Goal: Task Accomplishment & Management: Manage account settings

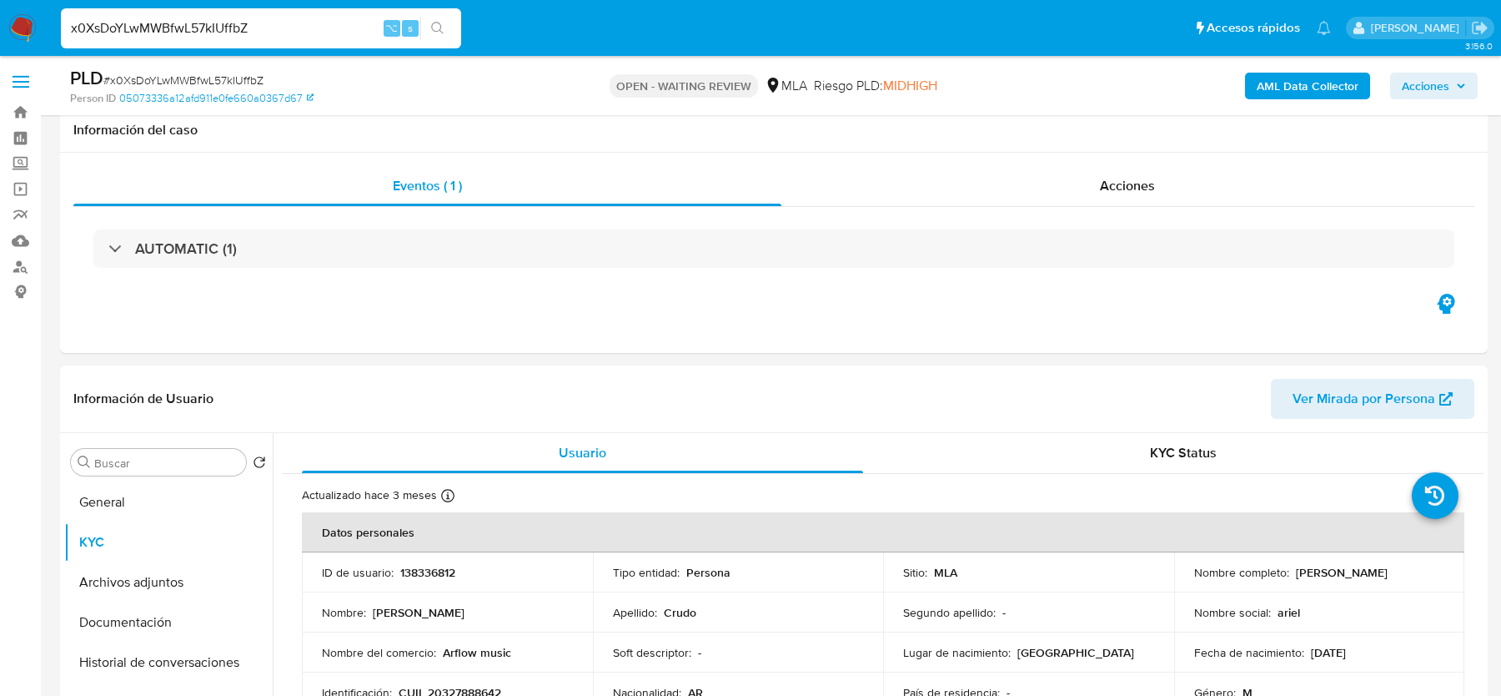
select select "10"
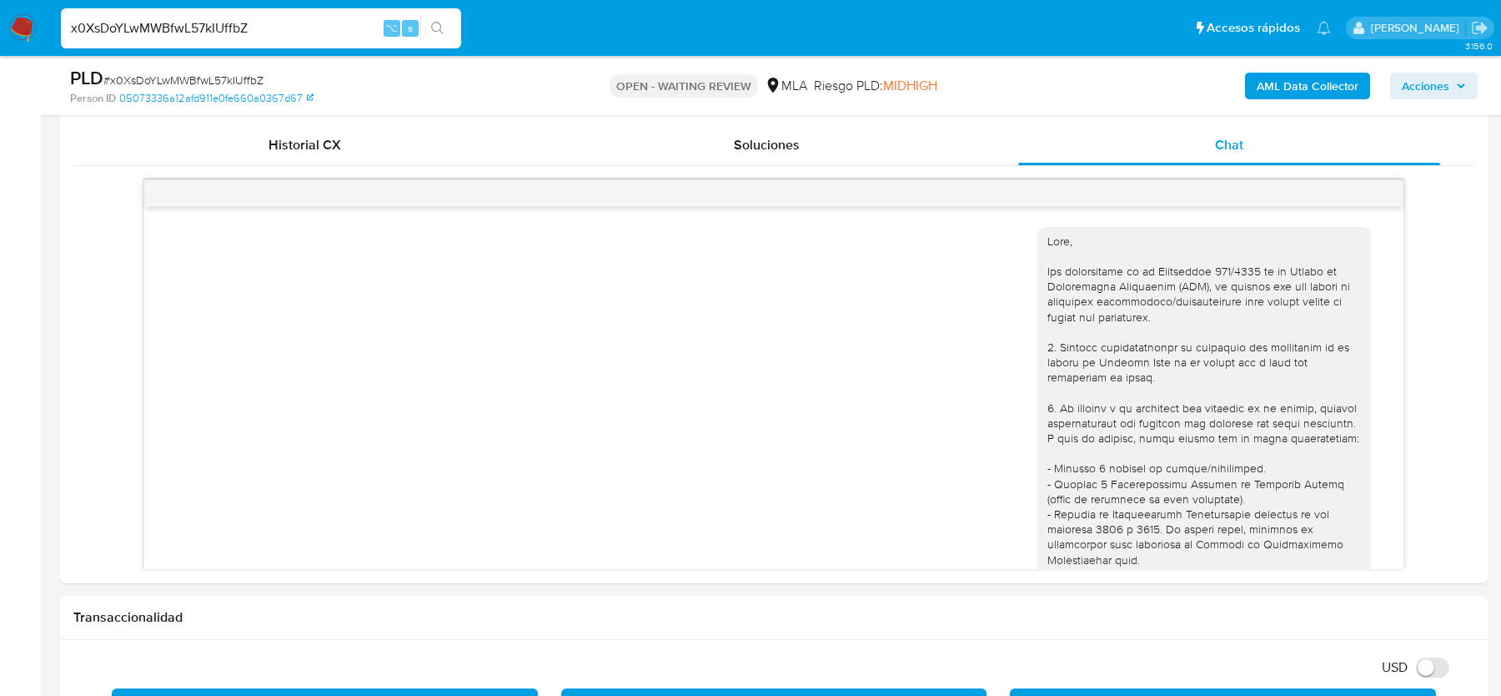
scroll to position [2548, 0]
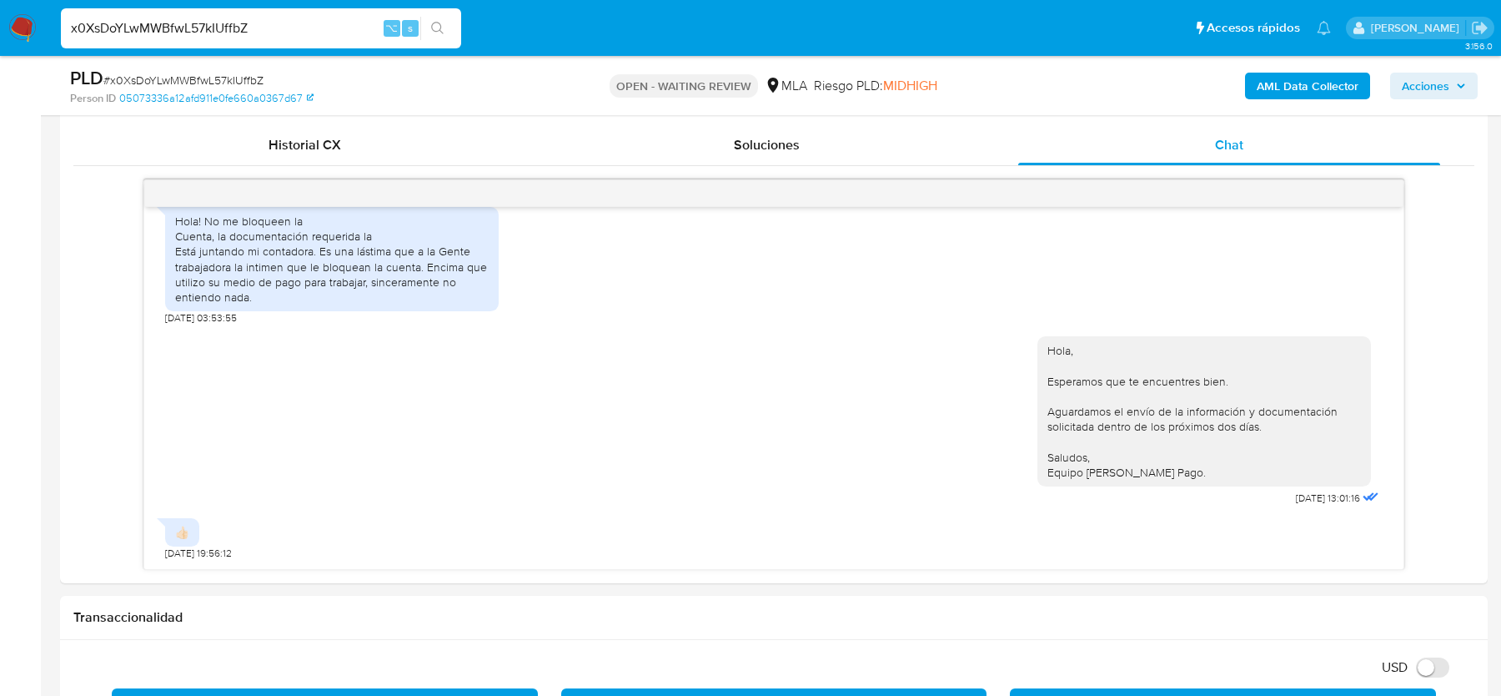
click at [214, 33] on input "x0XsDoYLwMWBfwL57kIUffbZ" at bounding box center [261, 29] width 400 height 22
paste input "131489549"
type input "131489549"
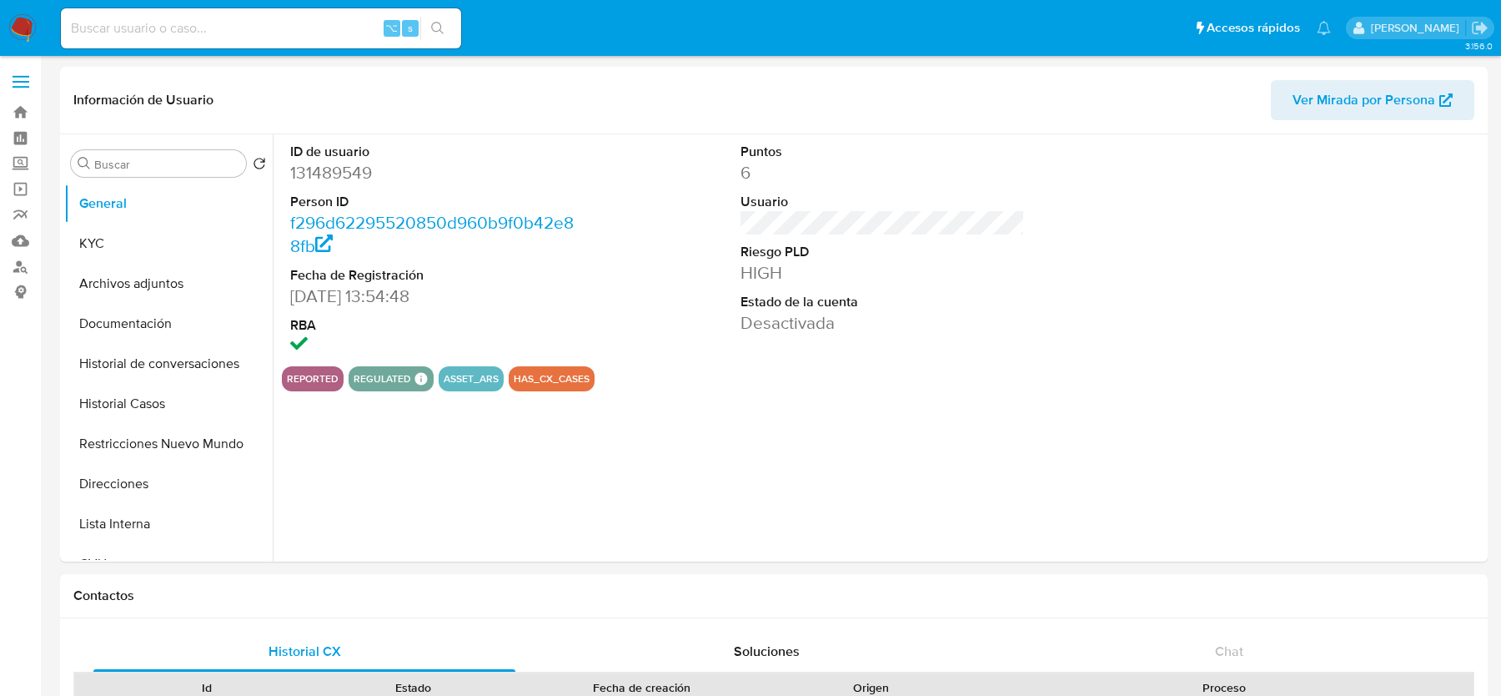
select select "10"
click at [116, 394] on button "Historial Casos" at bounding box center [161, 404] width 195 height 40
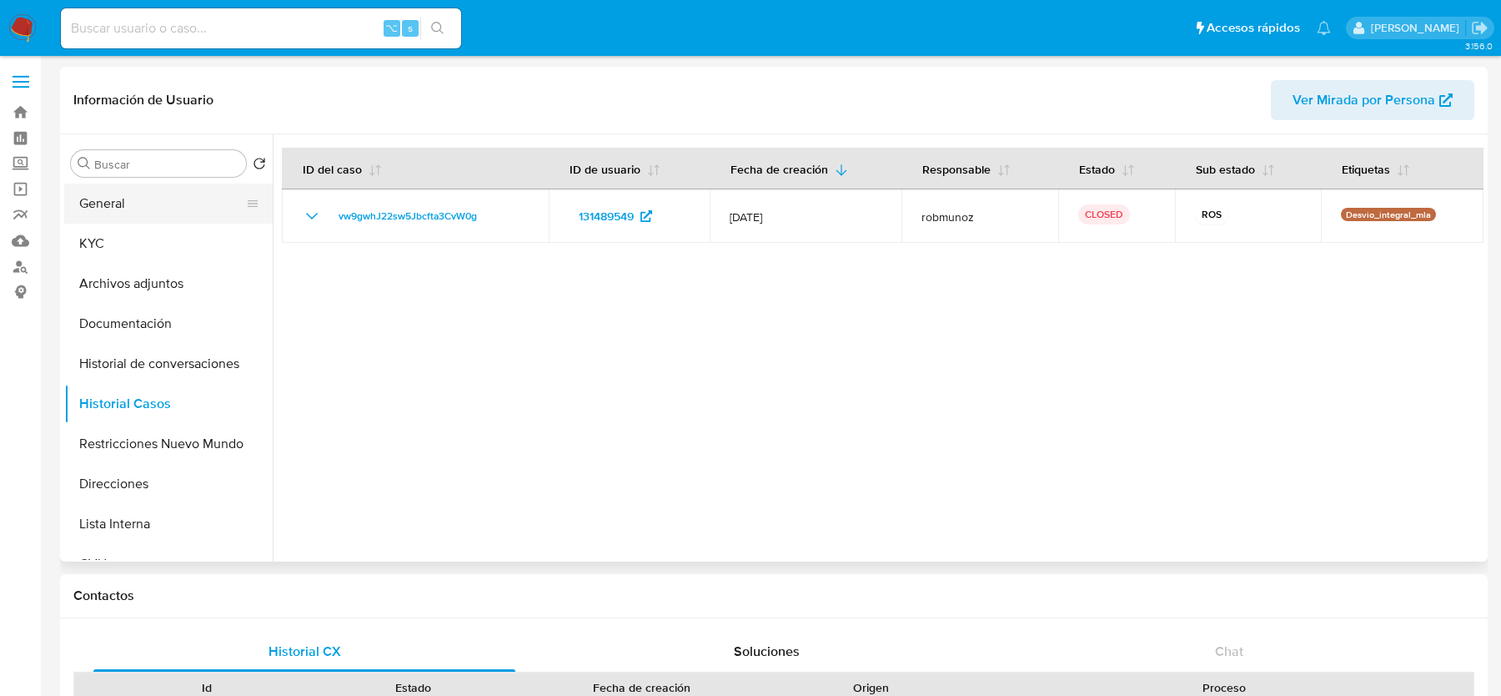
click at [139, 201] on button "General" at bounding box center [161, 204] width 195 height 40
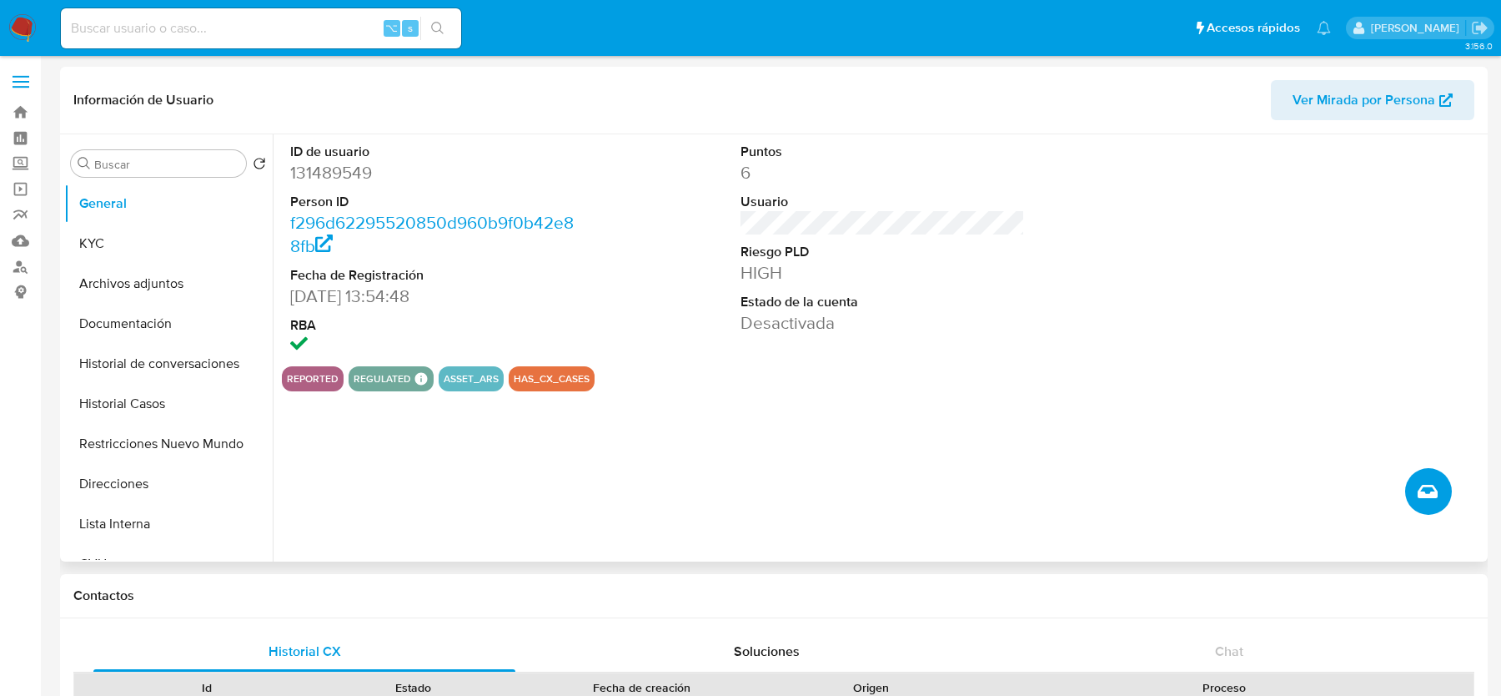
click at [1442, 508] on button "Crear caso manual" at bounding box center [1428, 491] width 47 height 47
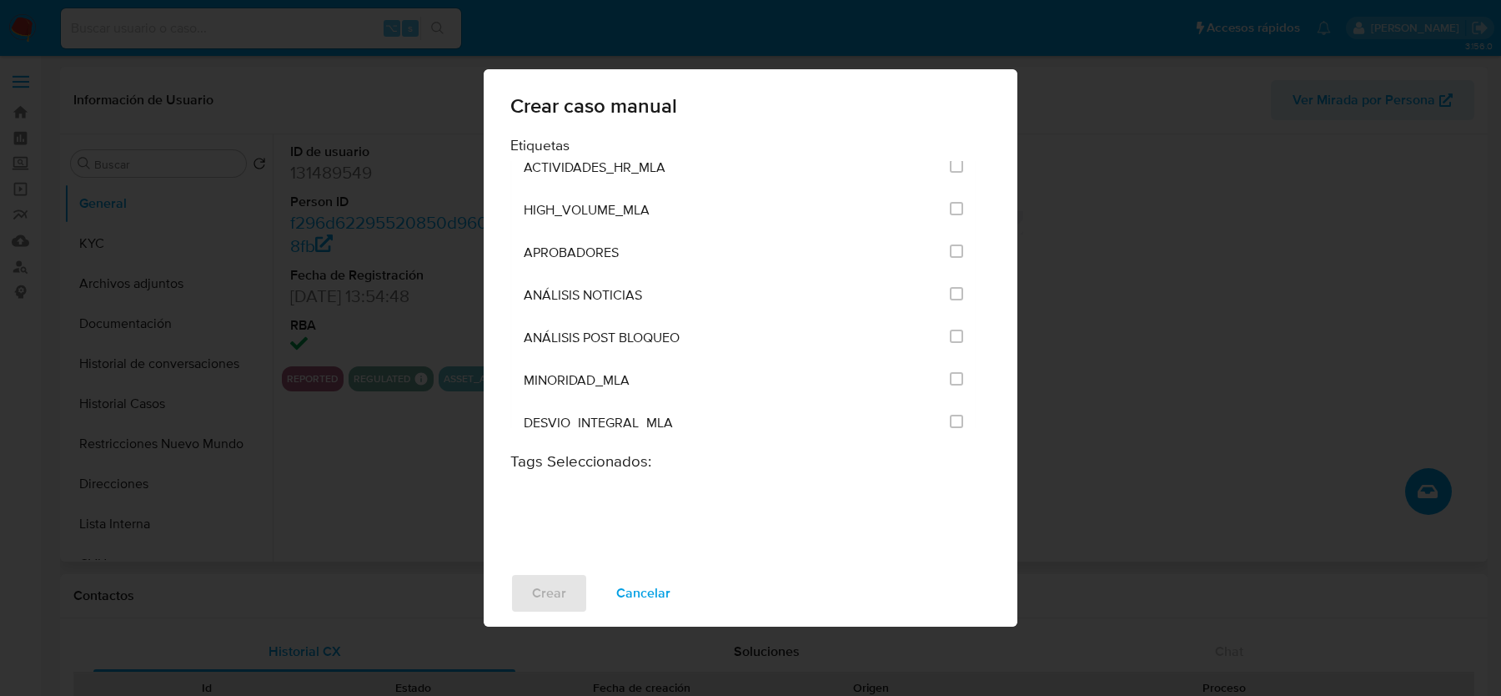
scroll to position [3270, 0]
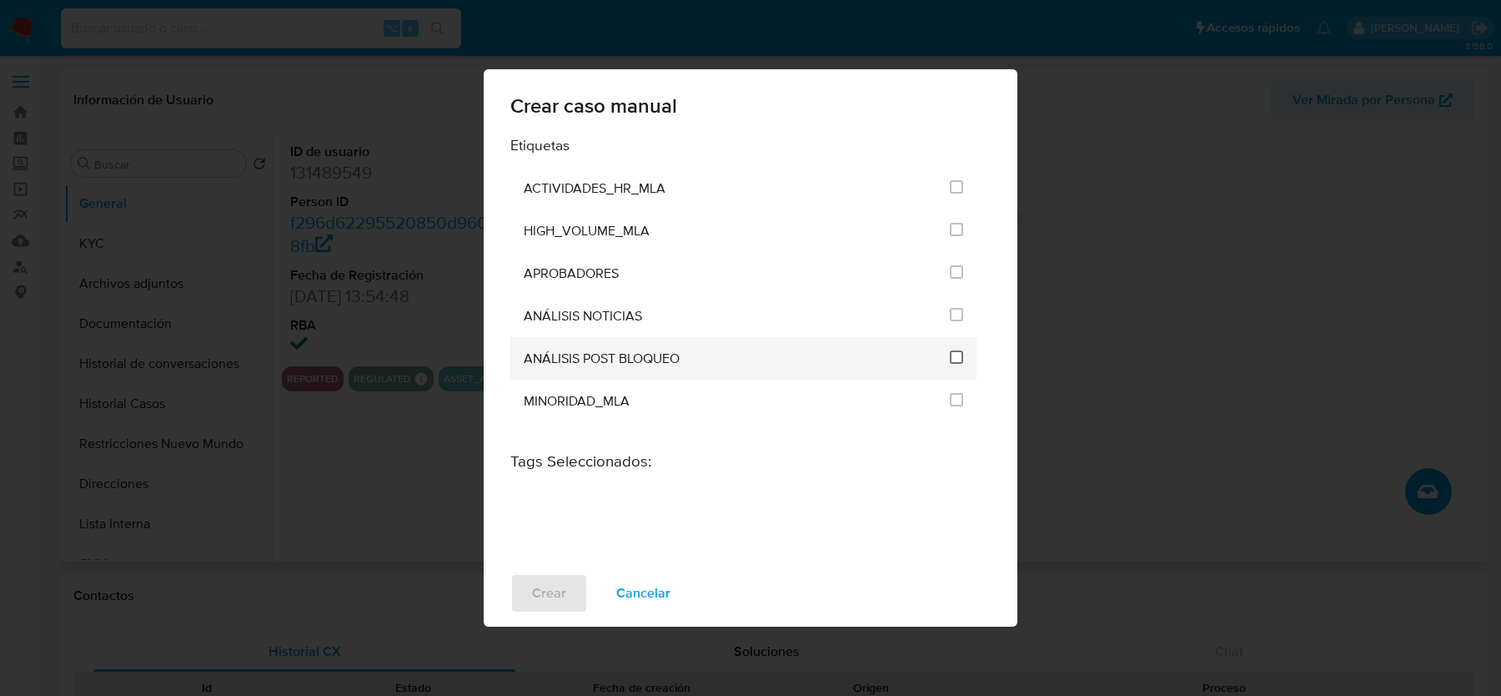
click at [951, 350] on input "3249" at bounding box center [956, 356] width 13 height 13
checkbox input "true"
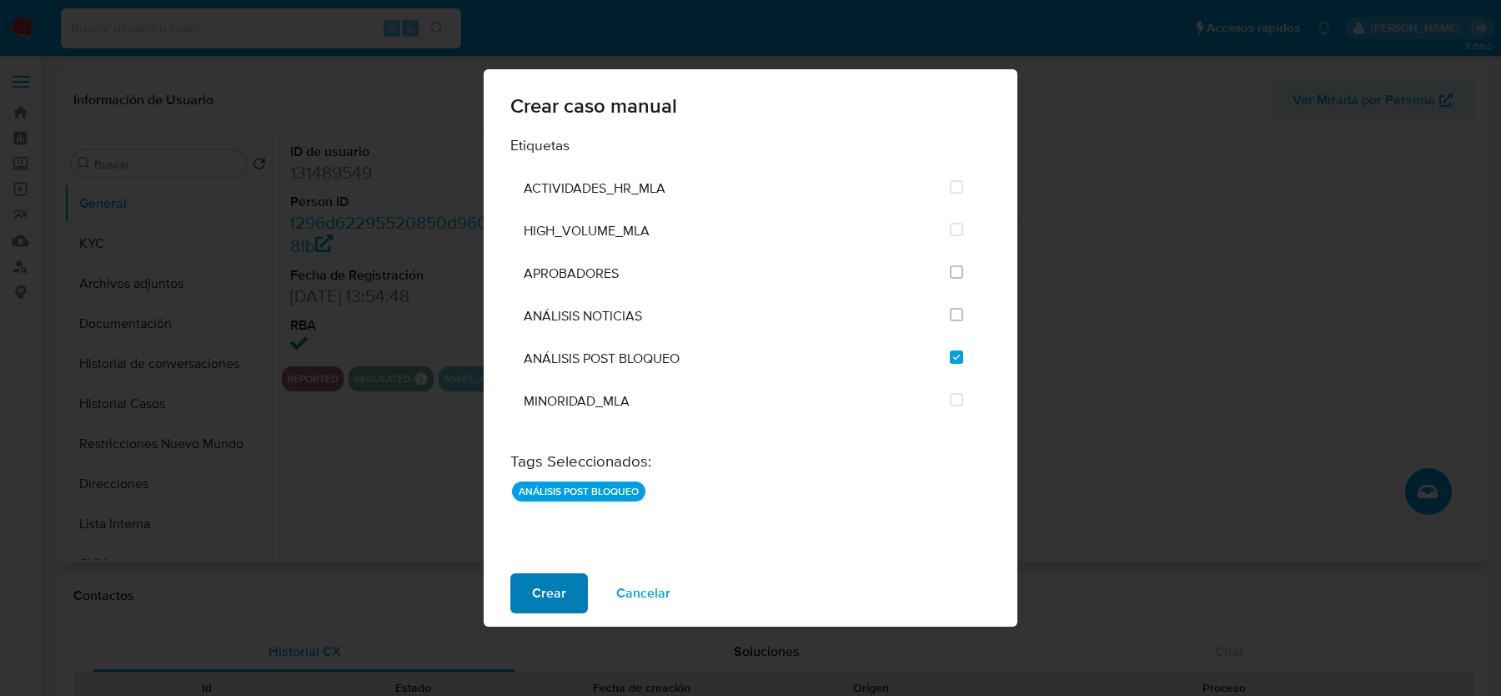
click at [548, 603] on span "Crear" at bounding box center [549, 593] width 34 height 37
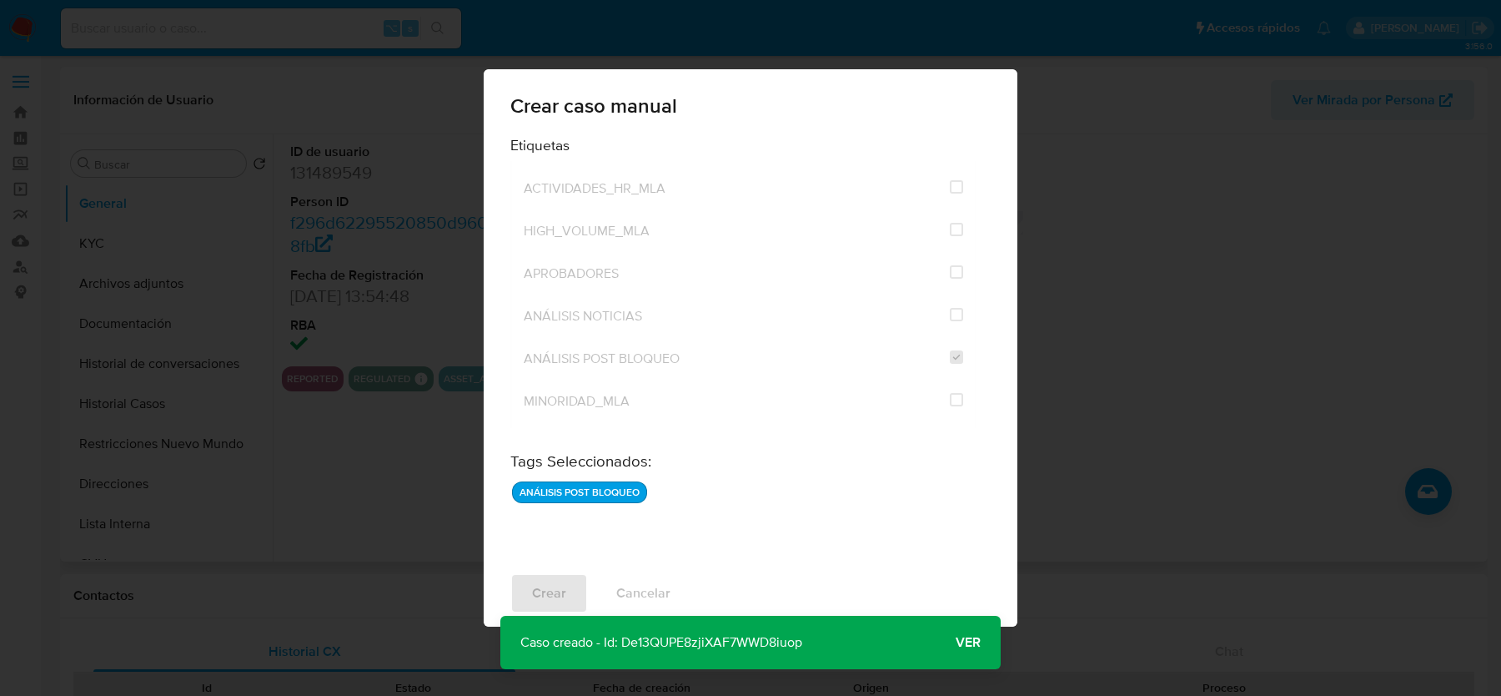
click at [981, 622] on button "Ver" at bounding box center [968, 642] width 65 height 40
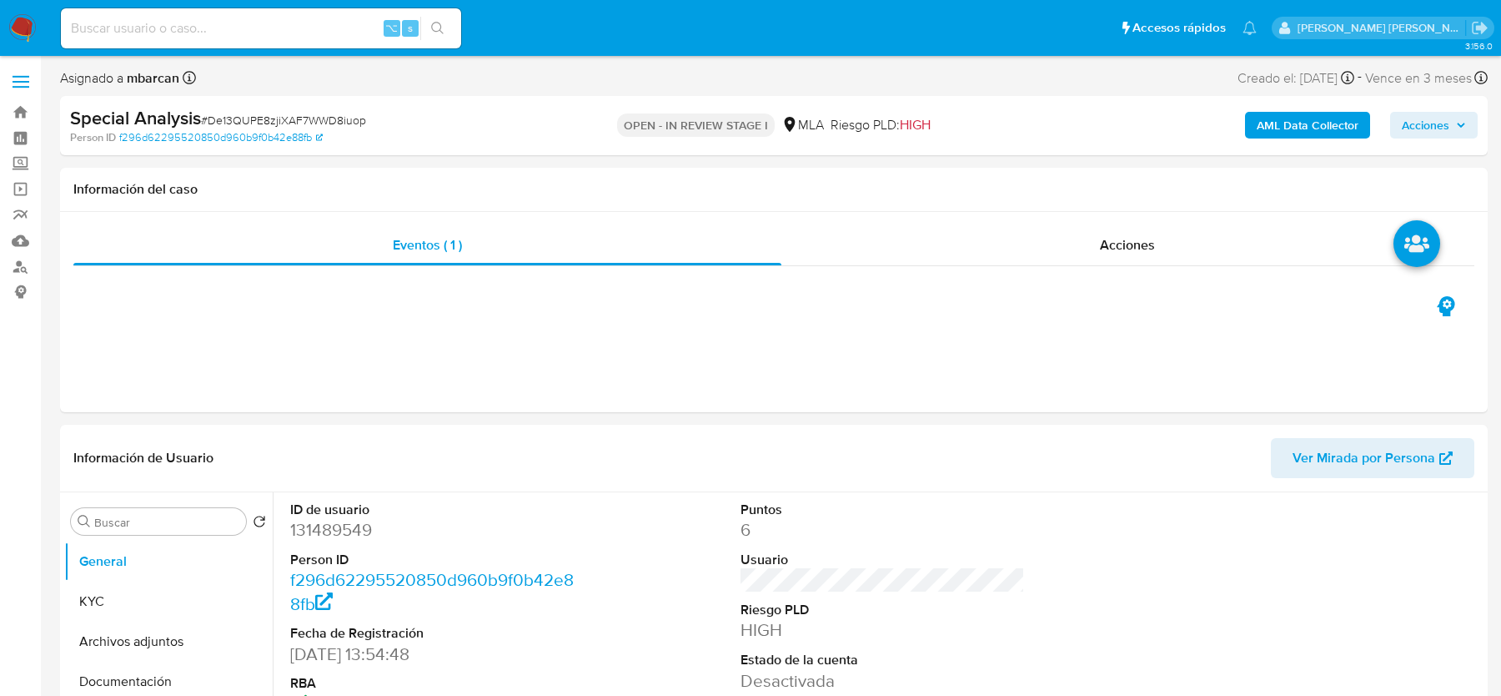
select select "10"
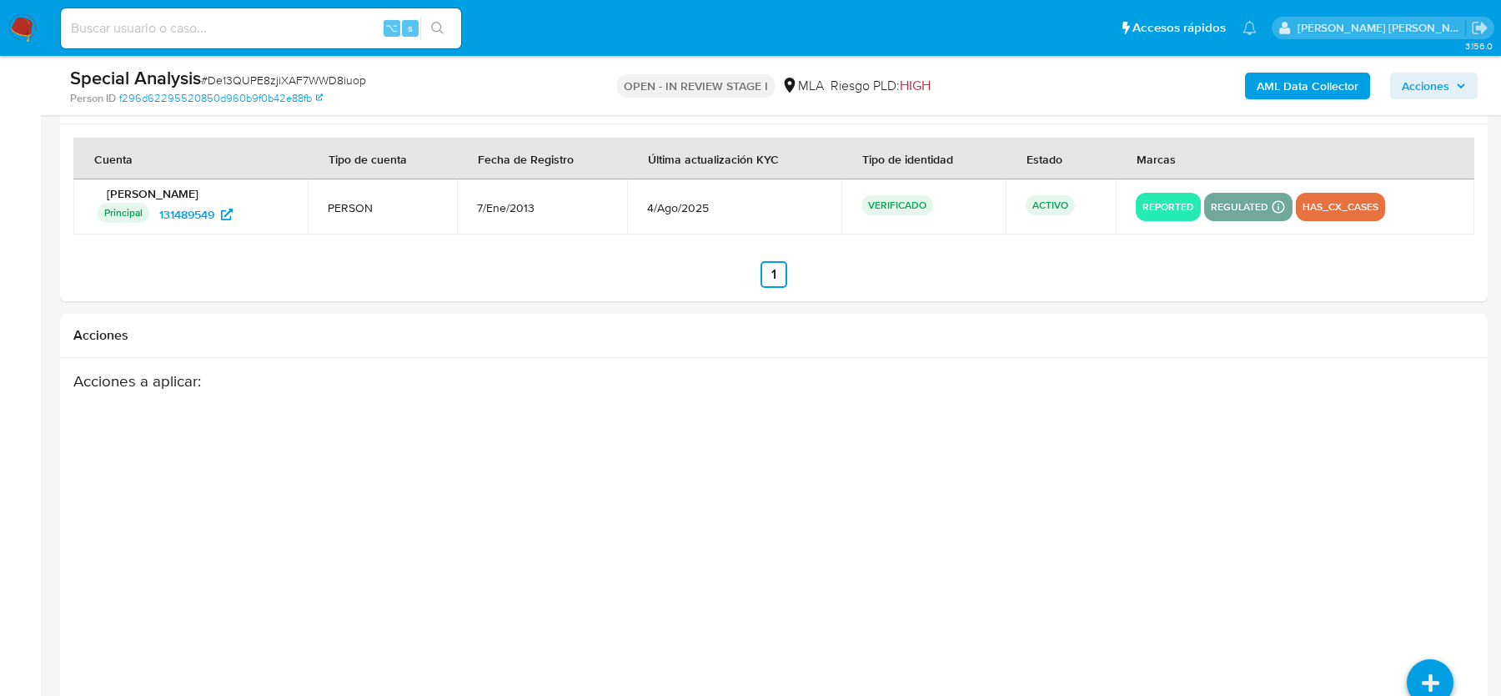
scroll to position [2611, 0]
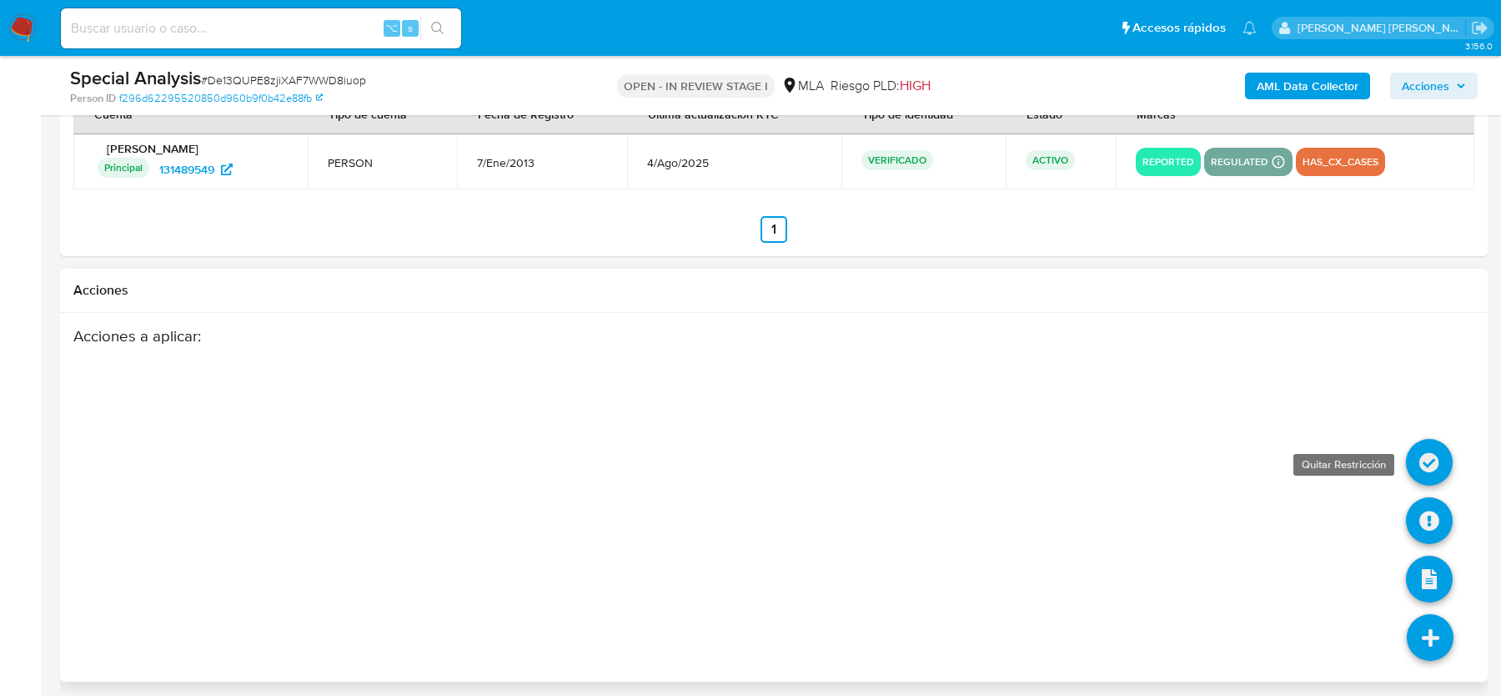
click at [1421, 452] on icon at bounding box center [1429, 462] width 47 height 47
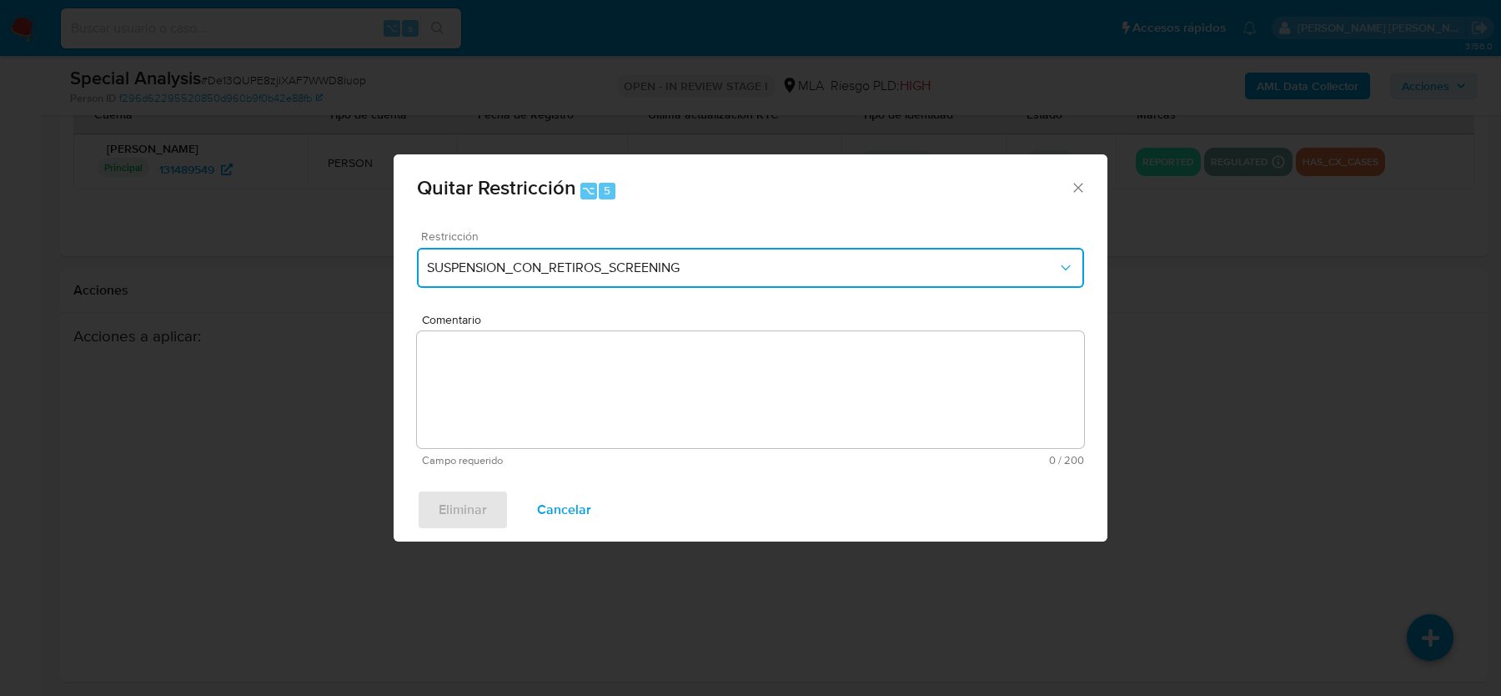
click at [485, 259] on span "SUSPENSION_CON_RETIROS_SCREENING" at bounding box center [742, 267] width 631 height 17
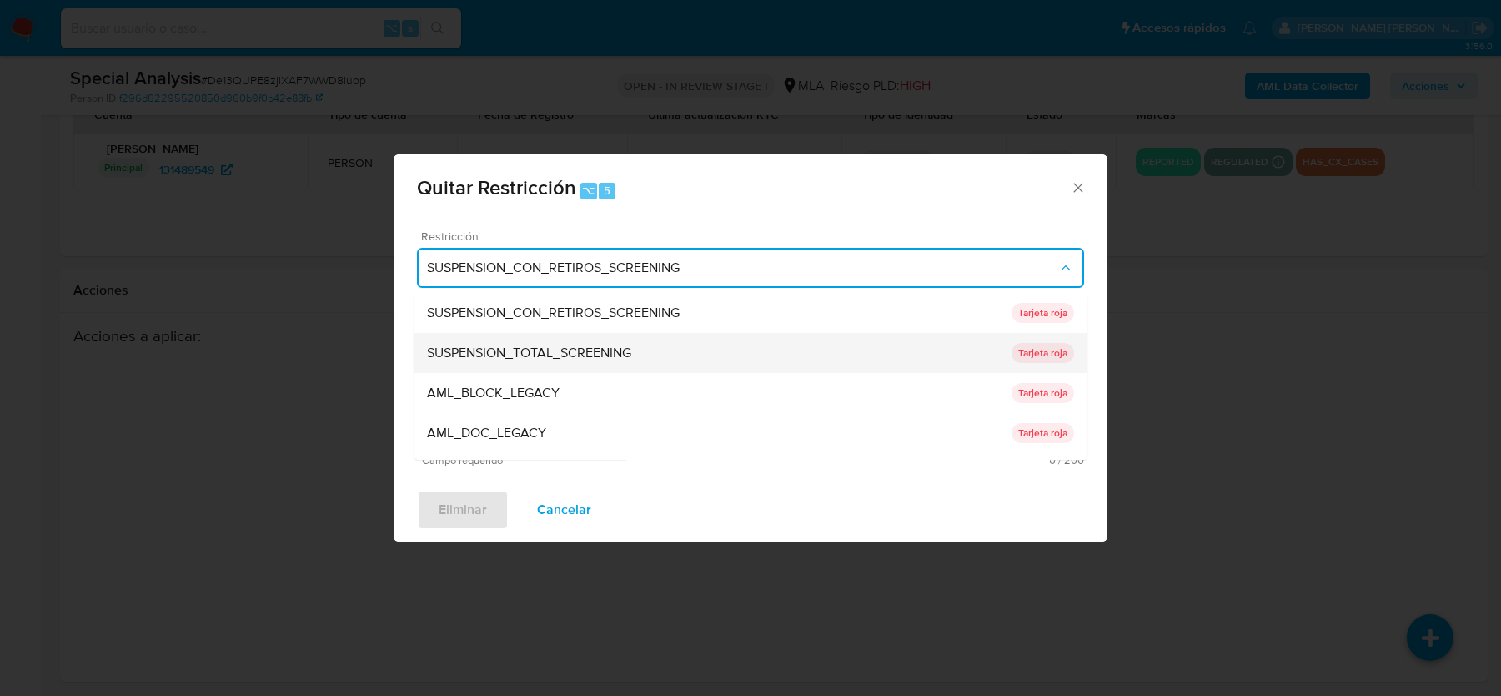
scroll to position [353, 0]
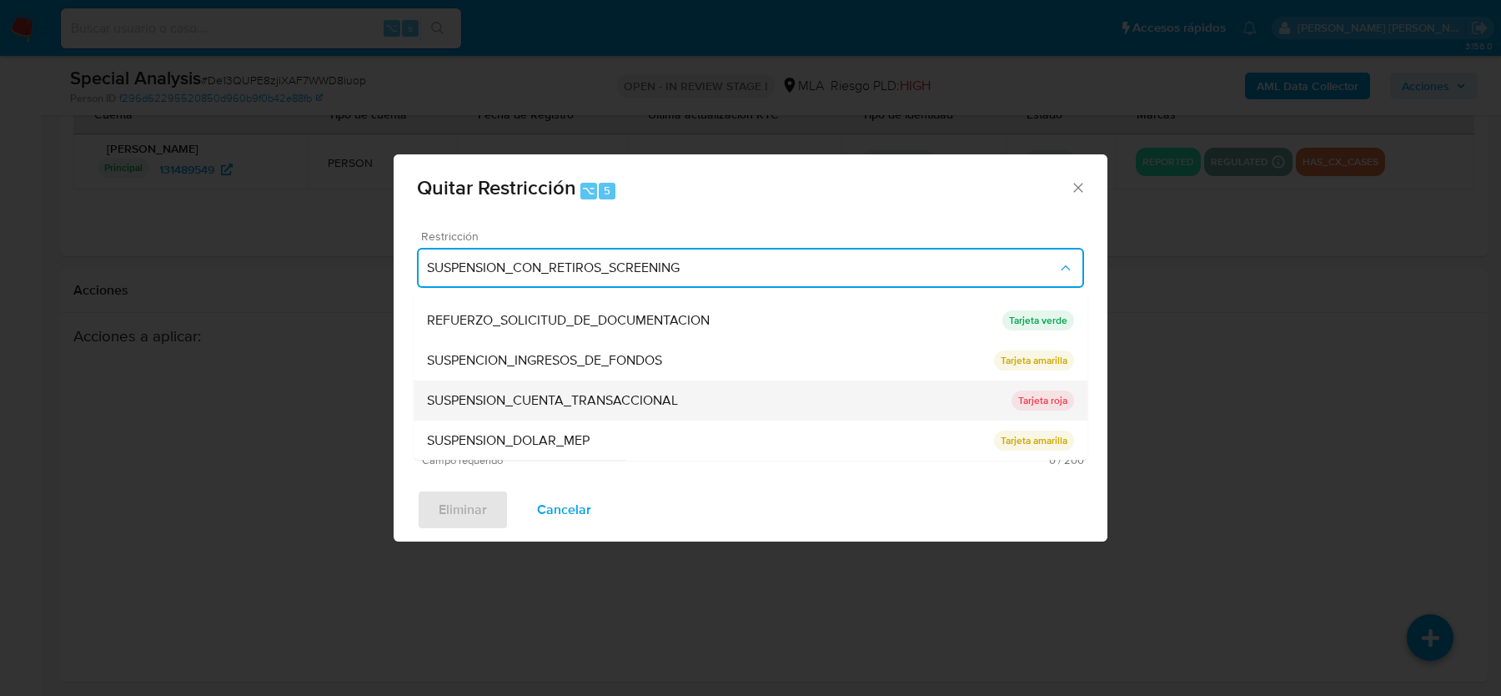
click at [519, 406] on span "SUSPENSION_CUENTA_TRANSACCIONAL" at bounding box center [552, 400] width 251 height 17
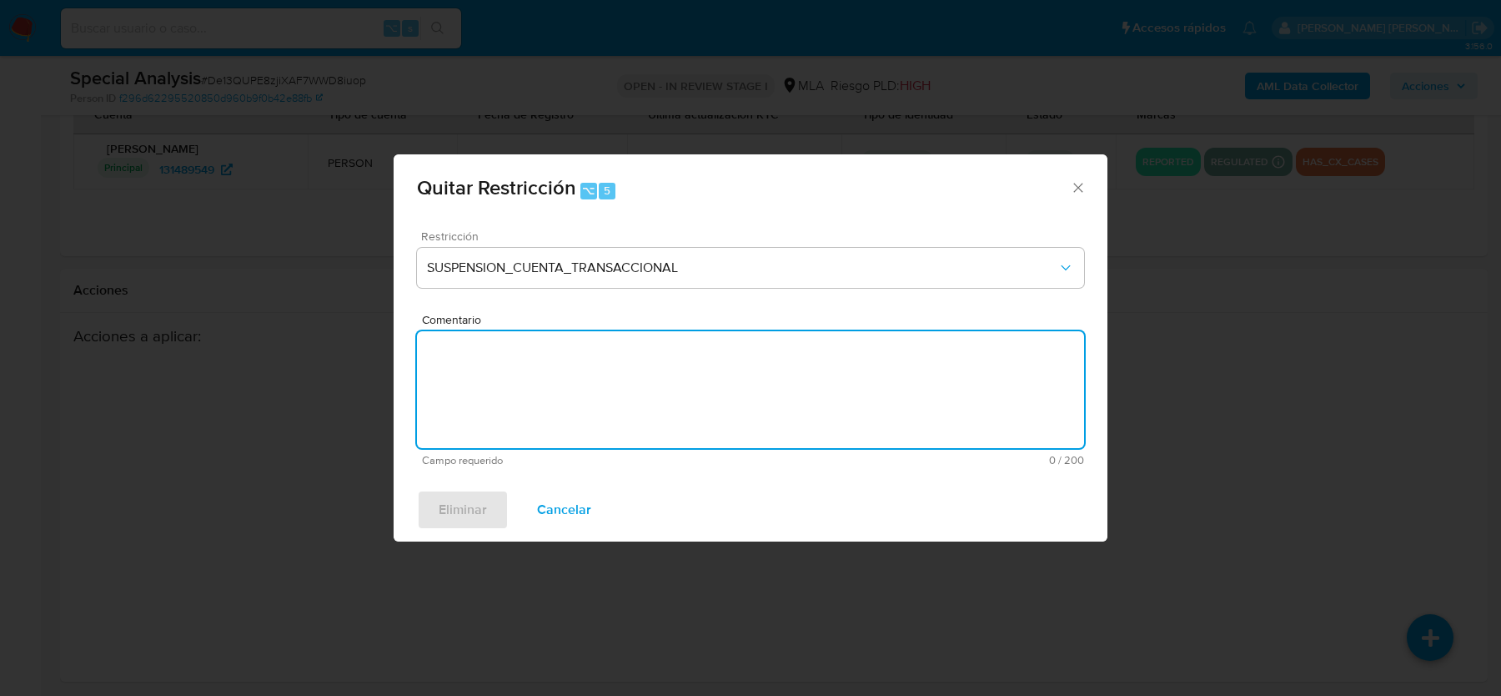
click at [519, 406] on textarea "Comentario" at bounding box center [750, 389] width 667 height 117
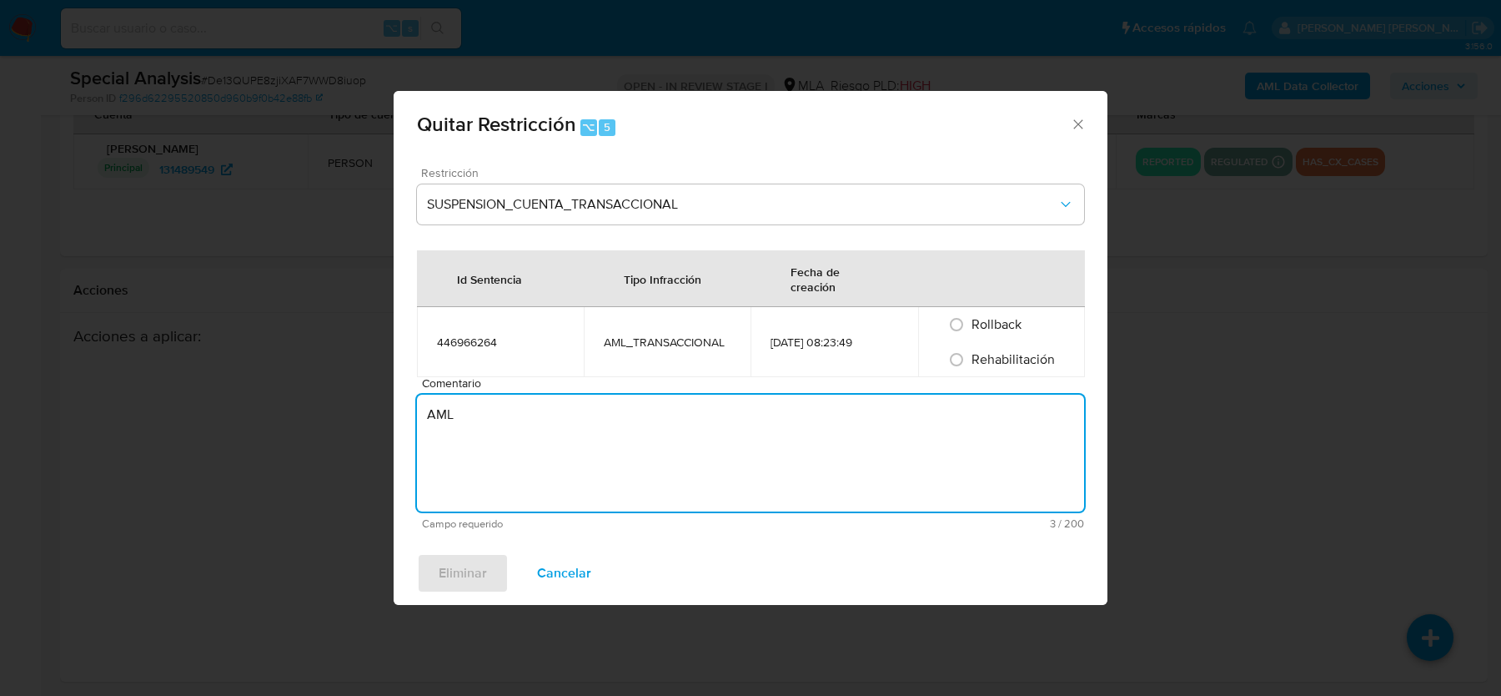
type textarea "AML"
click at [1012, 366] on span "Rehabilitación" at bounding box center [1013, 358] width 83 height 19
click at [970, 366] on input "Rehabilitación" at bounding box center [956, 359] width 27 height 27
radio input "true"
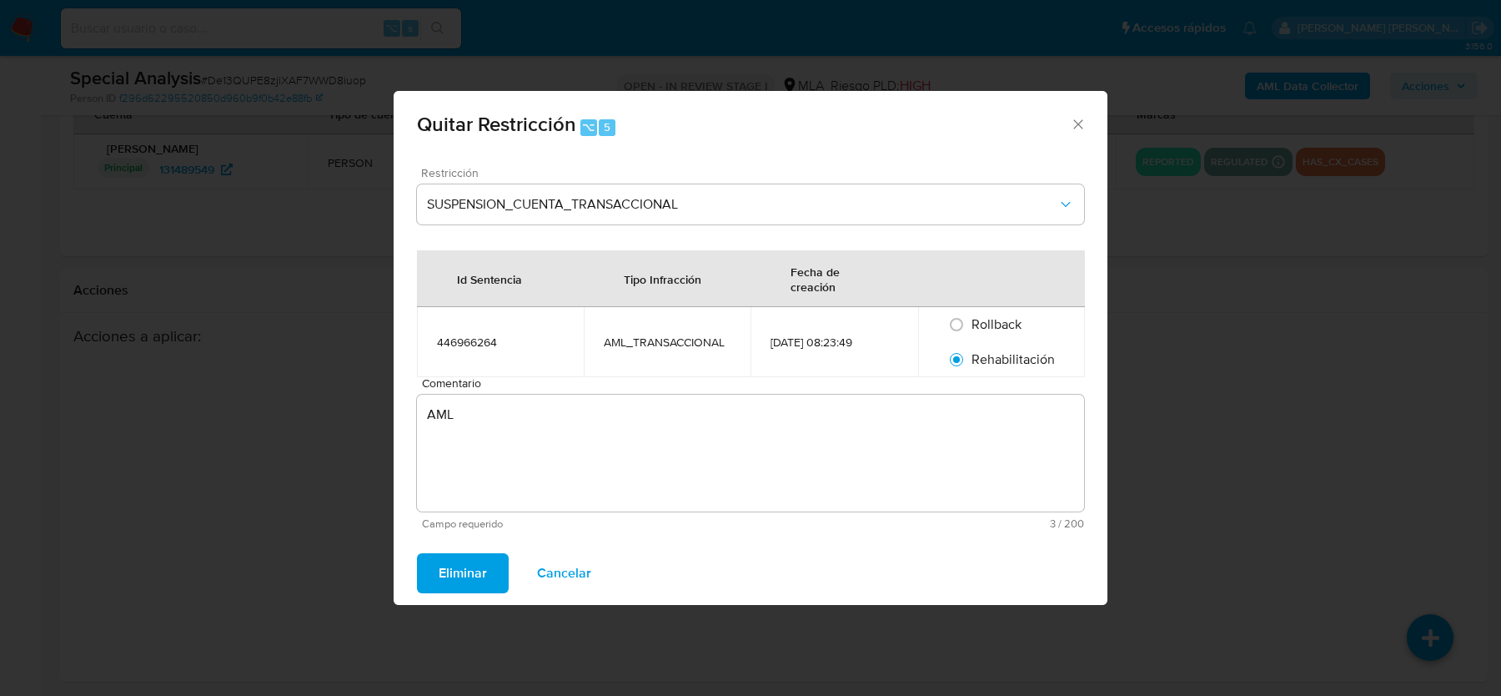
click at [472, 567] on span "Eliminar" at bounding box center [463, 573] width 48 height 37
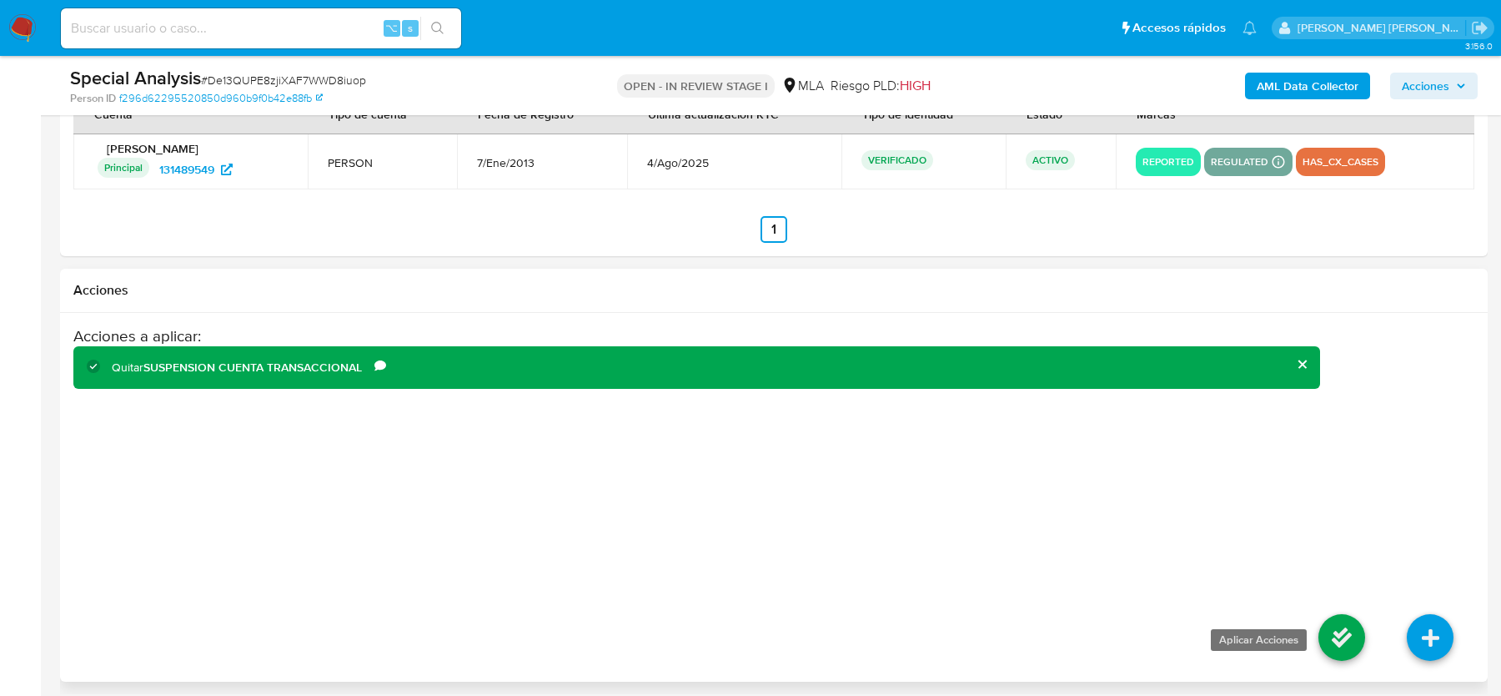
click at [1330, 622] on icon at bounding box center [1342, 637] width 47 height 47
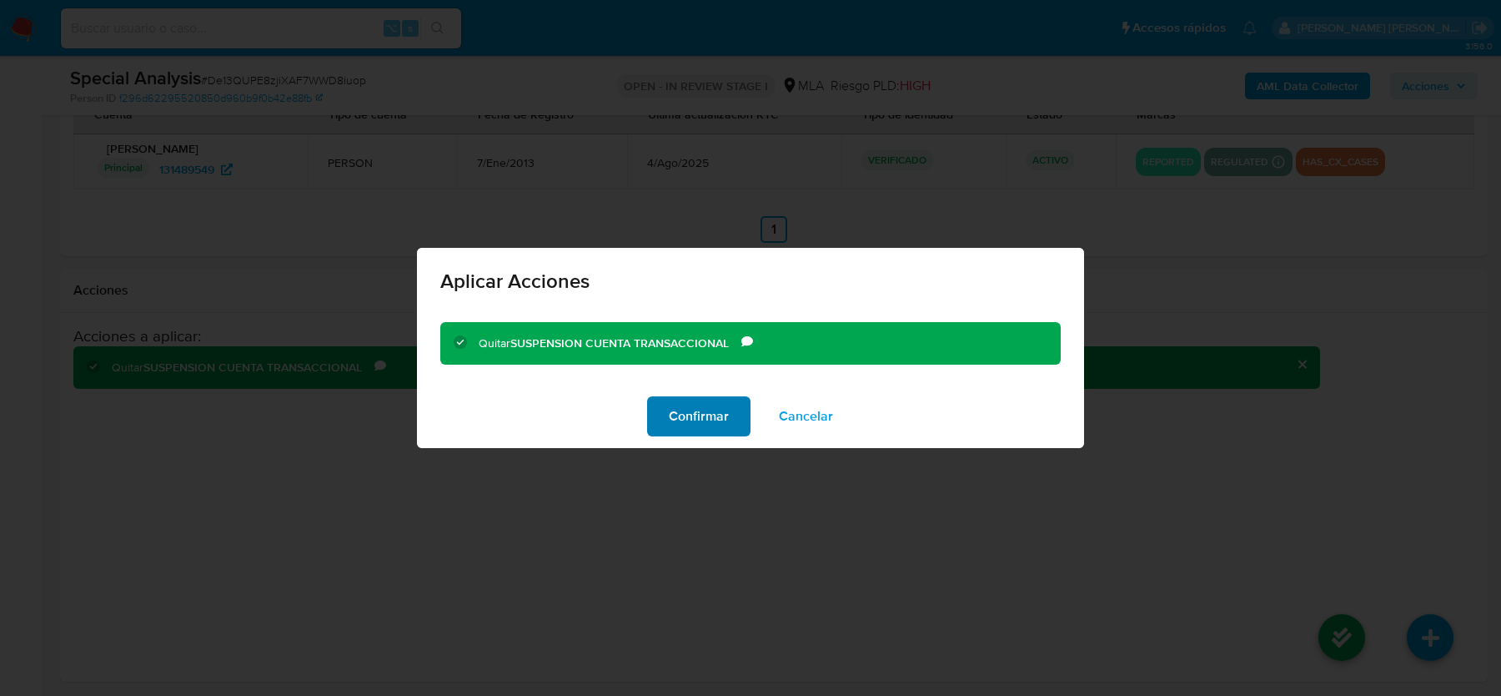
click at [699, 410] on span "Confirmar" at bounding box center [699, 416] width 60 height 37
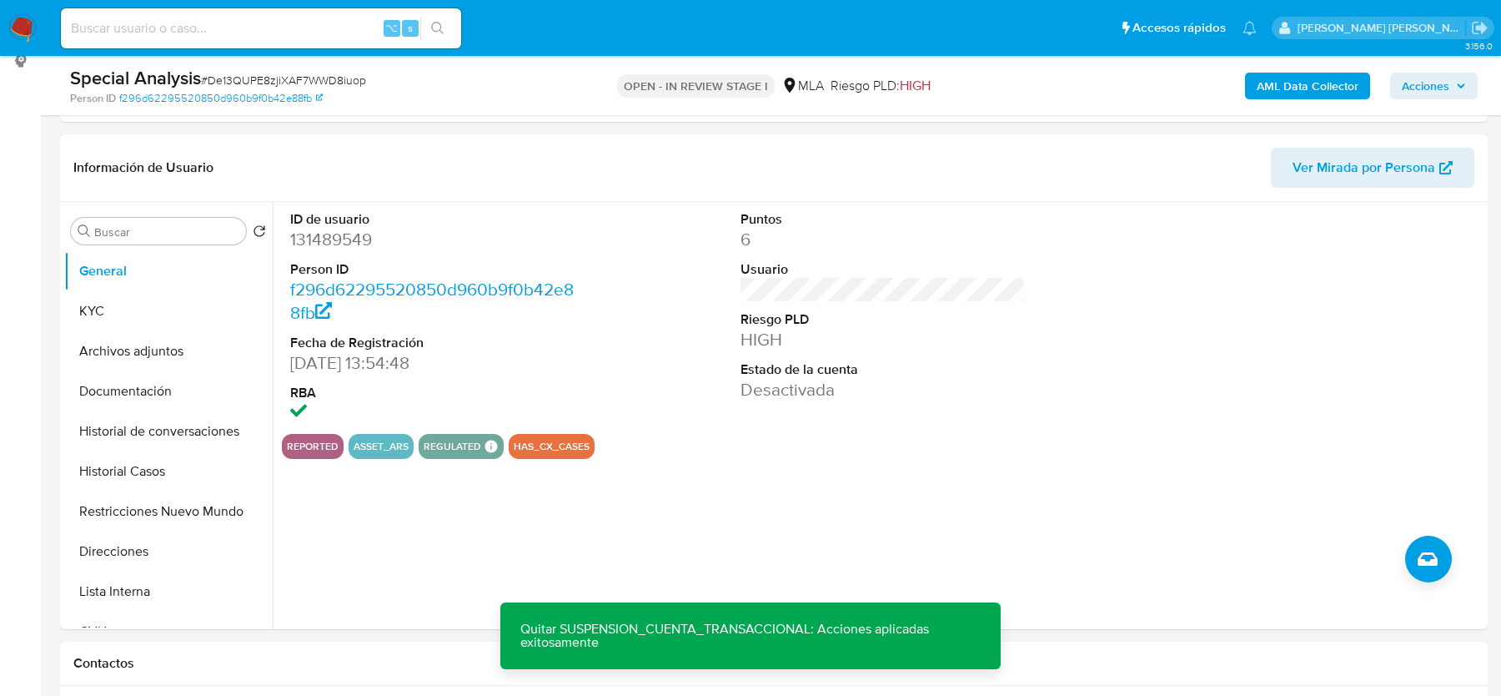
scroll to position [115, 0]
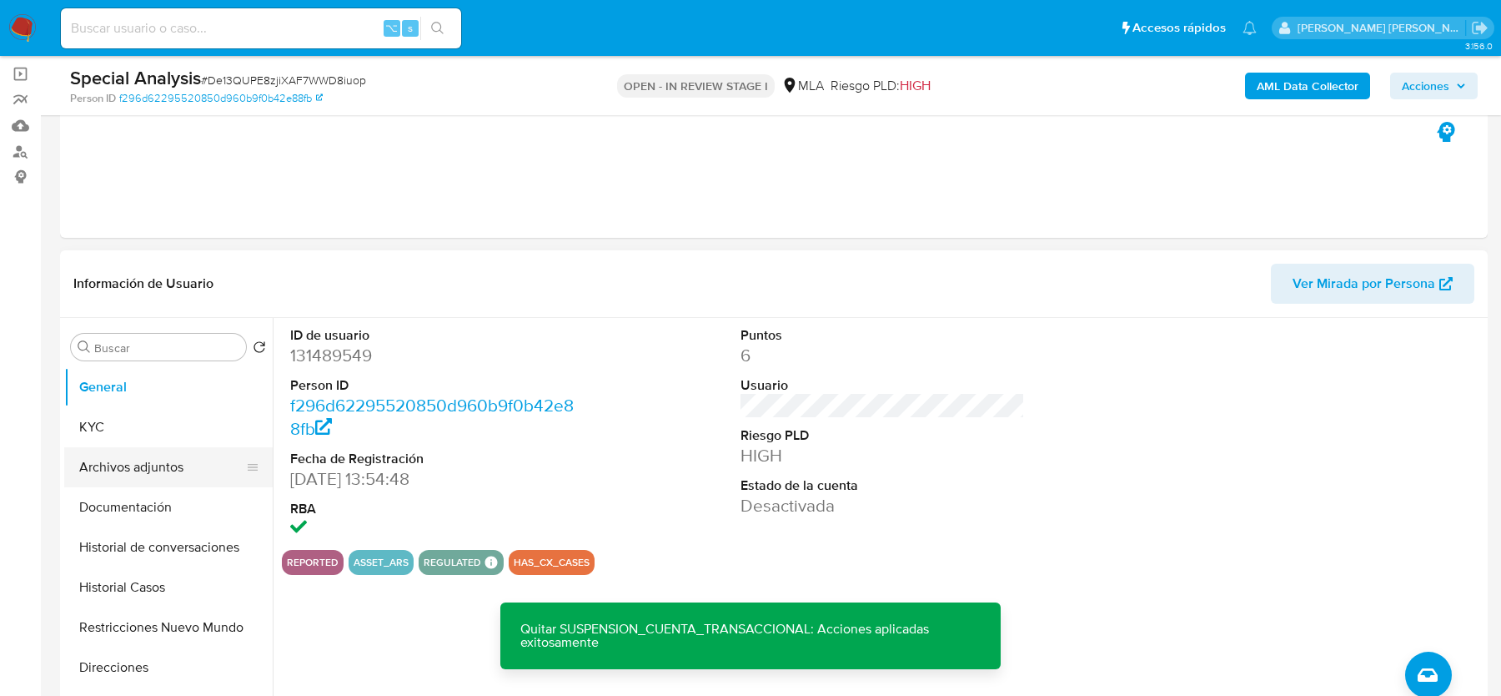
click at [127, 449] on button "Archivos adjuntos" at bounding box center [161, 467] width 195 height 40
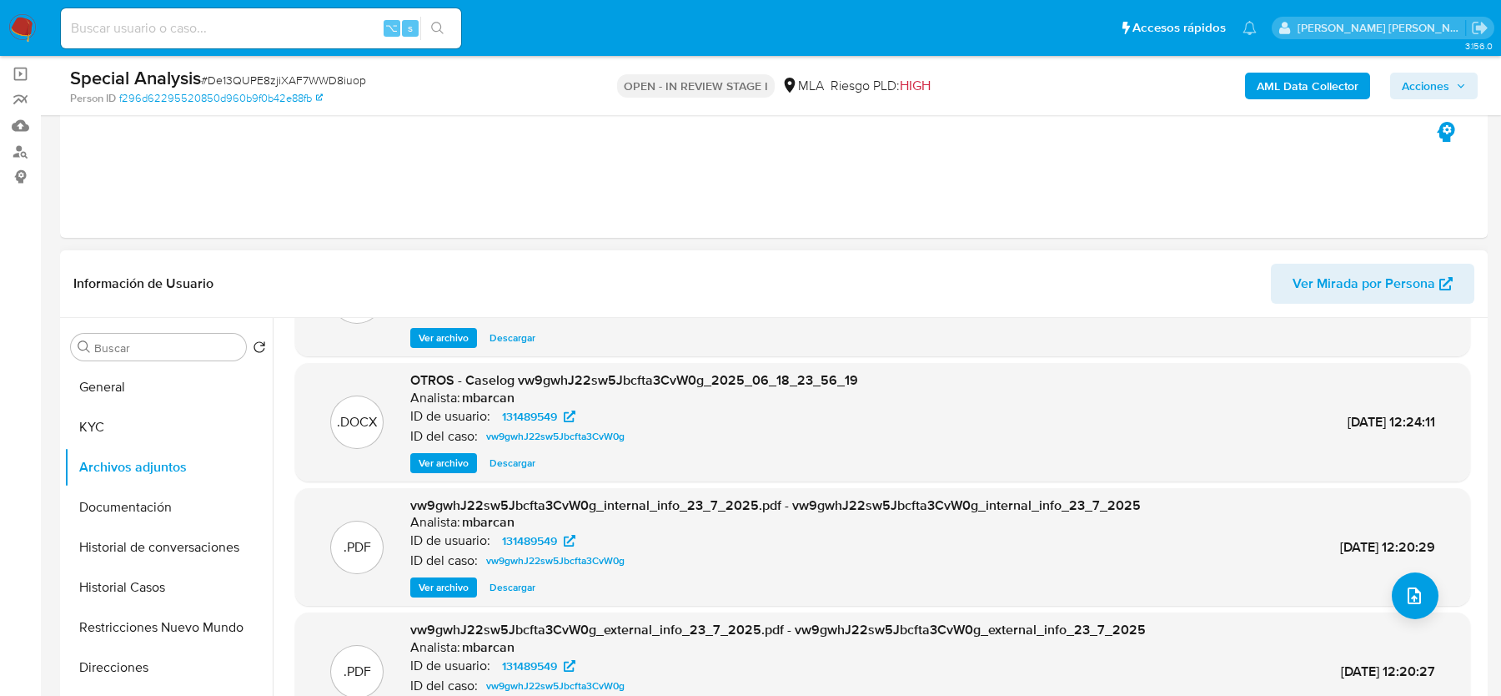
scroll to position [172, 0]
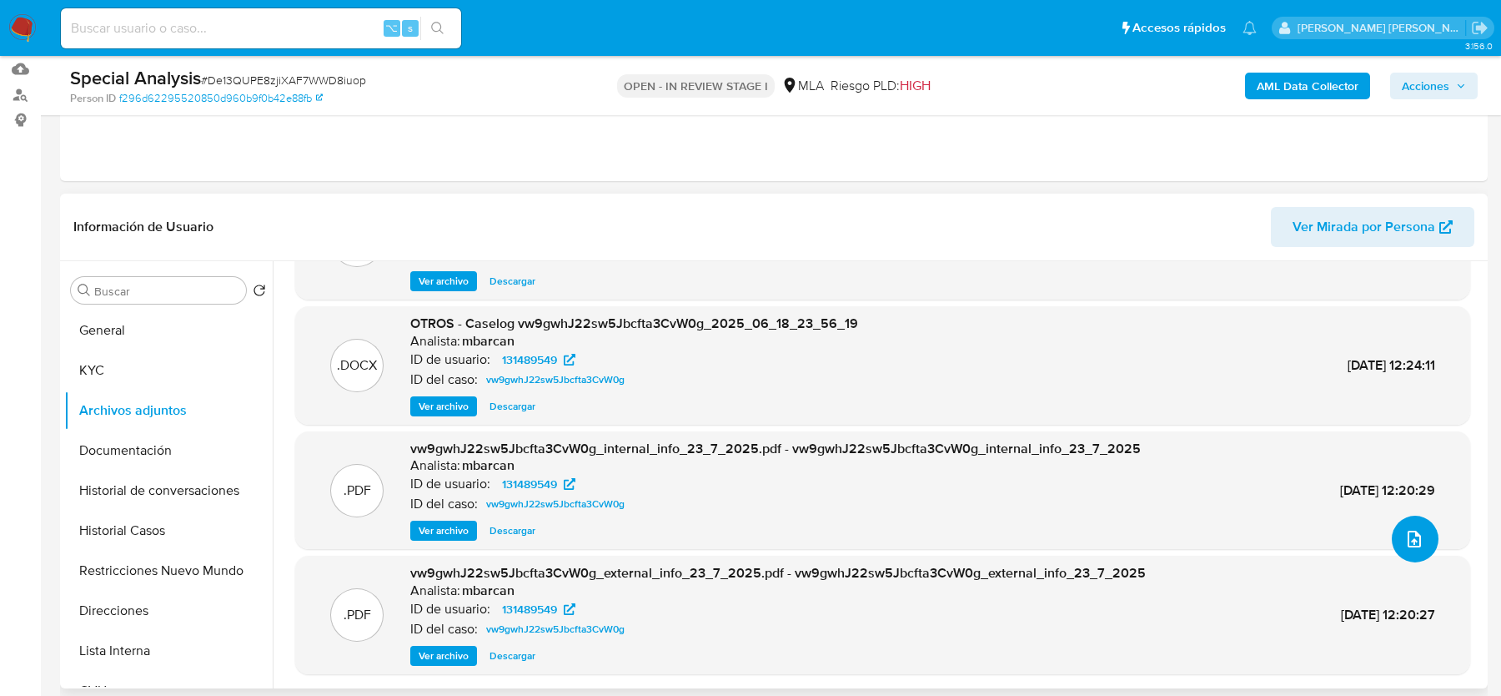
click at [1419, 542] on button "upload-file" at bounding box center [1415, 538] width 47 height 47
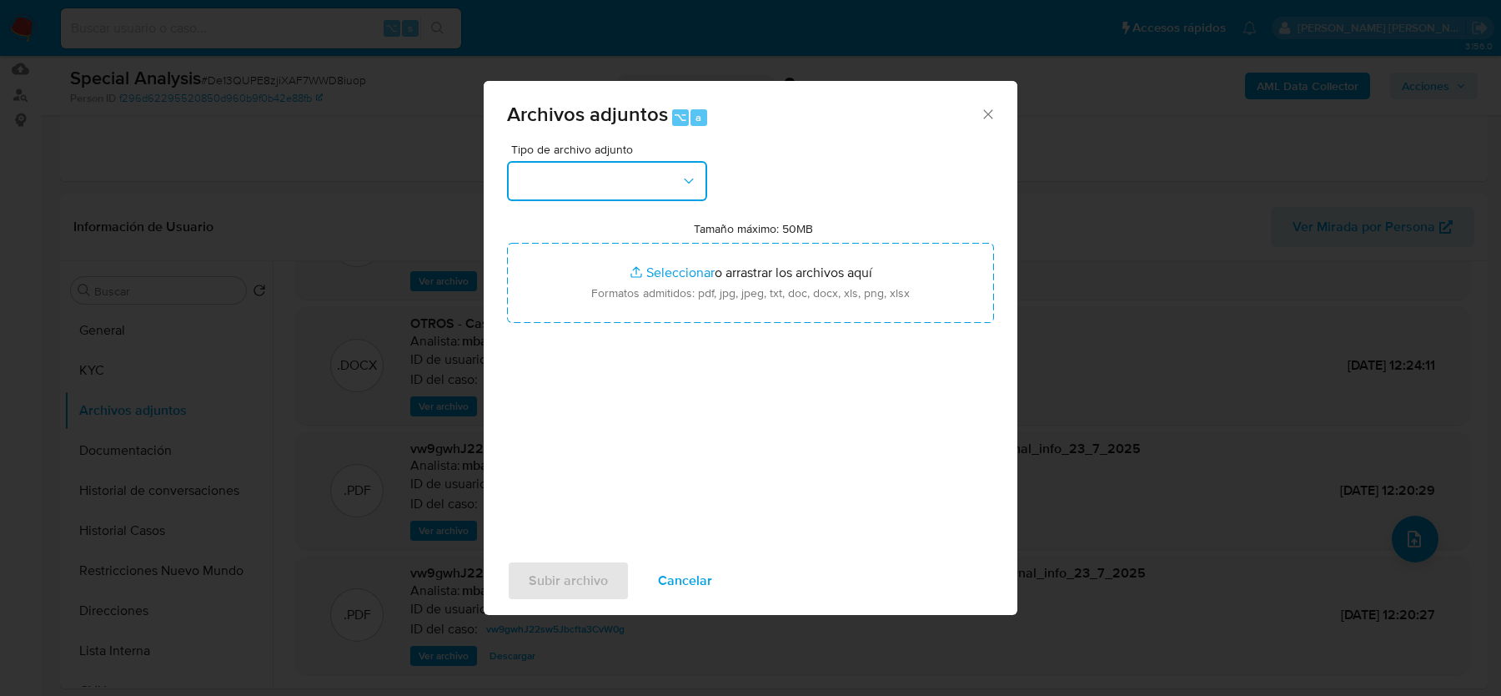
click at [627, 195] on button "button" at bounding box center [607, 181] width 200 height 40
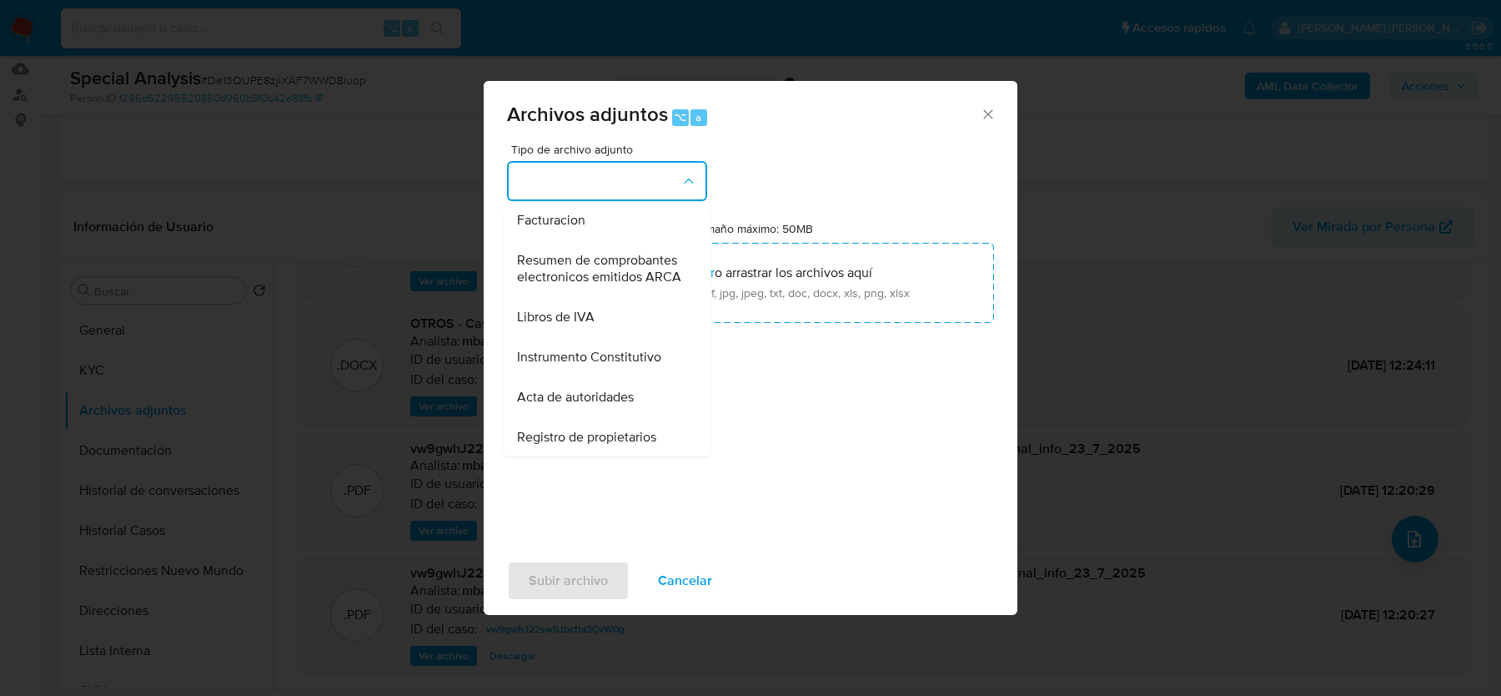
scroll to position [651, 0]
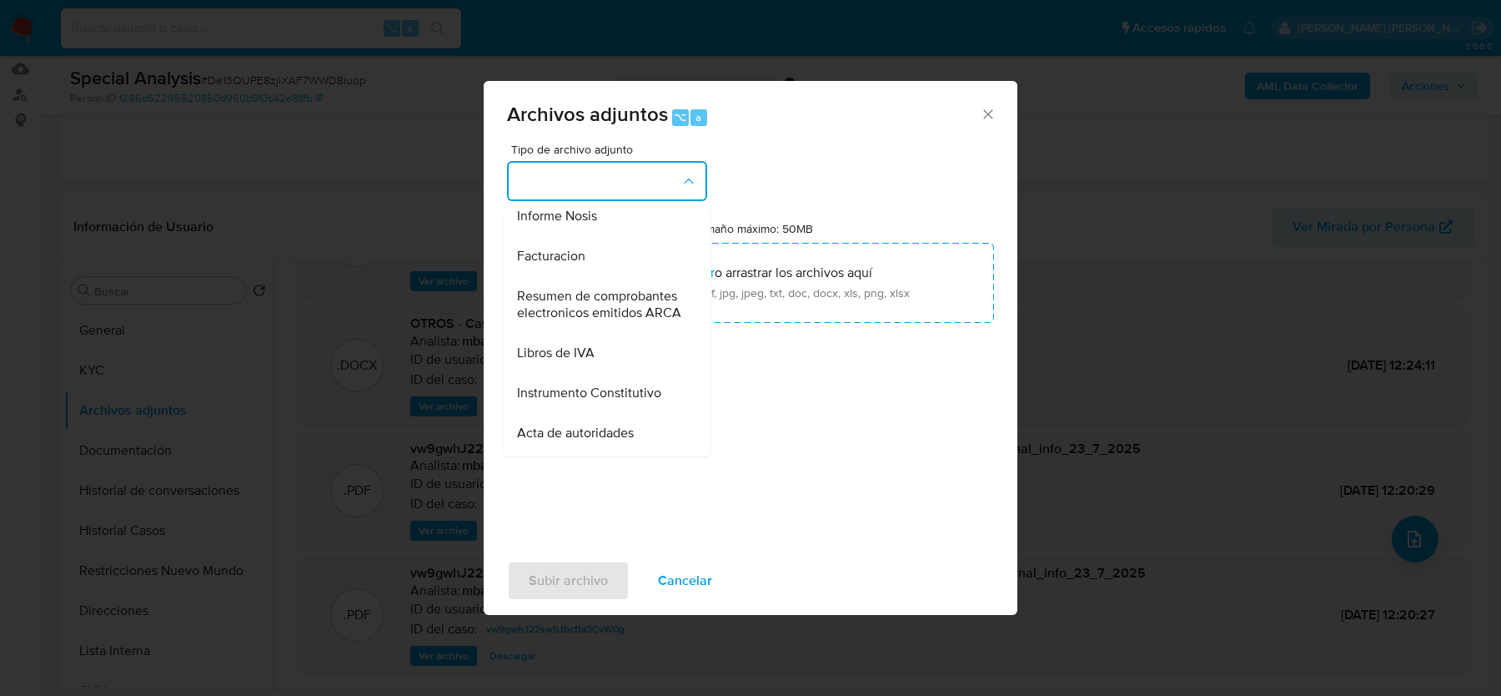
click at [629, 292] on span "Resumen de comprobantes electronicos emitidos ARCA" at bounding box center [602, 304] width 170 height 33
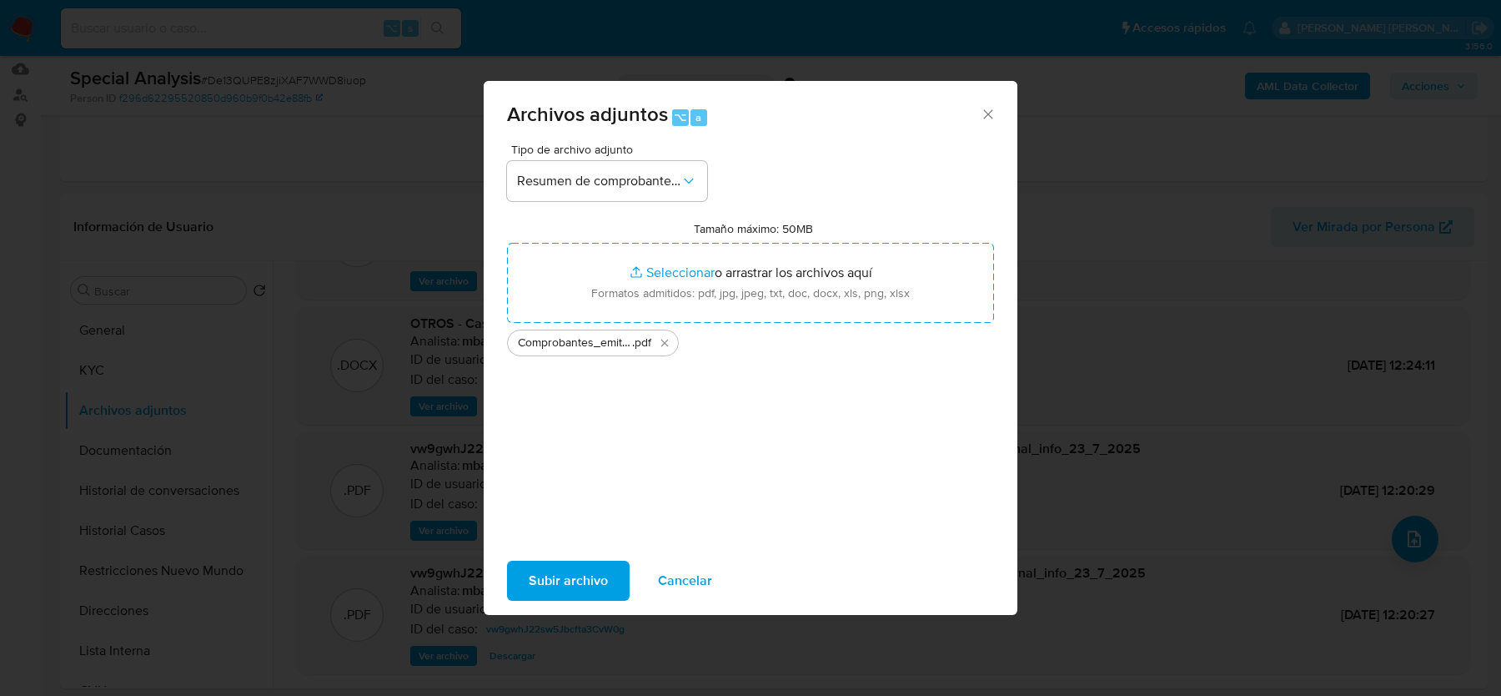
click at [555, 580] on span "Subir archivo" at bounding box center [568, 580] width 79 height 37
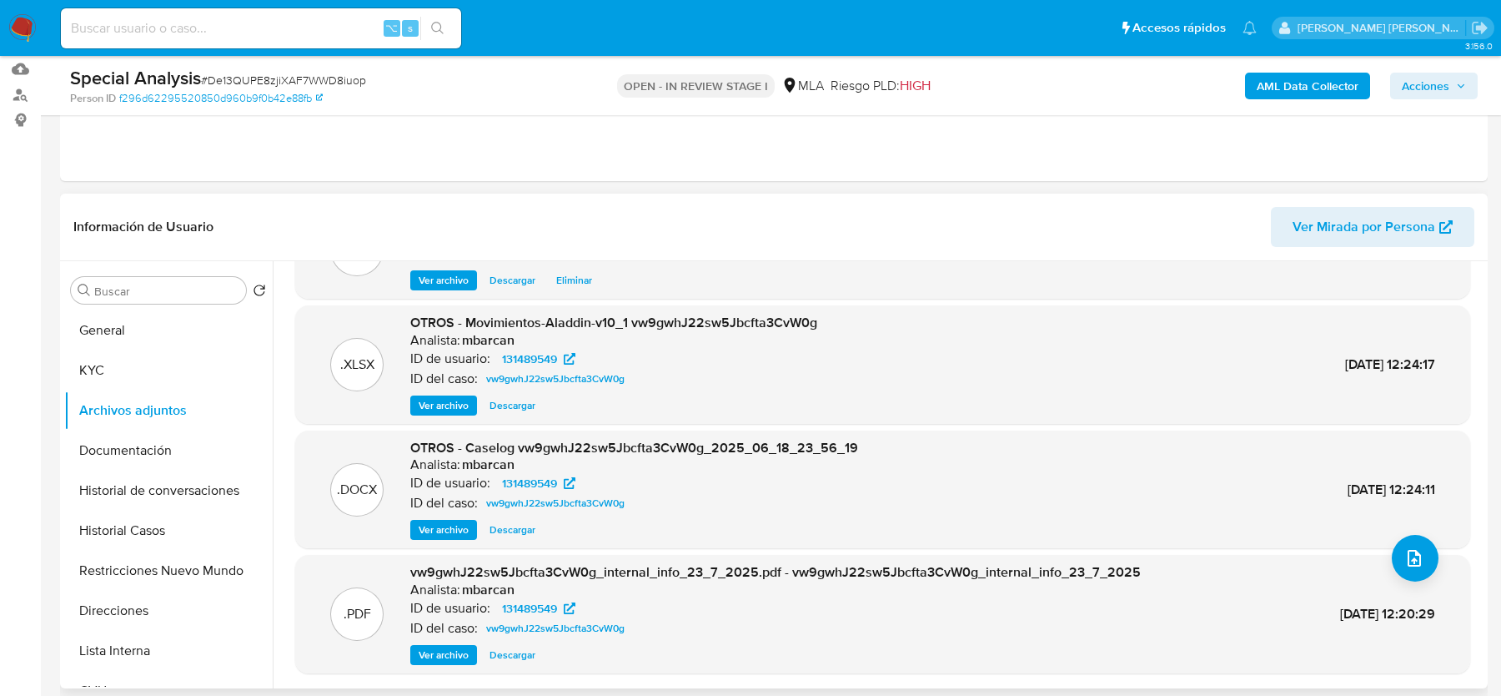
scroll to position [0, 0]
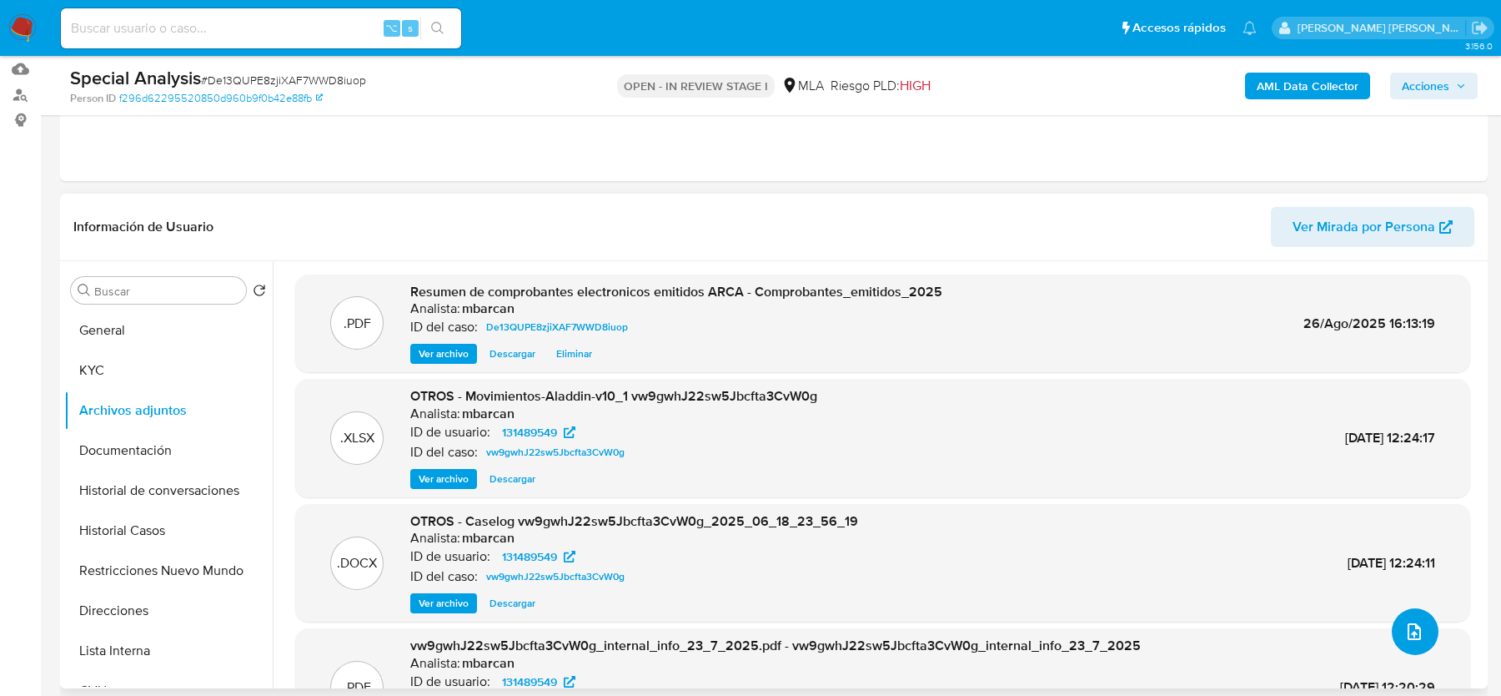
click at [1395, 633] on button "upload-file" at bounding box center [1415, 631] width 47 height 47
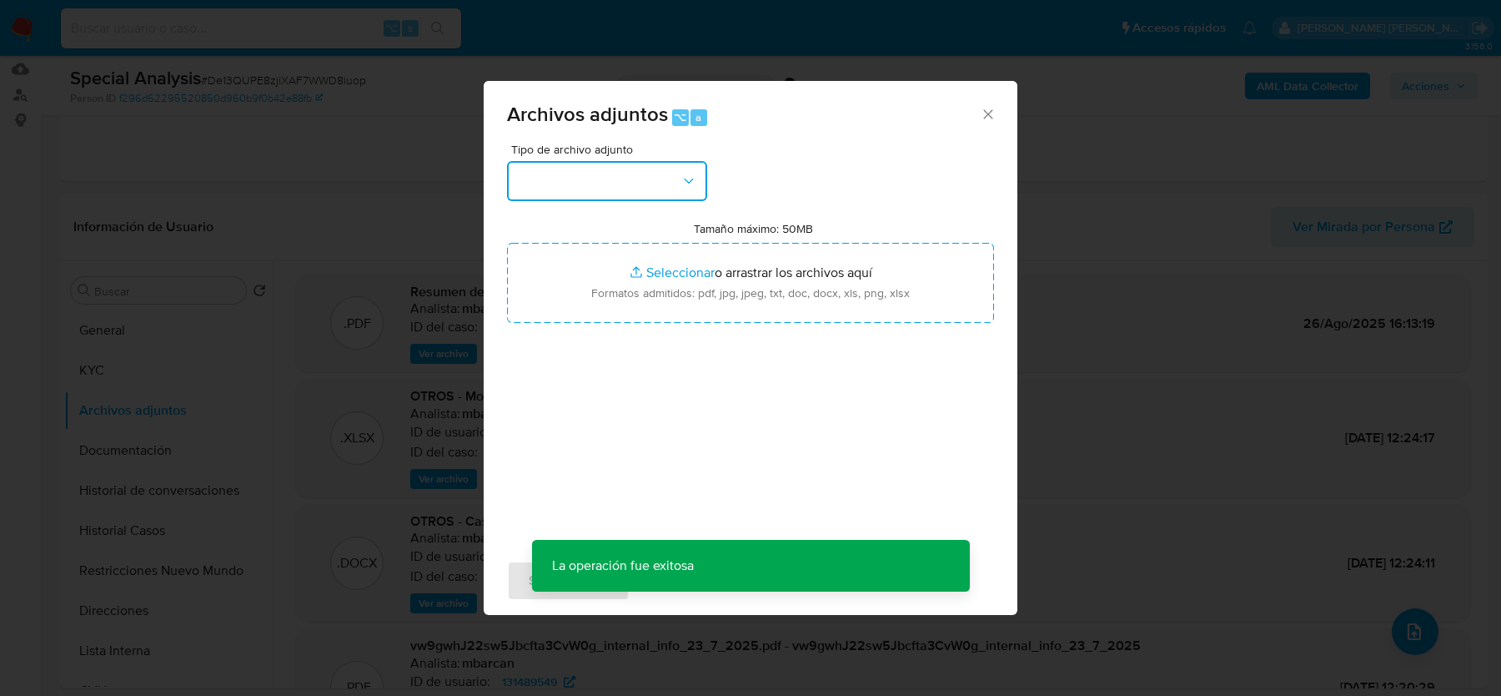
click at [542, 173] on button "button" at bounding box center [607, 181] width 200 height 40
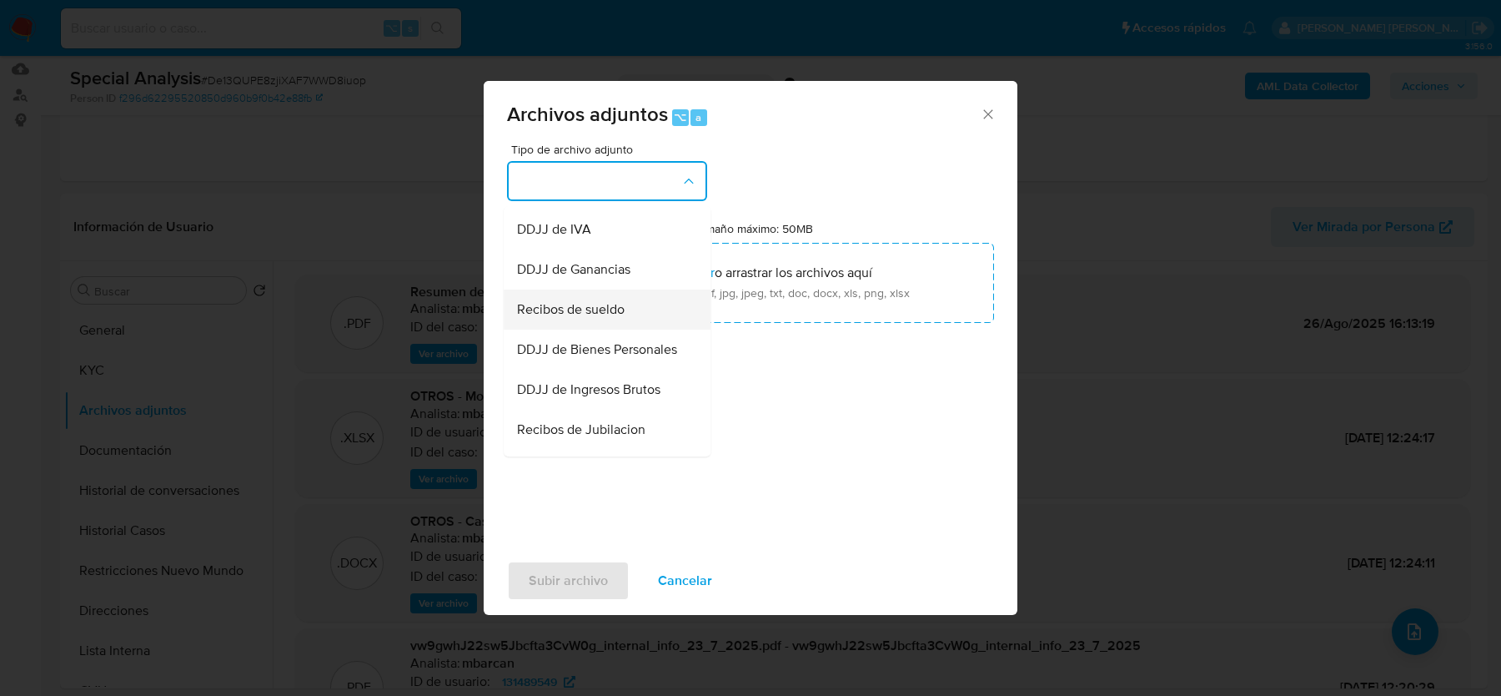
scroll to position [359, 0]
click at [556, 289] on div "Recibos de sueldo" at bounding box center [602, 308] width 170 height 40
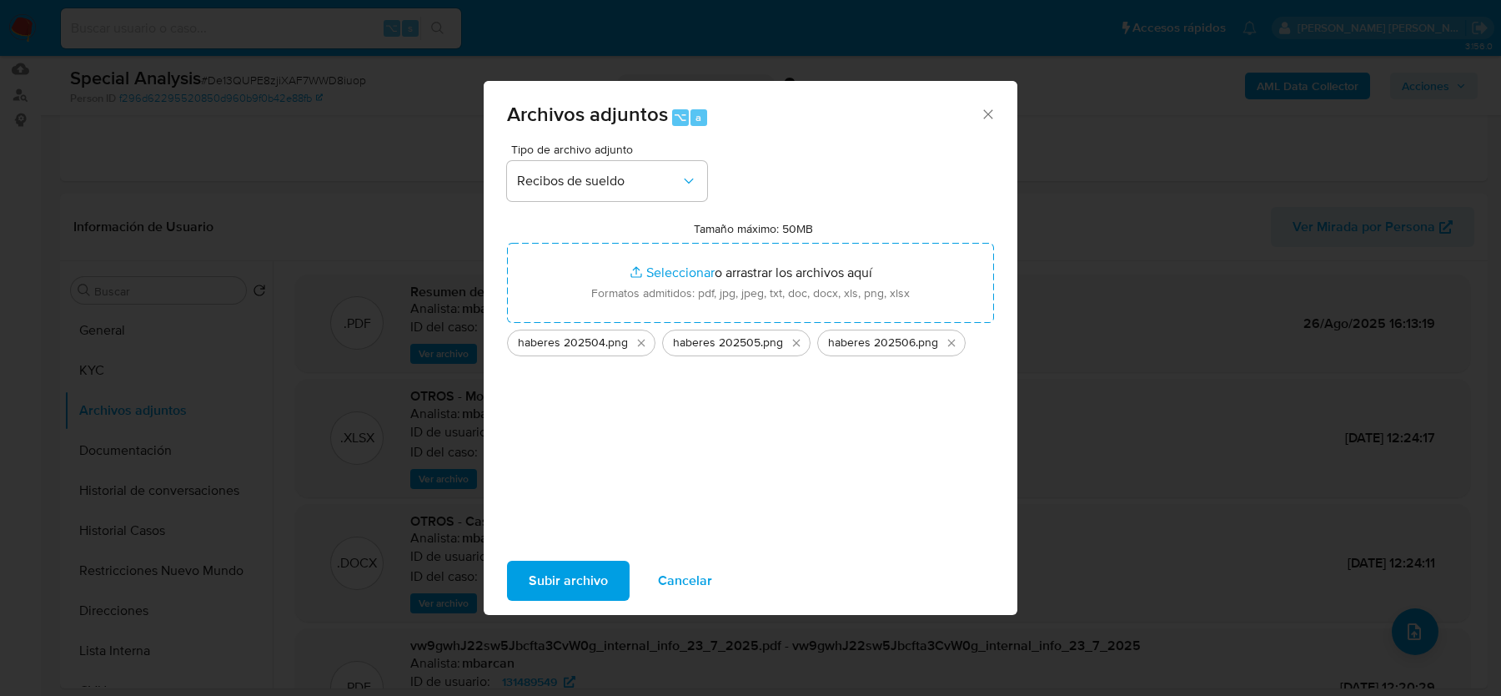
click at [536, 583] on span "Subir archivo" at bounding box center [568, 580] width 79 height 37
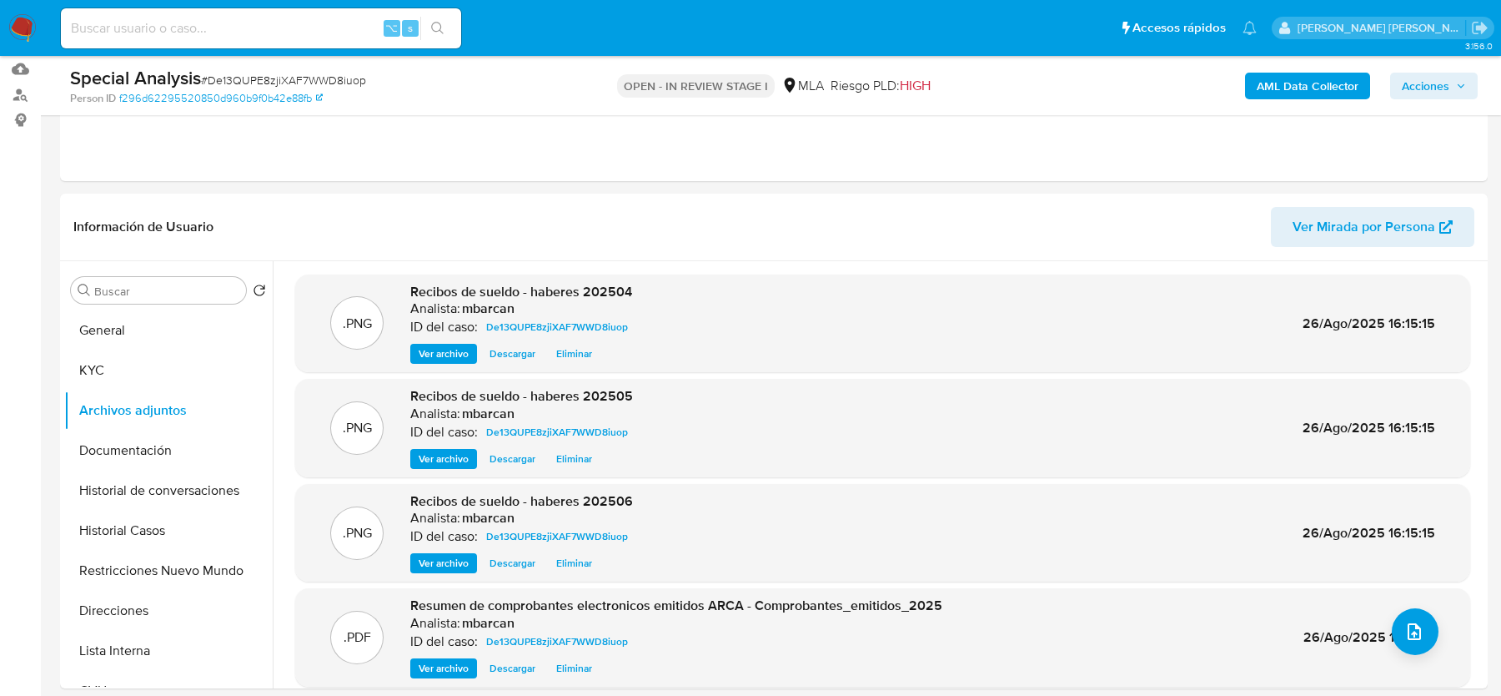
click at [1410, 83] on span "Acciones" at bounding box center [1426, 86] width 48 height 27
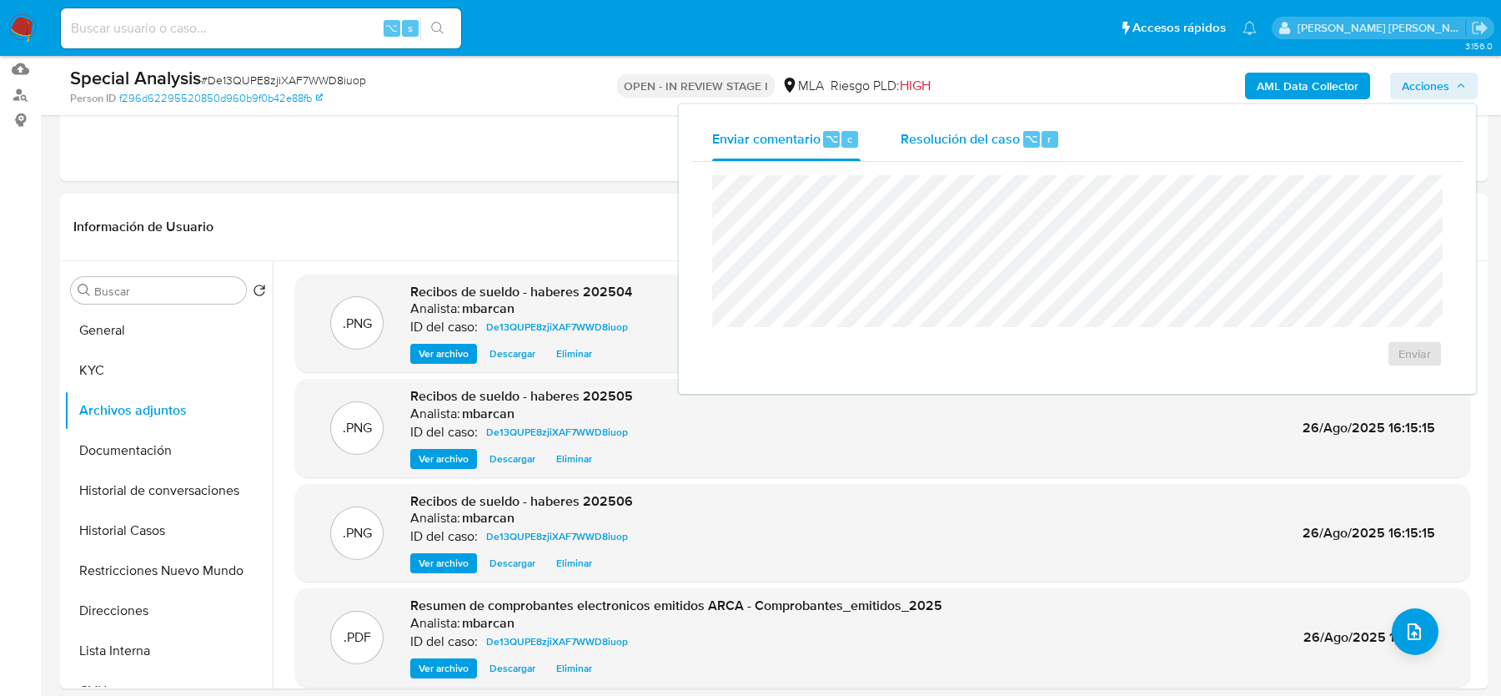
click at [996, 143] on span "Resolución del caso" at bounding box center [960, 137] width 119 height 19
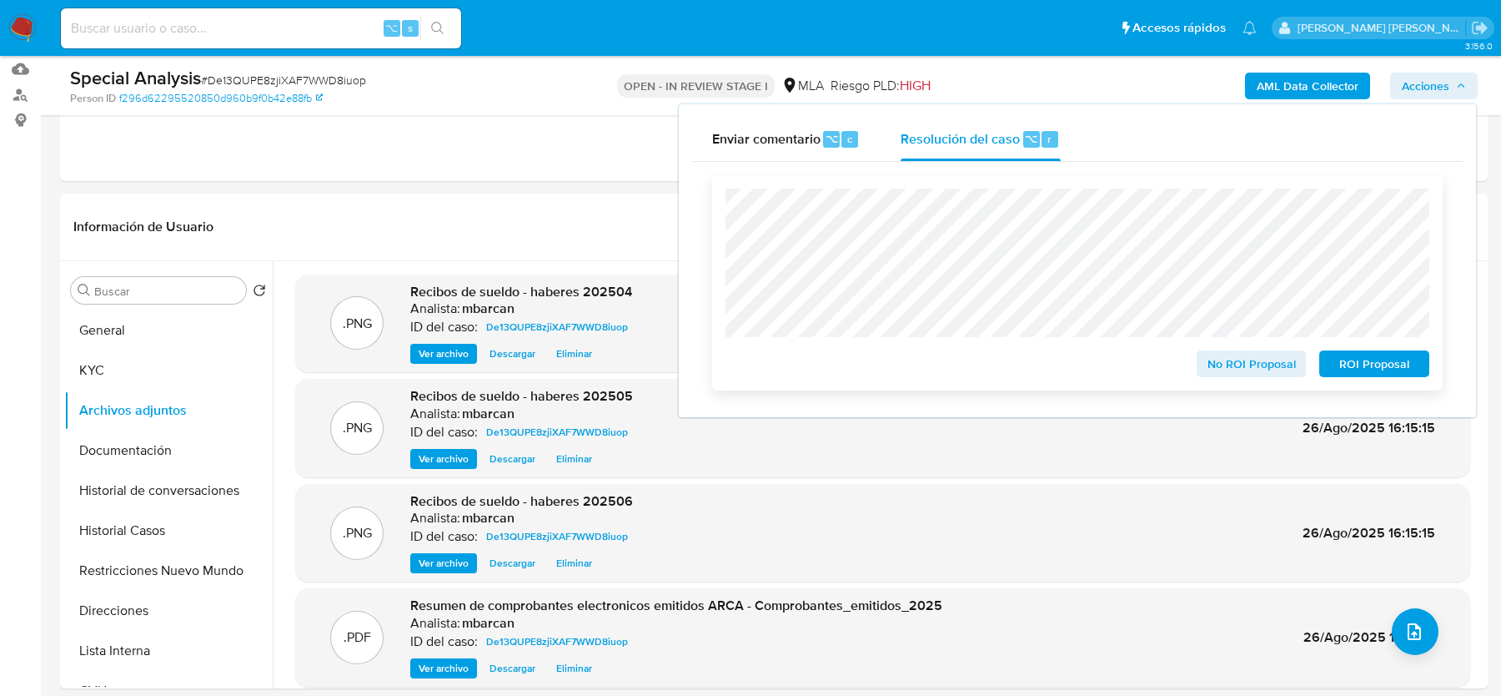
click at [1220, 365] on span "No ROI Proposal" at bounding box center [1252, 363] width 87 height 23
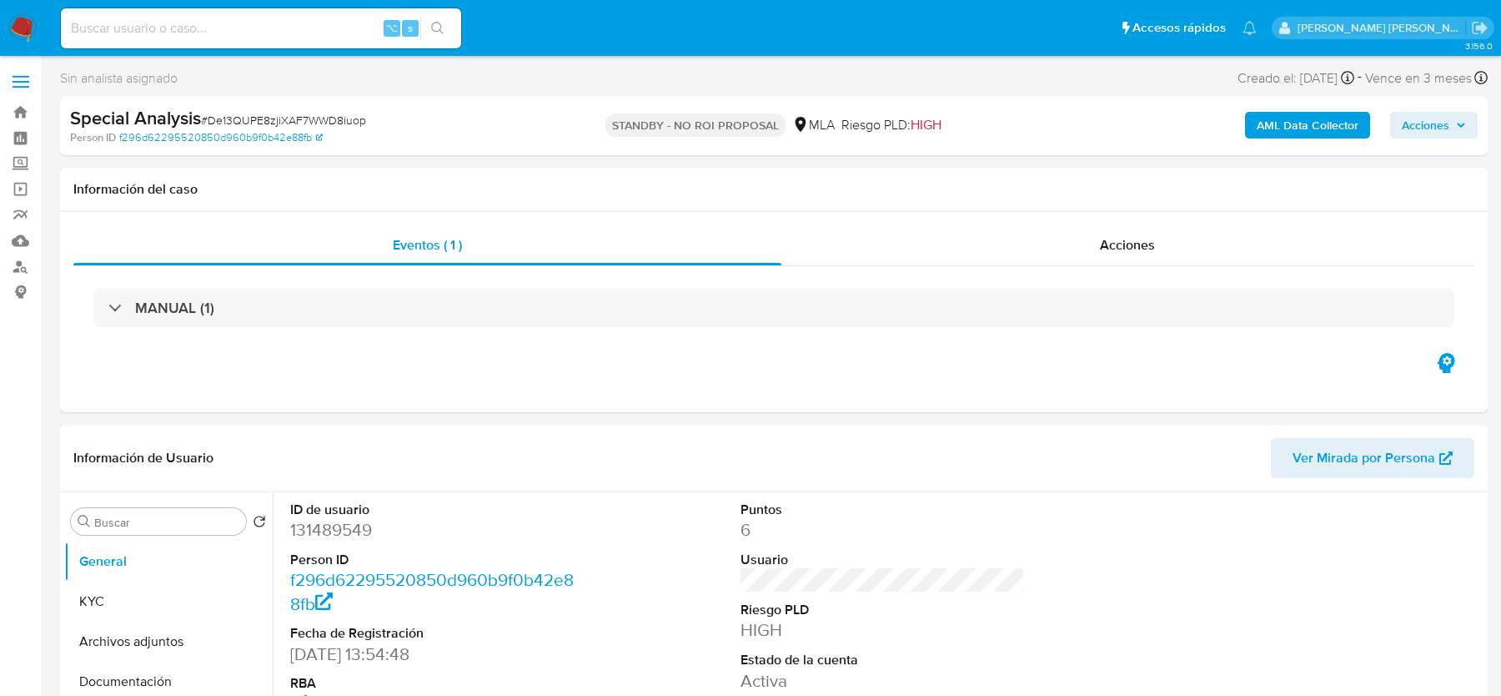
select select "10"
click at [234, 29] on input at bounding box center [261, 29] width 400 height 22
paste input "bqhBIR7XoOCCIbVsNVCtbblc"
type input "bqhBIR7XoOCCIbVsNVCtbblc"
click at [28, 28] on img at bounding box center [22, 28] width 28 height 28
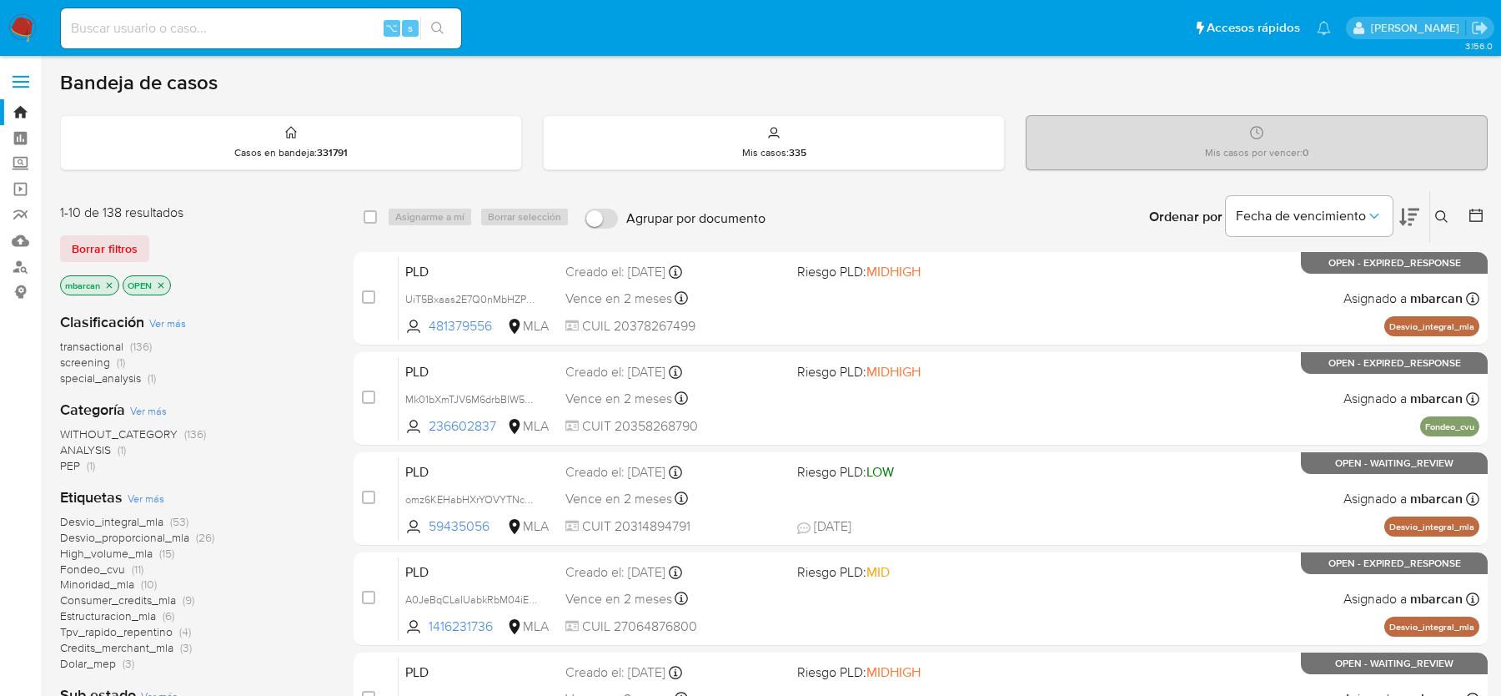
click at [1442, 215] on icon at bounding box center [1442, 216] width 13 height 13
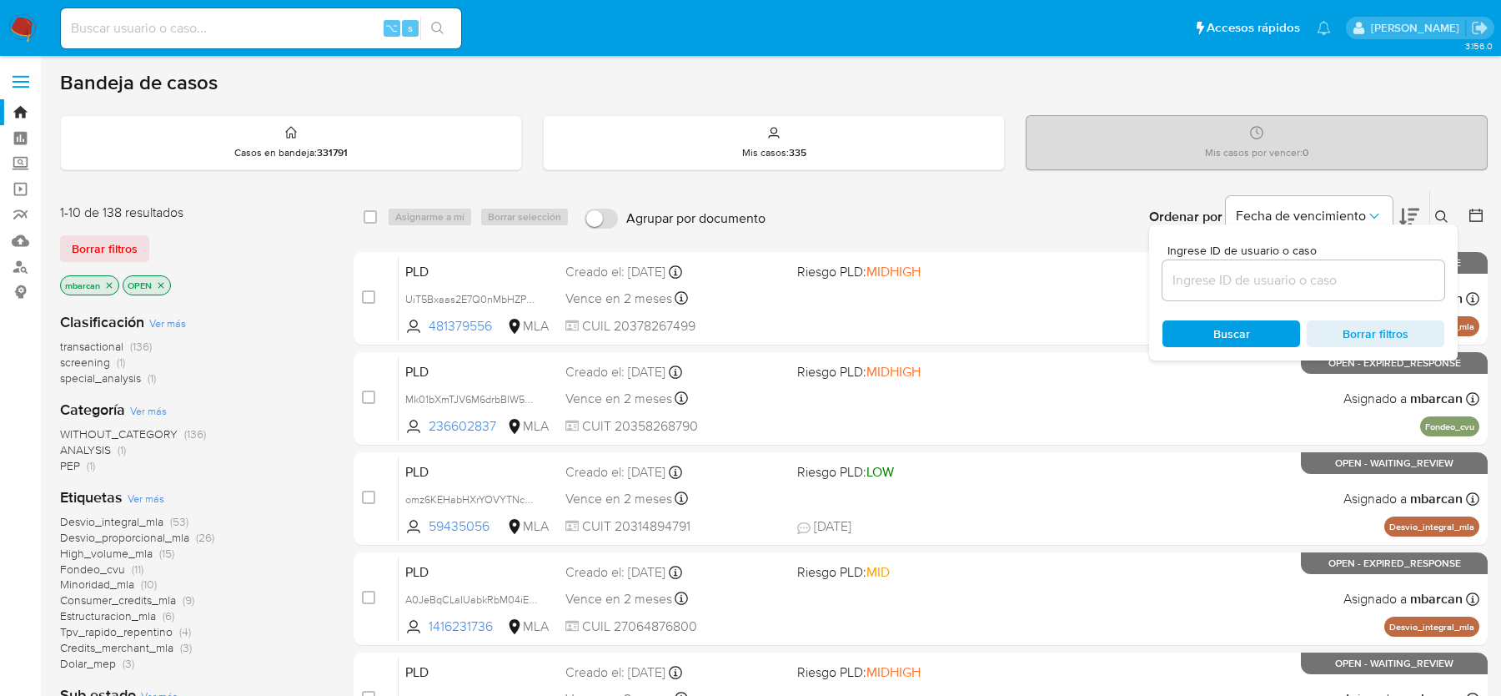
click at [1364, 279] on input at bounding box center [1304, 280] width 282 height 22
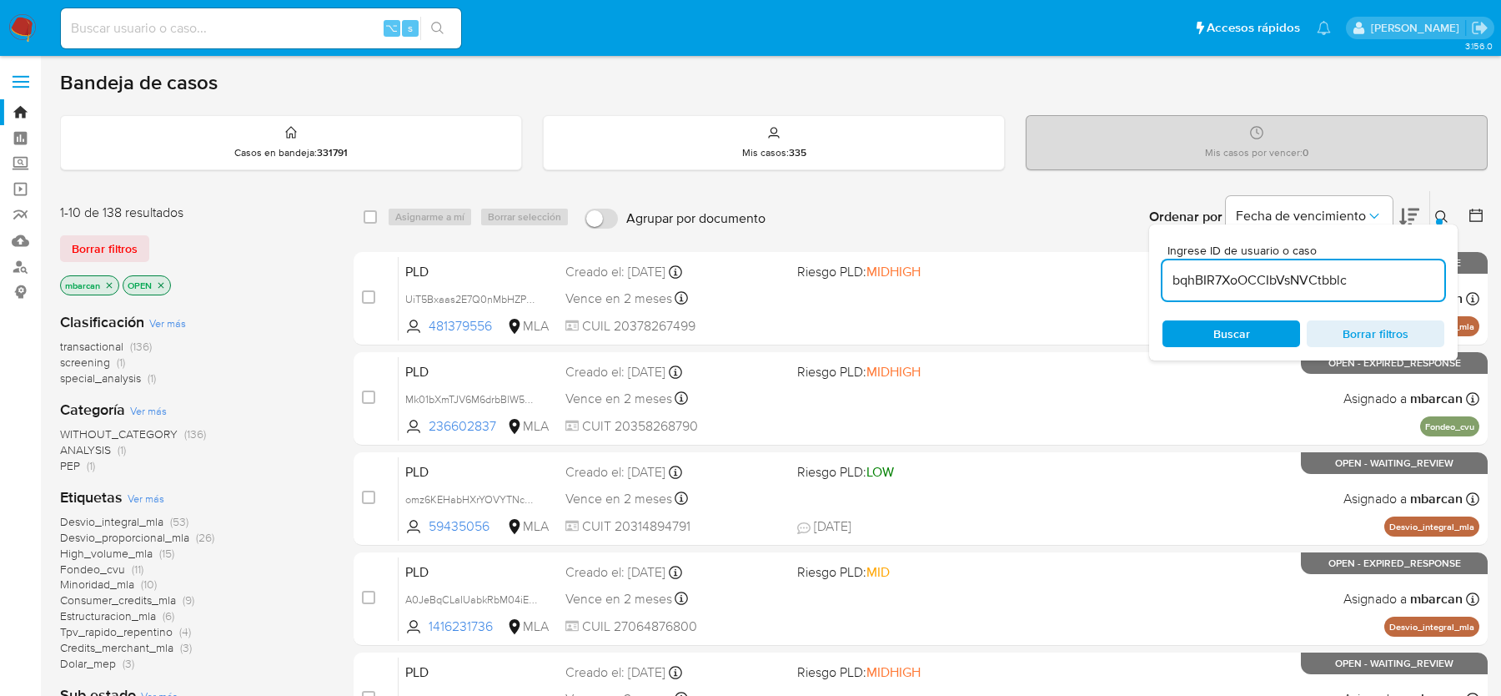
type input "bqhBIR7XoOCCIbVsNVCtbblc"
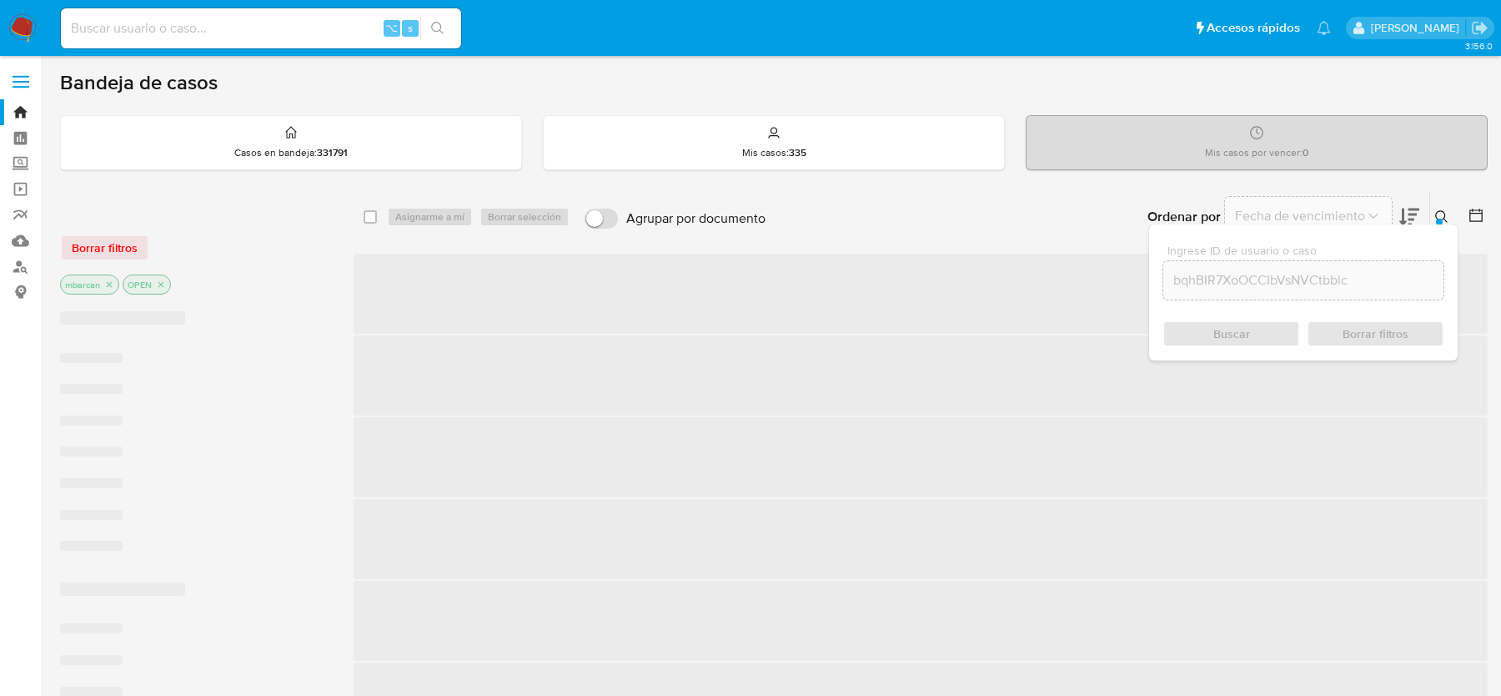
click at [1445, 215] on icon at bounding box center [1442, 216] width 13 height 13
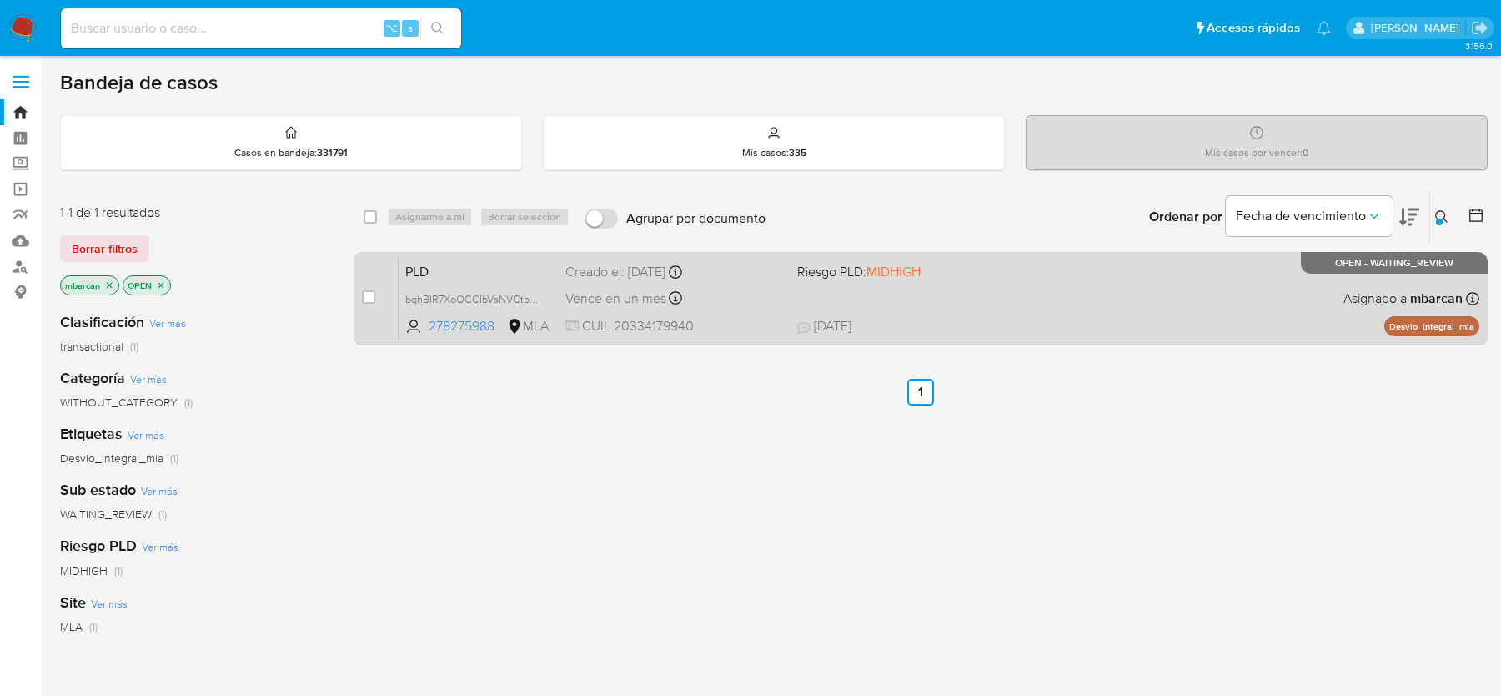
click at [363, 281] on div "case-item-checkbox No es posible asignar el caso" at bounding box center [380, 298] width 37 height 84
click at [363, 299] on input "checkbox" at bounding box center [368, 296] width 13 height 13
checkbox input "true"
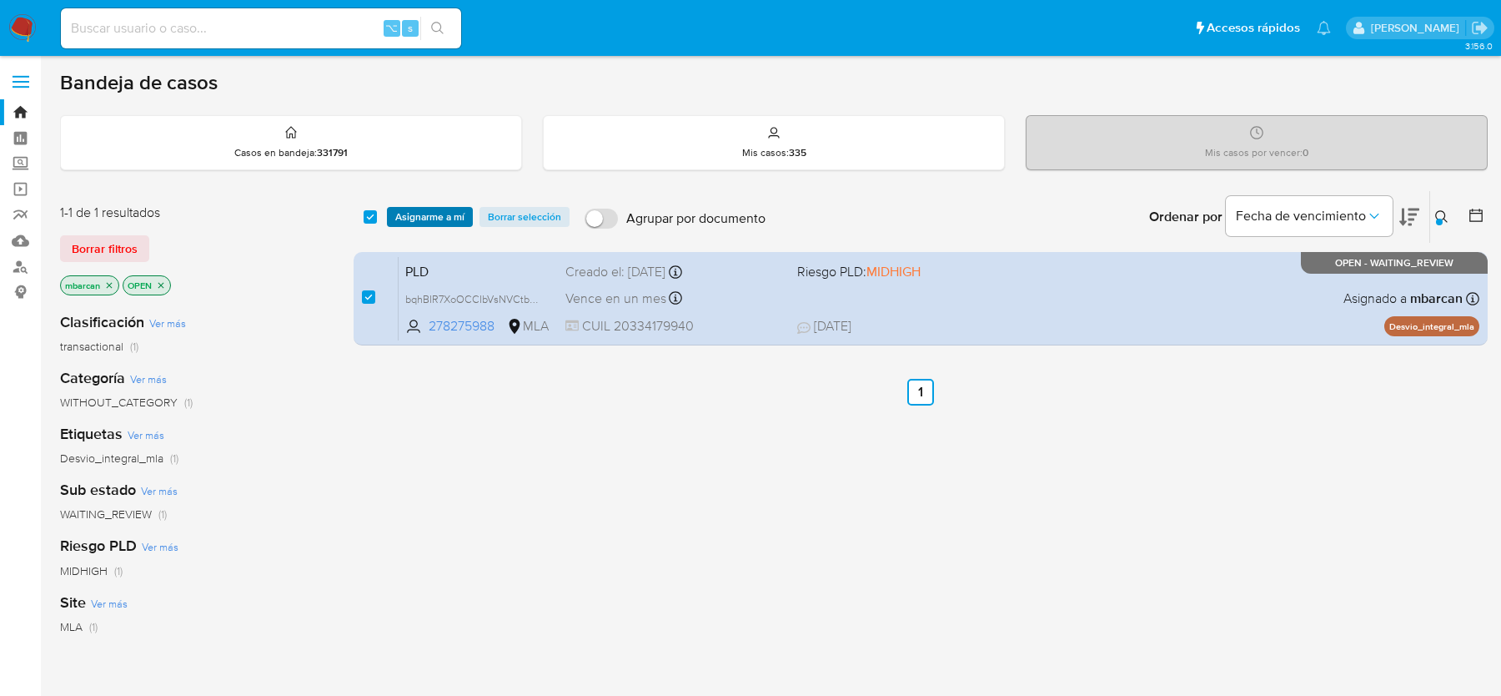
click at [402, 224] on span "Asignarme a mí" at bounding box center [429, 217] width 69 height 17
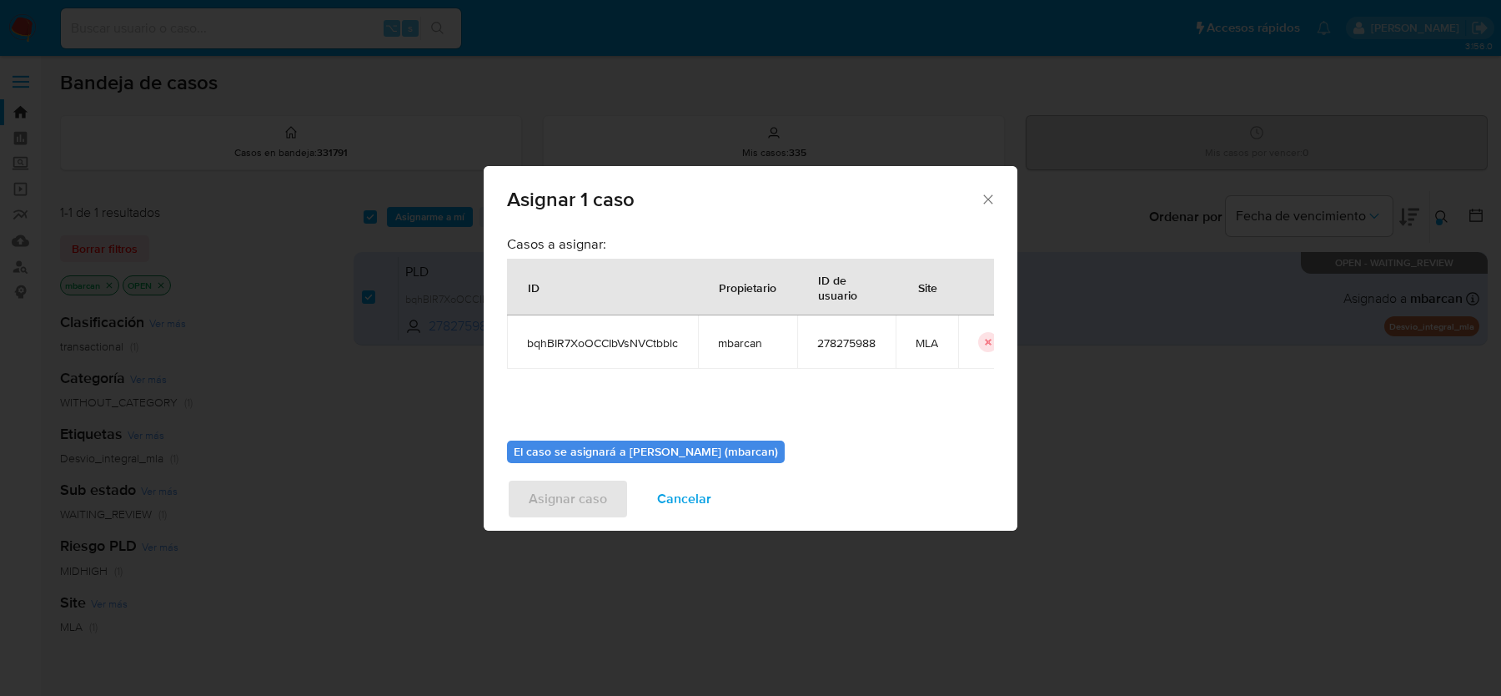
scroll to position [85, 0]
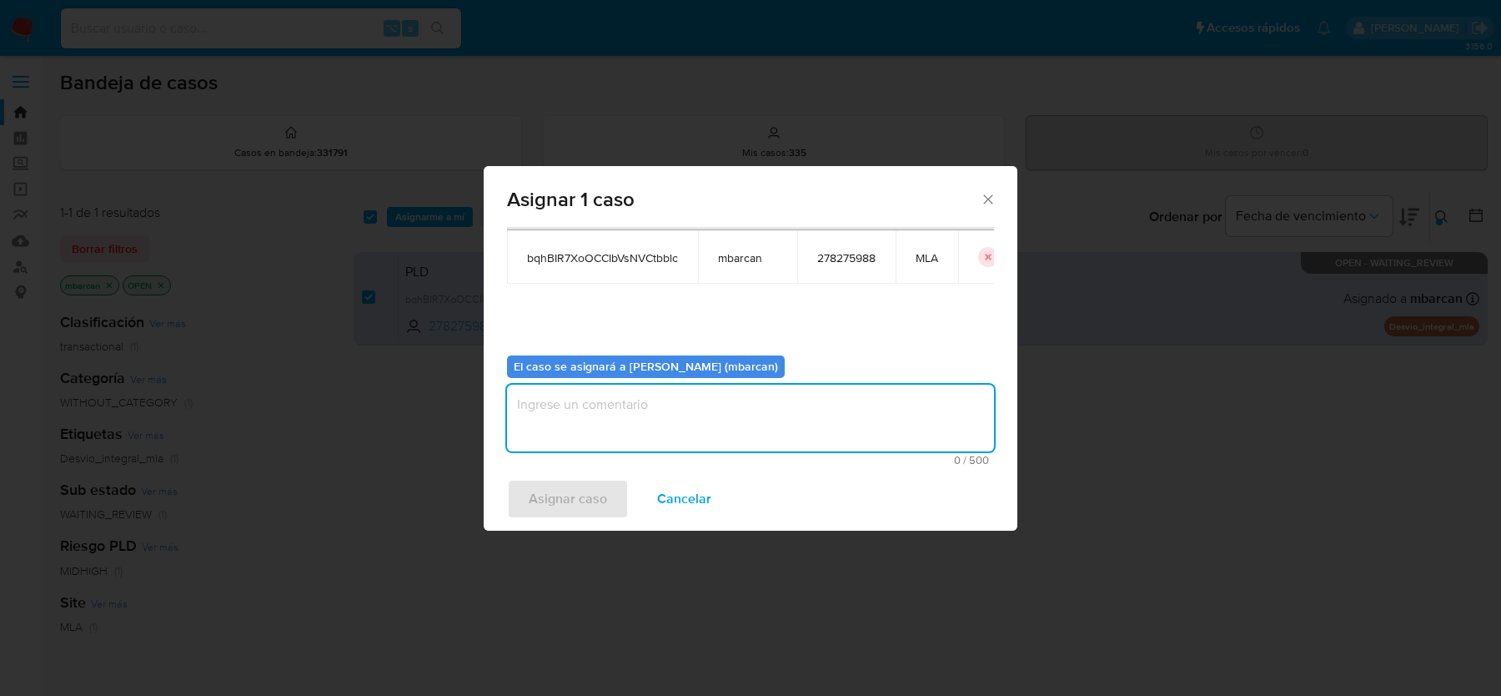
click at [651, 419] on textarea "assign-modal" at bounding box center [750, 418] width 487 height 67
type textarea "ANÁLISIS"
click at [520, 500] on button "Asignar caso" at bounding box center [568, 499] width 122 height 40
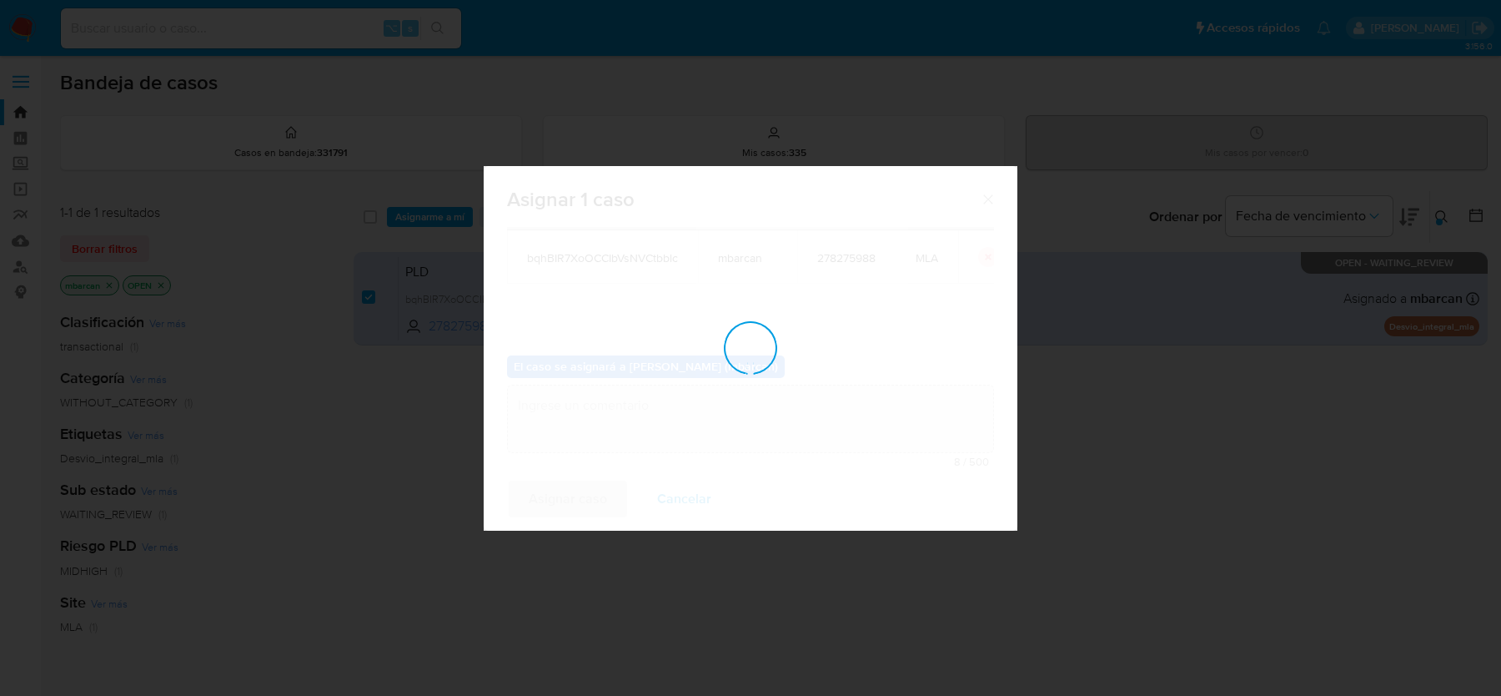
checkbox input "false"
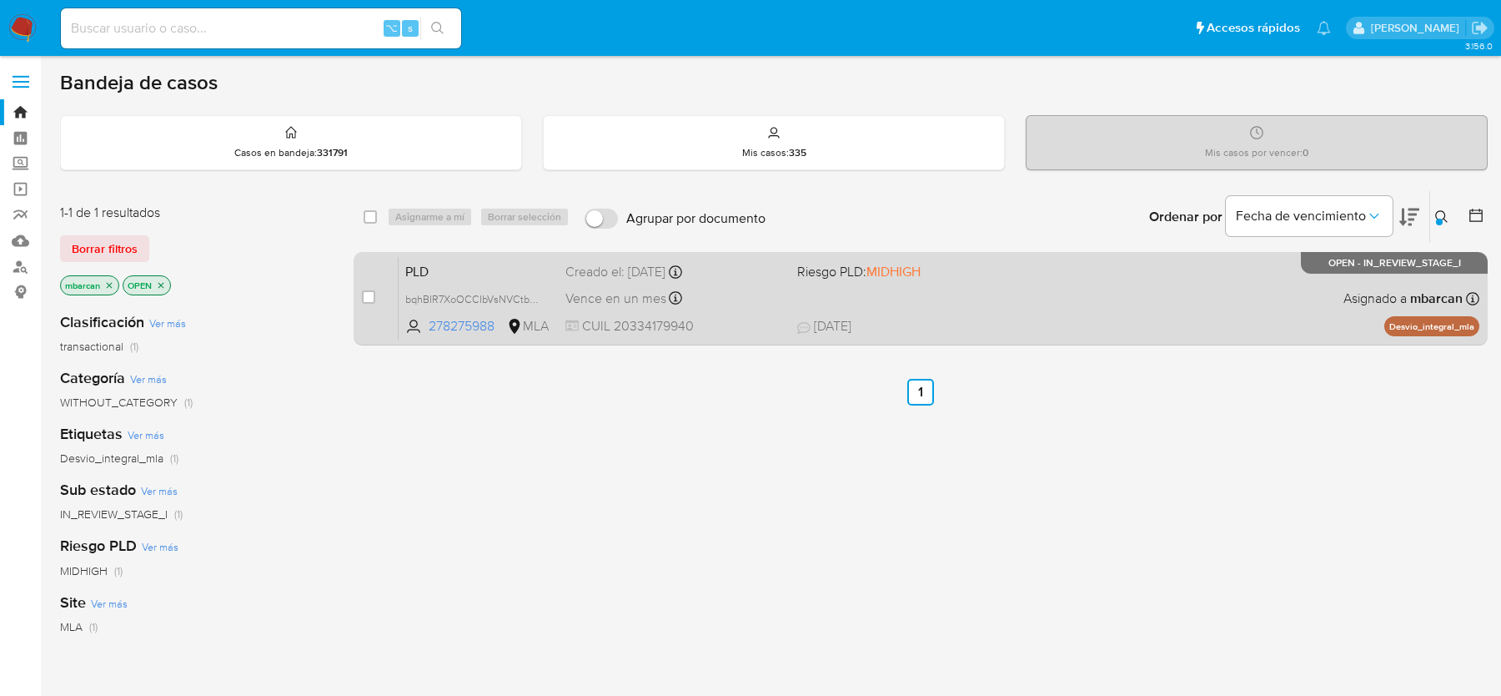
click at [445, 268] on span "PLD" at bounding box center [478, 270] width 147 height 22
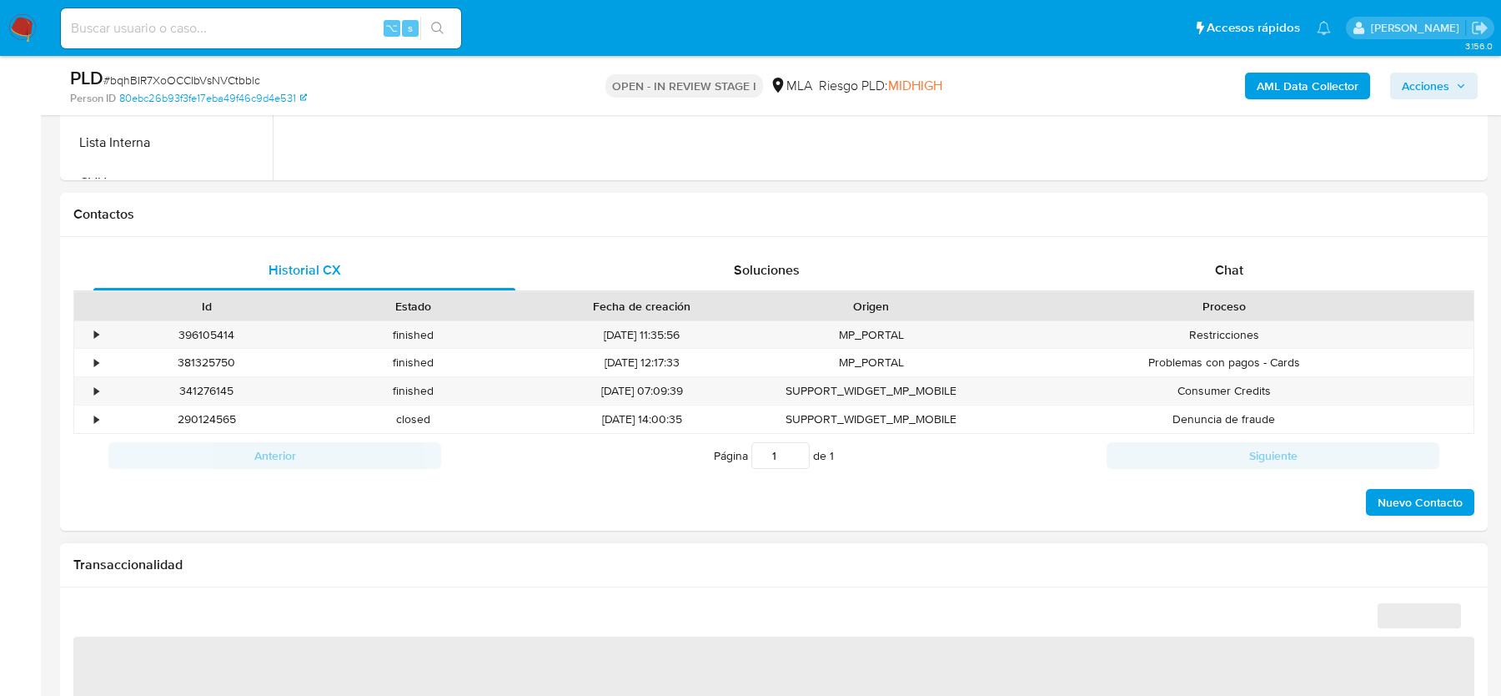
scroll to position [763, 0]
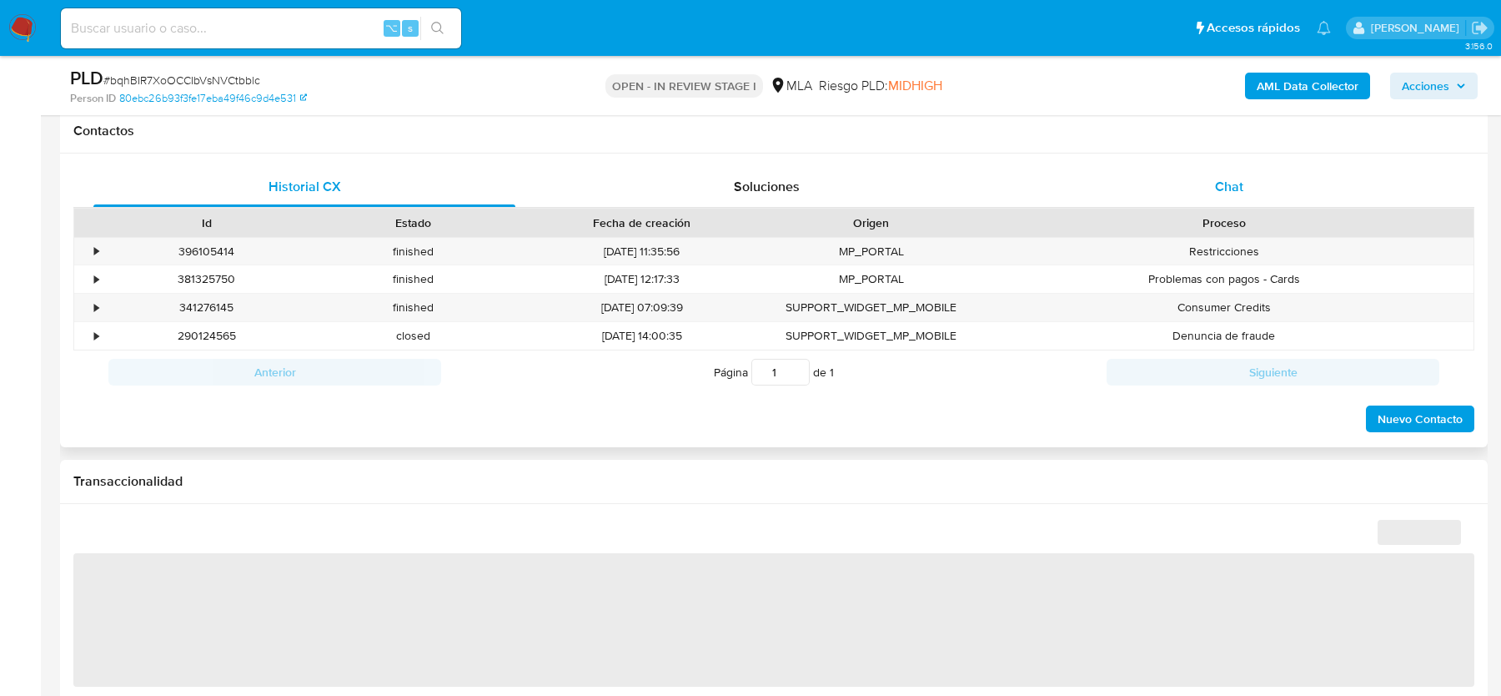
click at [1238, 177] on span "Chat" at bounding box center [1229, 186] width 28 height 19
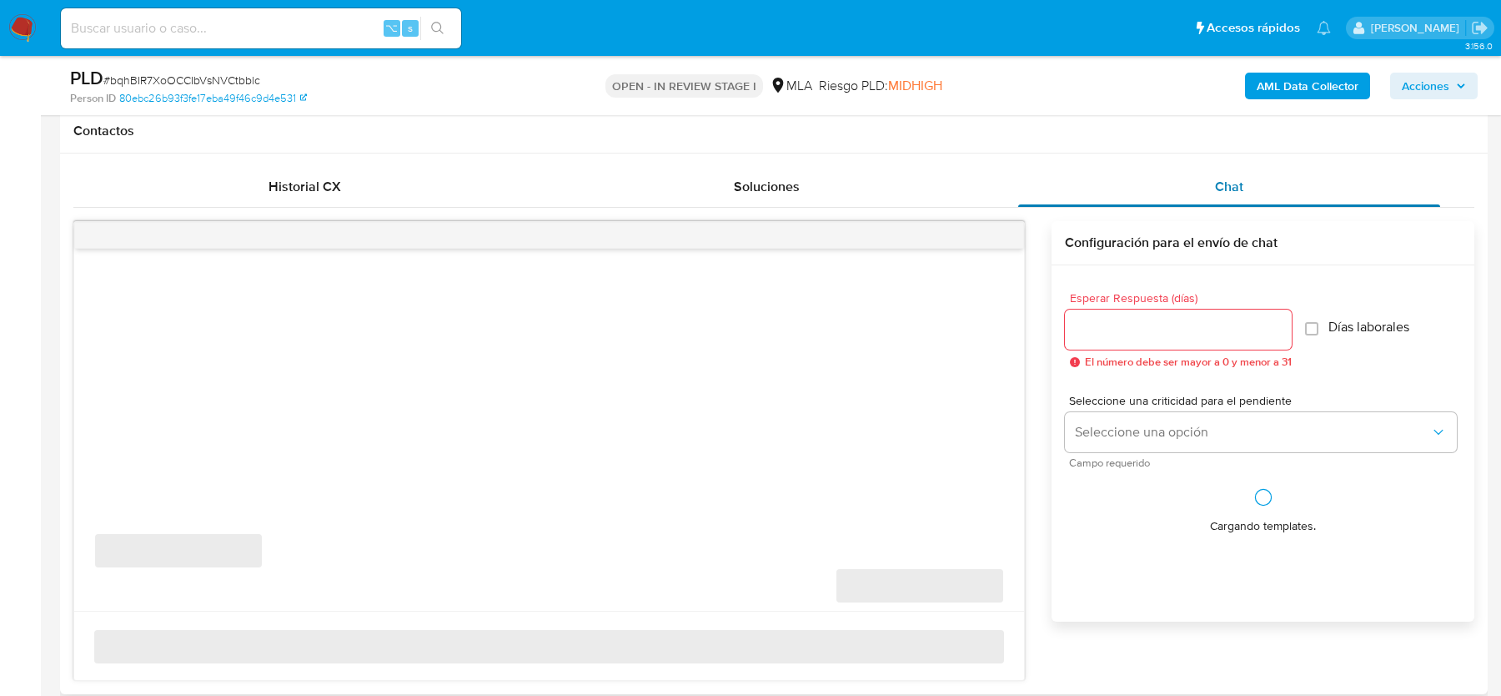
select select "10"
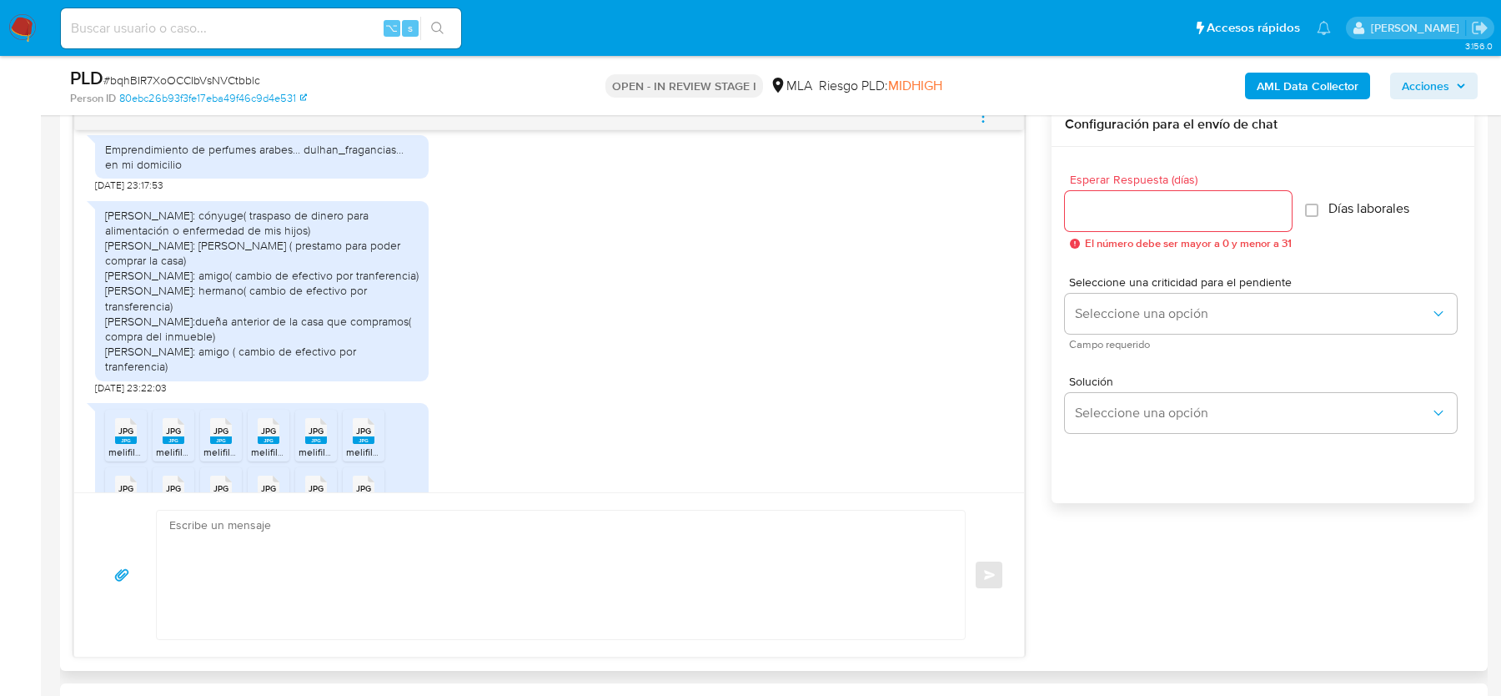
scroll to position [1860, 0]
drag, startPoint x: 207, startPoint y: 243, endPoint x: 326, endPoint y: 254, distance: 119.8
click at [326, 254] on div "Eliana alicia orrego: cónyuge( traspaso de dinero para alimentación o enfermeda…" at bounding box center [262, 288] width 314 height 167
copy div "cónyuge( traspaso de dinero para alimentación o enfermedad de mis hijos)"
drag, startPoint x: 216, startPoint y: 274, endPoint x: 225, endPoint y: 286, distance: 15.5
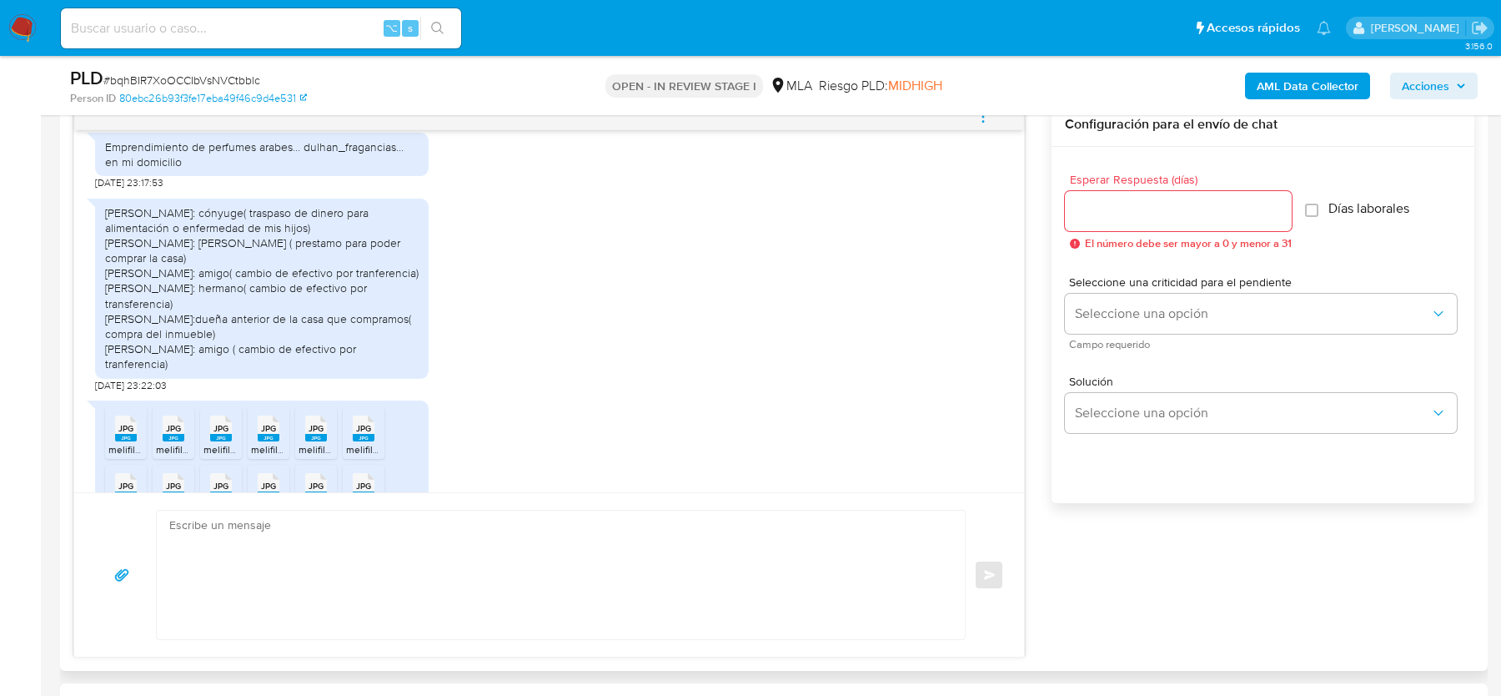
click at [225, 286] on div "Eliana alicia orrego: cónyuge( traspaso de dinero para alimentación o enfermeda…" at bounding box center [262, 288] width 314 height 167
drag, startPoint x: 225, startPoint y: 286, endPoint x: 217, endPoint y: 269, distance: 18.7
click at [217, 269] on div "Eliana alicia orrego: cónyuge( traspaso de dinero para alimentación o enfermeda…" at bounding box center [262, 288] width 314 height 167
copy div "tia ( prestamo para poder comprar la casa)"
click at [234, 303] on div "Eliana alicia orrego: cónyuge( traspaso de dinero para alimentación o enfermeda…" at bounding box center [262, 288] width 314 height 167
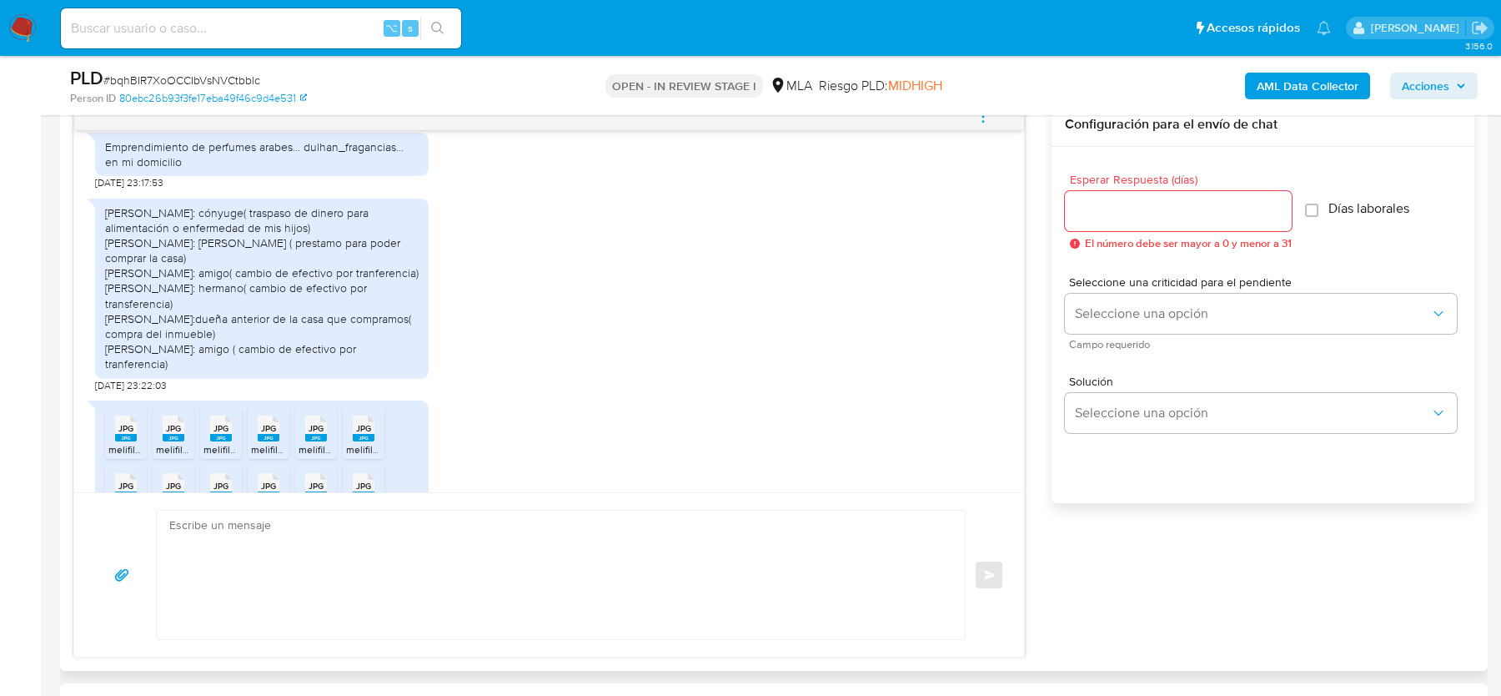
click at [229, 308] on div "Eliana alicia orrego: cónyuge( traspaso de dinero para alimentación o enfermeda…" at bounding box center [262, 288] width 314 height 167
drag, startPoint x: 229, startPoint y: 308, endPoint x: 233, endPoint y: 318, distance: 10.6
click at [233, 319] on div "Eliana alicia orrego: cónyuge( traspaso de dinero para alimentación o enfermeda…" at bounding box center [262, 288] width 314 height 167
copy div "amigo( cambio de efectivo por tranferencia)"
click at [234, 344] on div "Eliana alicia orrego: cónyuge( traspaso de dinero para alimentación o enfermeda…" at bounding box center [262, 288] width 314 height 167
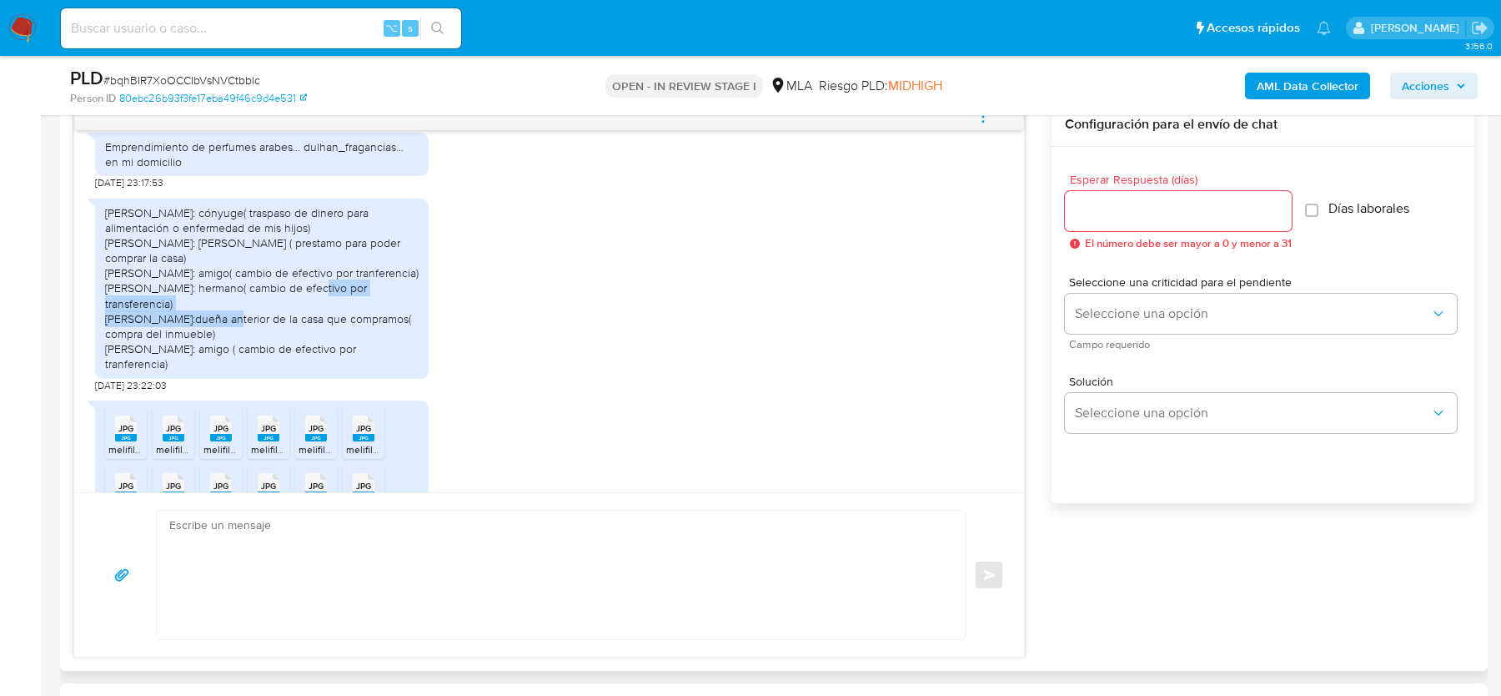
copy div "hermano( cambio de efectivo por transferencia)"
click at [249, 365] on div "Eliana alicia orrego: cónyuge( traspaso de dinero para alimentación o enfermeda…" at bounding box center [262, 288] width 314 height 167
drag, startPoint x: 227, startPoint y: 365, endPoint x: 292, endPoint y: 376, distance: 66.1
click at [292, 372] on div "Eliana alicia orrego: cónyuge( traspaso de dinero para alimentación o enfermeda…" at bounding box center [262, 288] width 314 height 167
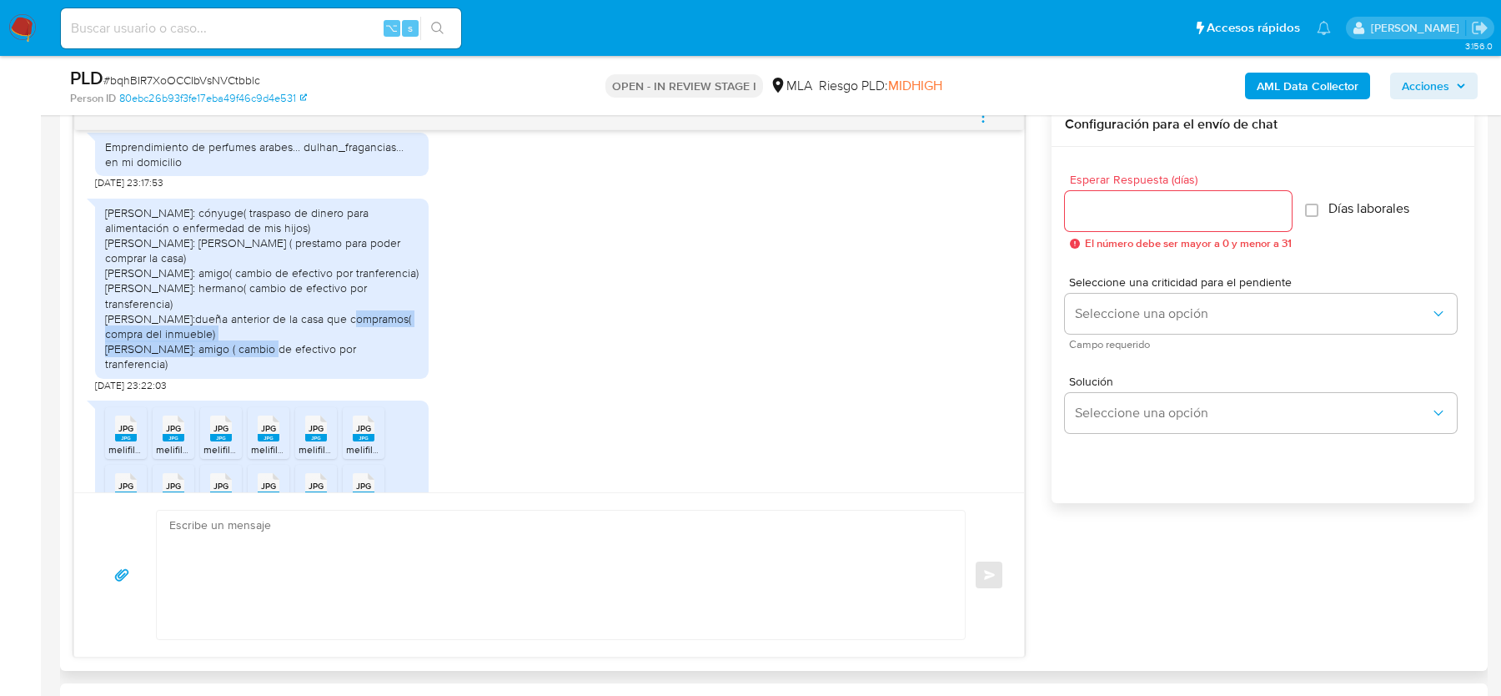
drag, startPoint x: 287, startPoint y: 376, endPoint x: 224, endPoint y: 366, distance: 63.4
click at [224, 366] on div "Eliana alicia orrego: cónyuge( traspaso de dinero para alimentación o enfermeda…" at bounding box center [262, 288] width 314 height 167
copy div "dueña anterior de la casa que compramos( compra del inmueble)"
click at [199, 372] on div "Eliana alicia orrego: cónyuge( traspaso de dinero para alimentación o enfermeda…" at bounding box center [262, 288] width 314 height 167
drag, startPoint x: 194, startPoint y: 396, endPoint x: 465, endPoint y: 393, distance: 271.9
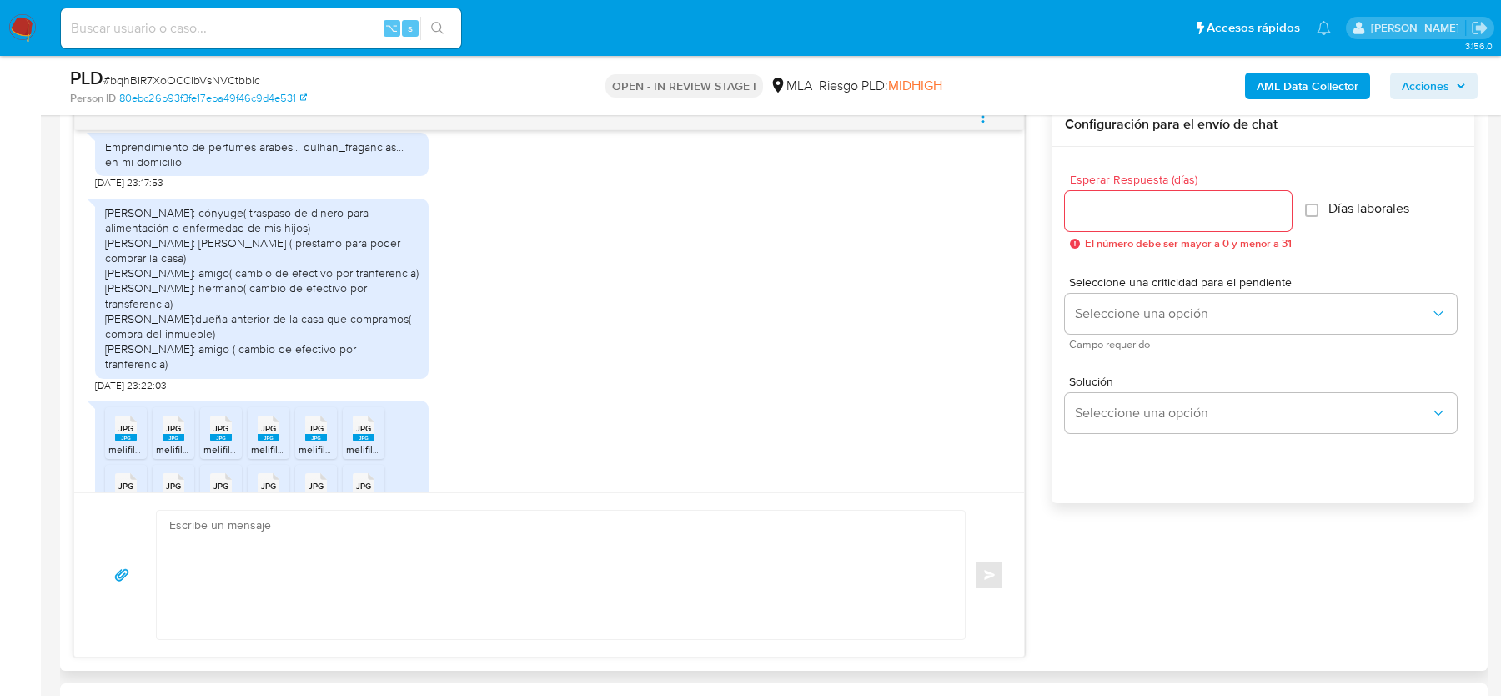
click at [465, 392] on div "Eliana alicia orrego: cónyuge( traspaso de dinero para alimentación o enfermeda…" at bounding box center [549, 291] width 908 height 202
copy div "amigo ( cambio de efectivo por tranferencia)"
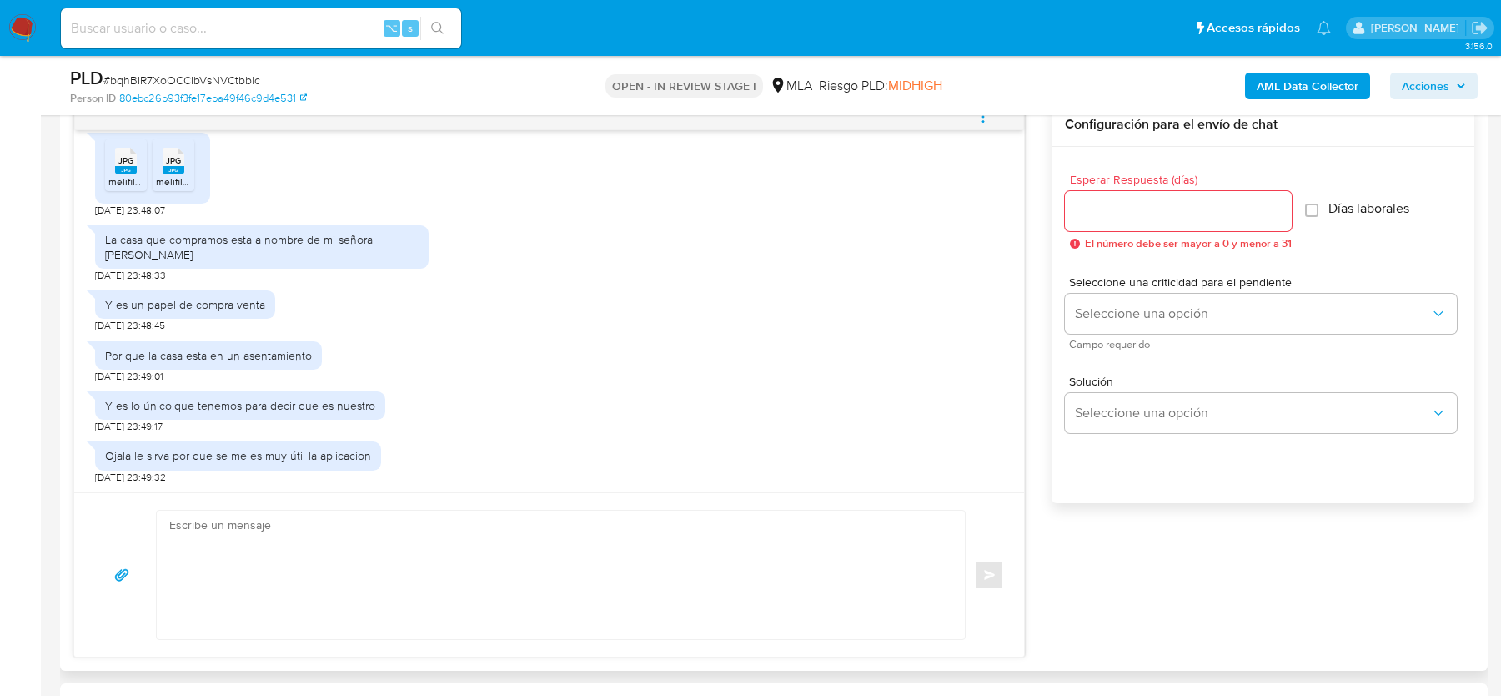
scroll to position [2433, 0]
click at [262, 239] on div "La casa que compramos esta a nombre de mi señora Eliana Alicia orrego" at bounding box center [262, 247] width 314 height 30
click at [254, 239] on div "La casa que compramos esta a nombre de mi señora Eliana Alicia orrego" at bounding box center [262, 247] width 314 height 30
drag, startPoint x: 103, startPoint y: 239, endPoint x: 199, endPoint y: 252, distance: 95.9
click at [199, 252] on div "La casa que compramos esta a nombre de mi señora Eliana Alicia orrego" at bounding box center [262, 246] width 334 height 43
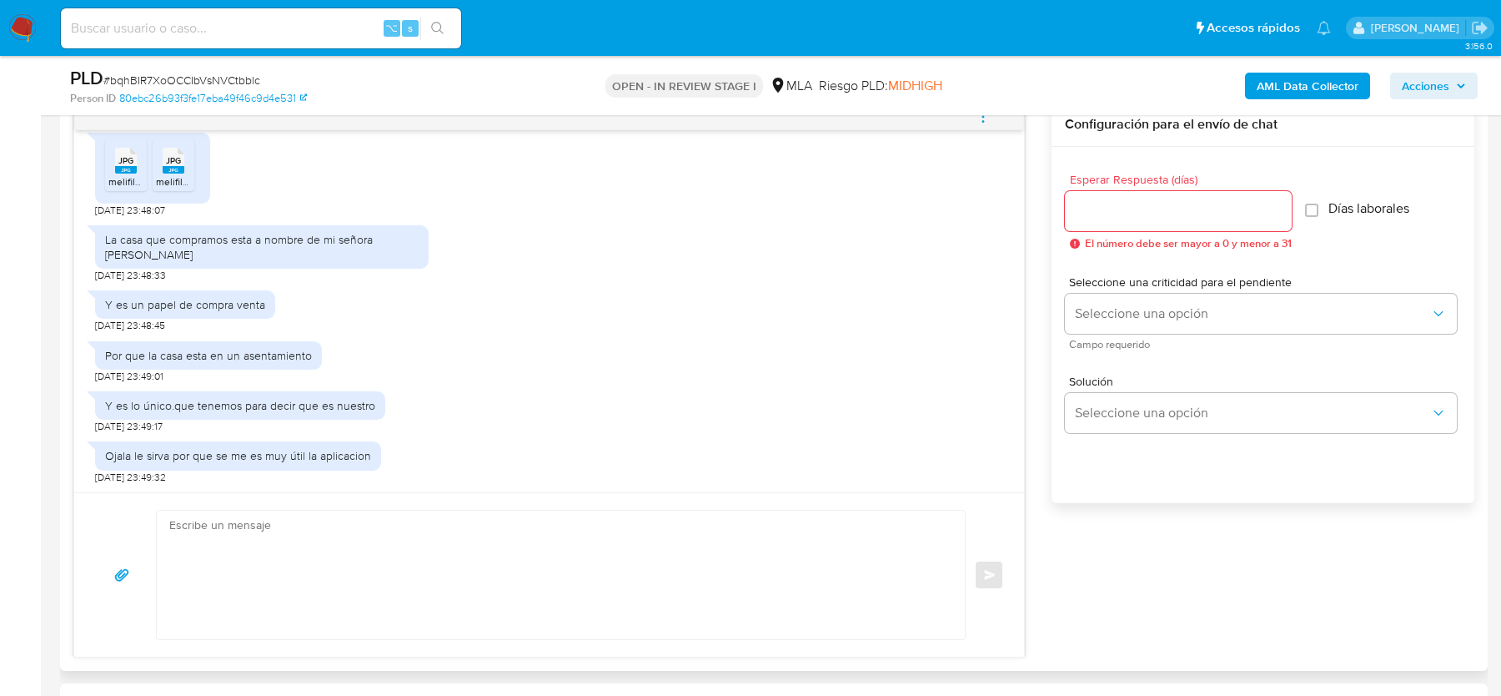
copy div "La casa que compramos esta a nombre de mi señora Eliana Alicia orrego"
click at [133, 349] on div "Por que la casa esta en un asentamiento" at bounding box center [208, 355] width 207 height 15
copy div "Por que la casa esta en un asentamiento"
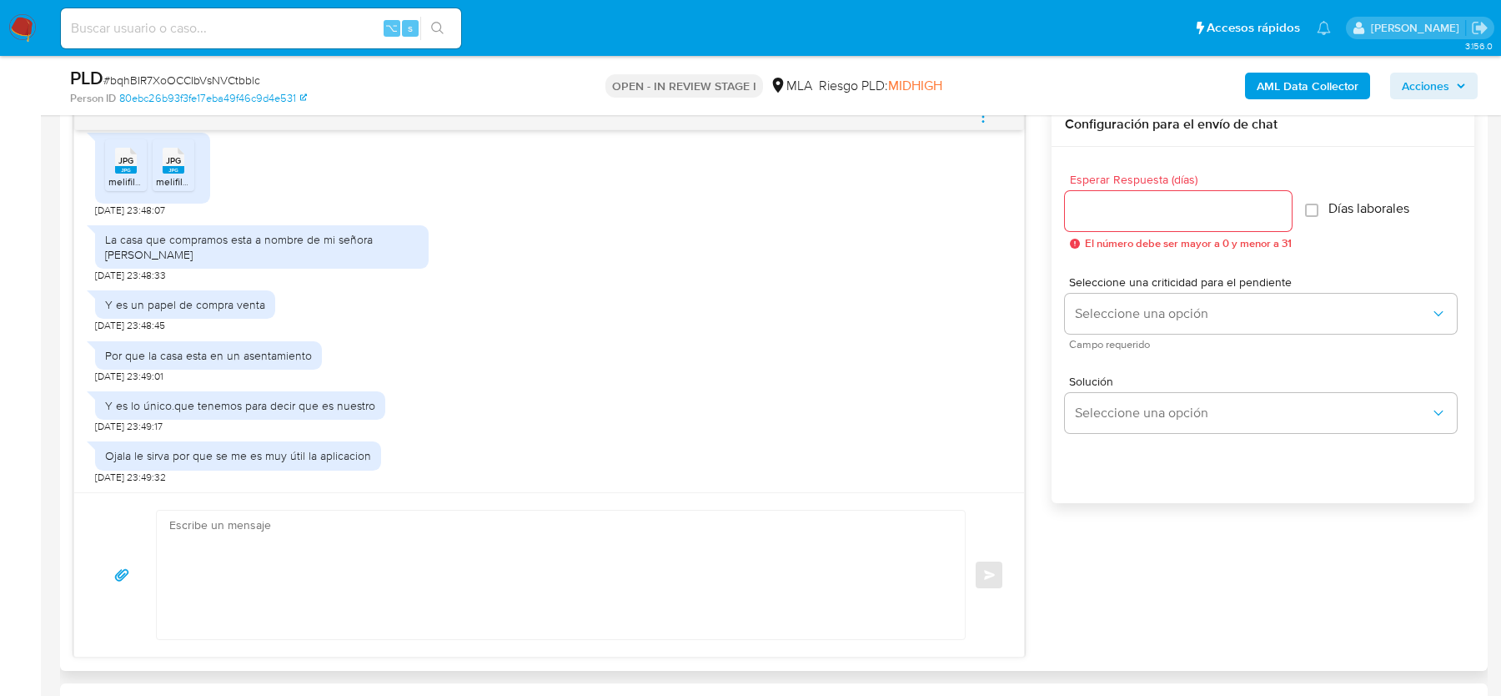
click at [416, 536] on textarea at bounding box center [556, 574] width 775 height 128
paste textarea "Hola, ¡Muchas gracias por tu respuesta! Confirmamos la recepción de la document…"
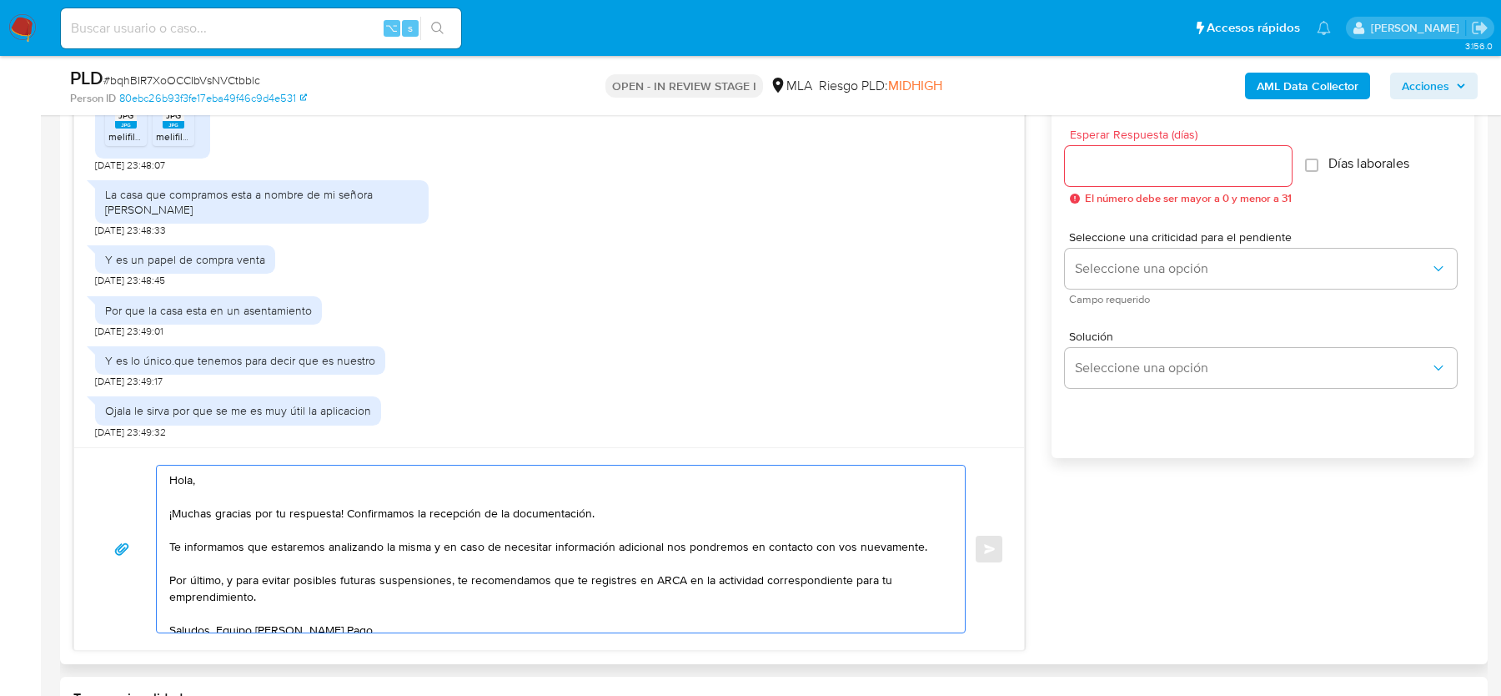
scroll to position [11, 0]
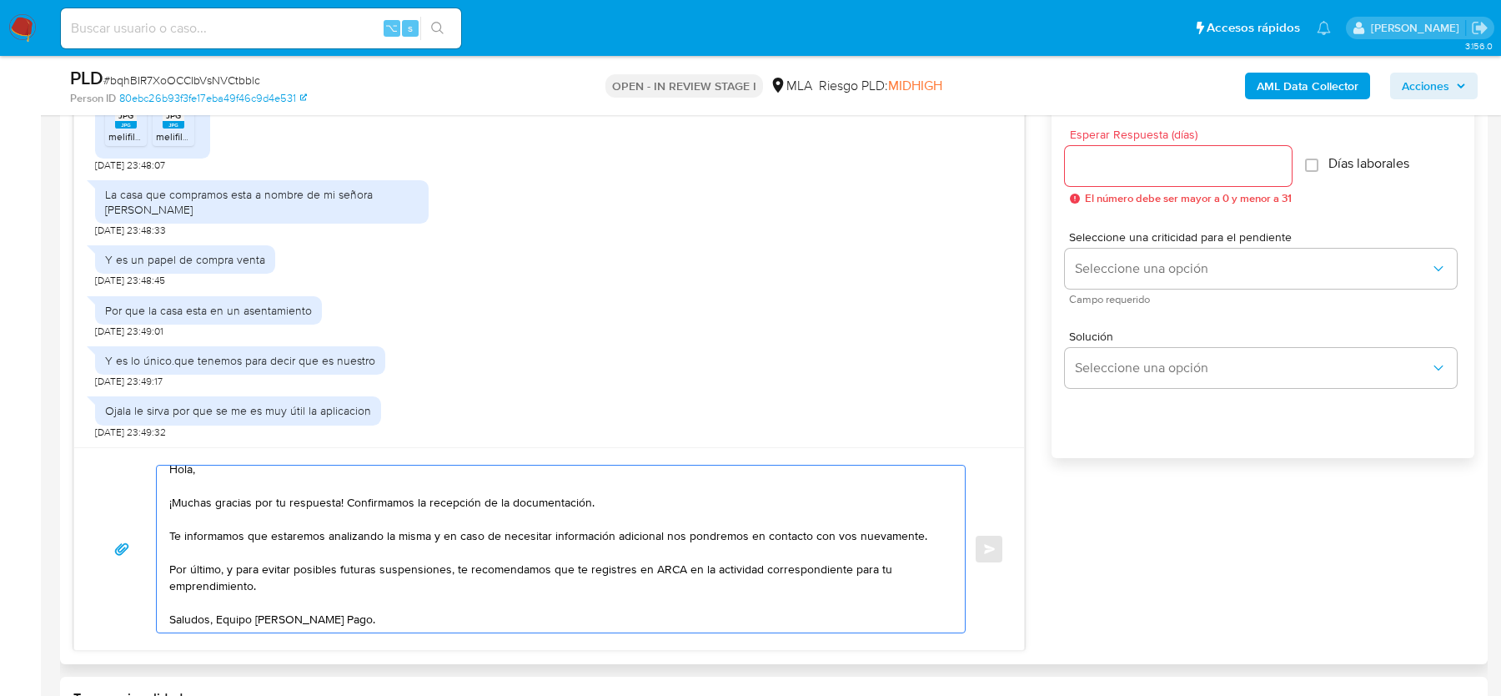
type textarea "Hola, ¡Muchas gracias por tu respuesta! Confirmamos la recepción de la document…"
click at [1134, 152] on div at bounding box center [1178, 166] width 227 height 40
click at [1129, 165] on input "Esperar Respuesta (días)" at bounding box center [1178, 166] width 227 height 22
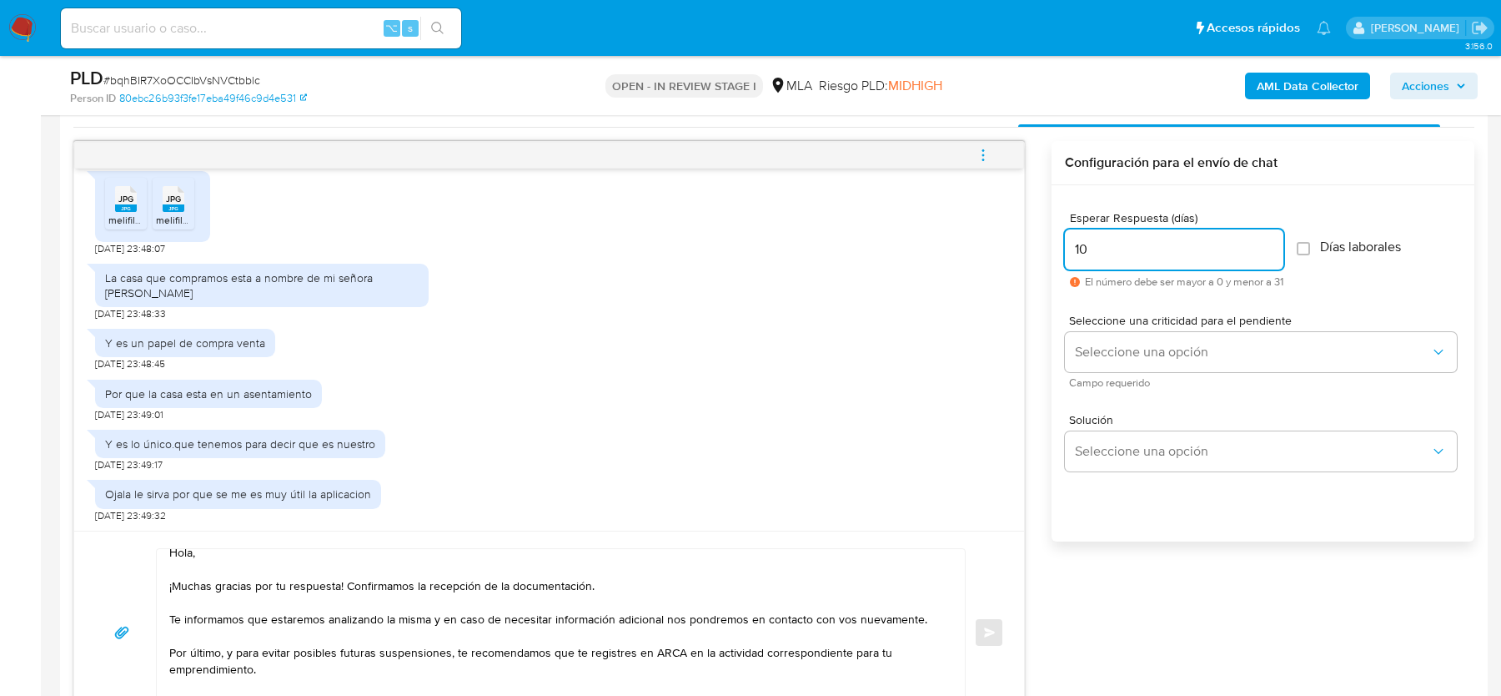
type input "1"
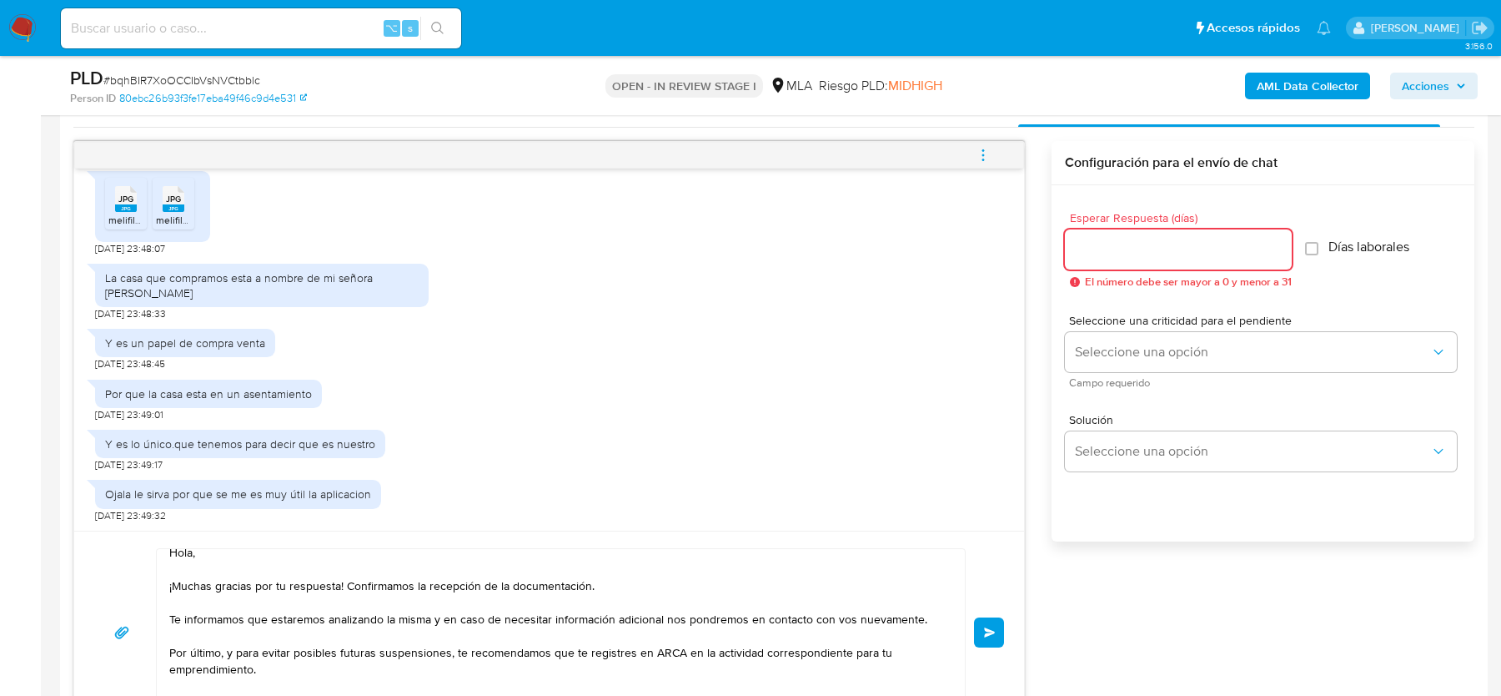
type input "0"
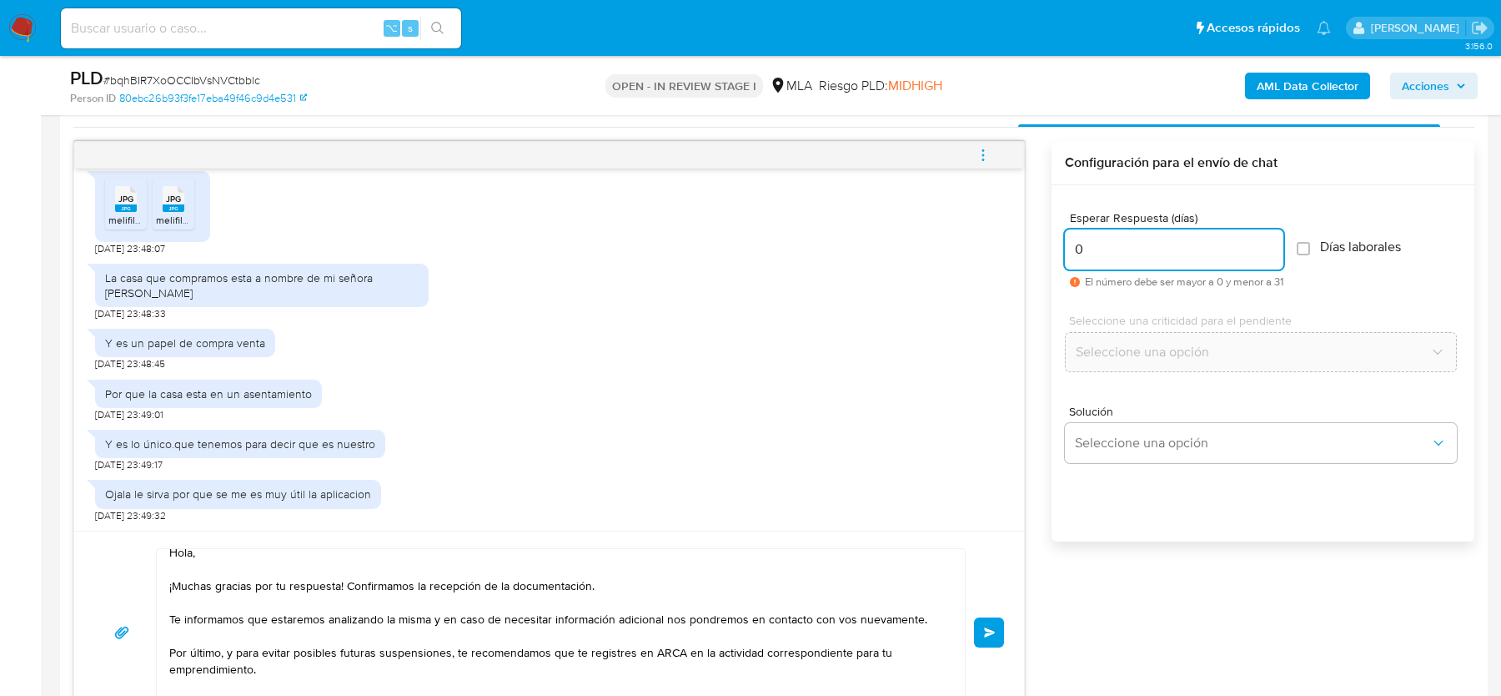
click at [993, 634] on span "Enviar" at bounding box center [990, 632] width 12 height 10
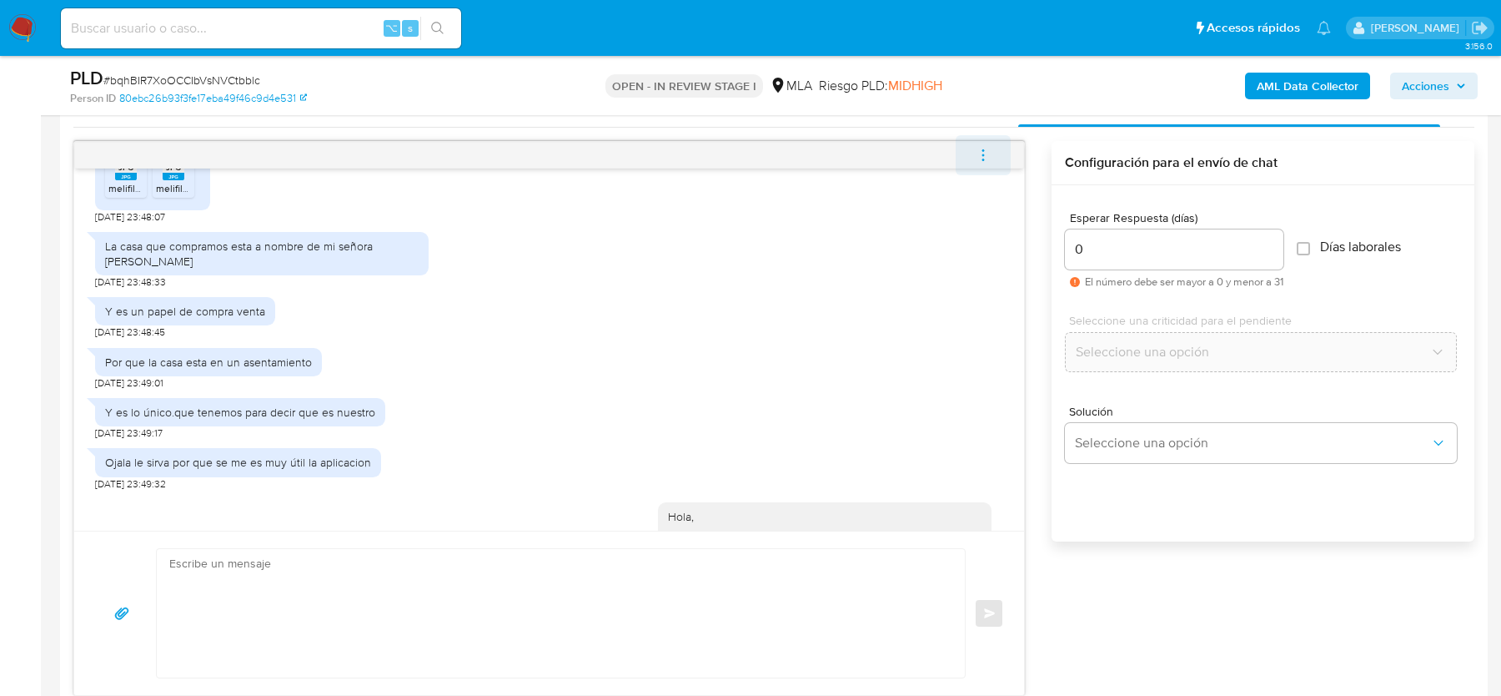
scroll to position [2695, 0]
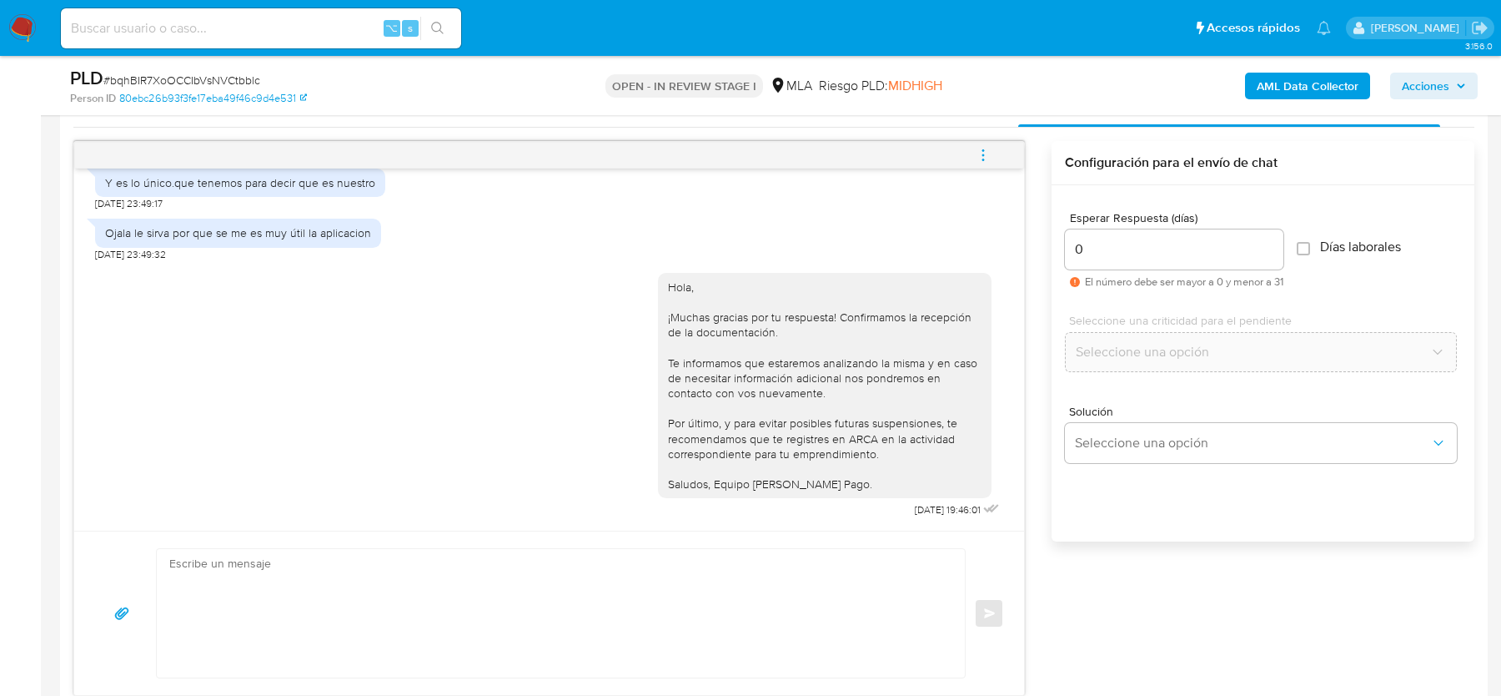
click at [986, 153] on icon "menu-action" at bounding box center [983, 155] width 15 height 15
click at [842, 133] on li "Cerrar conversación" at bounding box center [871, 121] width 171 height 30
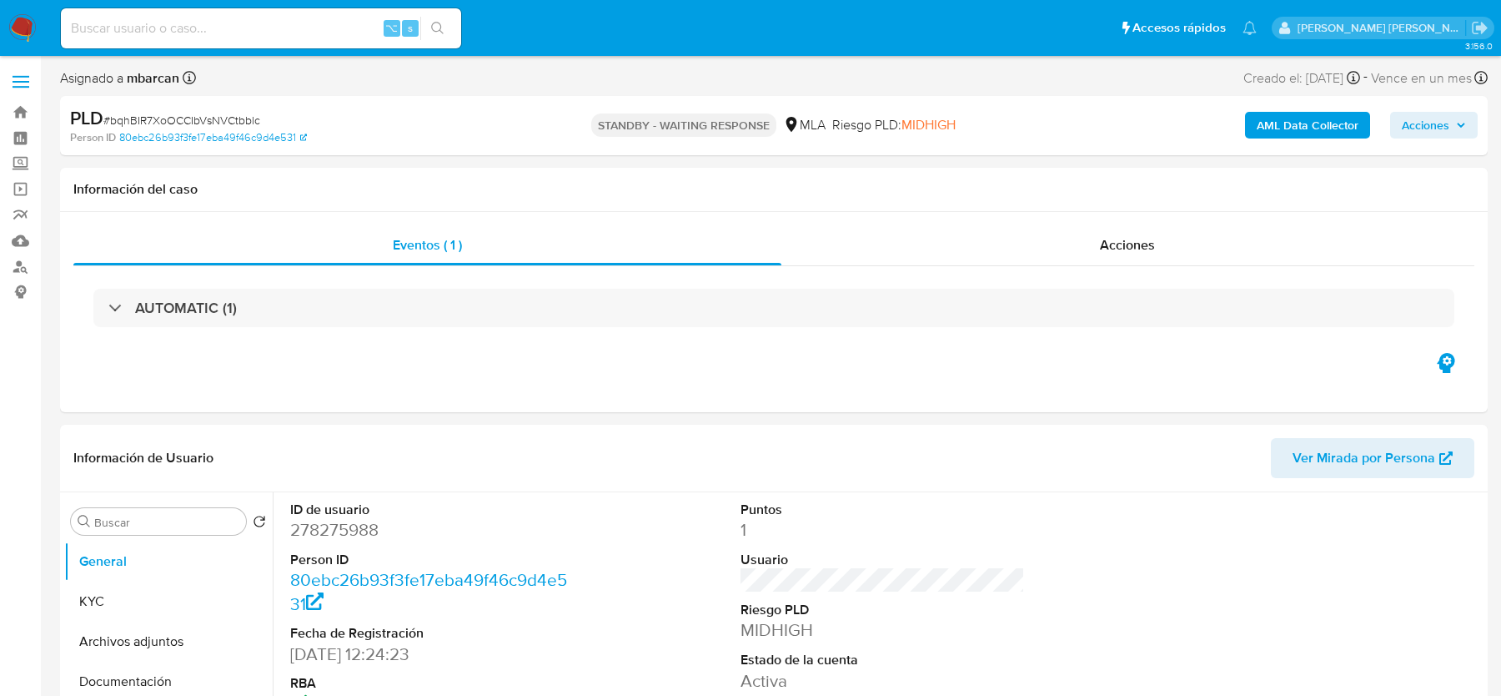
select select "10"
click at [229, 117] on span "# bqhBIR7XoOCCIbVsNVCtbblc" at bounding box center [181, 120] width 157 height 17
copy span "bqhBIR7XoOCCIbVsNVCtbblc"
select select "10"
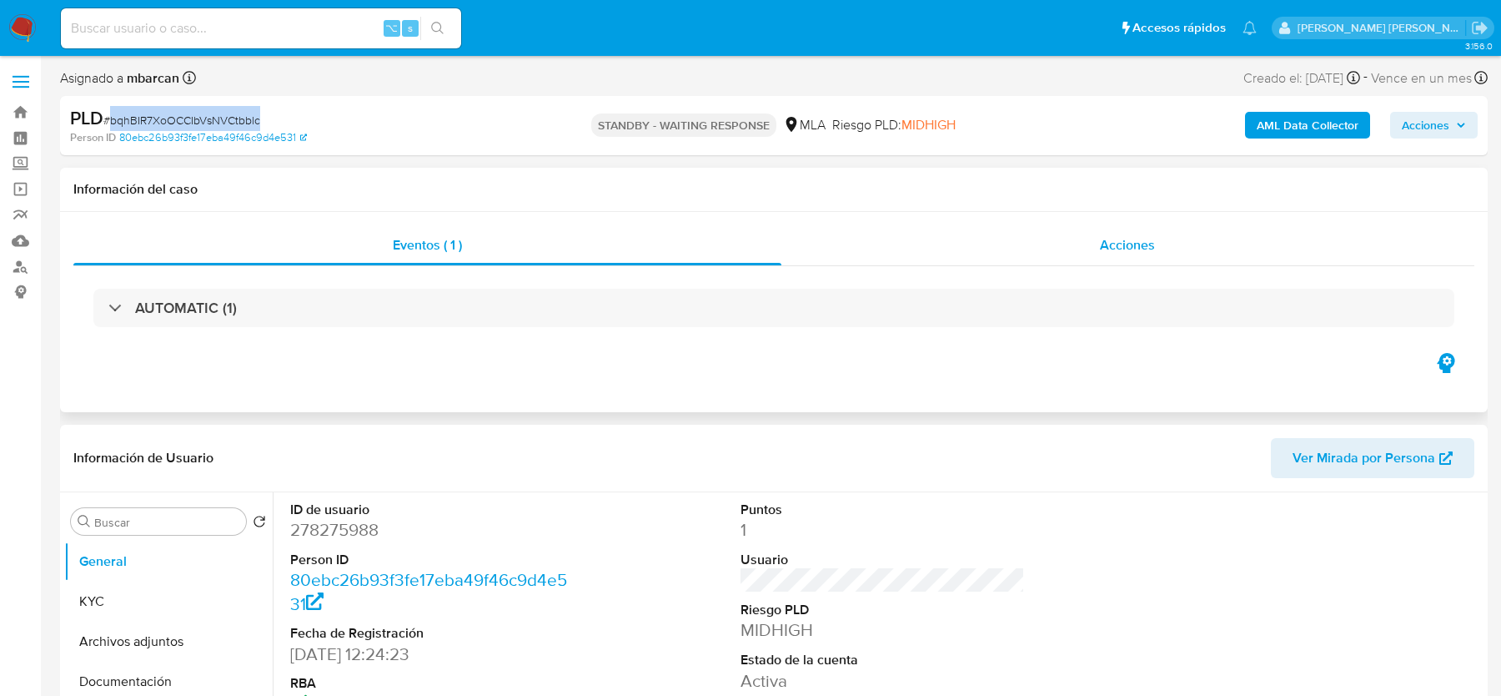
click at [1065, 233] on div "Acciones" at bounding box center [1129, 245] width 694 height 40
select select "10"
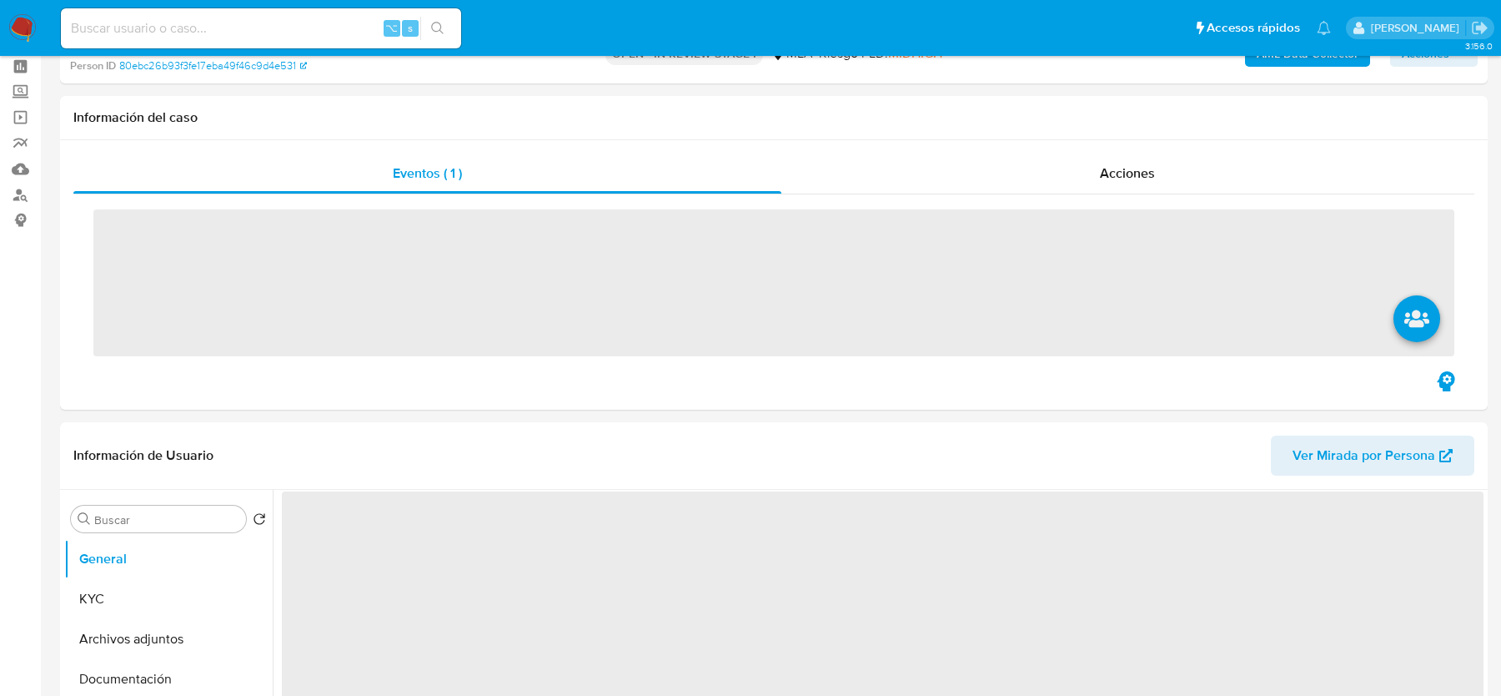
scroll to position [154, 0]
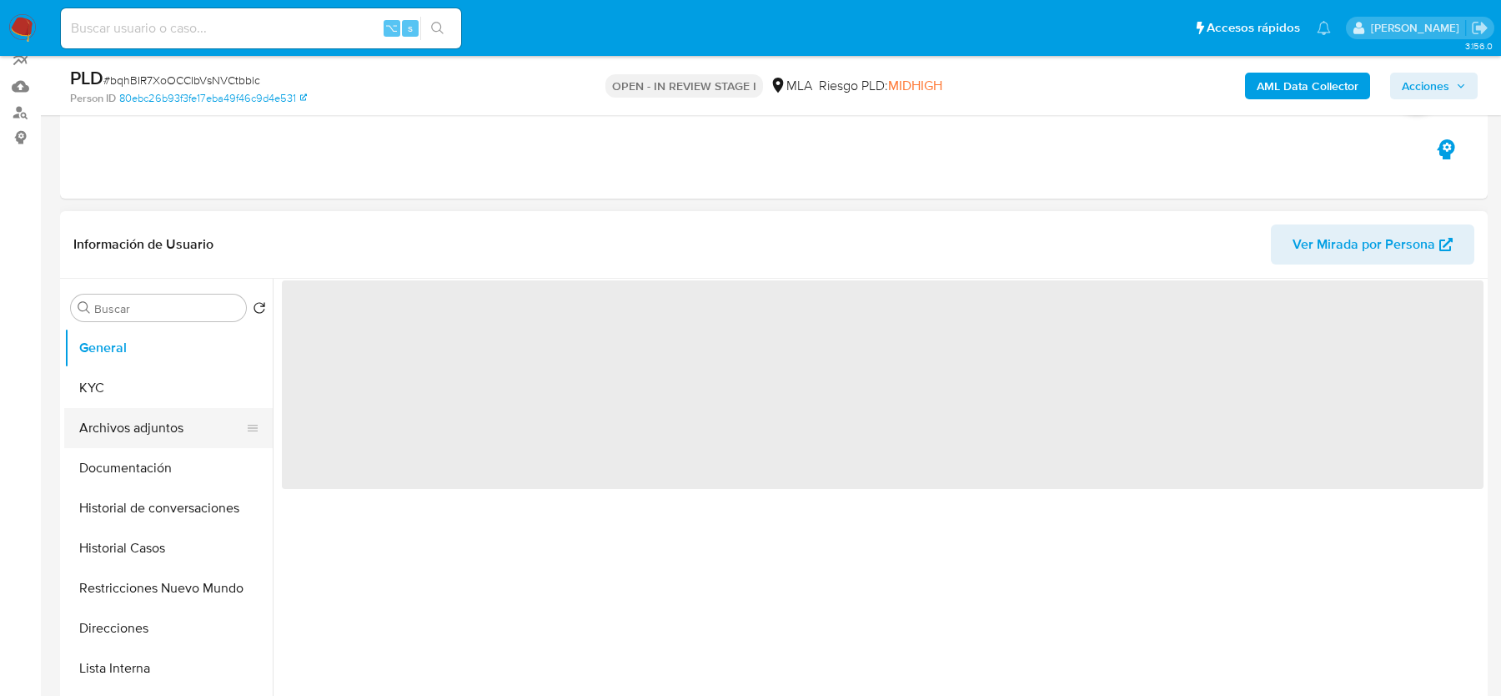
click at [204, 444] on button "Archivos adjuntos" at bounding box center [161, 428] width 195 height 40
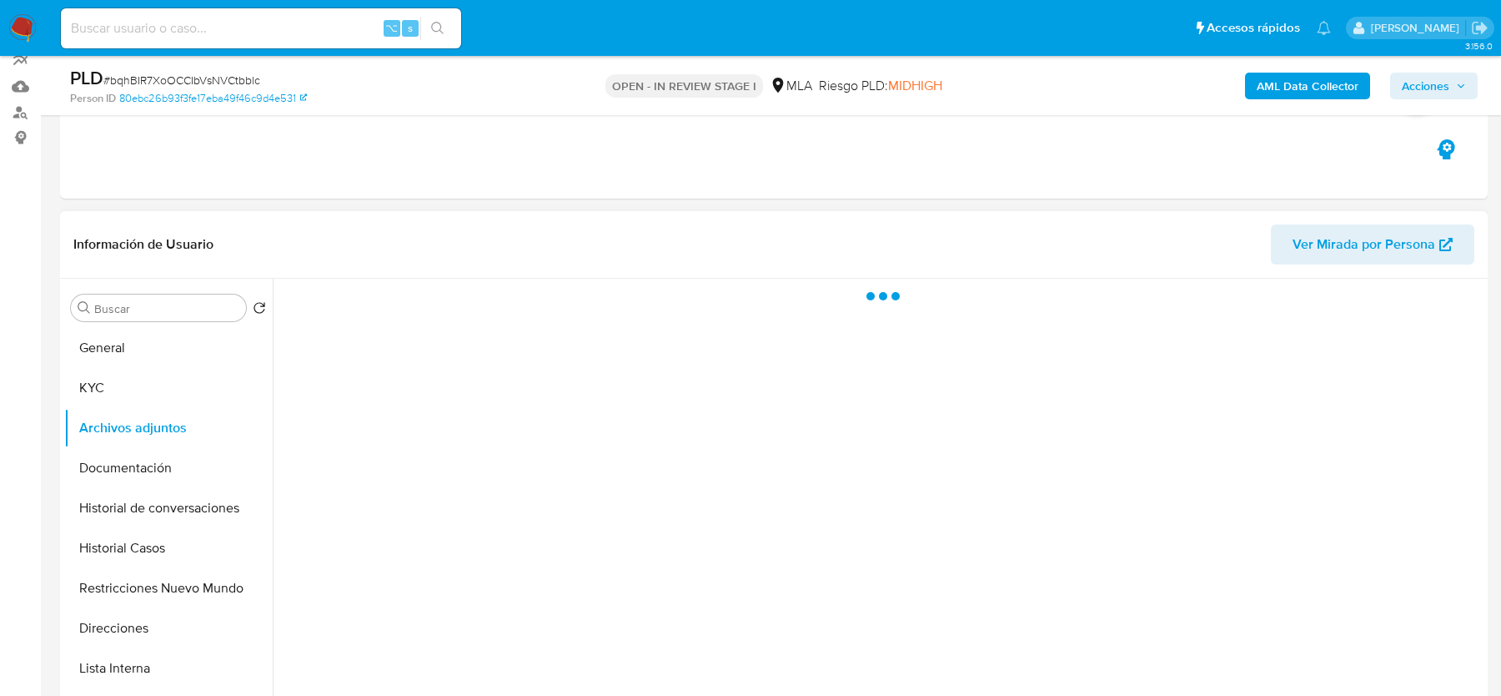
select select "10"
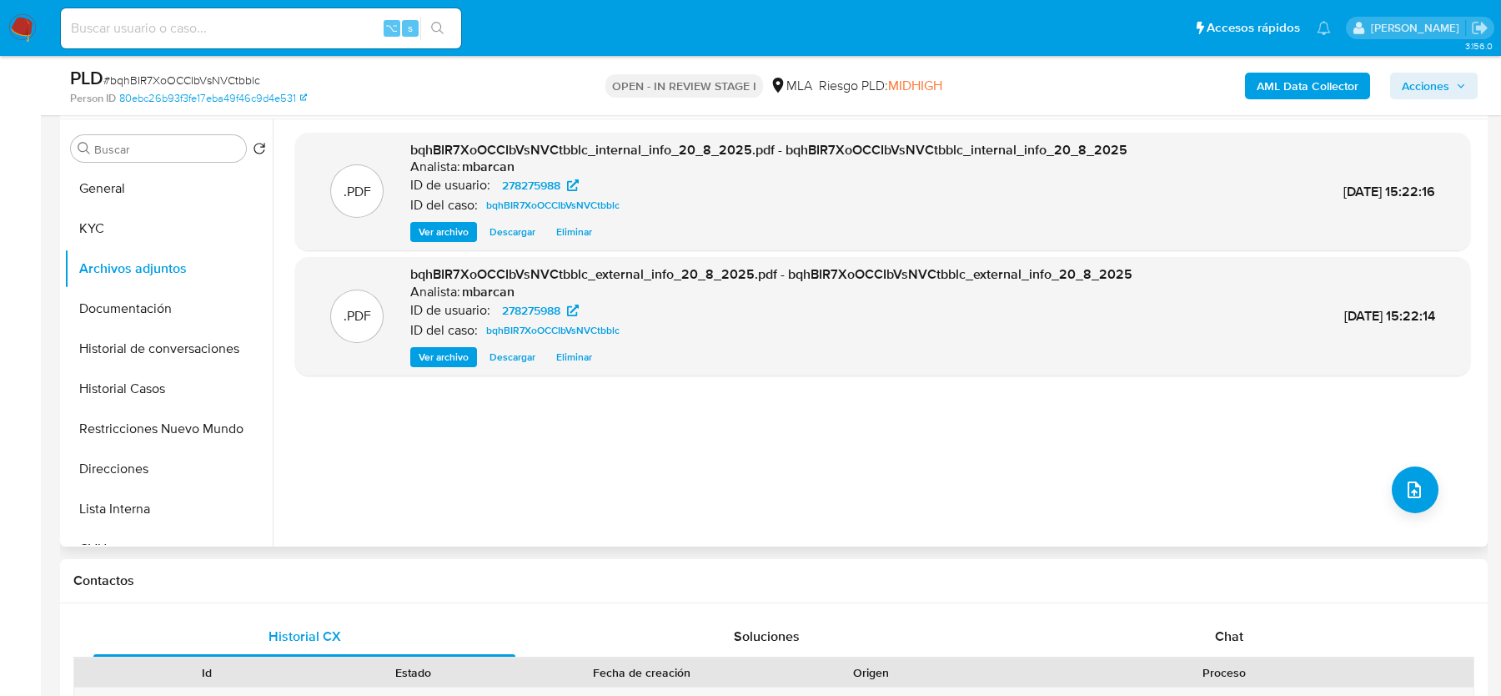
scroll to position [330, 0]
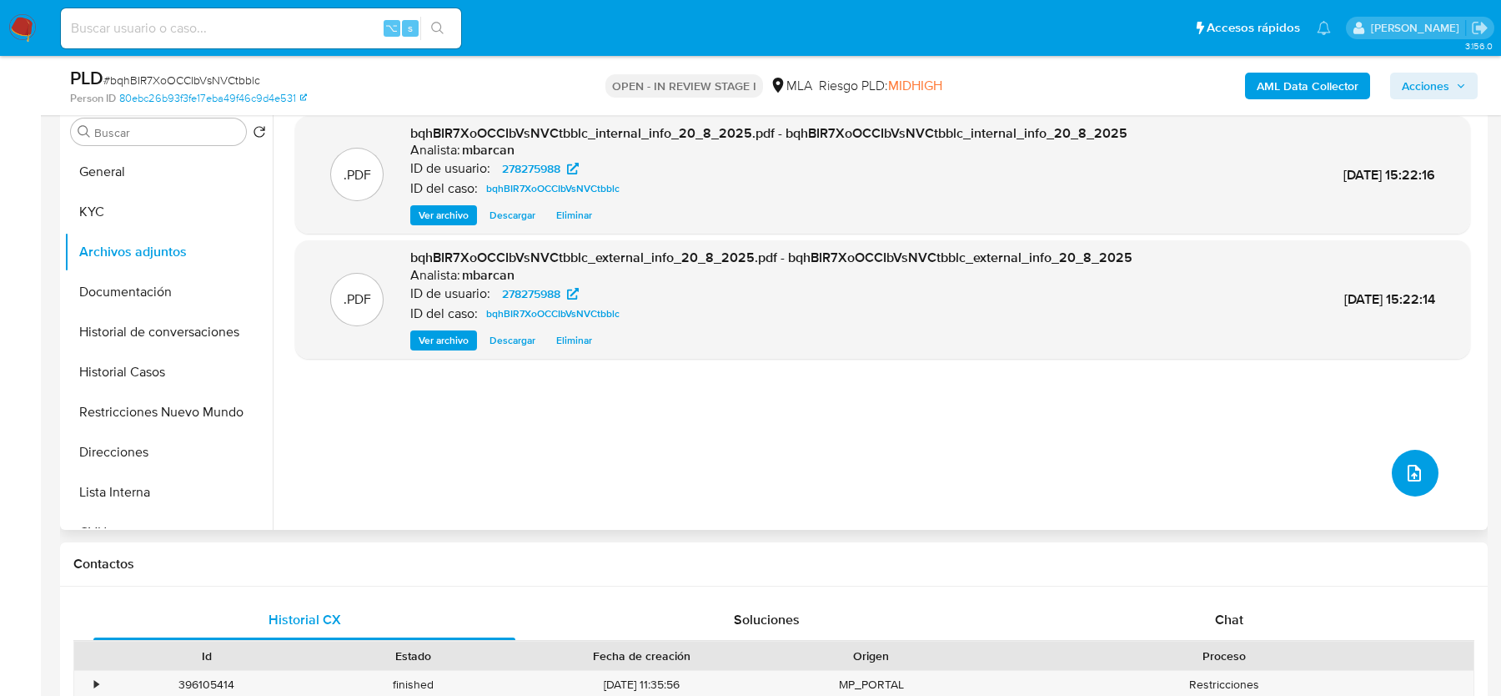
click at [1422, 470] on button "upload-file" at bounding box center [1415, 473] width 47 height 47
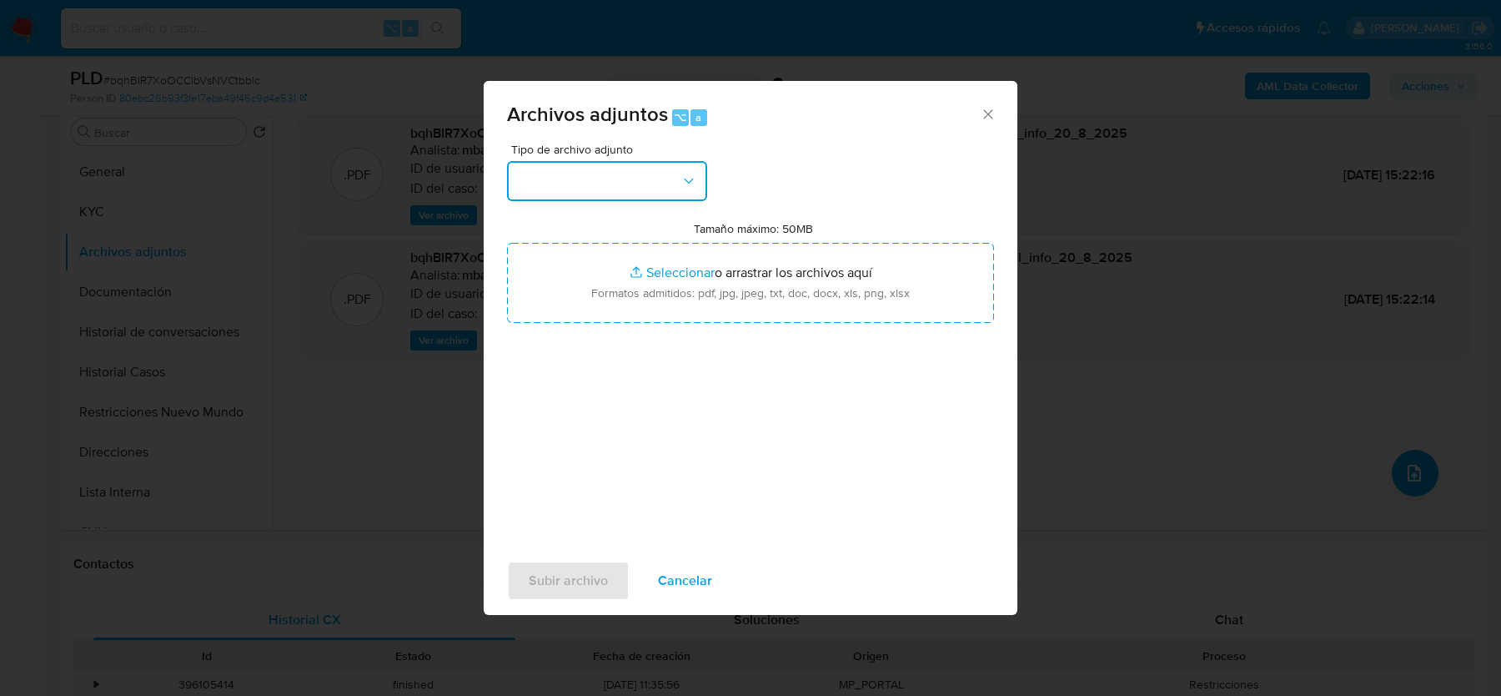
click at [619, 181] on button "button" at bounding box center [607, 181] width 200 height 40
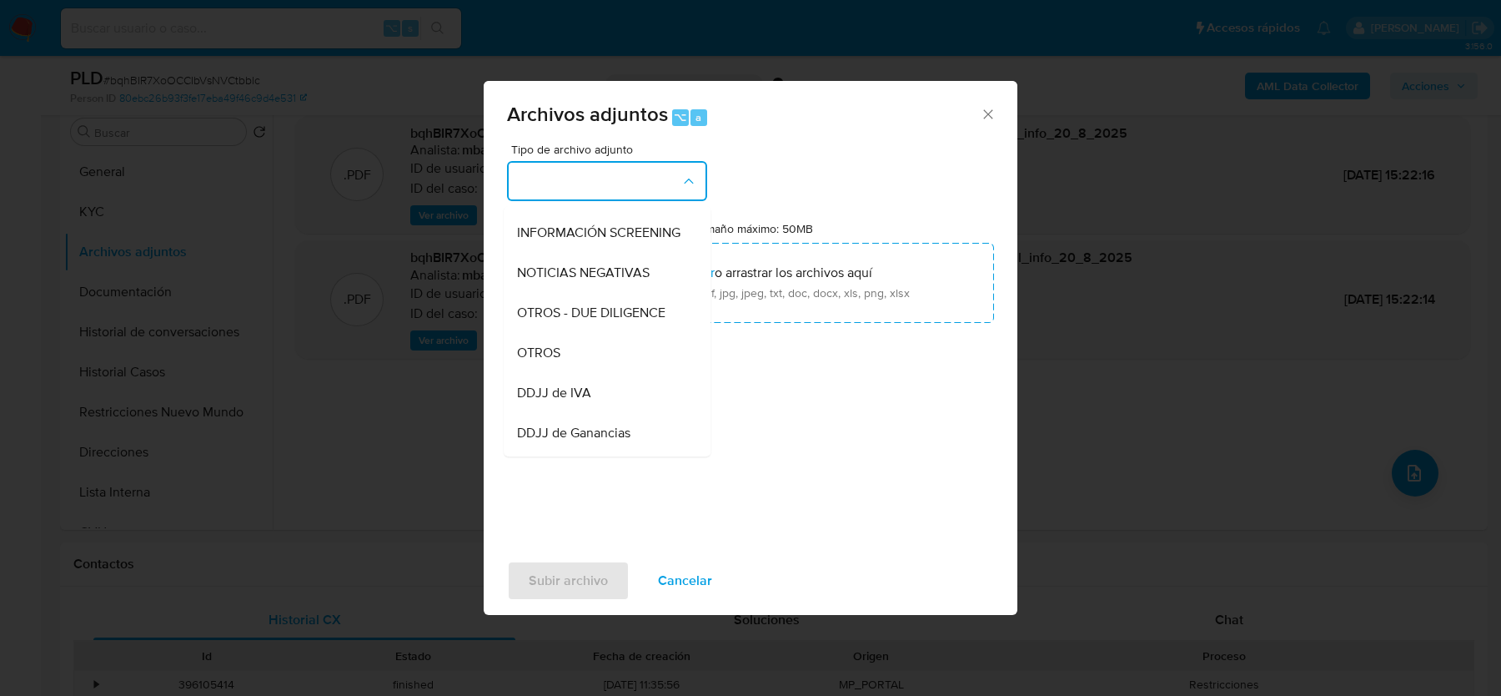
scroll to position [218, 0]
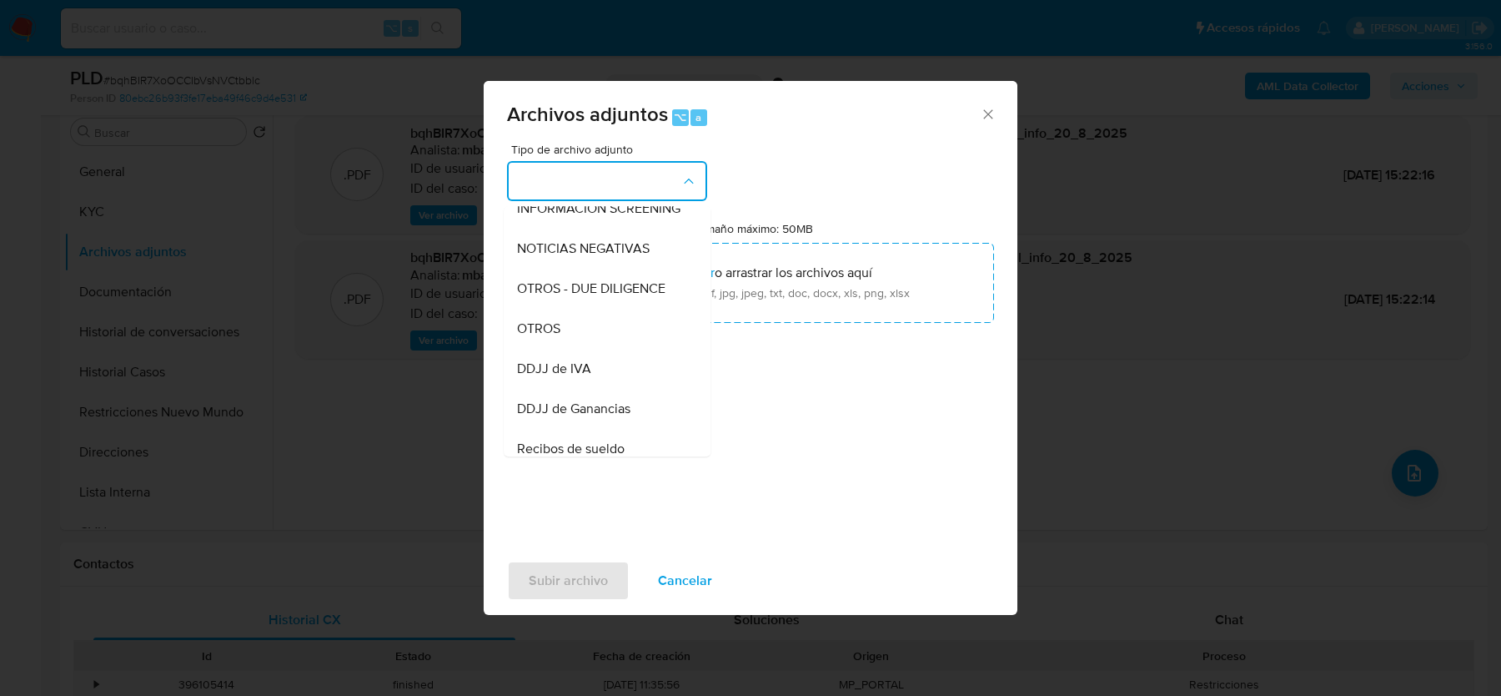
click at [595, 334] on div "OTROS" at bounding box center [602, 329] width 170 height 40
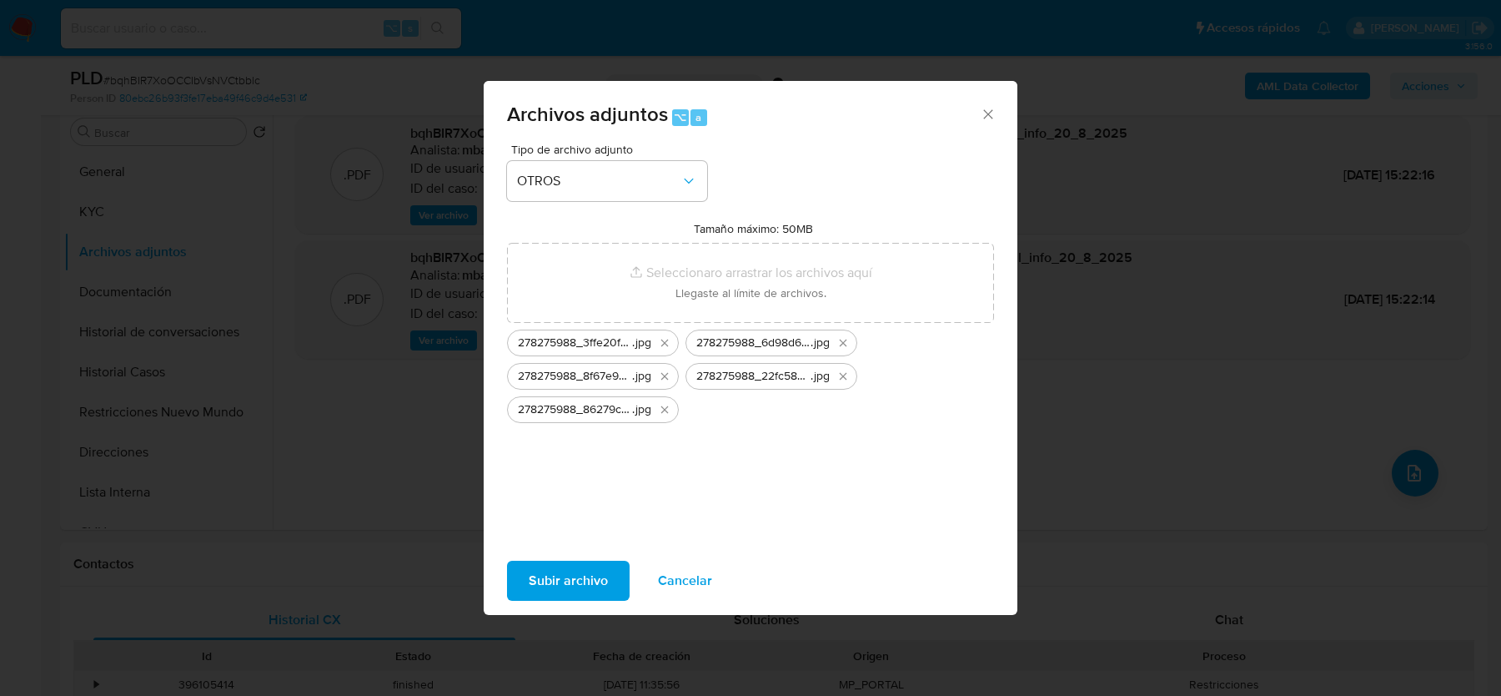
click at [567, 583] on span "Subir archivo" at bounding box center [568, 580] width 79 height 37
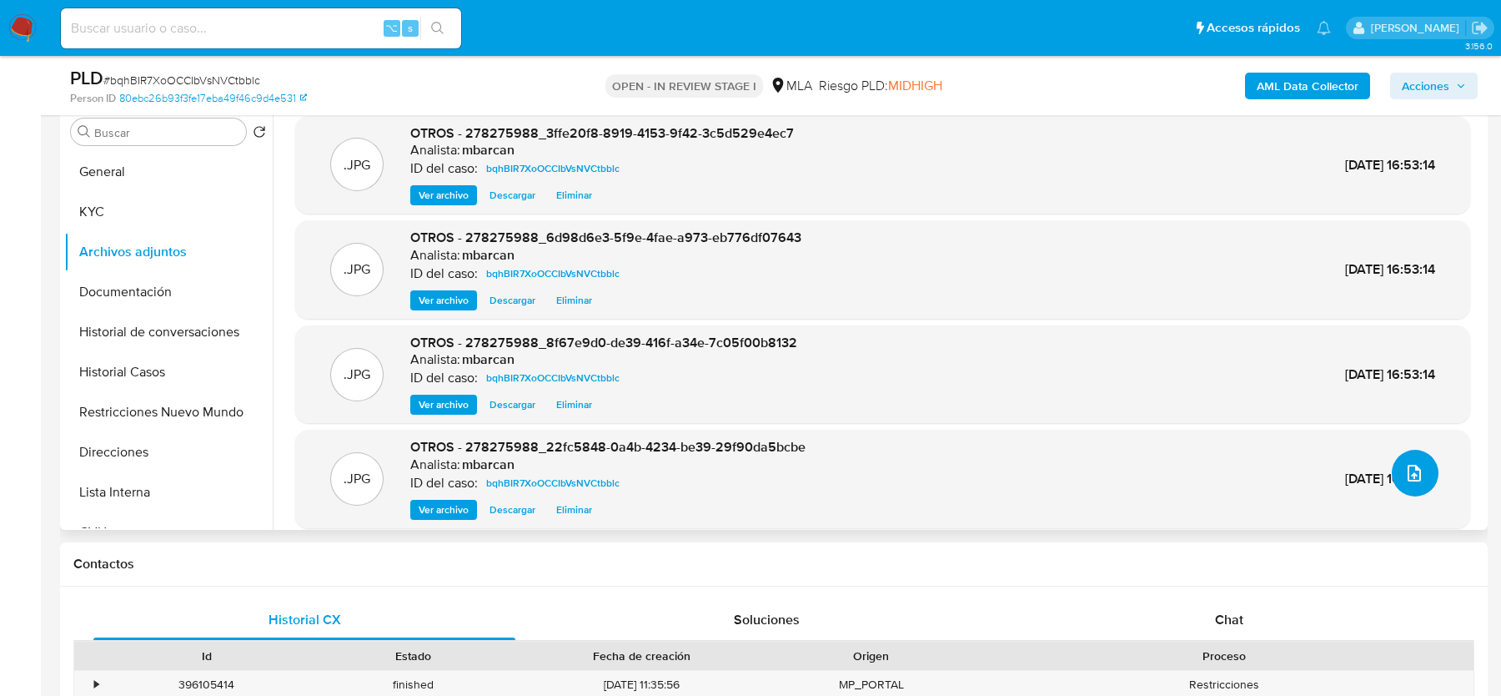
click at [1406, 468] on icon "upload-file" at bounding box center [1415, 473] width 20 height 20
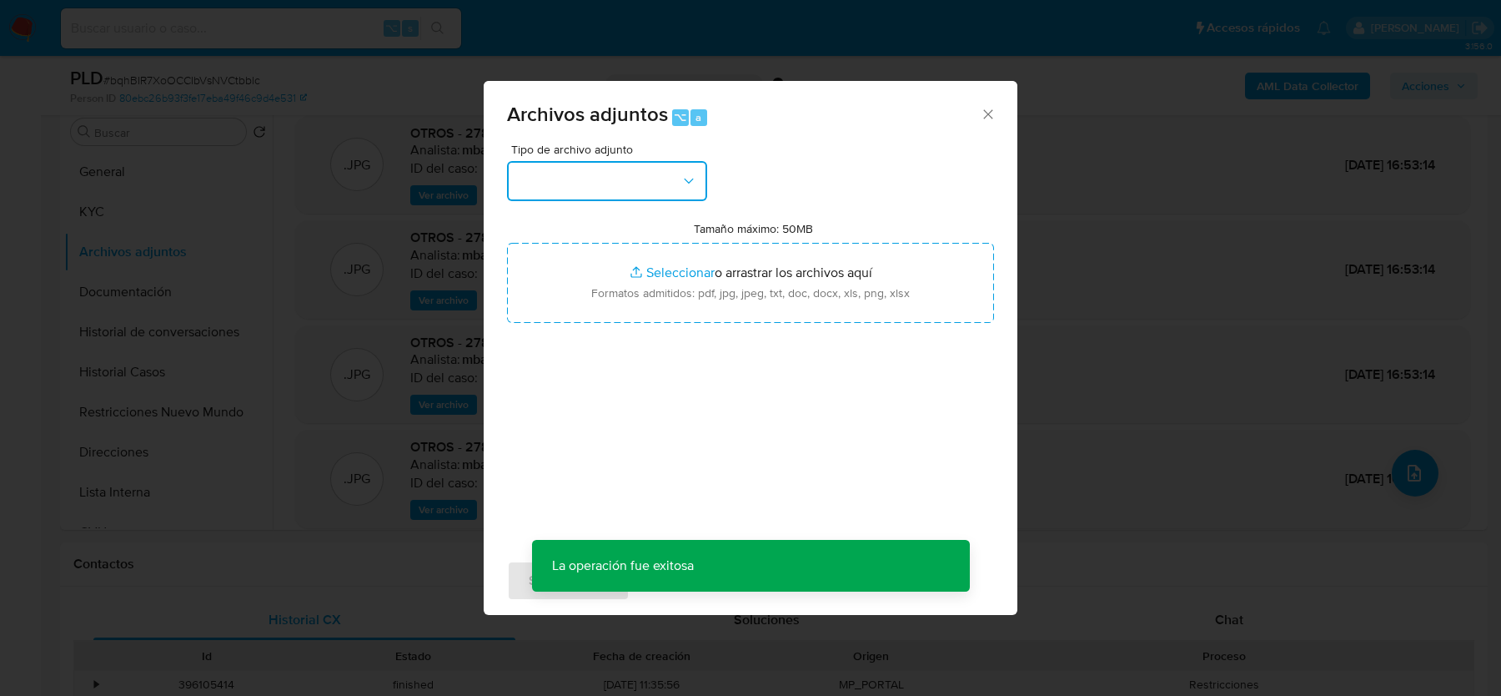
click at [563, 174] on button "button" at bounding box center [607, 181] width 200 height 40
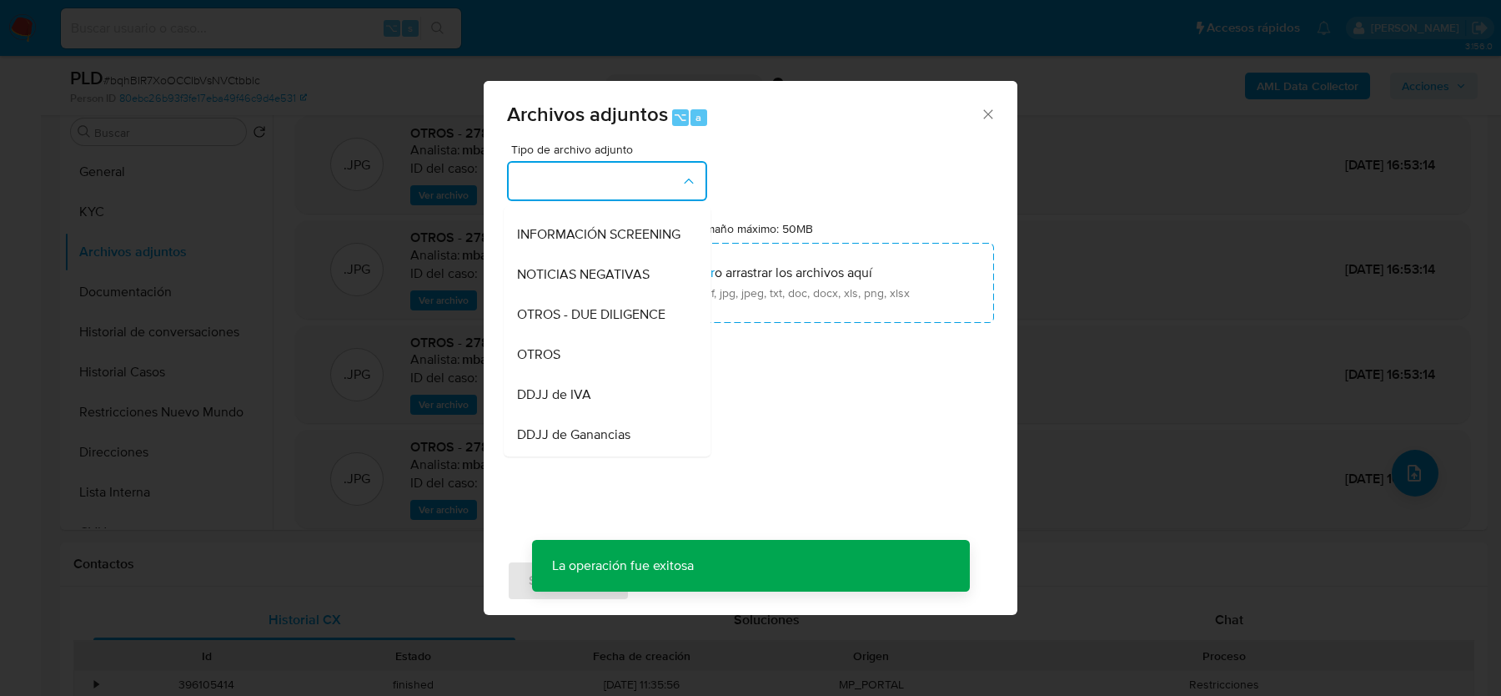
scroll to position [215, 0]
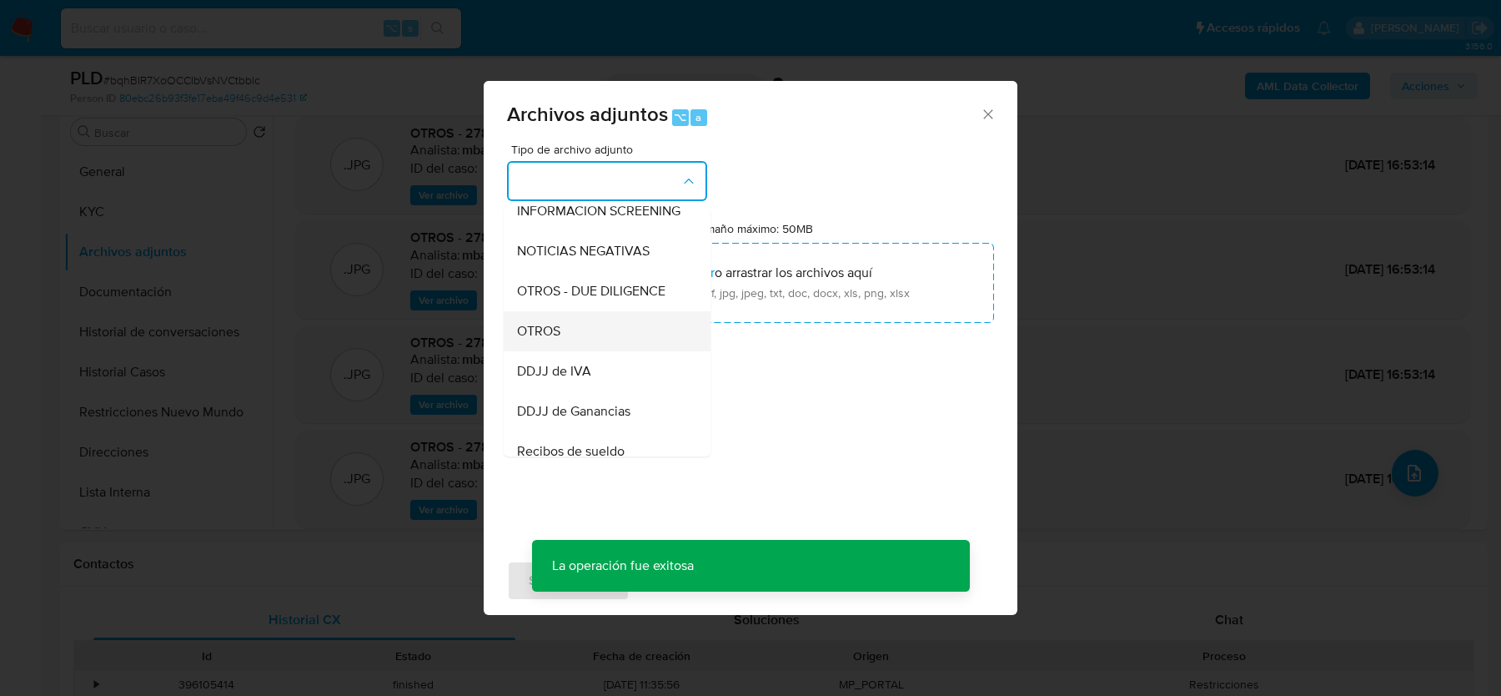
click at [575, 316] on div "OTROS" at bounding box center [602, 331] width 170 height 40
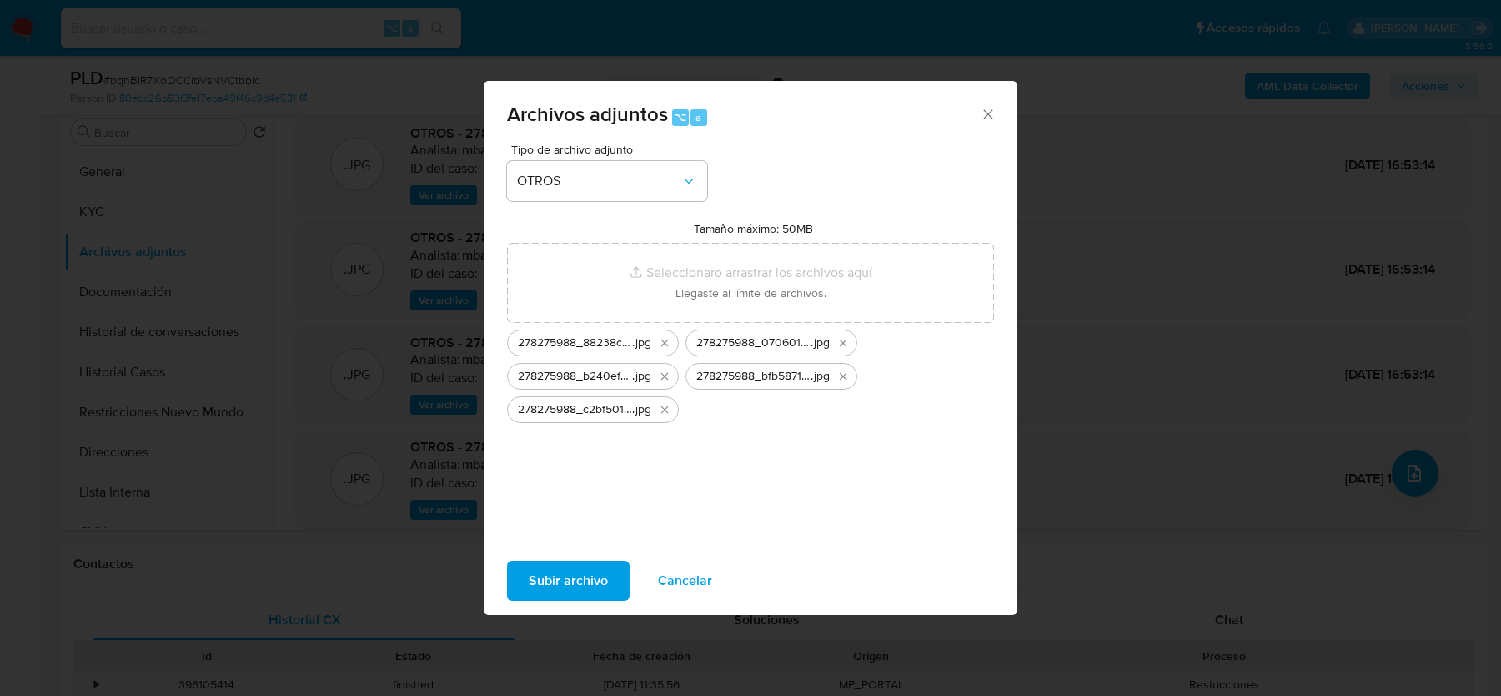
click at [571, 576] on span "Subir archivo" at bounding box center [568, 580] width 79 height 37
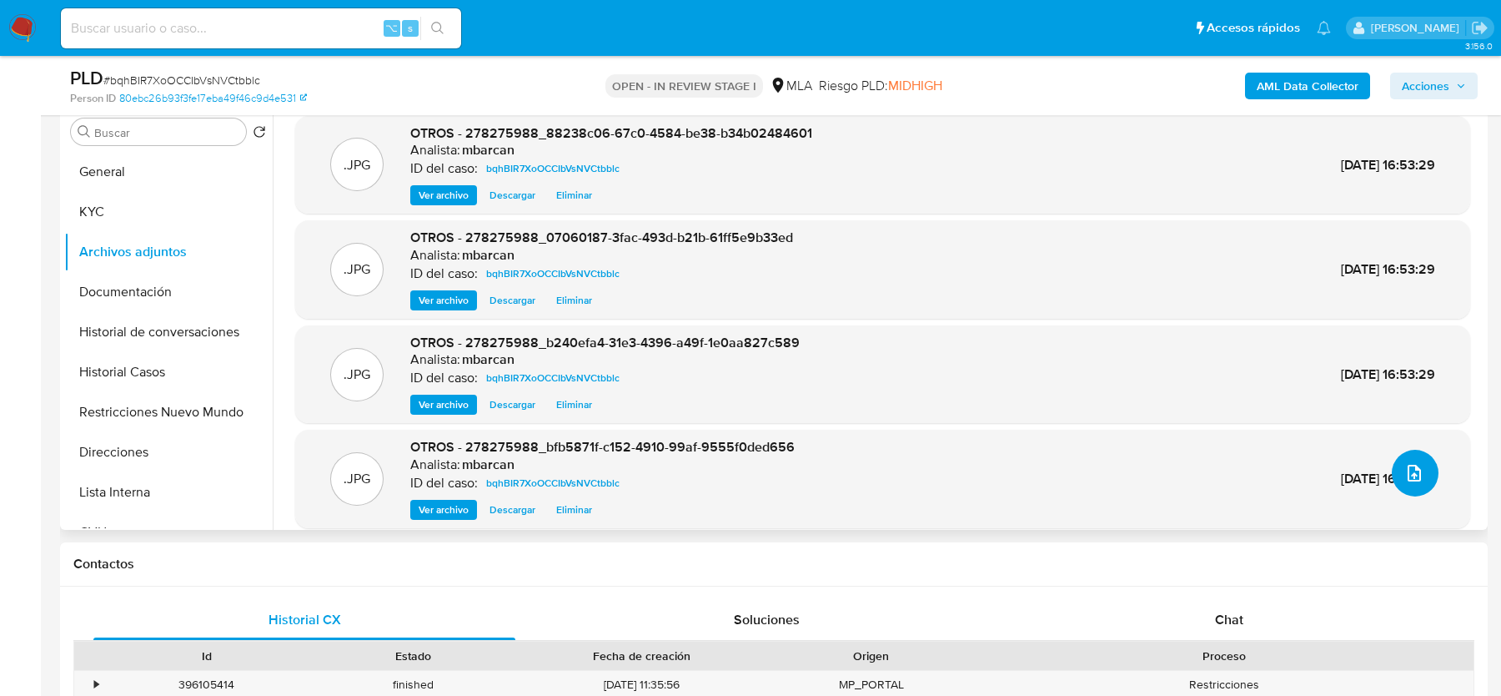
click at [1394, 476] on button "upload-file" at bounding box center [1415, 473] width 47 height 47
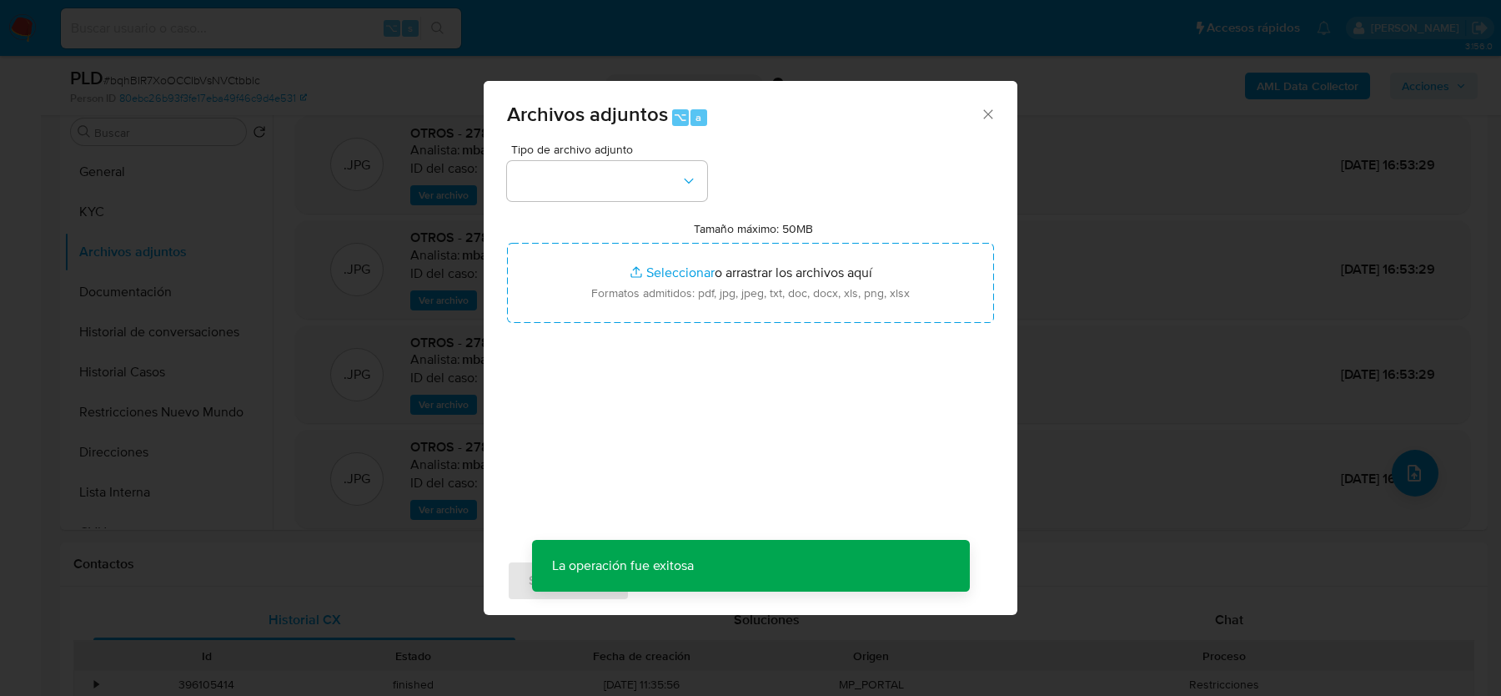
click at [591, 202] on div "Tipo de archivo adjunto Tamaño máximo: 50MB Seleccionar archivos Seleccionar o …" at bounding box center [750, 340] width 487 height 394
click at [591, 169] on button "button" at bounding box center [607, 181] width 200 height 40
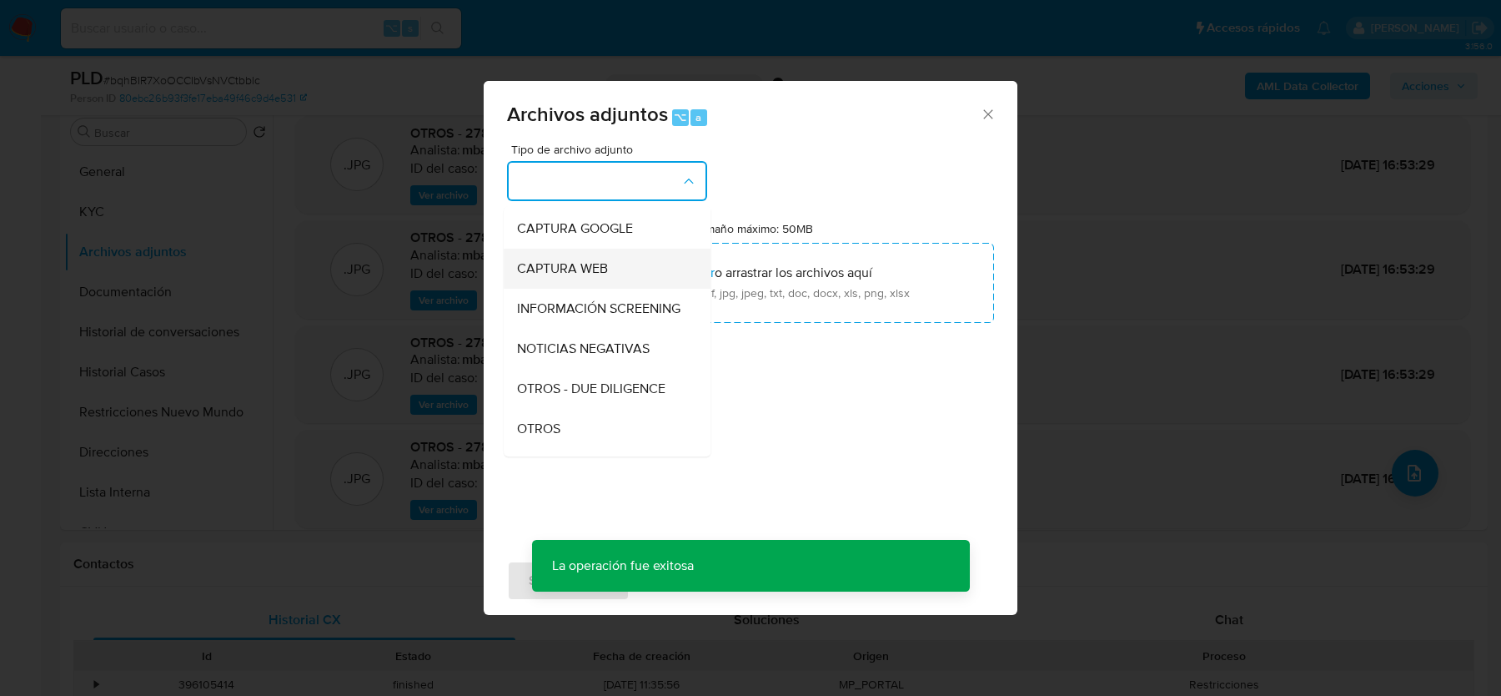
scroll to position [131, 0]
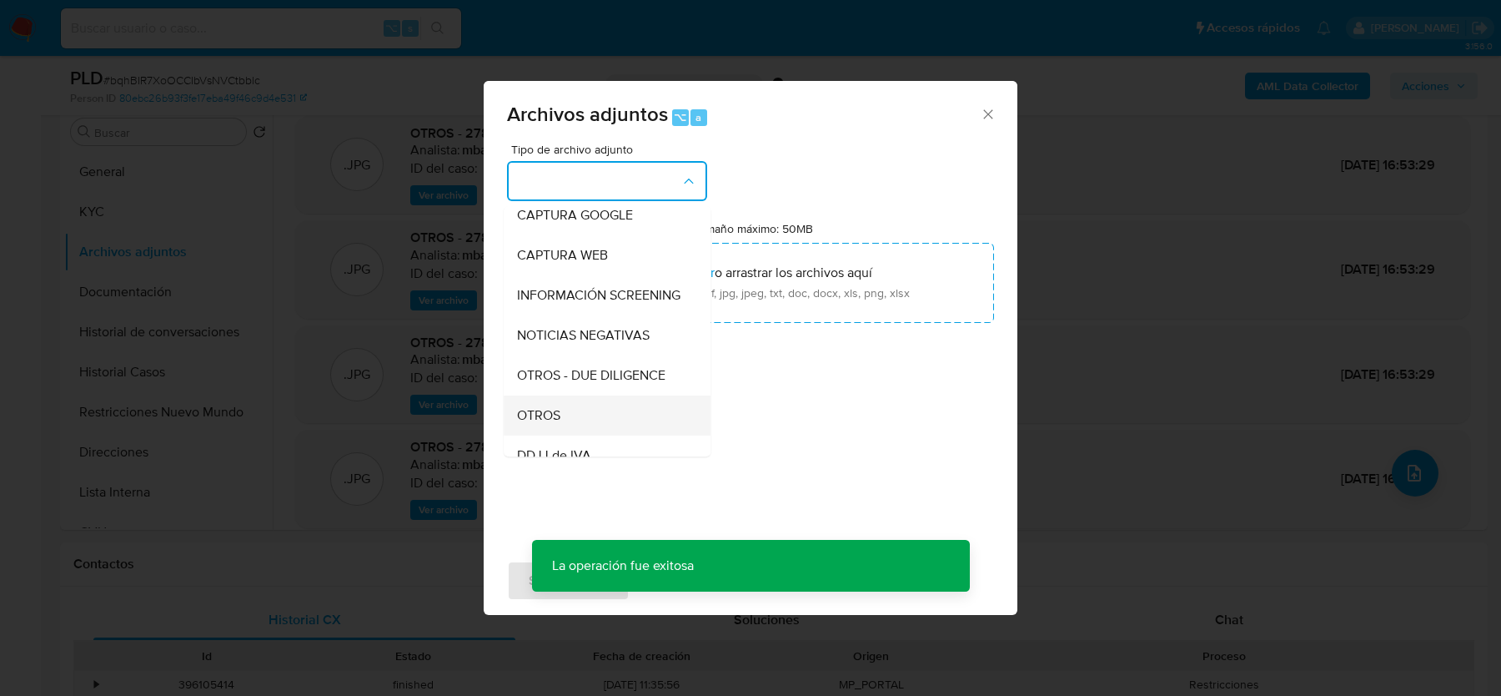
click at [572, 409] on div "OTROS" at bounding box center [602, 415] width 170 height 40
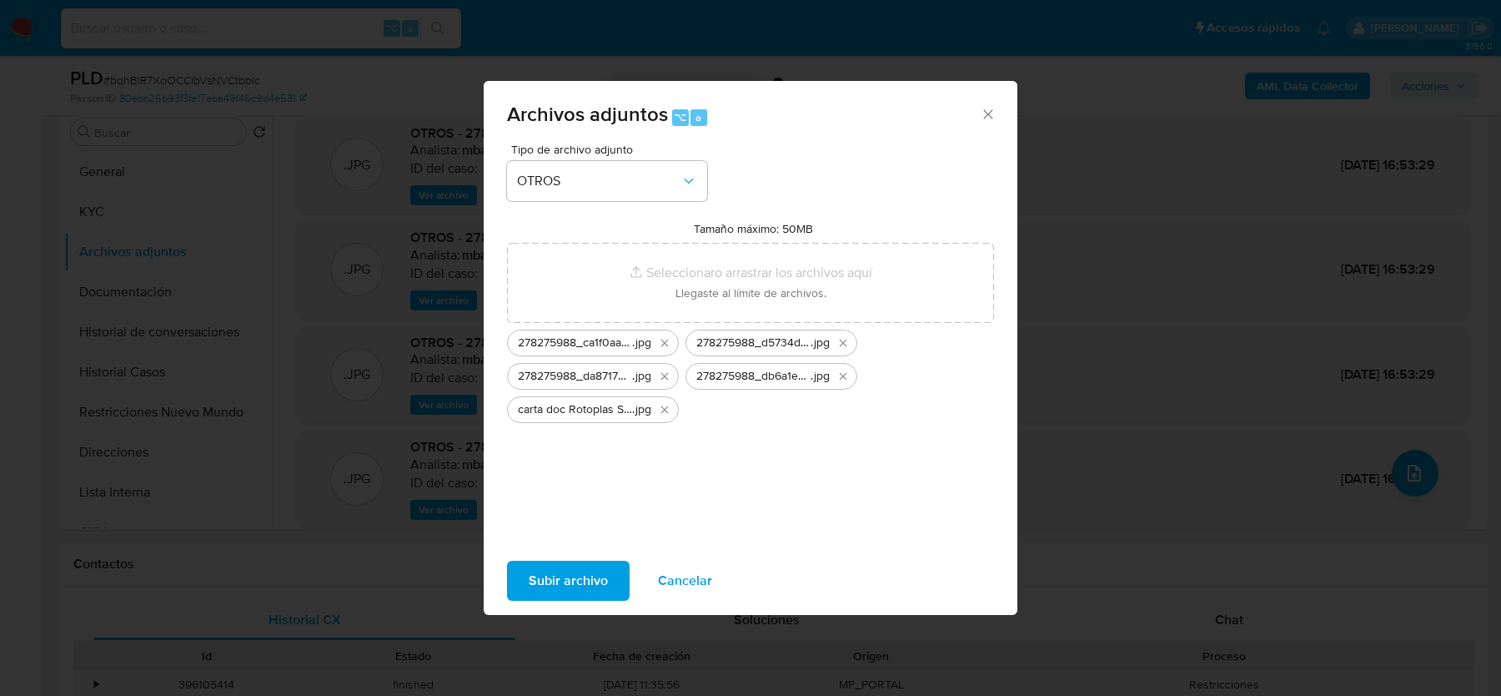
click at [601, 574] on span "Subir archivo" at bounding box center [568, 580] width 79 height 37
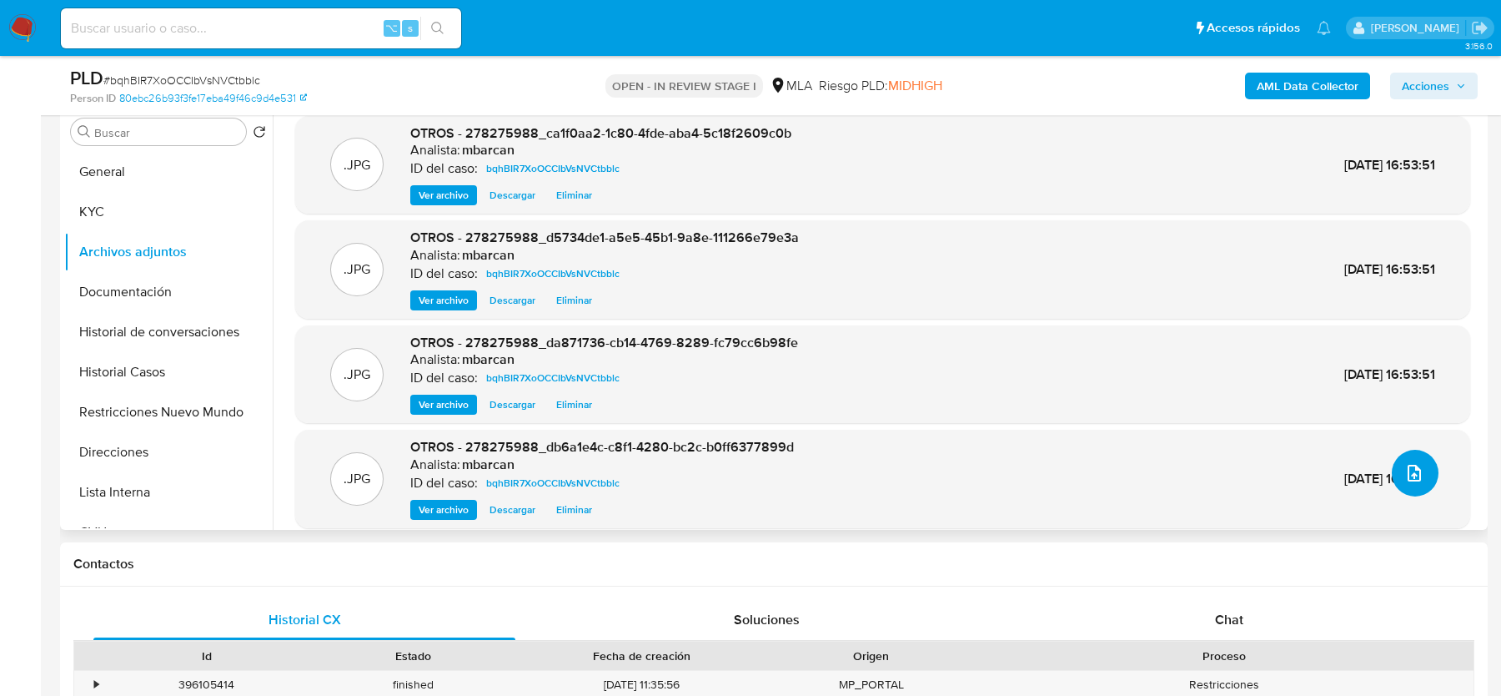
click at [1413, 463] on icon "upload-file" at bounding box center [1415, 473] width 20 height 20
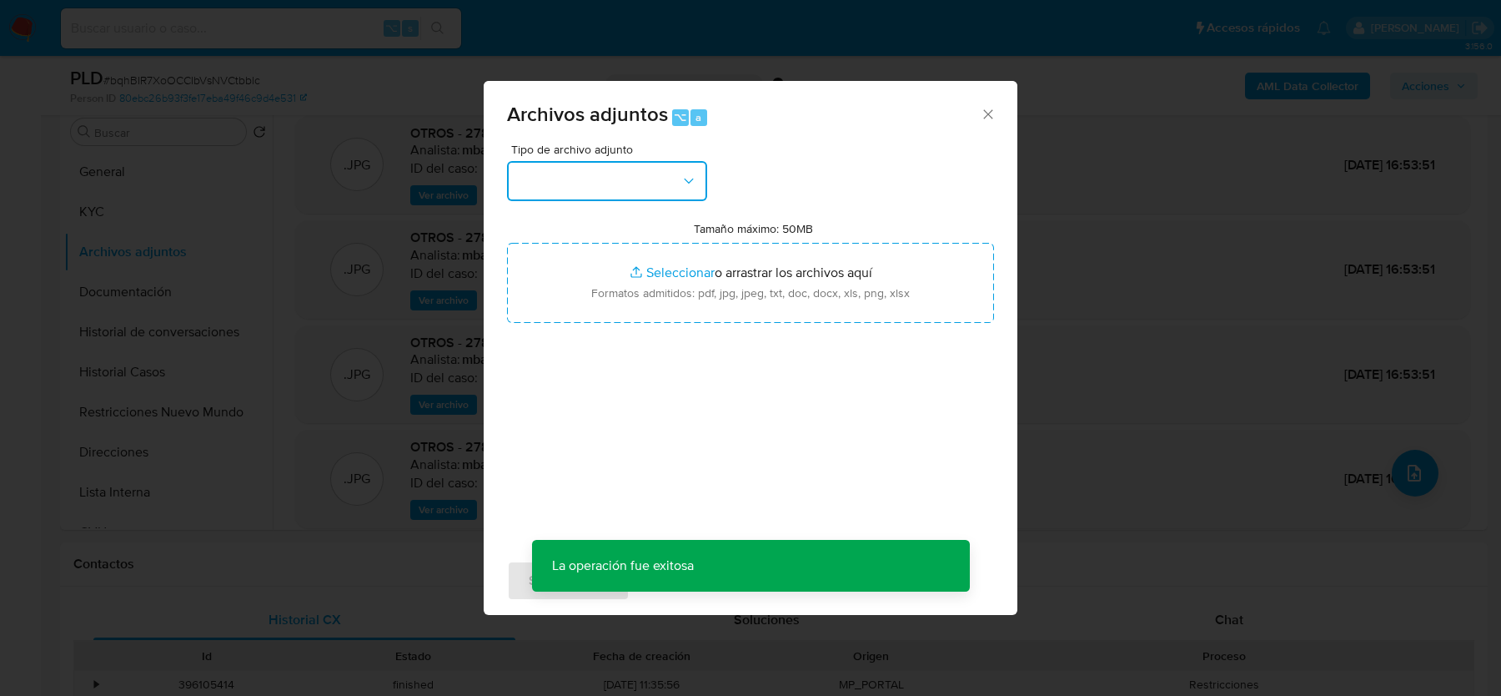
click at [625, 194] on button "button" at bounding box center [607, 181] width 200 height 40
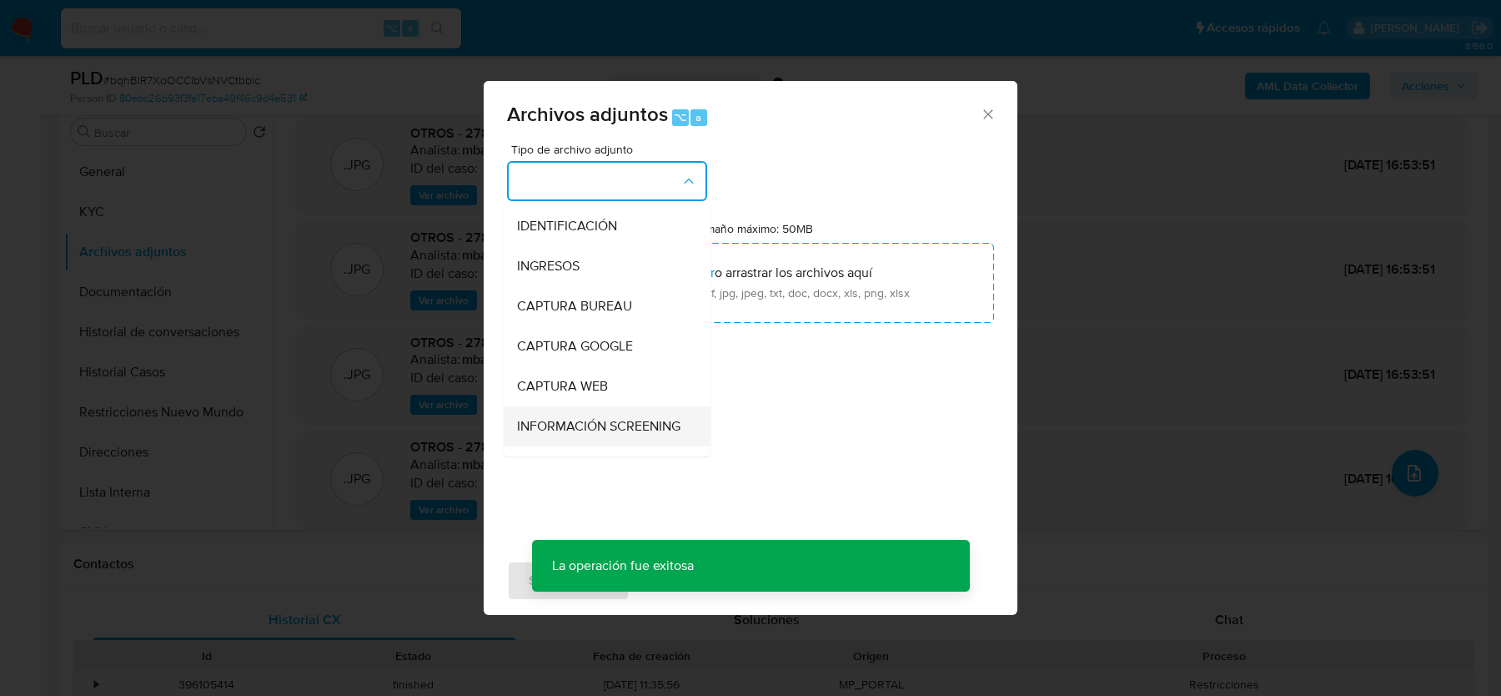
scroll to position [107, 0]
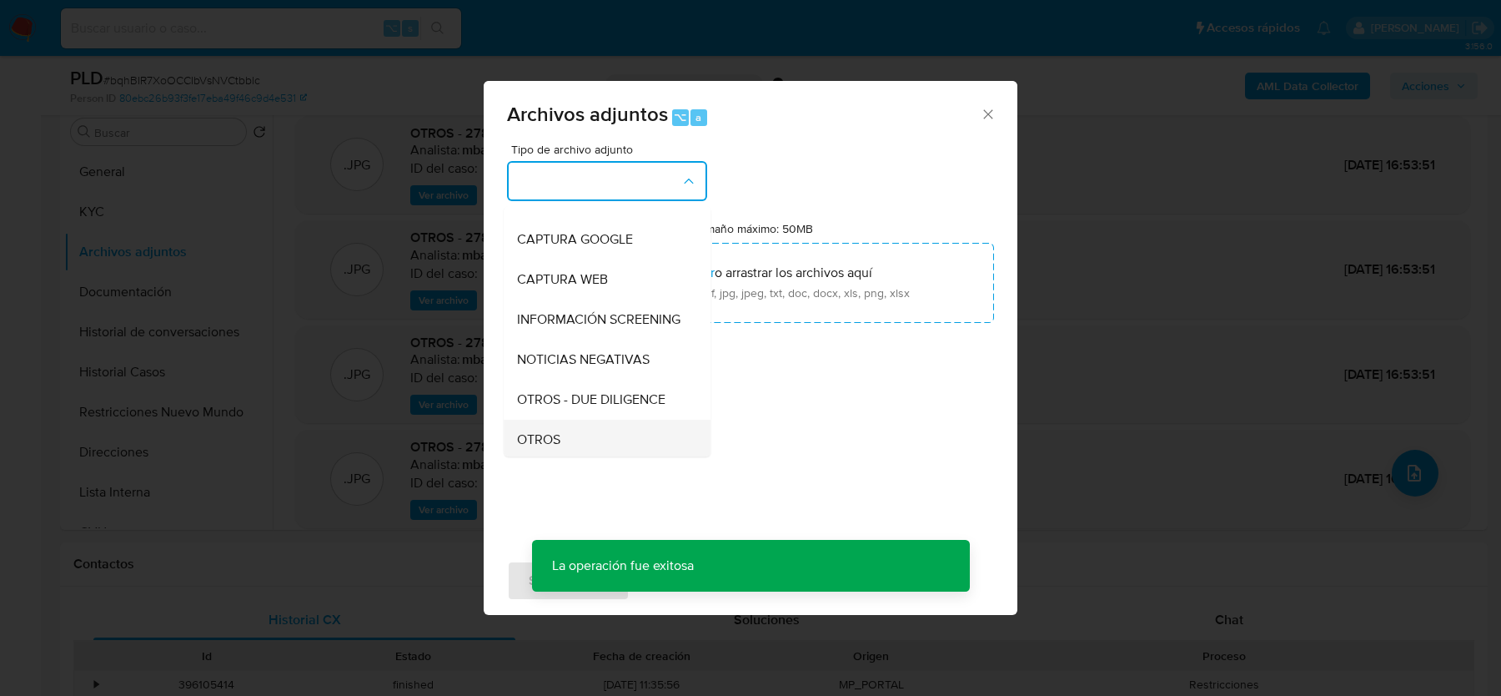
click at [553, 439] on span "OTROS" at bounding box center [538, 439] width 43 height 17
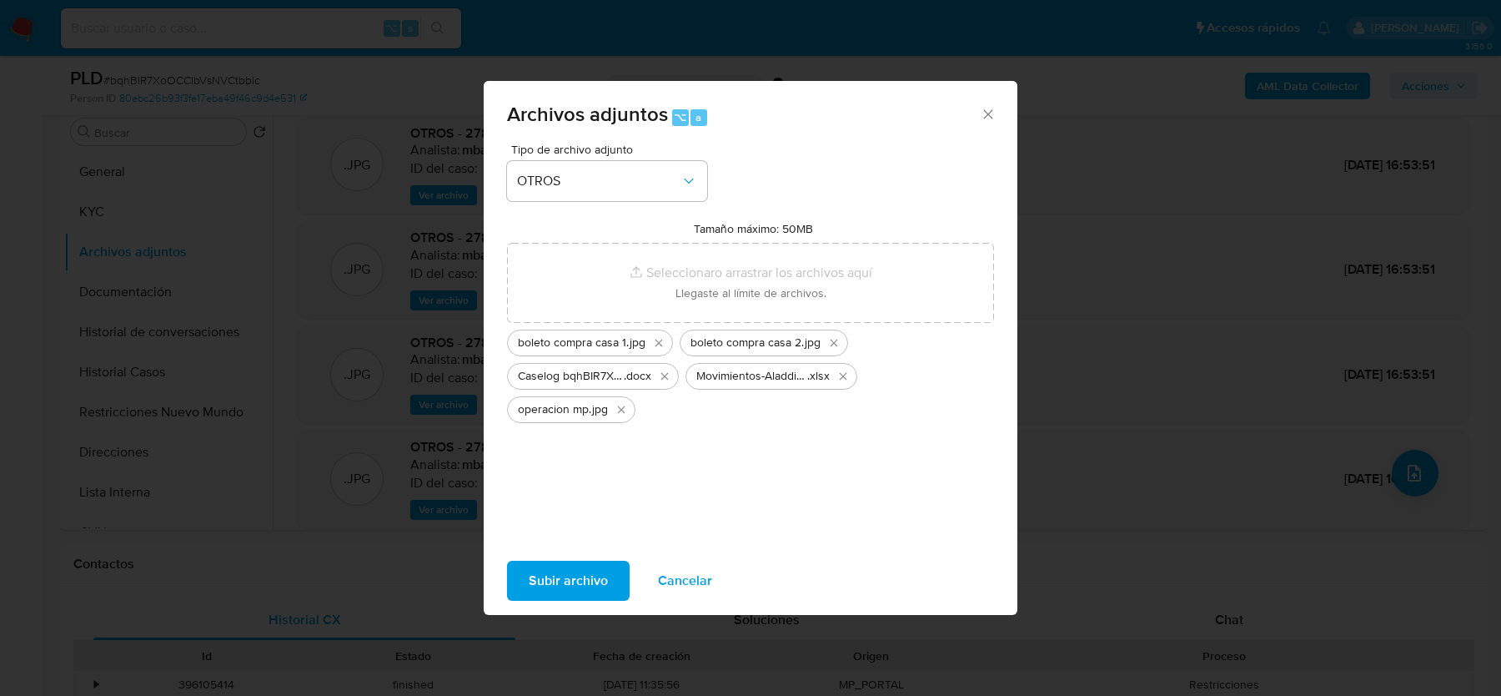
click at [563, 582] on span "Subir archivo" at bounding box center [568, 580] width 79 height 37
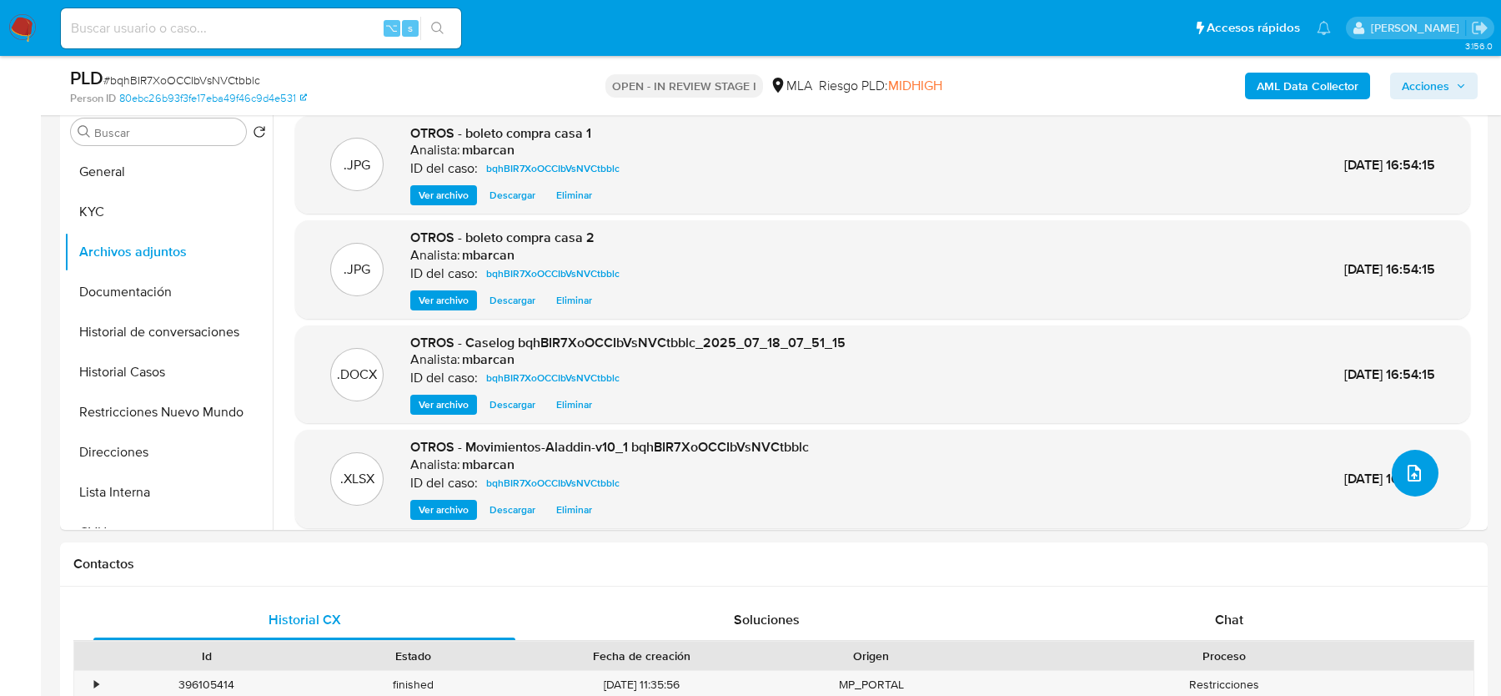
click at [1408, 465] on icon "upload-file" at bounding box center [1415, 473] width 20 height 20
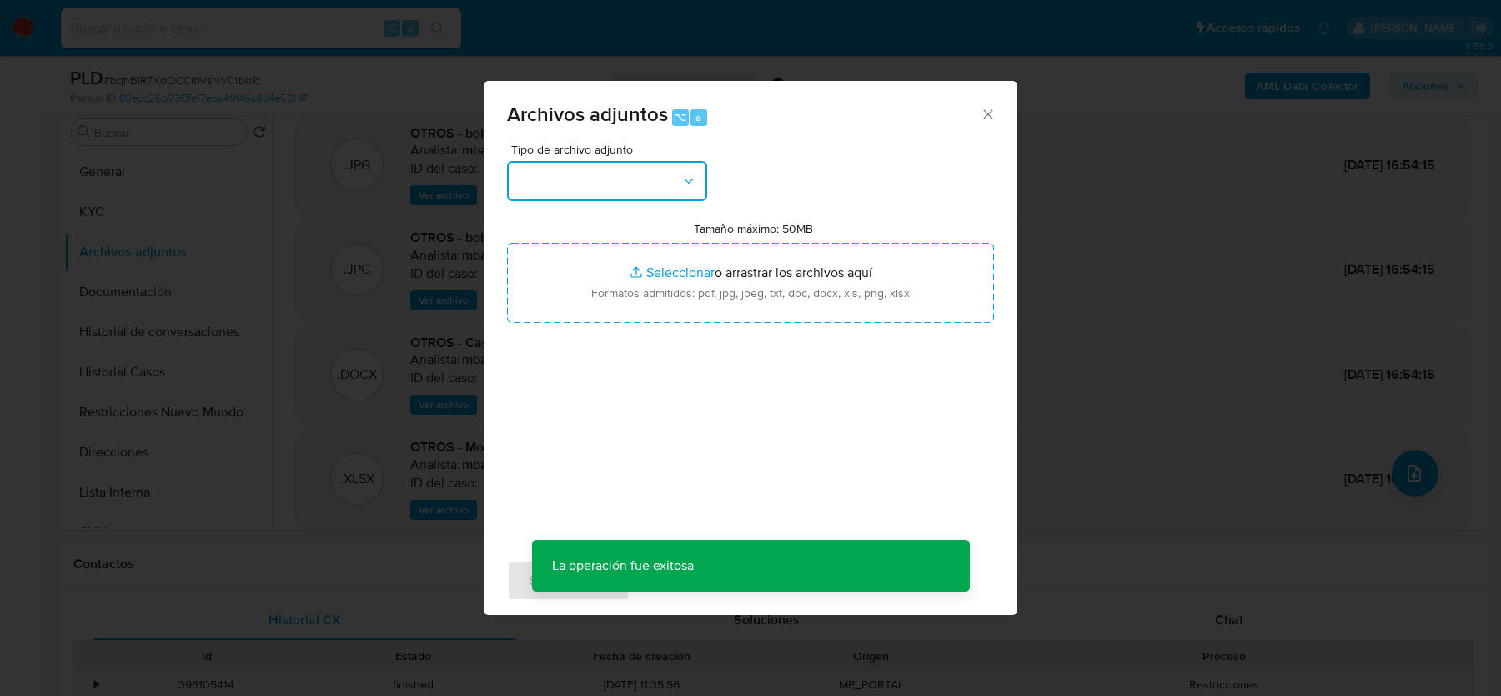
click at [665, 166] on button "button" at bounding box center [607, 181] width 200 height 40
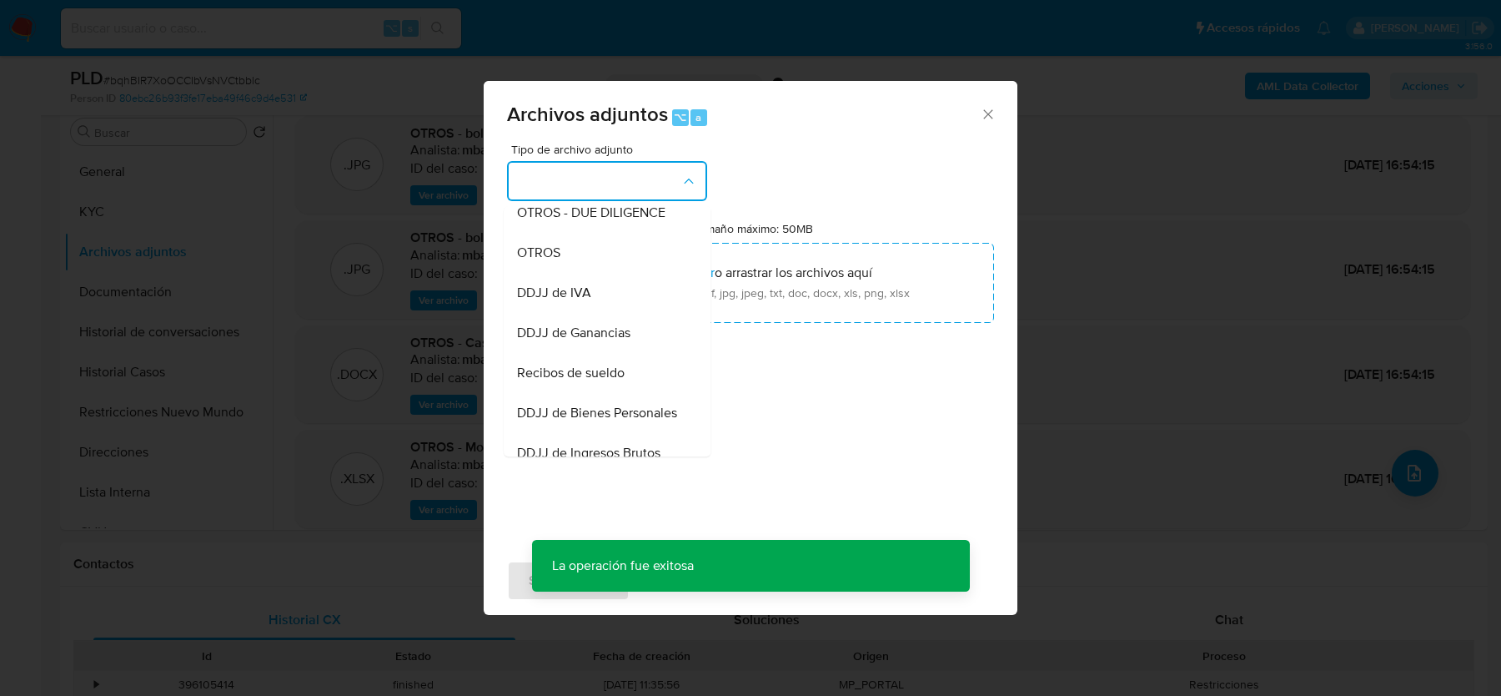
scroll to position [249, 0]
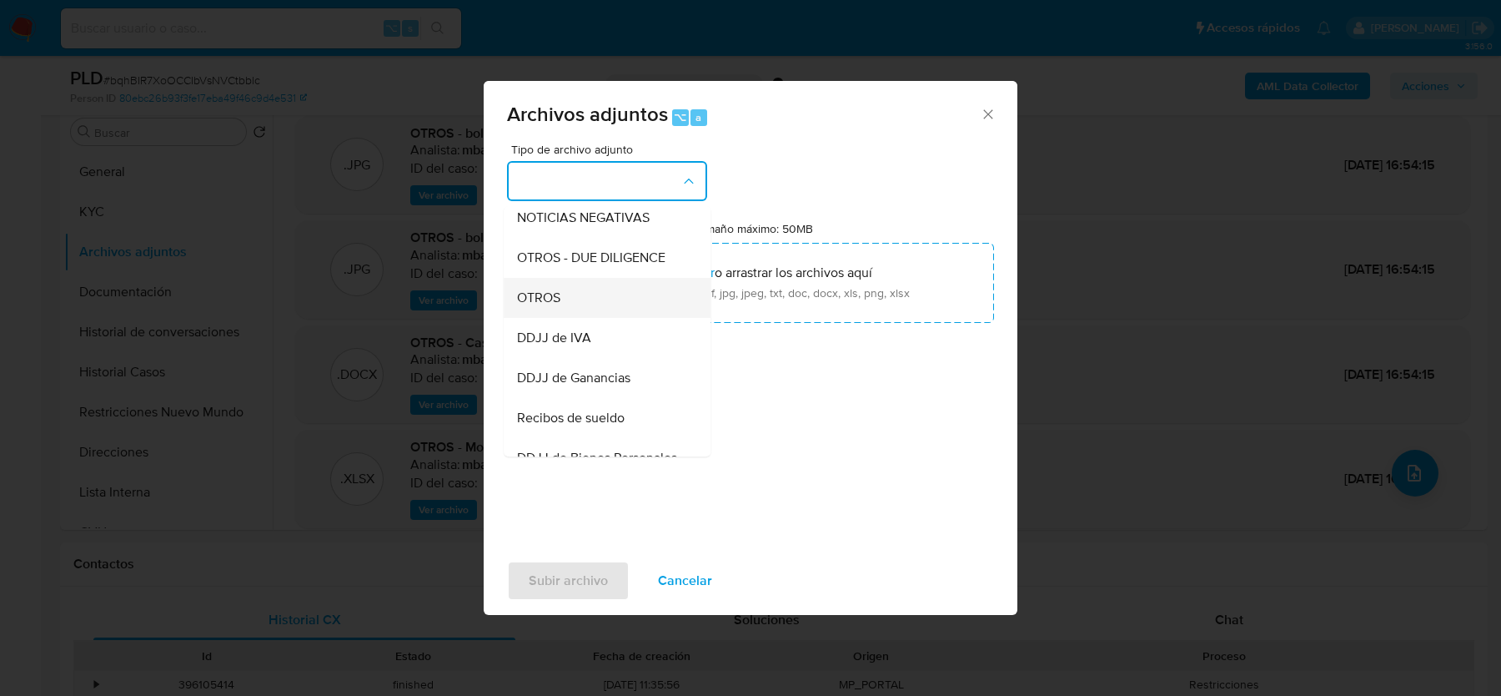
click at [575, 297] on div "OTROS" at bounding box center [602, 298] width 170 height 40
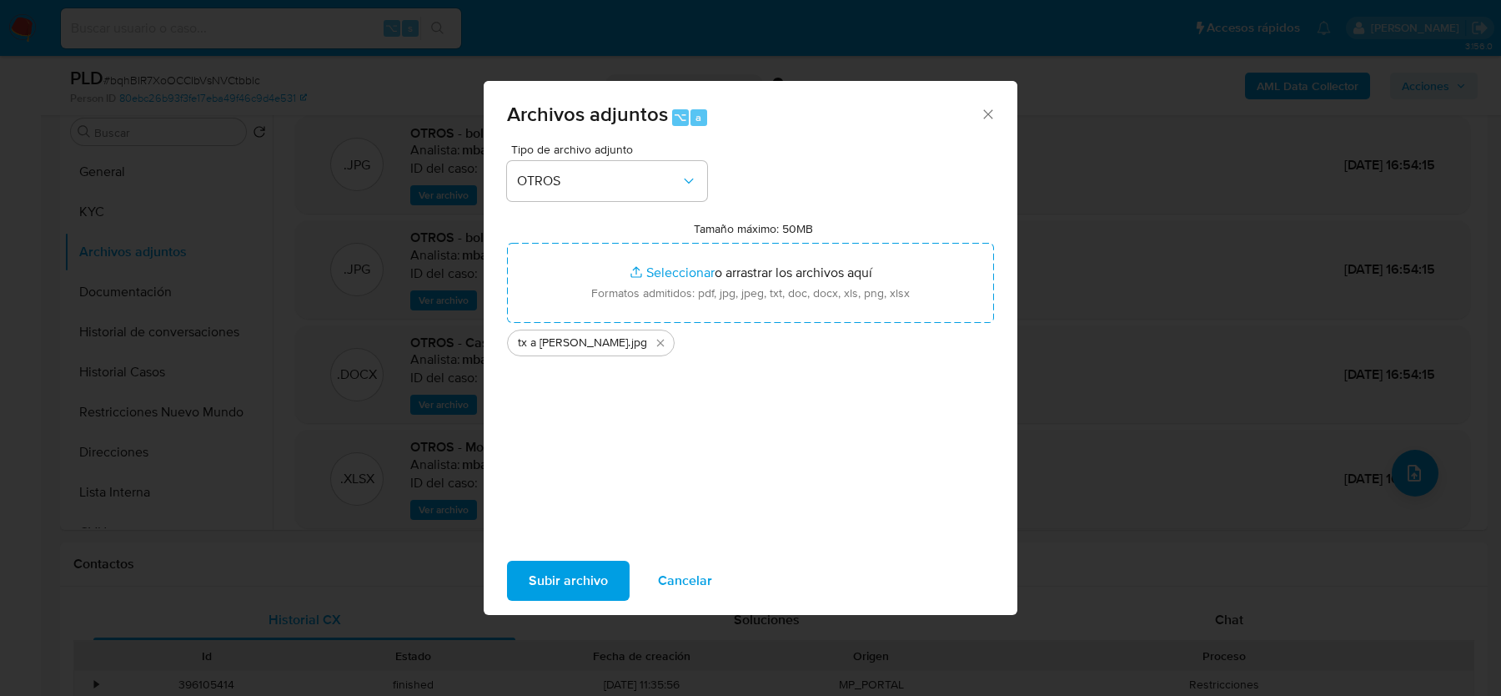
click at [550, 584] on span "Subir archivo" at bounding box center [568, 580] width 79 height 37
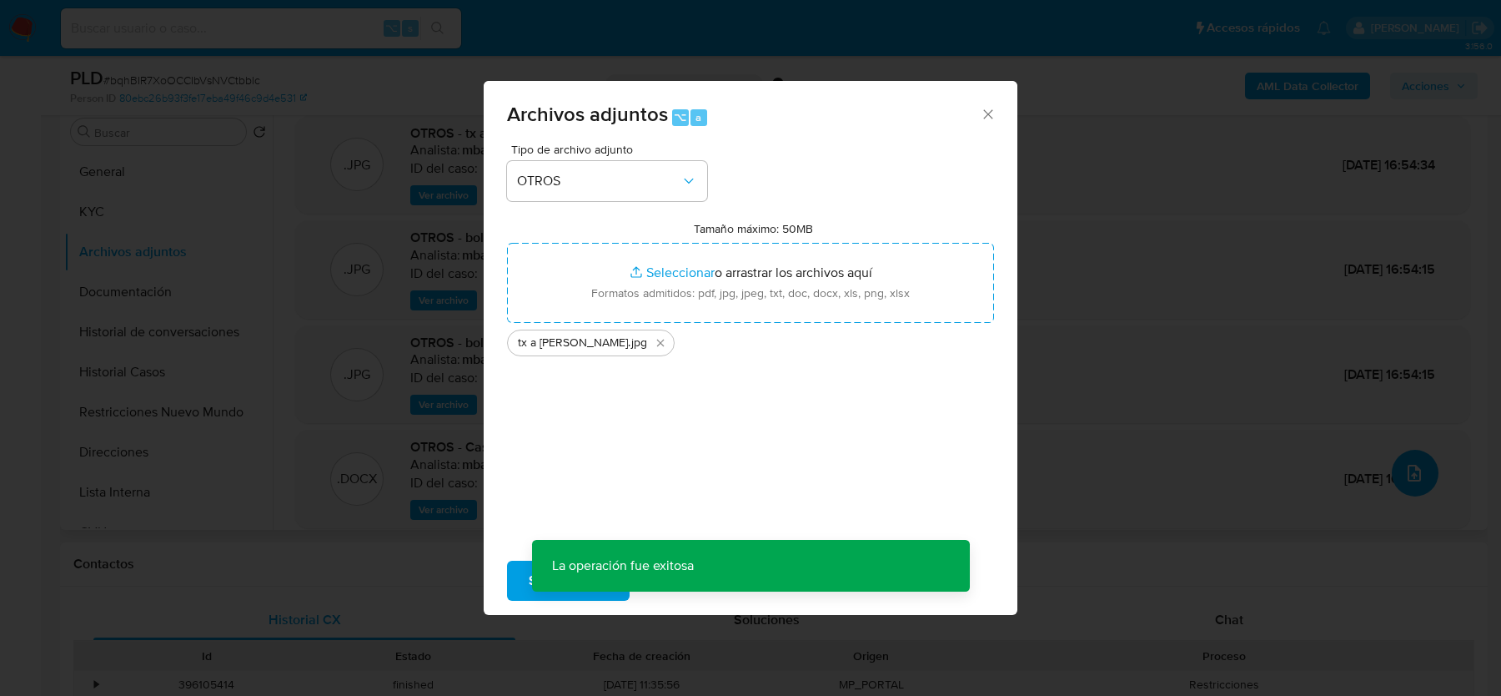
click at [1415, 469] on icon "upload-file" at bounding box center [1415, 473] width 20 height 20
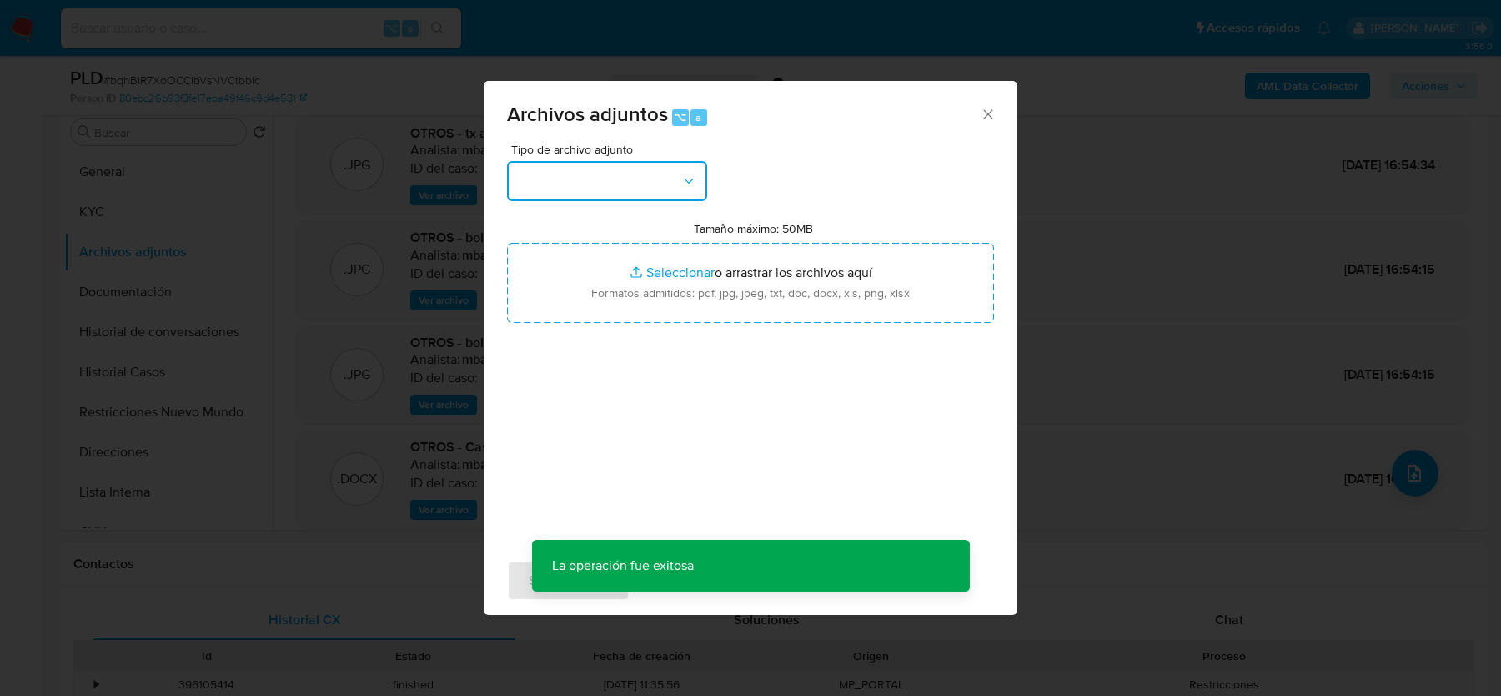
click at [626, 184] on button "button" at bounding box center [607, 181] width 200 height 40
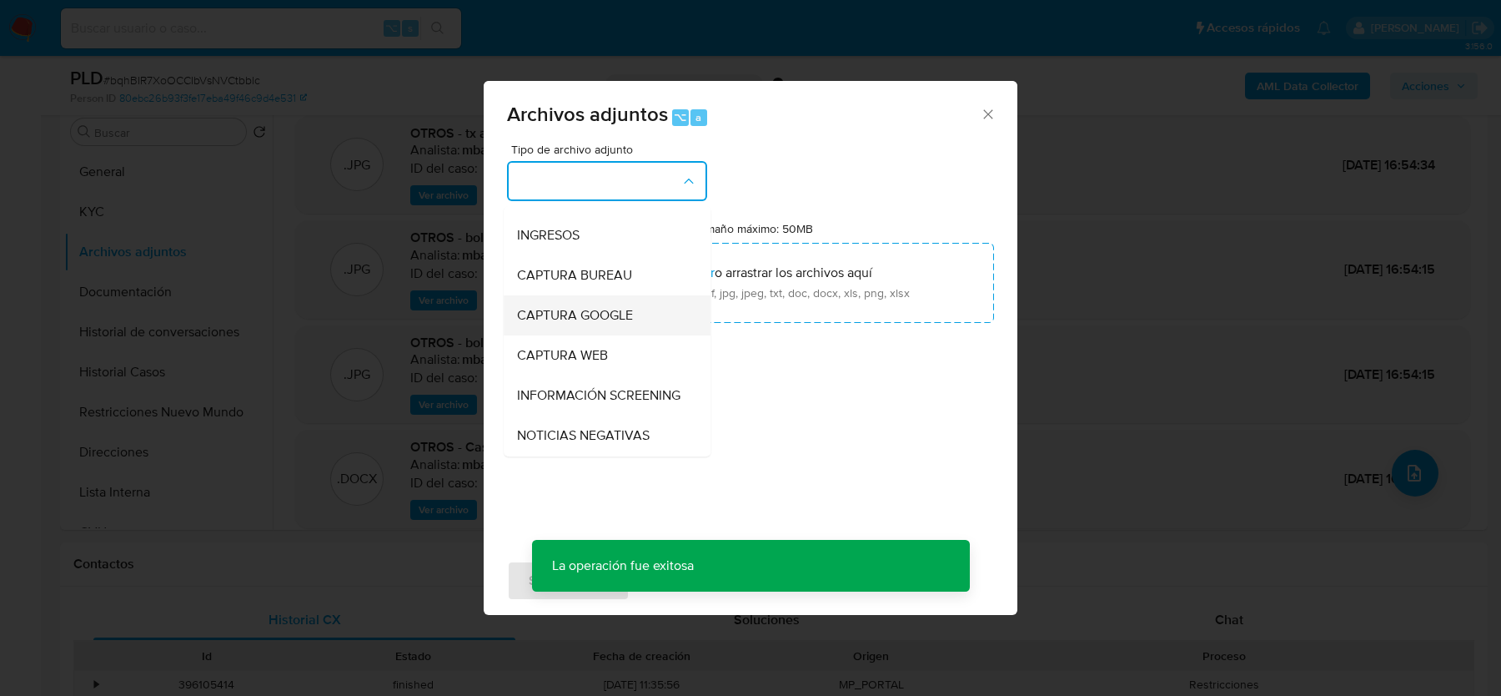
scroll to position [0, 0]
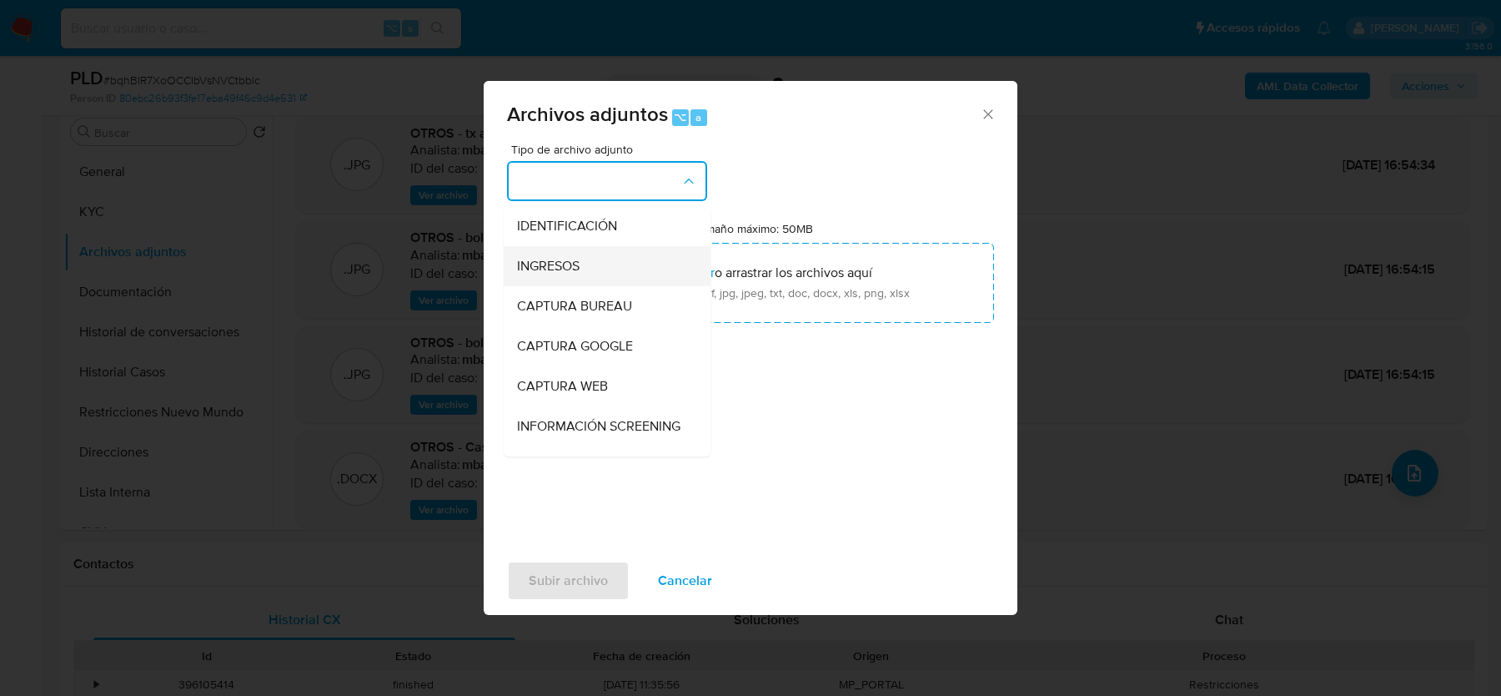
click at [558, 276] on div "INGRESOS" at bounding box center [602, 266] width 170 height 40
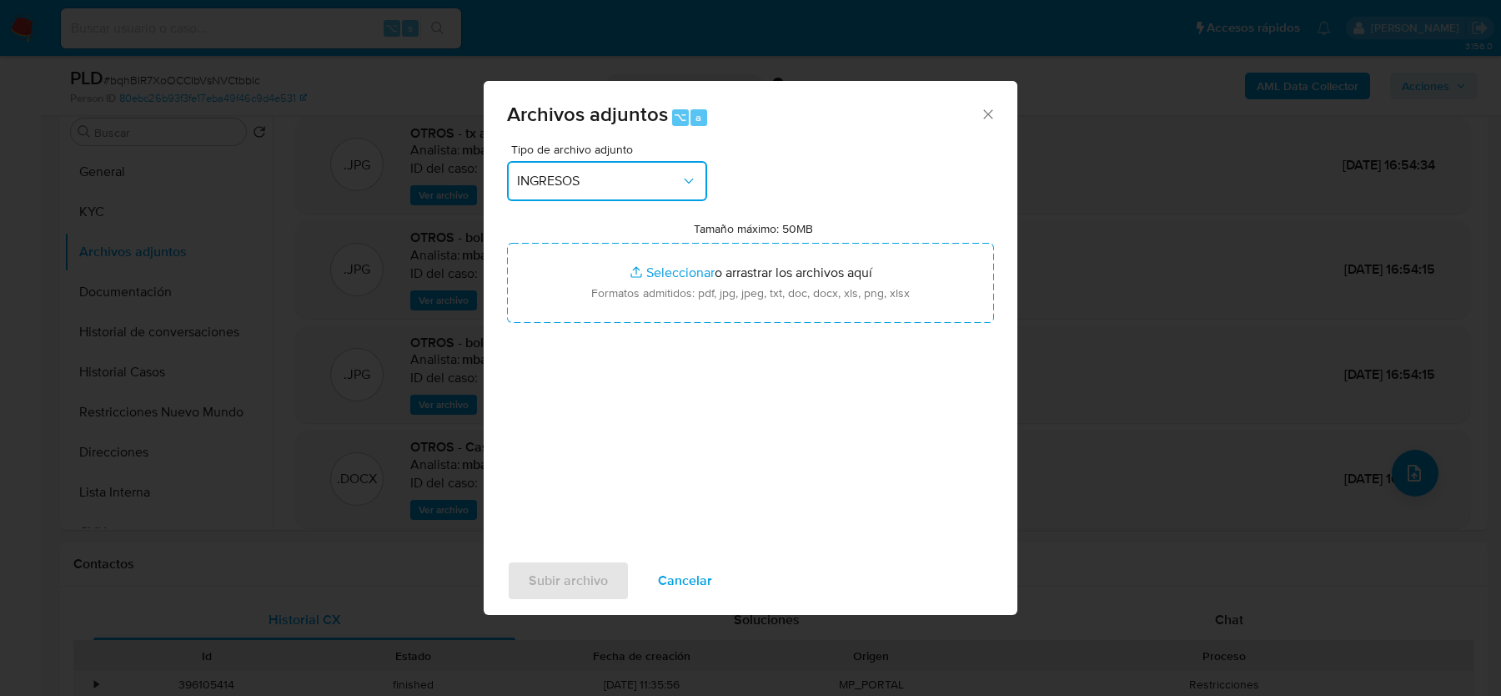
click at [608, 181] on span "INGRESOS" at bounding box center [598, 181] width 163 height 17
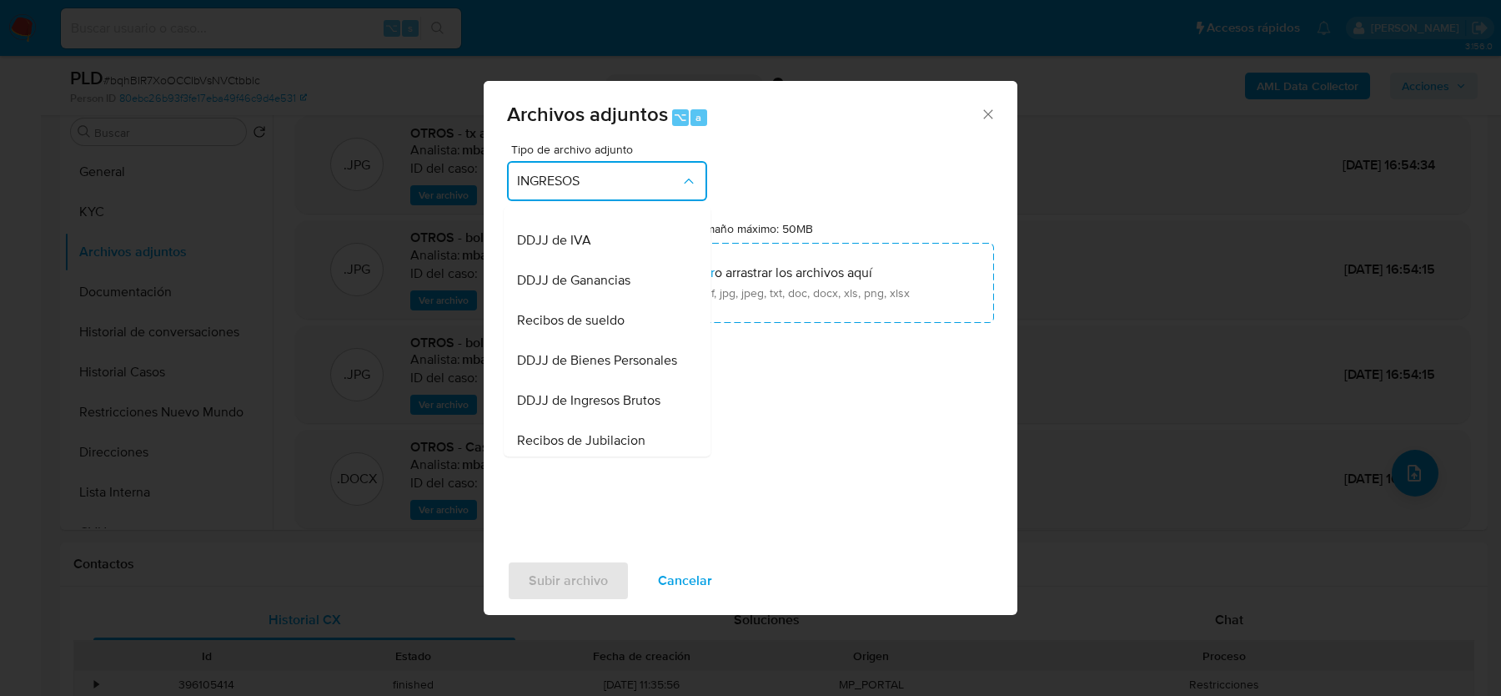
scroll to position [342, 0]
click at [602, 336] on div "Recibos de sueldo" at bounding box center [602, 324] width 170 height 40
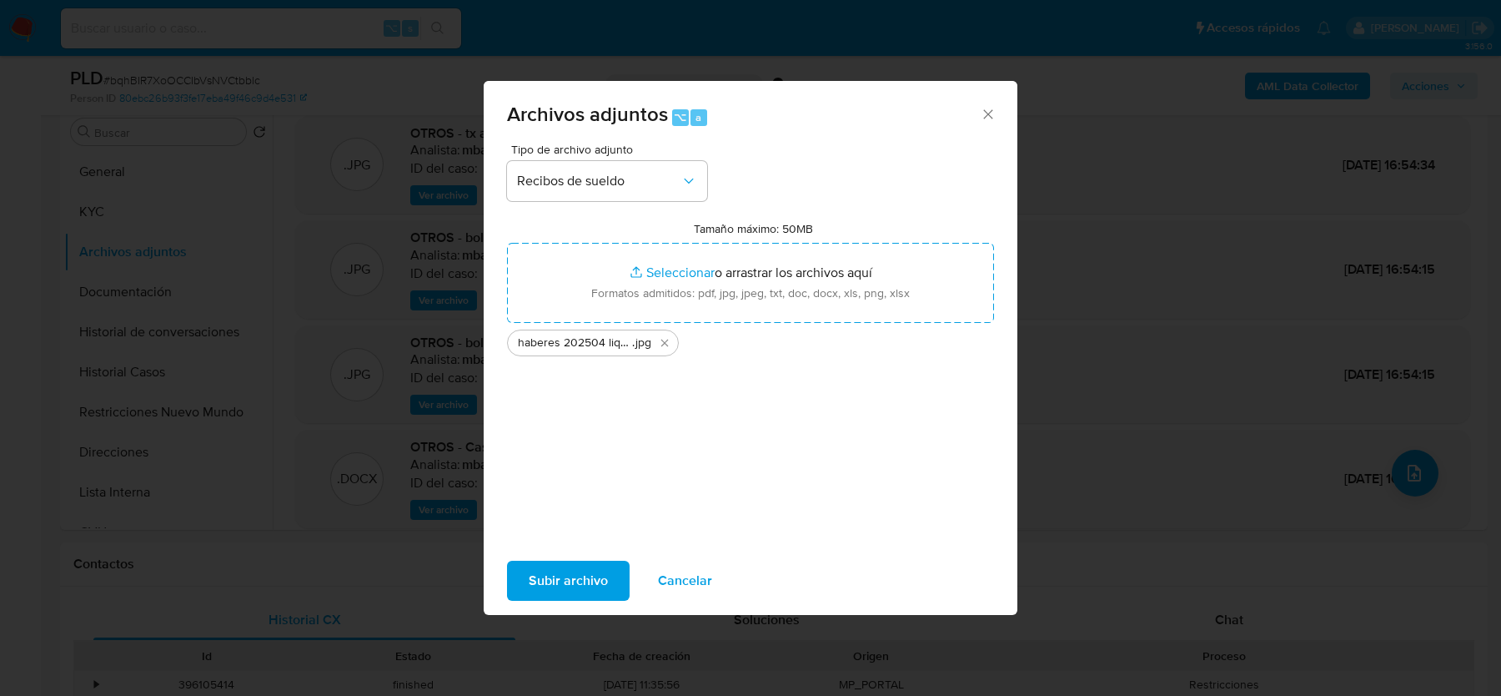
click at [586, 573] on span "Subir archivo" at bounding box center [568, 580] width 79 height 37
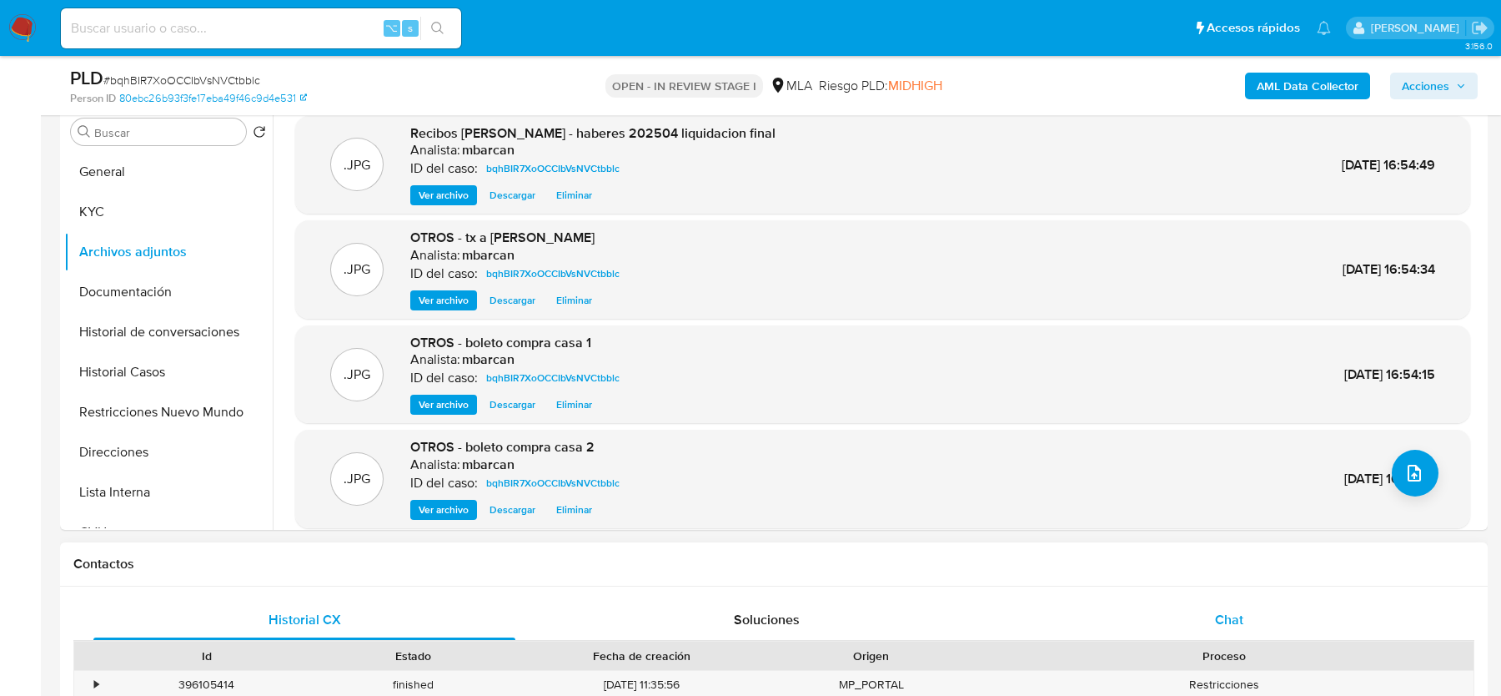
click at [1236, 603] on div "Chat" at bounding box center [1229, 620] width 422 height 40
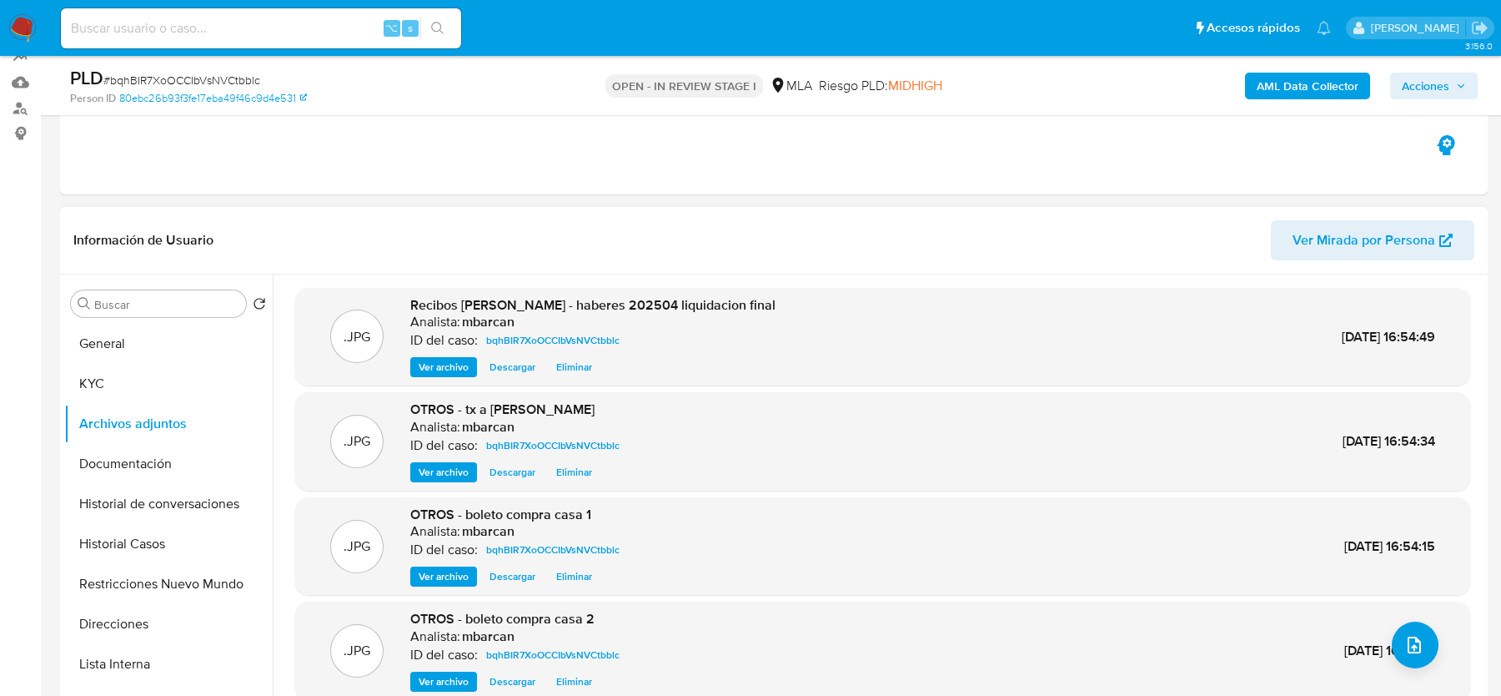
scroll to position [110, 0]
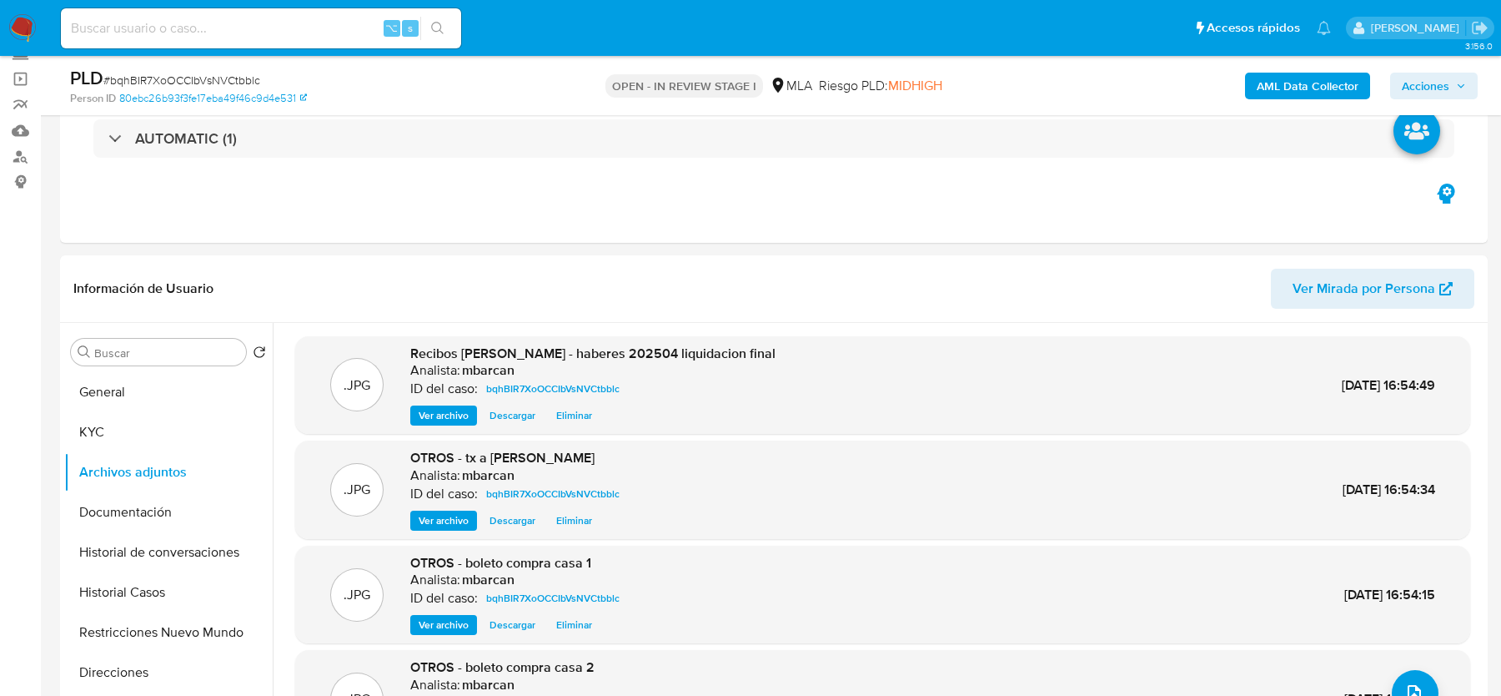
click at [1447, 80] on span "Acciones" at bounding box center [1426, 86] width 48 height 27
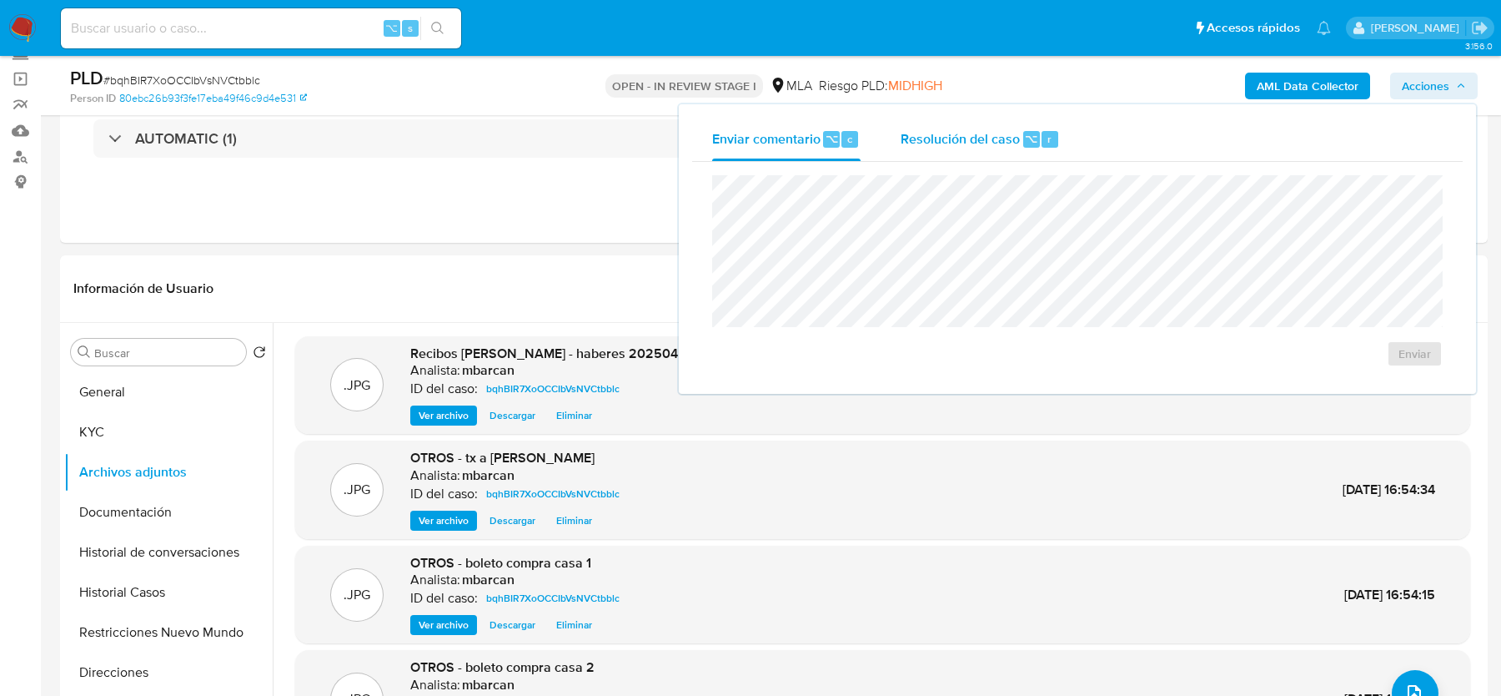
click at [1016, 138] on span "Resolución del caso" at bounding box center [960, 137] width 119 height 19
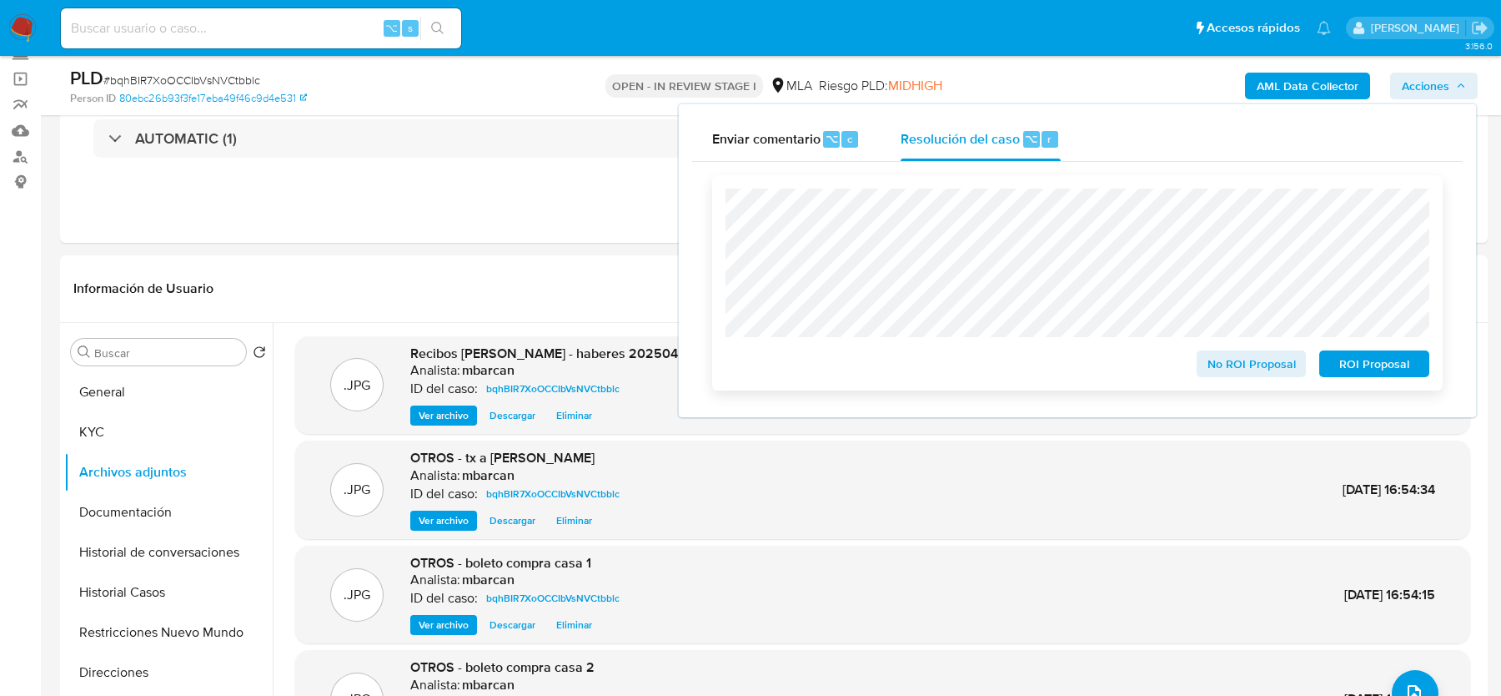
click at [1232, 363] on span "No ROI Proposal" at bounding box center [1252, 363] width 87 height 23
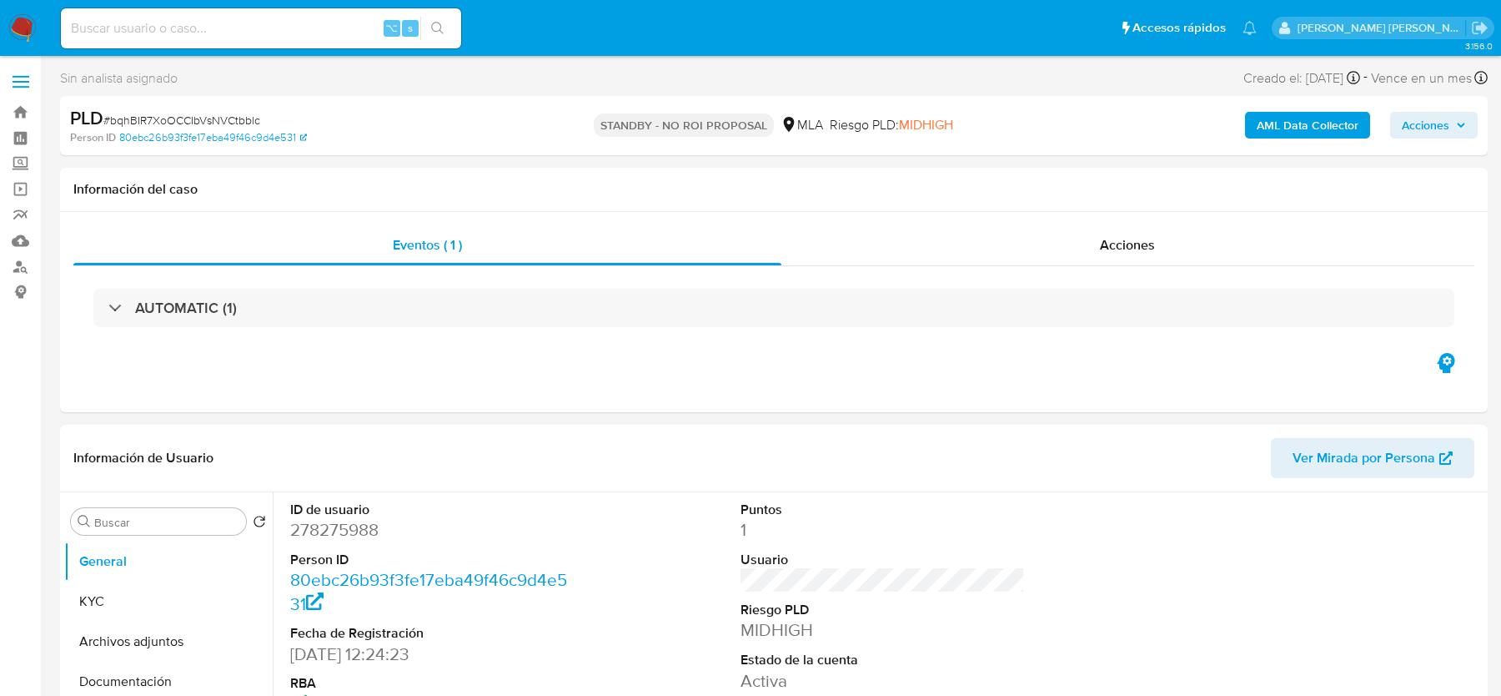
select select "10"
click at [18, 29] on img at bounding box center [22, 28] width 28 height 28
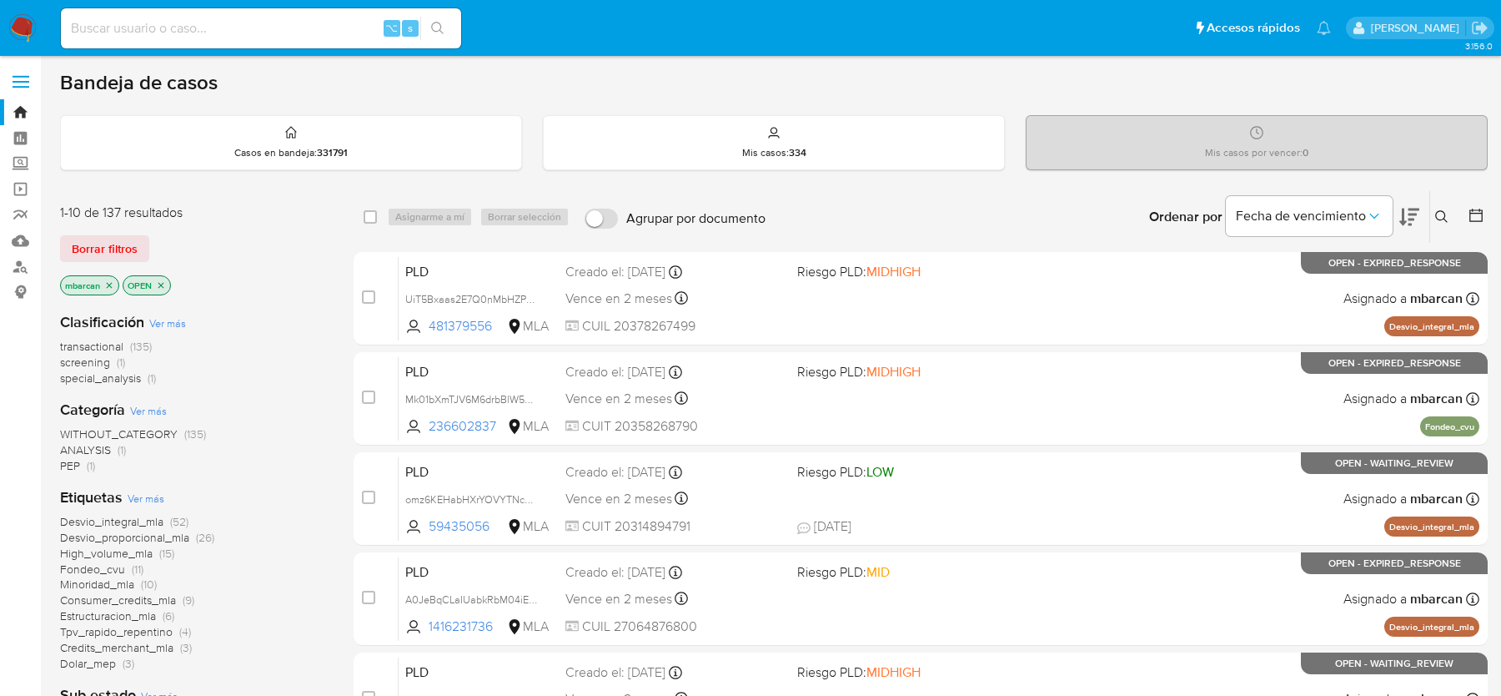
click at [1439, 210] on icon at bounding box center [1442, 216] width 13 height 13
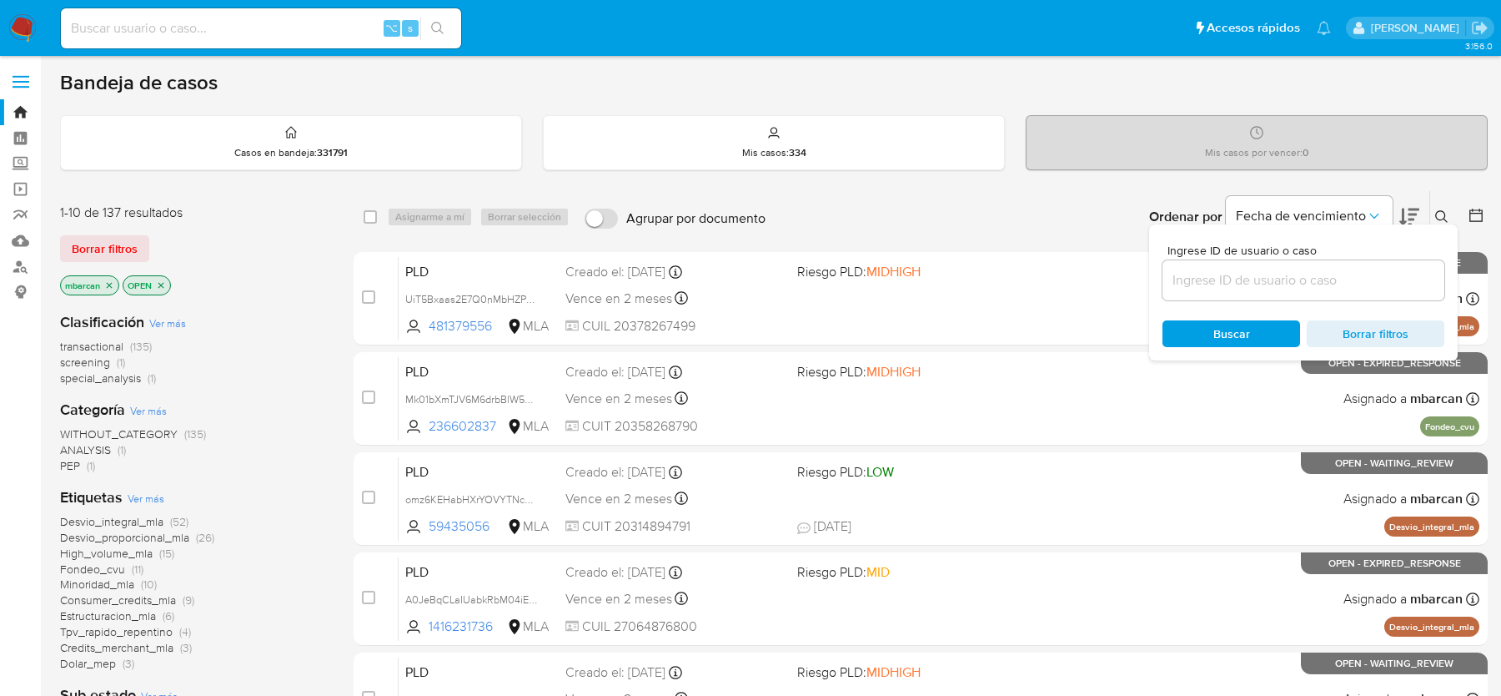
click at [1317, 280] on input at bounding box center [1304, 280] width 282 height 22
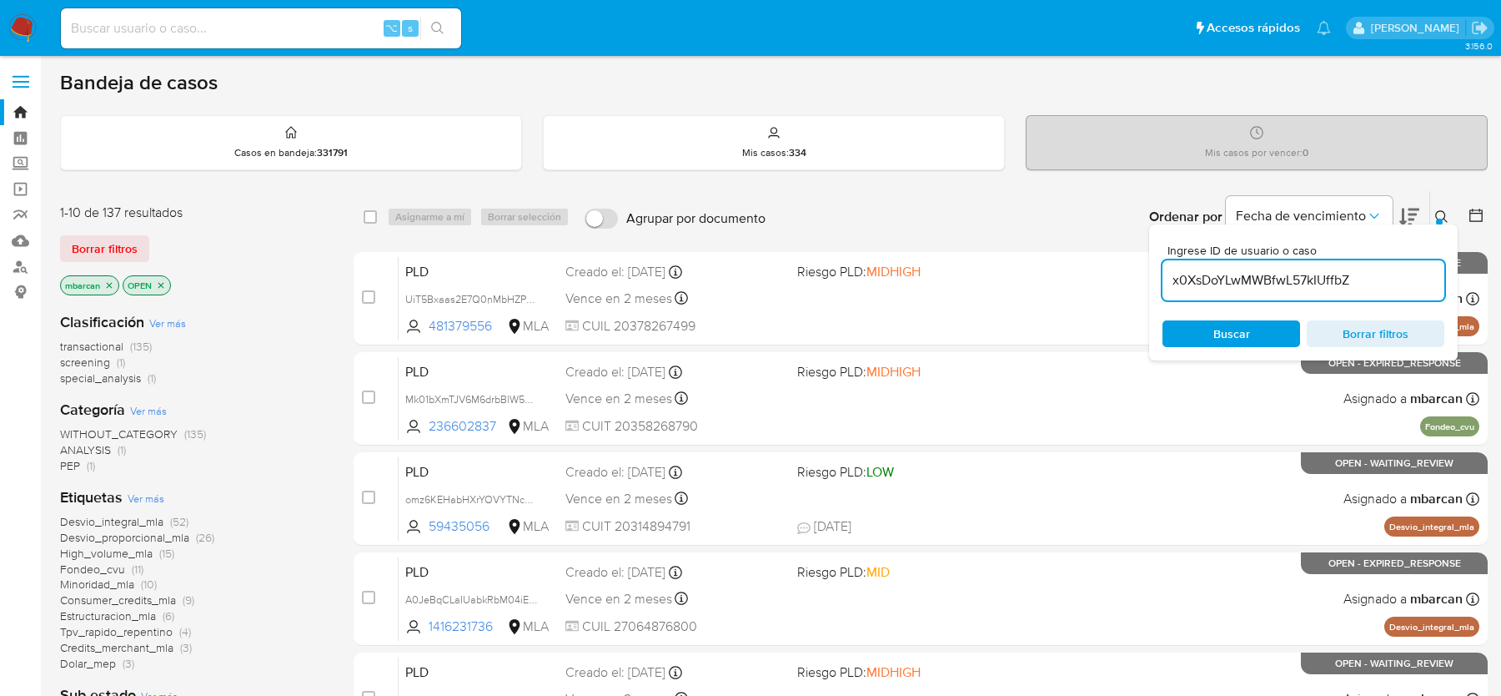
type input "x0XsDoYLwMWBfwL57kIUffbZ"
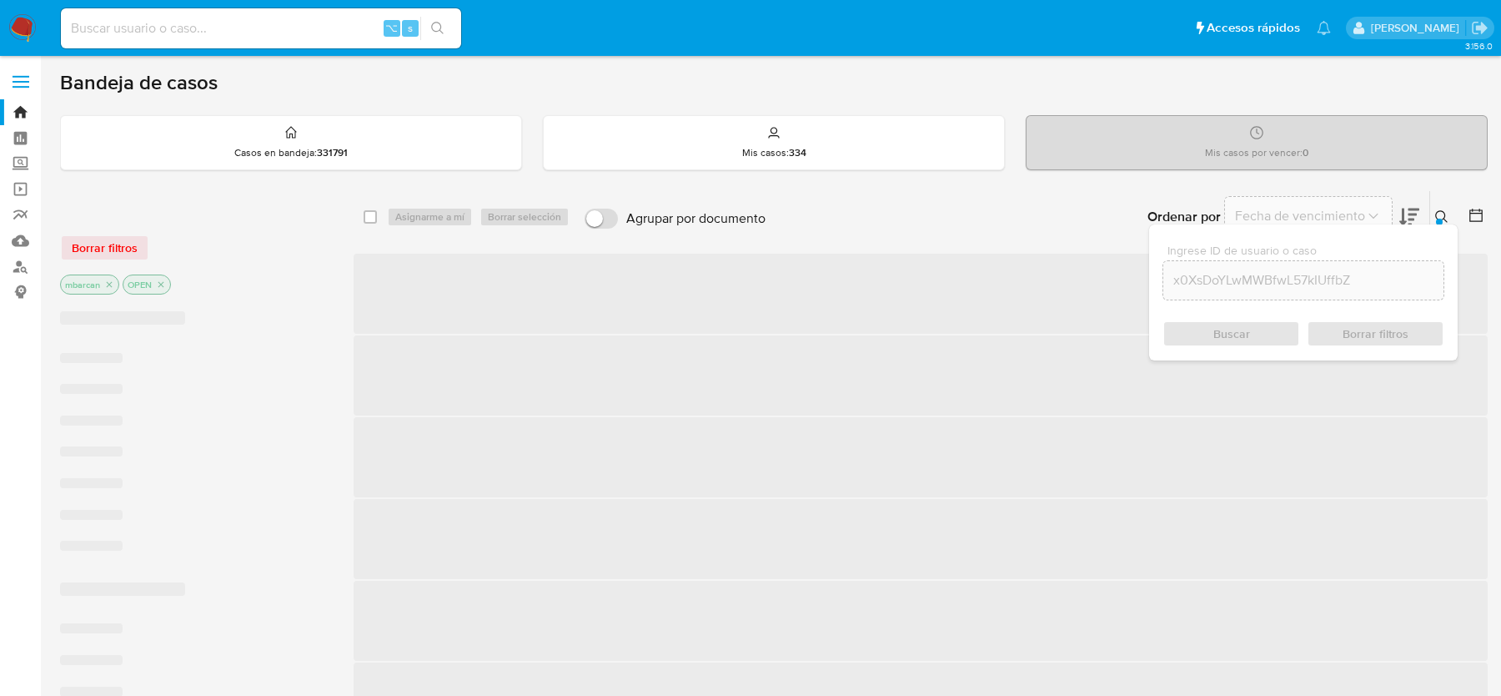
click at [1446, 219] on icon at bounding box center [1442, 216] width 13 height 13
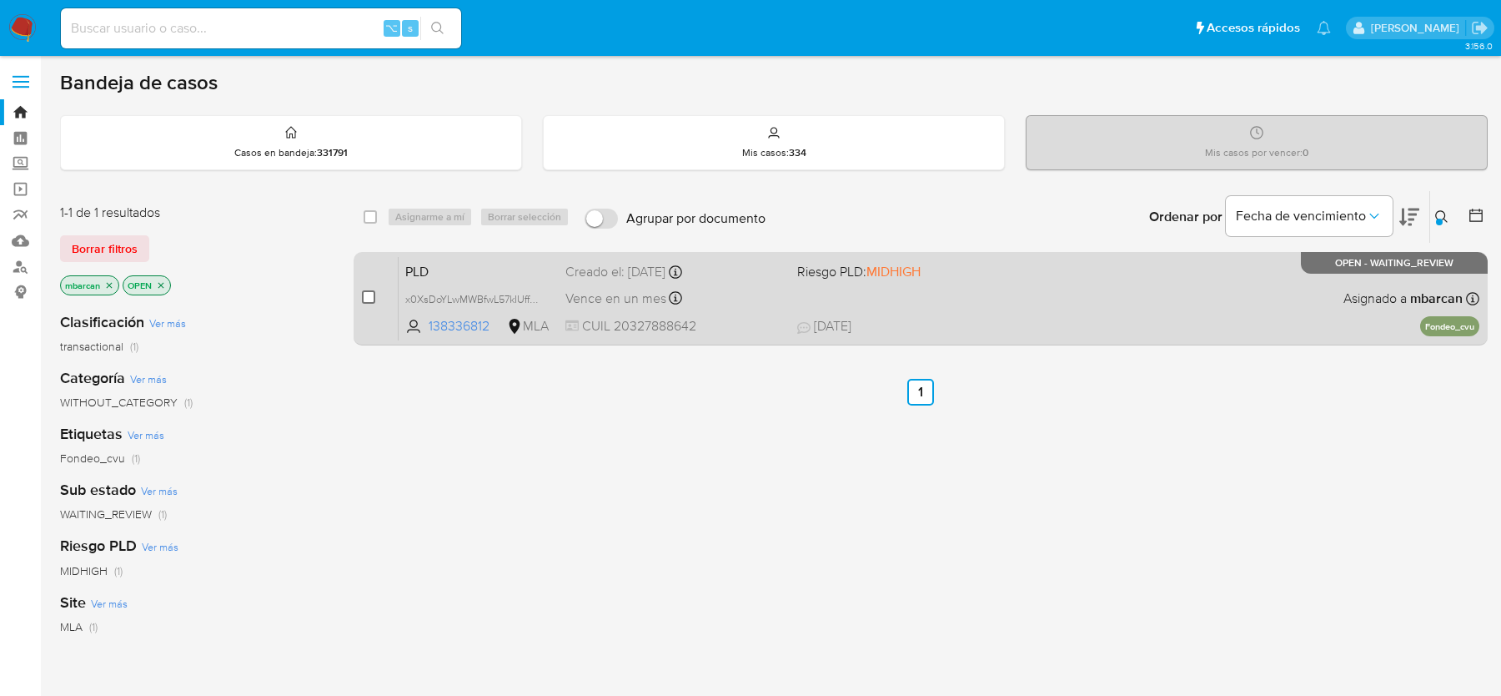
click at [368, 290] on input "checkbox" at bounding box center [368, 296] width 13 height 13
checkbox input "true"
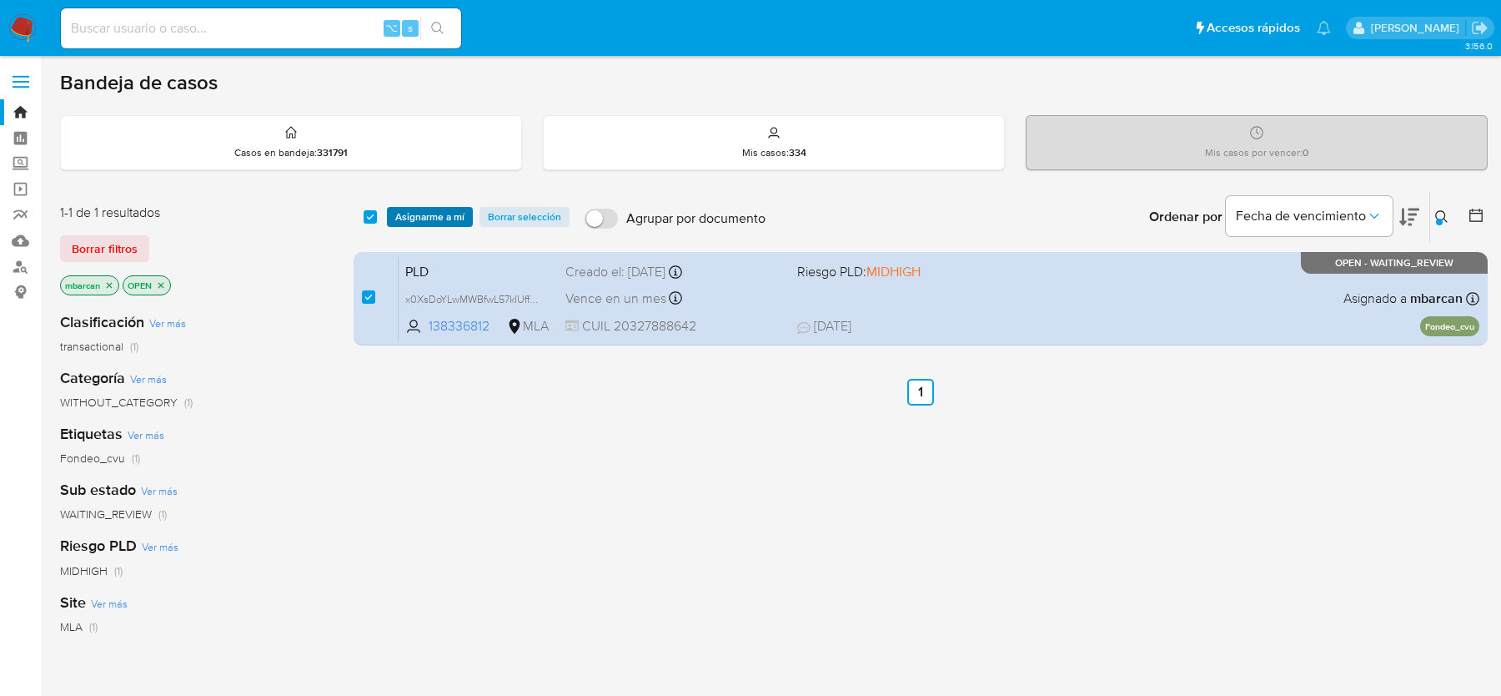
click at [453, 216] on span "Asignarme a mí" at bounding box center [429, 217] width 69 height 17
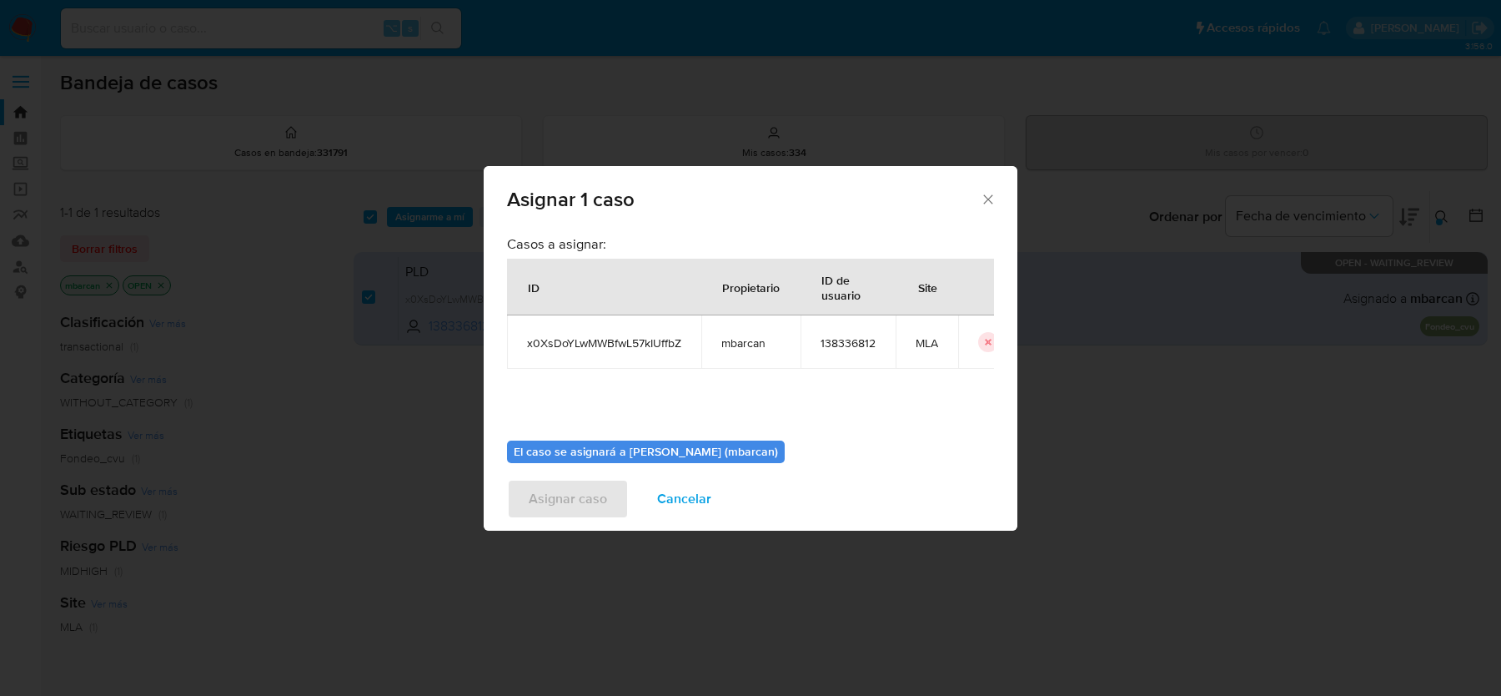
scroll to position [85, 0]
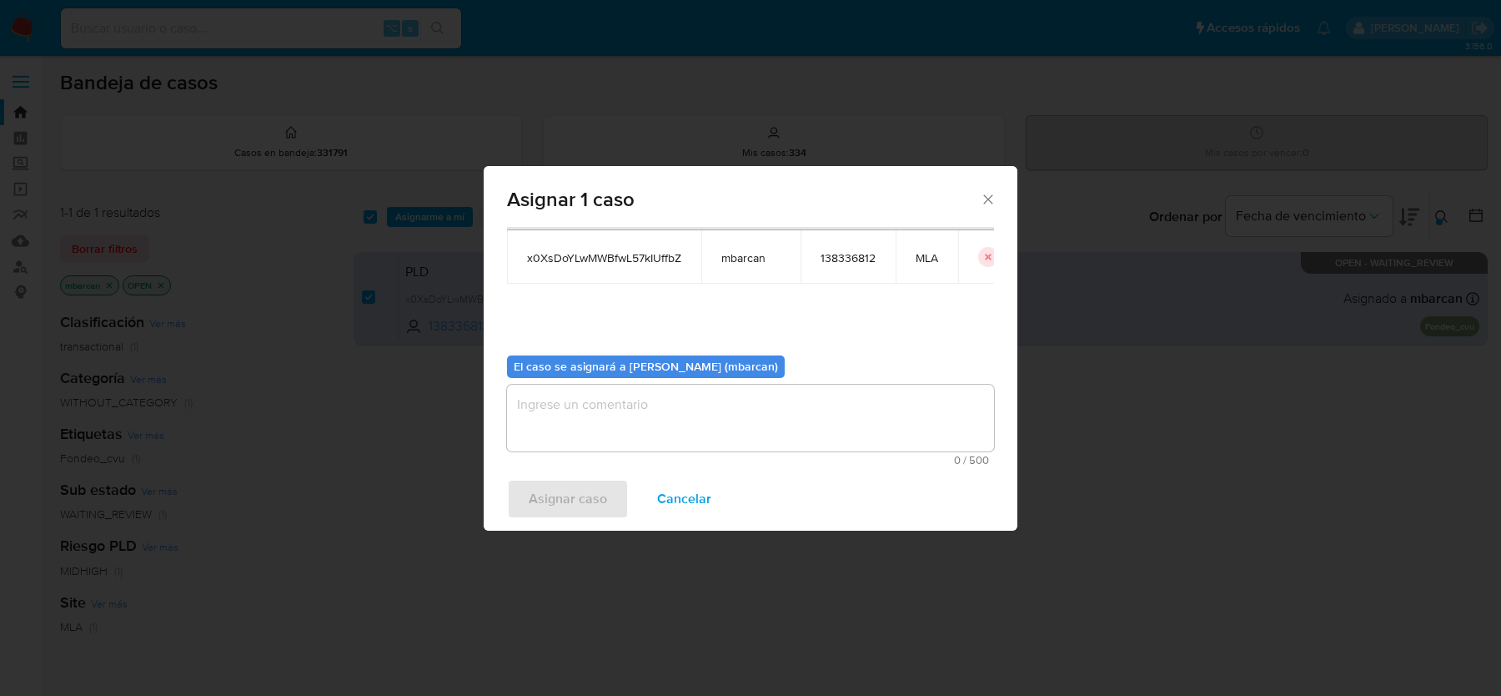
click at [765, 437] on textarea "assign-modal" at bounding box center [750, 418] width 487 height 67
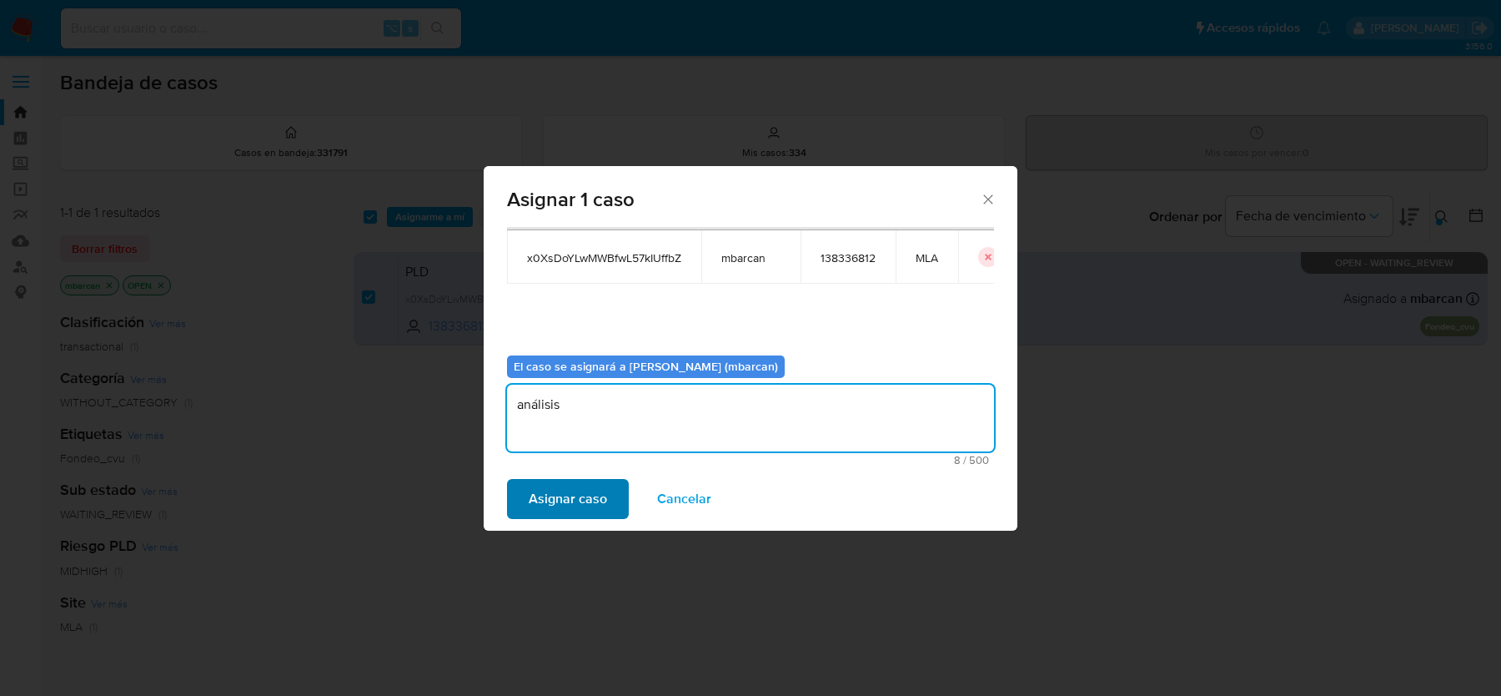
type textarea "análisis"
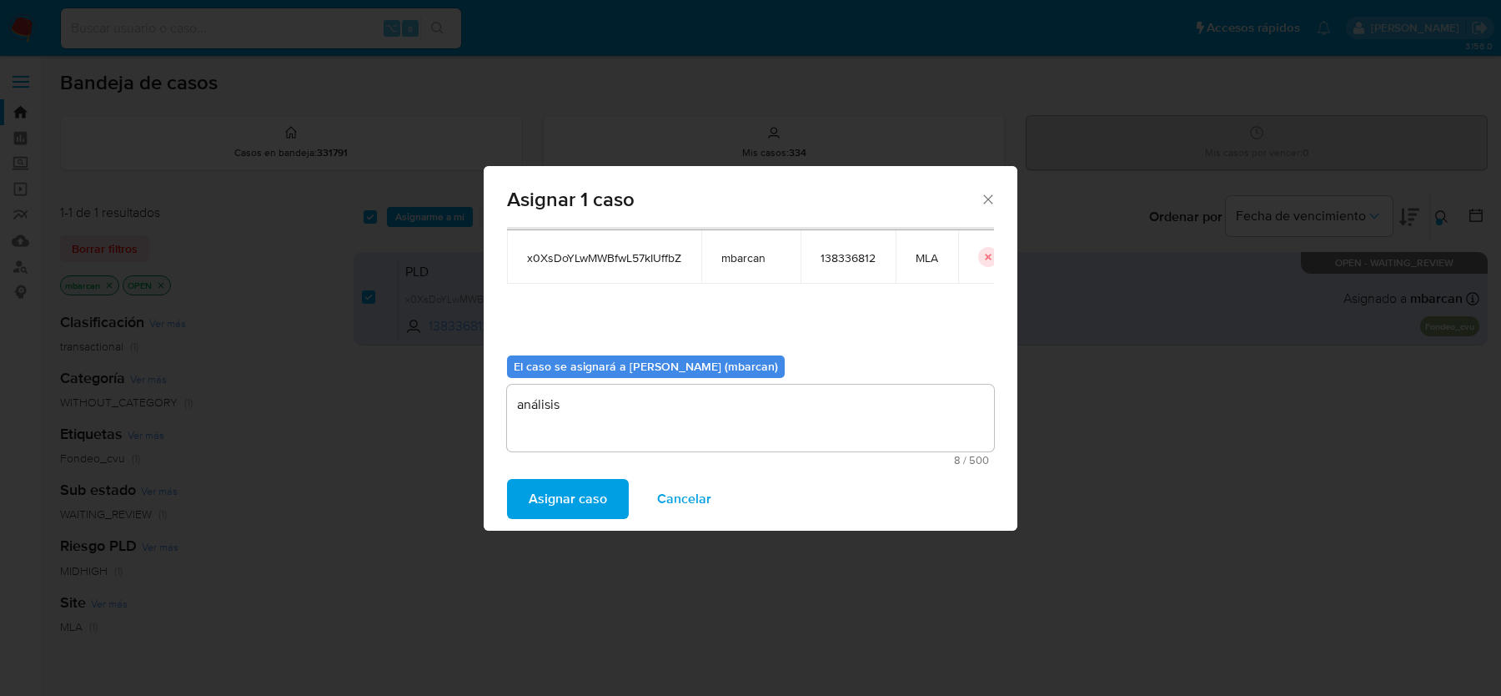
click at [571, 487] on span "Asignar caso" at bounding box center [568, 498] width 78 height 37
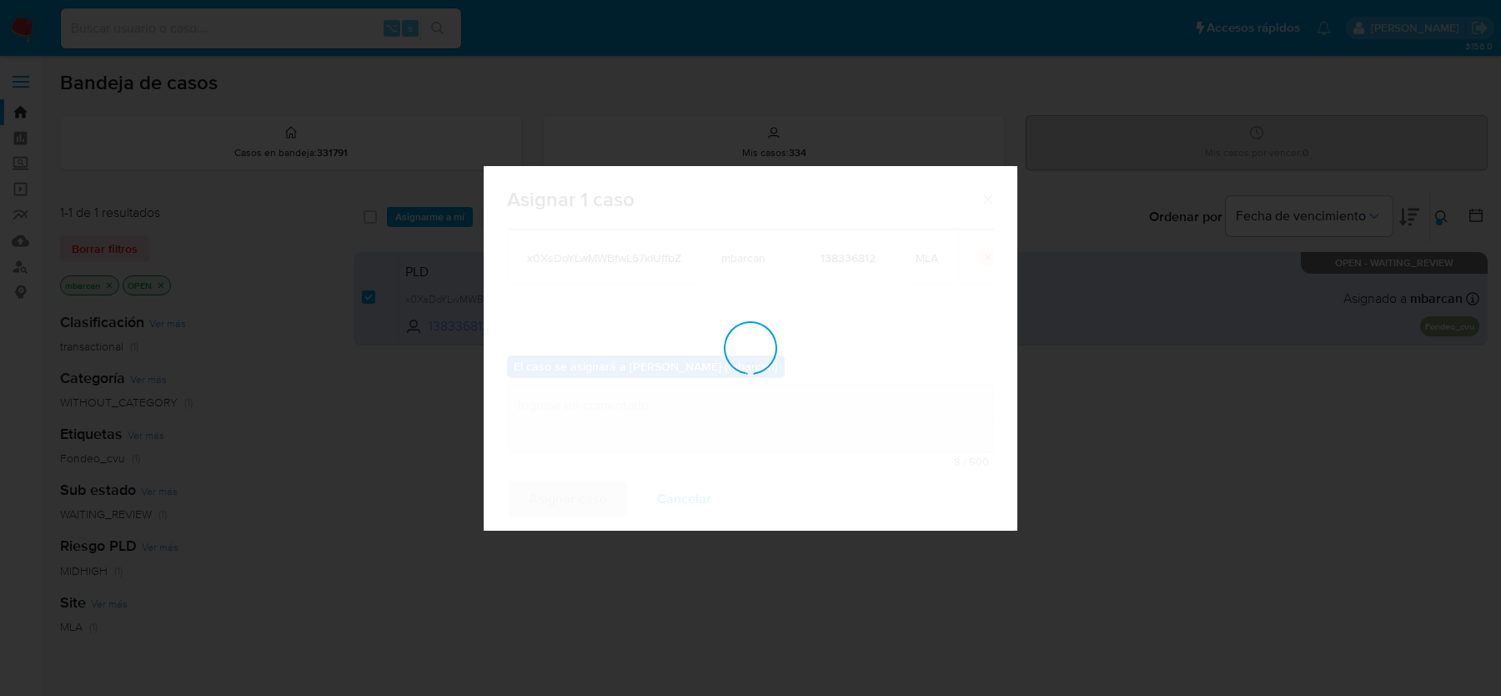
checkbox input "false"
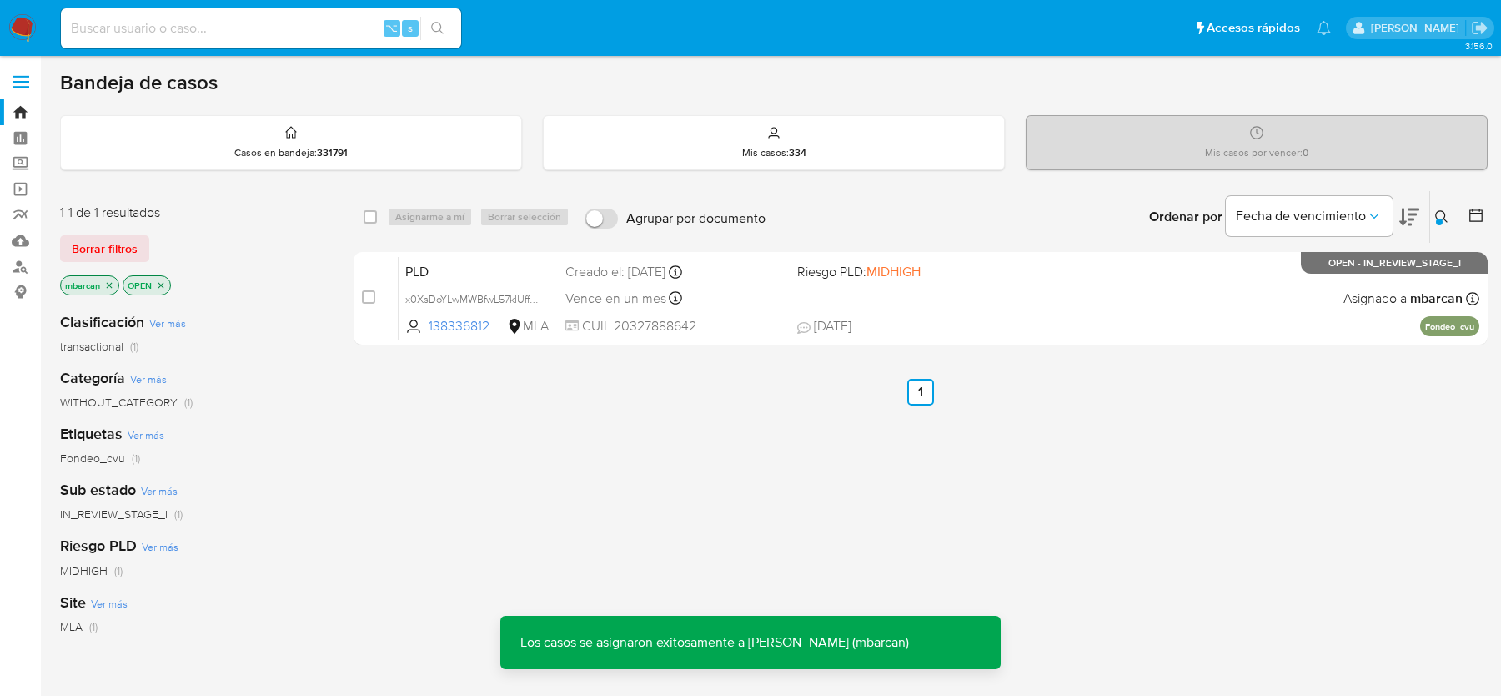
click at [482, 289] on div "x0XsDoYLwMWBfwL57kIUffbZ" at bounding box center [471, 298] width 133 height 18
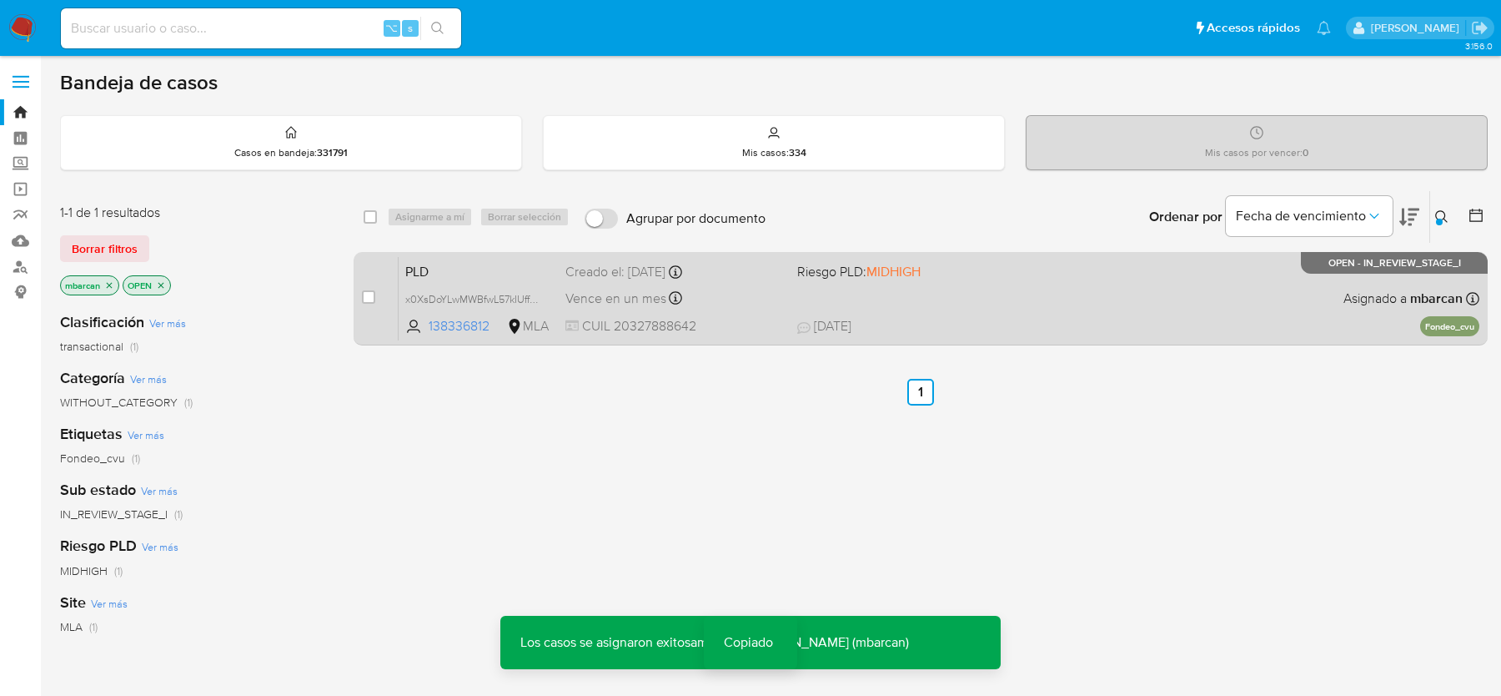
click at [475, 265] on span "PLD" at bounding box center [478, 270] width 147 height 22
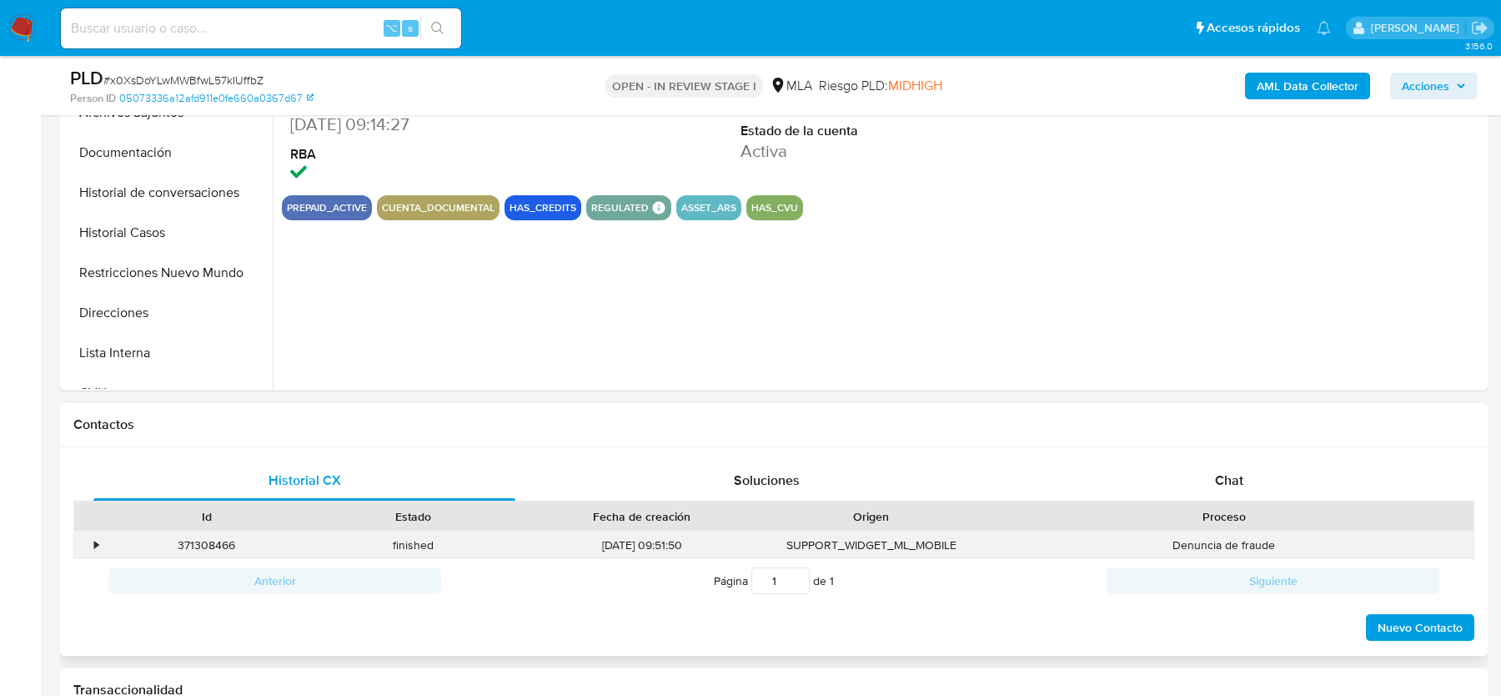
scroll to position [489, 0]
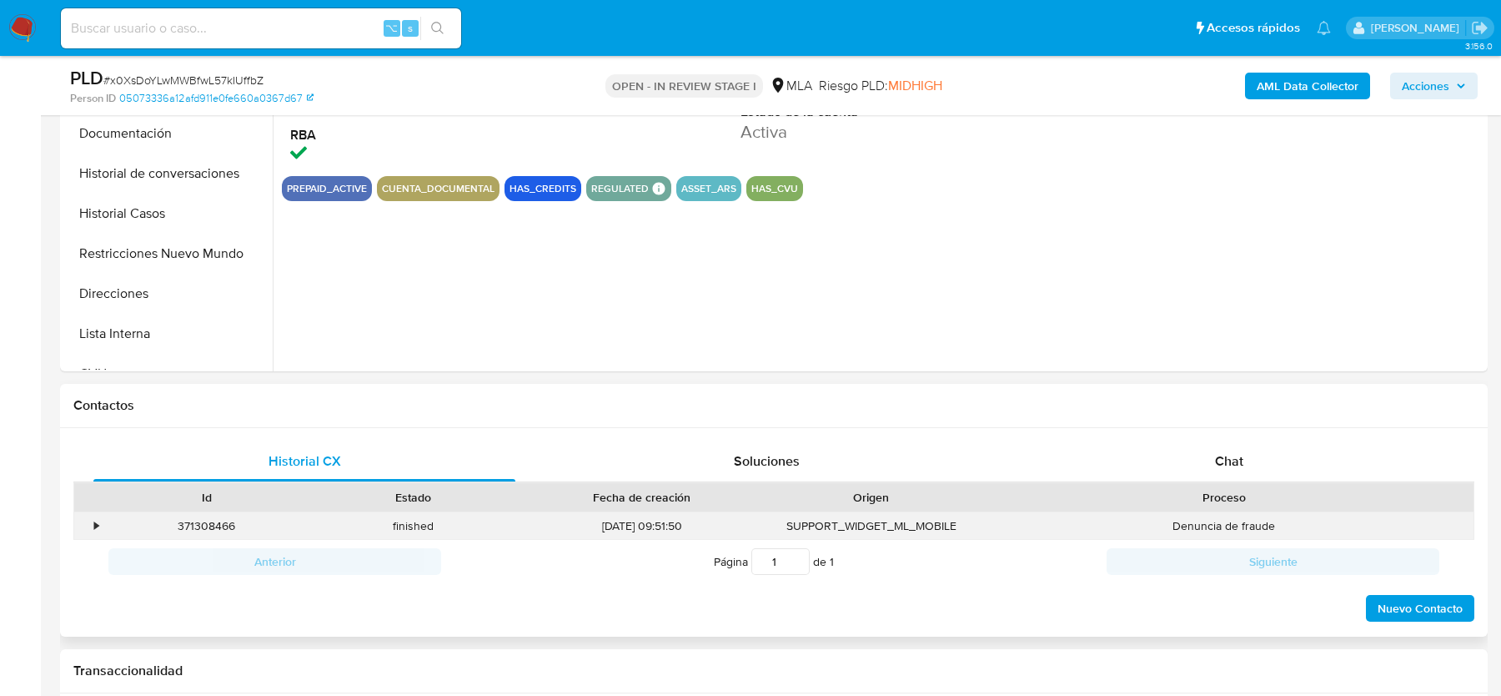
select select "10"
click at [1233, 453] on span "Chat" at bounding box center [1229, 460] width 28 height 19
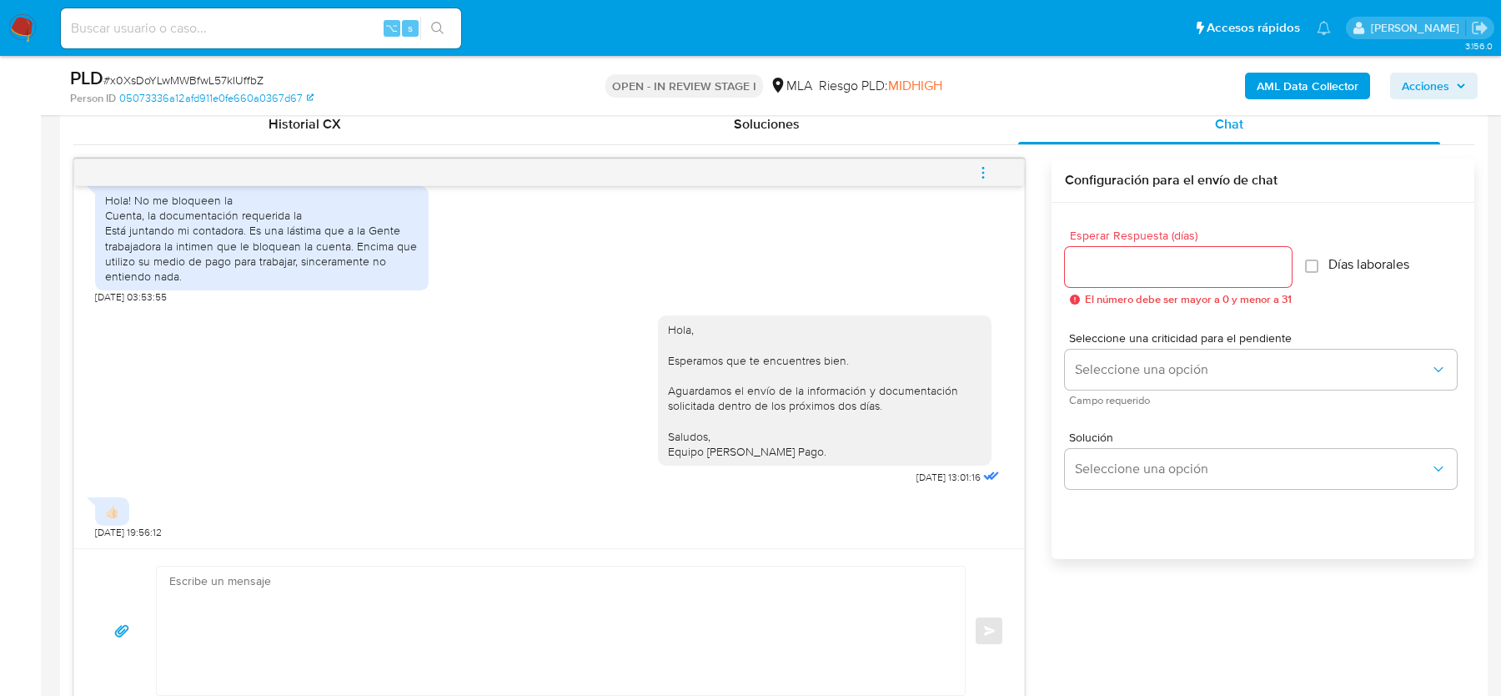
scroll to position [831, 0]
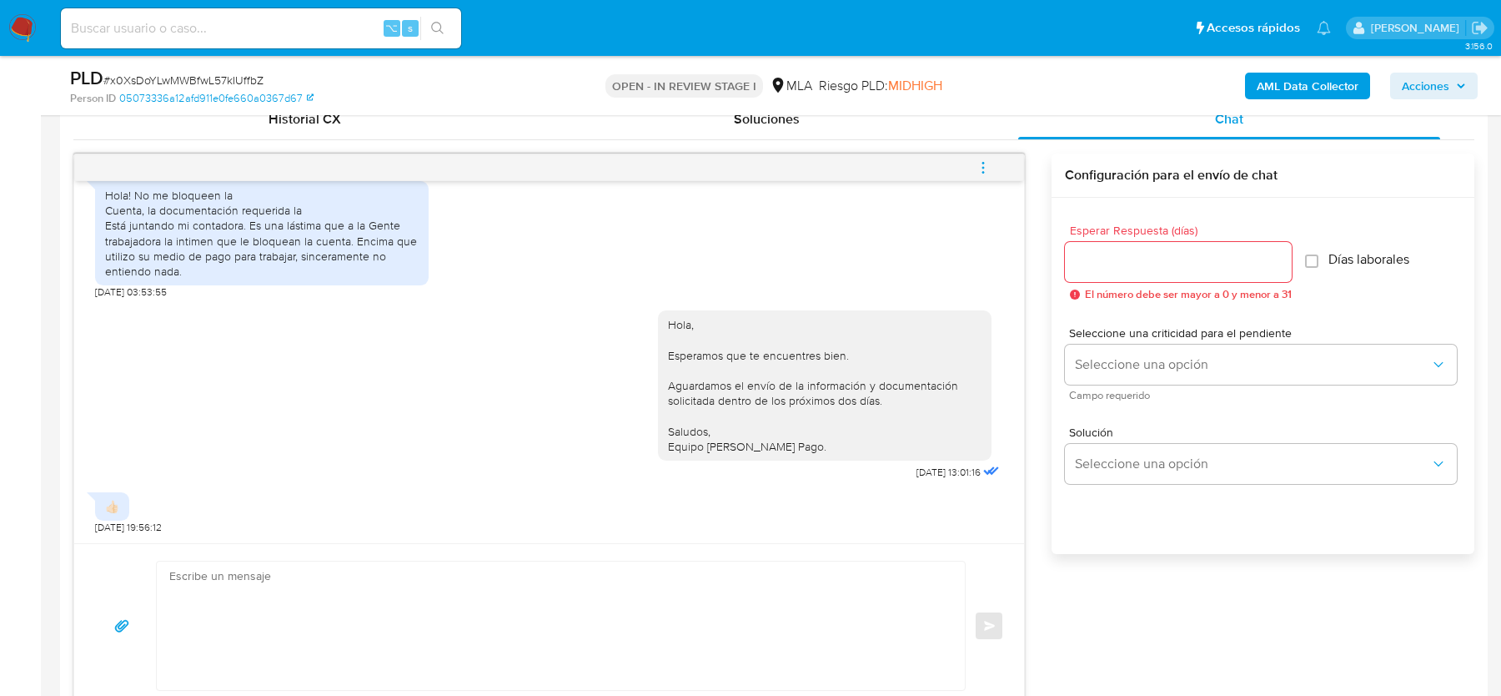
click at [988, 168] on icon "menu-action" at bounding box center [983, 167] width 15 height 15
click at [857, 129] on li "Cerrar conversación" at bounding box center [871, 133] width 171 height 30
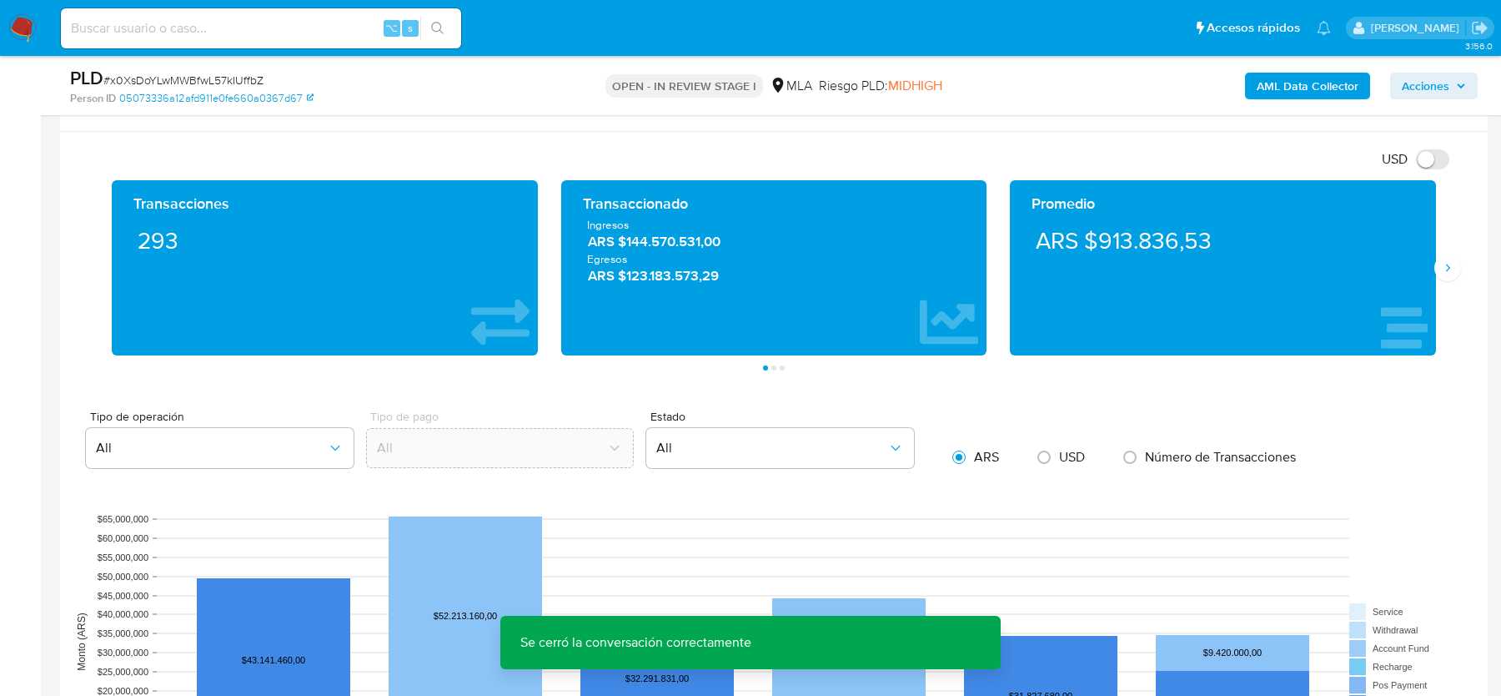
scroll to position [2924, 0]
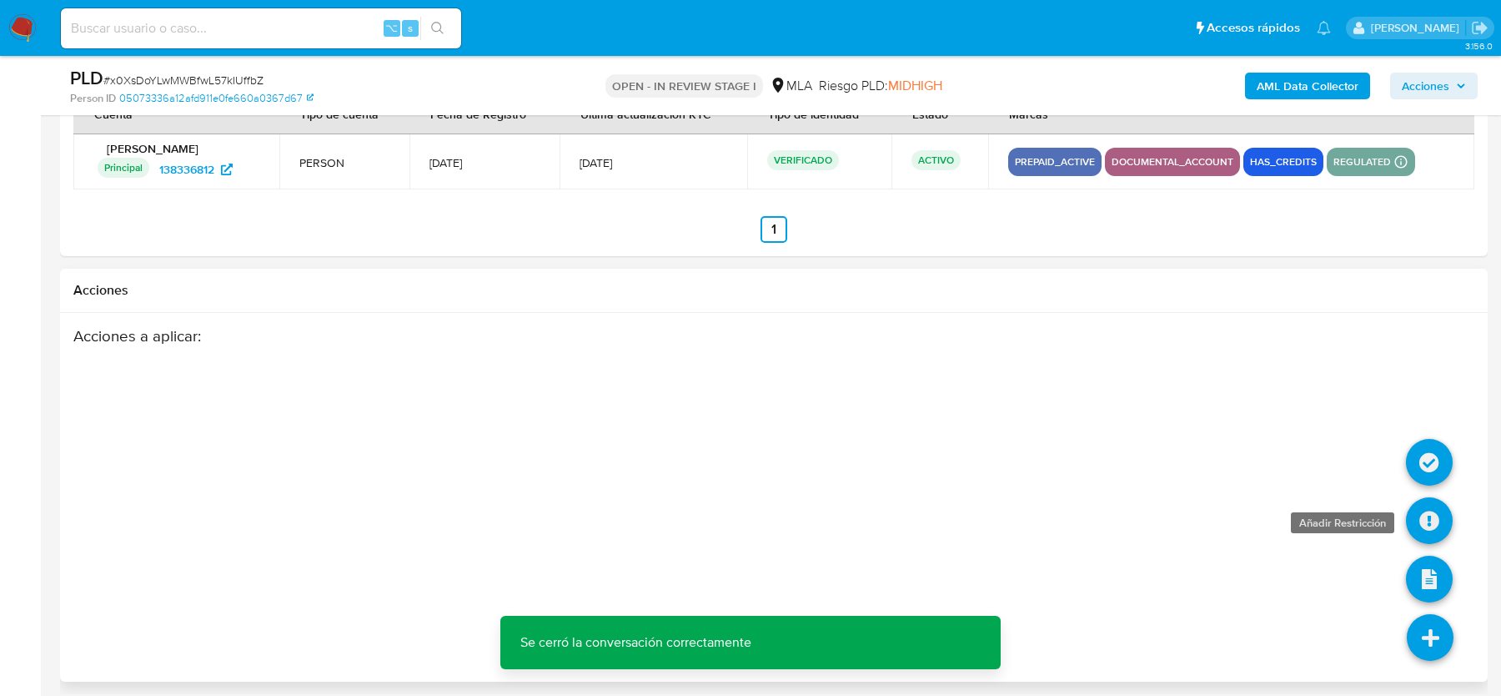
click at [1426, 506] on icon at bounding box center [1429, 520] width 47 height 47
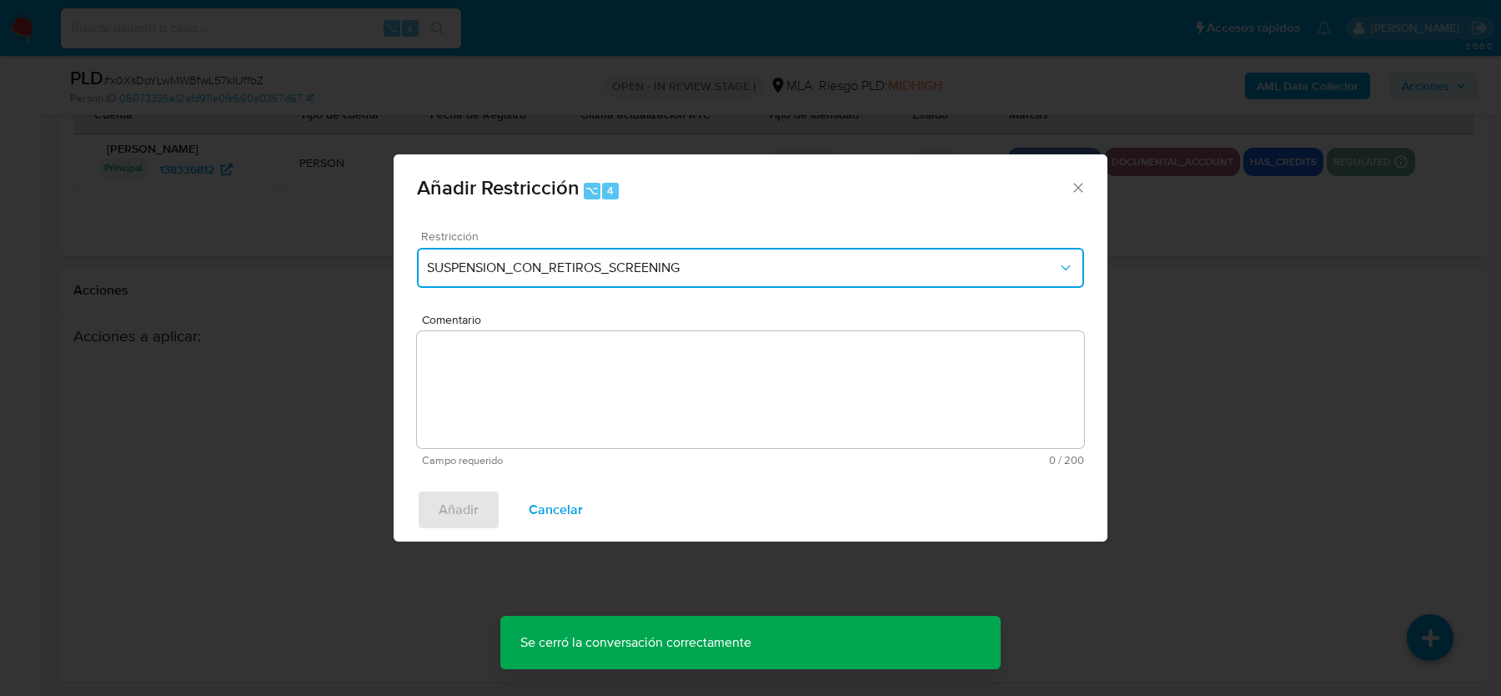
click at [600, 284] on button "SUSPENSION_CON_RETIROS_SCREENING" at bounding box center [750, 268] width 667 height 40
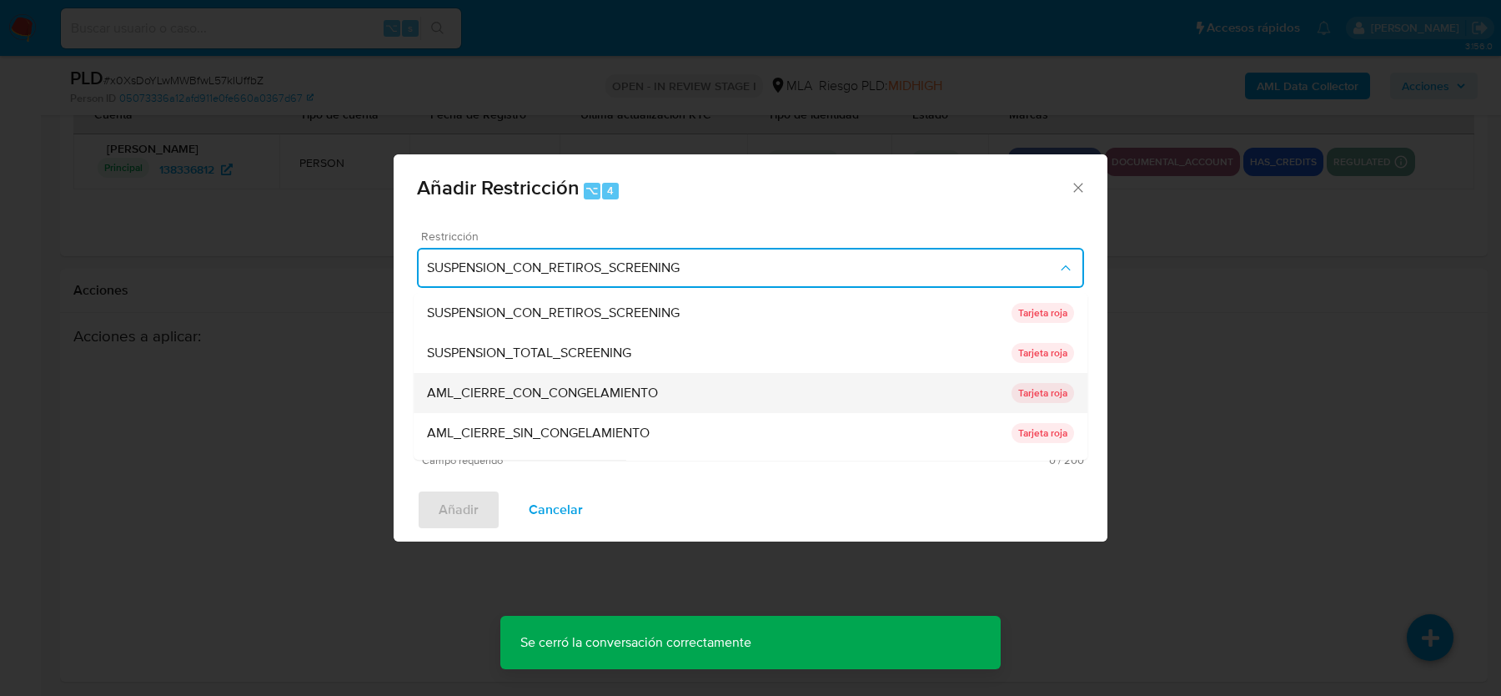
scroll to position [353, 0]
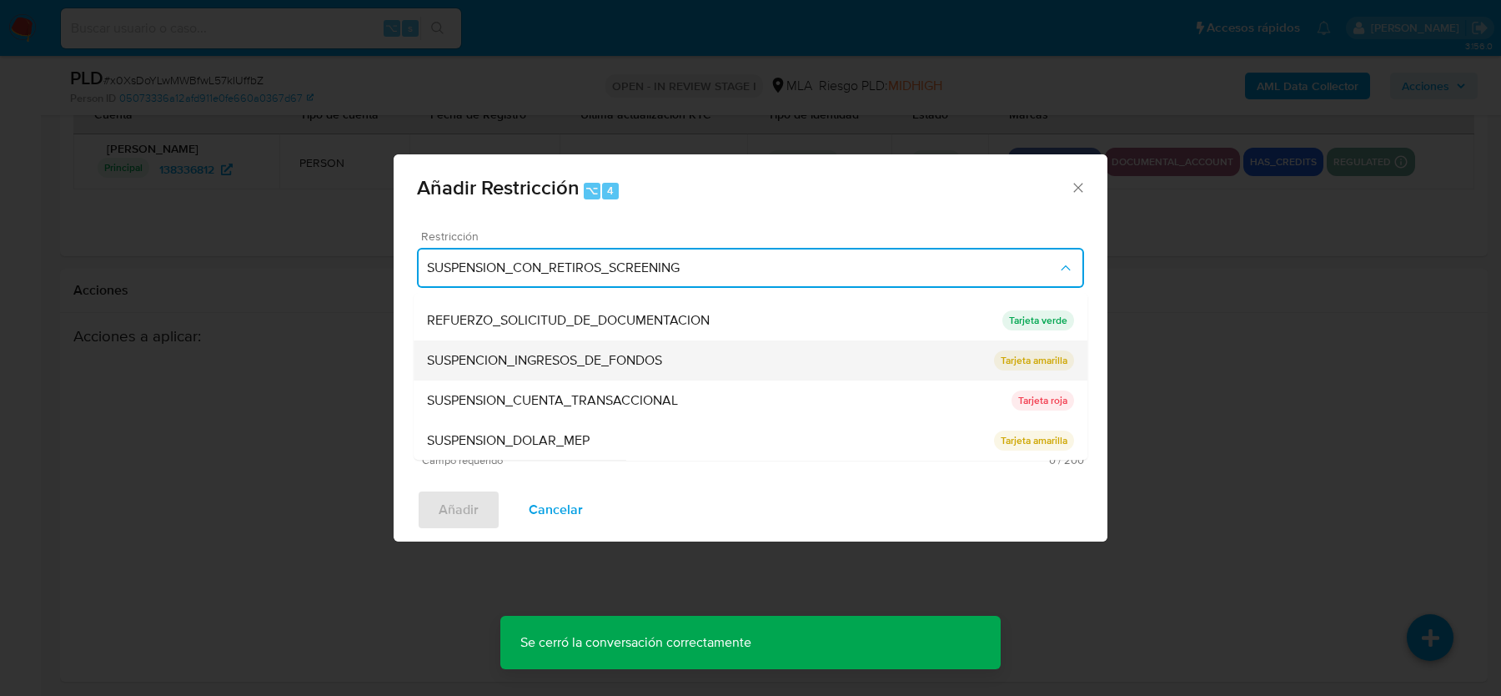
click at [575, 369] on div "SUSPENCION_INGRESOS_DE_FONDOS" at bounding box center [710, 360] width 567 height 40
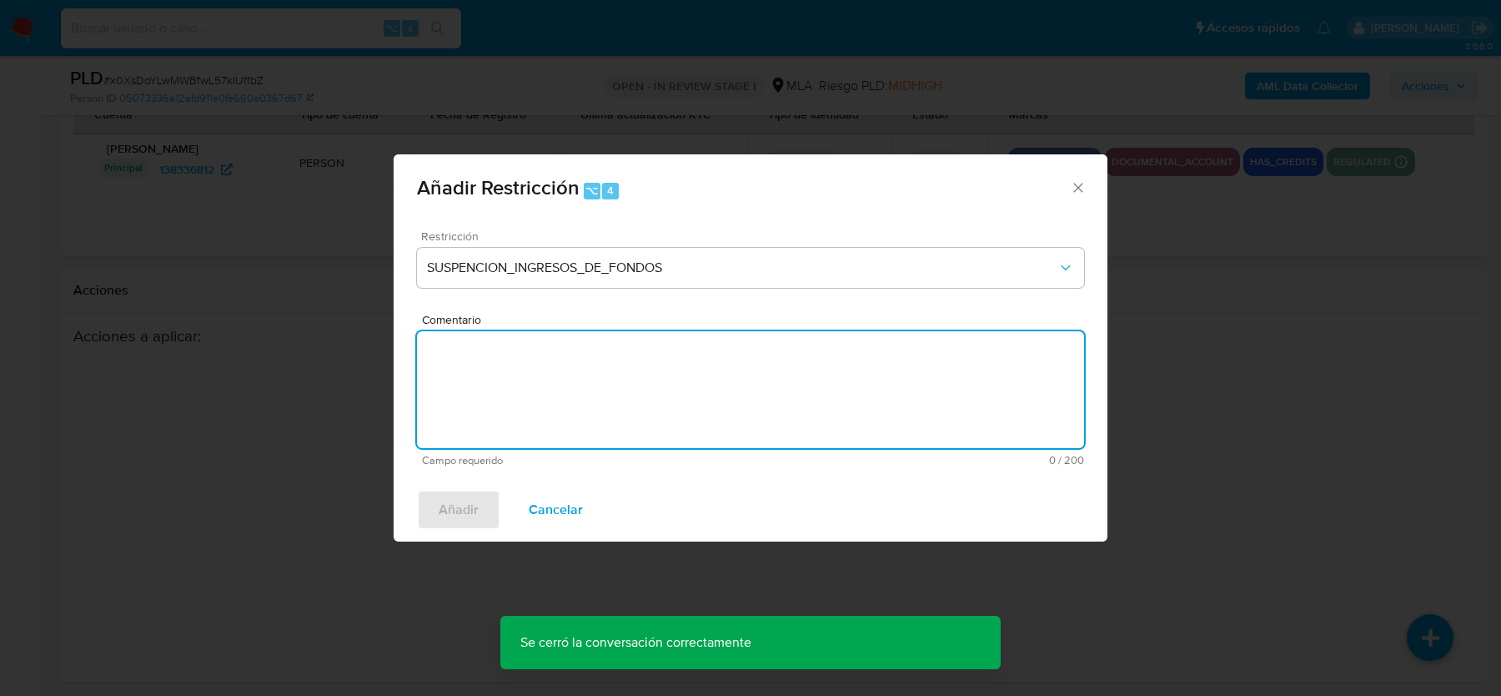
click at [575, 377] on textarea "Comentario" at bounding box center [750, 389] width 667 height 117
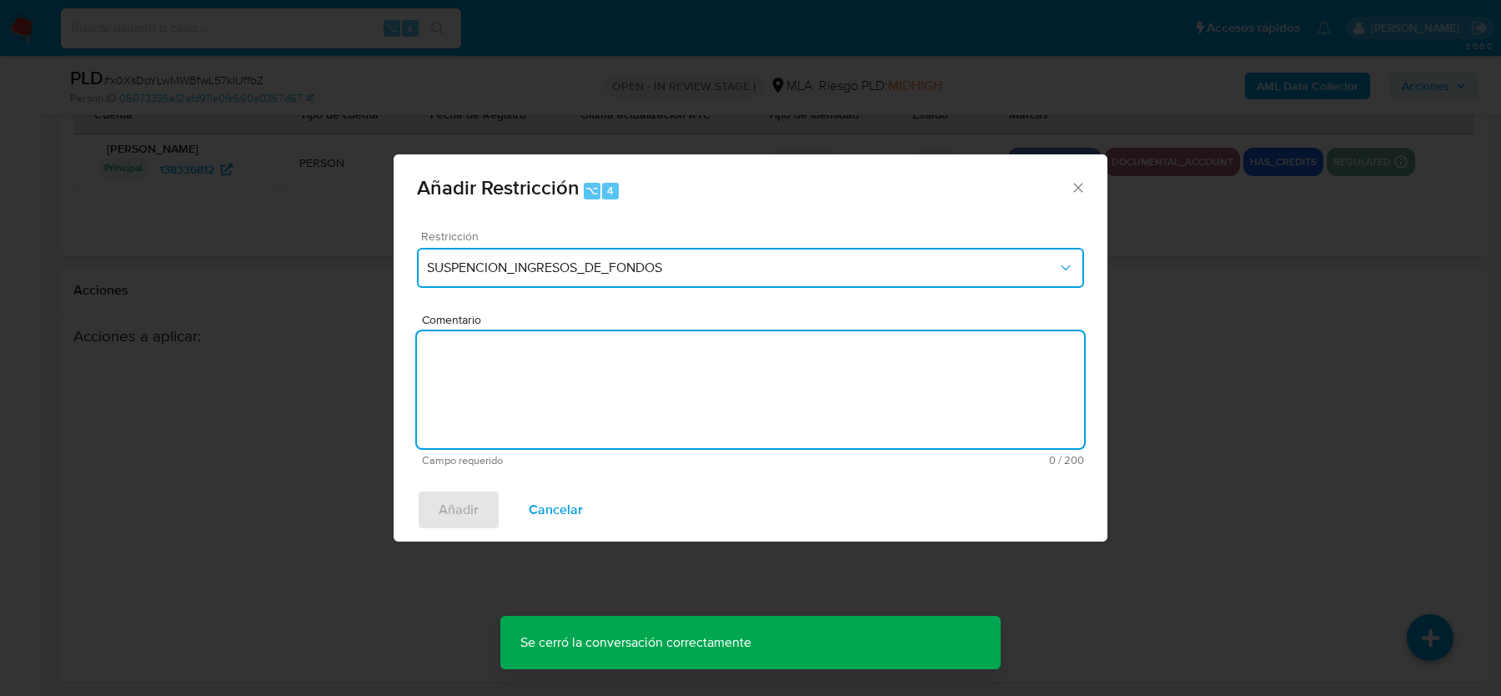
click at [593, 283] on button "SUSPENCION_INGRESOS_DE_FONDOS" at bounding box center [750, 268] width 667 height 40
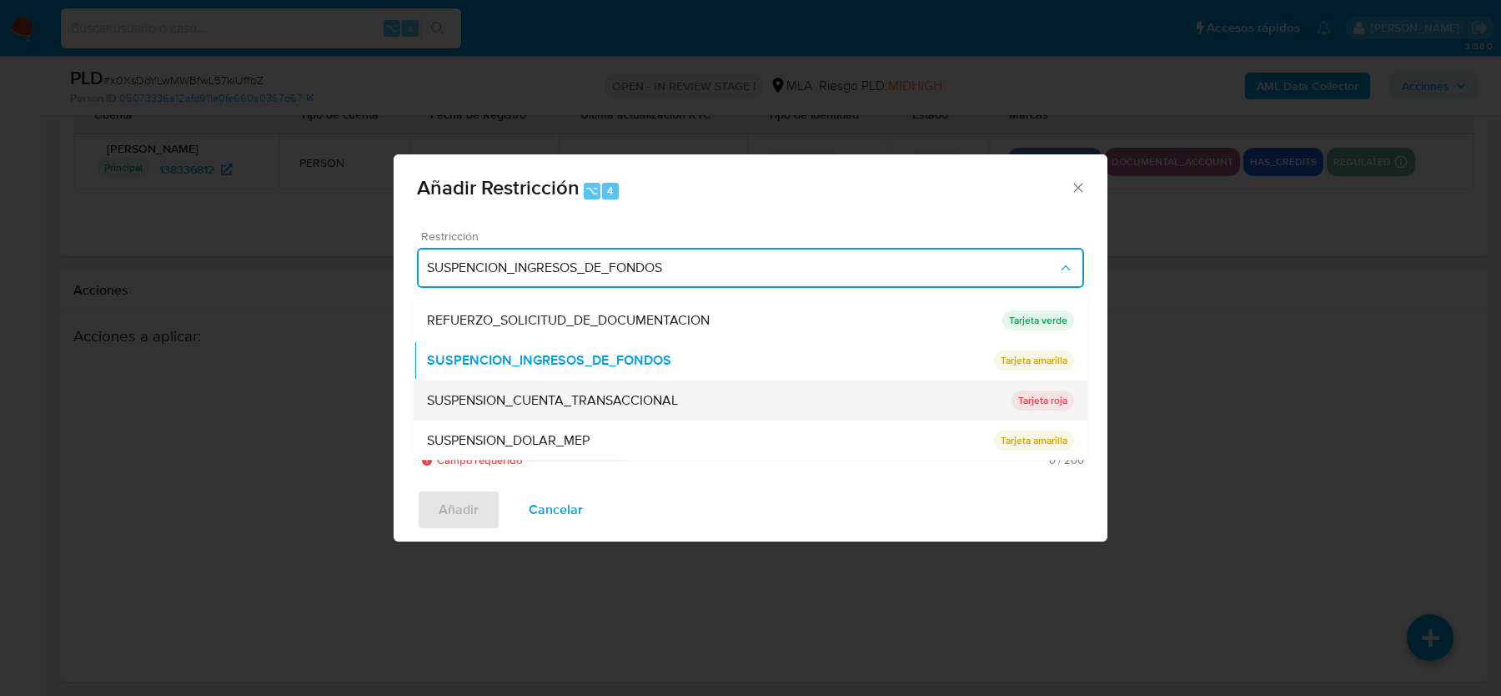
click at [598, 392] on span "SUSPENSION_CUENTA_TRANSACCIONAL" at bounding box center [552, 400] width 251 height 17
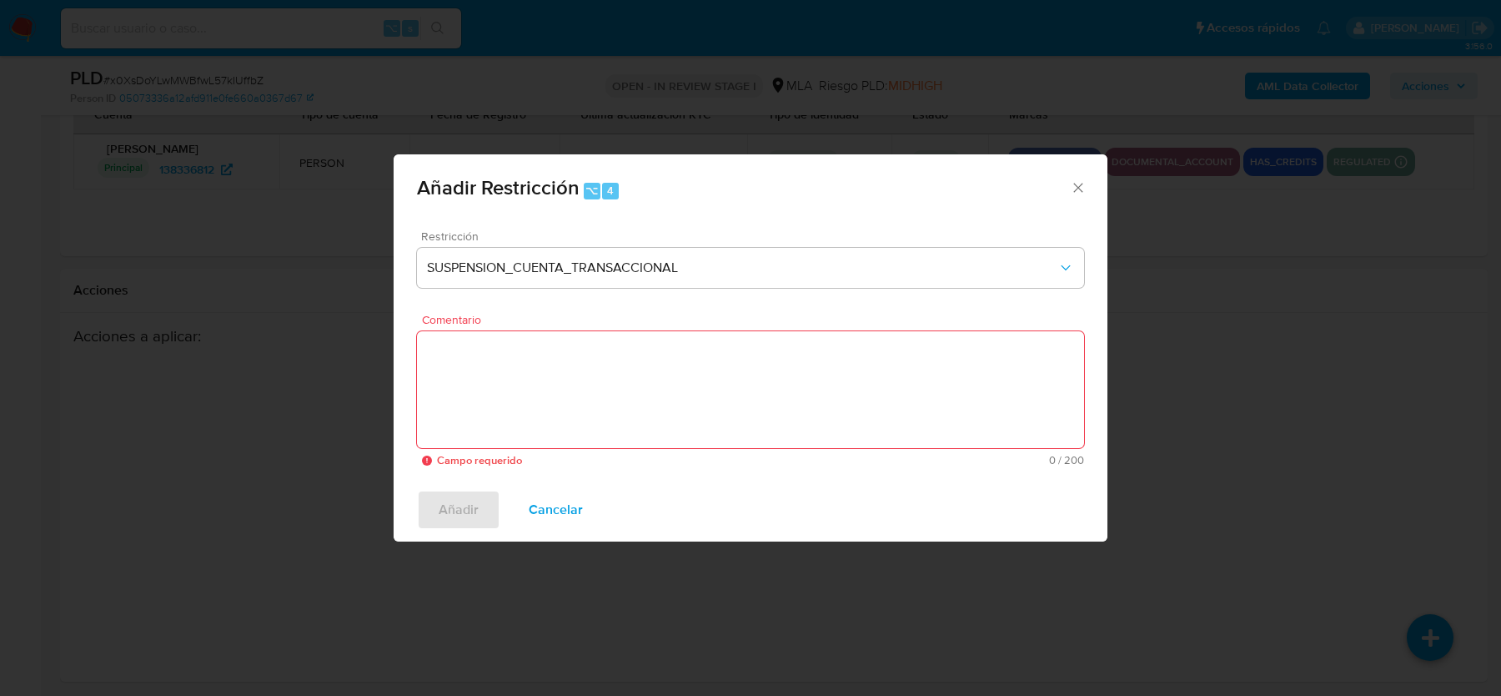
click at [598, 416] on textarea "Comentario" at bounding box center [750, 389] width 667 height 117
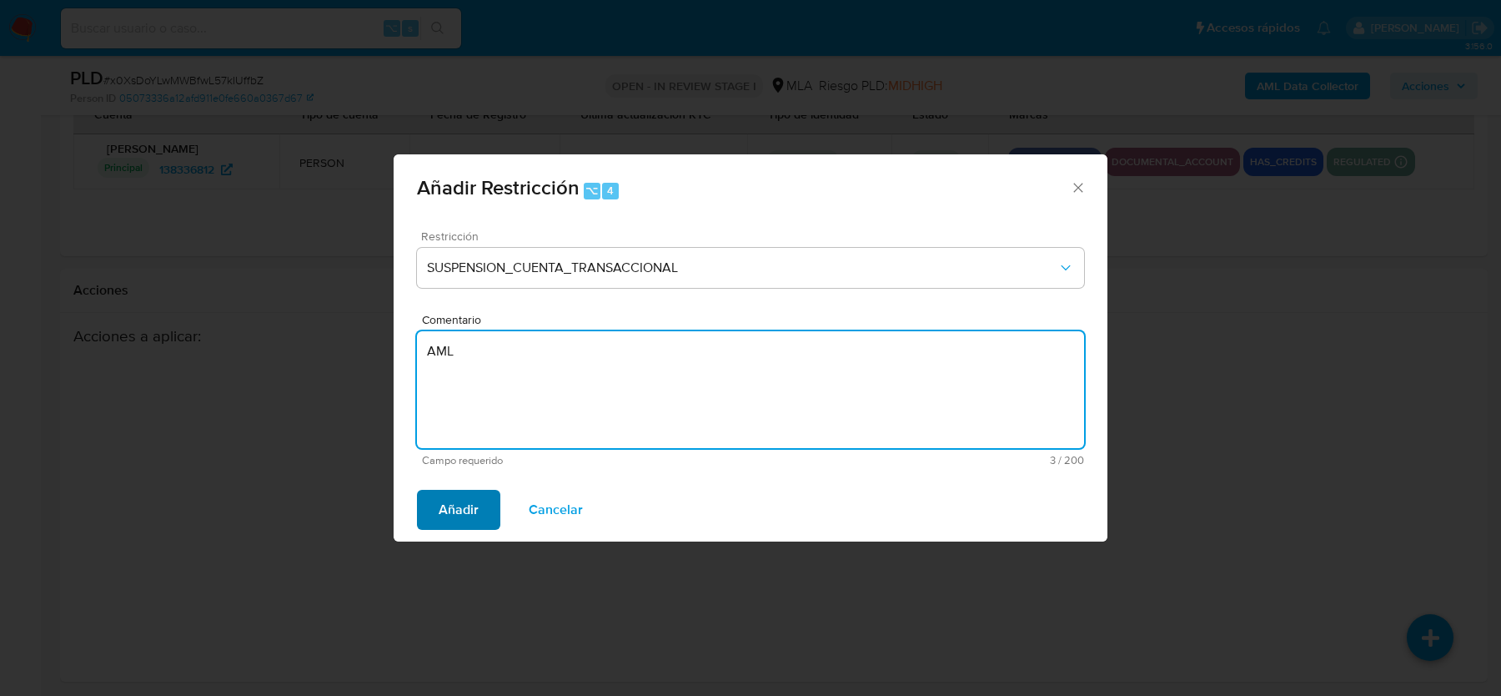
type textarea "AML"
click at [470, 515] on span "Añadir" at bounding box center [459, 509] width 40 height 37
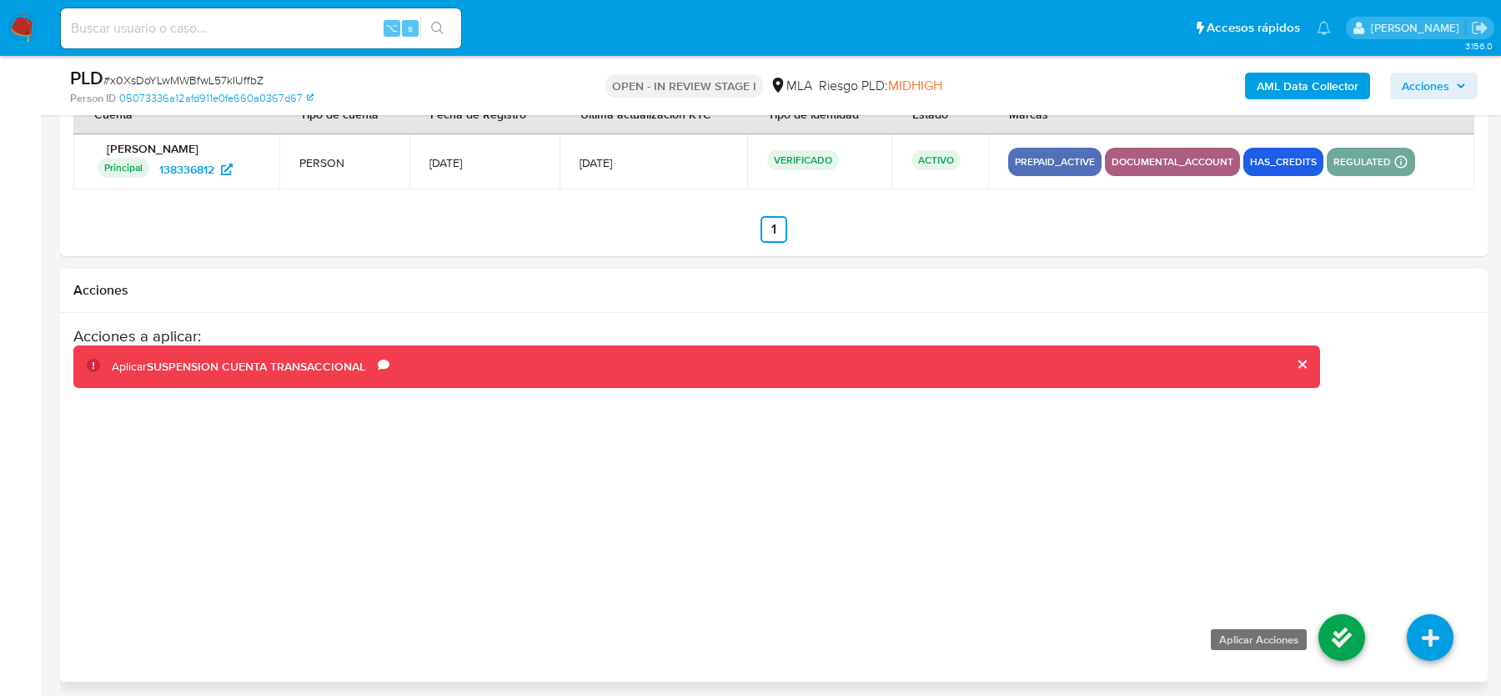
click at [1347, 637] on icon at bounding box center [1342, 637] width 47 height 47
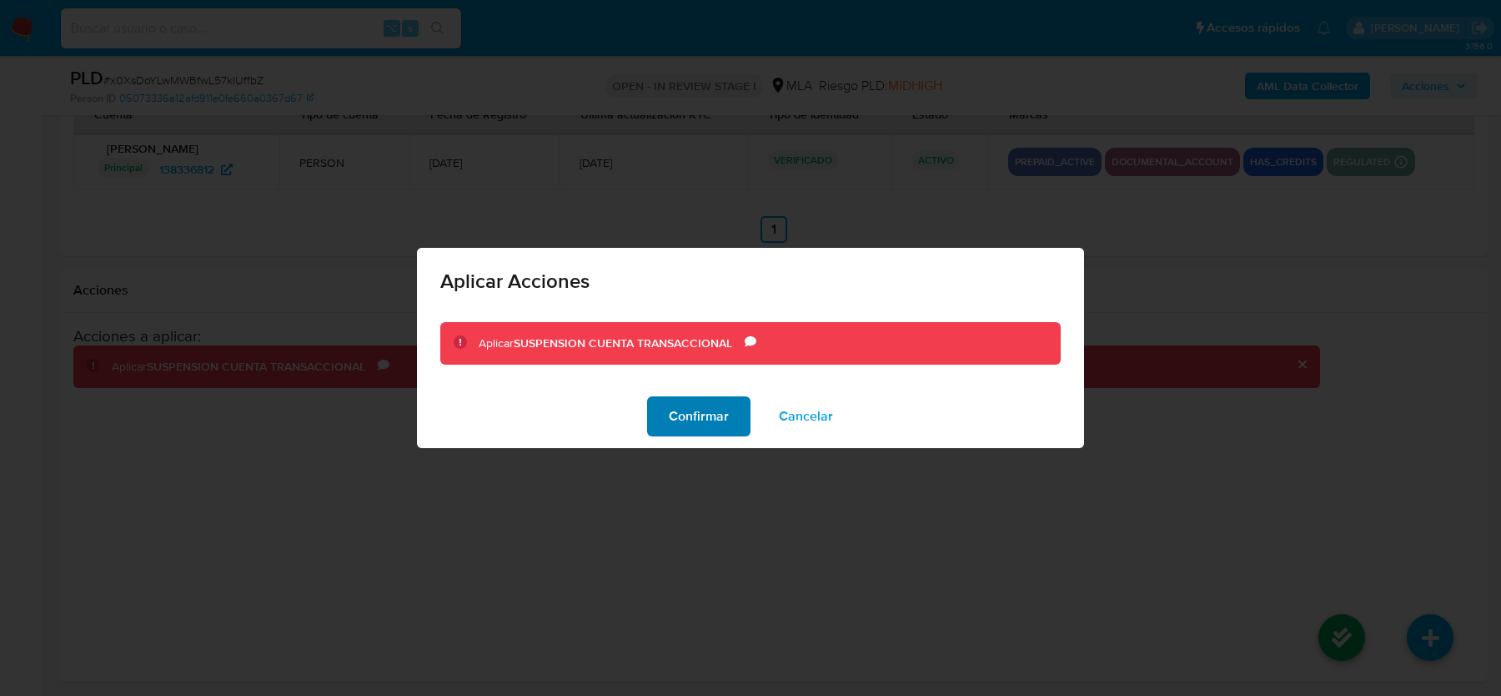
click at [697, 425] on span "Confirmar" at bounding box center [699, 416] width 60 height 37
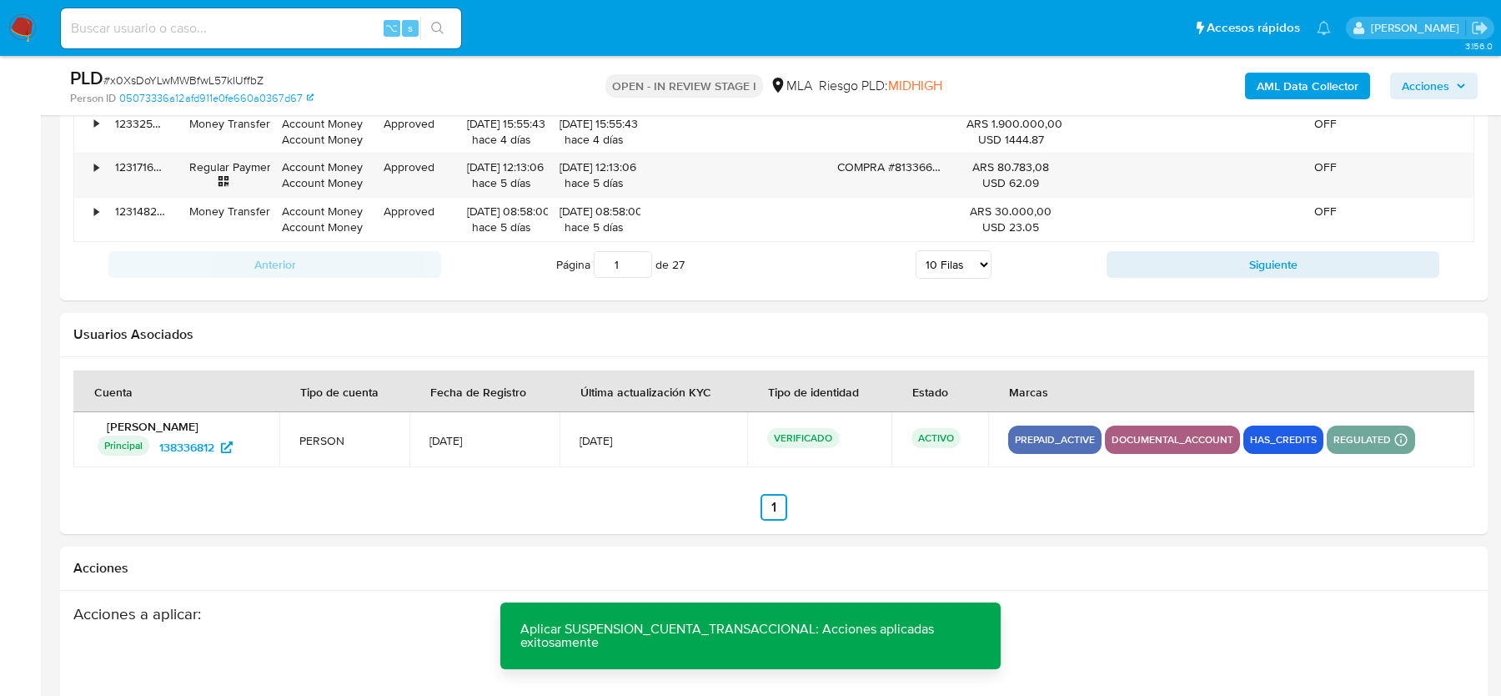
scroll to position [2161, 0]
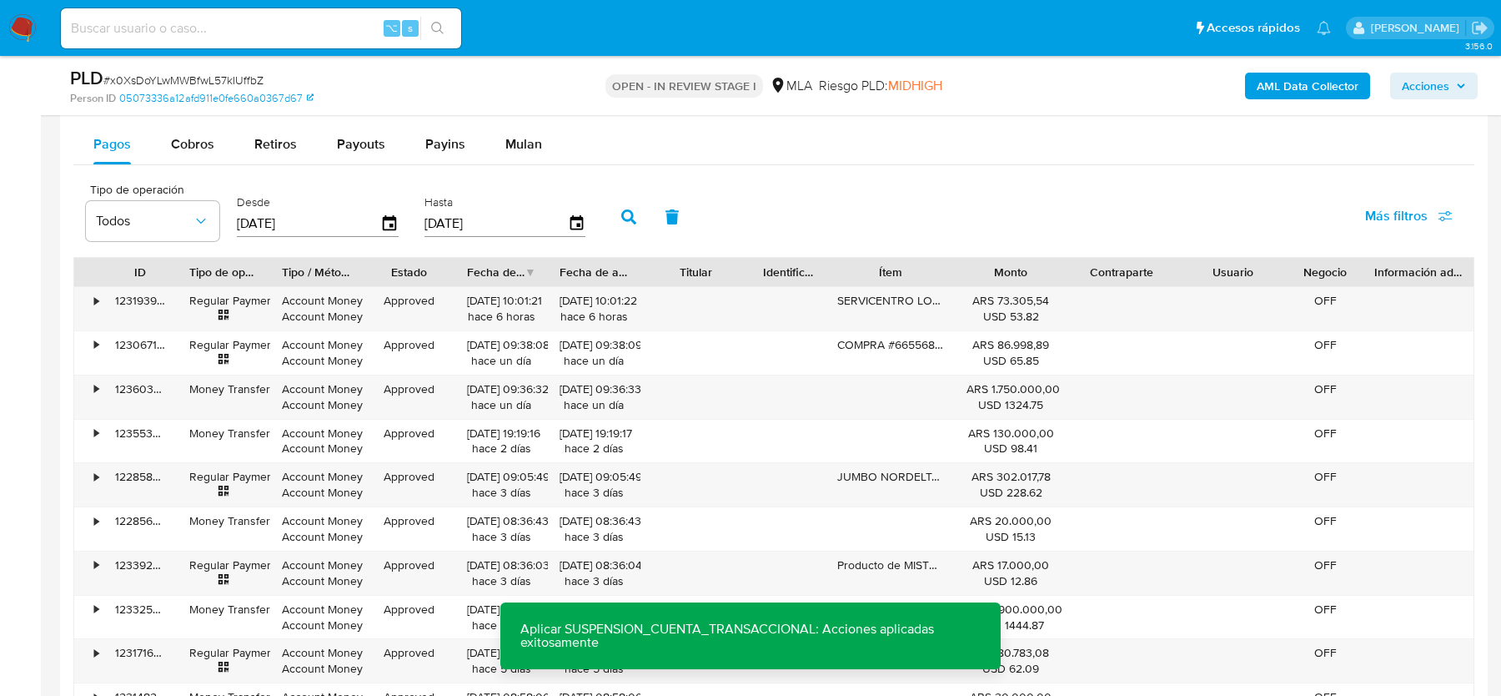
click at [145, 72] on span "# x0XsDoYLwMWBfwL57kIUffbZ" at bounding box center [183, 80] width 160 height 17
copy span "x0XsDoYLwMWBfwL57kIUffbZ"
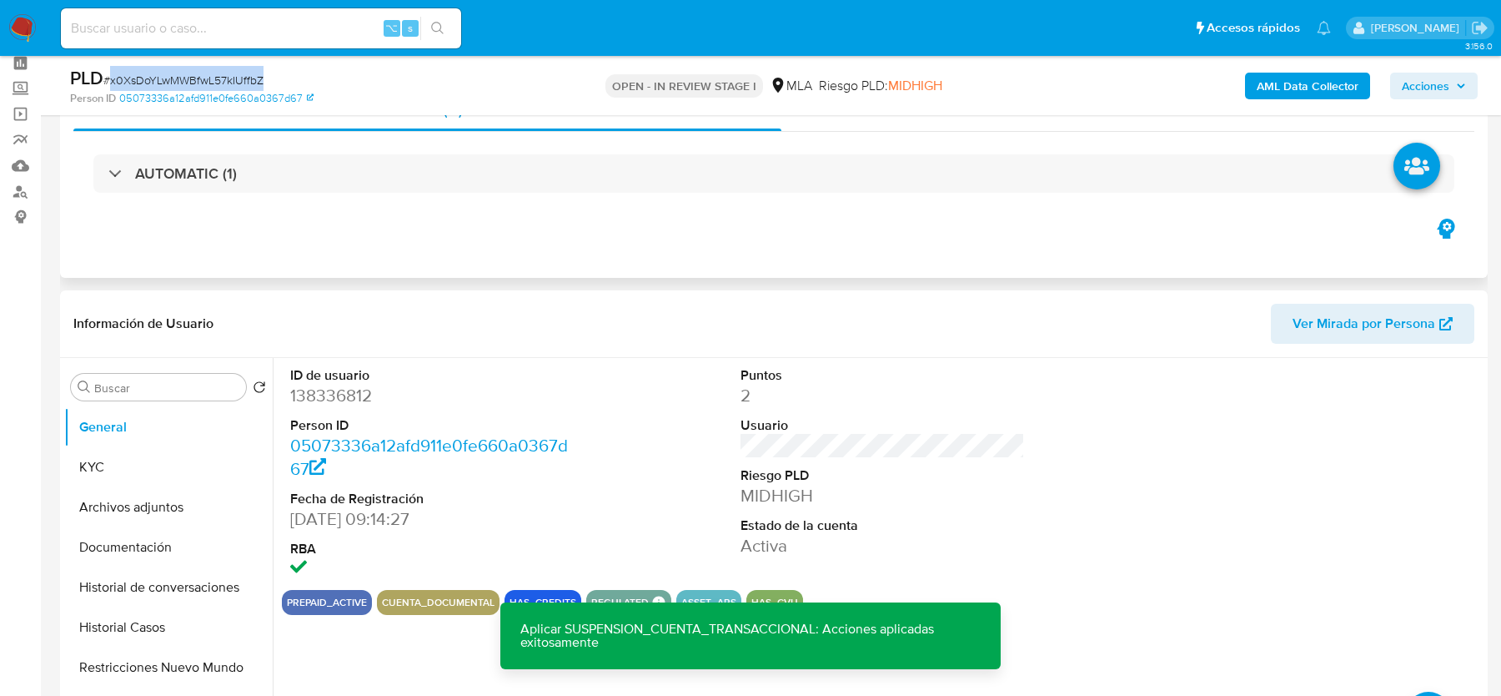
scroll to position [92, 0]
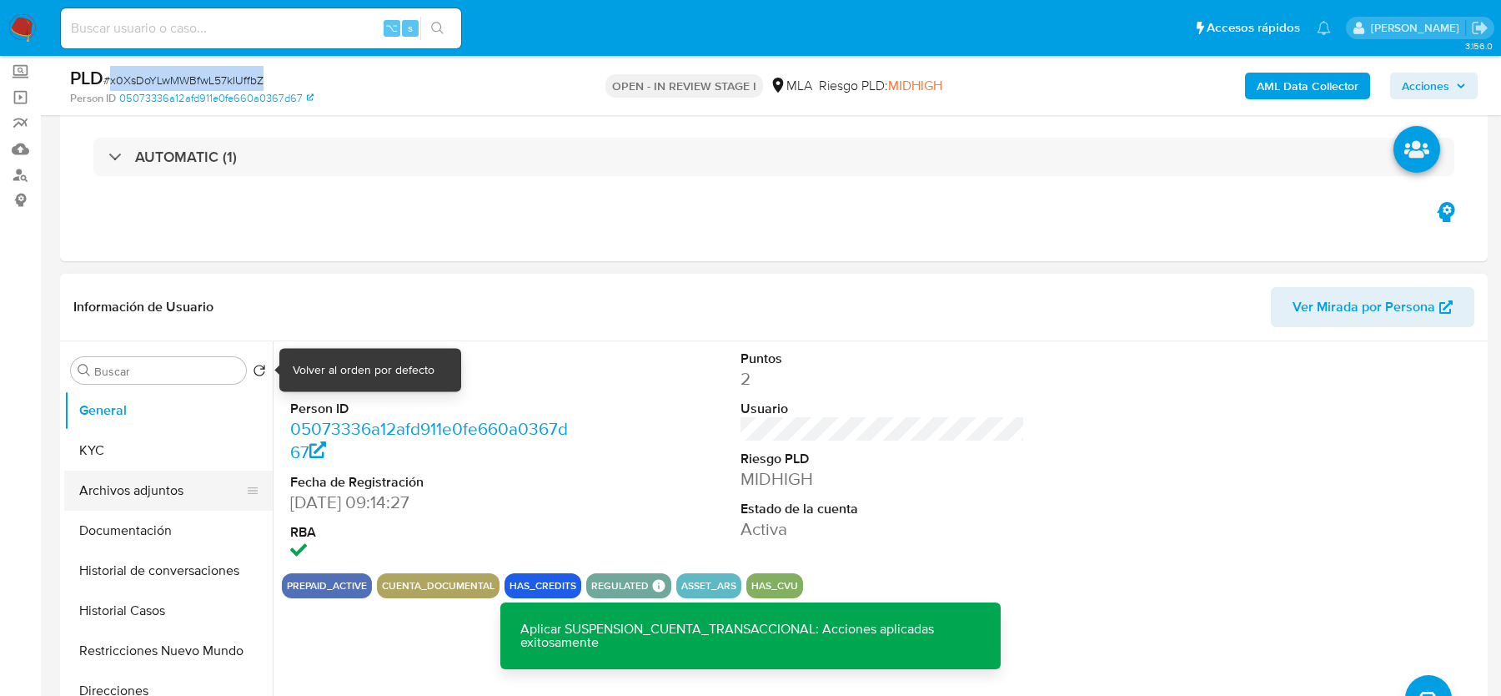
click at [145, 486] on button "Archivos adjuntos" at bounding box center [161, 490] width 195 height 40
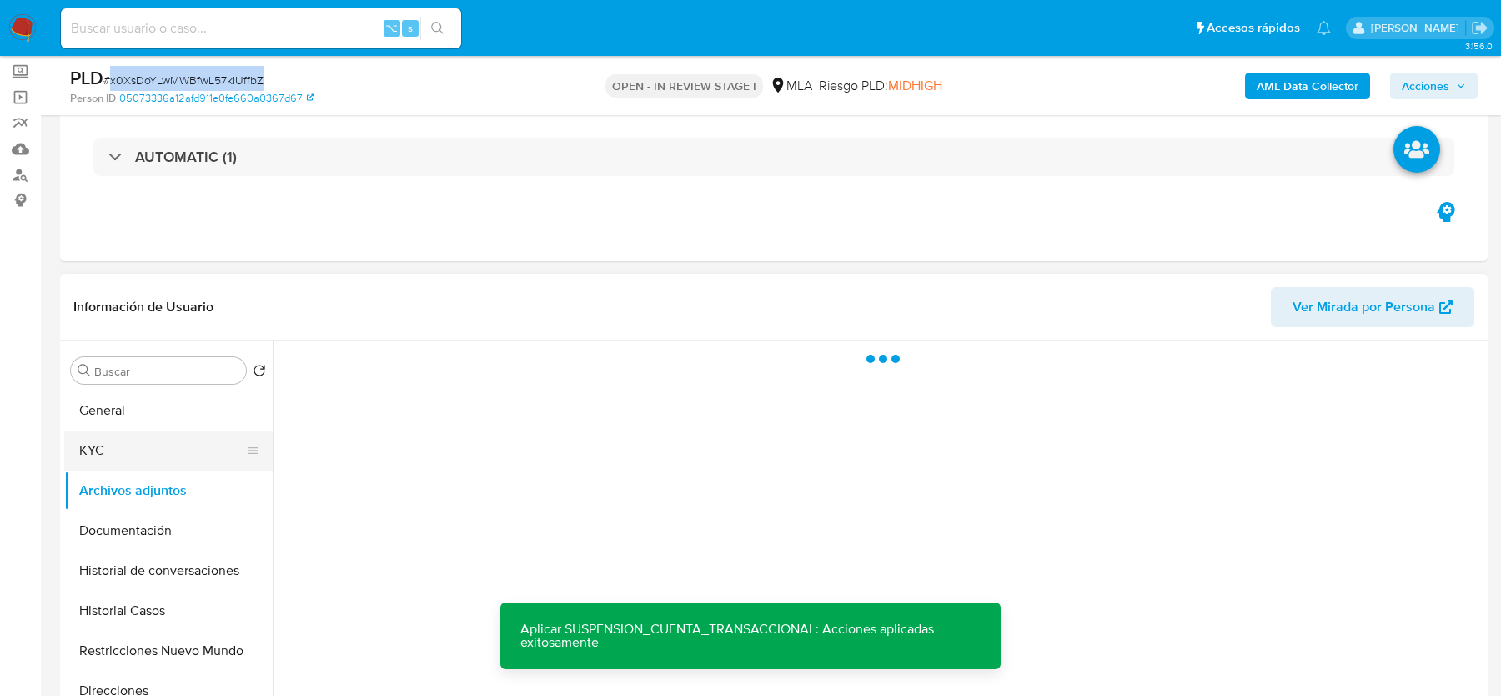
click at [145, 448] on button "KYC" at bounding box center [161, 450] width 195 height 40
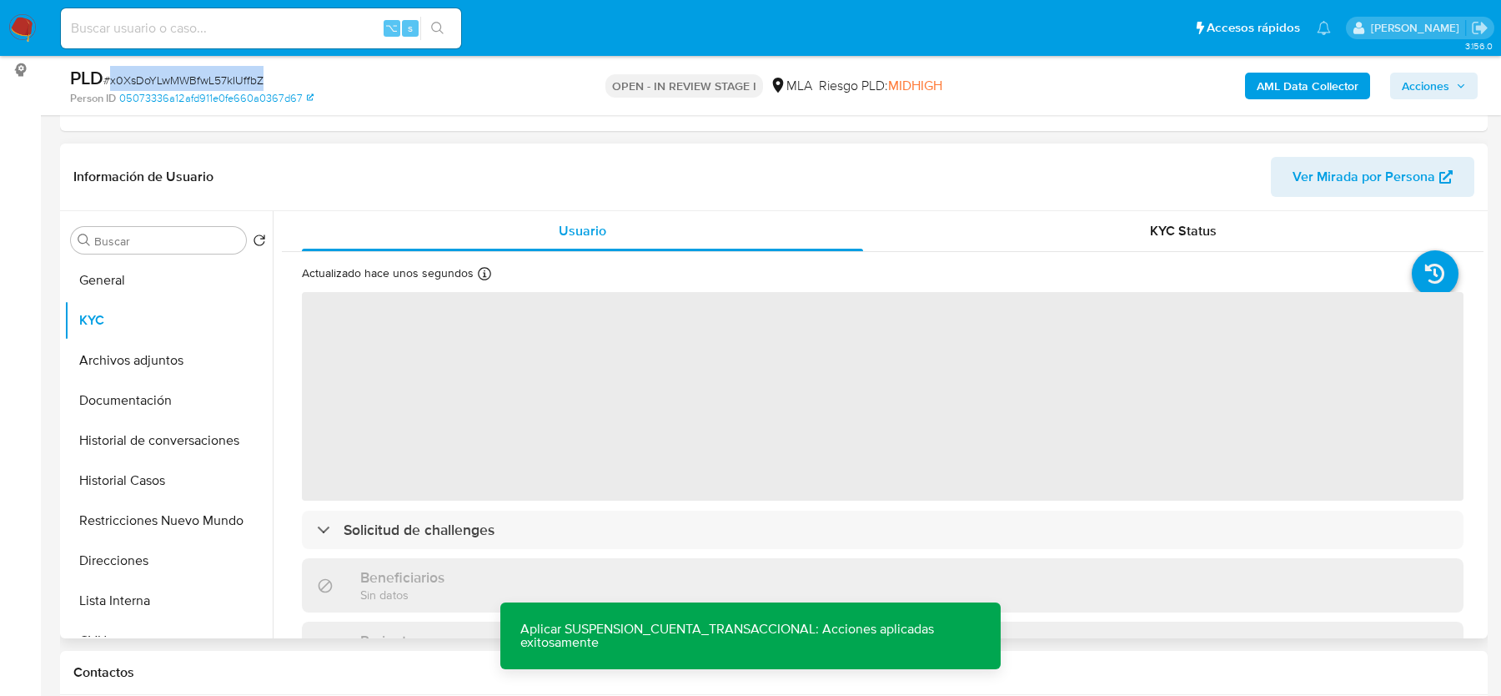
scroll to position [261, 0]
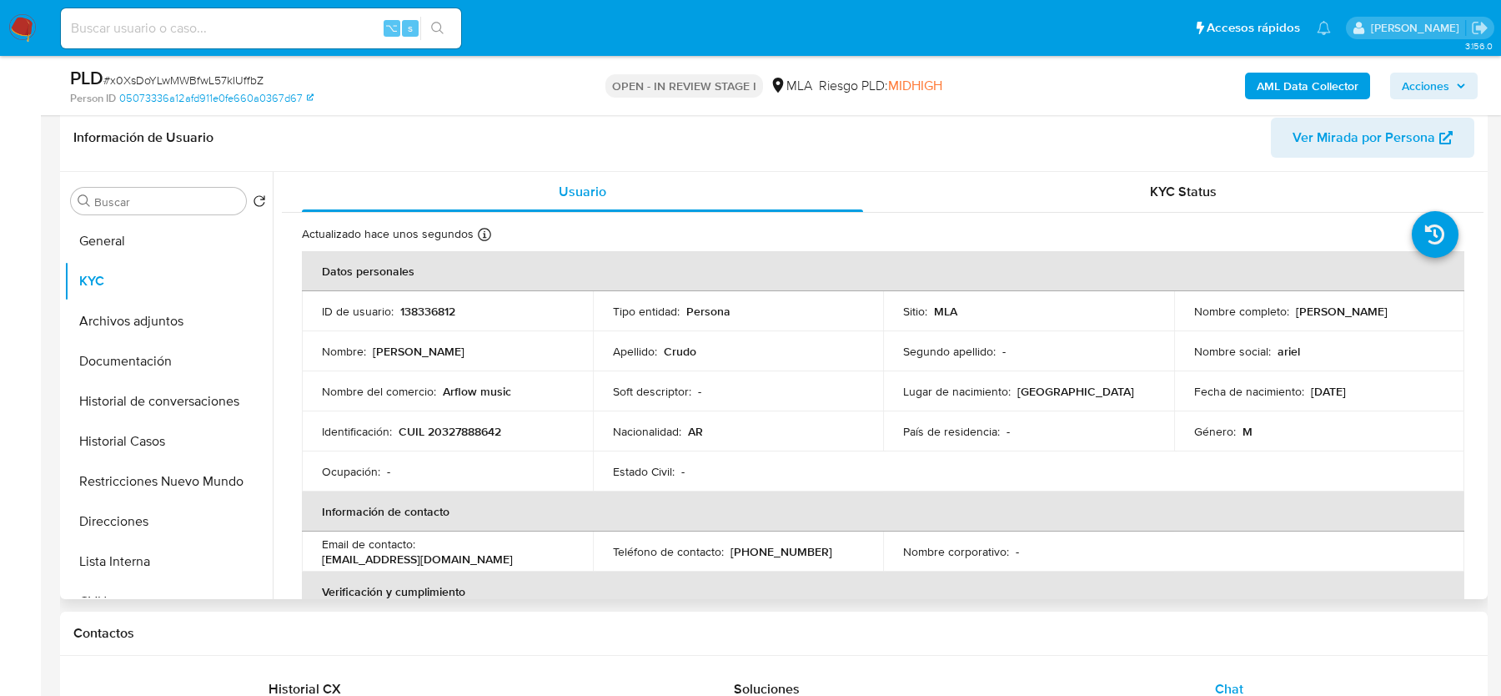
click at [425, 551] on p "[EMAIL_ADDRESS][DOMAIN_NAME]" at bounding box center [417, 558] width 191 height 15
drag, startPoint x: 422, startPoint y: 549, endPoint x: 547, endPoint y: 551, distance: 125.1
click at [547, 551] on div "Email de contacto : arielcrudo@gmail.com" at bounding box center [447, 551] width 251 height 30
copy p "[EMAIL_ADDRESS][DOMAIN_NAME]"
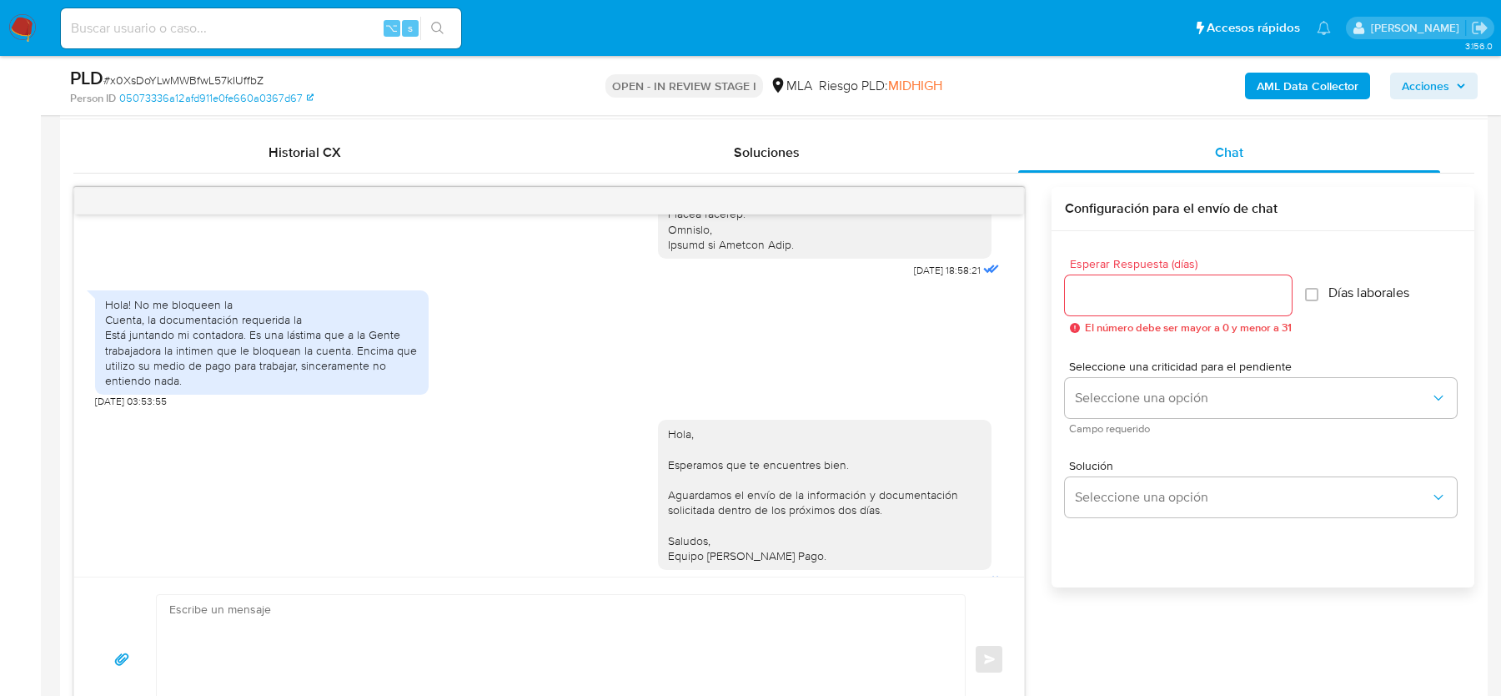
scroll to position [2429, 0]
drag, startPoint x: 890, startPoint y: 309, endPoint x: 943, endPoint y: 309, distance: 53.4
copy span "18/08/2025"
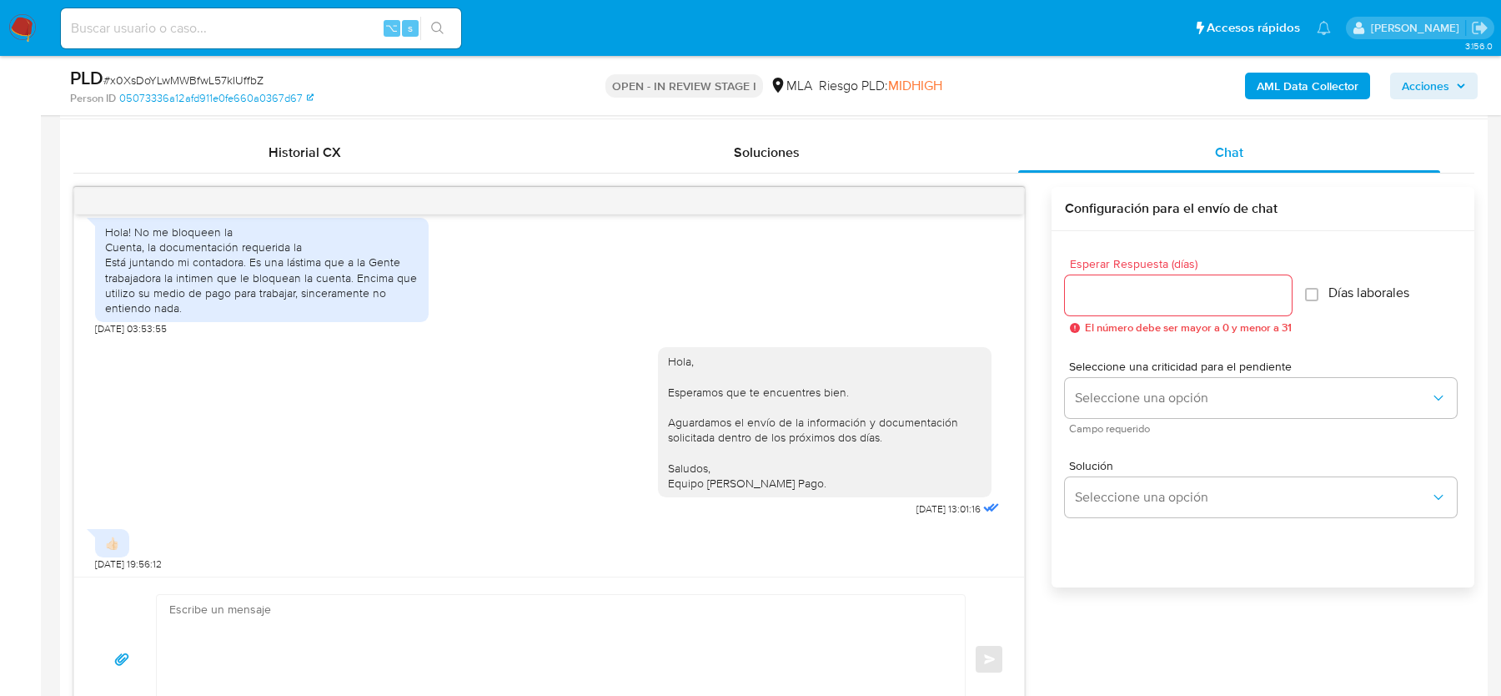
scroll to position [2548, 0]
drag, startPoint x: 881, startPoint y: 505, endPoint x: 947, endPoint y: 505, distance: 65.9
click at [947, 505] on div "Hola, Esperamos que te encuentres bien. Aguardamos el envío de la información y…" at bounding box center [830, 424] width 345 height 185
drag, startPoint x: 948, startPoint y: 505, endPoint x: 872, endPoint y: 505, distance: 76.7
click at [872, 505] on div "Hola, Esperamos que te encuentres bien. Aguardamos el envío de la información y…" at bounding box center [830, 424] width 345 height 185
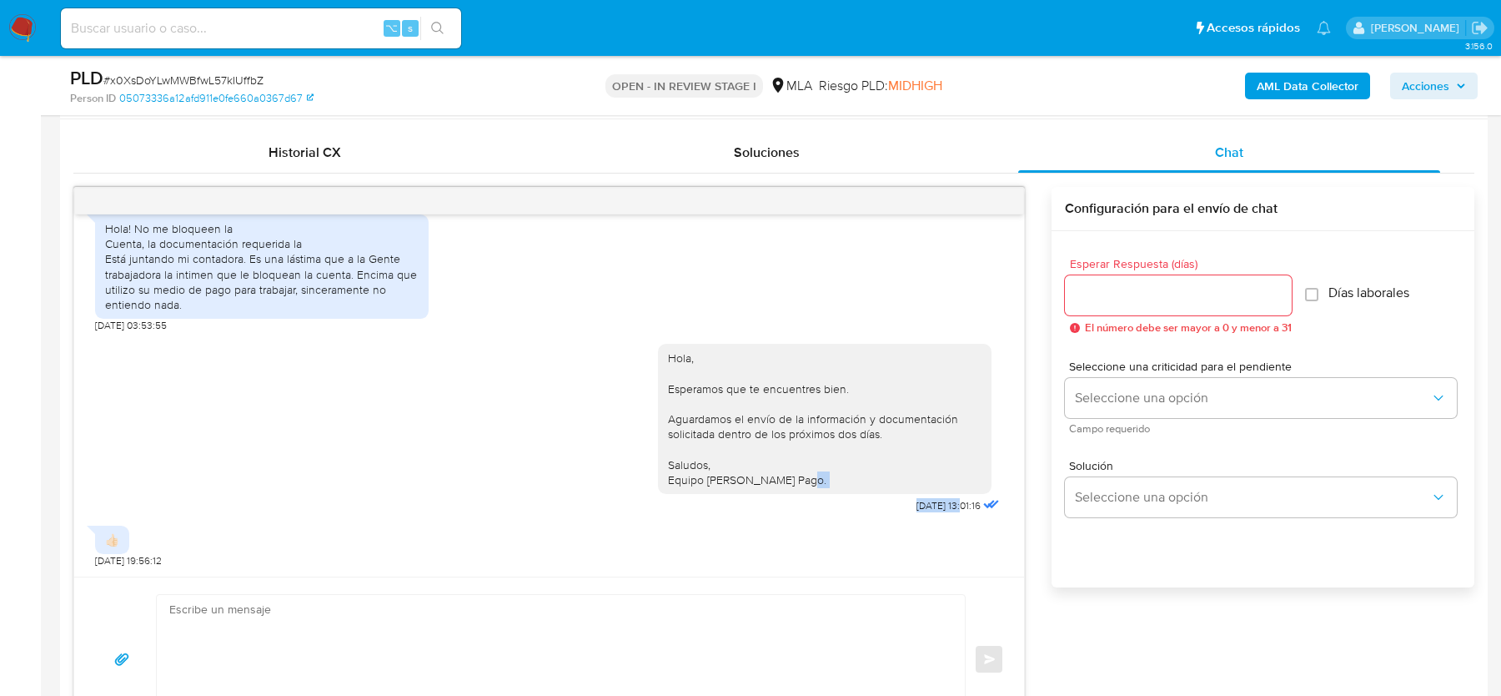
copy div "Hola, Esperamos que te encuentres bien. Aguardamos el envío de la información y…"
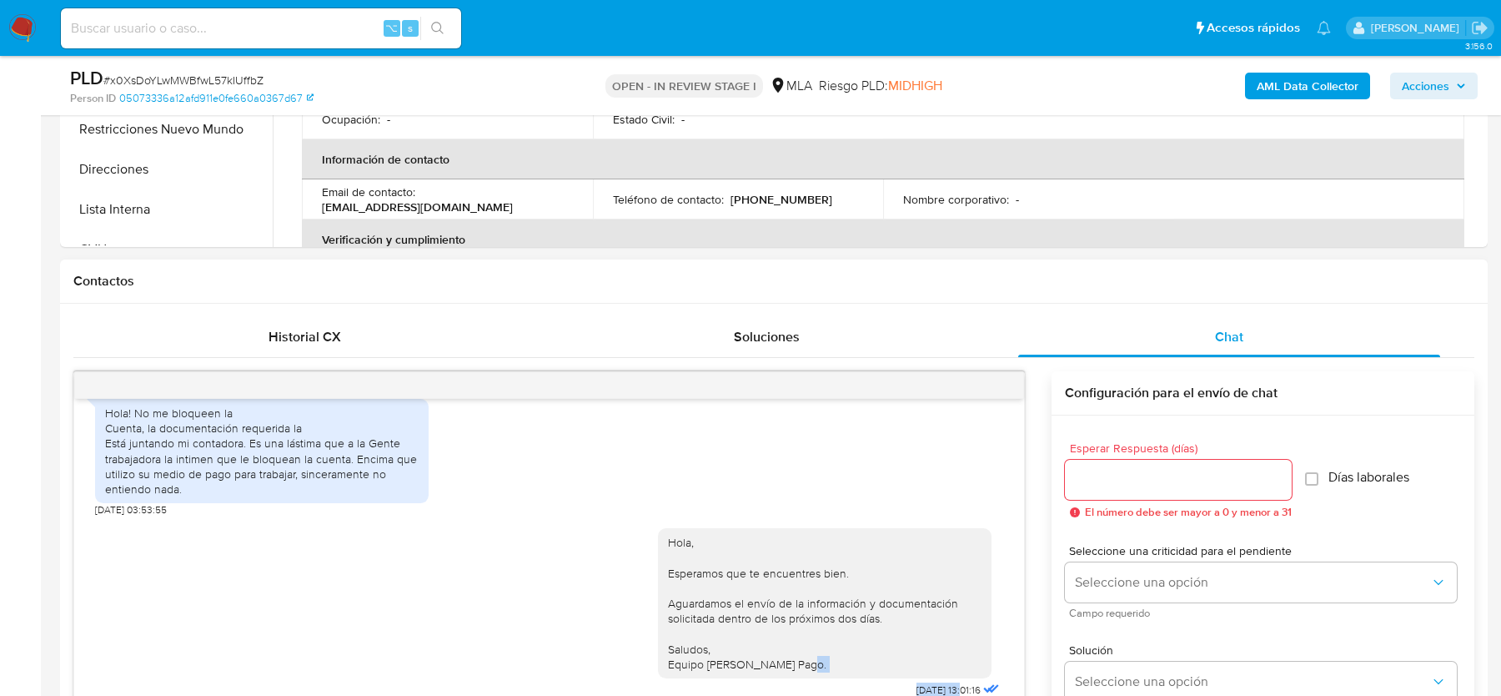
scroll to position [260, 0]
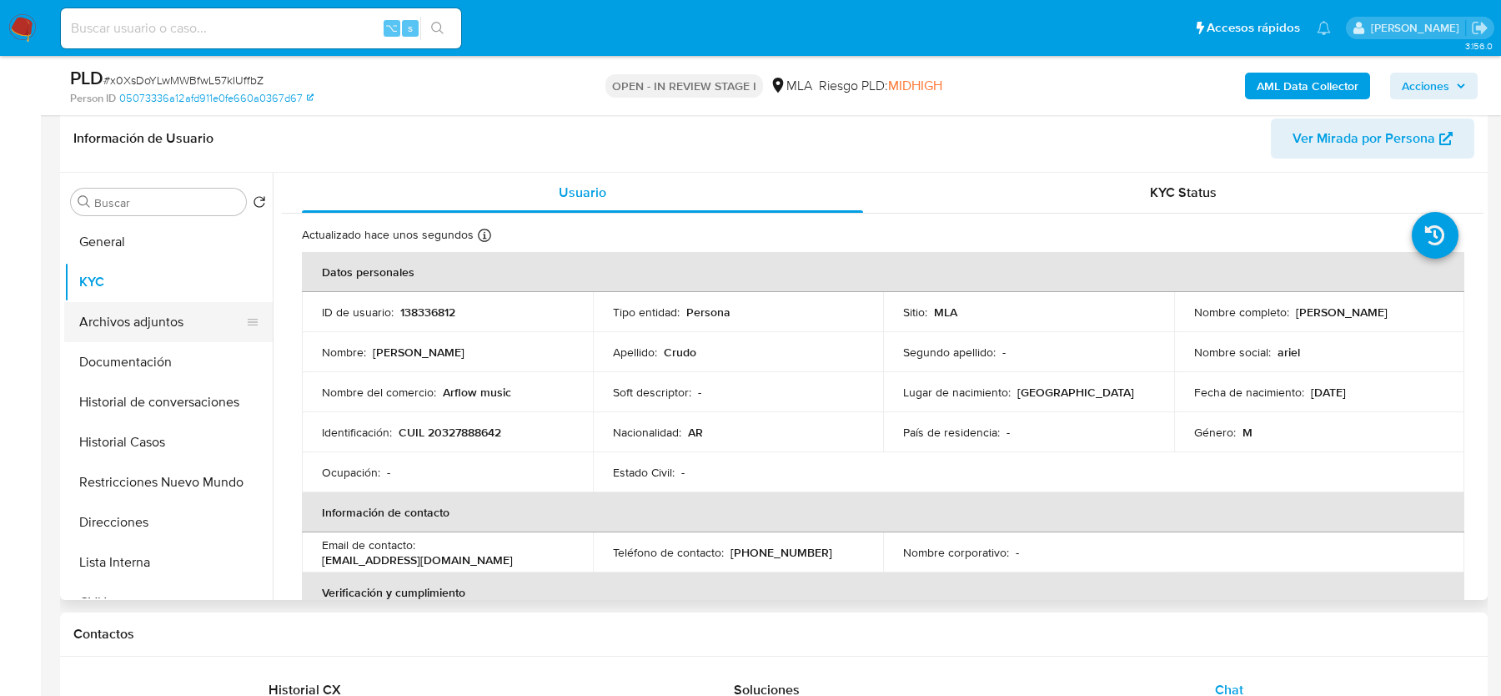
click at [121, 314] on button "Archivos adjuntos" at bounding box center [161, 322] width 195 height 40
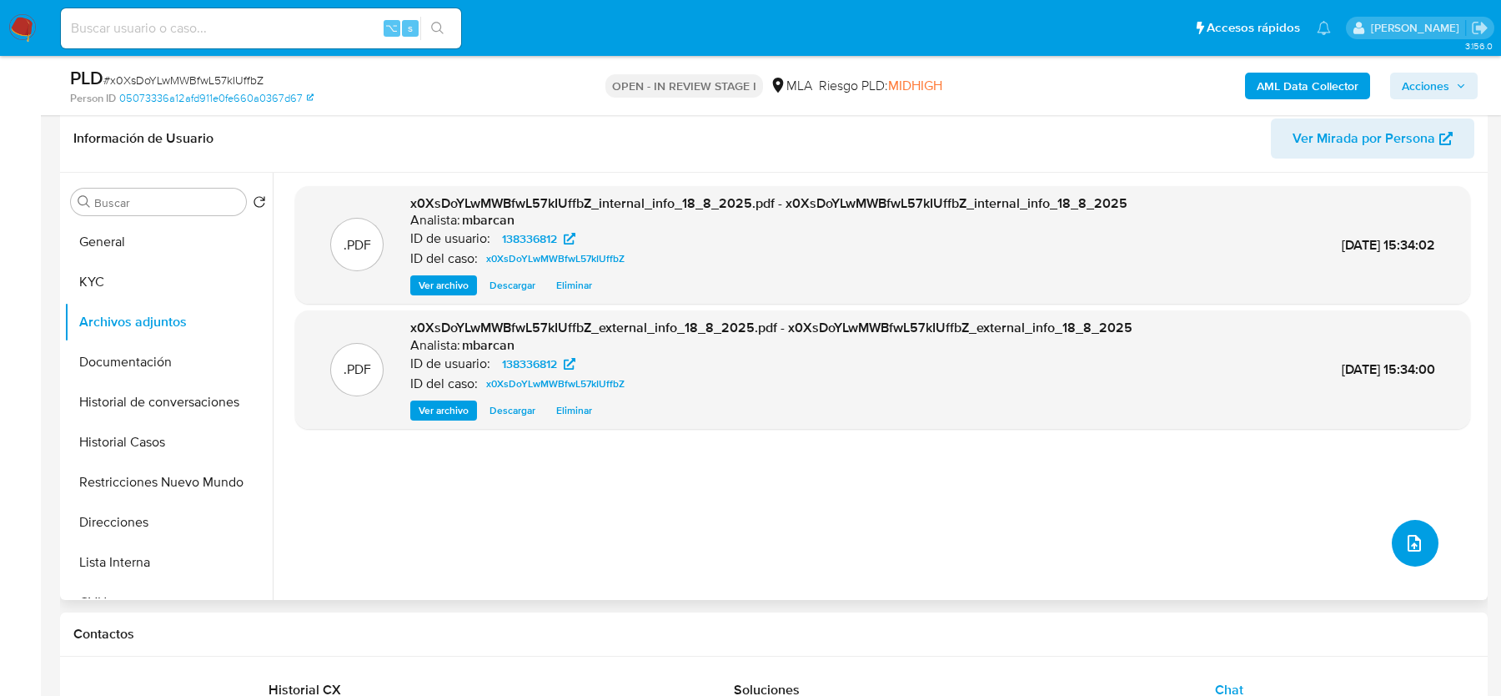
click at [1405, 548] on icon "upload-file" at bounding box center [1415, 543] width 20 height 20
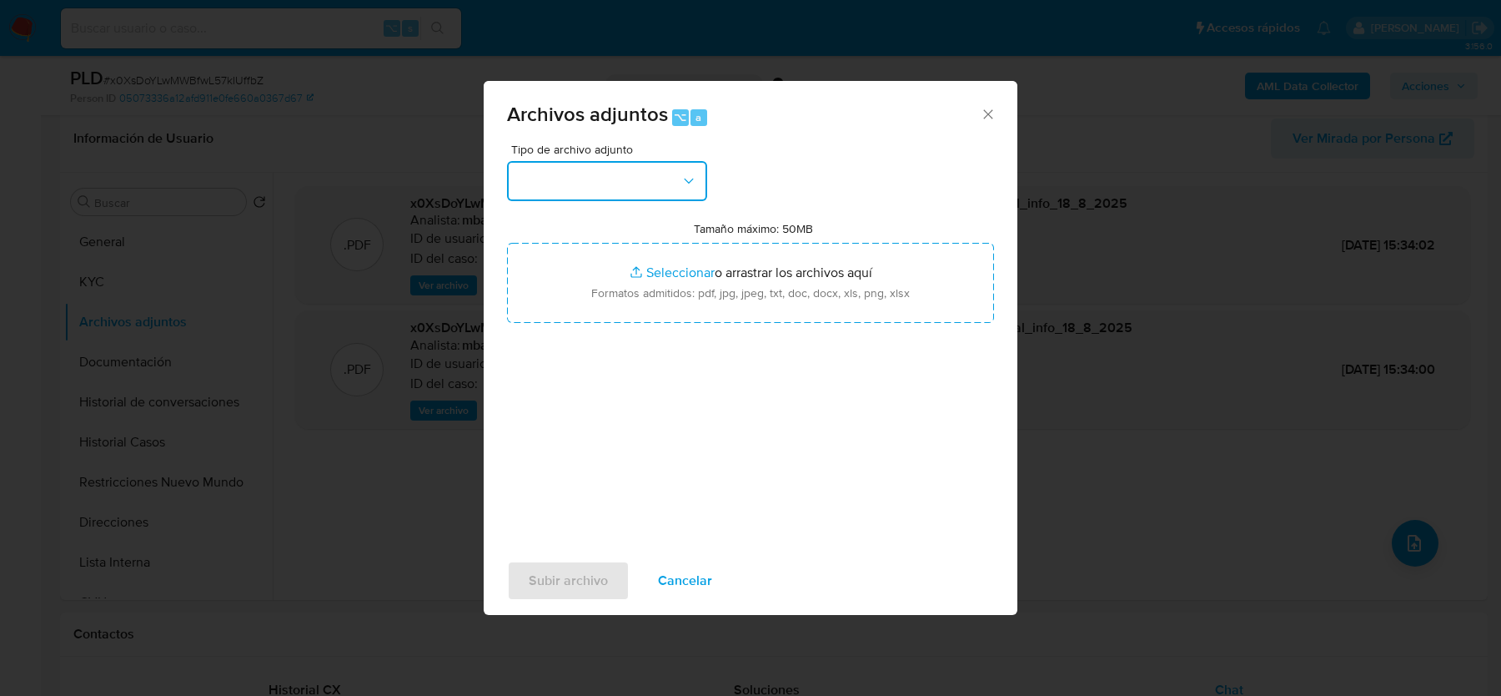
click at [616, 166] on button "button" at bounding box center [607, 181] width 200 height 40
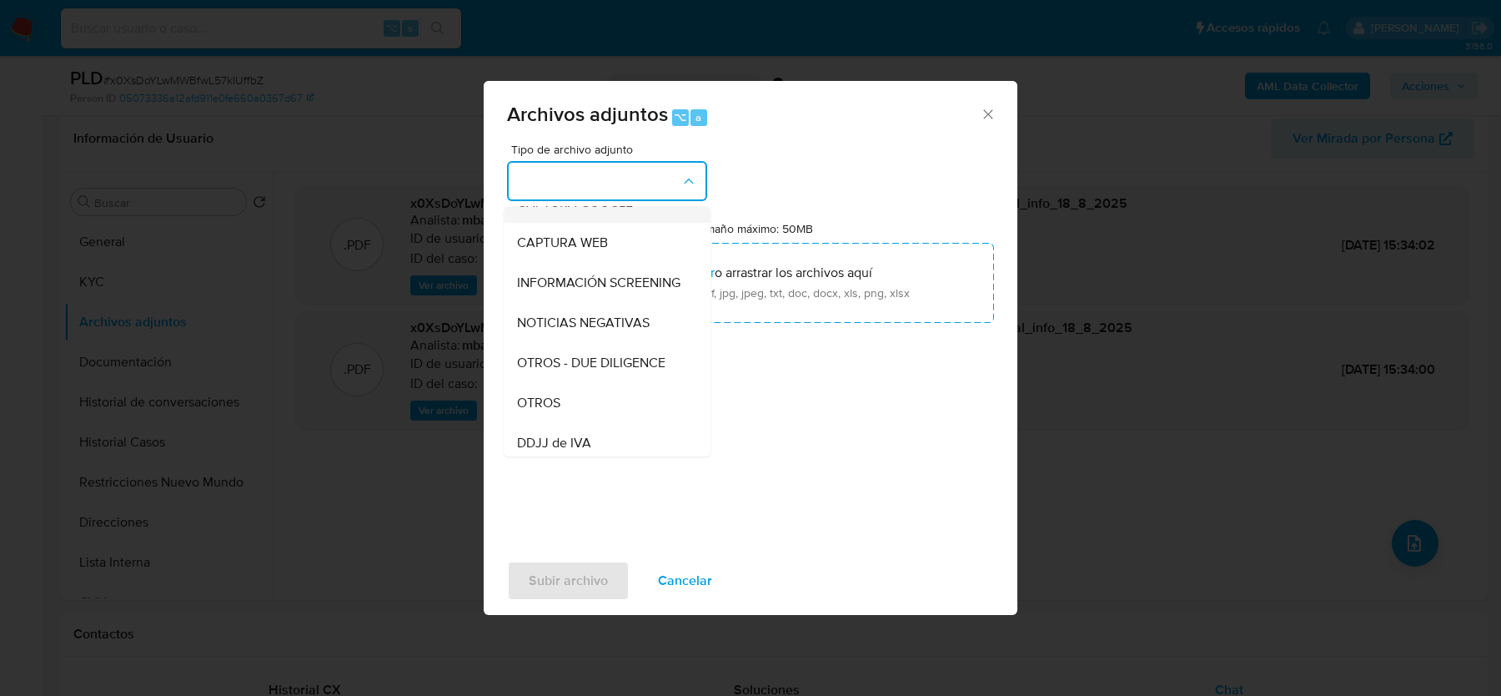
scroll to position [227, 0]
click at [618, 326] on div "OTROS" at bounding box center [602, 319] width 170 height 40
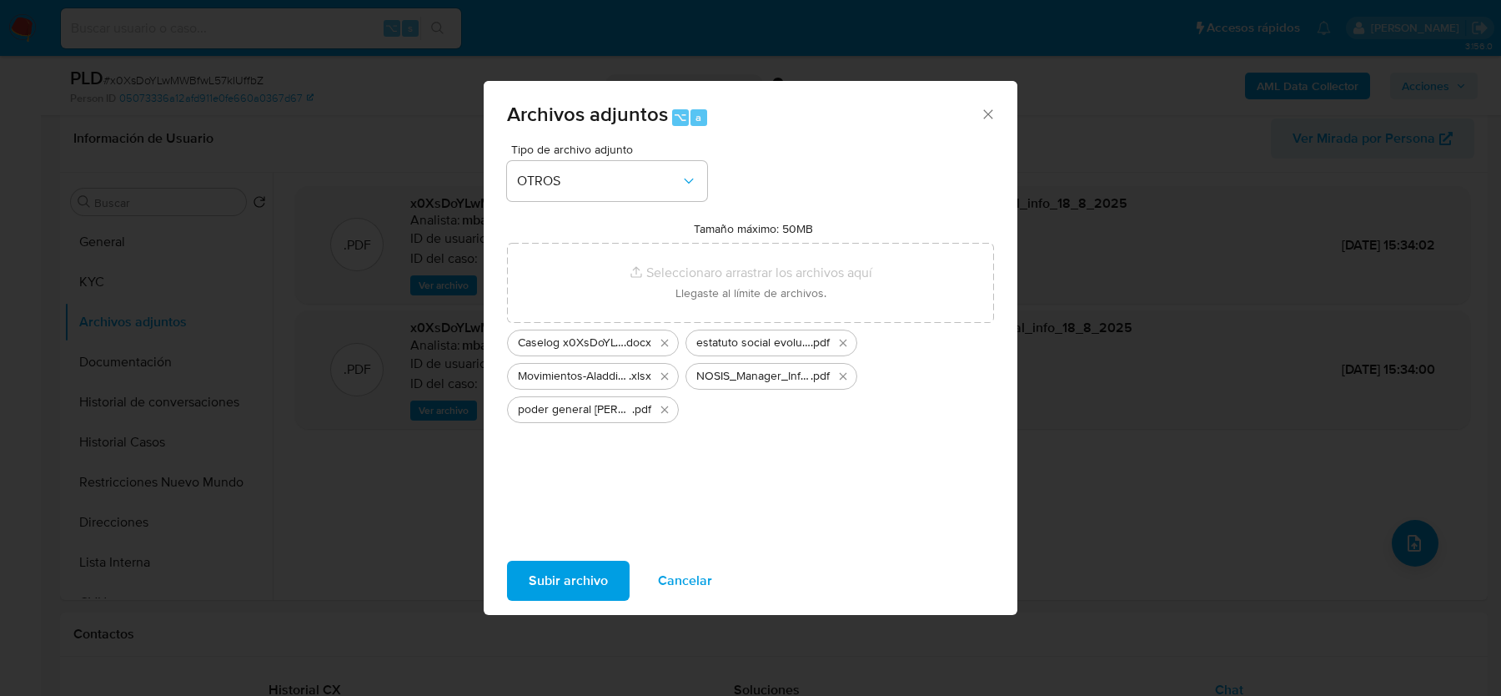
click at [573, 578] on span "Subir archivo" at bounding box center [568, 580] width 79 height 37
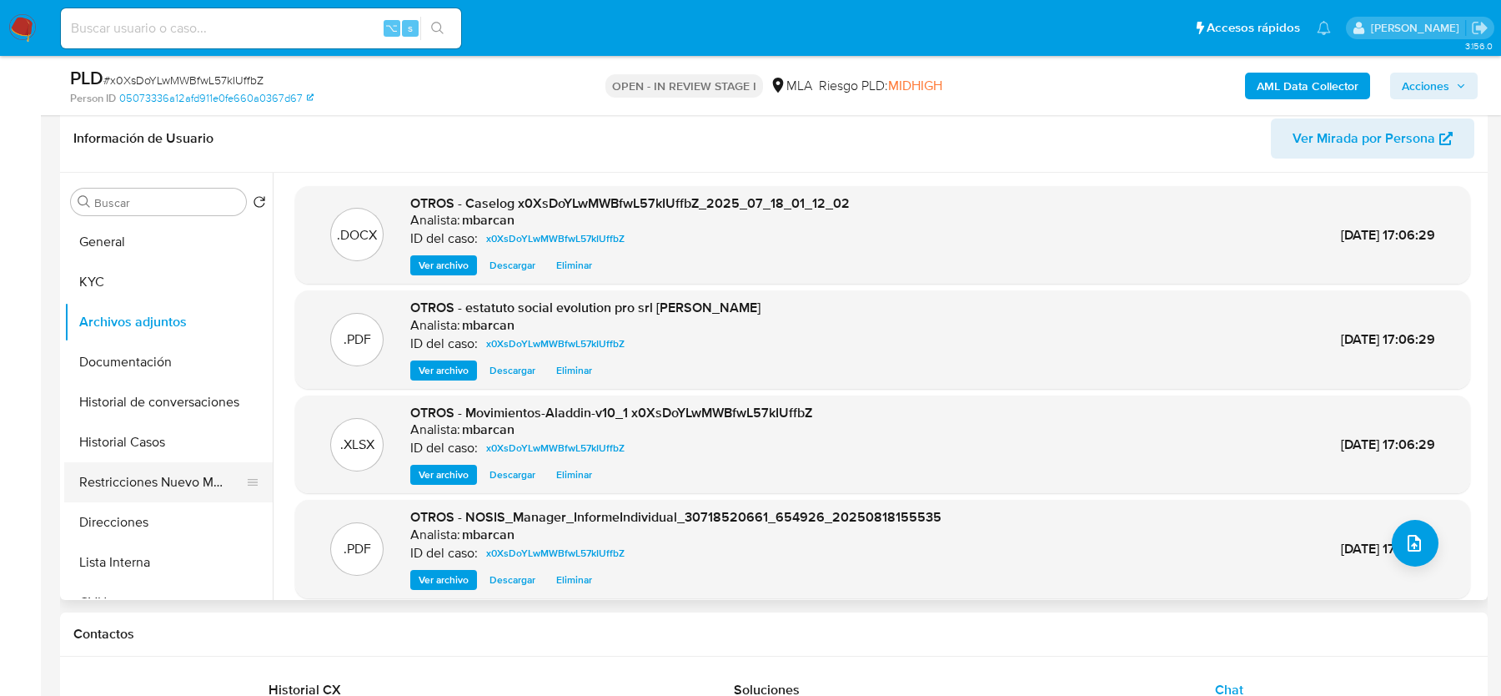
click at [145, 495] on button "Restricciones Nuevo Mundo" at bounding box center [161, 482] width 195 height 40
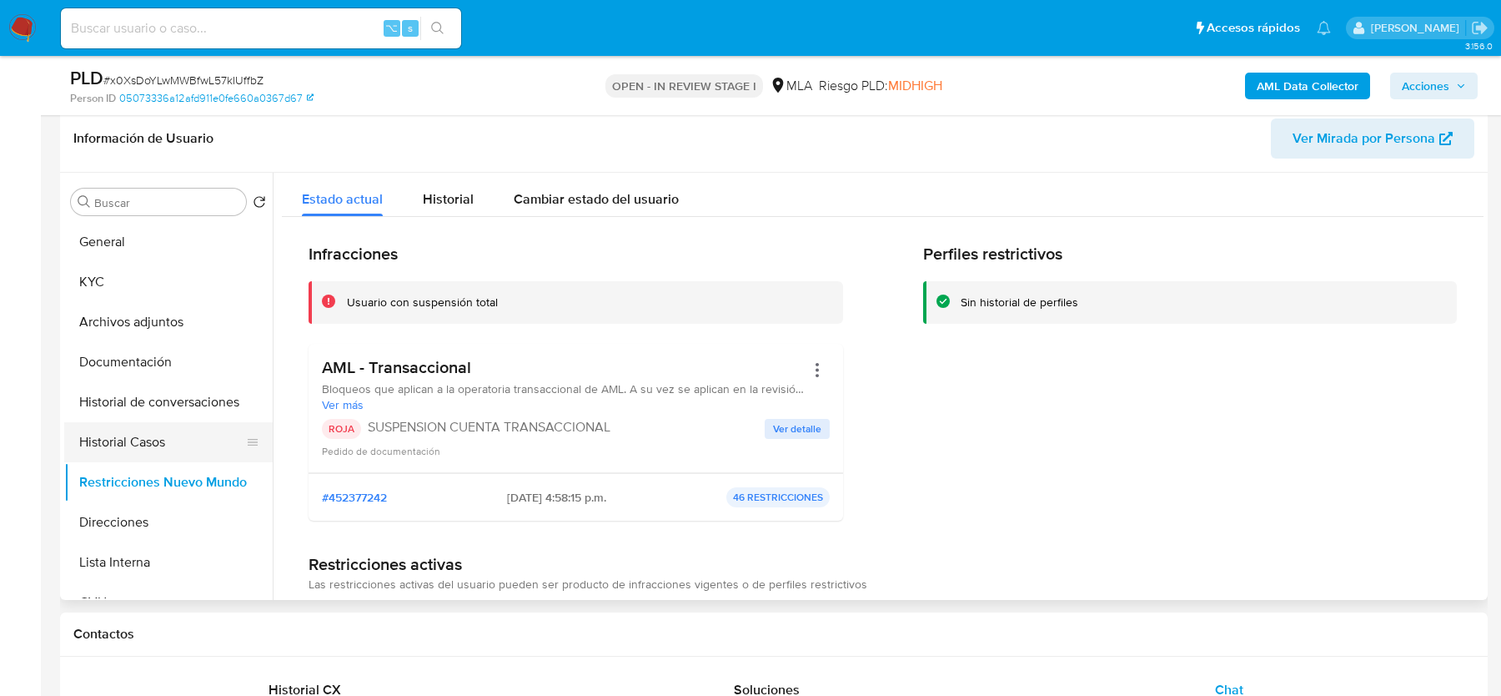
click at [128, 435] on button "Historial Casos" at bounding box center [161, 442] width 195 height 40
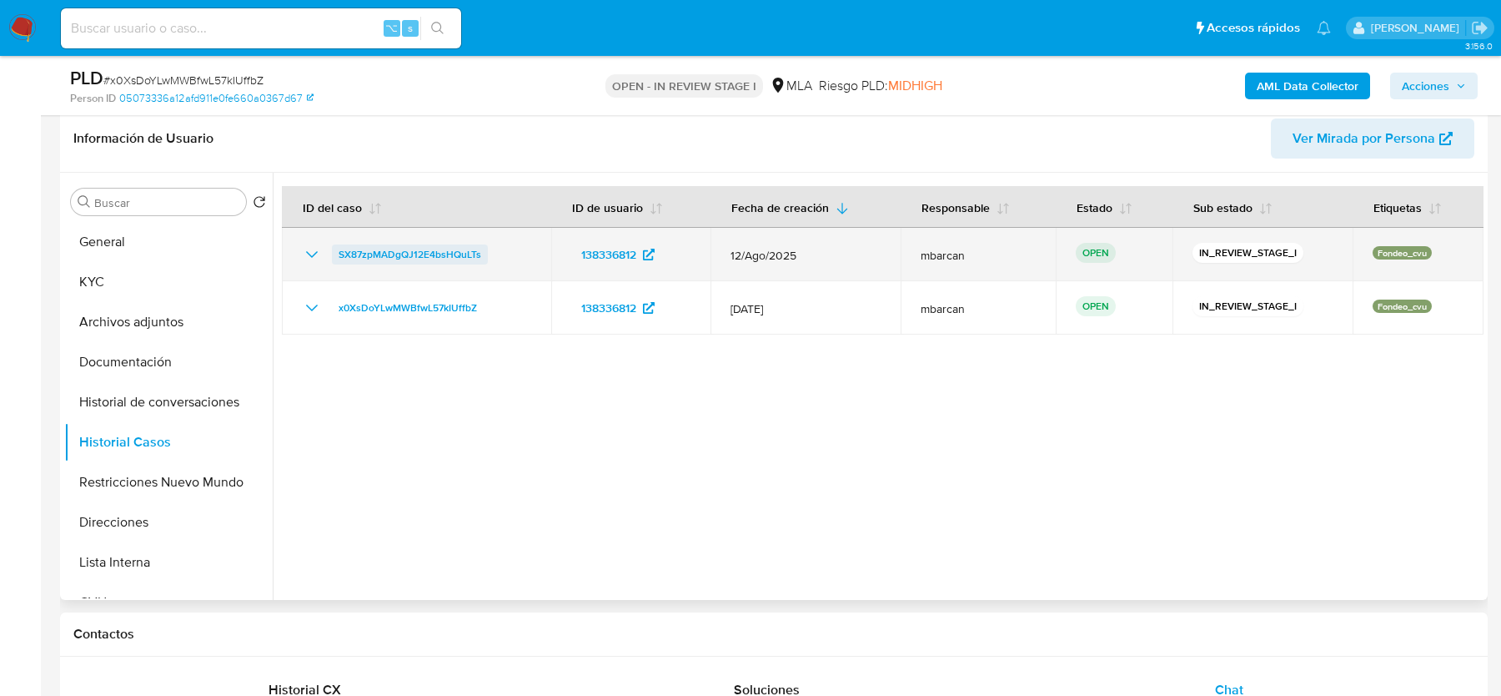
click at [434, 252] on span "SX87zpMADgQJ12E4bsHQuLTs" at bounding box center [410, 254] width 143 height 20
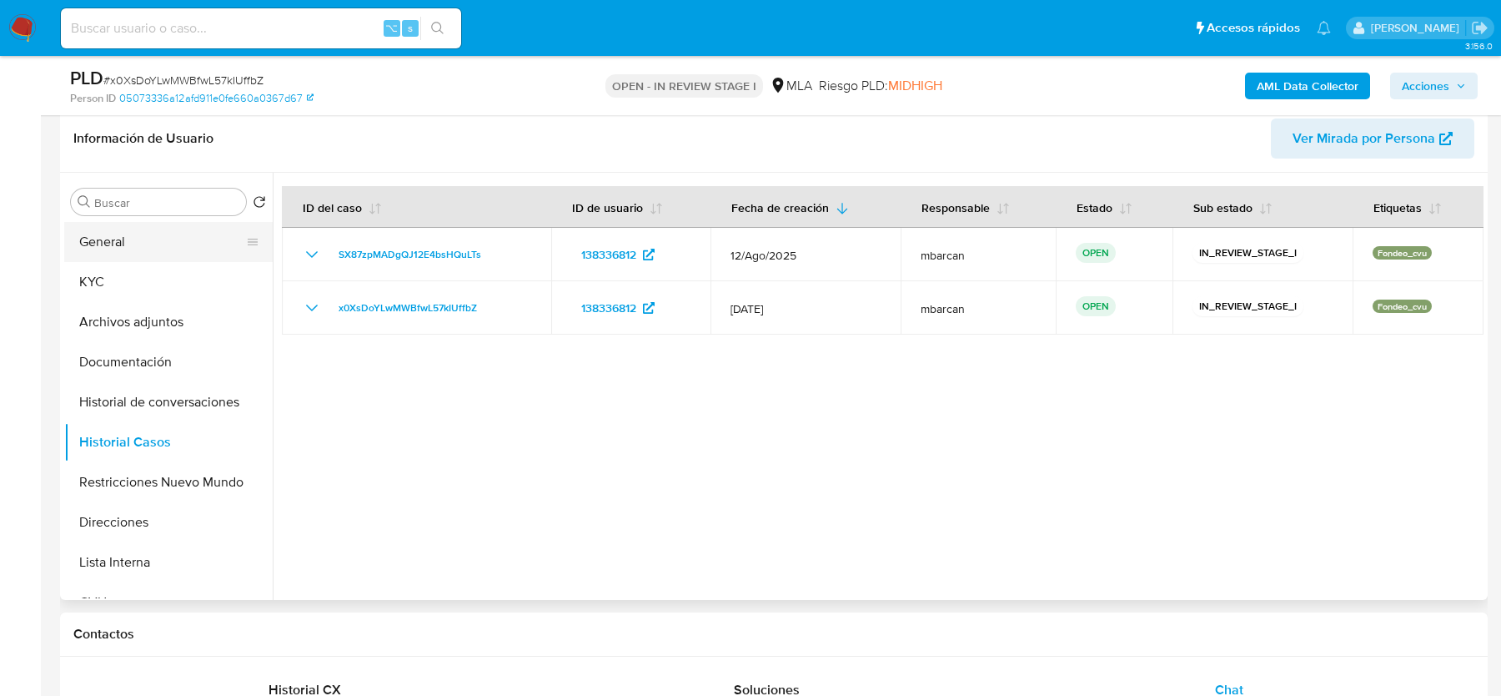
click at [136, 249] on button "General" at bounding box center [161, 242] width 195 height 40
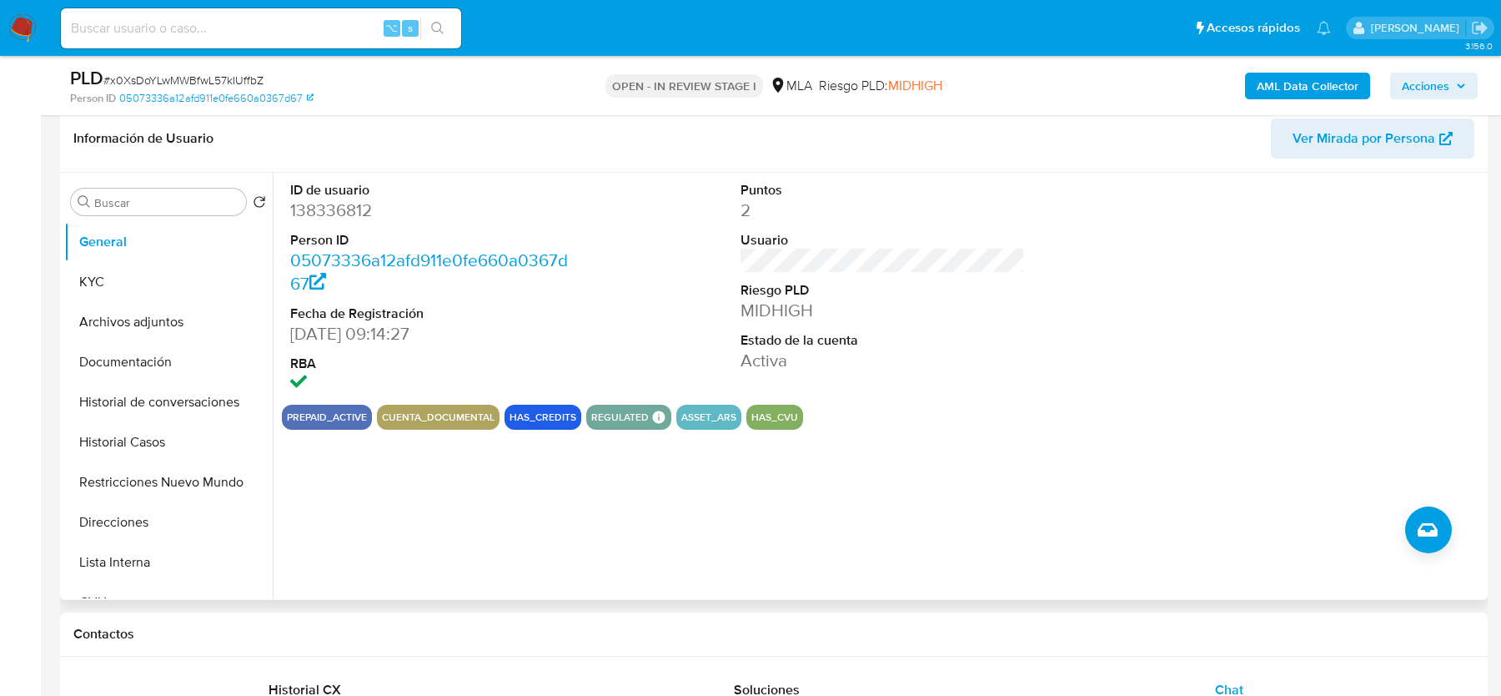
click at [321, 209] on dd "138336812" at bounding box center [432, 210] width 284 height 23
copy dd "138336812"
click at [171, 302] on button "Archivos adjuntos" at bounding box center [161, 322] width 195 height 40
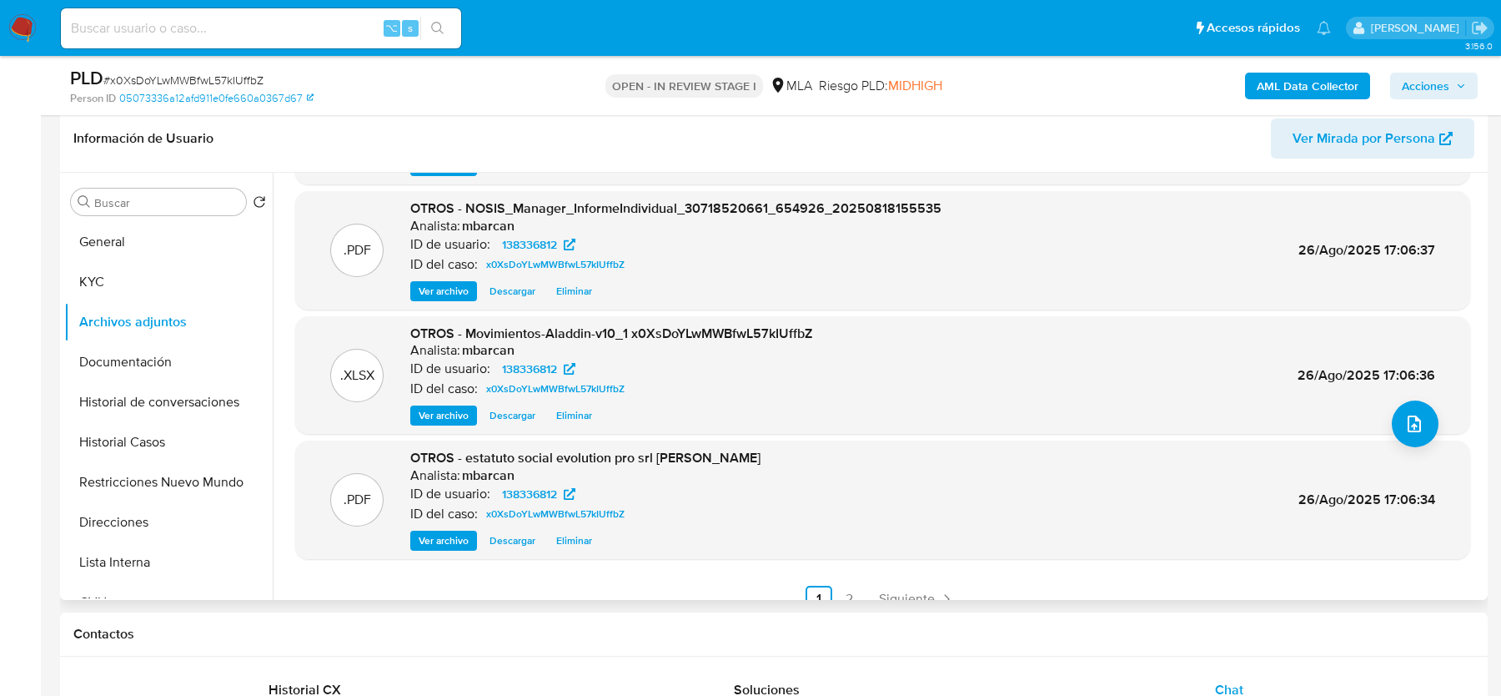
scroll to position [140, 0]
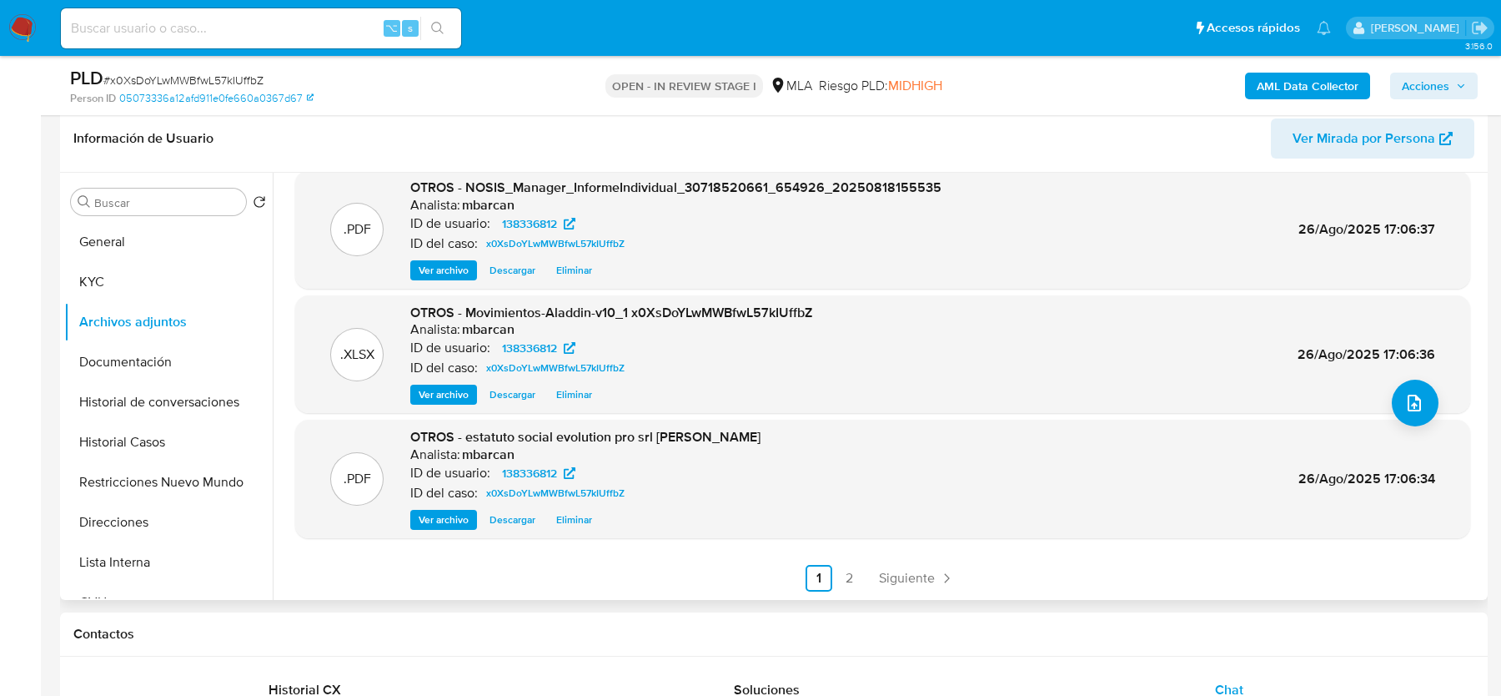
click at [584, 391] on span "Eliminar" at bounding box center [574, 394] width 36 height 17
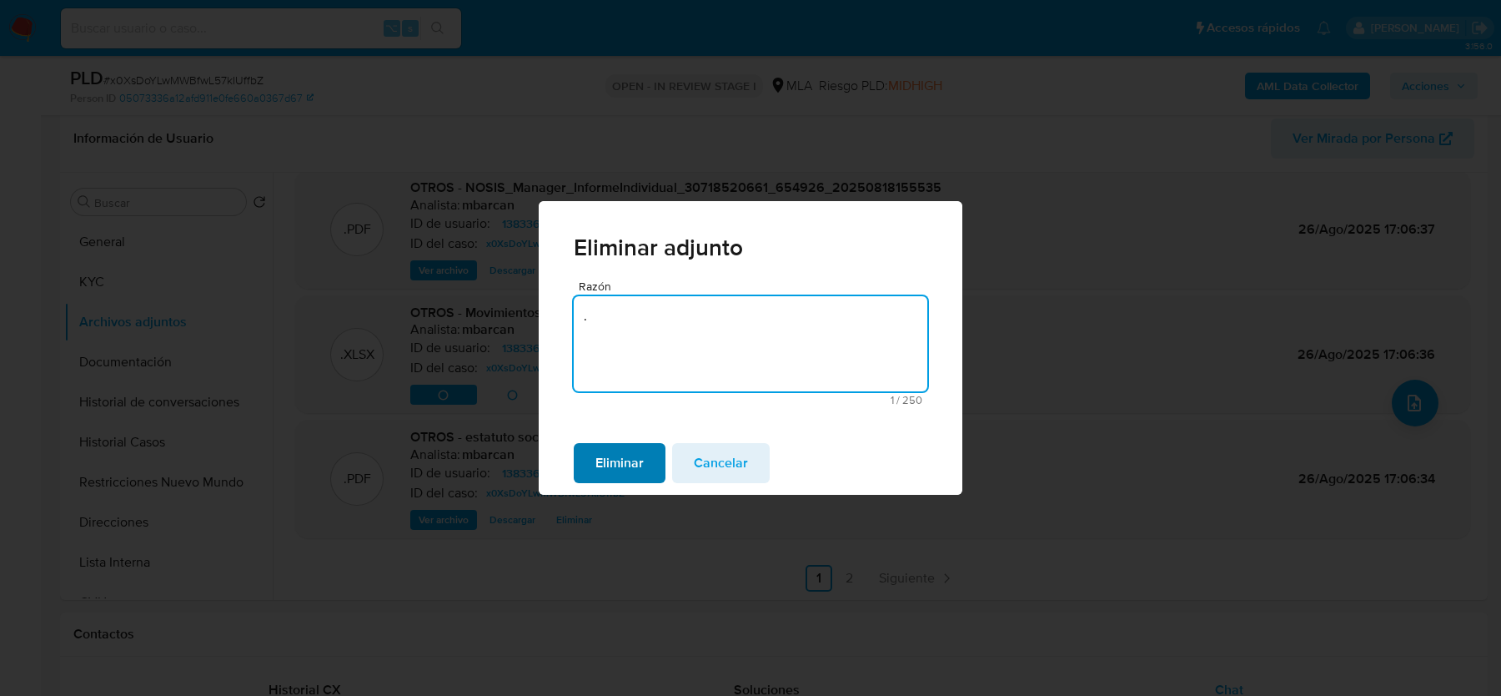
type textarea "."
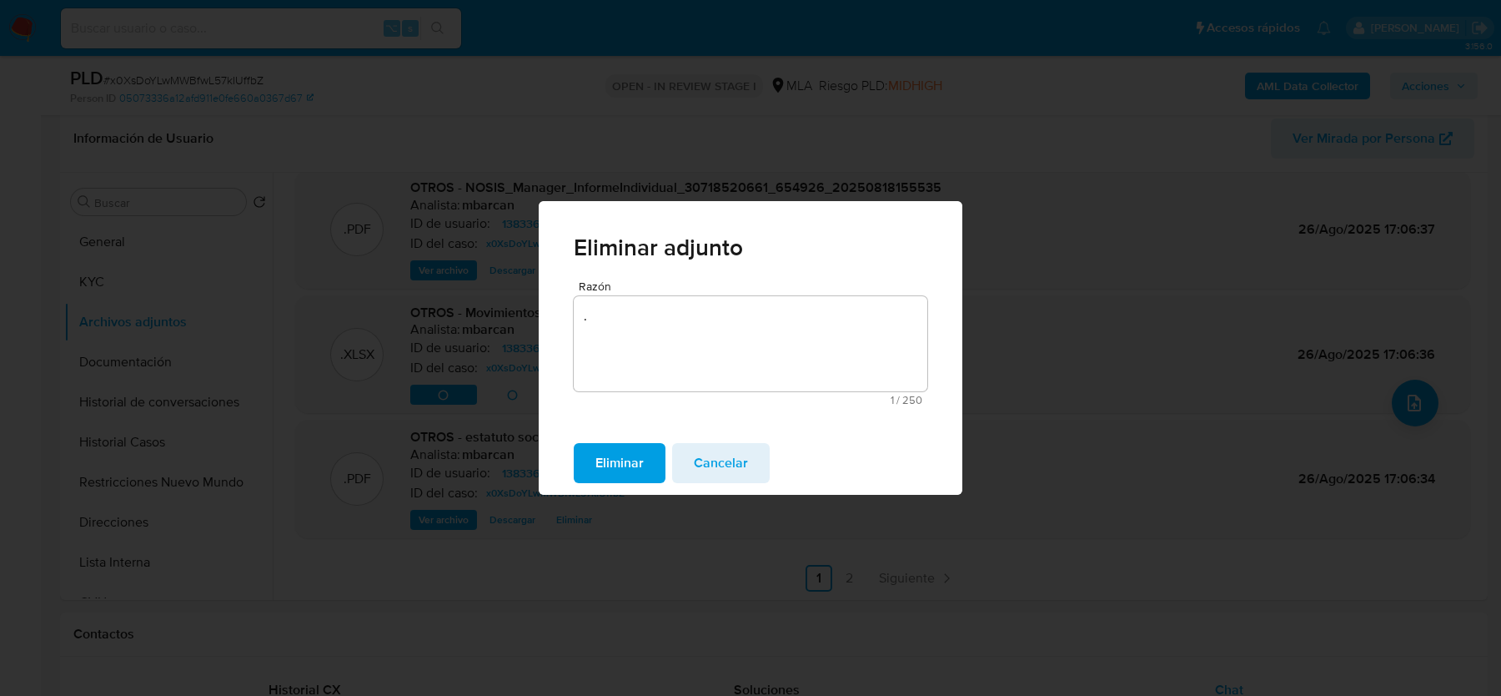
click at [643, 454] on span "Eliminar" at bounding box center [620, 463] width 48 height 37
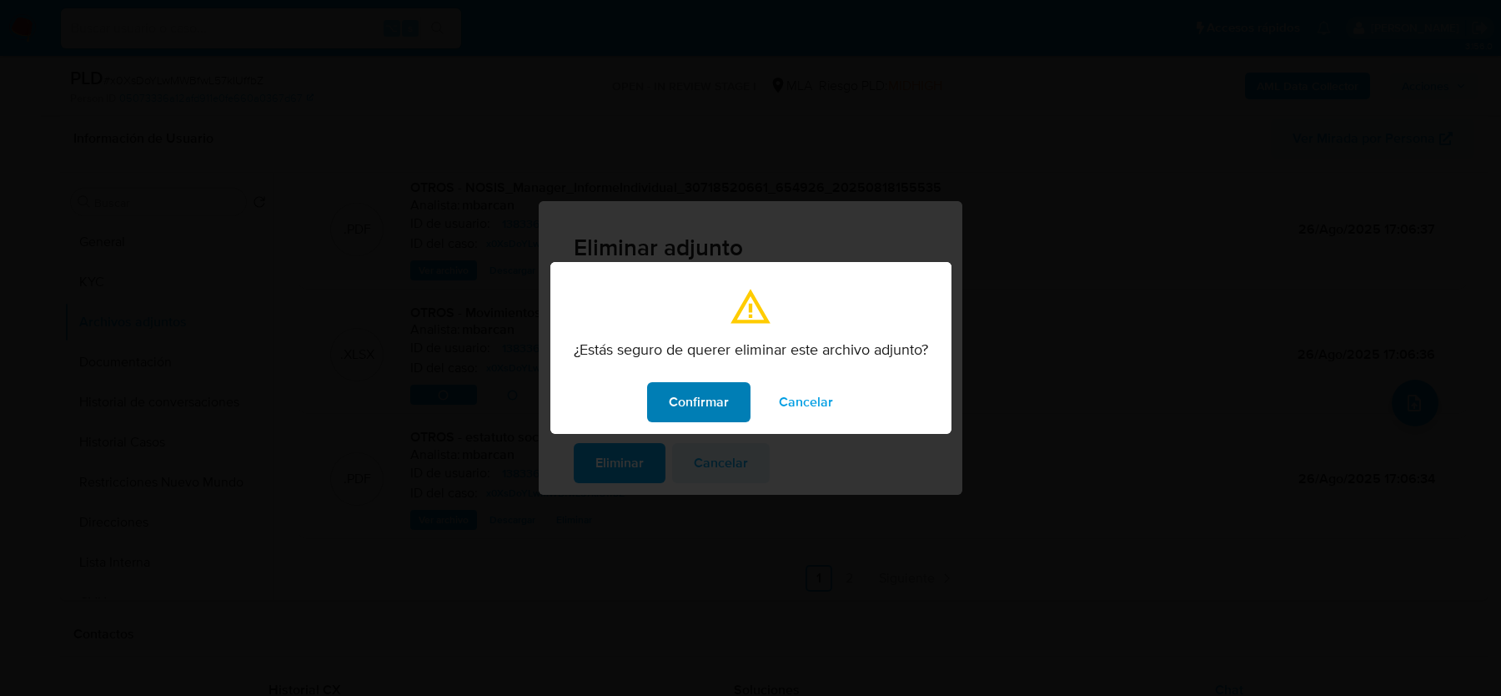
click at [718, 406] on span "Confirmar" at bounding box center [699, 402] width 60 height 37
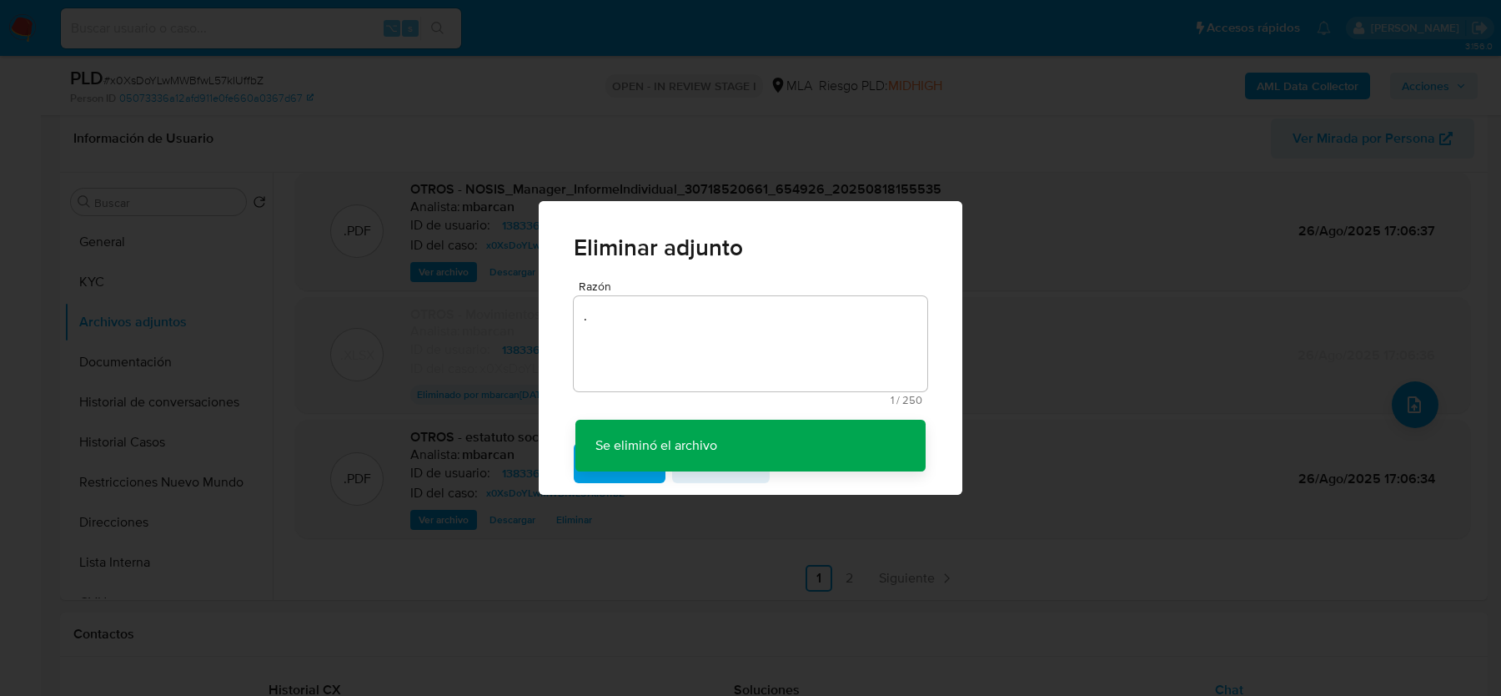
scroll to position [138, 0]
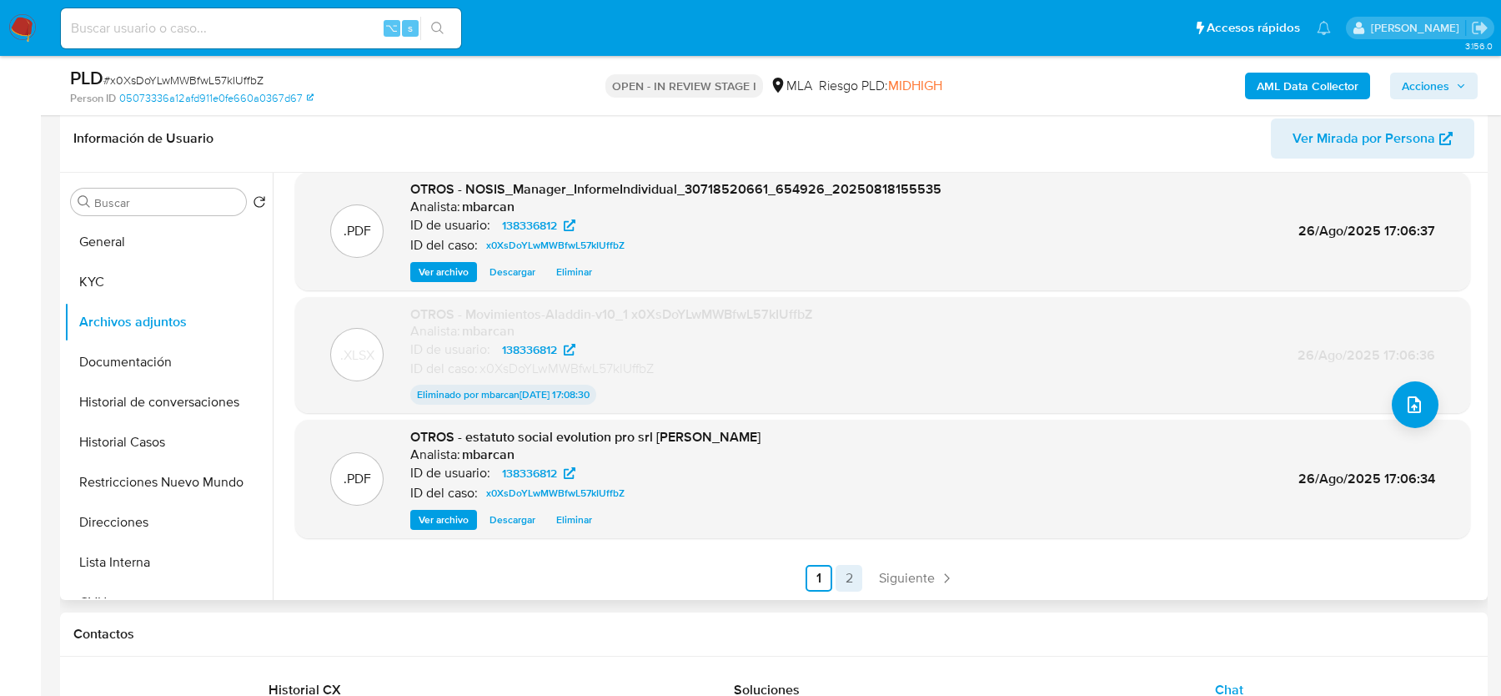
click at [845, 574] on link "2" at bounding box center [849, 578] width 27 height 27
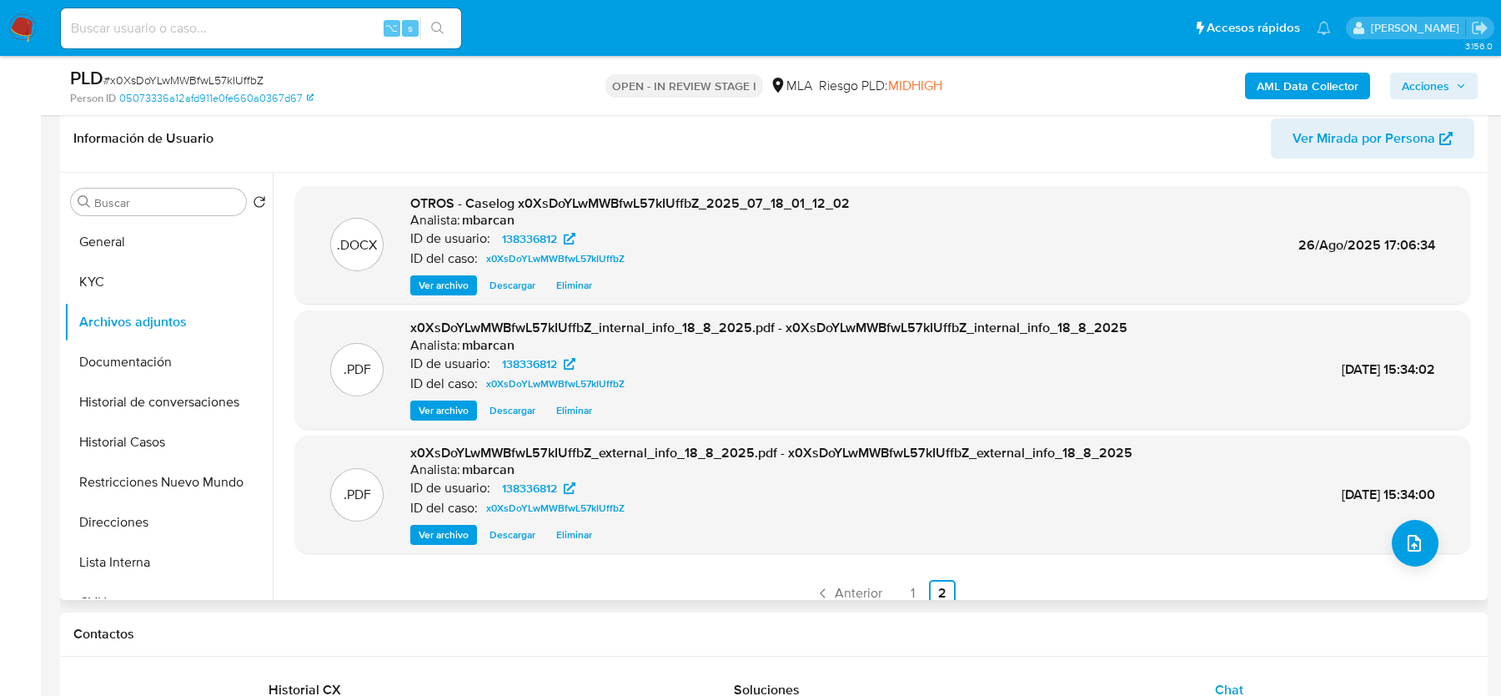
click at [571, 288] on span "Eliminar" at bounding box center [574, 285] width 36 height 17
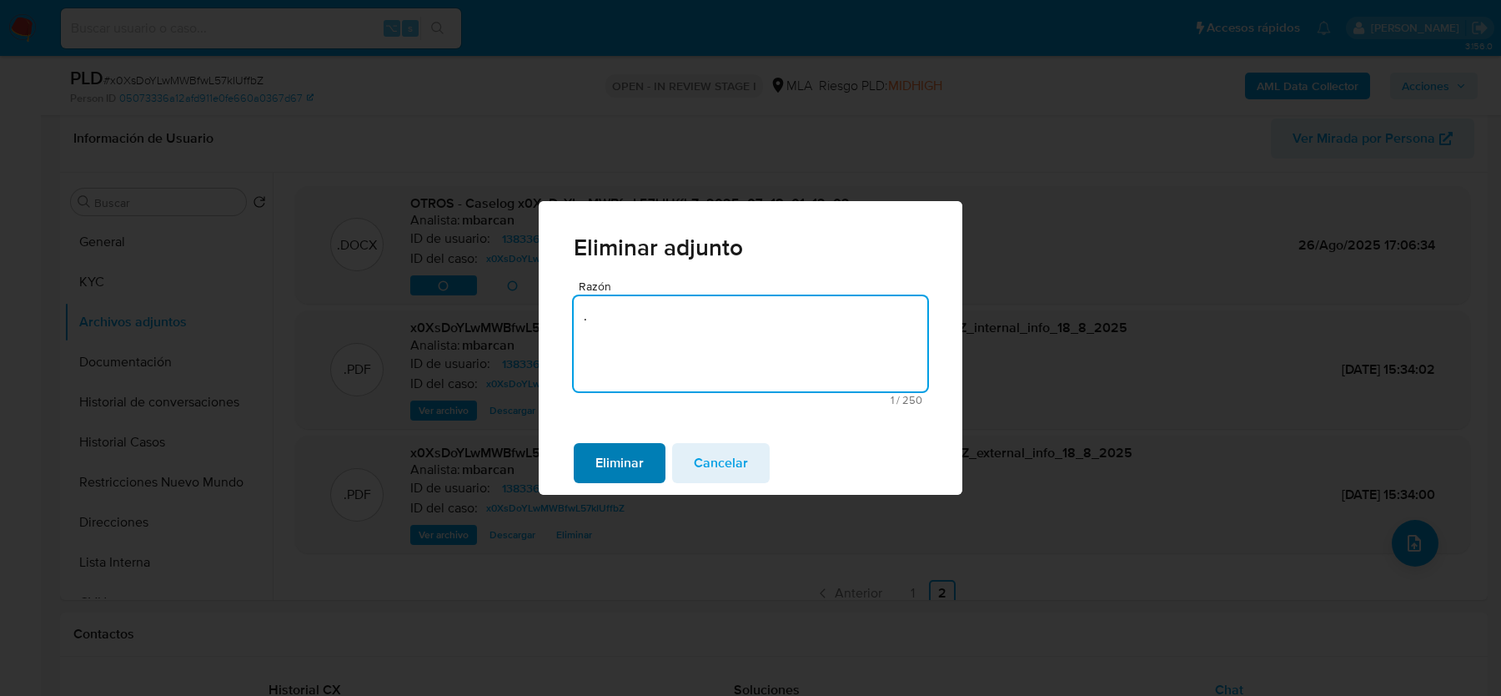
type textarea "."
click at [631, 465] on span "Eliminar" at bounding box center [620, 463] width 48 height 37
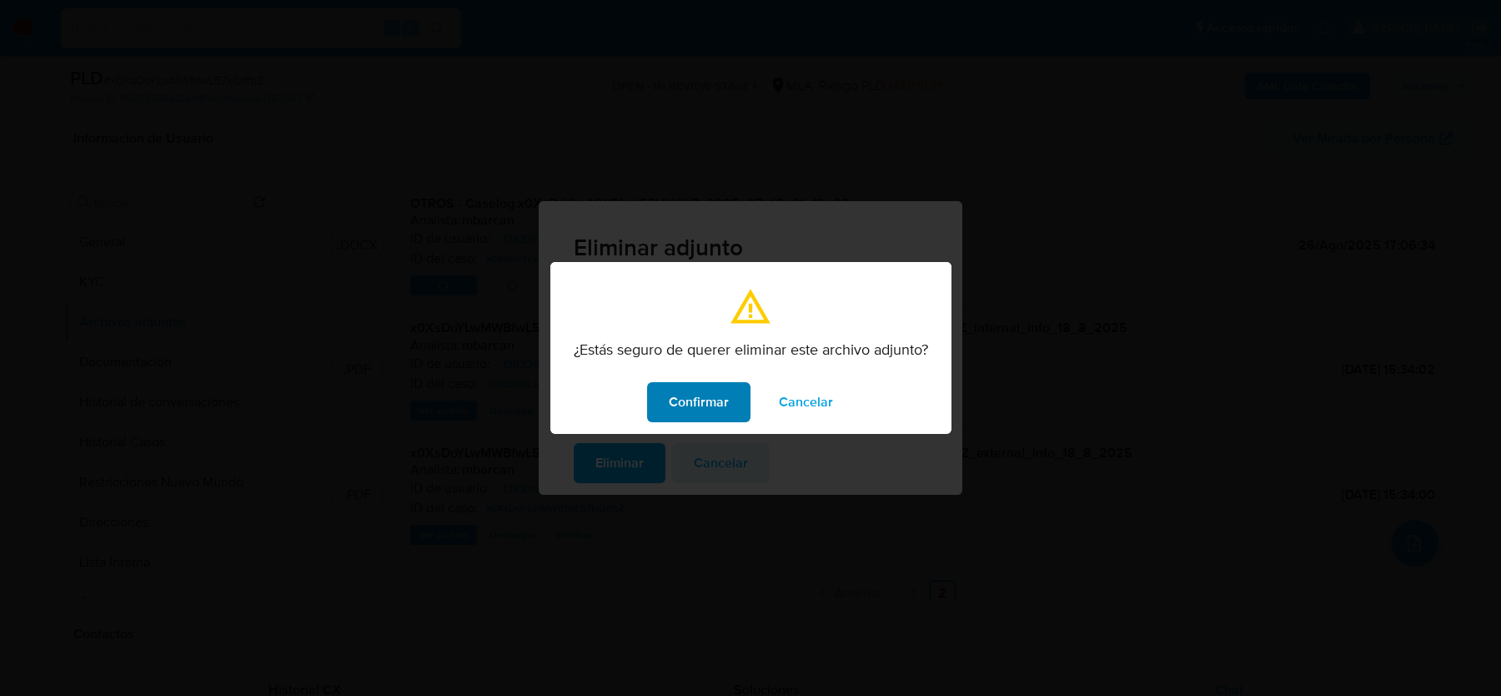
click at [694, 410] on span "Confirmar" at bounding box center [699, 402] width 60 height 37
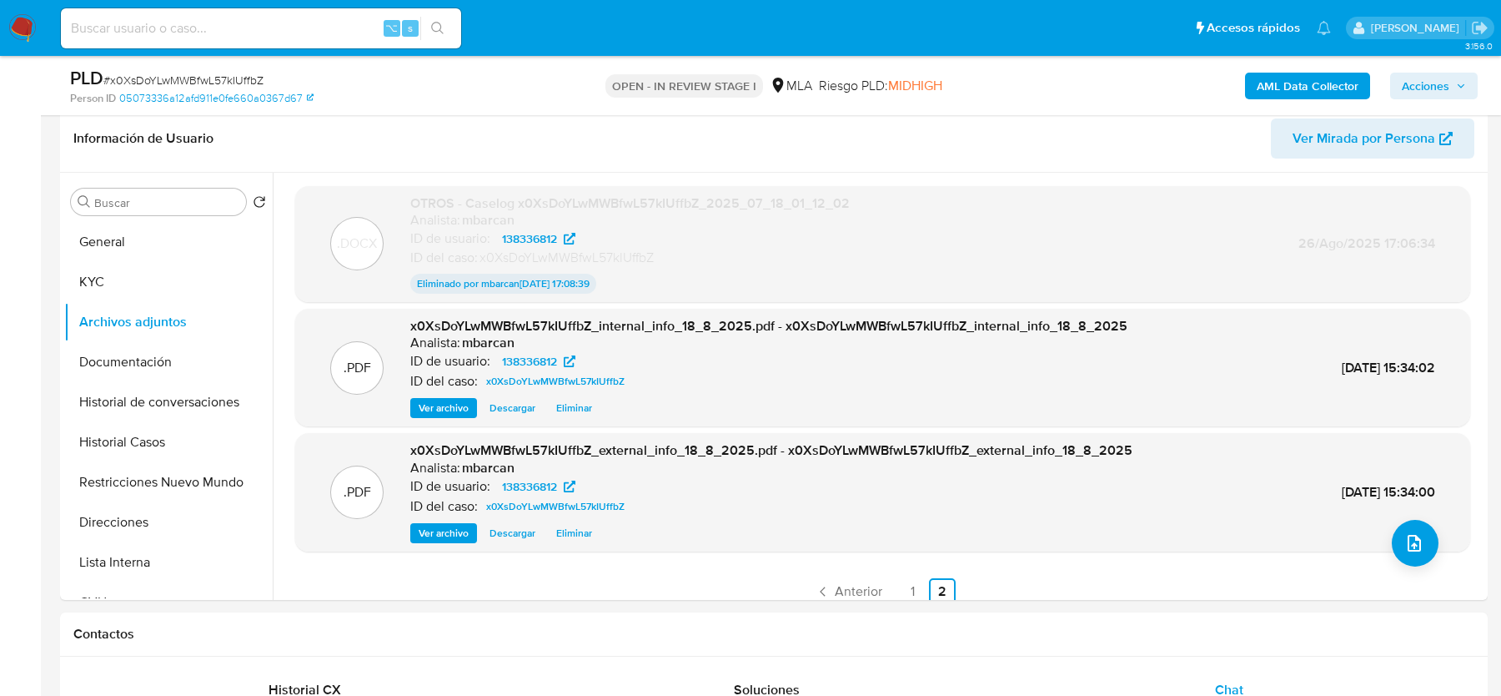
click at [168, 78] on span "# x0XsDoYLwMWBfwL57kIUffbZ" at bounding box center [183, 80] width 160 height 17
copy span "x0XsDoYLwMWBfwL57kIUffbZ"
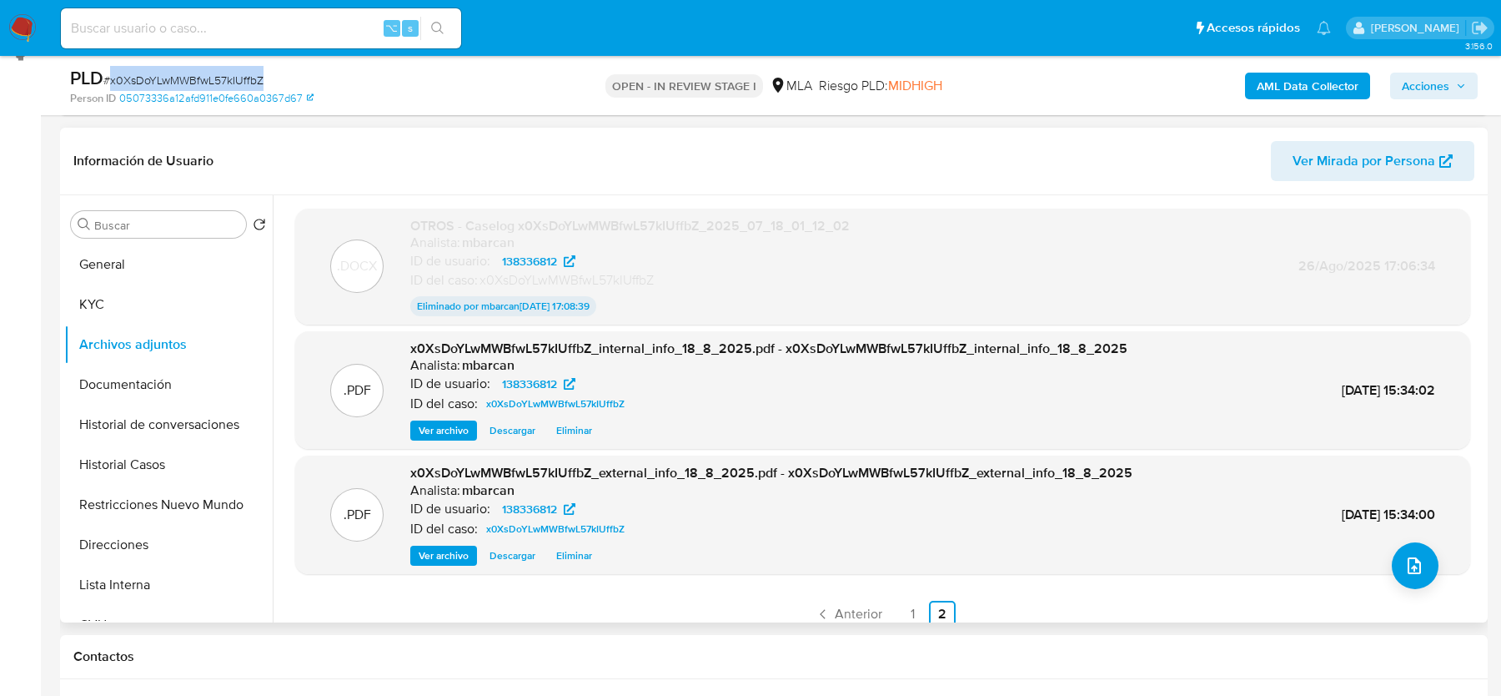
scroll to position [230, 0]
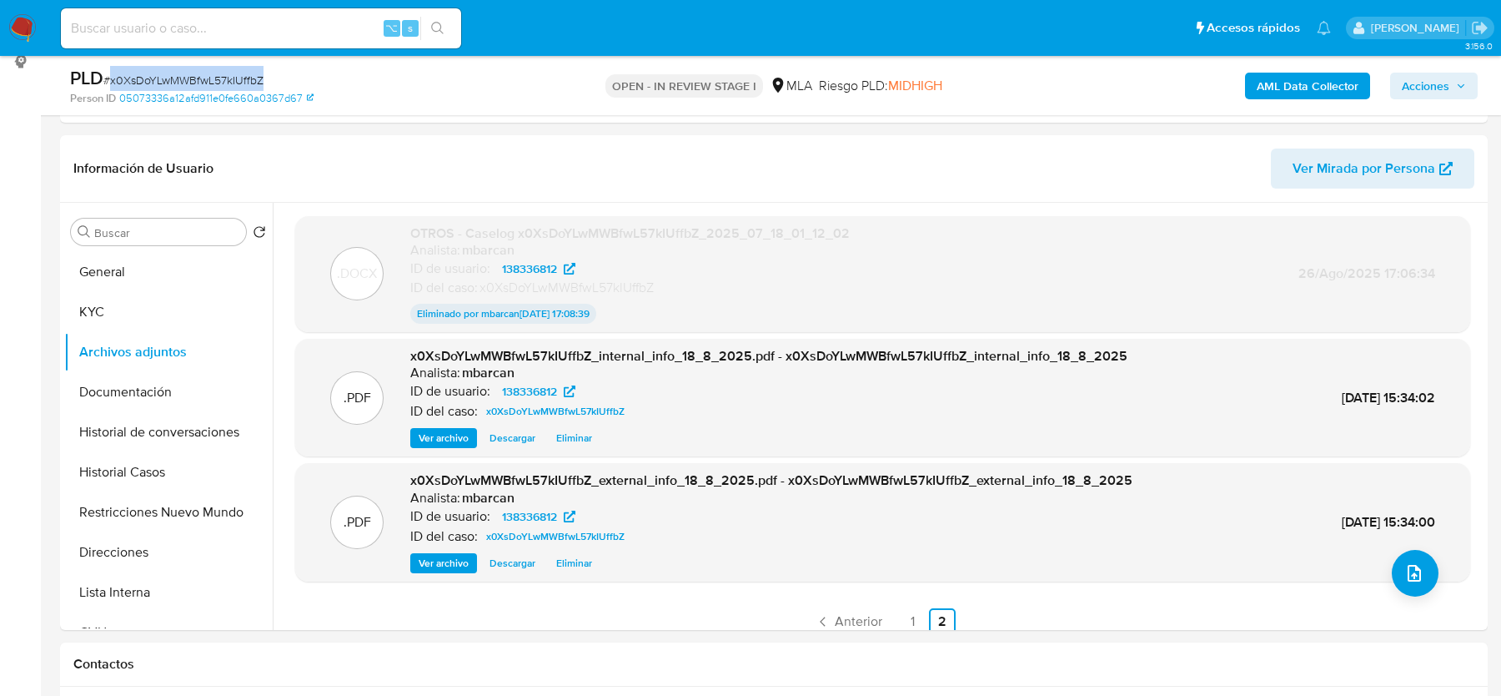
click at [1422, 83] on span "Acciones" at bounding box center [1426, 86] width 48 height 27
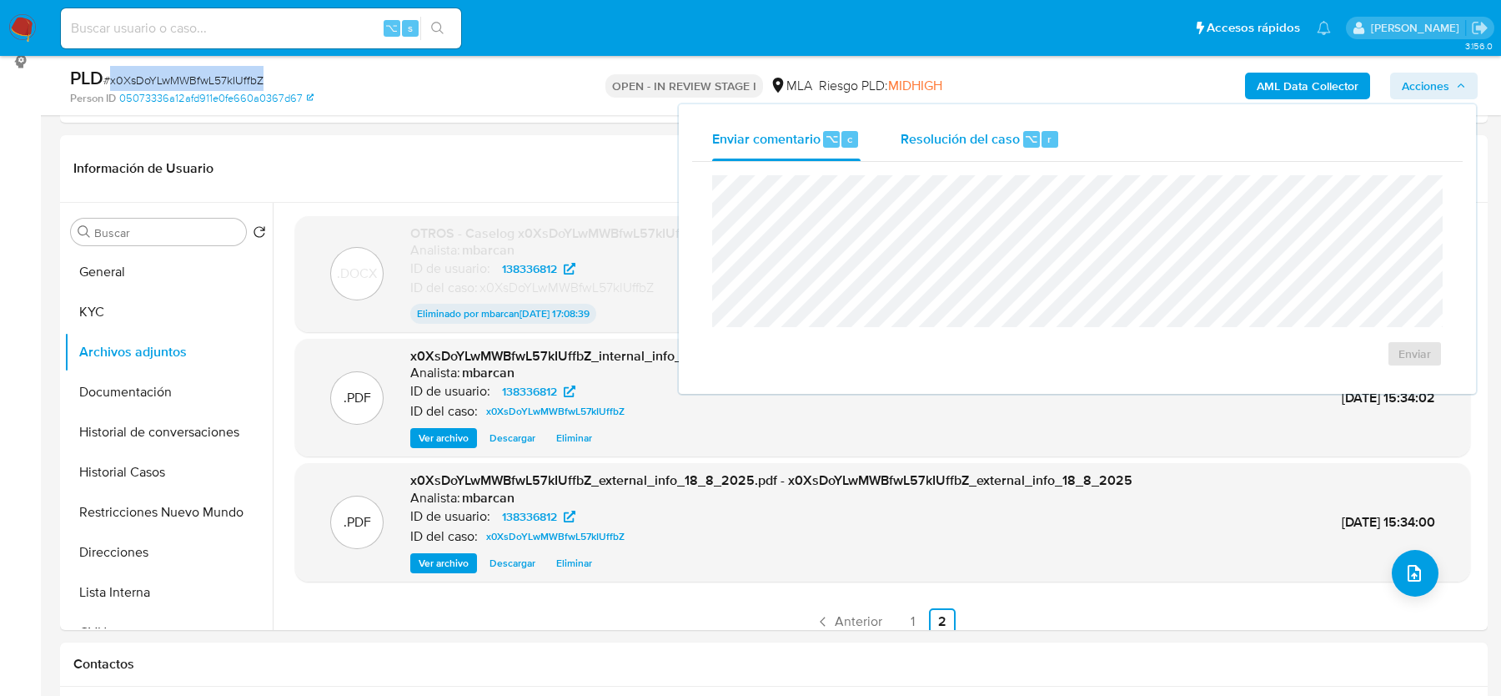
click at [1023, 146] on div "⌥" at bounding box center [1031, 139] width 17 height 17
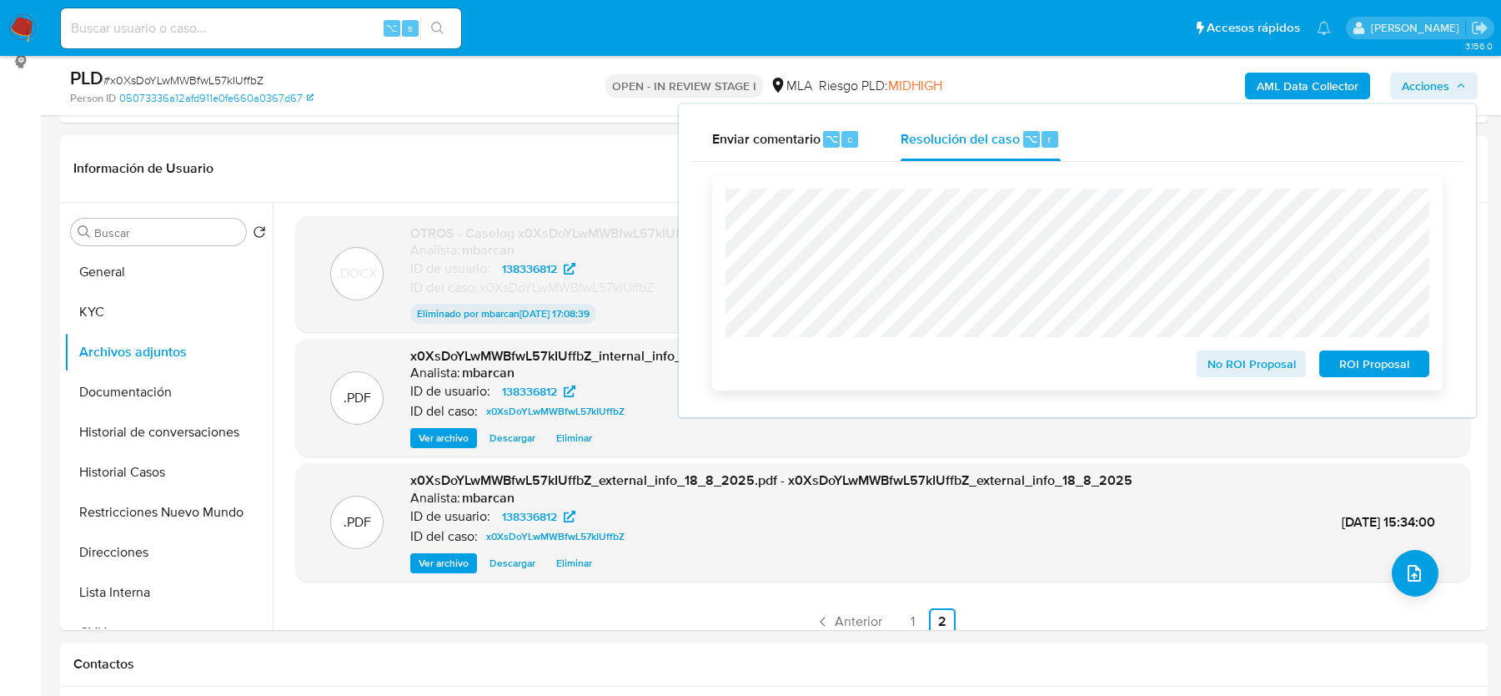
click at [1373, 363] on span "ROI Proposal" at bounding box center [1374, 363] width 87 height 23
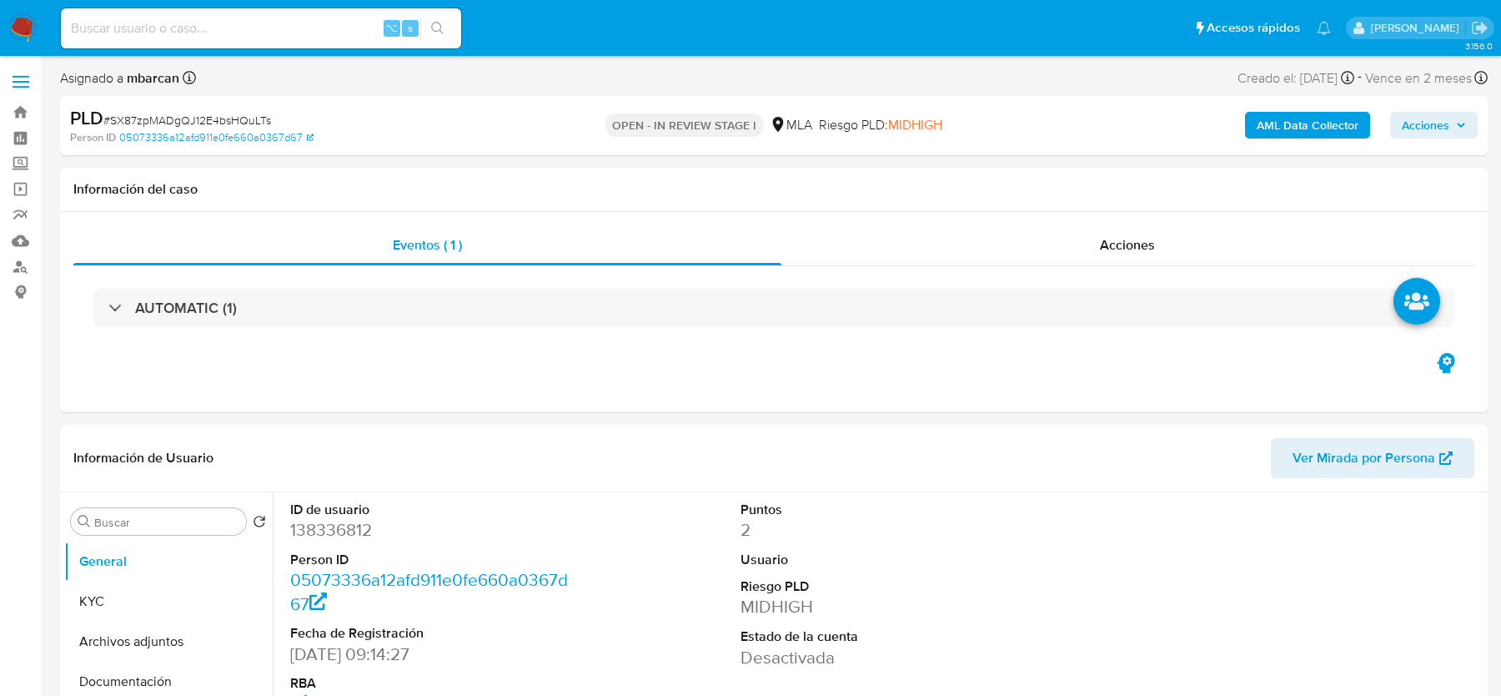
select select "10"
click at [203, 115] on span "# SX87zpMADgQJ12E4bsHQuLTs" at bounding box center [187, 120] width 168 height 17
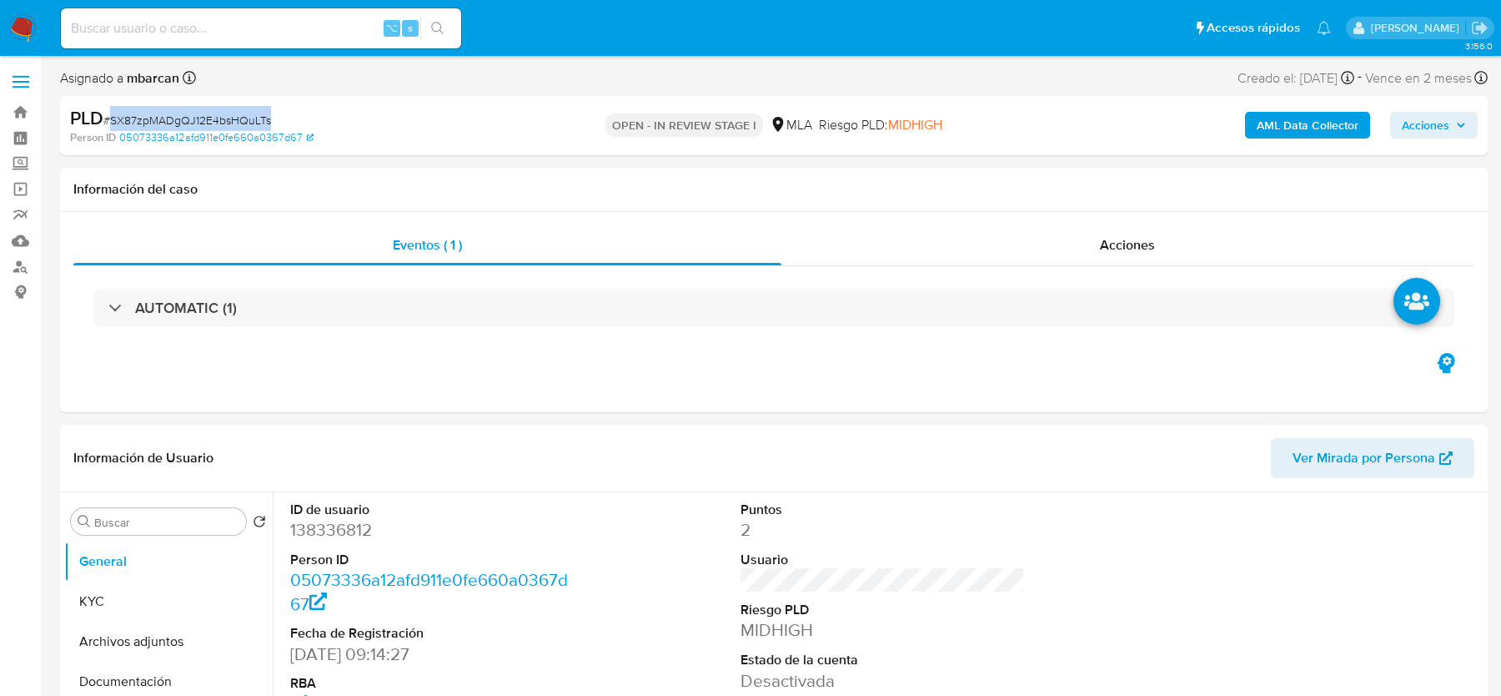
copy span "SX87zpMADgQJ12E4bsHQuLTs"
click at [113, 640] on button "Archivos adjuntos" at bounding box center [161, 641] width 195 height 40
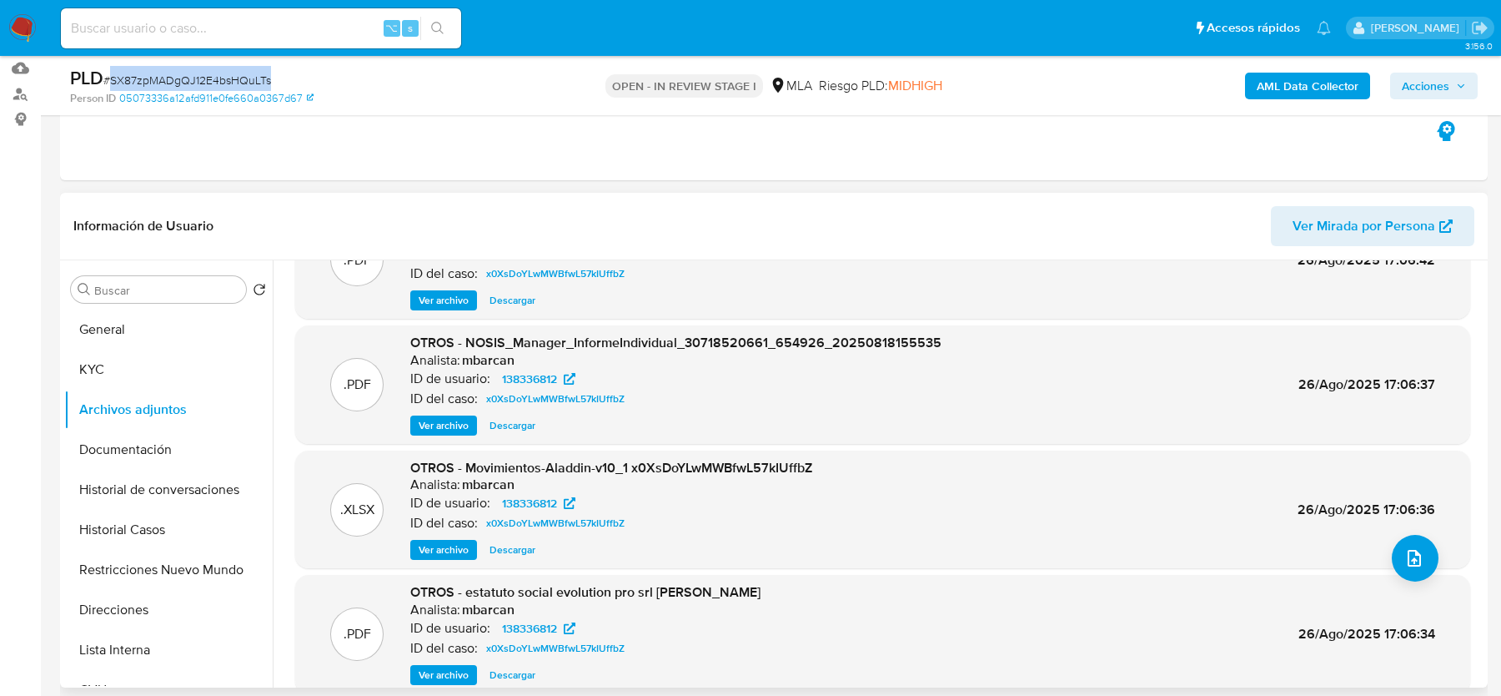
scroll to position [140, 0]
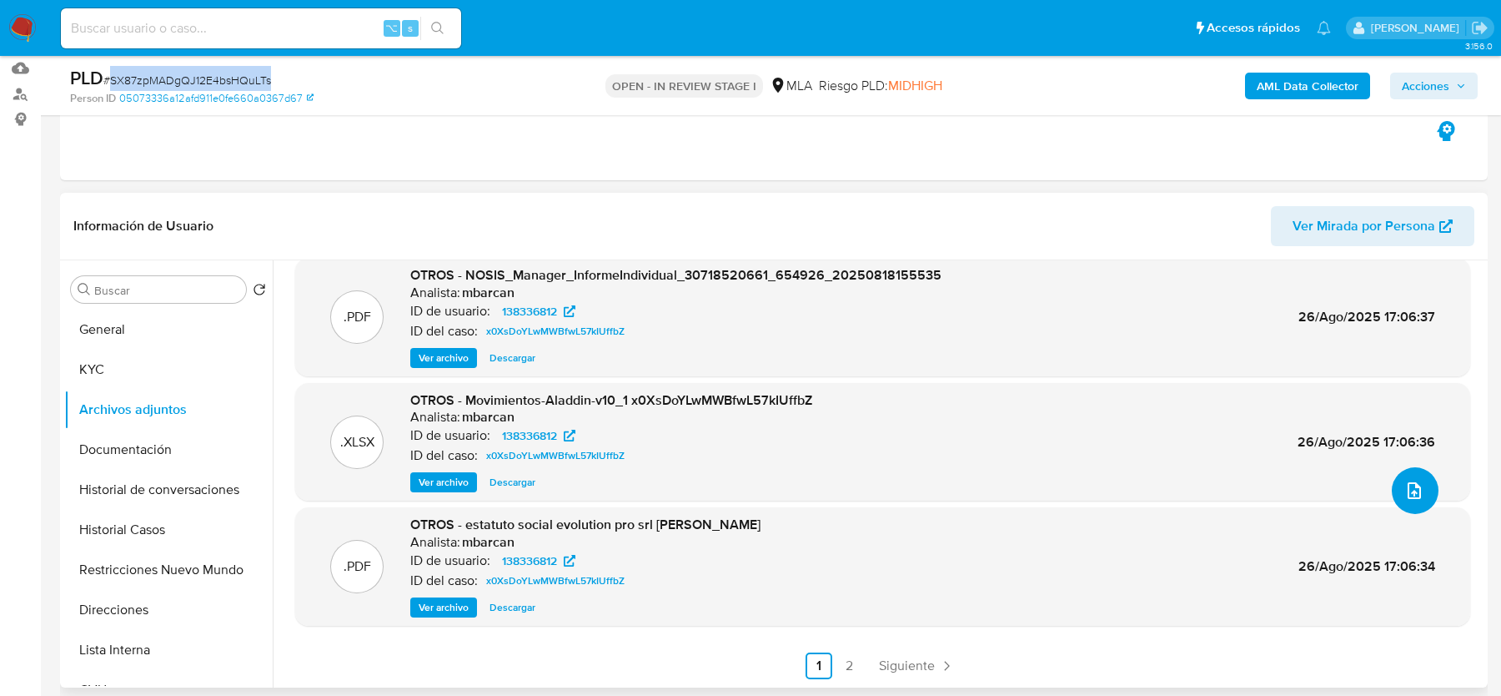
click at [1405, 498] on span "upload-file" at bounding box center [1415, 490] width 20 height 20
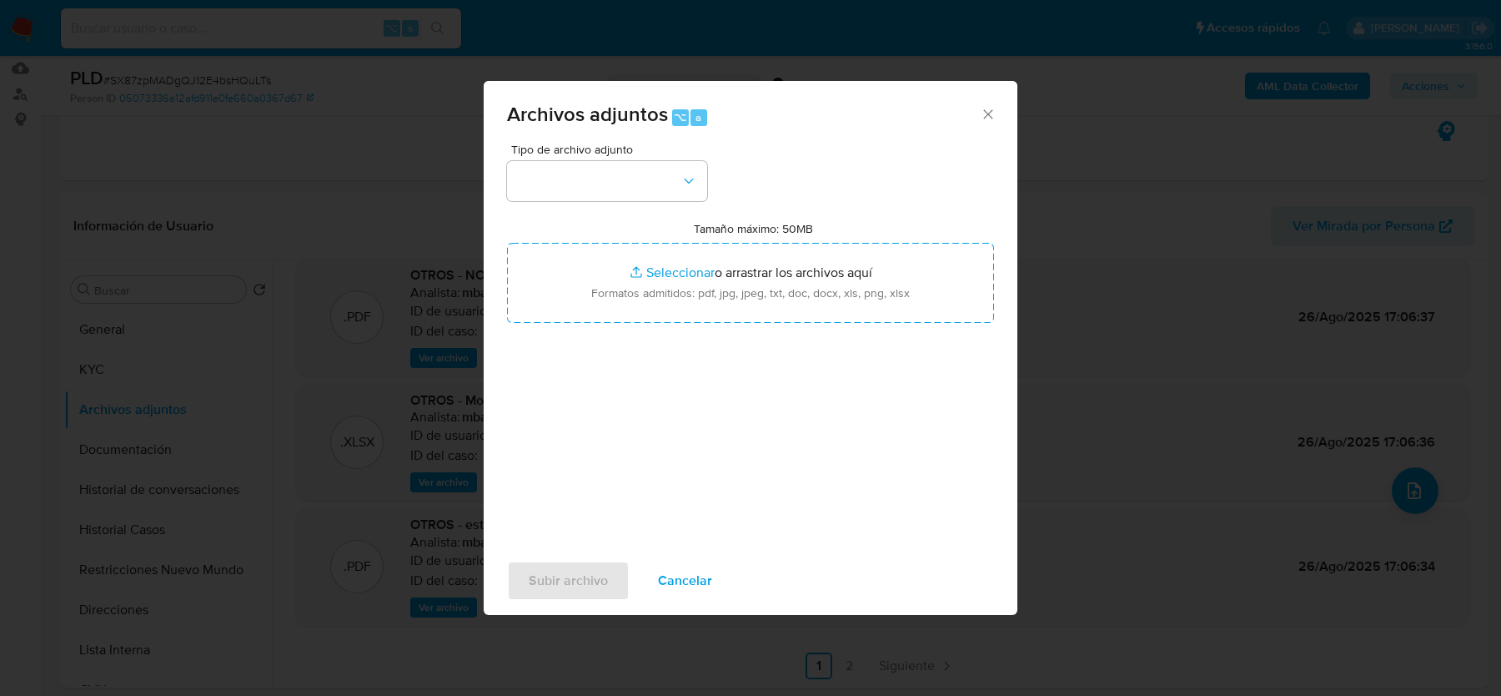
click at [993, 116] on icon "Cerrar" at bounding box center [988, 114] width 17 height 17
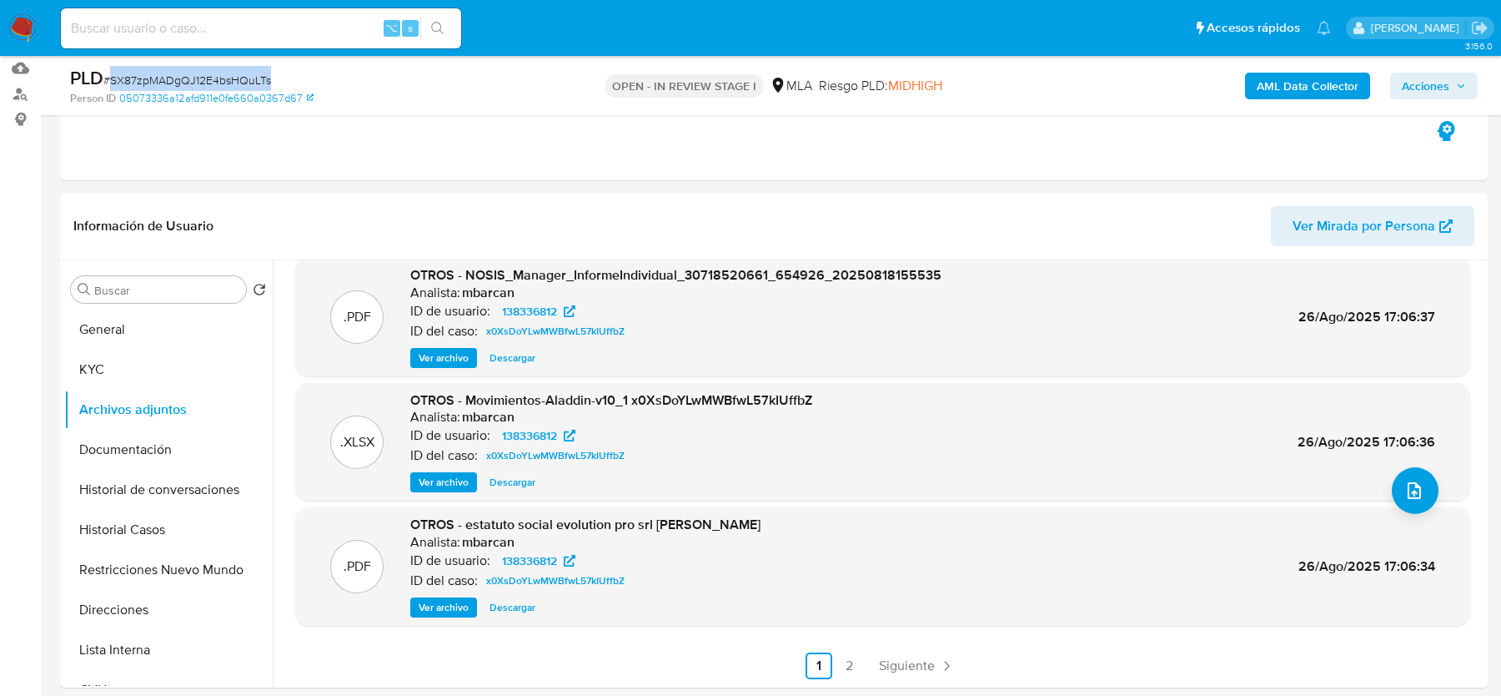
click at [1309, 93] on b "AML Data Collector" at bounding box center [1308, 86] width 102 height 27
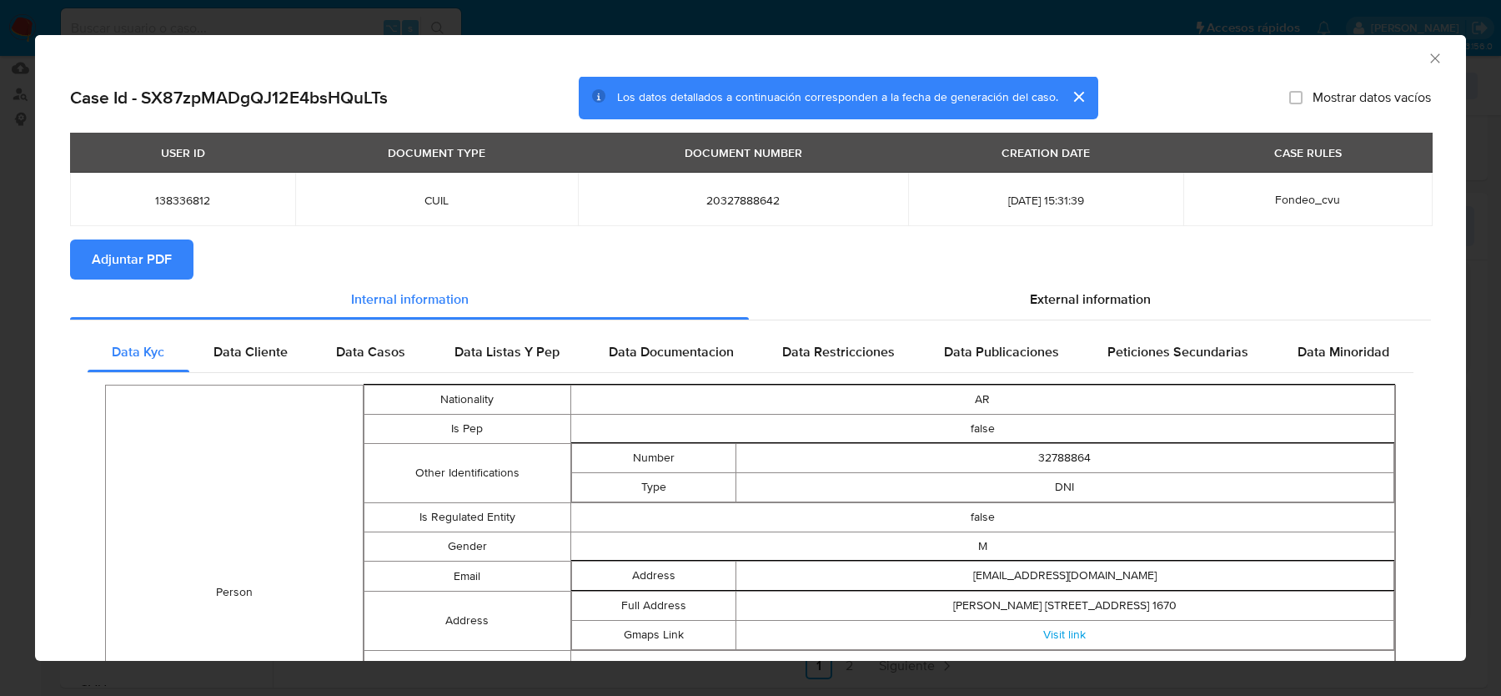
click at [167, 252] on span "Adjuntar PDF" at bounding box center [132, 259] width 80 height 37
click at [277, 93] on h2 "Case Id - SX87zpMADgQJ12E4bsHQuLTs" at bounding box center [229, 98] width 318 height 22
copy h2 "SX87zpMADgQJ12E4bsHQuLTs"
click at [1442, 64] on icon "Cerrar ventana" at bounding box center [1435, 58] width 17 height 17
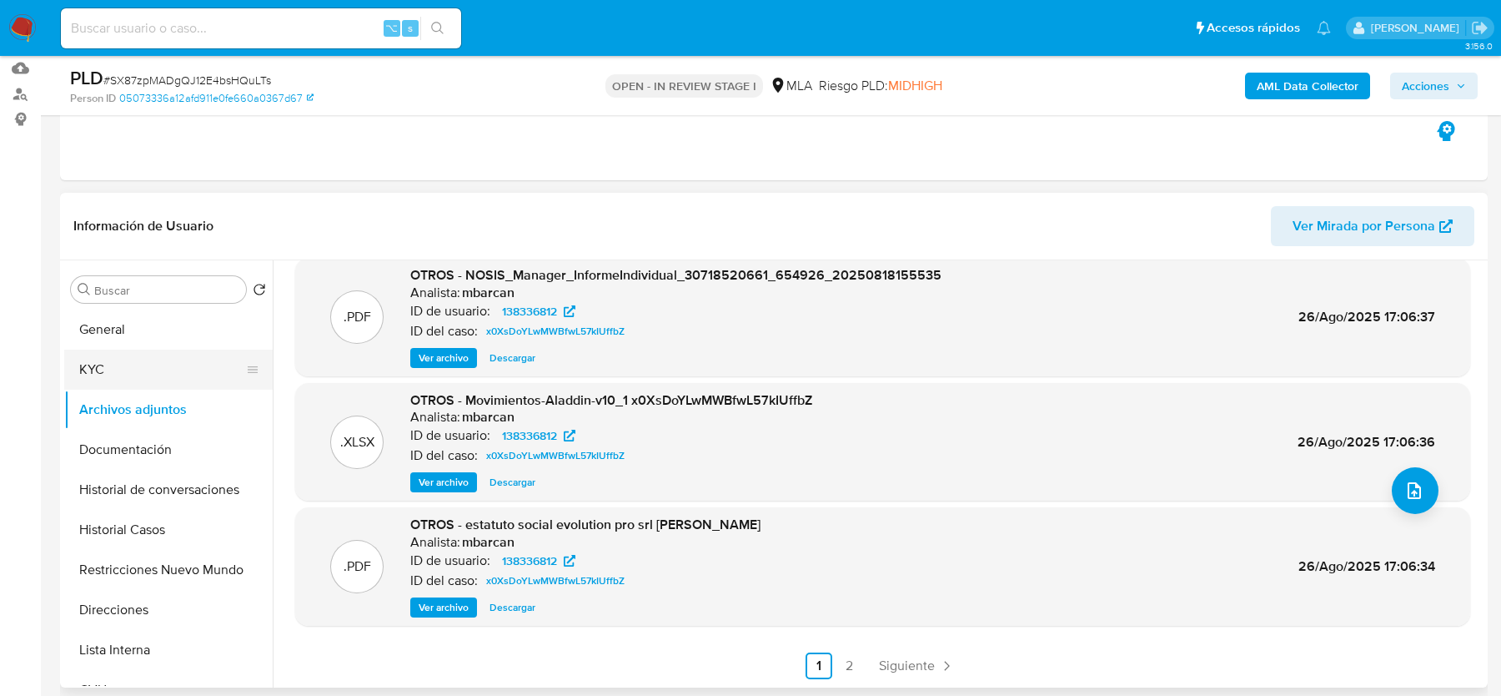
click at [165, 387] on button "KYC" at bounding box center [161, 369] width 195 height 40
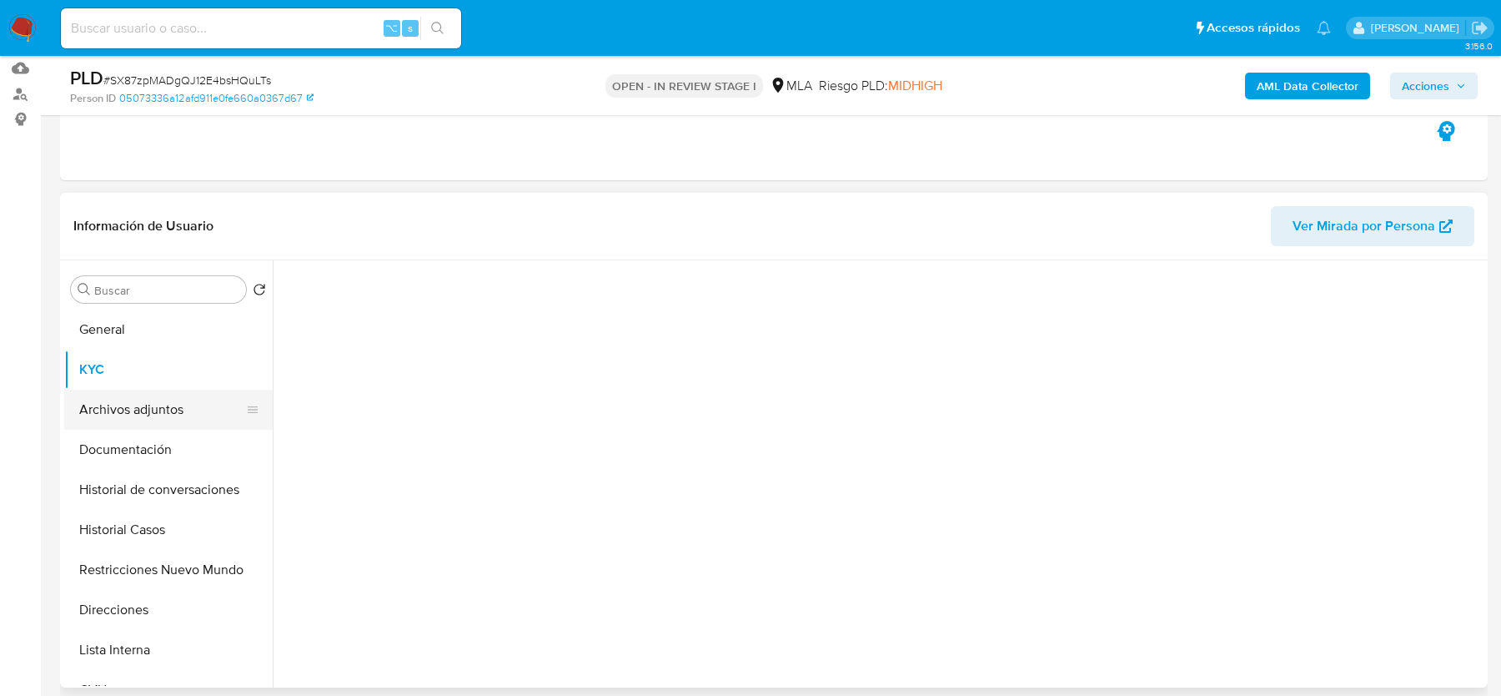
scroll to position [0, 0]
click at [164, 408] on button "Archivos adjuntos" at bounding box center [161, 410] width 195 height 40
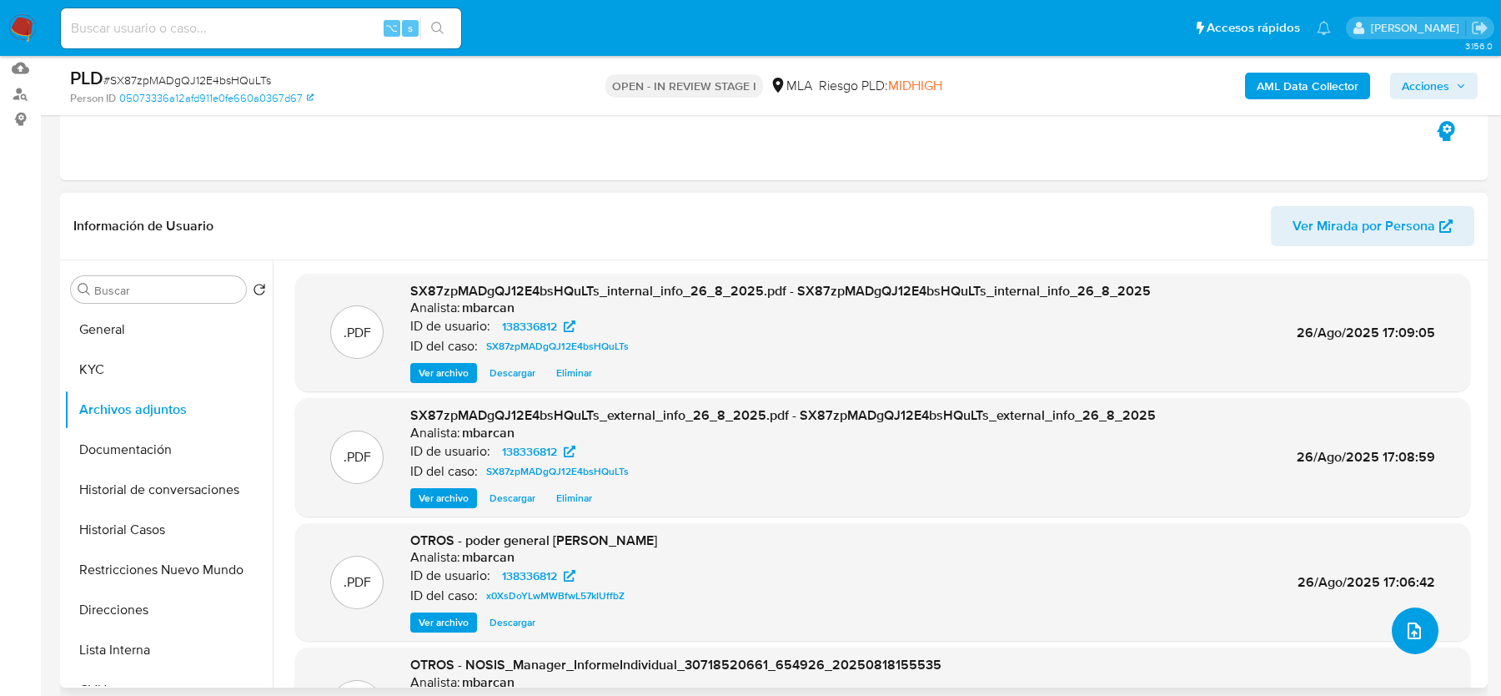
click at [1405, 629] on icon "upload-file" at bounding box center [1415, 631] width 20 height 20
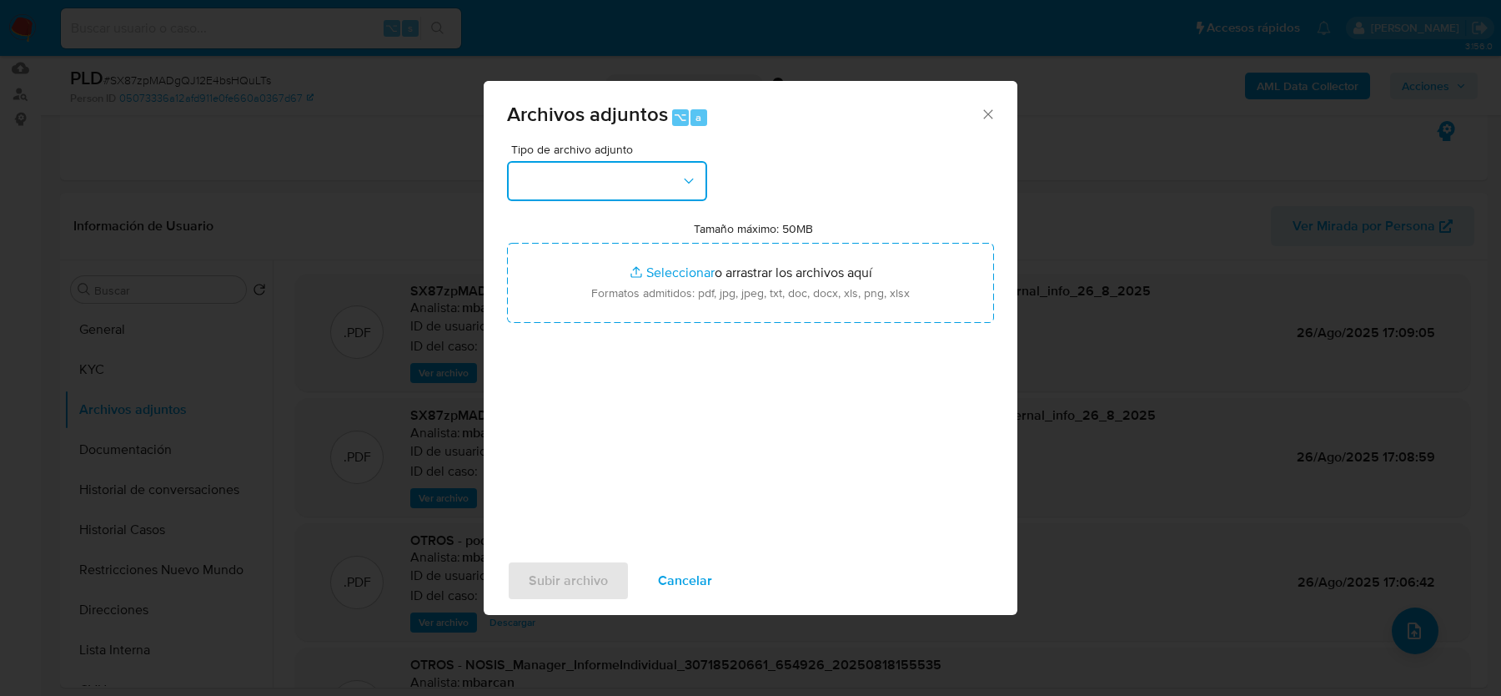
click at [641, 175] on button "button" at bounding box center [607, 181] width 200 height 40
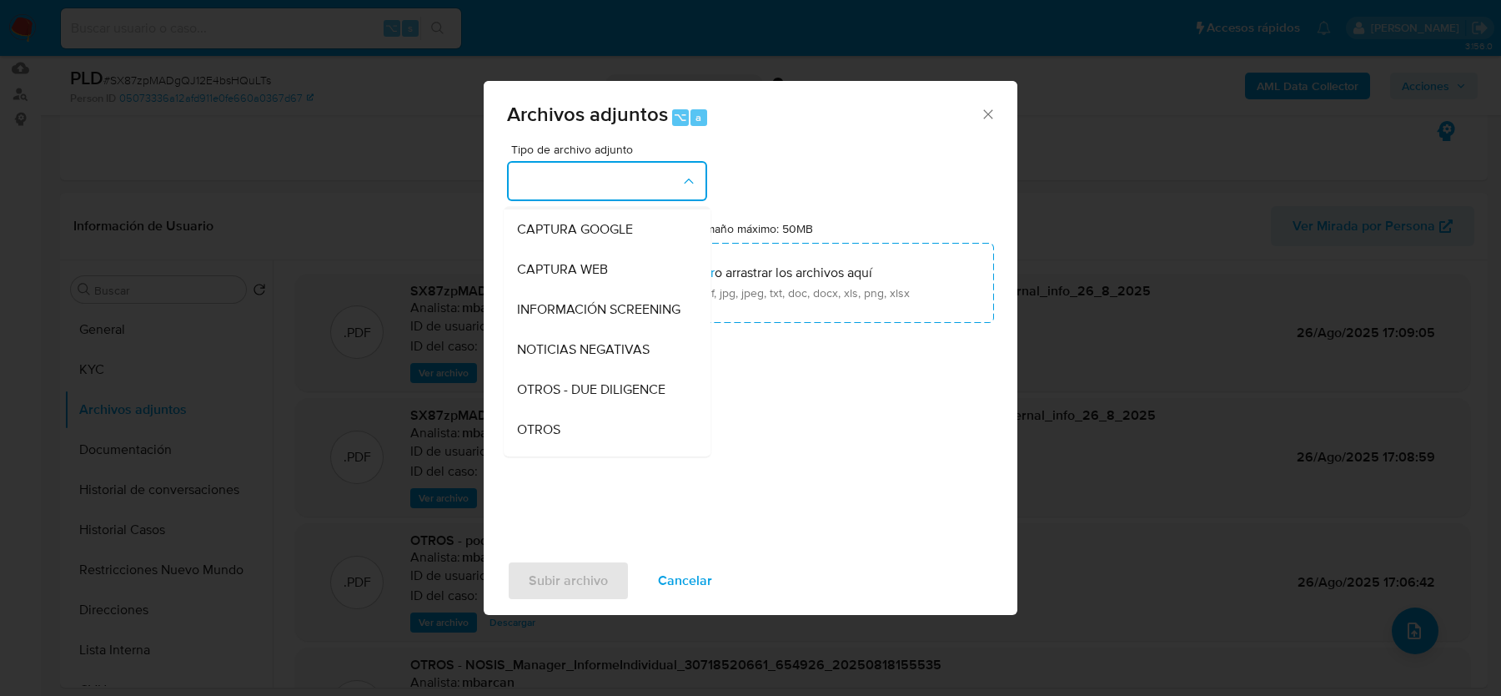
scroll to position [121, 0]
click at [552, 429] on span "OTROS" at bounding box center [538, 425] width 43 height 17
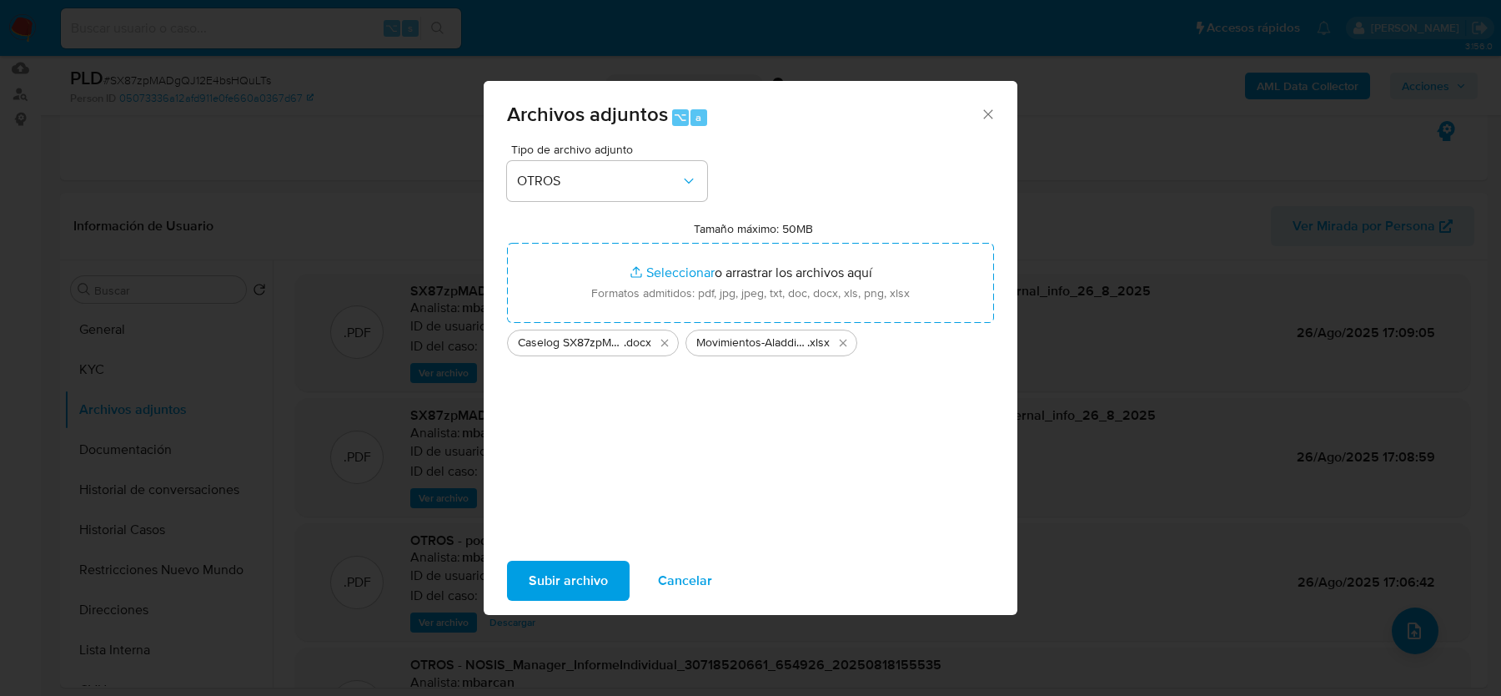
click at [588, 571] on span "Subir archivo" at bounding box center [568, 580] width 79 height 37
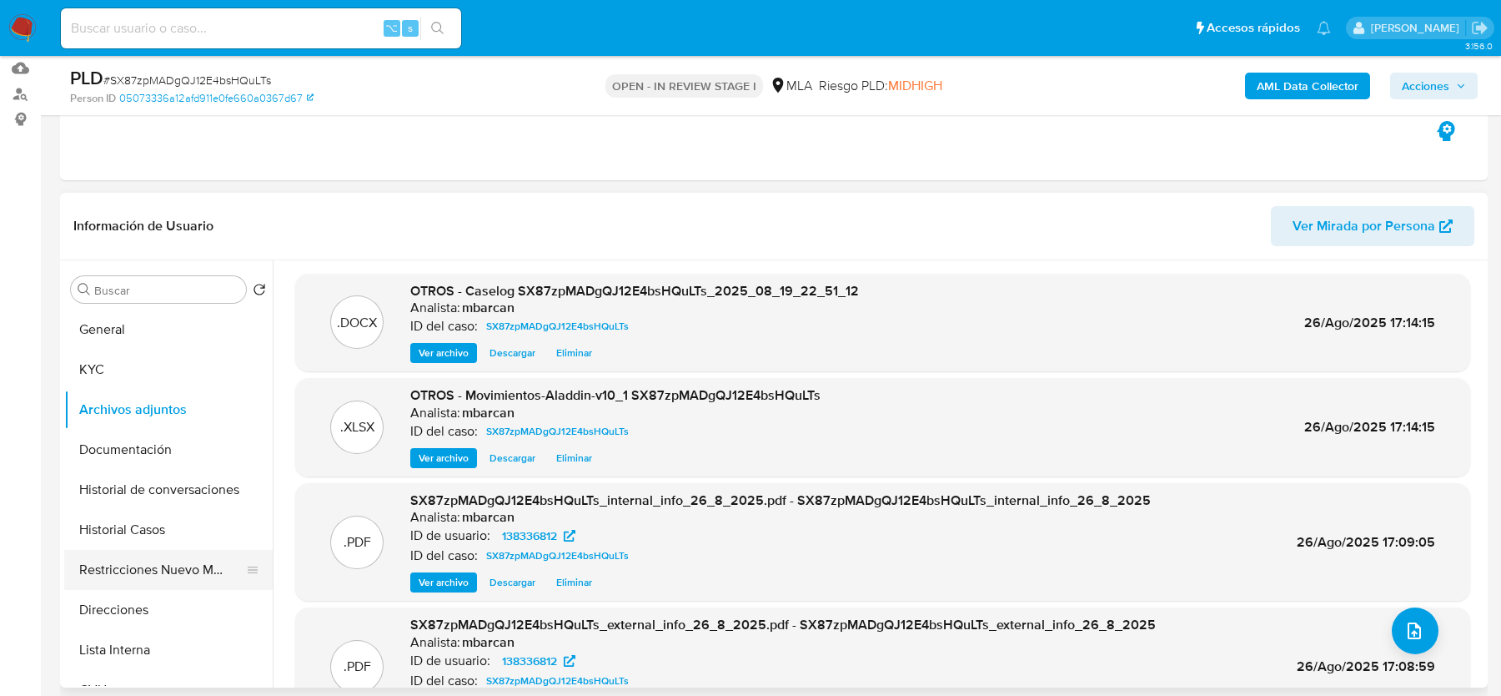
click at [144, 560] on button "Restricciones Nuevo Mundo" at bounding box center [161, 570] width 195 height 40
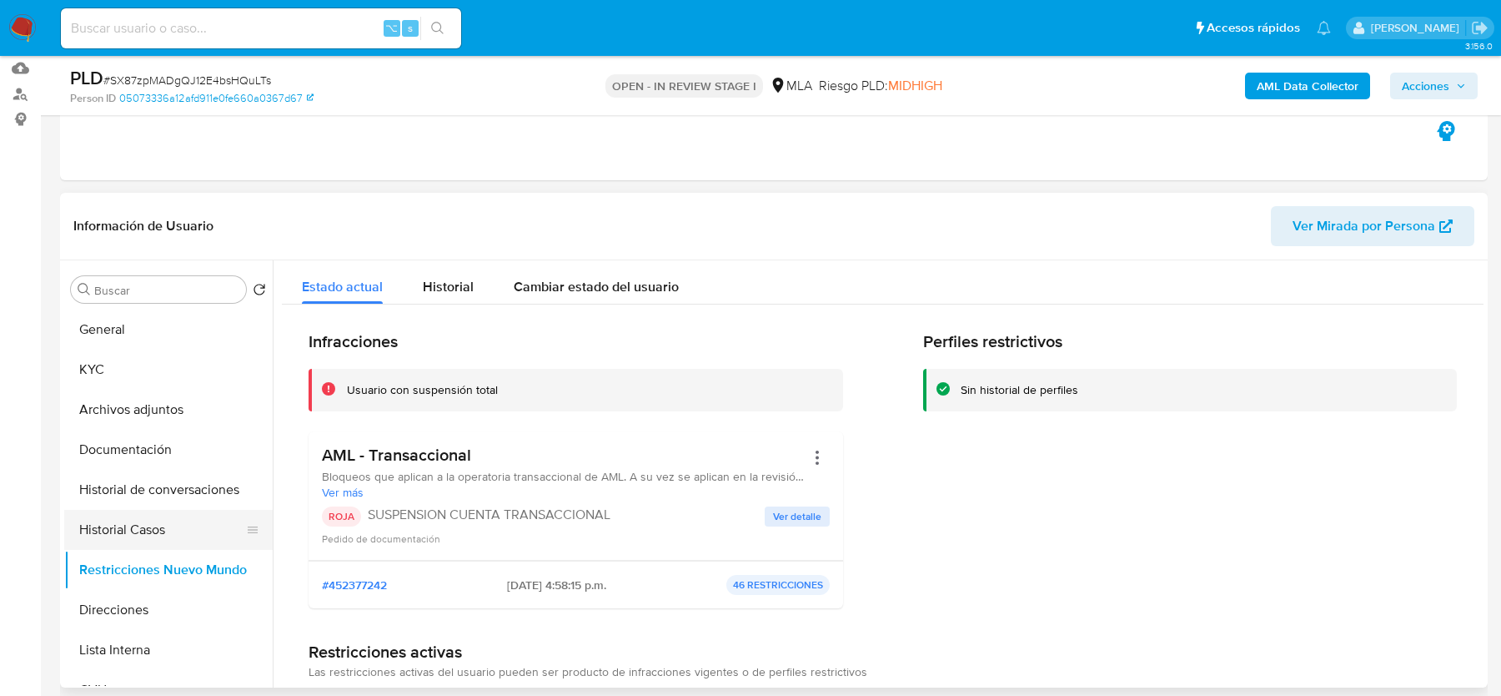
click at [125, 517] on button "Historial Casos" at bounding box center [161, 530] width 195 height 40
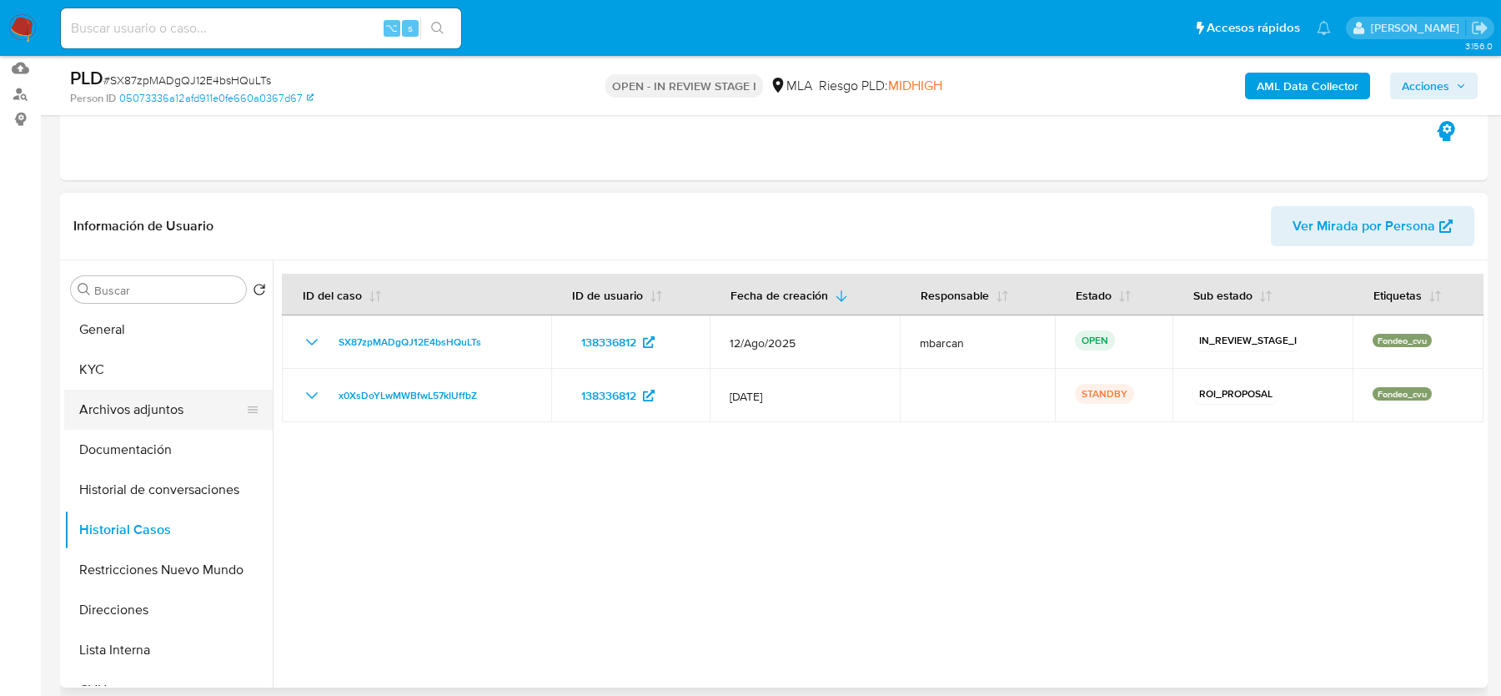
click at [132, 410] on button "Archivos adjuntos" at bounding box center [161, 410] width 195 height 40
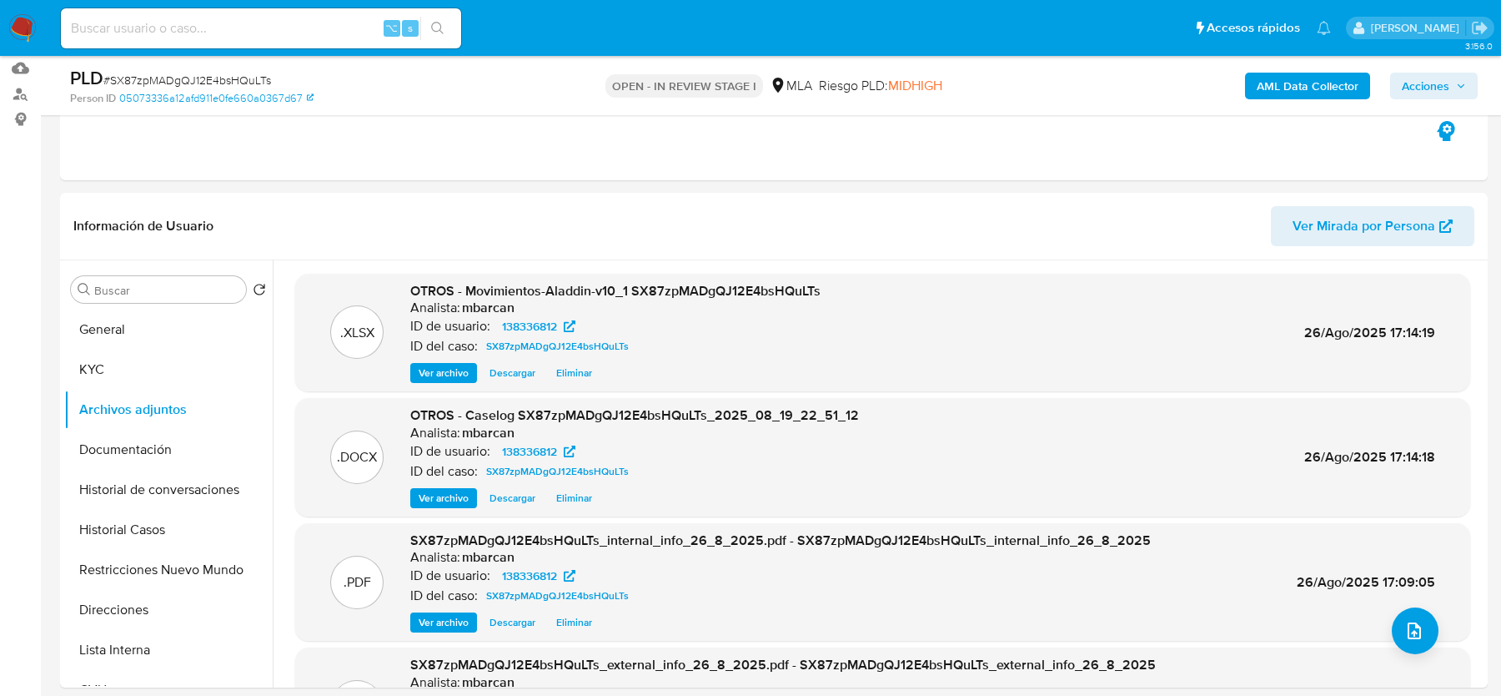
click at [1425, 84] on span "Acciones" at bounding box center [1426, 86] width 48 height 27
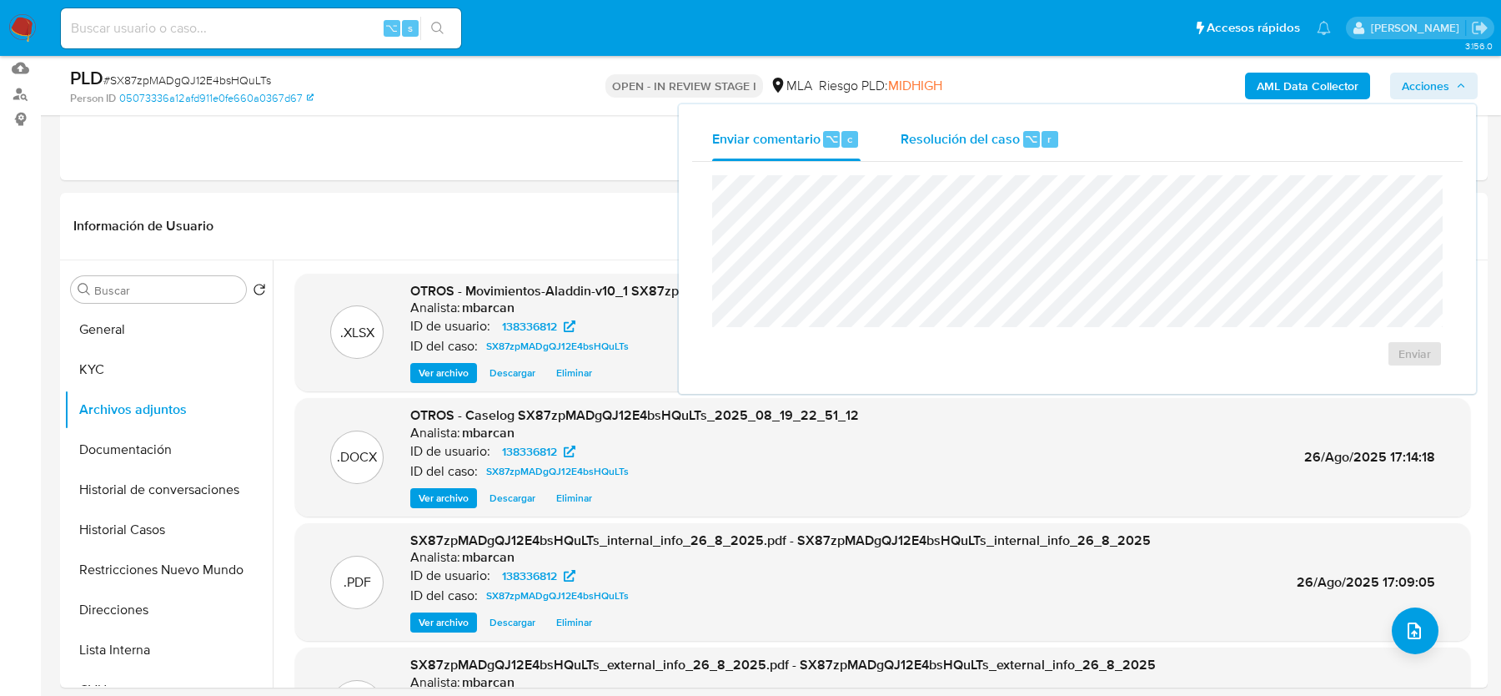
drag, startPoint x: 1023, startPoint y: 148, endPoint x: 1014, endPoint y: 159, distance: 14.4
click at [1023, 148] on div "Resolución del caso ⌥ r" at bounding box center [980, 139] width 159 height 43
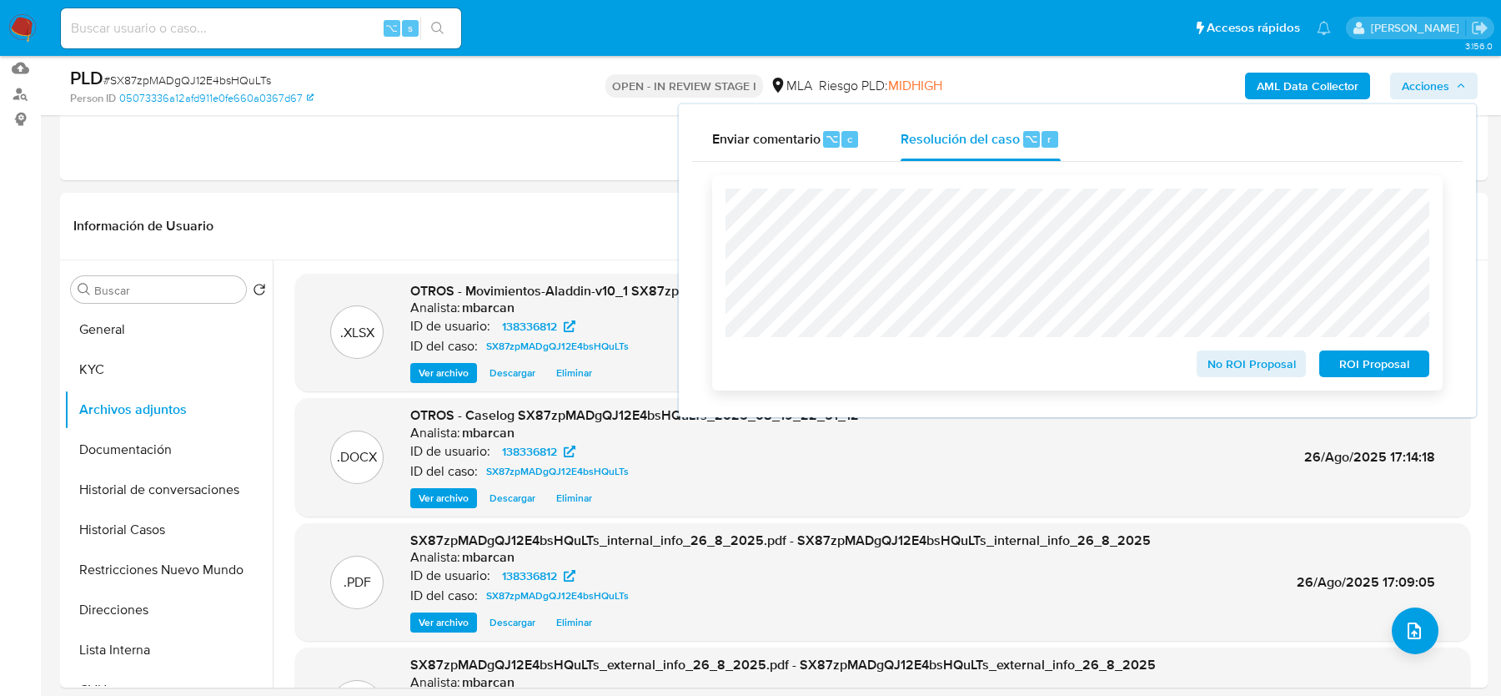
click at [1389, 365] on span "ROI Proposal" at bounding box center [1374, 363] width 87 height 23
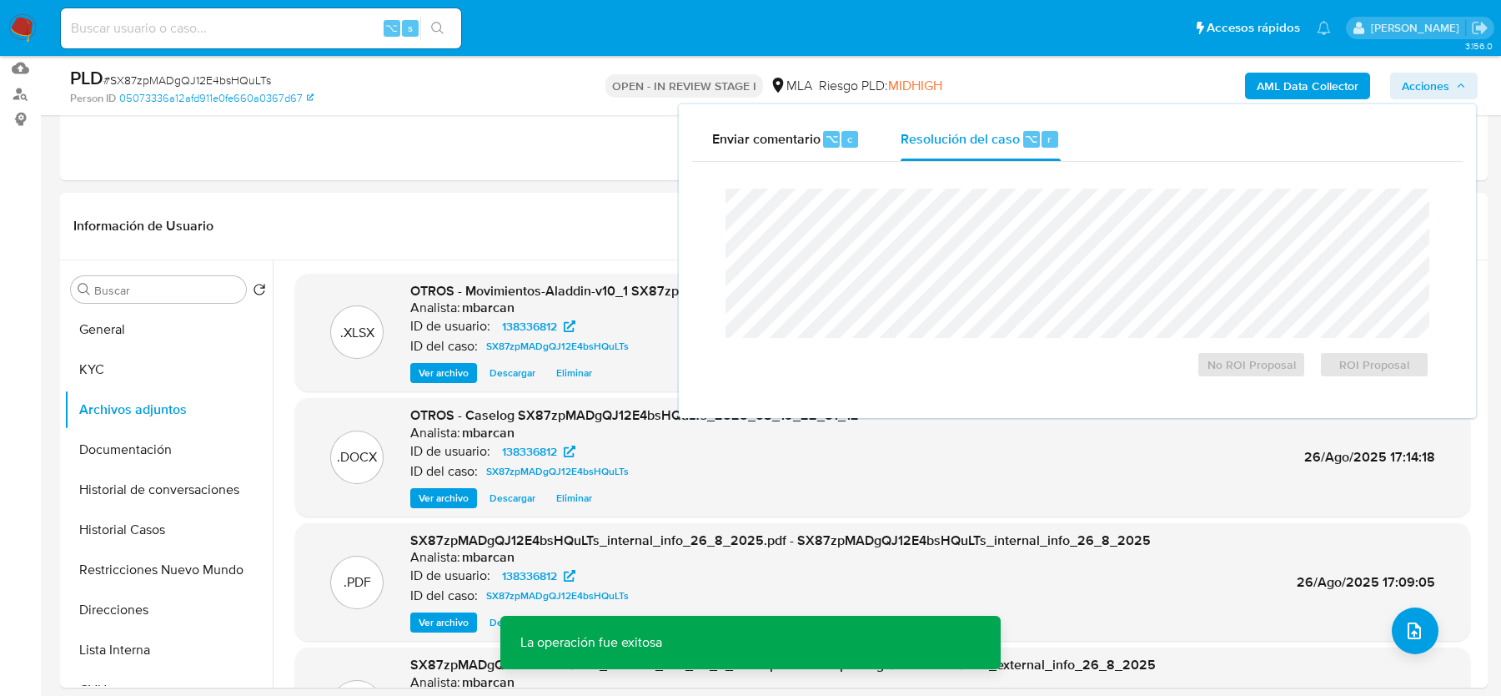
click at [204, 78] on span "# SX87zpMADgQJ12E4bsHQuLTs" at bounding box center [187, 80] width 168 height 17
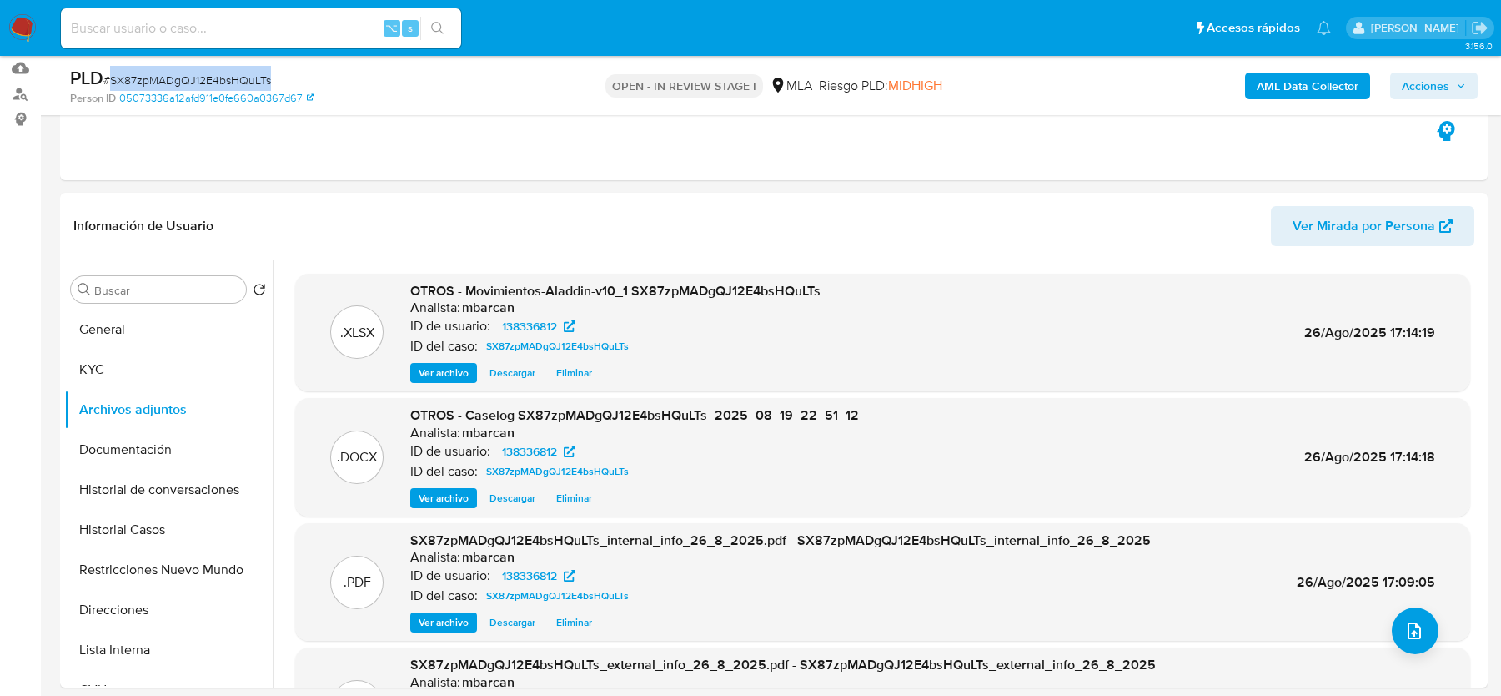
copy span "SX87zpMADgQJ12E4bsHQuLTs"
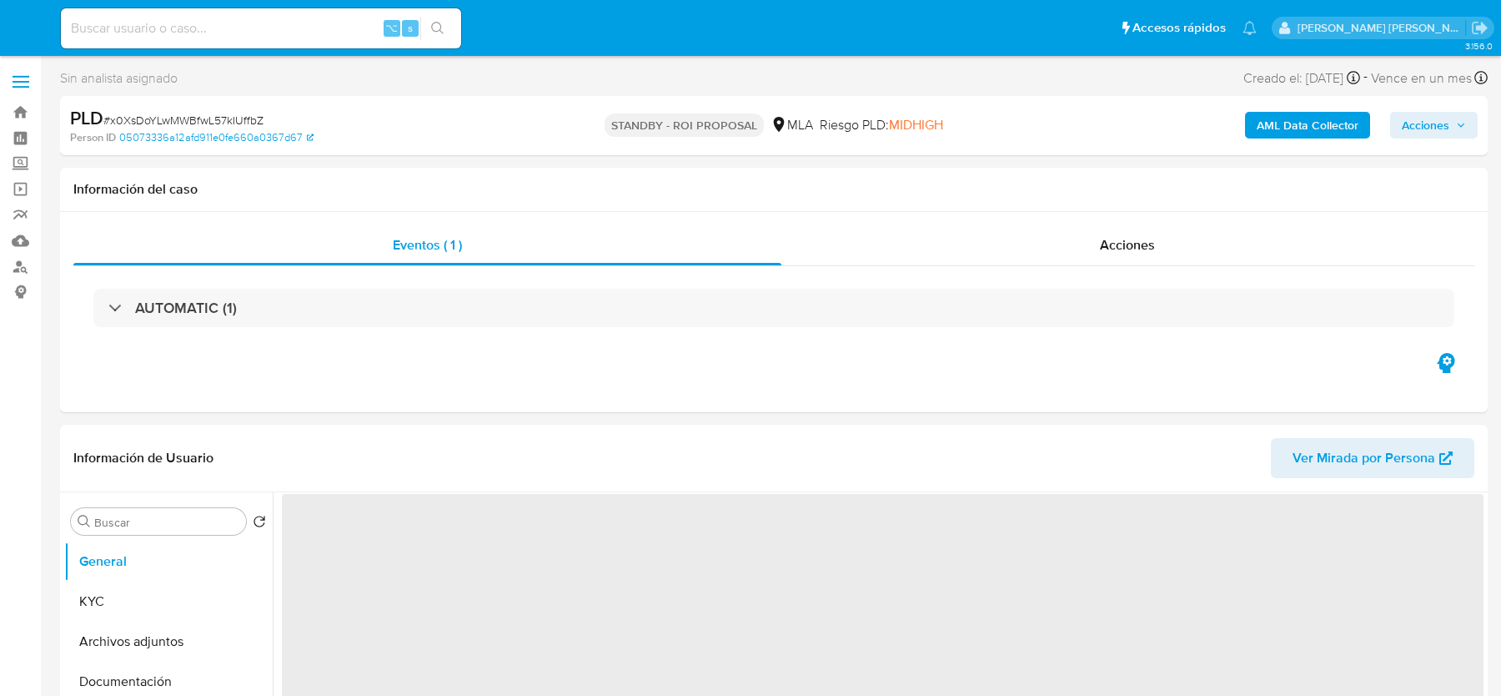
select select "10"
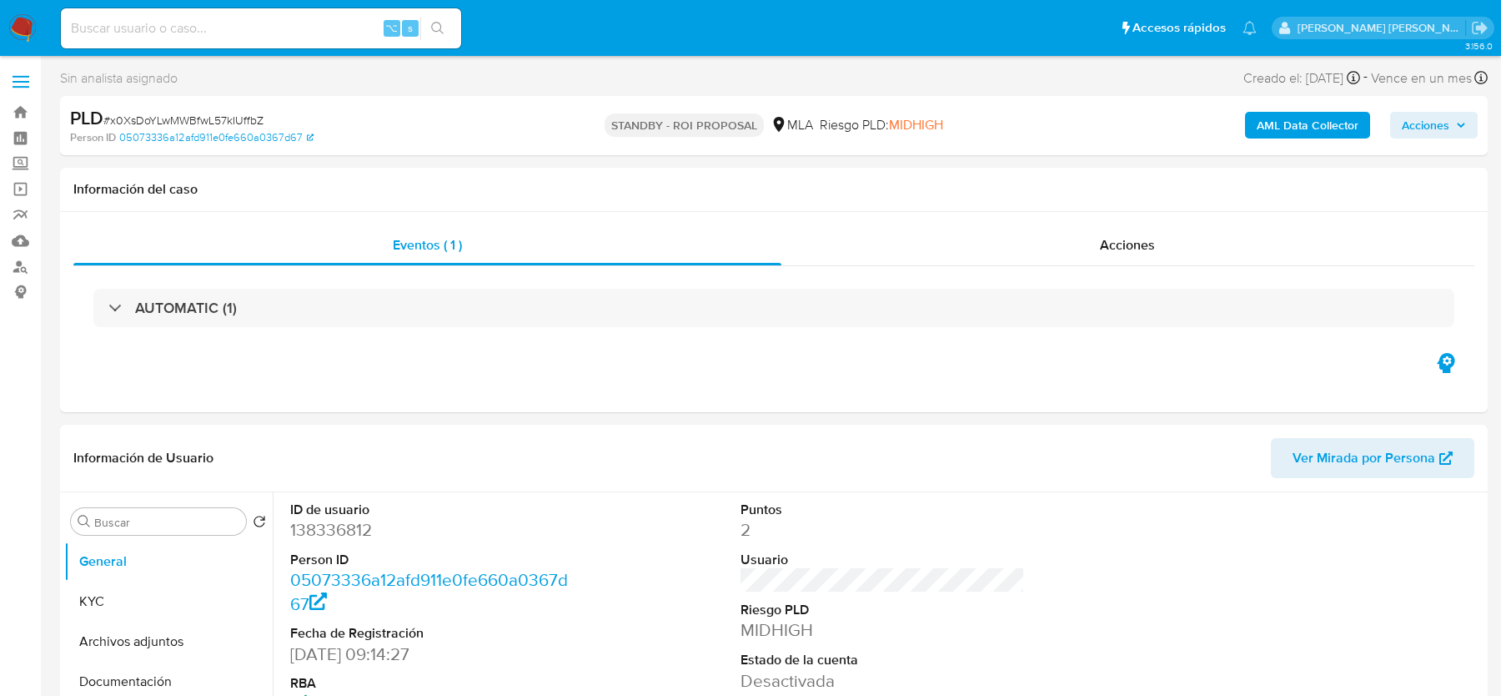
click at [26, 35] on img at bounding box center [22, 28] width 28 height 28
select select "10"
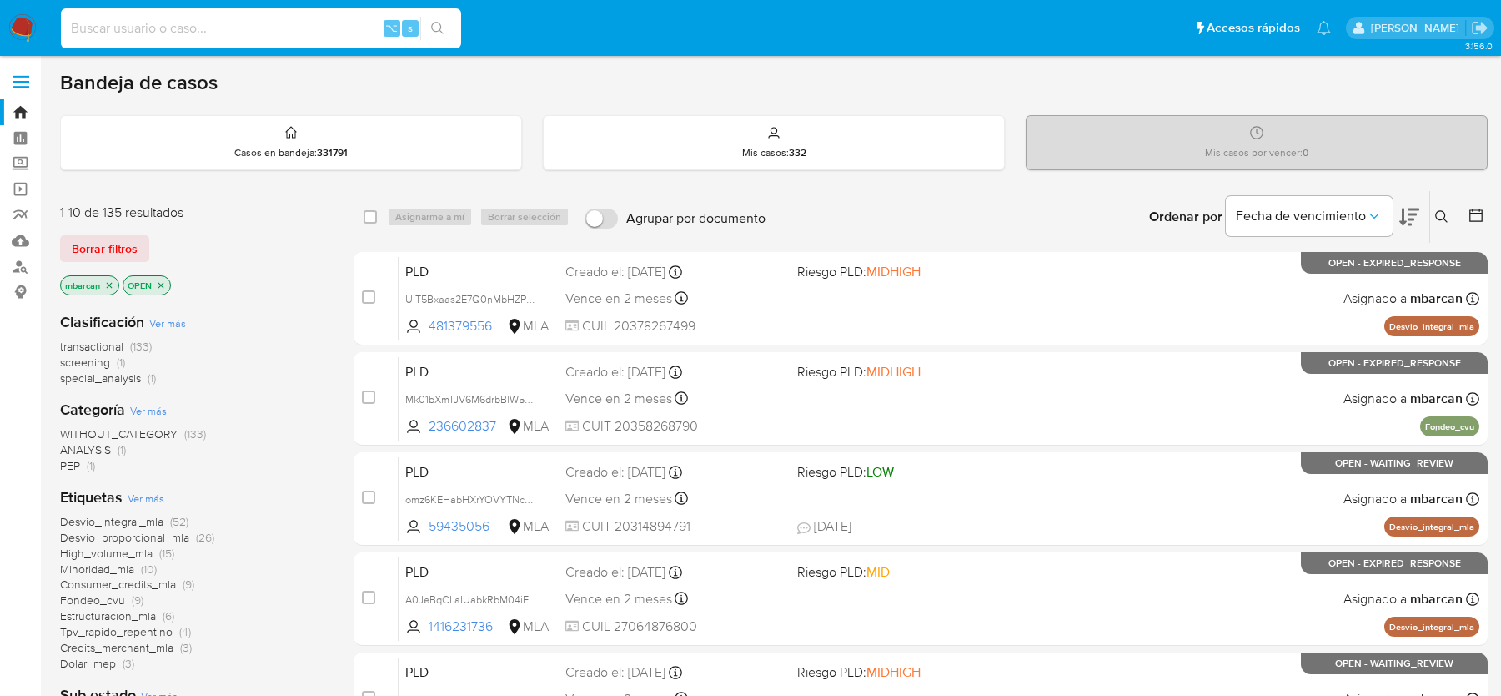
click at [199, 18] on input at bounding box center [261, 29] width 400 height 22
paste input "8y48oWridUA4SaiuX8Uk3bSa"
type input "8y48oWridUA4SaiuX8Uk3bSa"
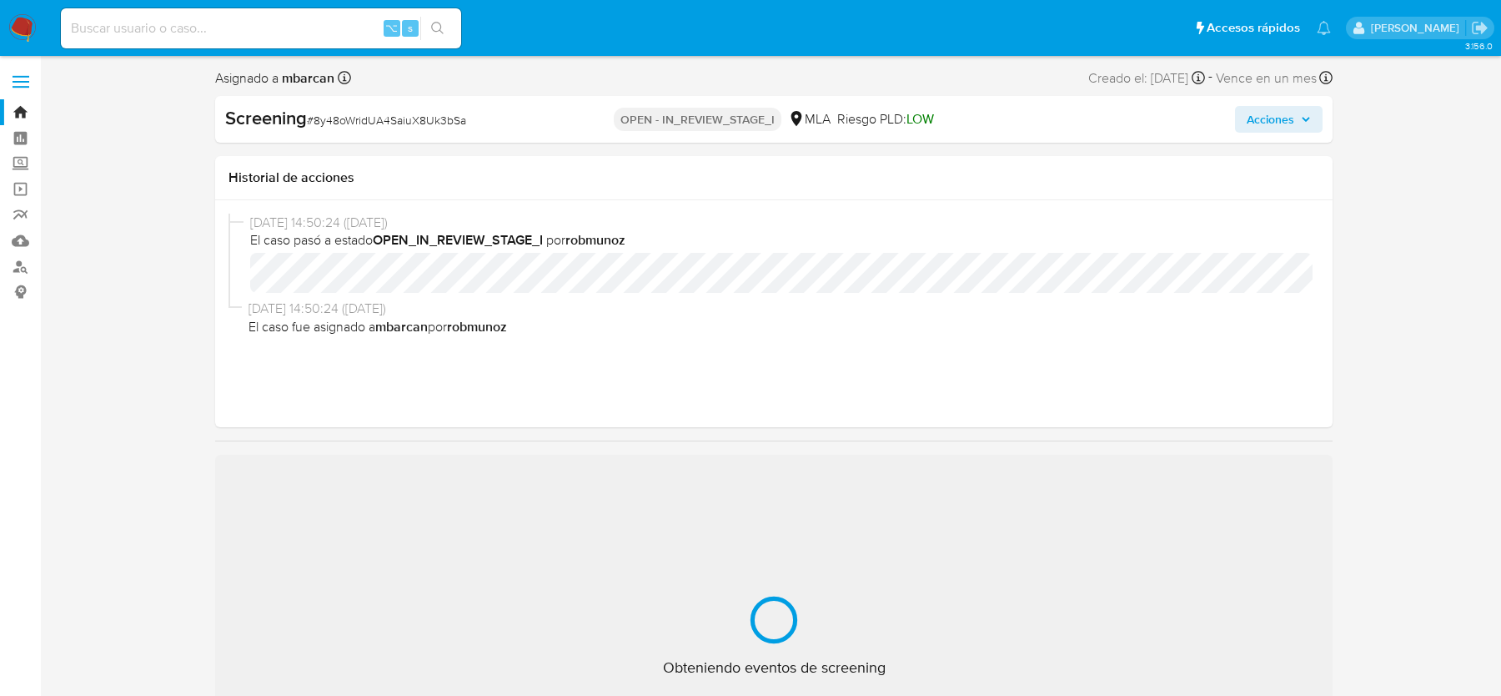
select select "10"
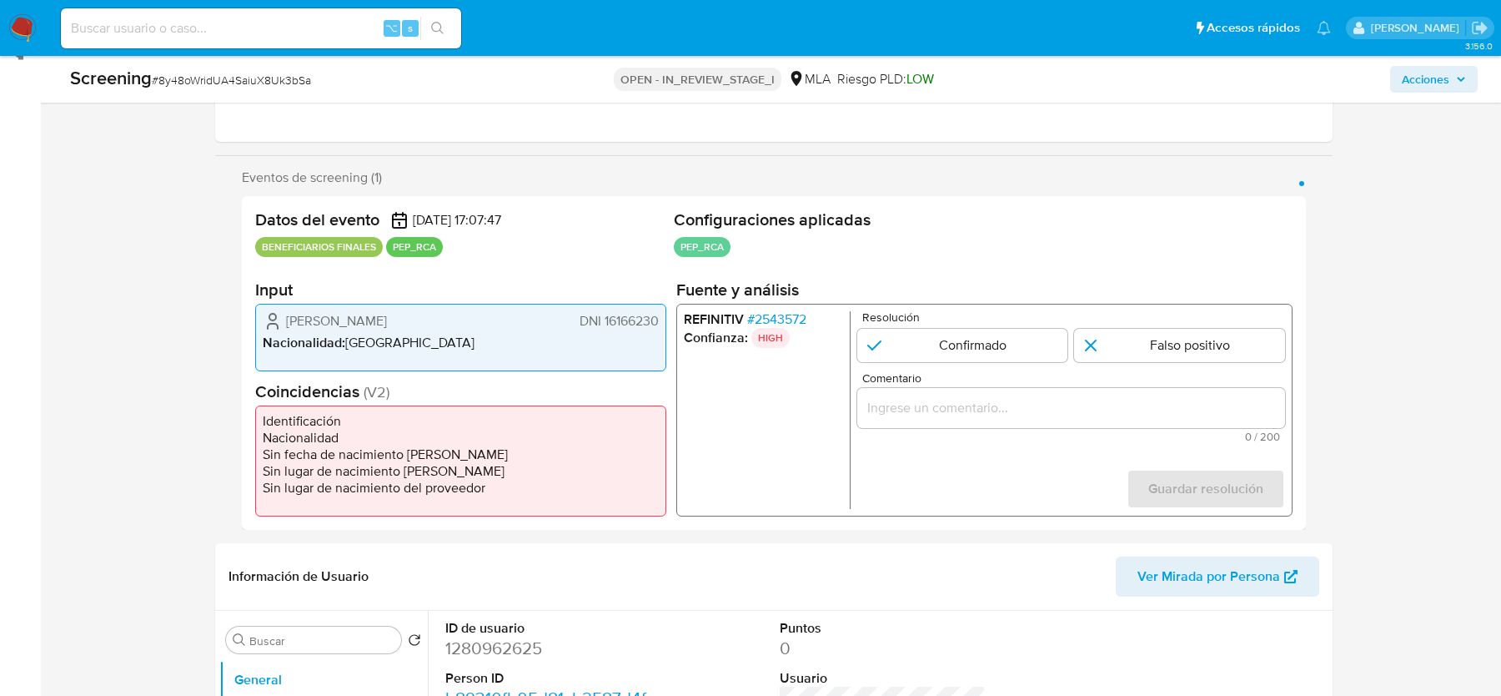
scroll to position [239, 0]
click at [757, 317] on span "# 2543572" at bounding box center [776, 318] width 59 height 17
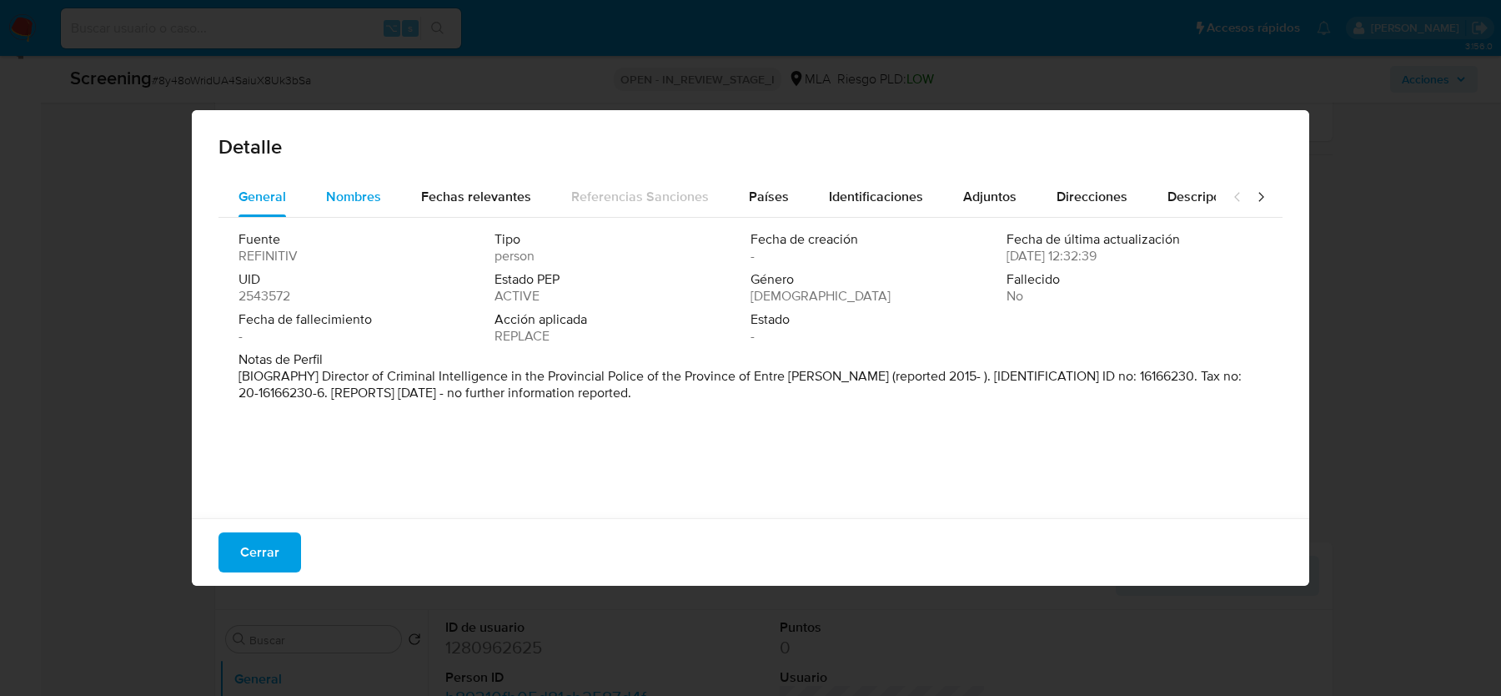
click at [370, 199] on span "Nombres" at bounding box center [353, 196] width 55 height 19
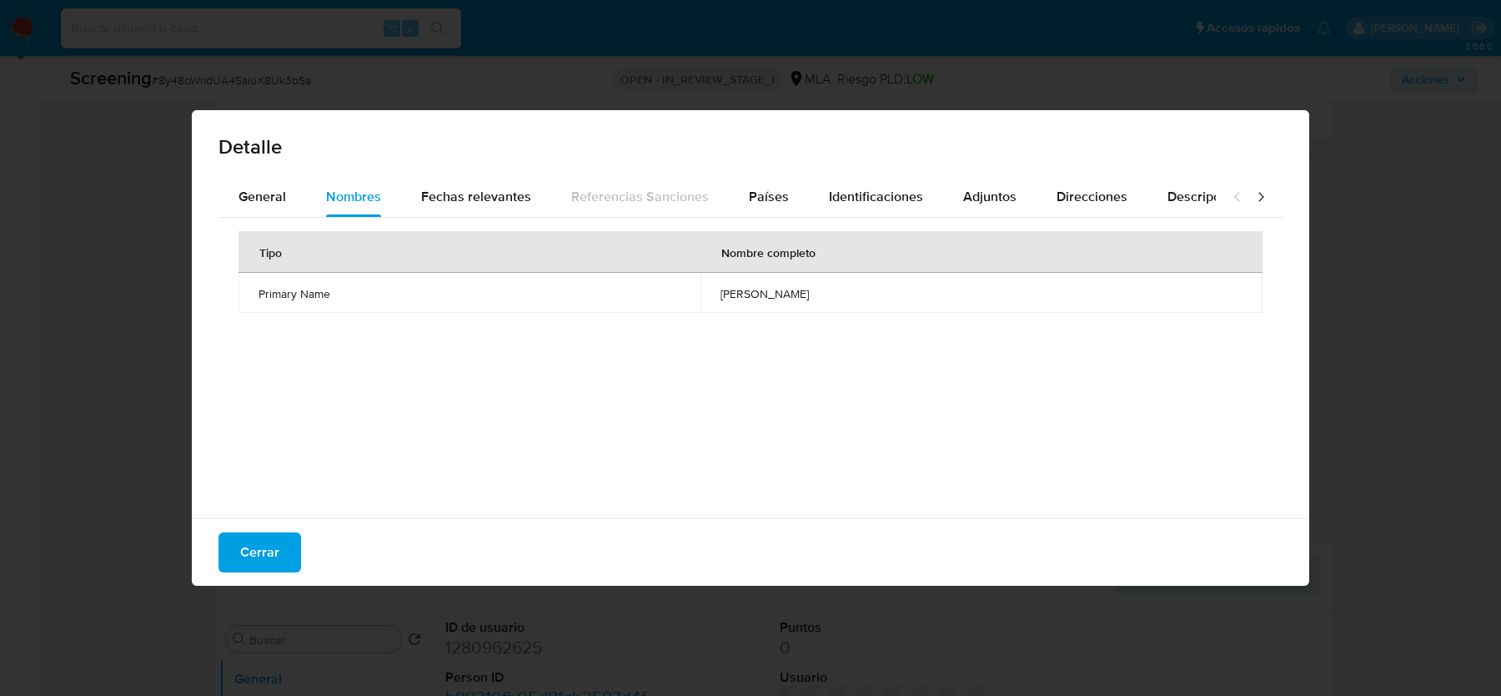
drag, startPoint x: 696, startPoint y: 291, endPoint x: 815, endPoint y: 291, distance: 118.4
click at [815, 291] on td "[PERSON_NAME]" at bounding box center [982, 293] width 562 height 40
click at [829, 199] on span "Identificaciones" at bounding box center [876, 196] width 94 height 19
click at [775, 289] on span "20161662306" at bounding box center [991, 293] width 504 height 15
click at [775, 287] on span "20161662306" at bounding box center [991, 293] width 504 height 15
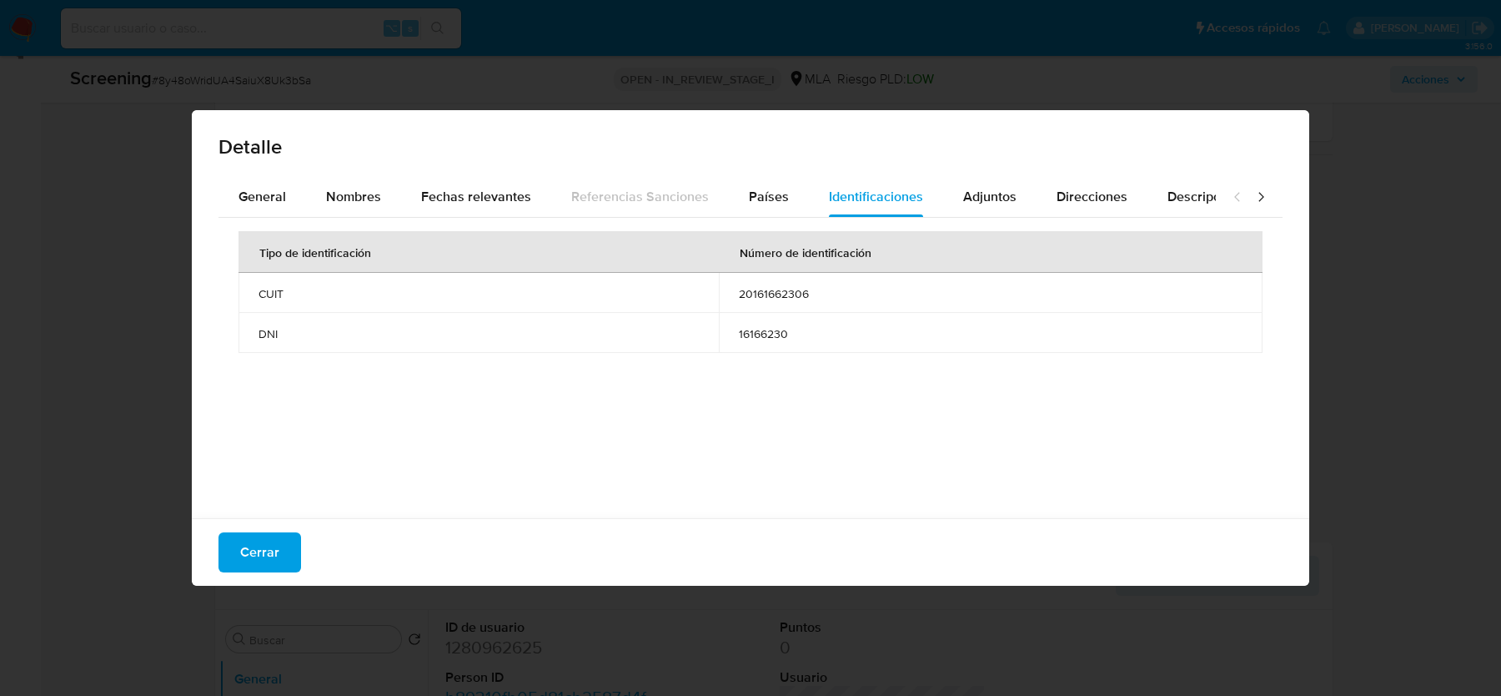
click at [759, 339] on span "16166230" at bounding box center [991, 333] width 504 height 15
click at [369, 194] on span "Nombres" at bounding box center [353, 196] width 55 height 19
click at [777, 194] on span "Países" at bounding box center [769, 196] width 40 height 19
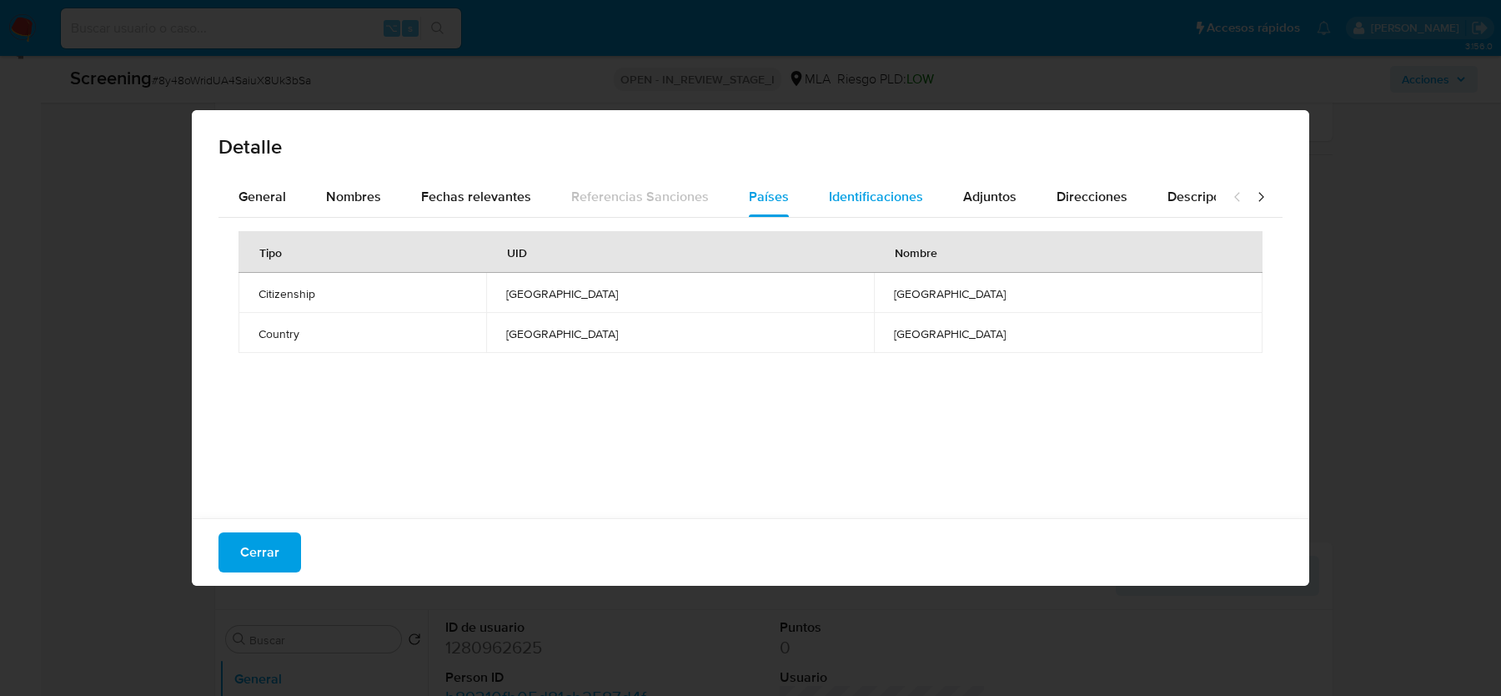
click at [901, 198] on span "Identificaciones" at bounding box center [876, 196] width 94 height 19
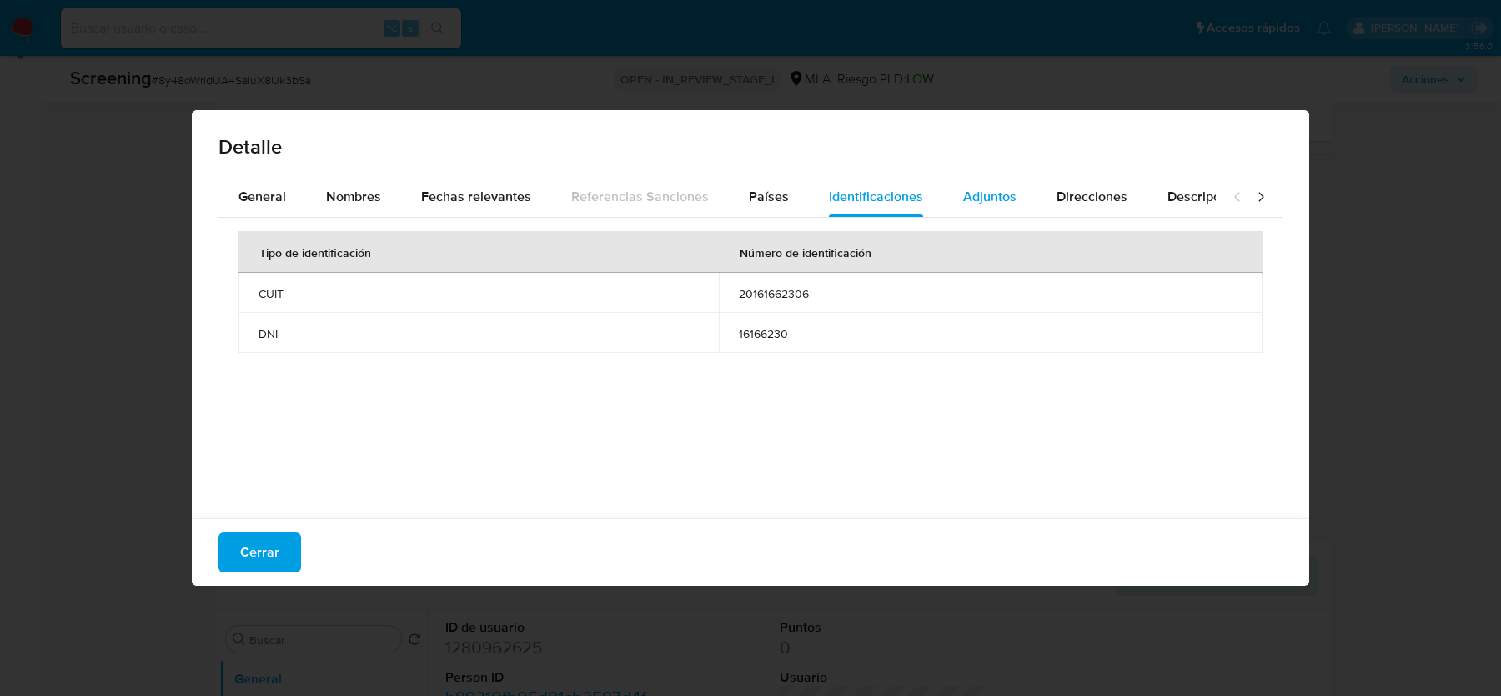
click at [1012, 208] on button "Adjuntos" at bounding box center [989, 197] width 93 height 40
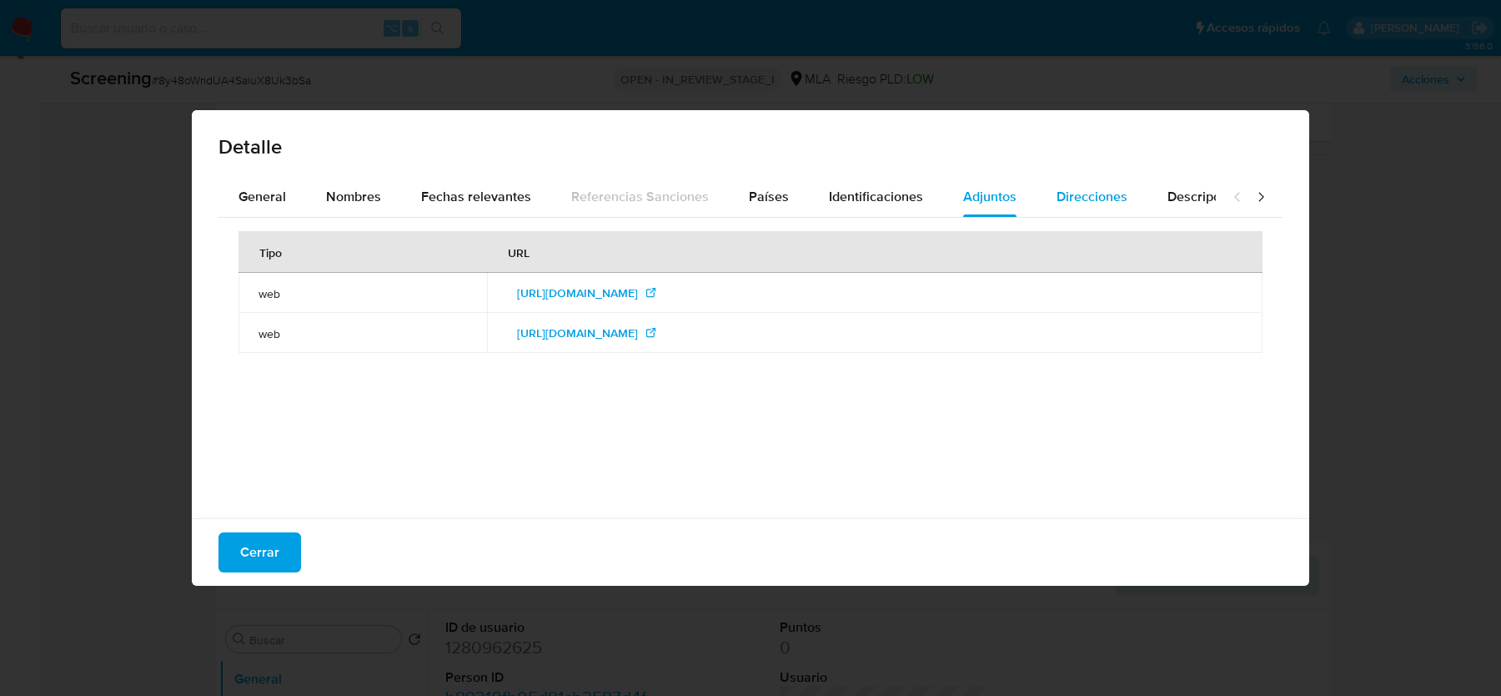
click at [1057, 194] on span "Direcciones" at bounding box center [1092, 196] width 71 height 19
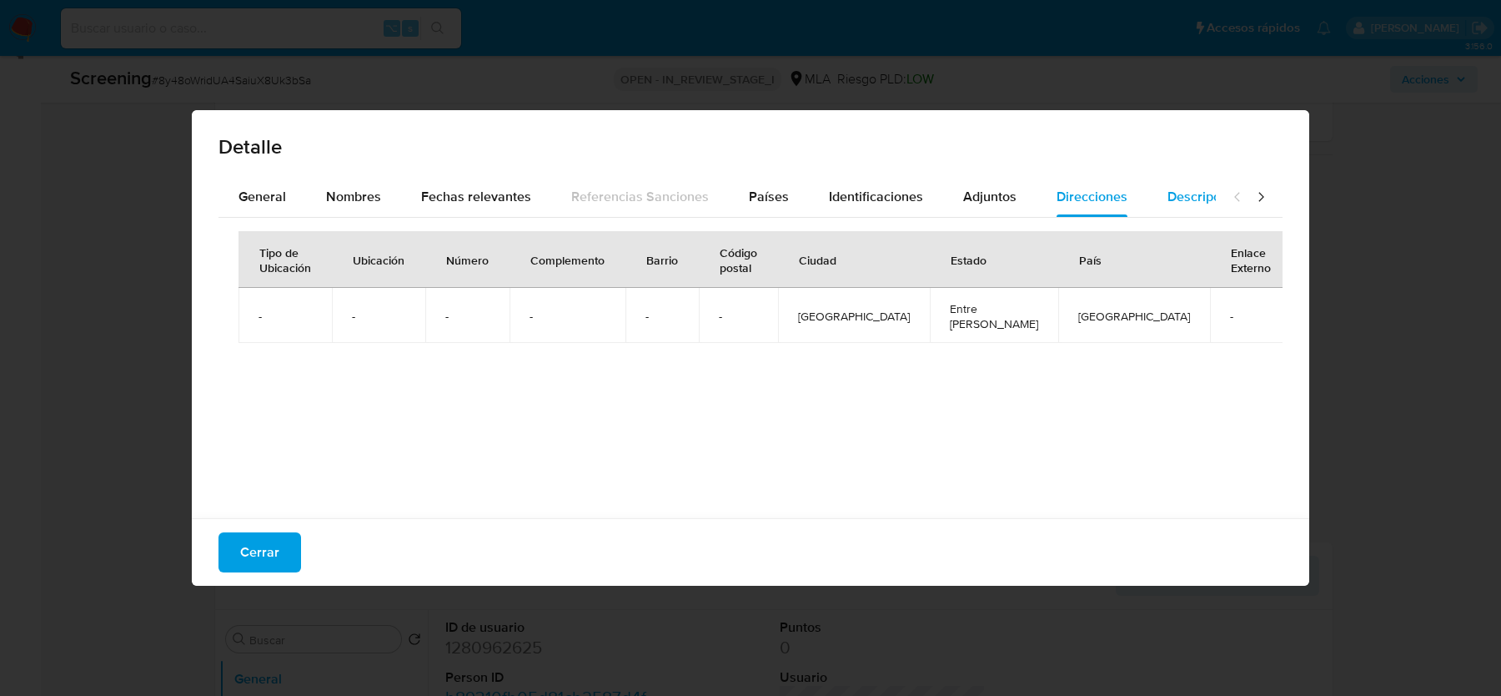
click at [1174, 204] on span "Descripciones" at bounding box center [1210, 196] width 85 height 19
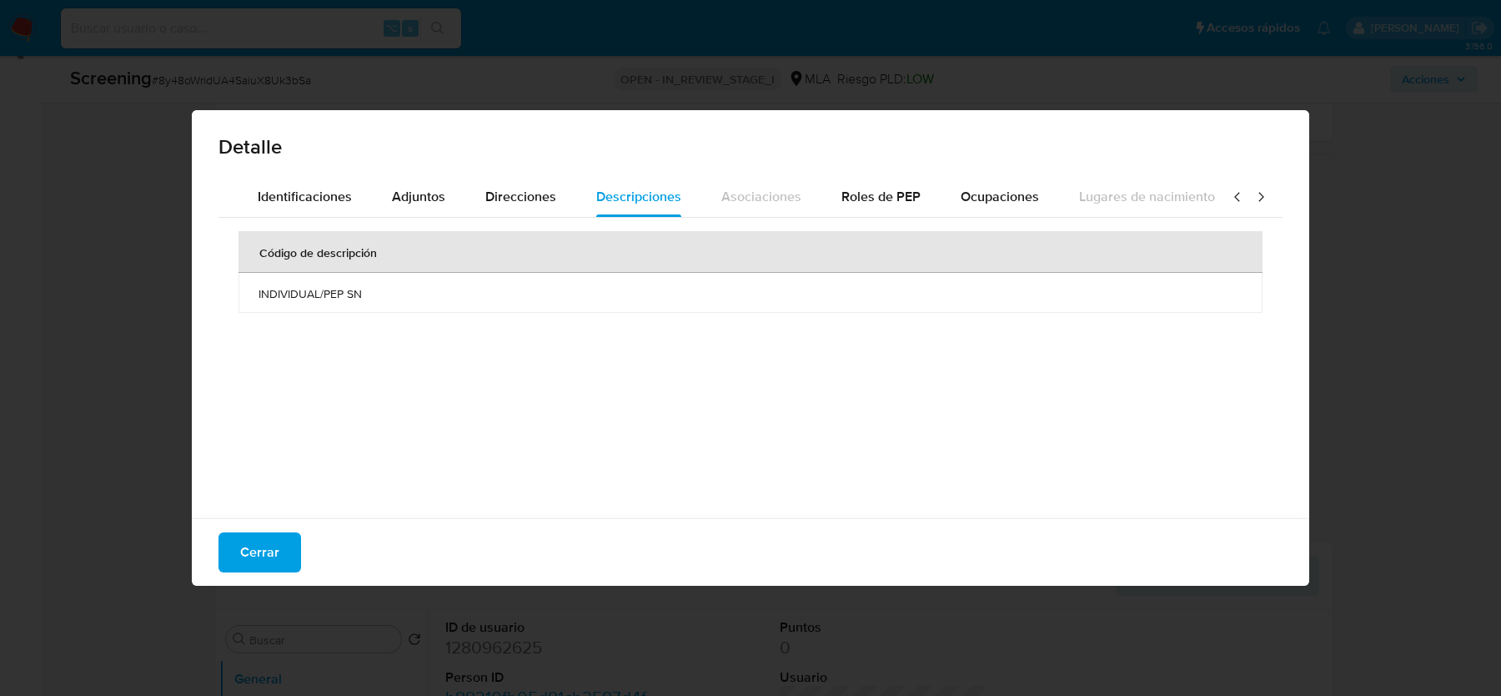
scroll to position [0, 577]
click at [864, 195] on span "Roles de PEP" at bounding box center [875, 196] width 79 height 19
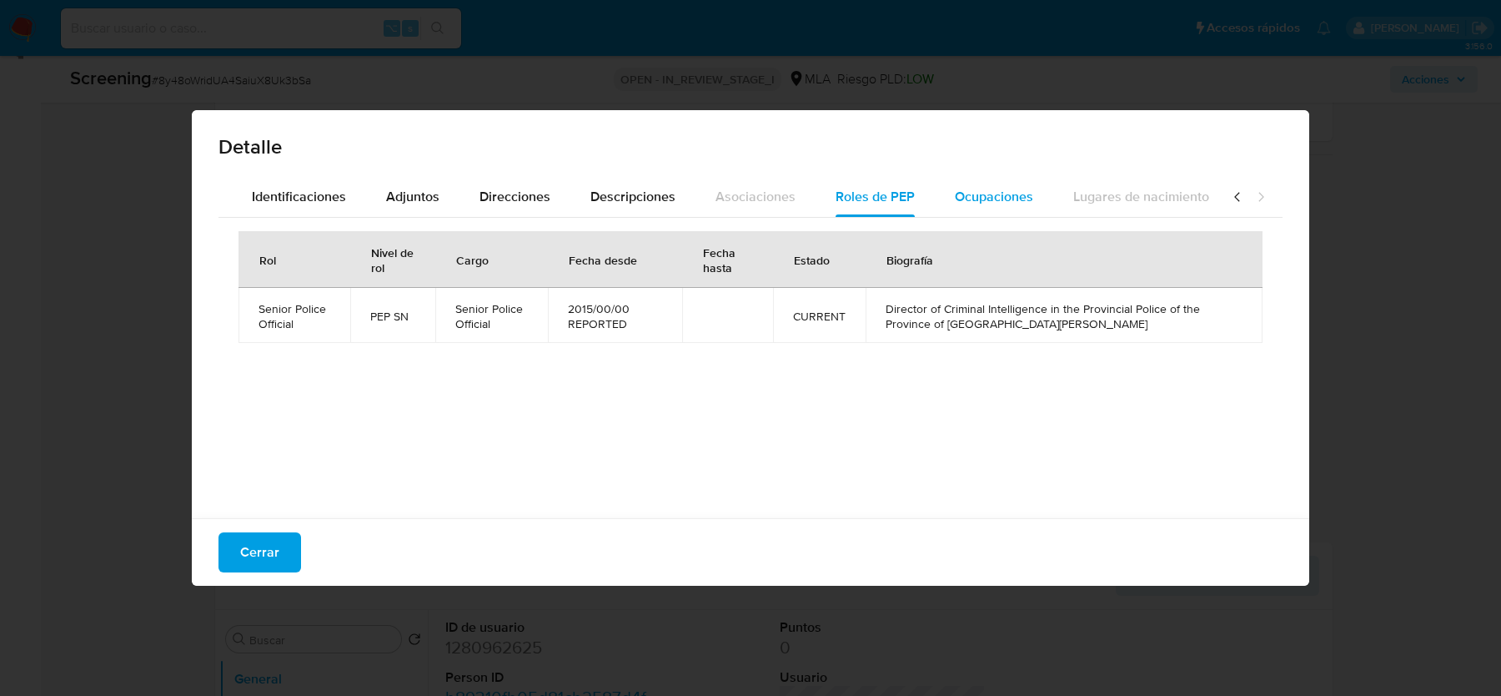
click at [975, 197] on span "Ocupaciones" at bounding box center [994, 196] width 78 height 19
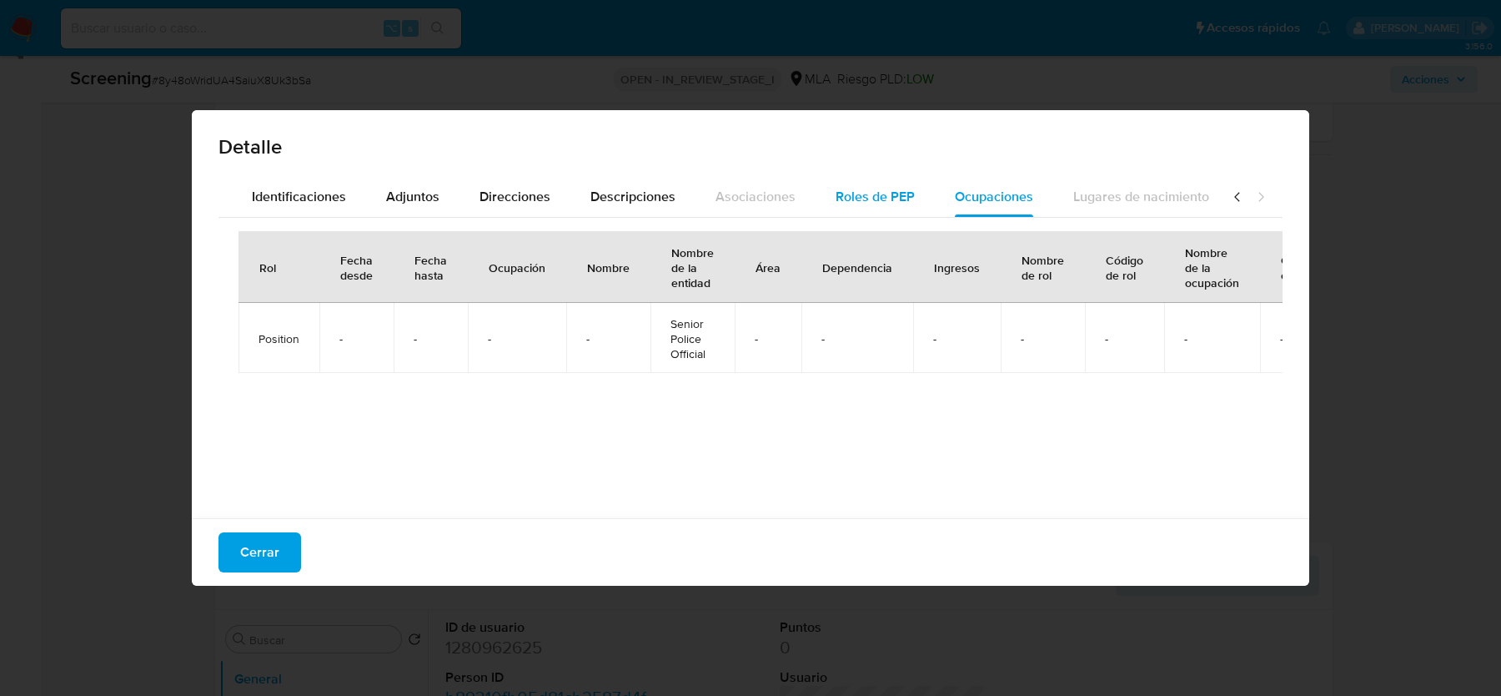
click at [861, 202] on span "Roles de PEP" at bounding box center [875, 196] width 79 height 19
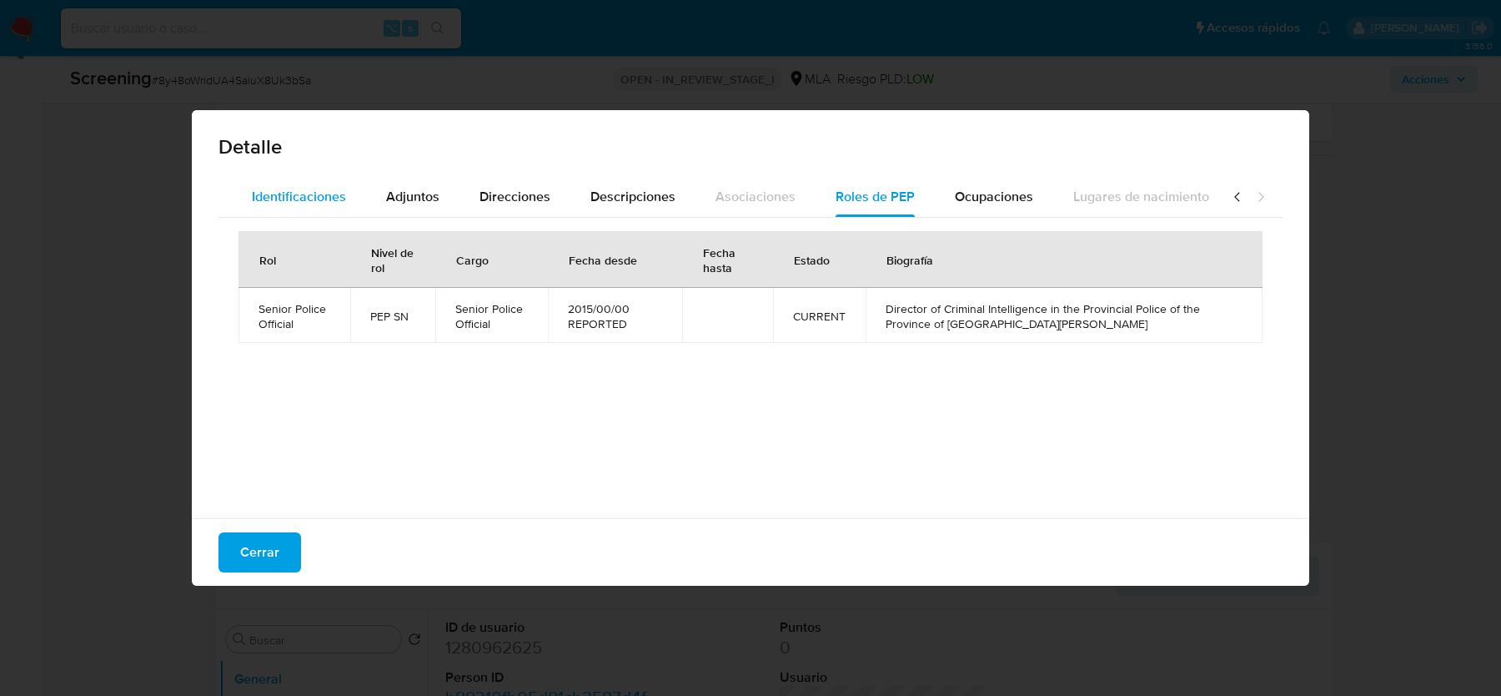
click at [306, 198] on span "Identificaciones" at bounding box center [299, 196] width 94 height 19
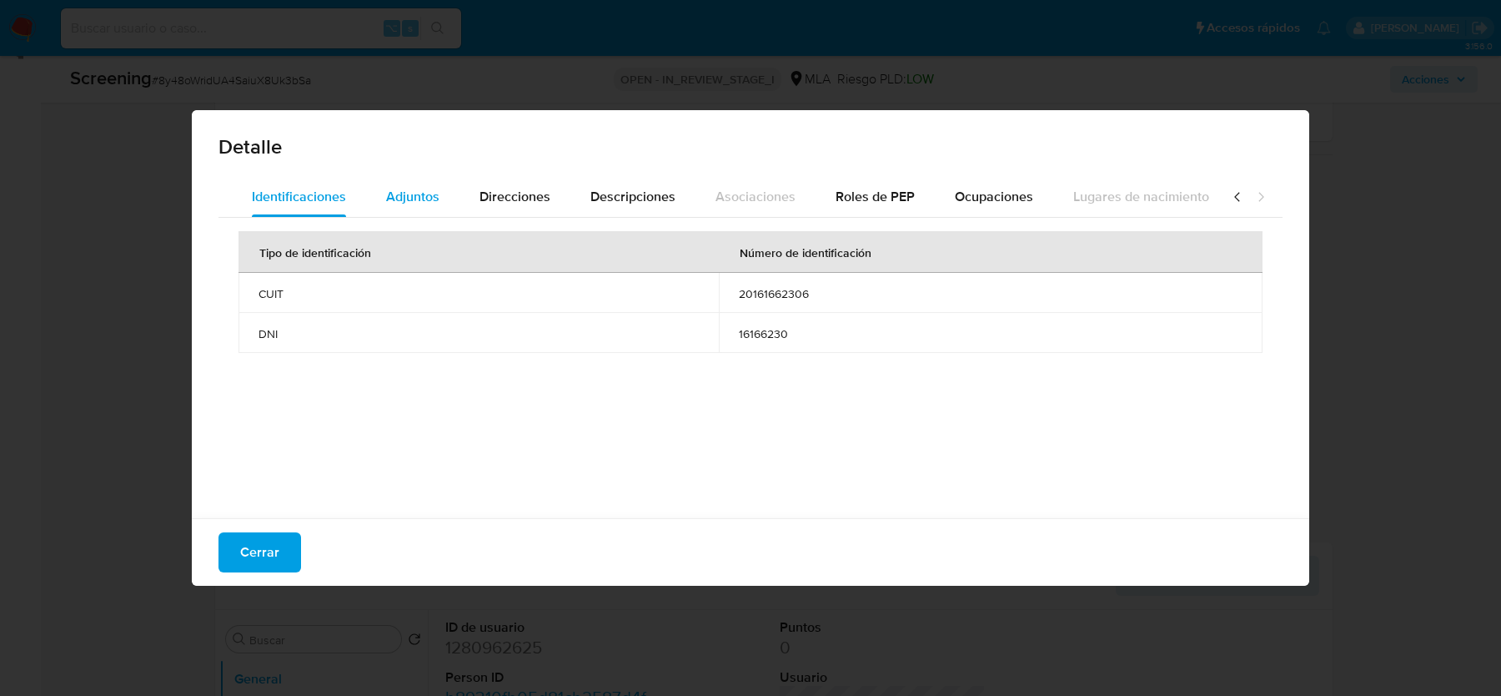
click at [396, 203] on span "Adjuntos" at bounding box center [412, 196] width 53 height 19
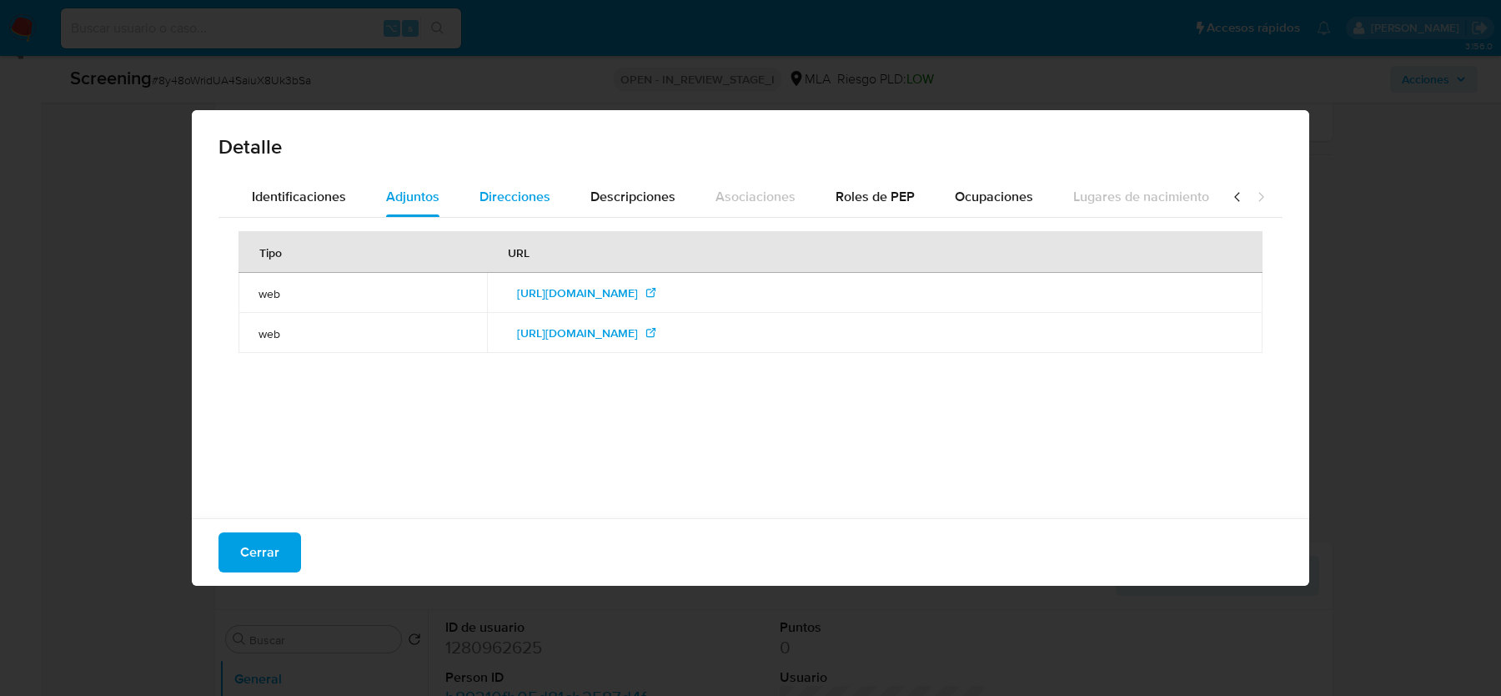
click at [501, 199] on span "Direcciones" at bounding box center [515, 196] width 71 height 19
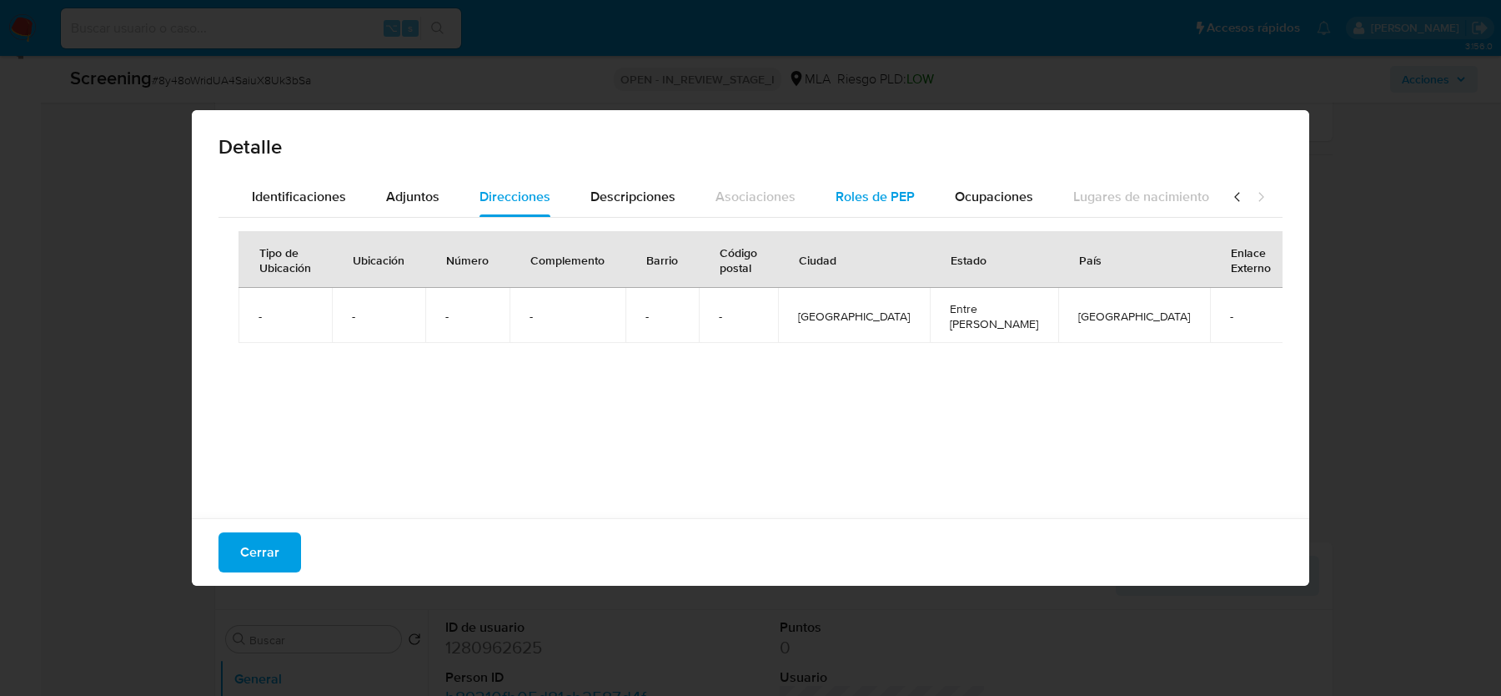
click at [892, 204] on span "Roles de PEP" at bounding box center [875, 196] width 79 height 19
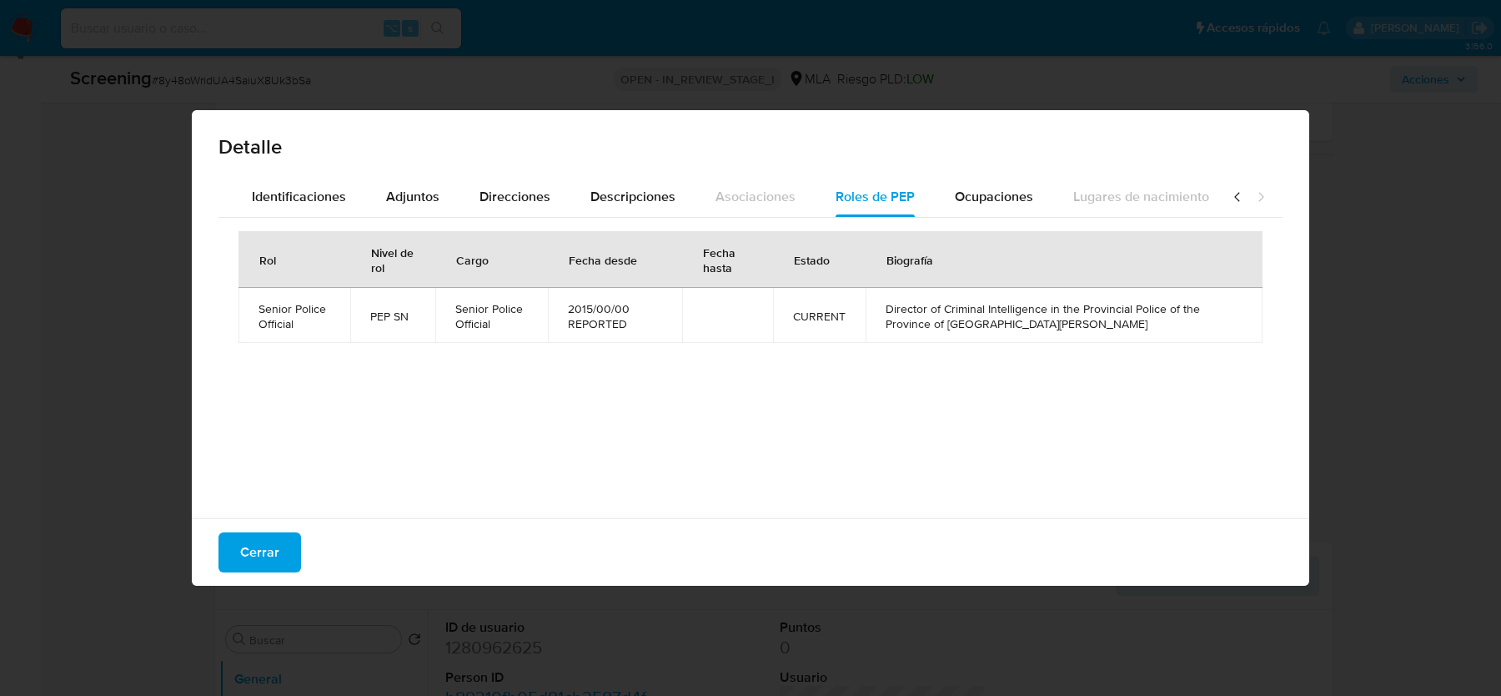
drag, startPoint x: 930, startPoint y: 312, endPoint x: 1071, endPoint y: 324, distance: 141.5
click at [1071, 324] on span "Director of Criminal Intelligence in the Provincial Police of the Province of E…" at bounding box center [1064, 316] width 357 height 30
click at [1242, 194] on icon at bounding box center [1237, 197] width 17 height 17
click at [269, 181] on div "General" at bounding box center [263, 197] width 48 height 40
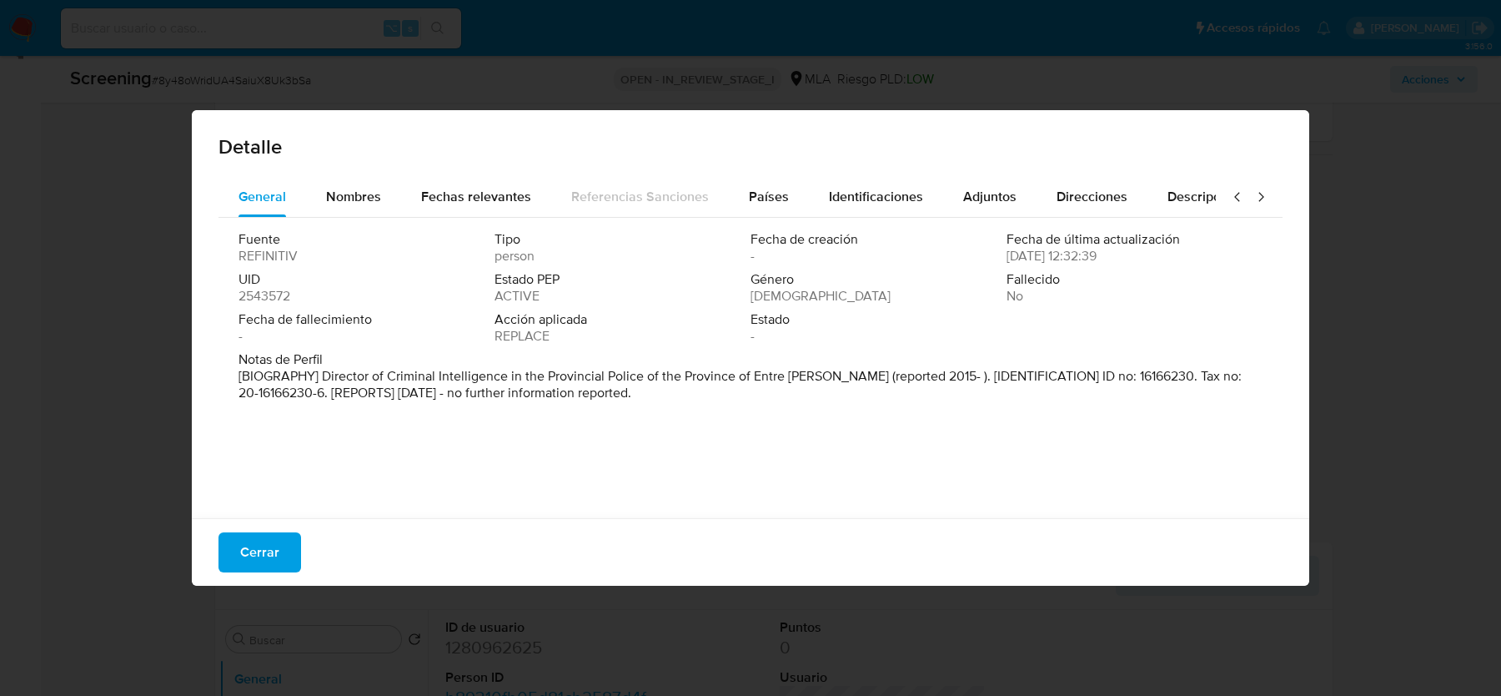
click at [490, 380] on p "[BIOGRAPHY] Director of Criminal Intelligence in the Provincial Police of the P…" at bounding box center [749, 384] width 1021 height 33
click at [349, 183] on div "Nombres" at bounding box center [353, 197] width 55 height 40
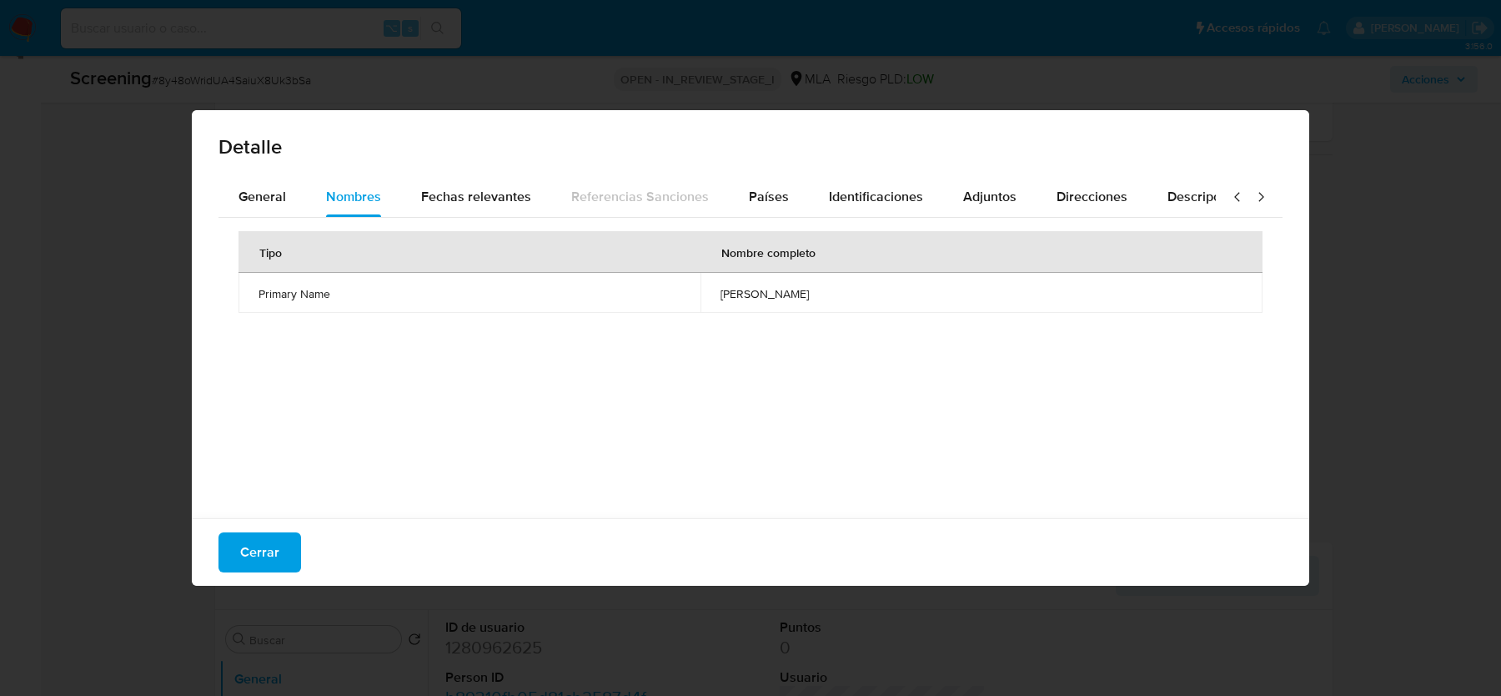
click at [722, 303] on td "carlos alberto catena" at bounding box center [982, 293] width 562 height 40
drag, startPoint x: 697, startPoint y: 299, endPoint x: 850, endPoint y: 297, distance: 152.7
click at [850, 297] on td "carlos alberto catena" at bounding box center [982, 293] width 562 height 40
click at [765, 286] on span "carlos alberto catena" at bounding box center [982, 293] width 522 height 15
drag, startPoint x: 701, startPoint y: 293, endPoint x: 869, endPoint y: 293, distance: 167.7
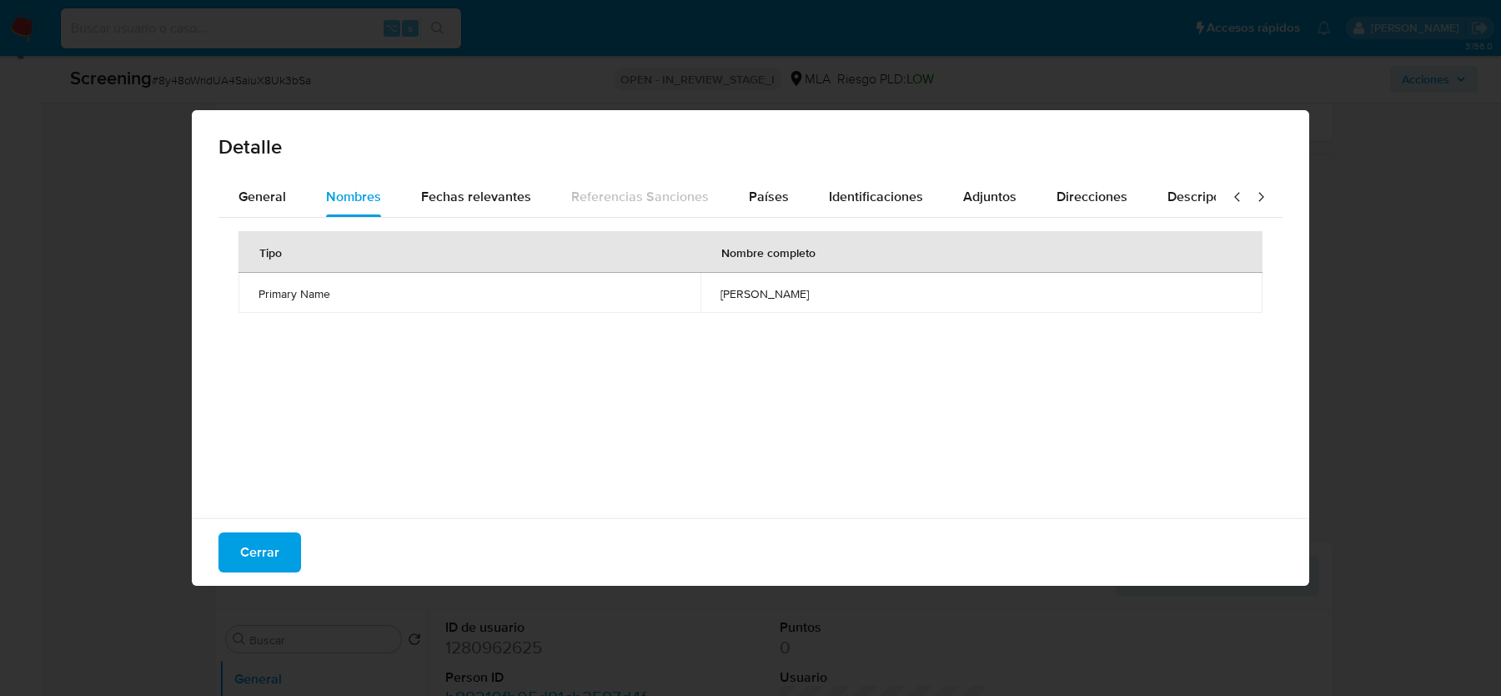
click at [869, 293] on span "carlos alberto catena" at bounding box center [982, 293] width 522 height 15
click at [750, 279] on td "carlos alberto catena" at bounding box center [982, 293] width 562 height 40
drag, startPoint x: 698, startPoint y: 300, endPoint x: 839, endPoint y: 297, distance: 141.0
click at [839, 297] on td "carlos alberto catena" at bounding box center [982, 293] width 562 height 40
click at [873, 199] on span "Identificaciones" at bounding box center [876, 196] width 94 height 19
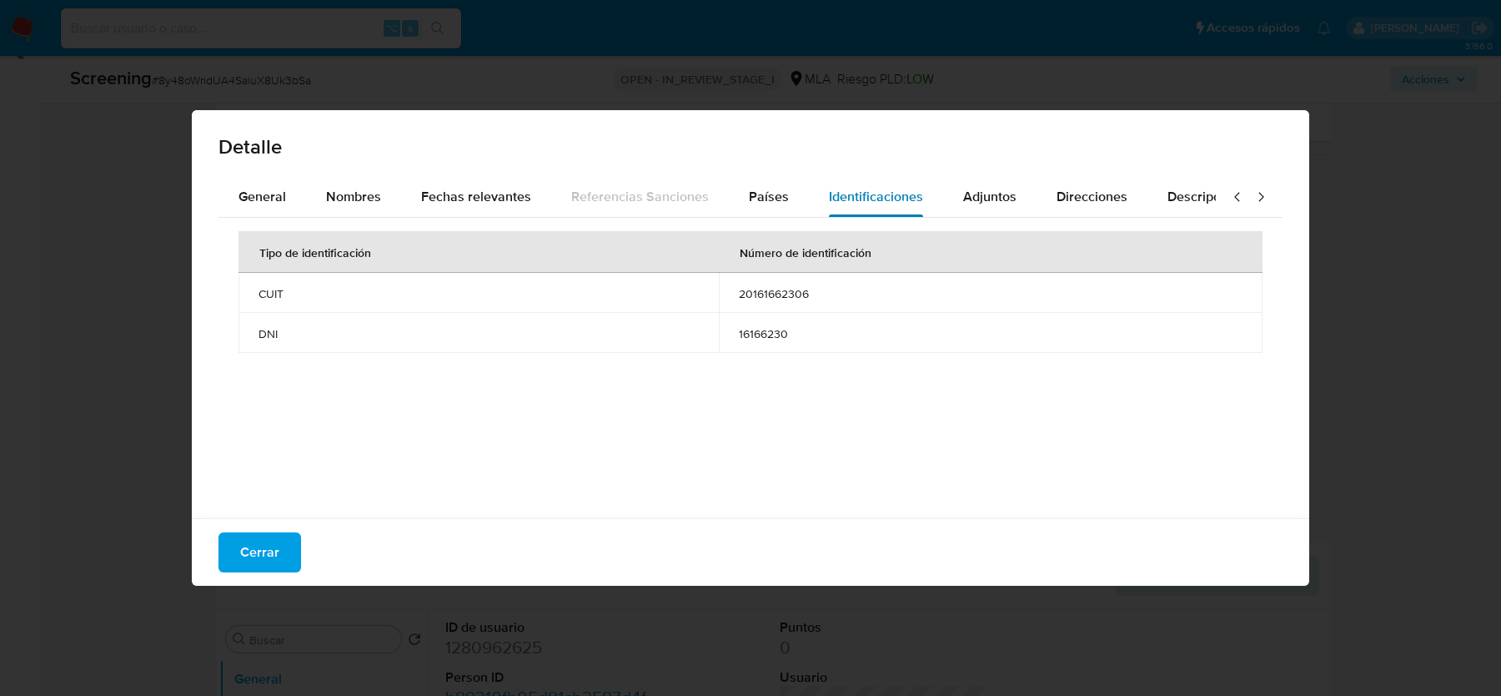
click at [873, 199] on span "Identificaciones" at bounding box center [876, 196] width 94 height 19
click at [769, 294] on span "20161662306" at bounding box center [991, 293] width 504 height 15
click at [272, 545] on span "Cerrar" at bounding box center [259, 552] width 39 height 37
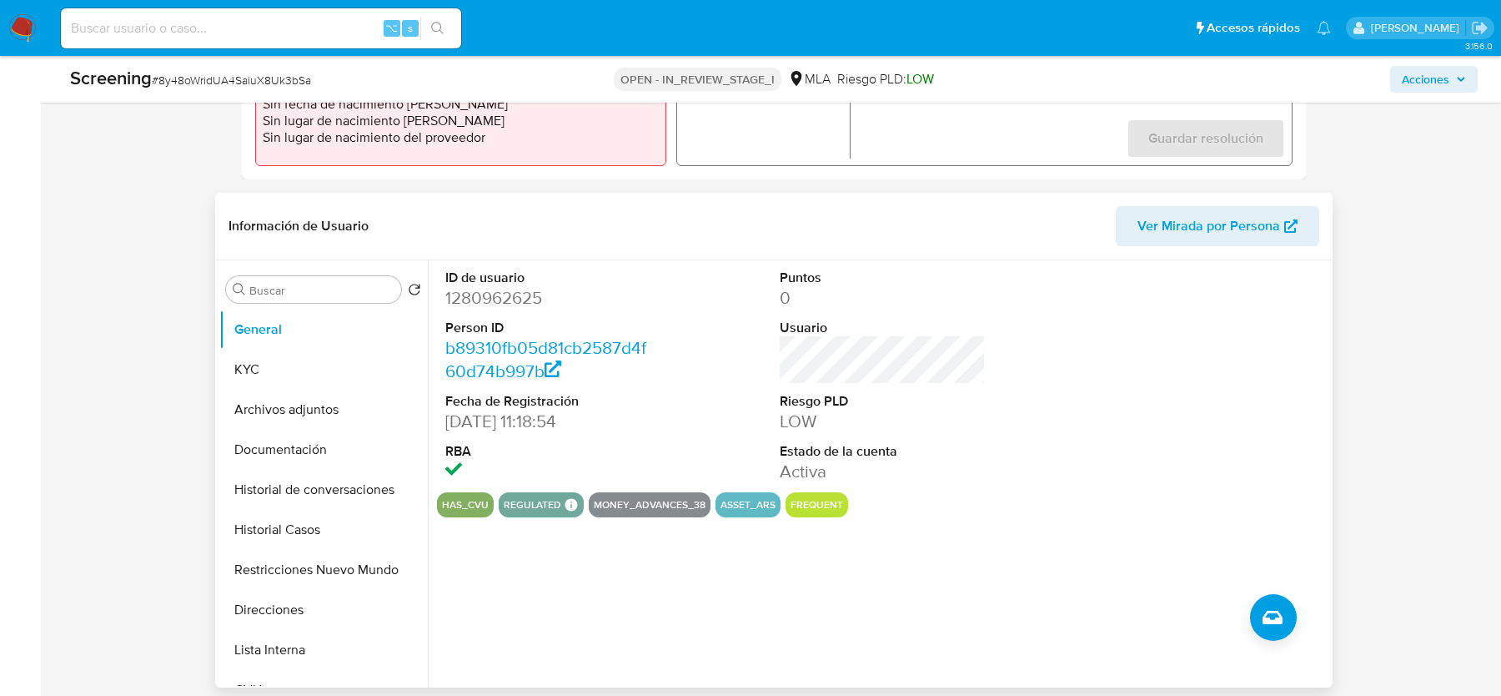
scroll to position [595, 0]
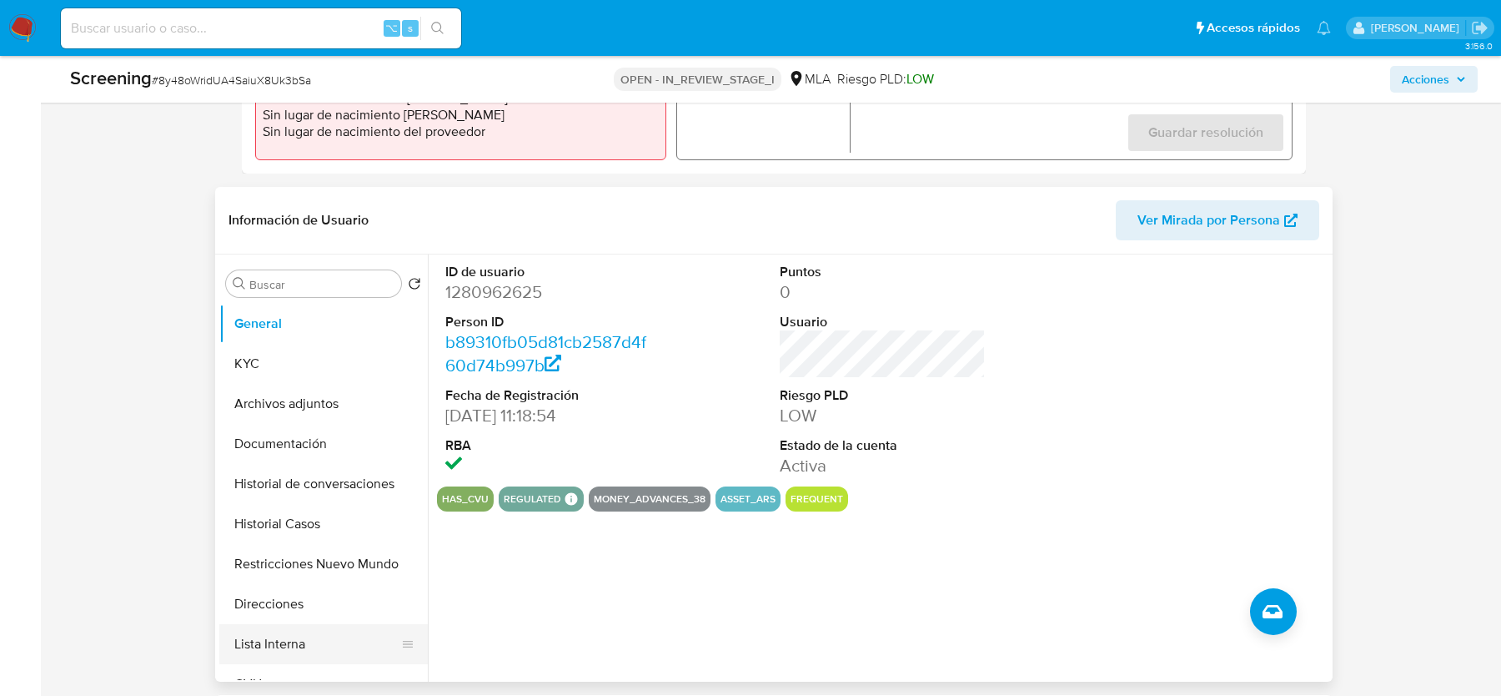
click at [293, 641] on button "Lista Interna" at bounding box center [316, 644] width 195 height 40
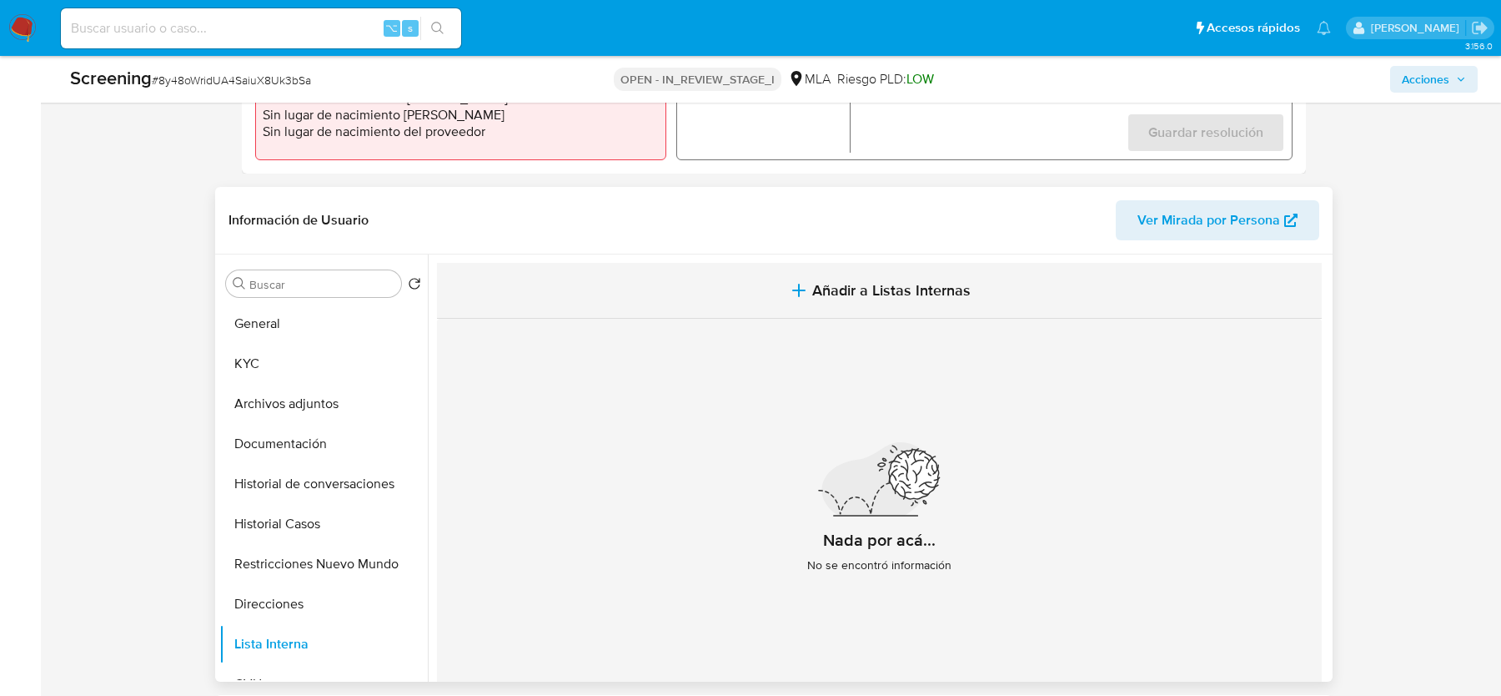
click at [804, 288] on icon "button" at bounding box center [799, 290] width 20 height 20
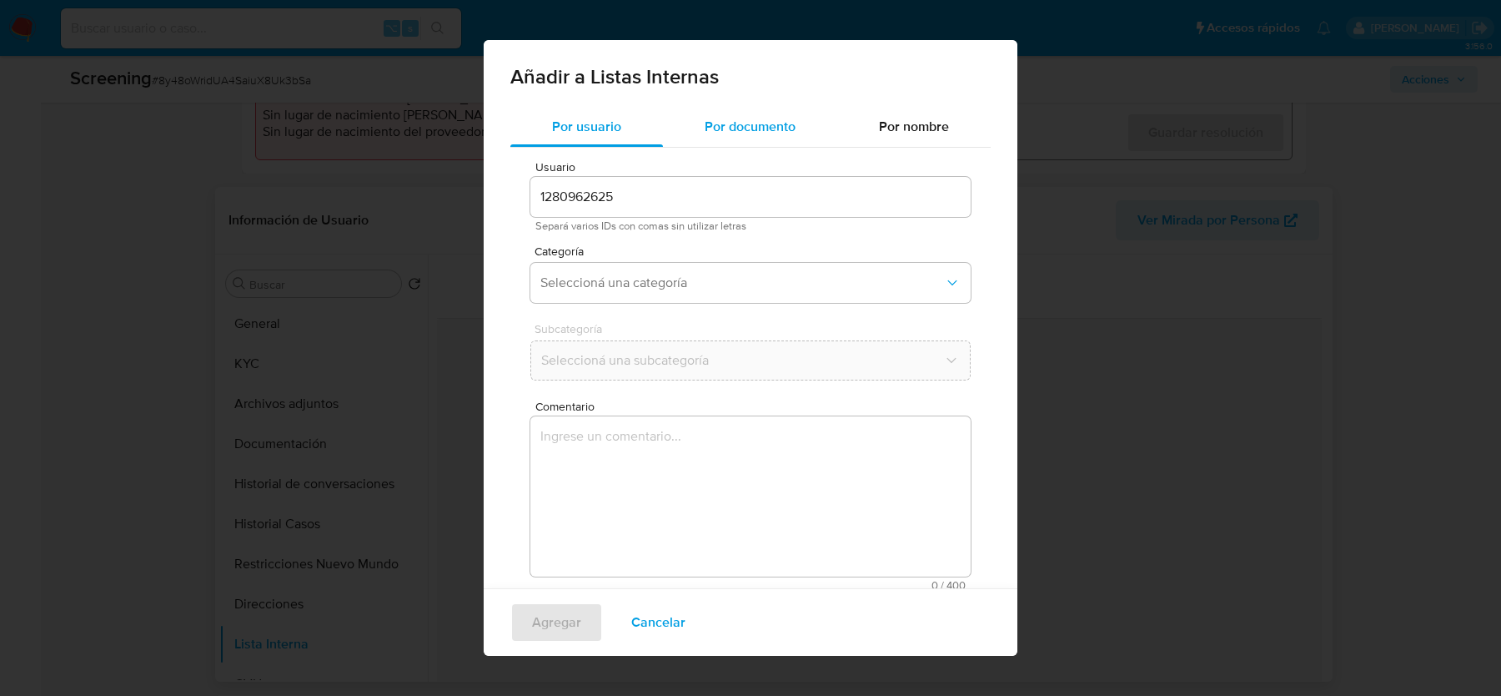
click at [739, 133] on span "Por documento" at bounding box center [750, 126] width 91 height 19
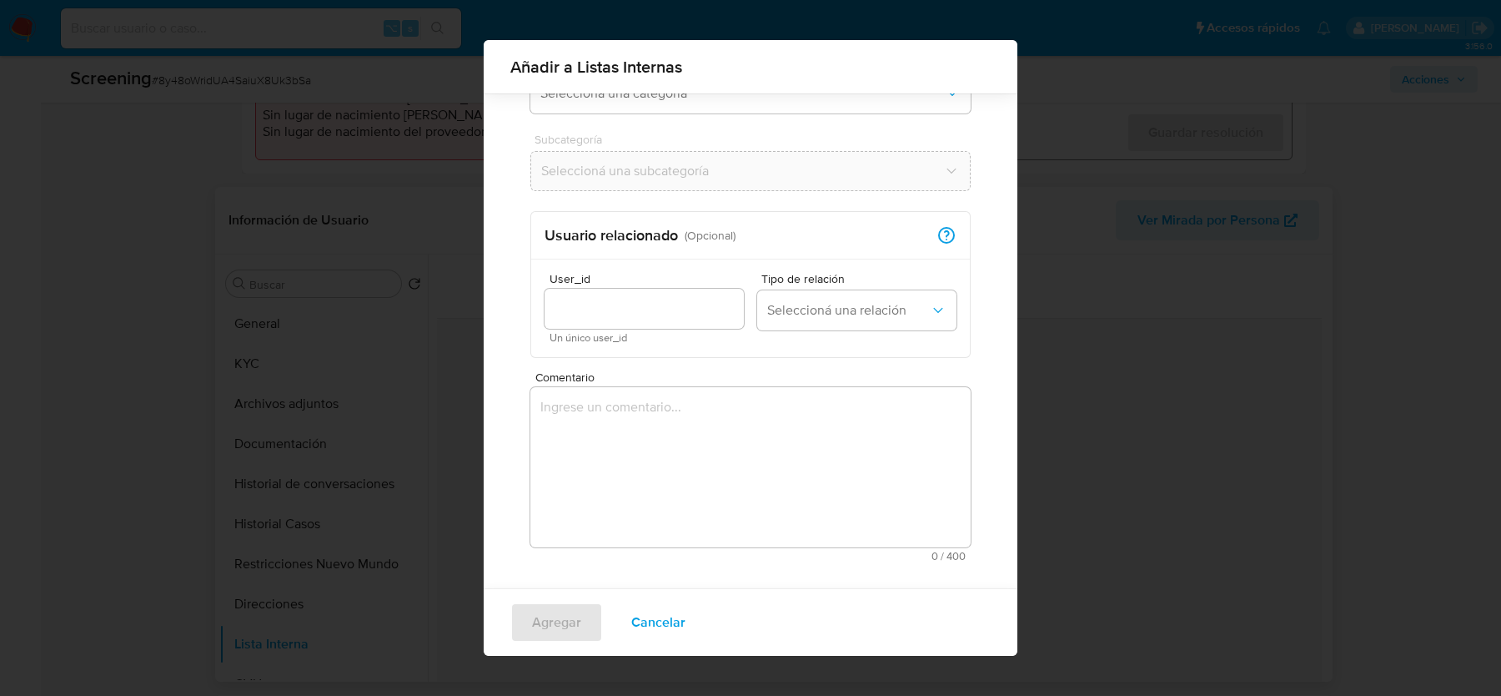
scroll to position [176, 0]
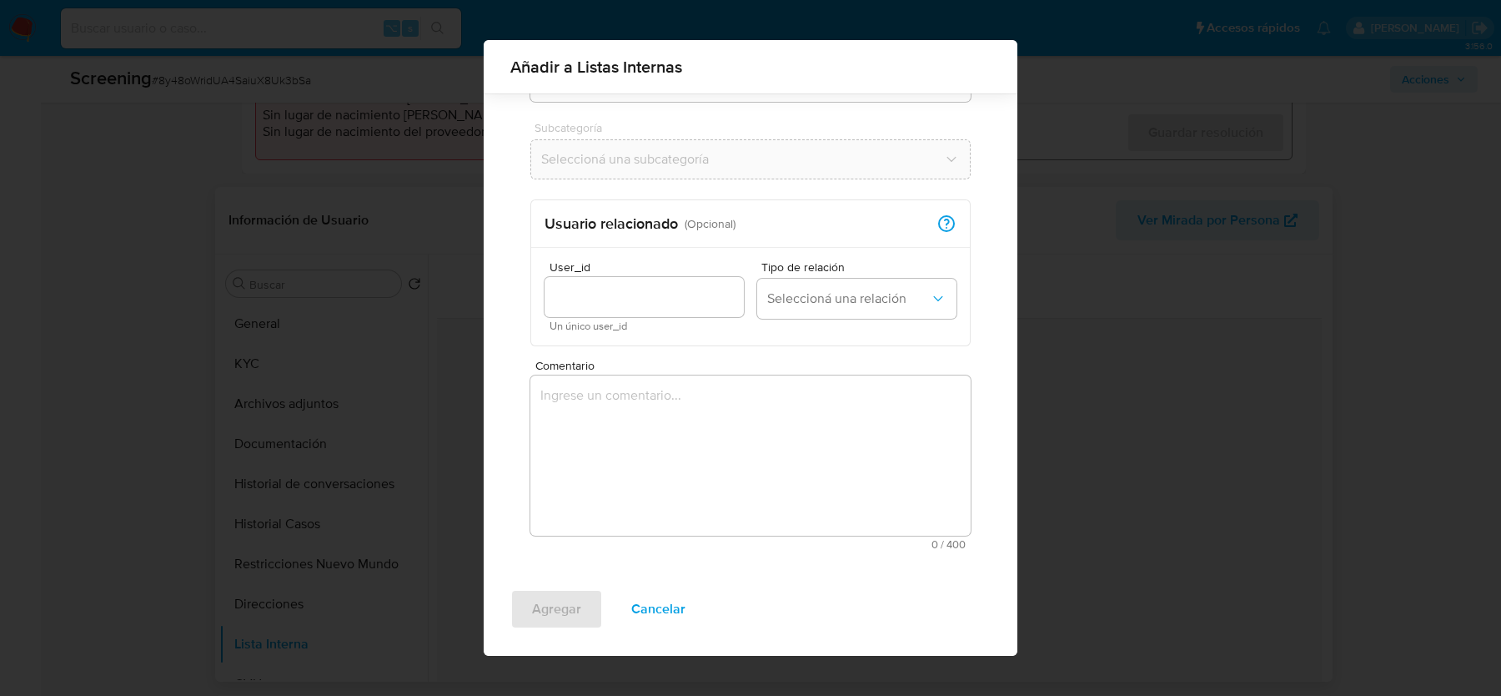
click at [638, 441] on textarea "Comentario" at bounding box center [750, 455] width 440 height 160
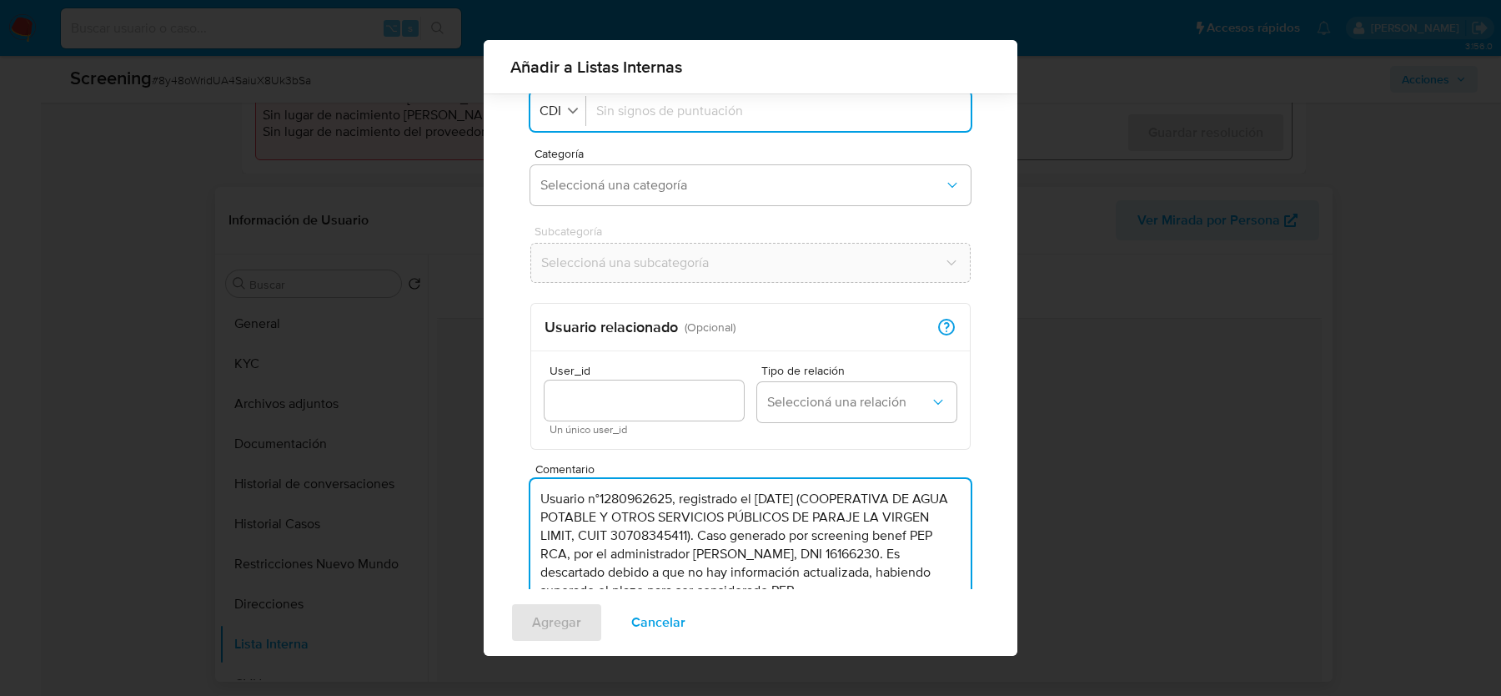
scroll to position [0, 0]
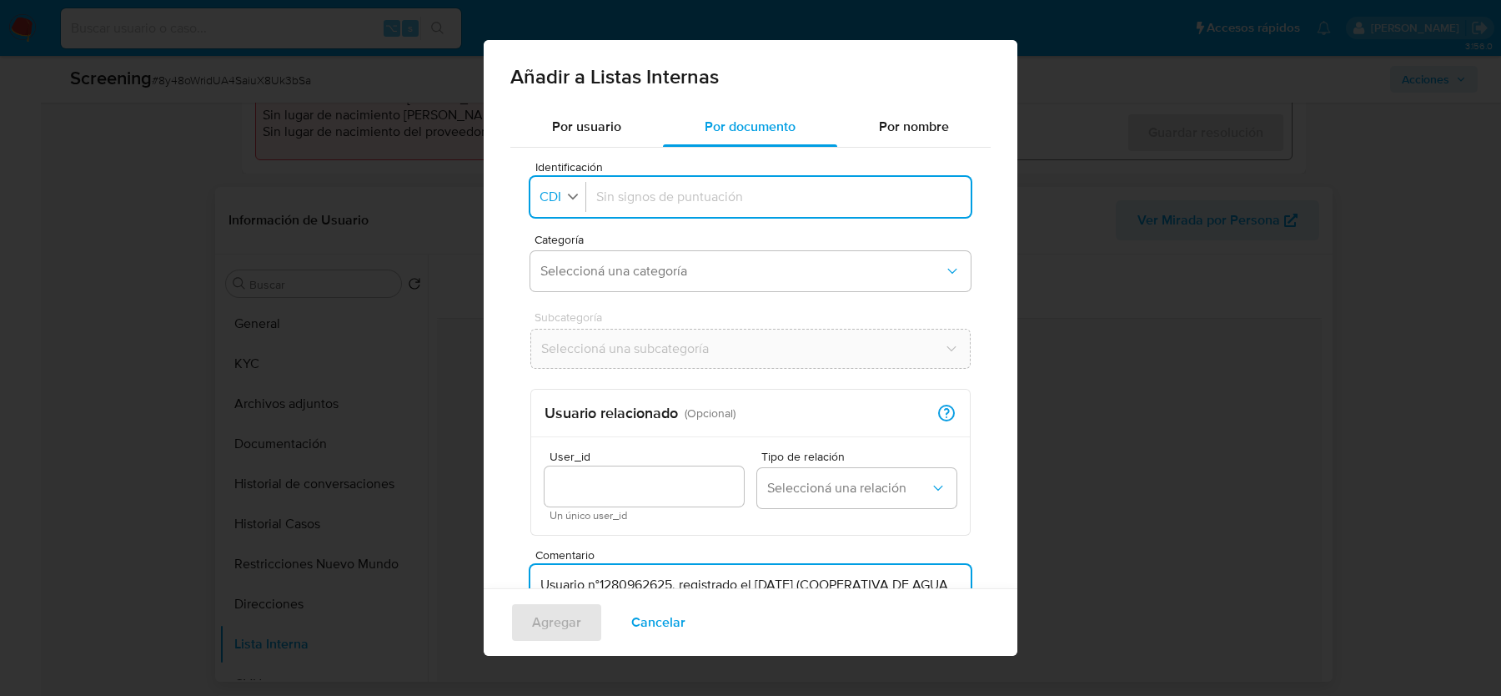
type textarea "Usuario n°1280962625, registrado el 06/01/23 (COOPERATIVA DE AGUA POTABLE Y OTR…"
click at [576, 199] on icon "button" at bounding box center [573, 196] width 15 height 15
click at [575, 344] on li "DNI" at bounding box center [561, 349] width 66 height 40
click at [685, 210] on div at bounding box center [778, 197] width 365 height 40
click at [685, 207] on div at bounding box center [778, 197] width 365 height 40
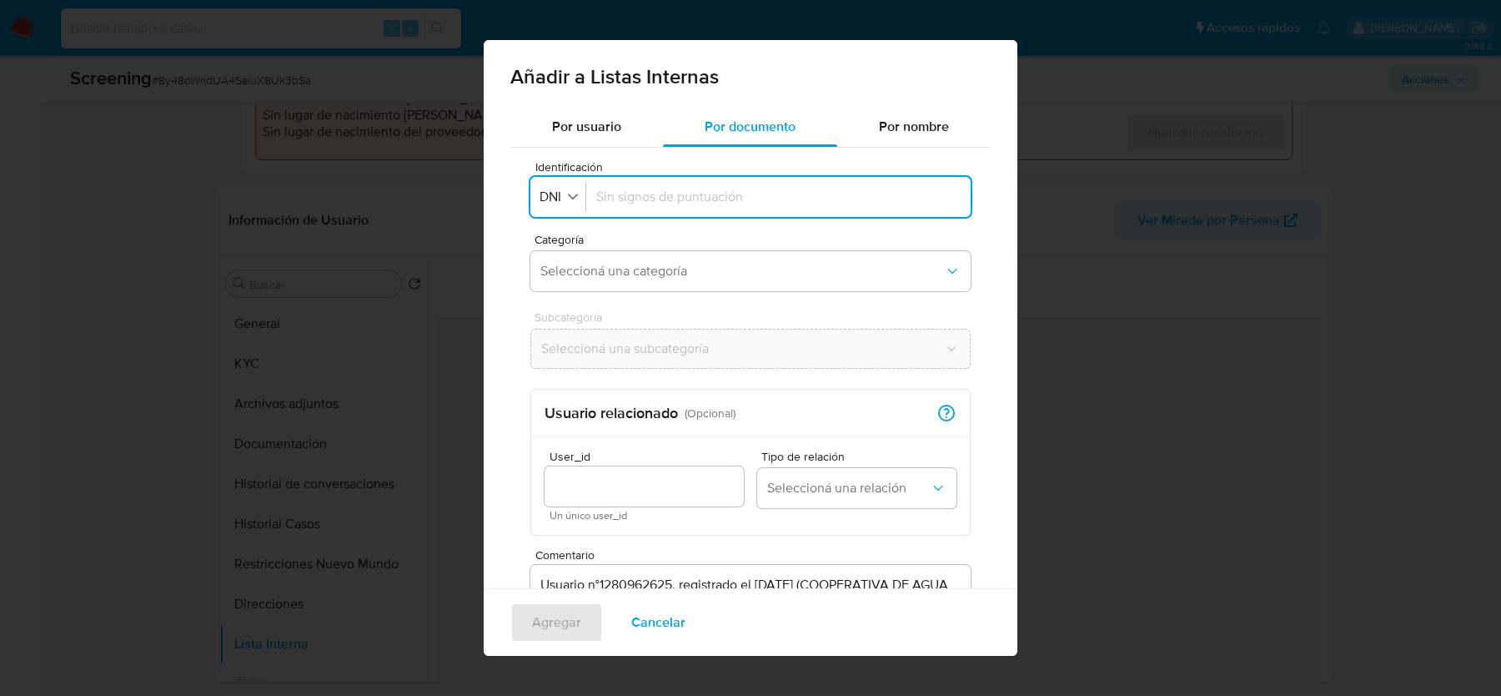
click at [671, 196] on input "Identificación" at bounding box center [778, 197] width 365 height 18
type input "16166230"
click at [652, 269] on span "Seleccioná una categoría" at bounding box center [743, 271] width 404 height 17
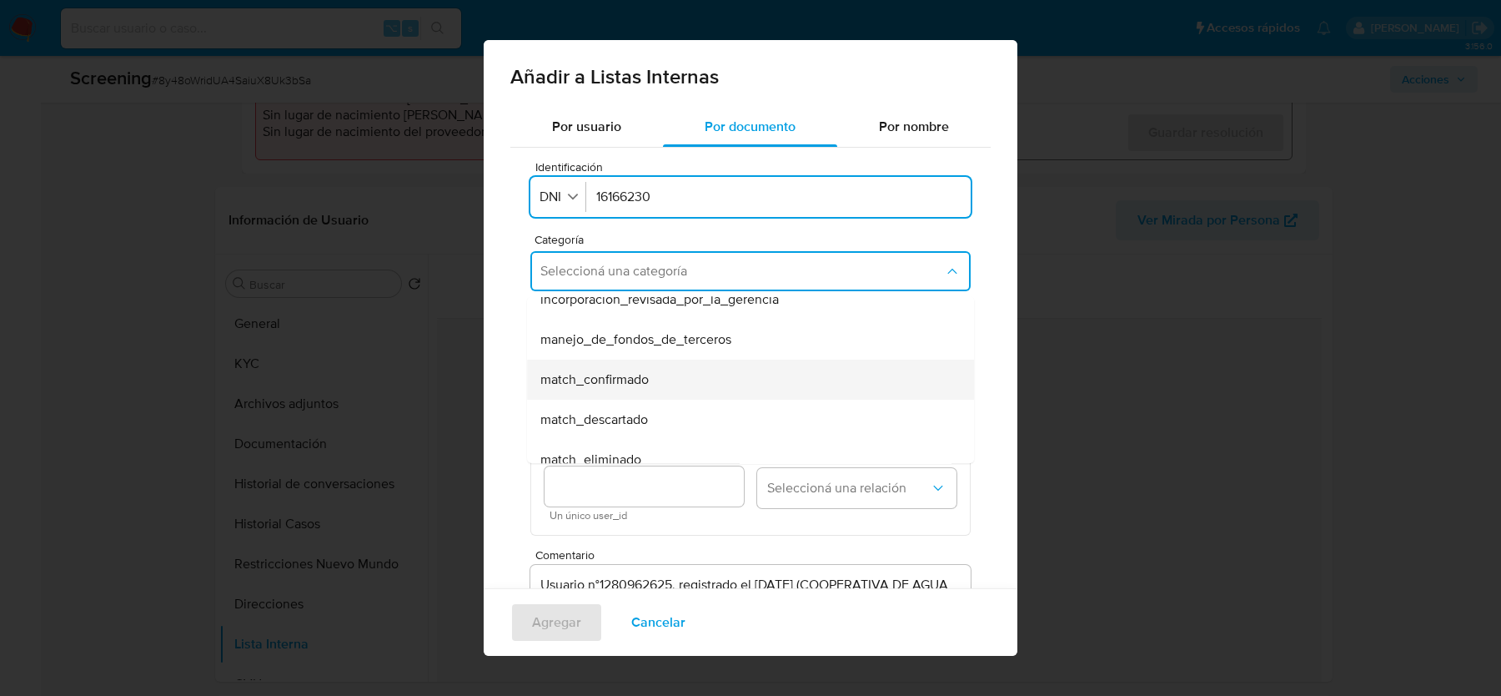
scroll to position [58, 0]
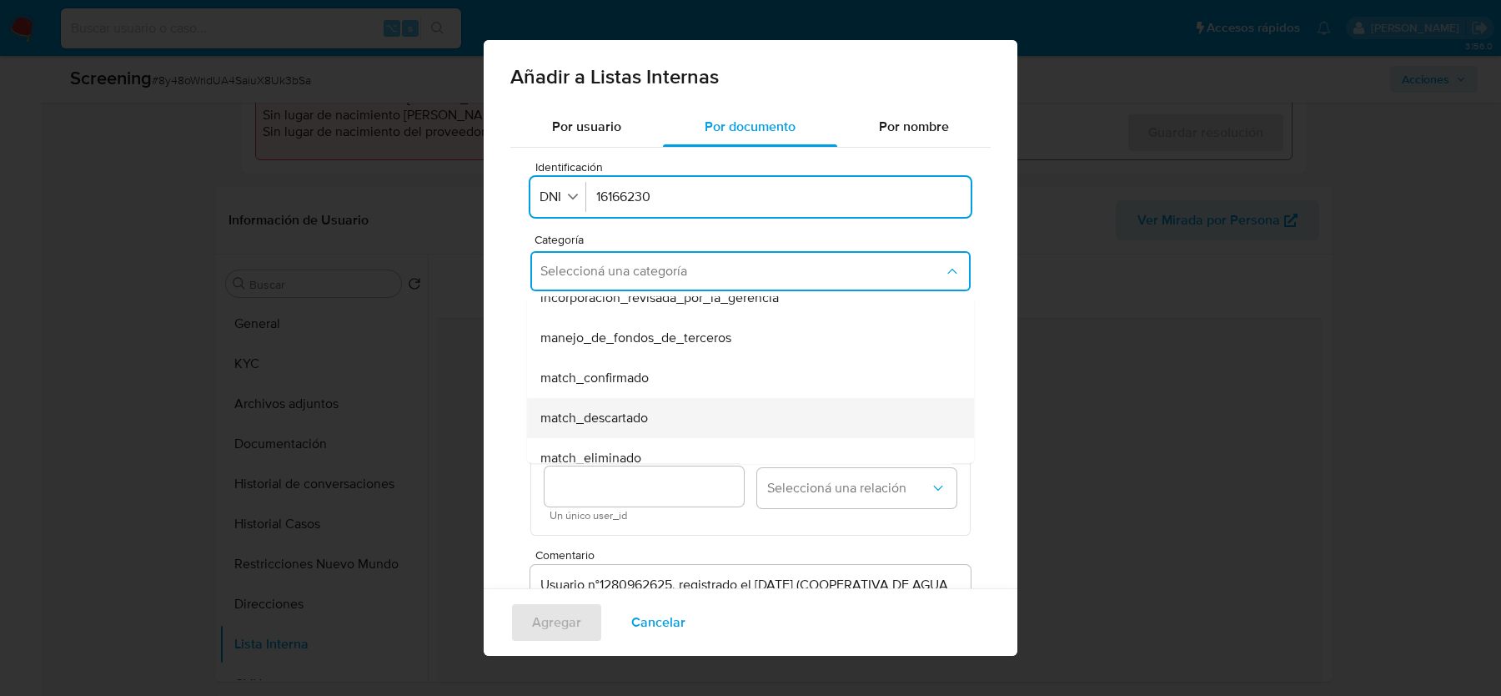
click at [655, 421] on div "match_descartado" at bounding box center [746, 418] width 410 height 40
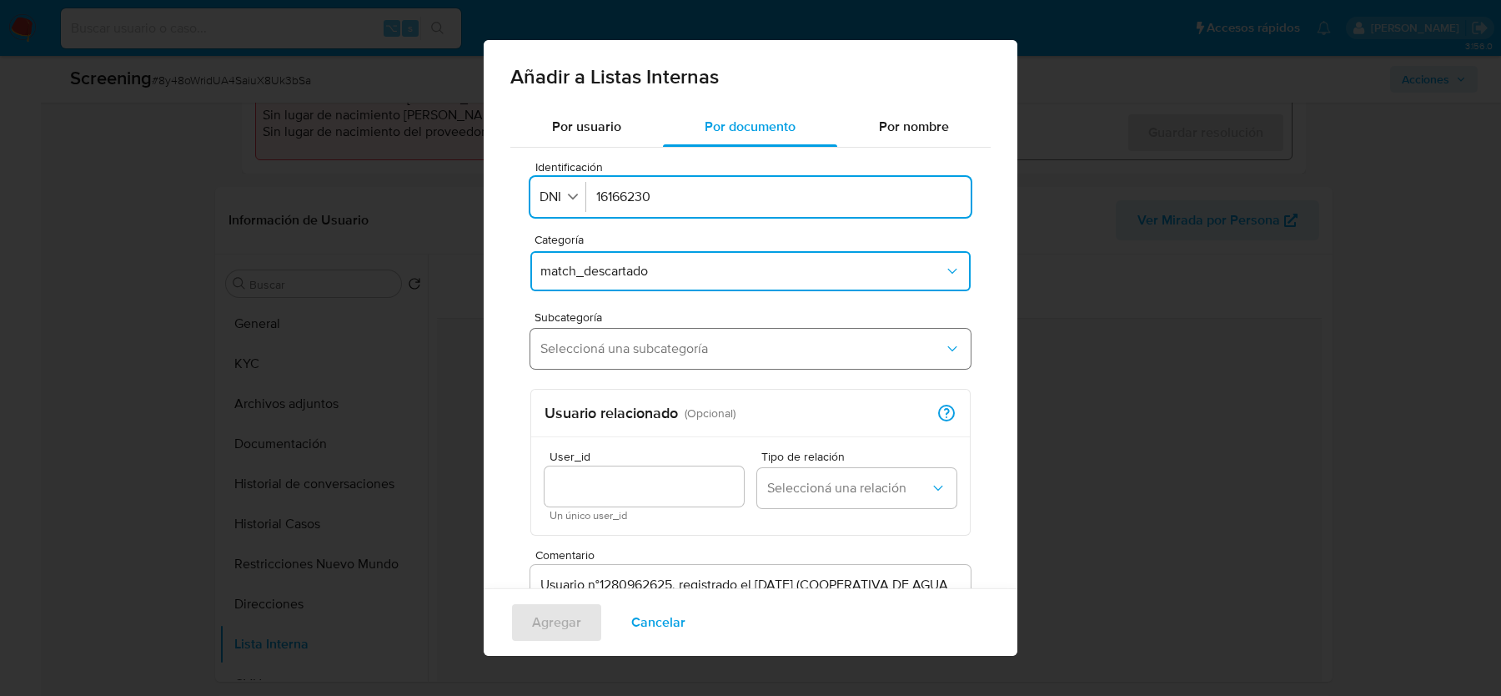
click at [664, 353] on span "Seleccioná una subcategoría" at bounding box center [743, 348] width 404 height 17
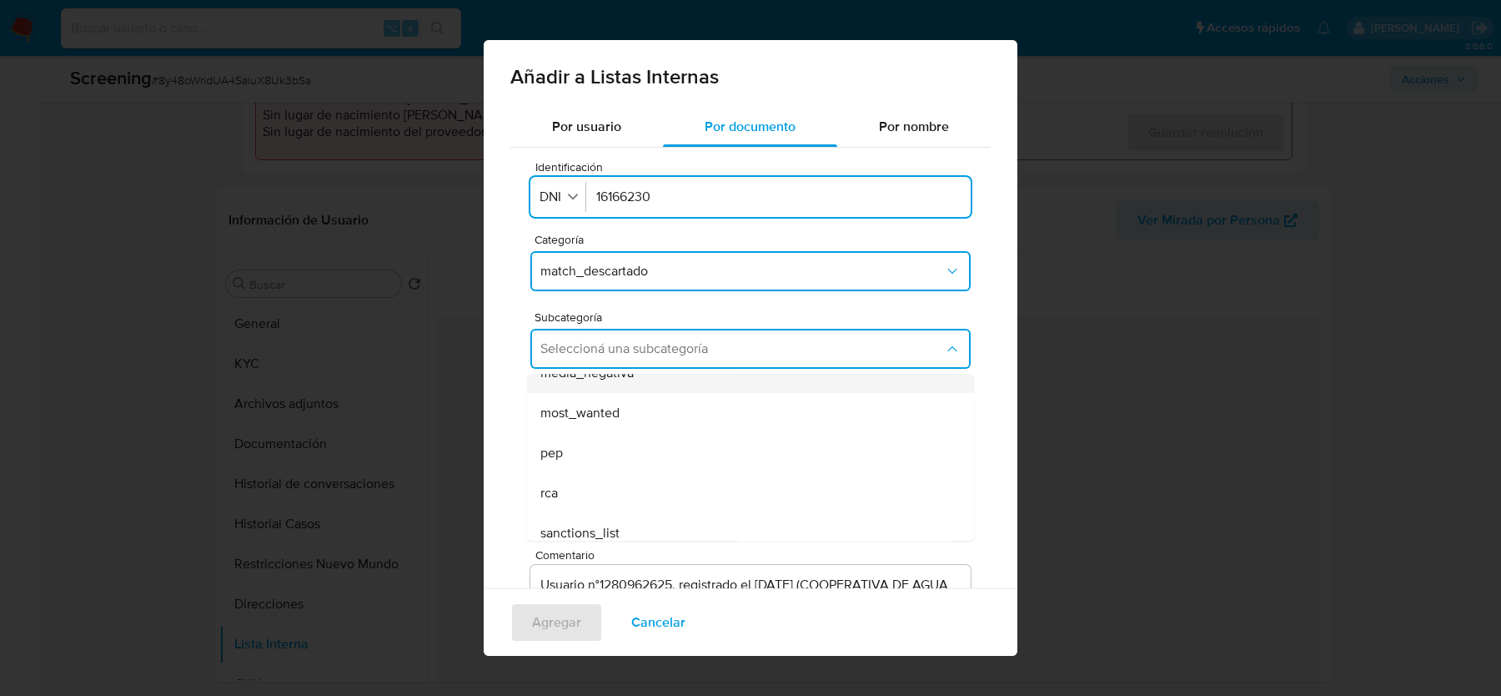
scroll to position [113, 0]
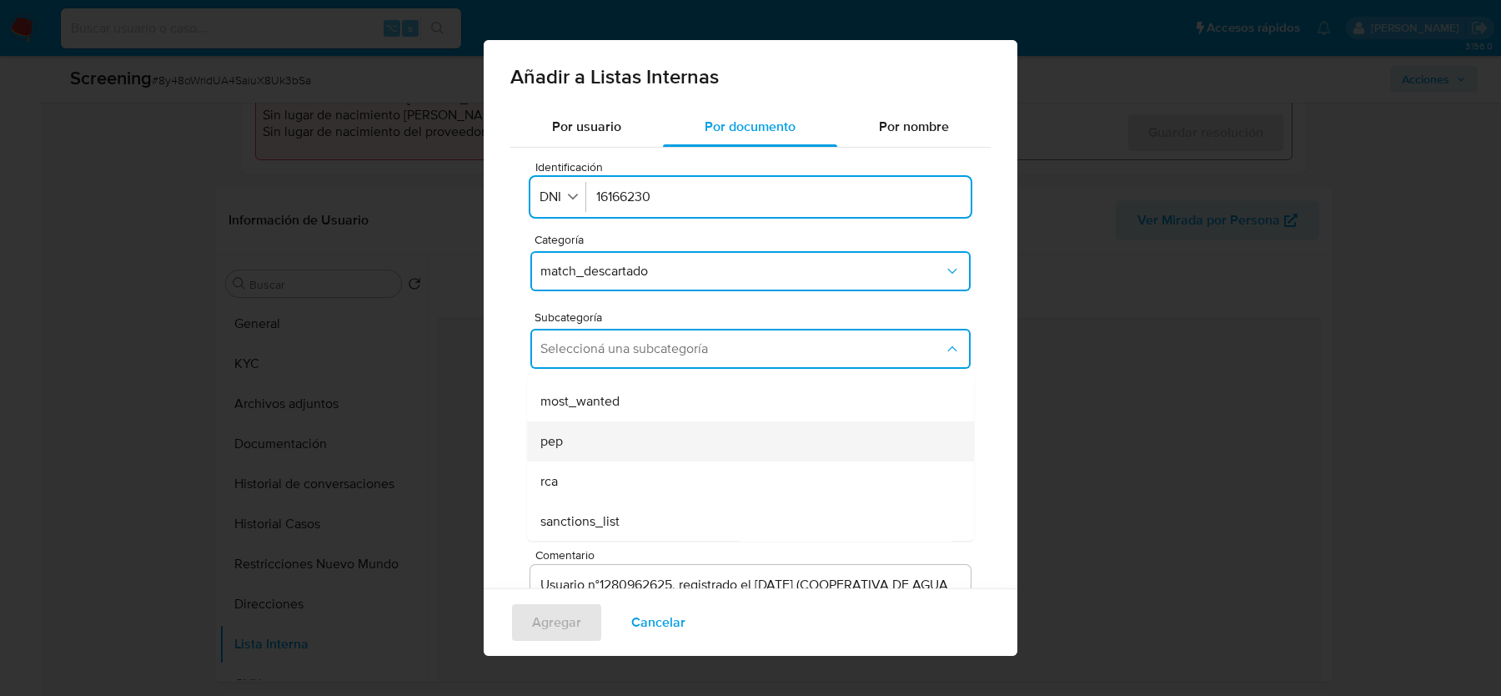
click at [611, 440] on div "pep" at bounding box center [746, 441] width 410 height 40
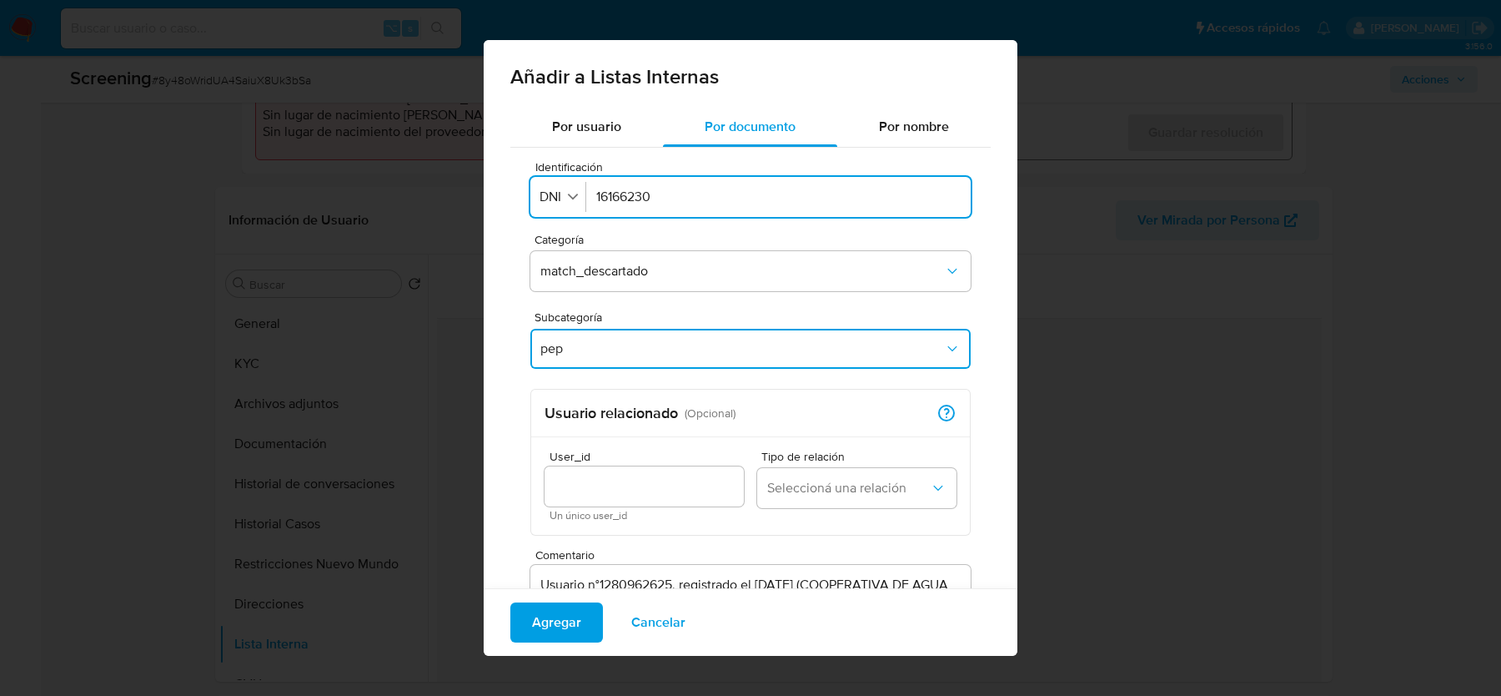
click at [626, 384] on div "Identificación Identificación DNI 16166230 Categoría match_descartado Subcatego…" at bounding box center [750, 450] width 480 height 605
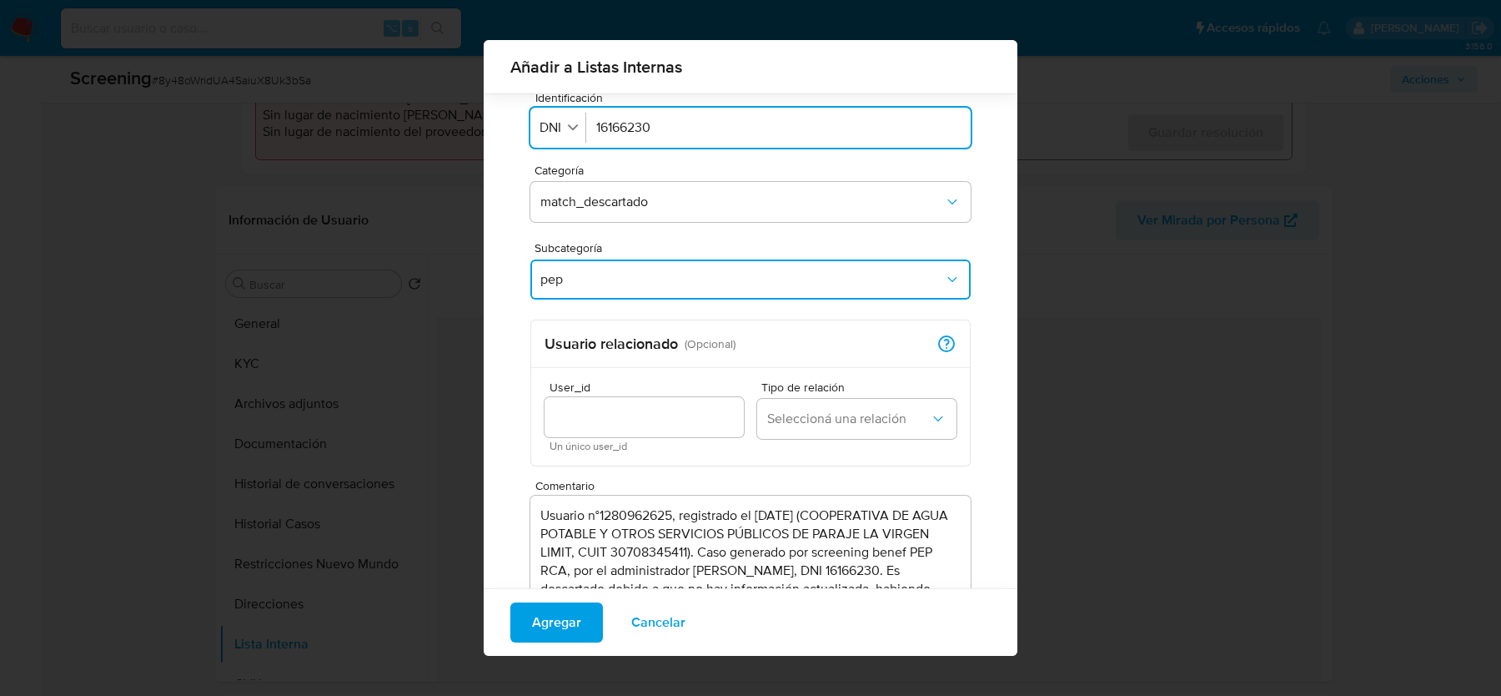
scroll to position [94, 0]
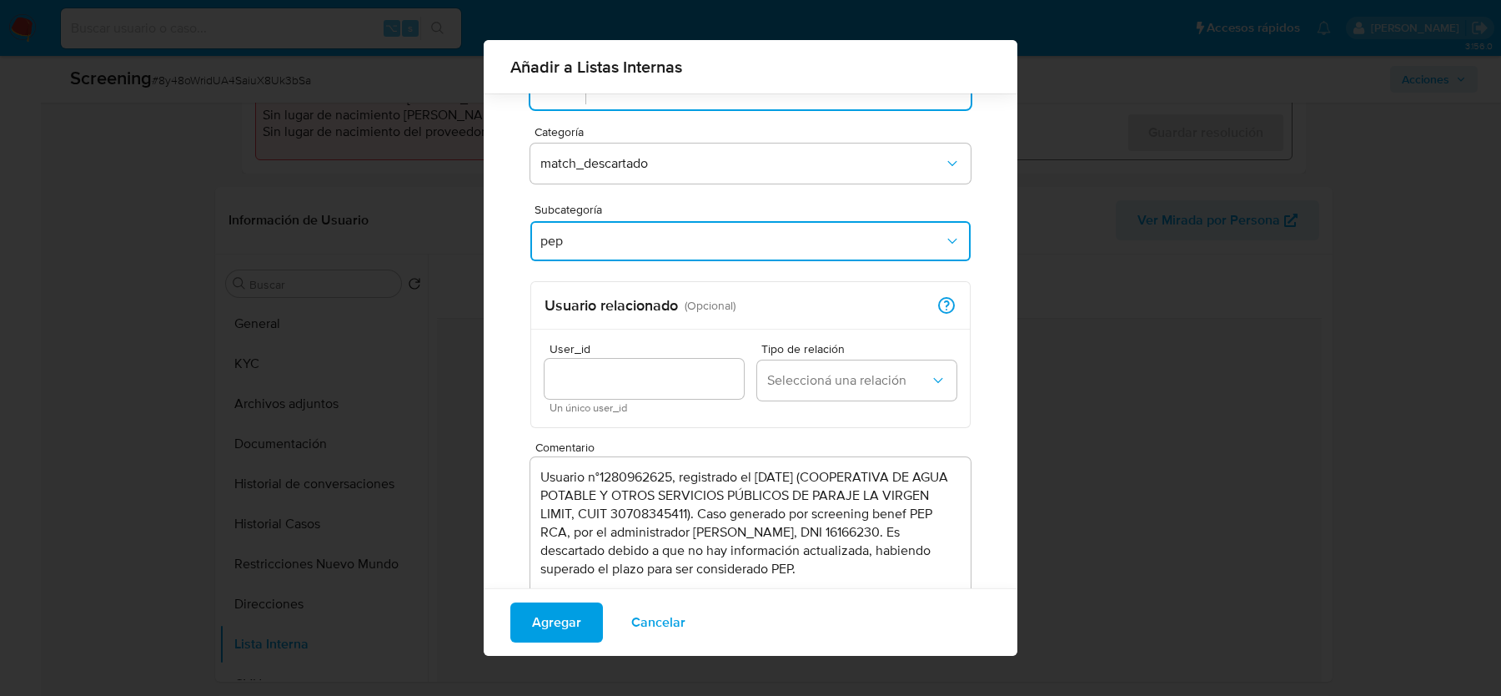
click at [626, 384] on input "User_id" at bounding box center [644, 379] width 199 height 22
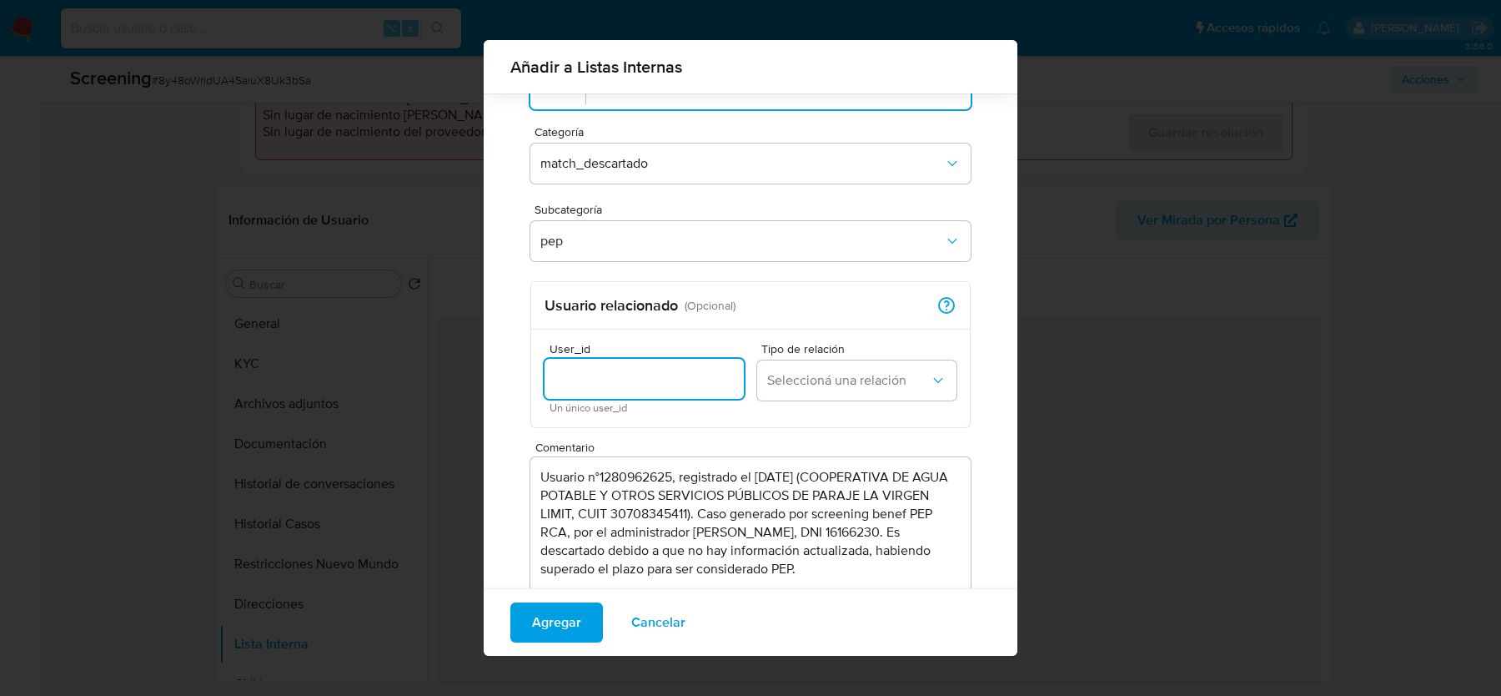
click at [696, 371] on input "User_id" at bounding box center [644, 379] width 199 height 22
paste input "1280962625"
type input "1280962625"
click at [829, 374] on span "Seleccioná una relación" at bounding box center [848, 380] width 163 height 17
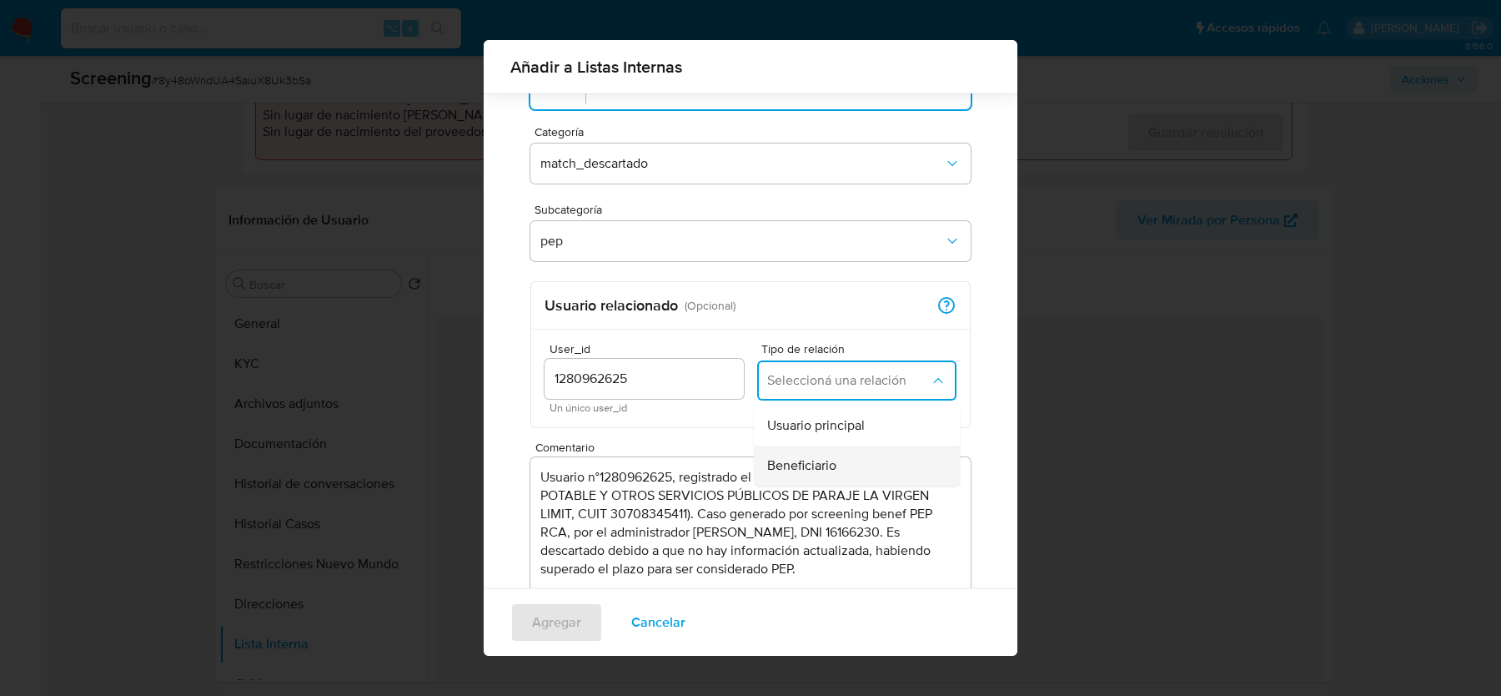
click at [836, 468] on span "Beneficiario" at bounding box center [801, 465] width 69 height 17
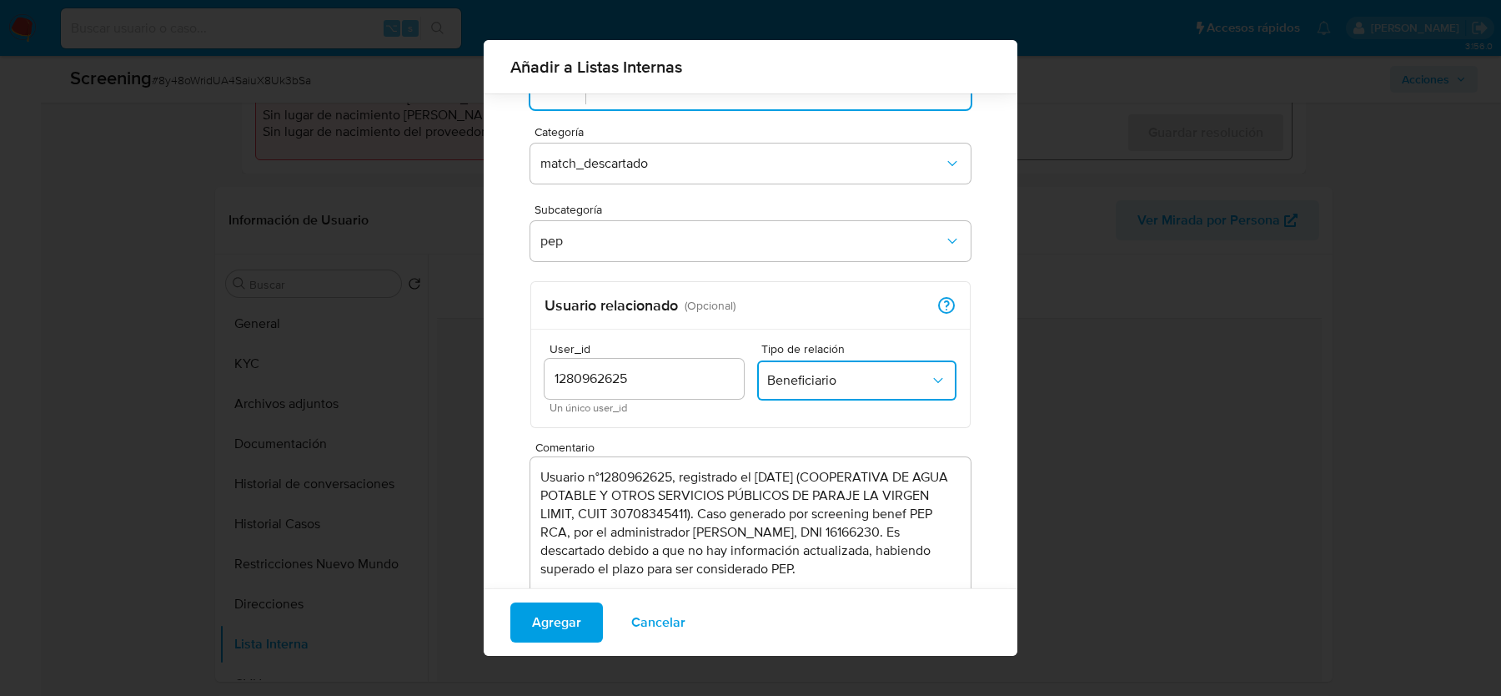
scroll to position [111, 0]
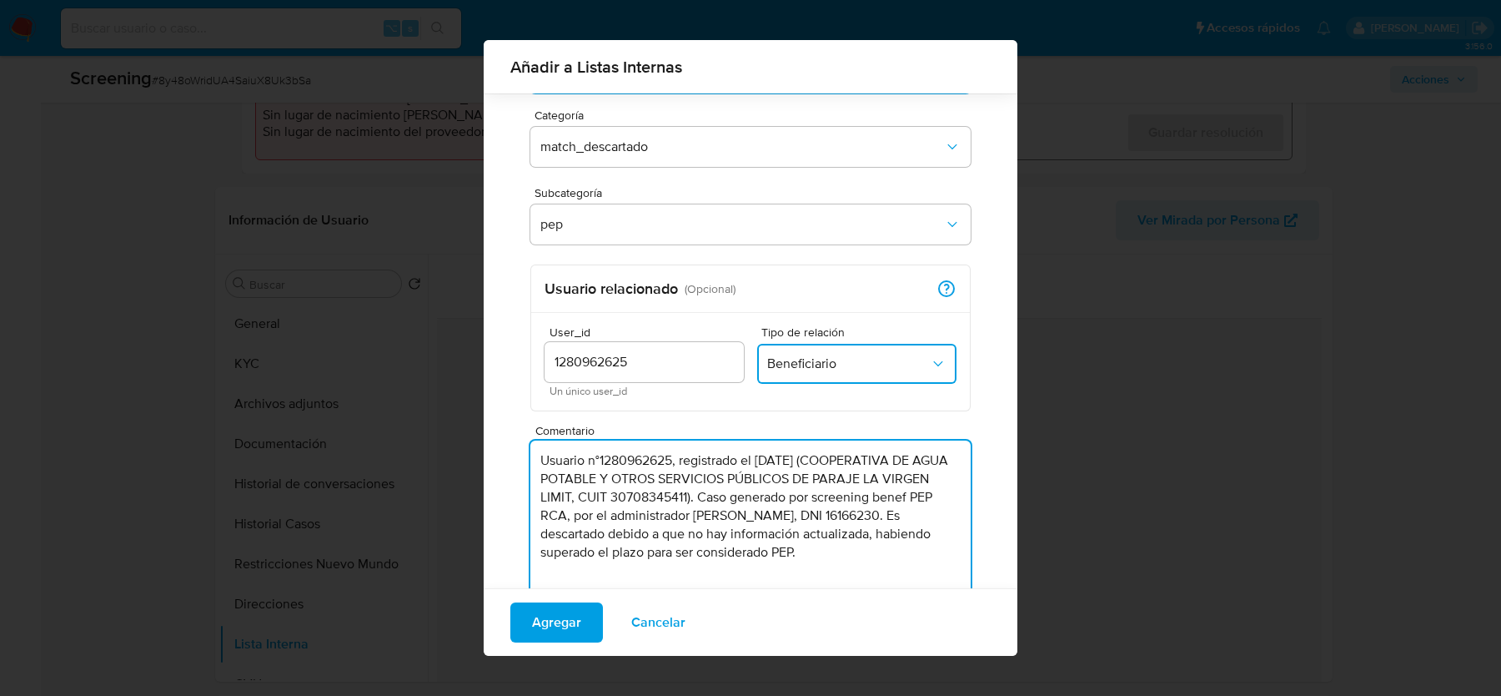
drag, startPoint x: 817, startPoint y: 555, endPoint x: 485, endPoint y: 460, distance: 345.1
click at [485, 460] on div "Por usuario Por documento Por nombre Identificación Identificación DNI 16166230…" at bounding box center [751, 311] width 534 height 659
click at [539, 617] on span "Agregar" at bounding box center [556, 622] width 49 height 37
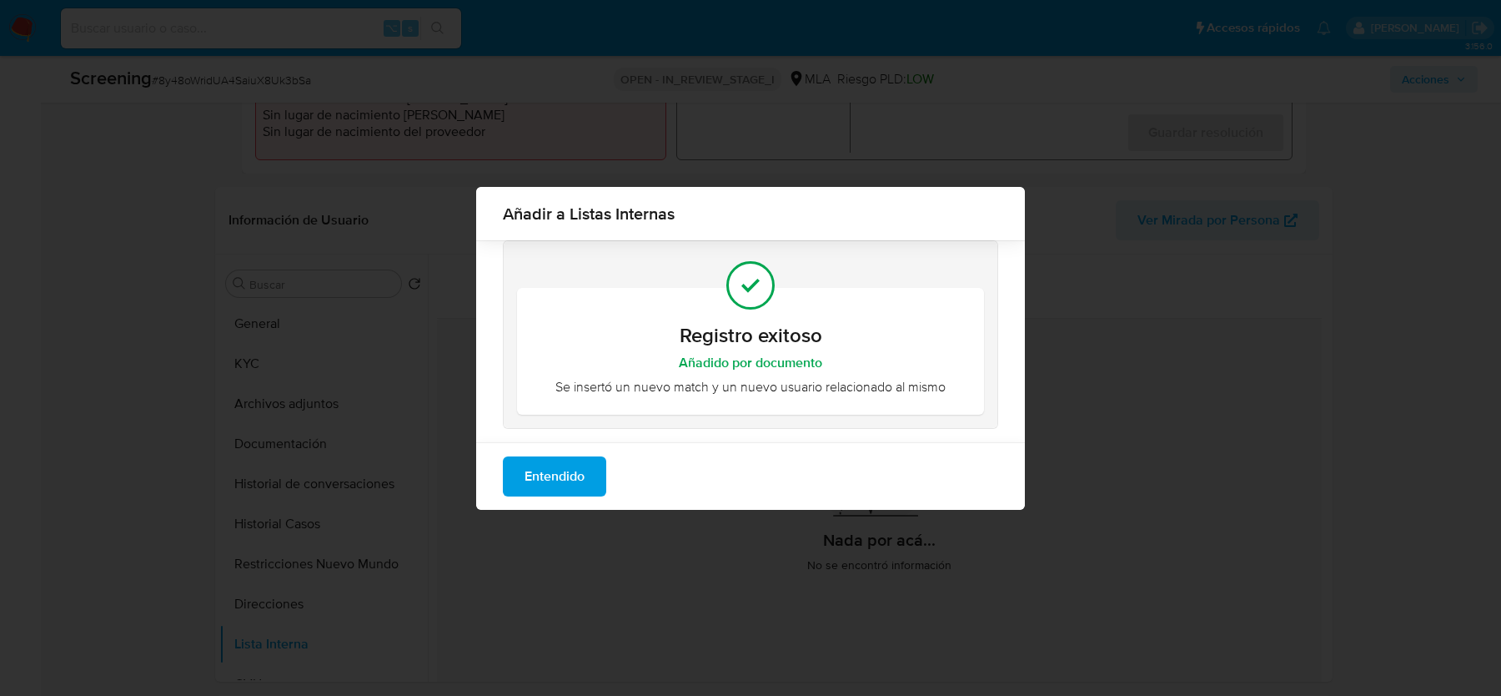
click at [573, 489] on span "Entendido" at bounding box center [555, 476] width 60 height 37
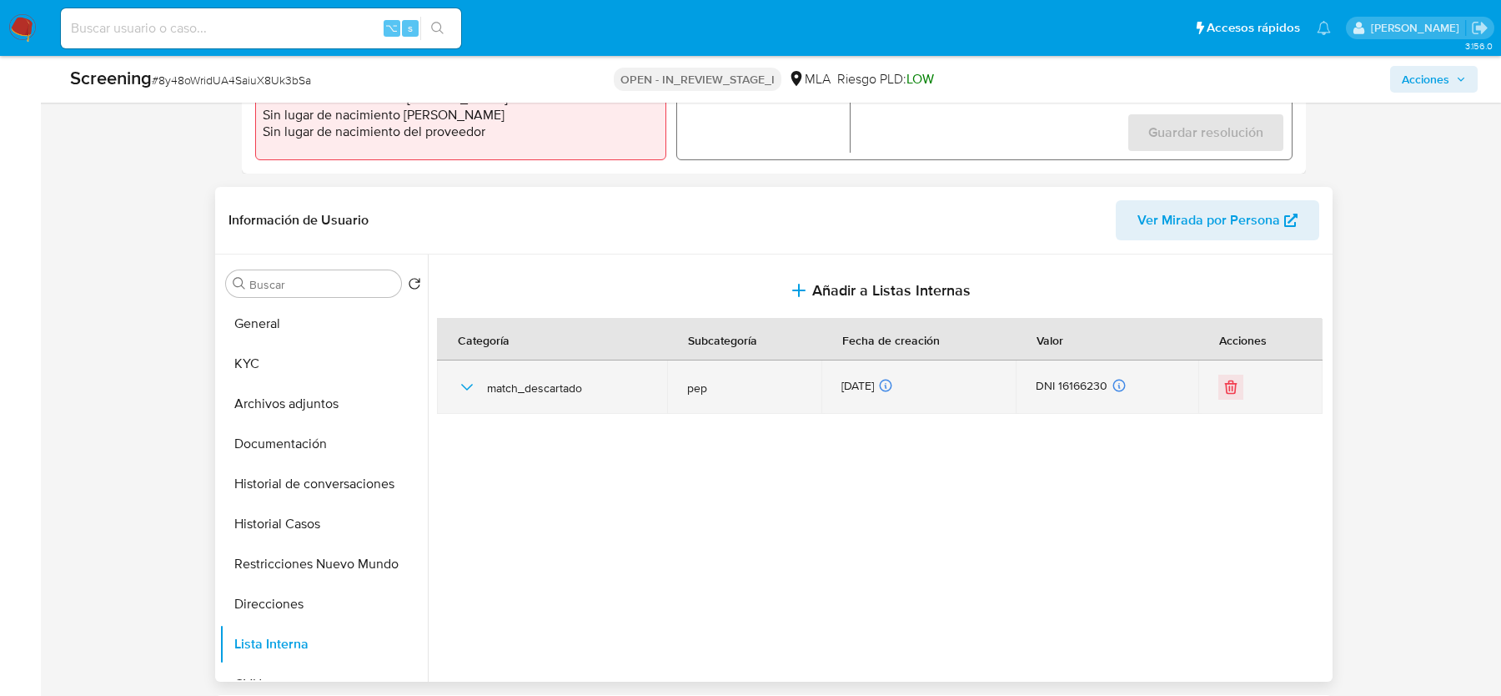
click at [468, 385] on icon "button" at bounding box center [467, 387] width 20 height 20
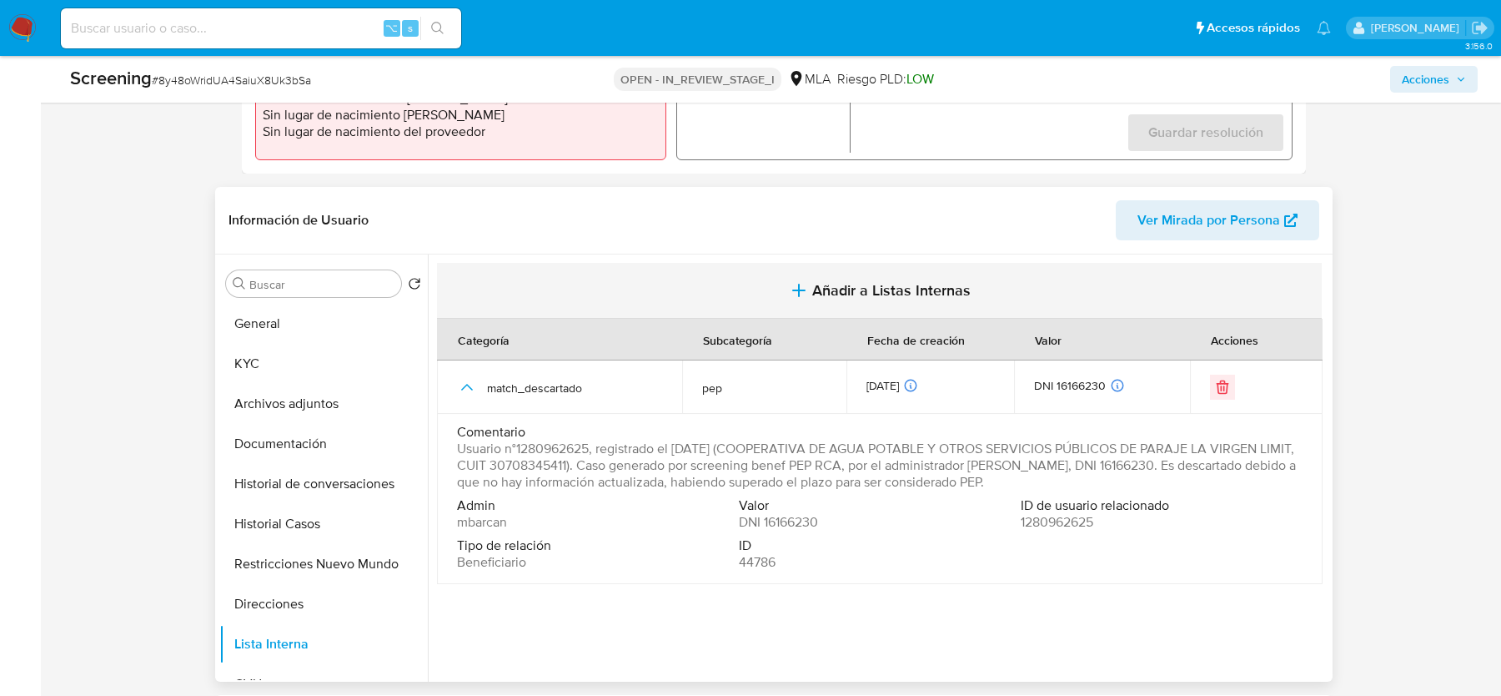
click at [805, 292] on icon "button" at bounding box center [799, 290] width 20 height 20
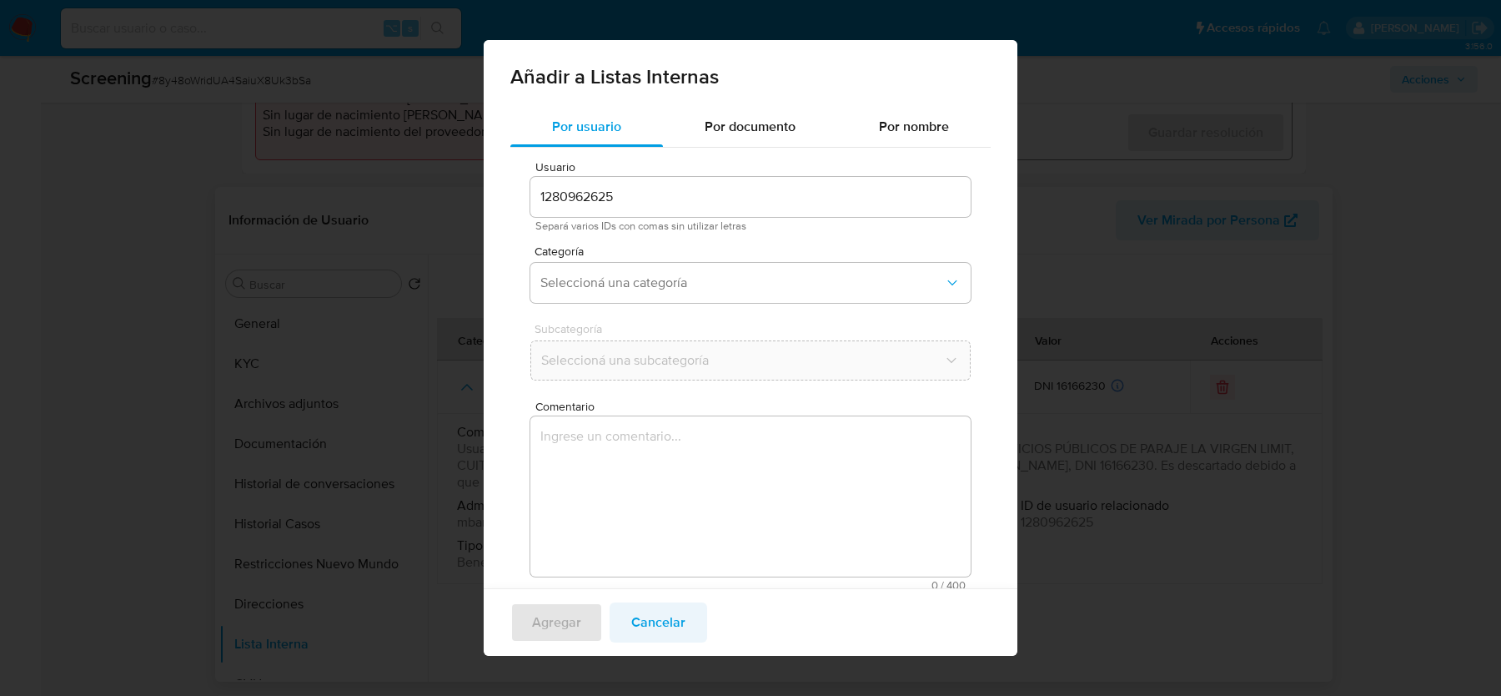
click at [654, 621] on span "Cancelar" at bounding box center [658, 622] width 54 height 37
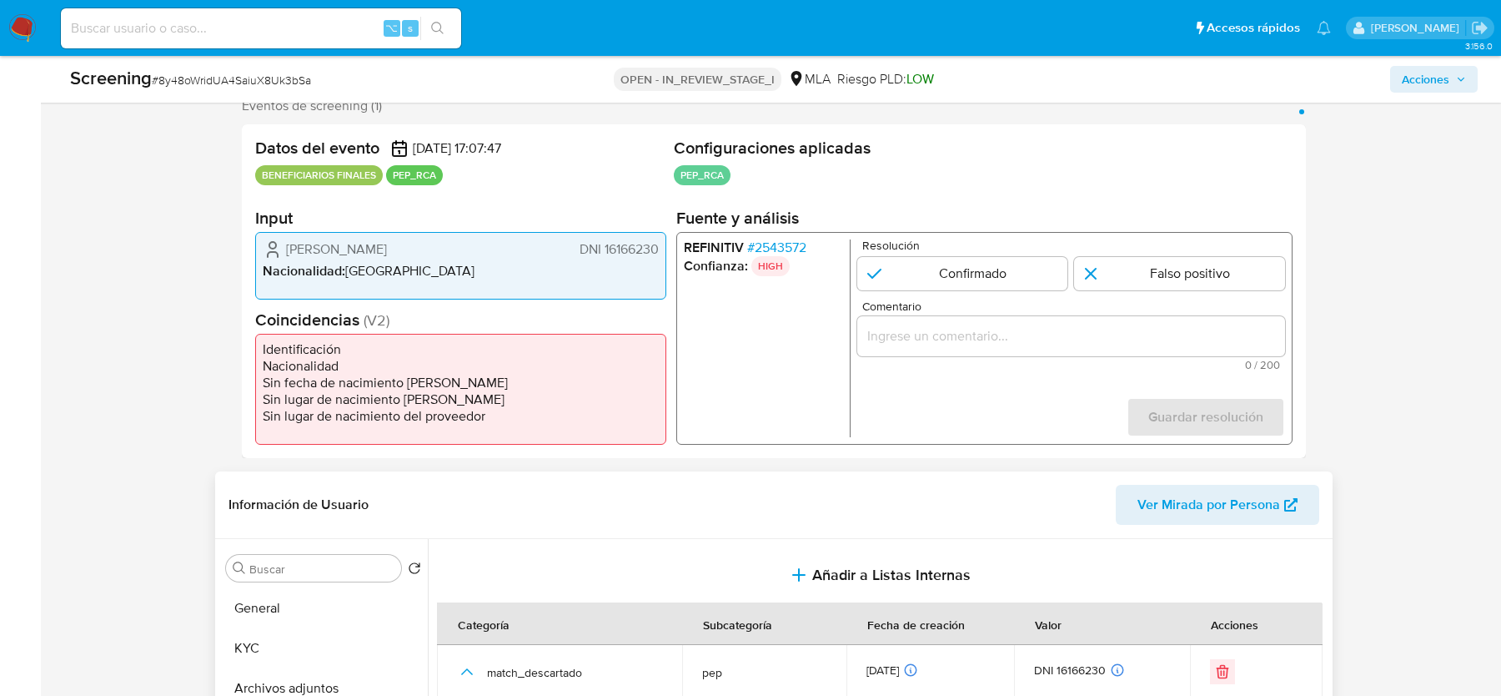
scroll to position [309, 0]
click at [1179, 276] on input "1 de 1" at bounding box center [1179, 275] width 211 height 33
radio input "true"
click at [1110, 279] on input "1 de 1" at bounding box center [1179, 275] width 211 height 33
click at [1063, 332] on input "Comentario" at bounding box center [1071, 338] width 428 height 22
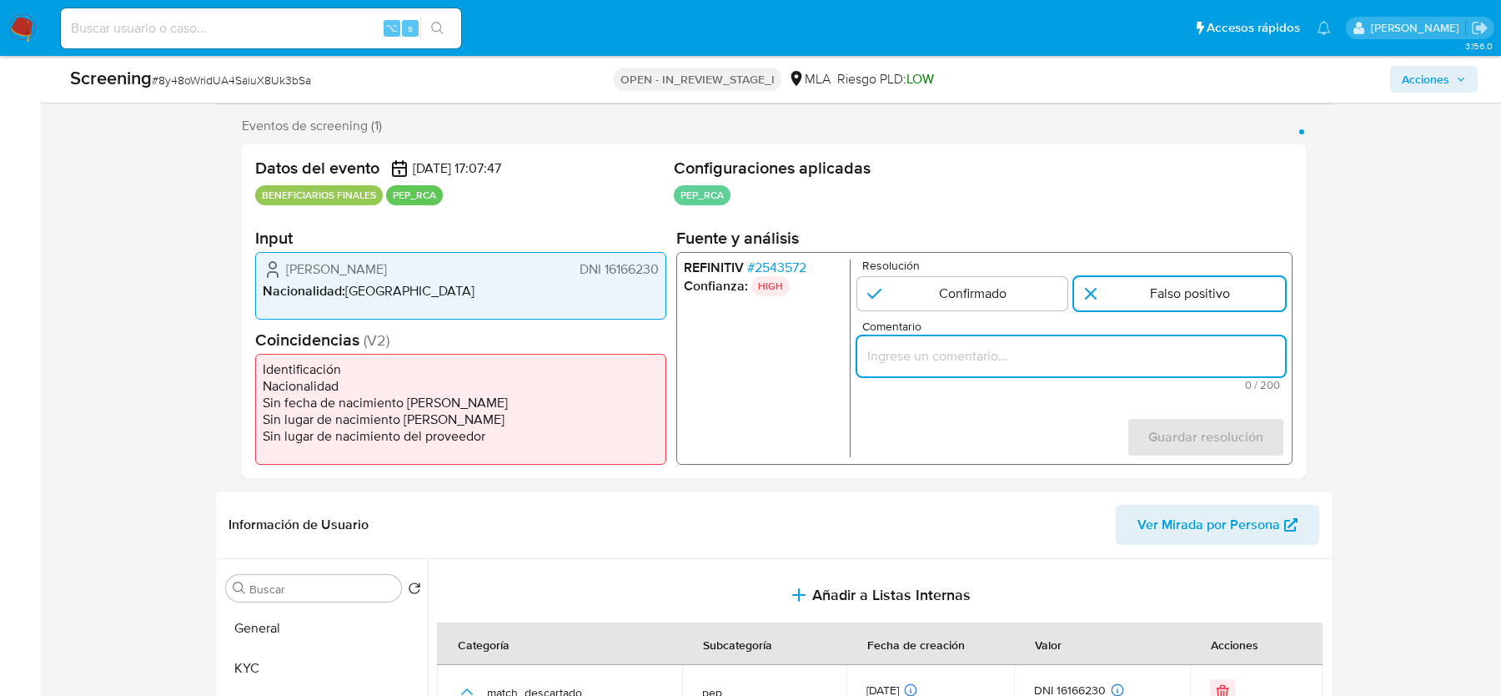
scroll to position [277, 0]
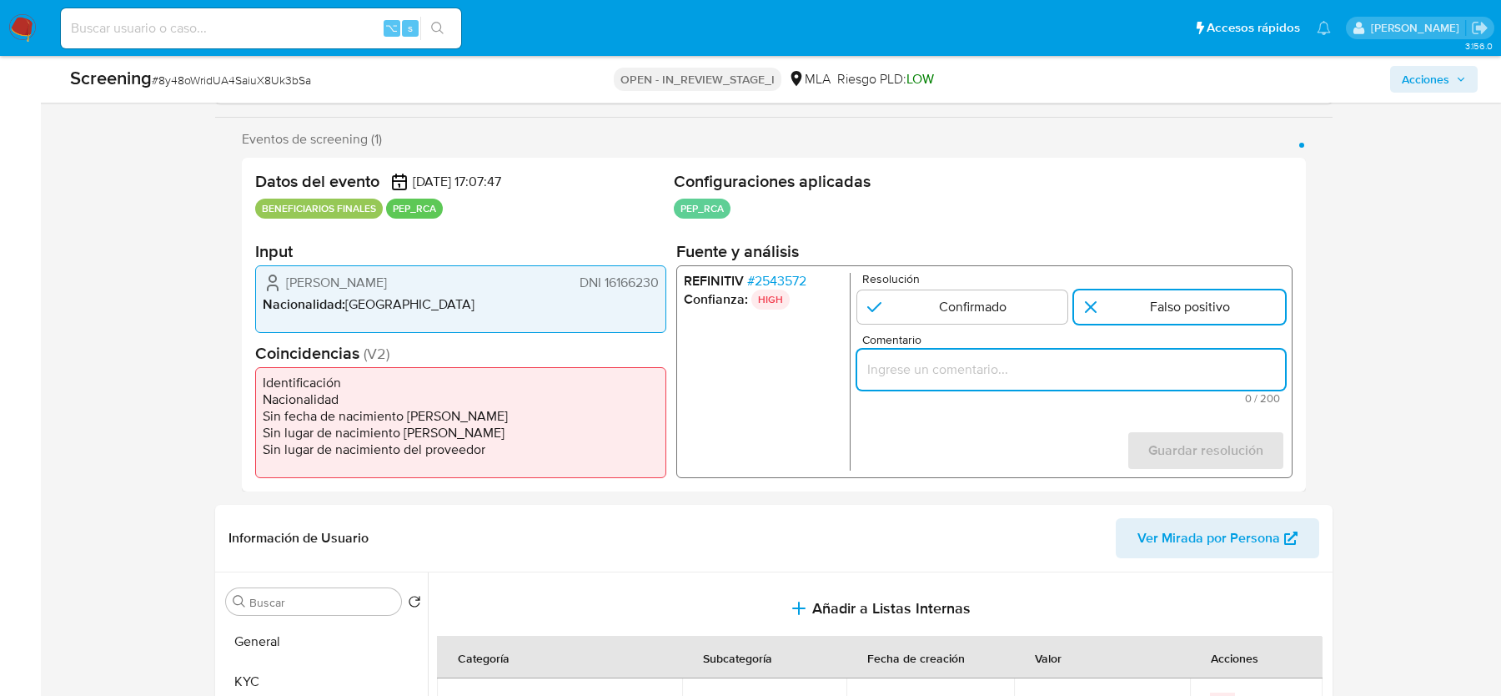
click at [1027, 359] on input "Comentario" at bounding box center [1071, 370] width 428 height 22
paste input "Match con el administrador Carlos Catena, DNI 16166230, por Direc de Inteligenc…"
type input "Match con el administrador Carlos Catena, DNI 16166230, por Direc de Inteligenc…"
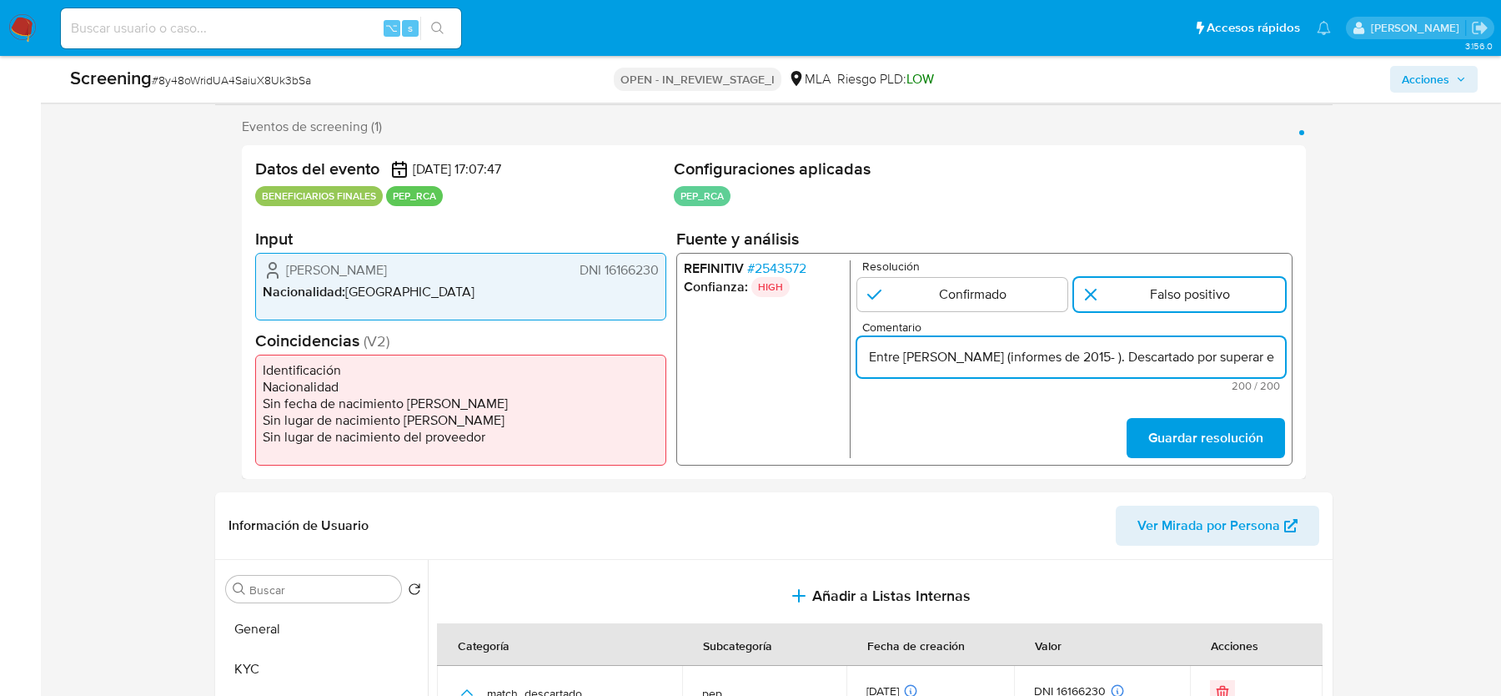
scroll to position [290, 0]
click at [1058, 355] on input "Match con el administrador Carlos Catena, DNI 16166230, por Direc de Inteligenc…" at bounding box center [1071, 356] width 428 height 22
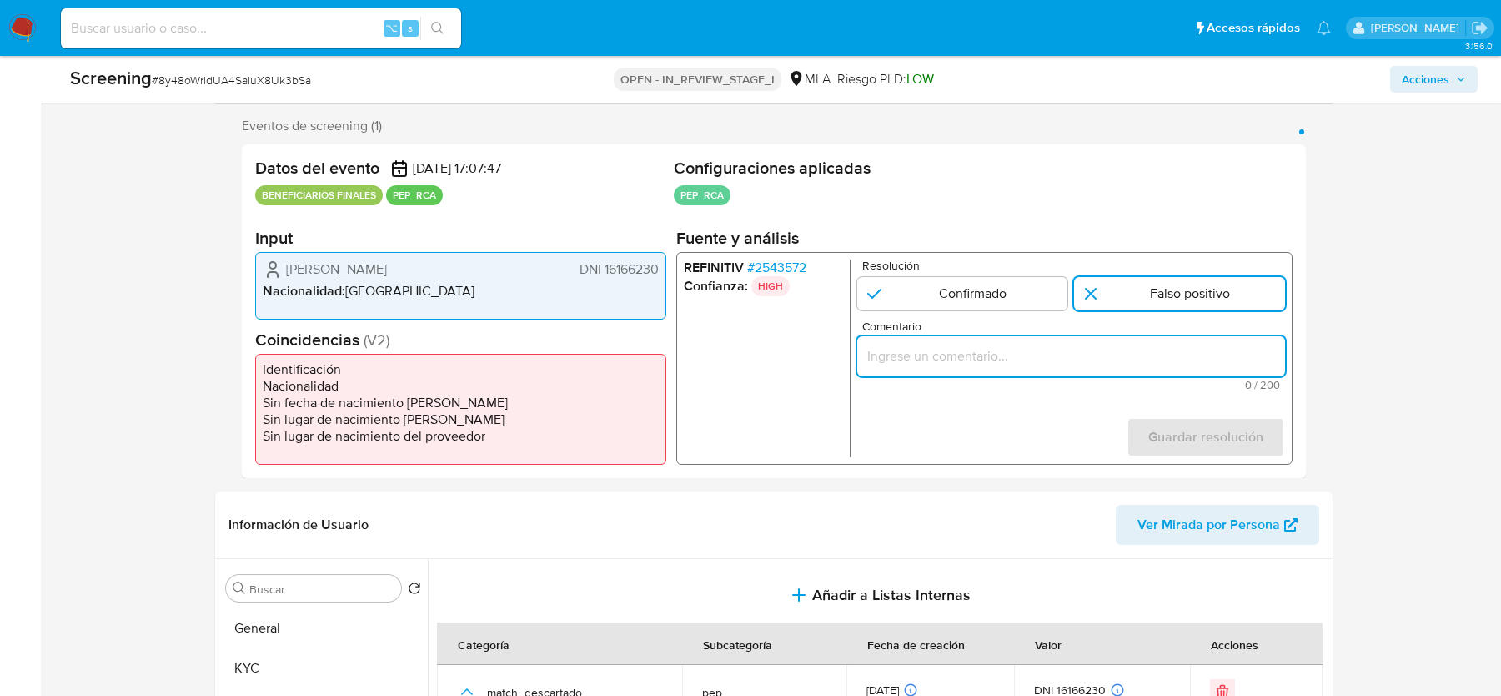
scroll to position [0, 0]
click at [940, 358] on input "Comentario" at bounding box center [1071, 356] width 428 height 22
paste input "Match con el administrador Carlos Catena, DNI 16166230, por Direc de Inteligenc…"
type input "Match con el administrador Carlos Catena, DNI 16166230, por Direc de Inteligenc…"
click at [1036, 367] on div "1 de 1" at bounding box center [1071, 356] width 428 height 40
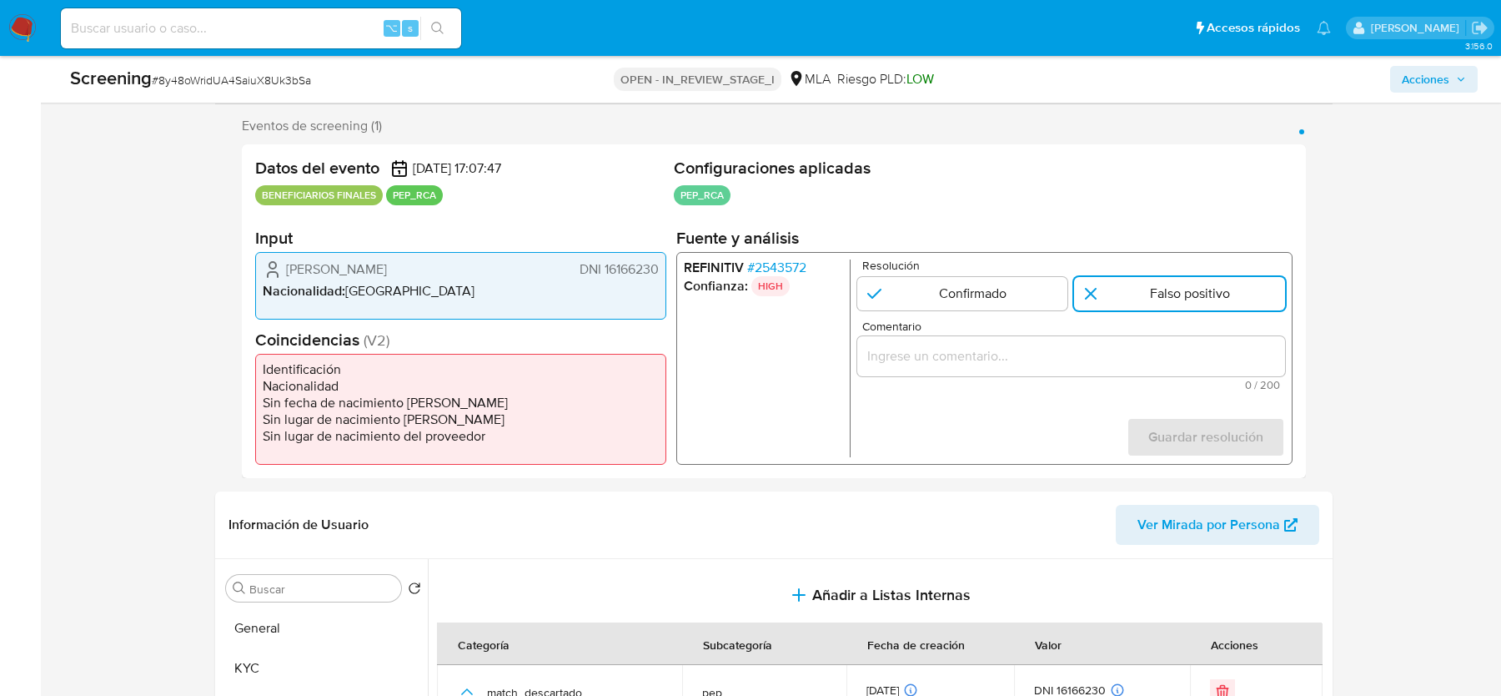
click at [1024, 354] on input "Comentario" at bounding box center [1071, 356] width 428 height 22
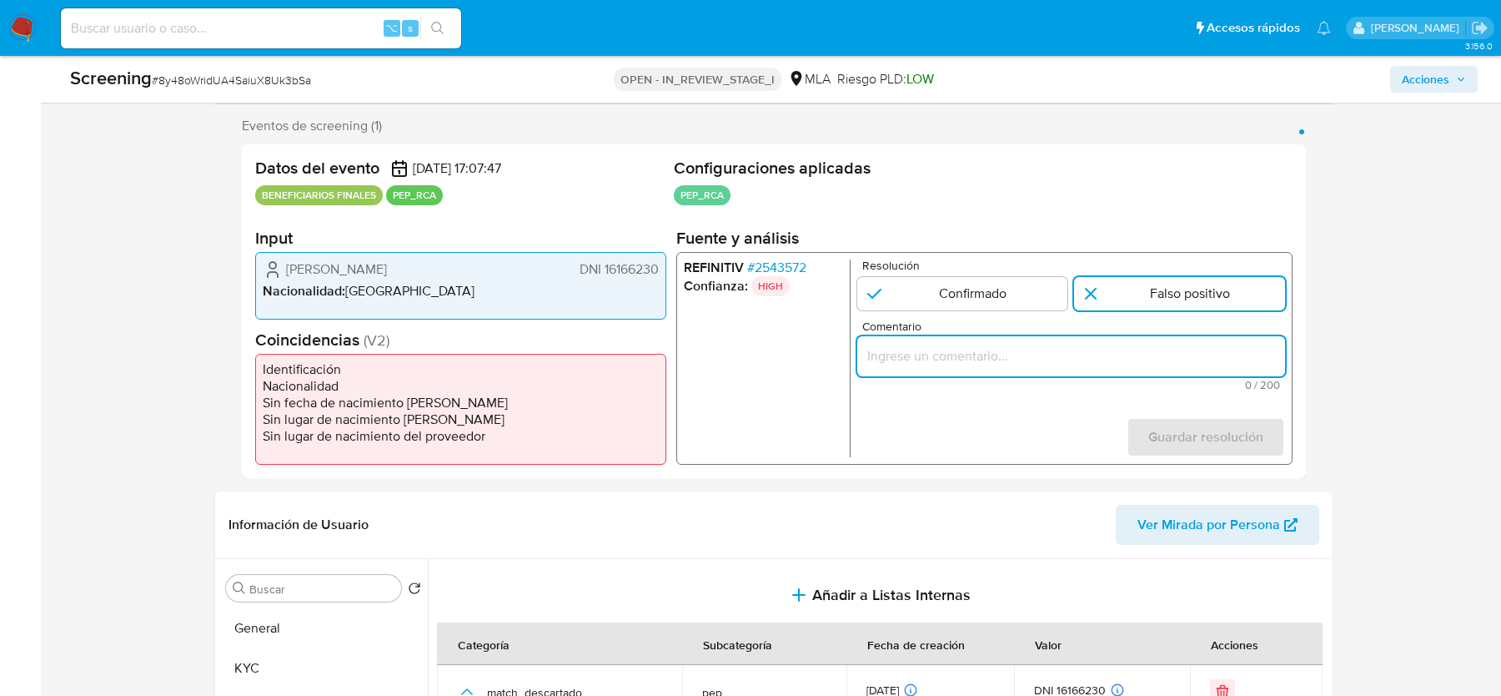
paste input "Match con el administrador [PERSON_NAME], DNI 16166230, Direc de Inteligencia C…"
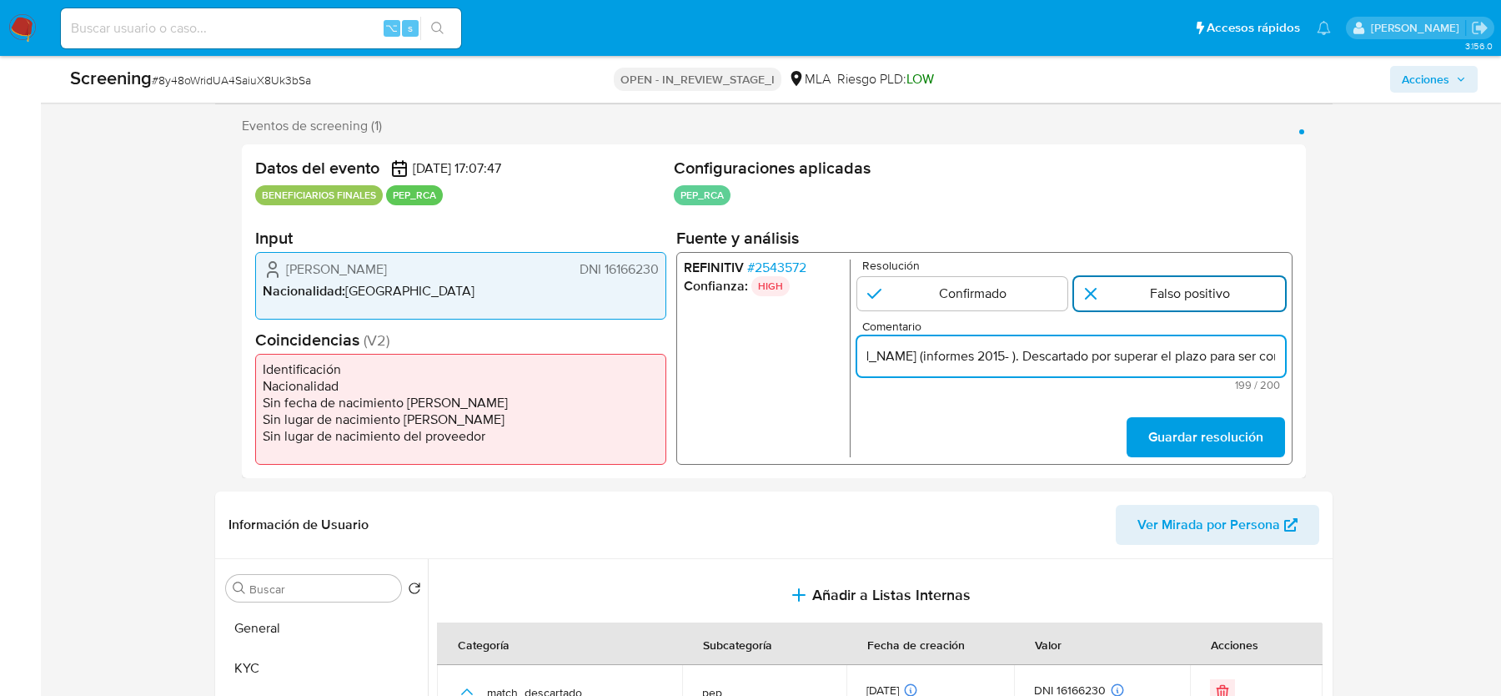
type input "Match con el administrador [PERSON_NAME], DNI 16166230, Direc de Inteligencia C…"
click at [1173, 299] on input "1 de 1" at bounding box center [1179, 293] width 211 height 33
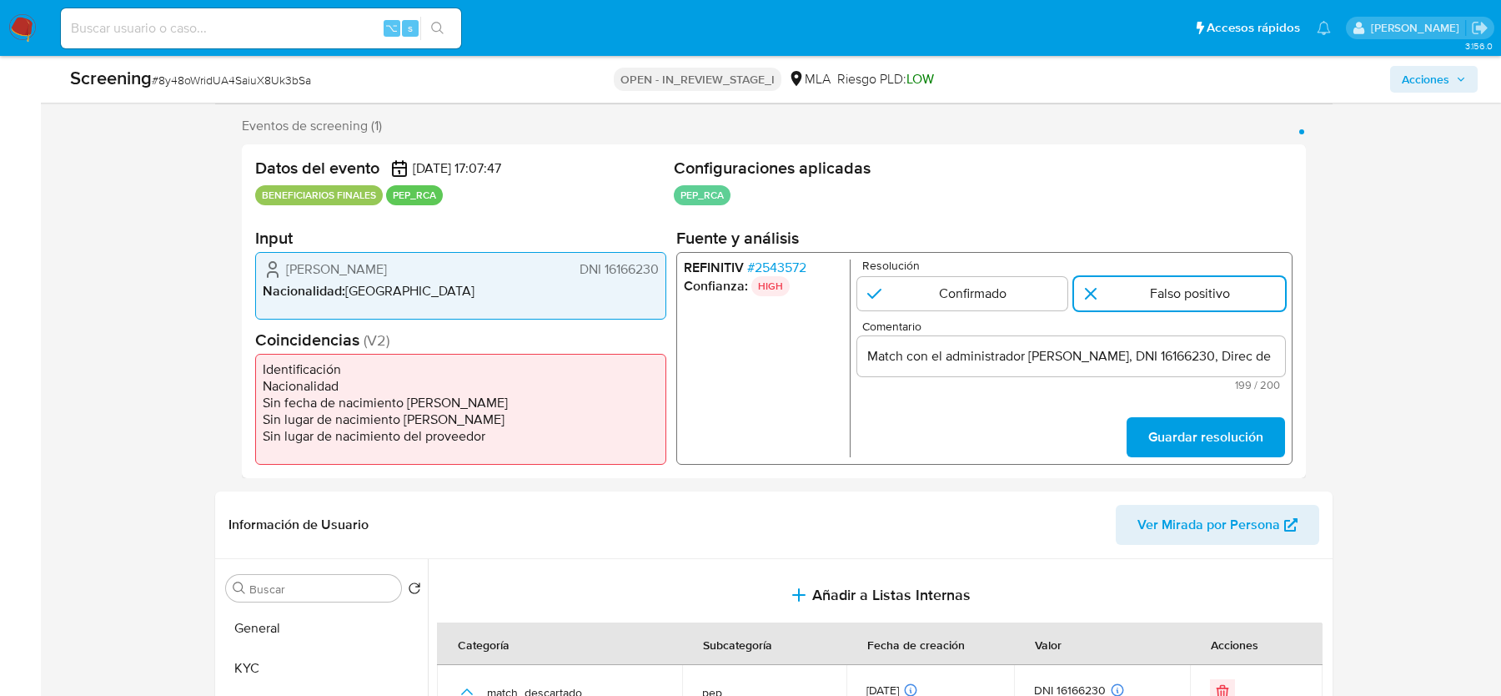
click at [1172, 357] on input "Match con el administrador [PERSON_NAME], DNI 16166230, Direc de Inteligencia C…" at bounding box center [1071, 356] width 428 height 22
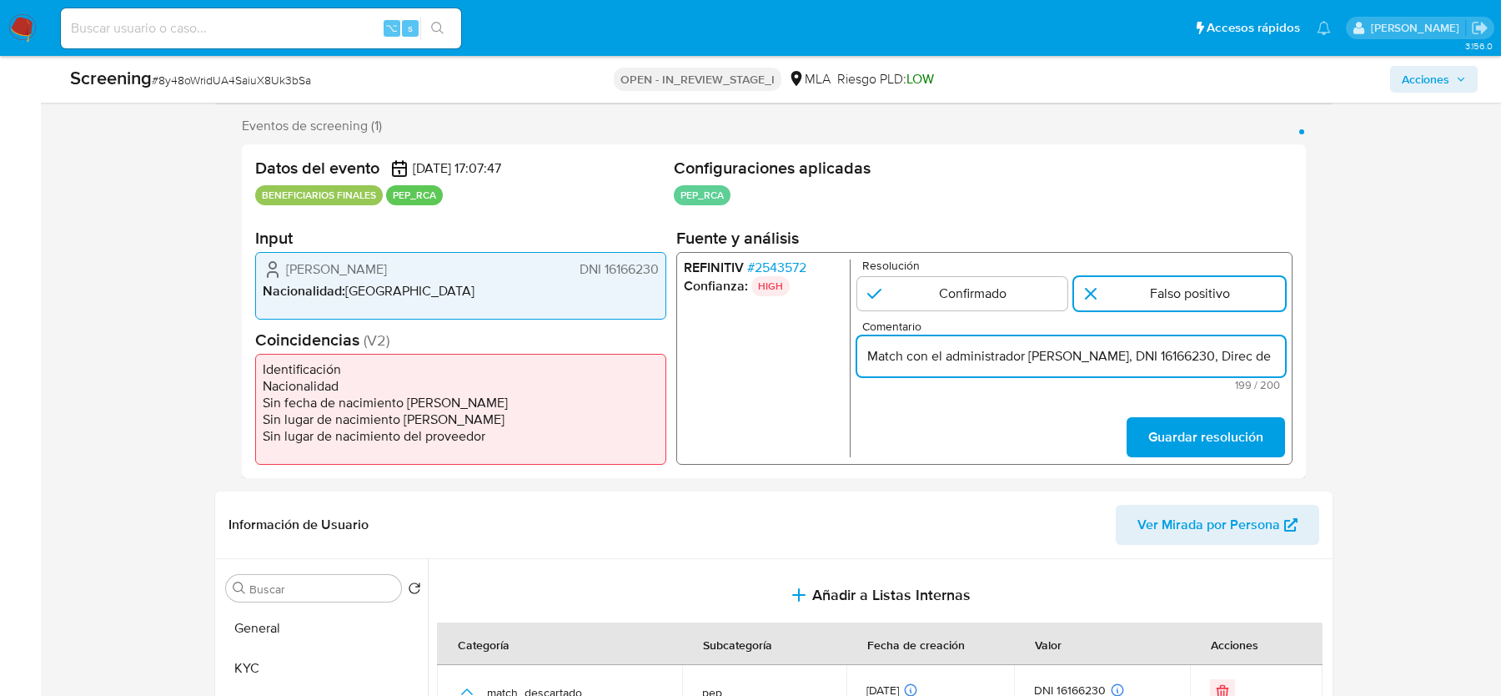
click at [1093, 364] on input "Match con el administrador [PERSON_NAME], DNI 16166230, Direc de Inteligencia C…" at bounding box center [1071, 356] width 428 height 22
click at [1166, 438] on span "Guardar resolución" at bounding box center [1206, 437] width 115 height 37
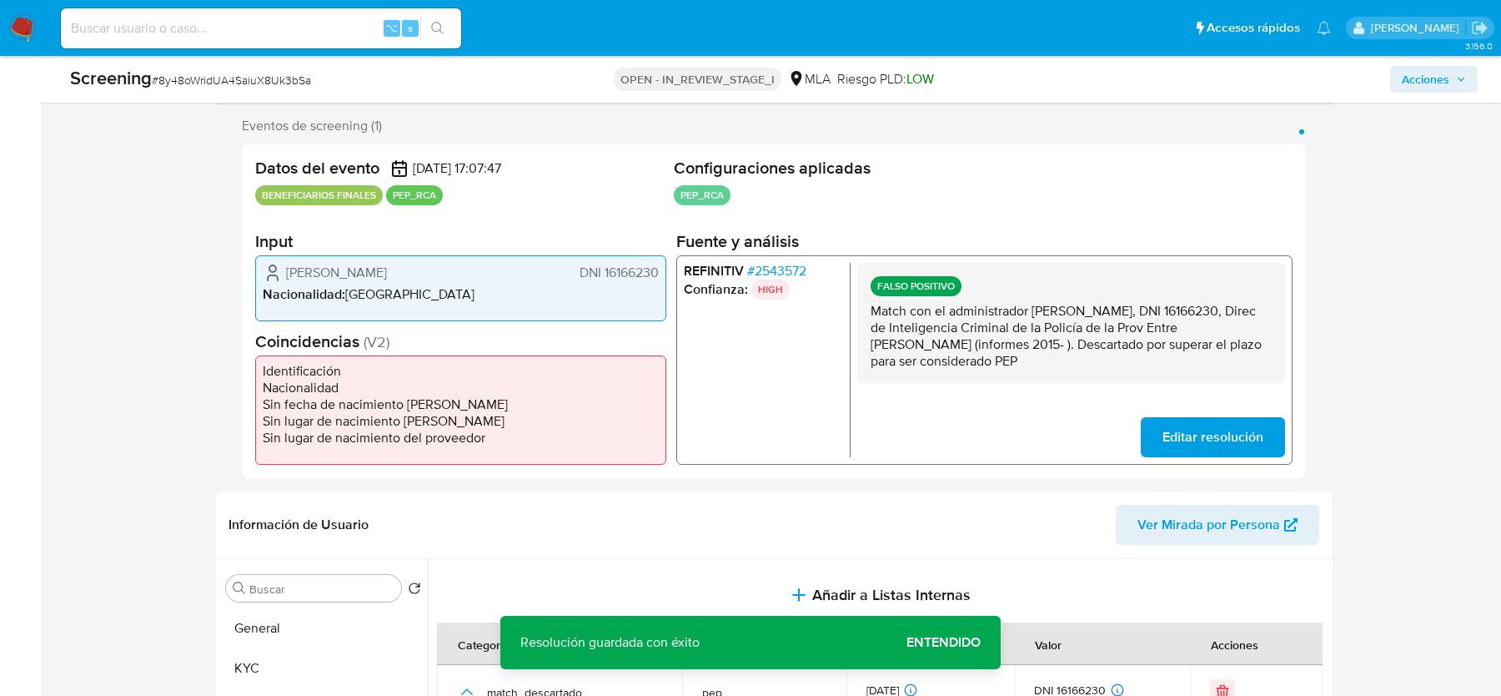
click at [1405, 83] on span "Acciones" at bounding box center [1426, 79] width 48 height 27
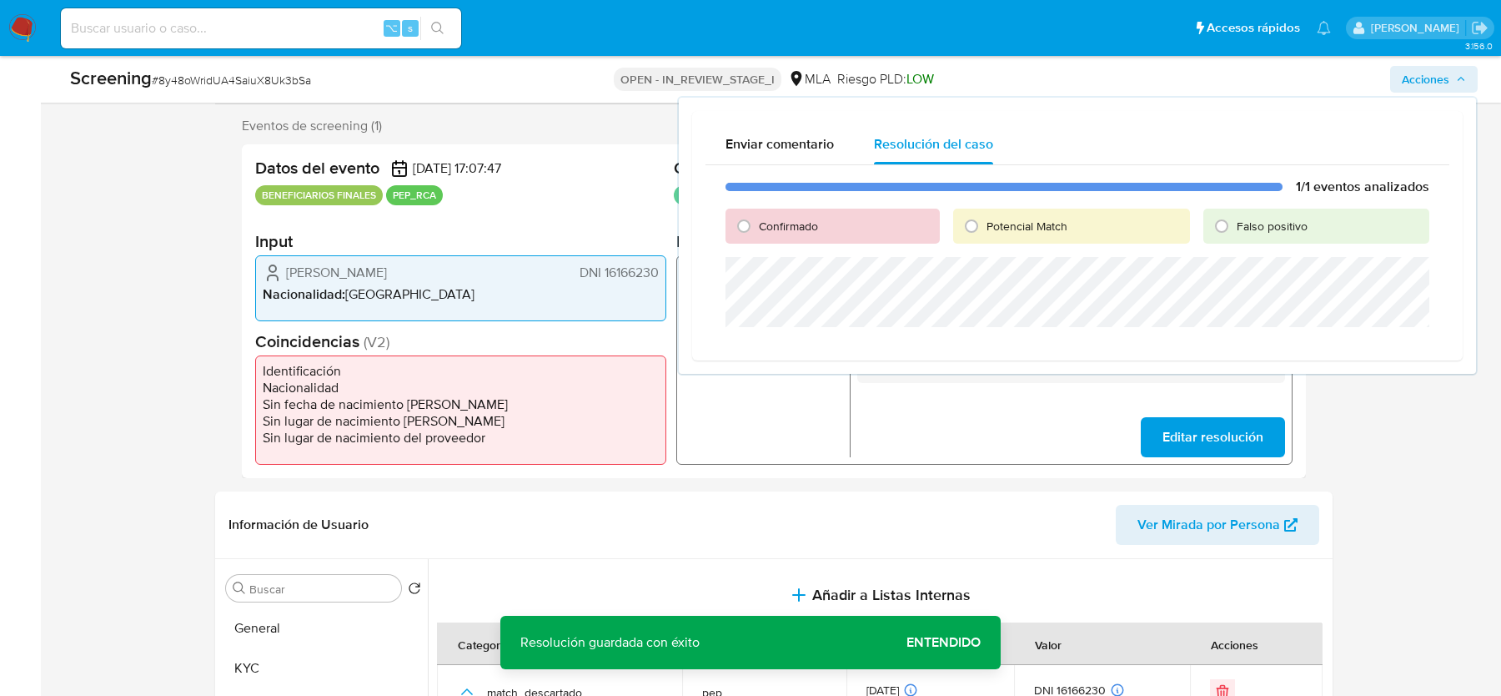
click at [1273, 216] on div "Falso positivo" at bounding box center [1317, 226] width 226 height 35
drag, startPoint x: 1275, startPoint y: 220, endPoint x: 1248, endPoint y: 231, distance: 28.8
click at [1275, 220] on span "Falso positivo" at bounding box center [1272, 226] width 71 height 17
click at [1235, 220] on input "Falso positivo" at bounding box center [1222, 226] width 27 height 27
radio input "true"
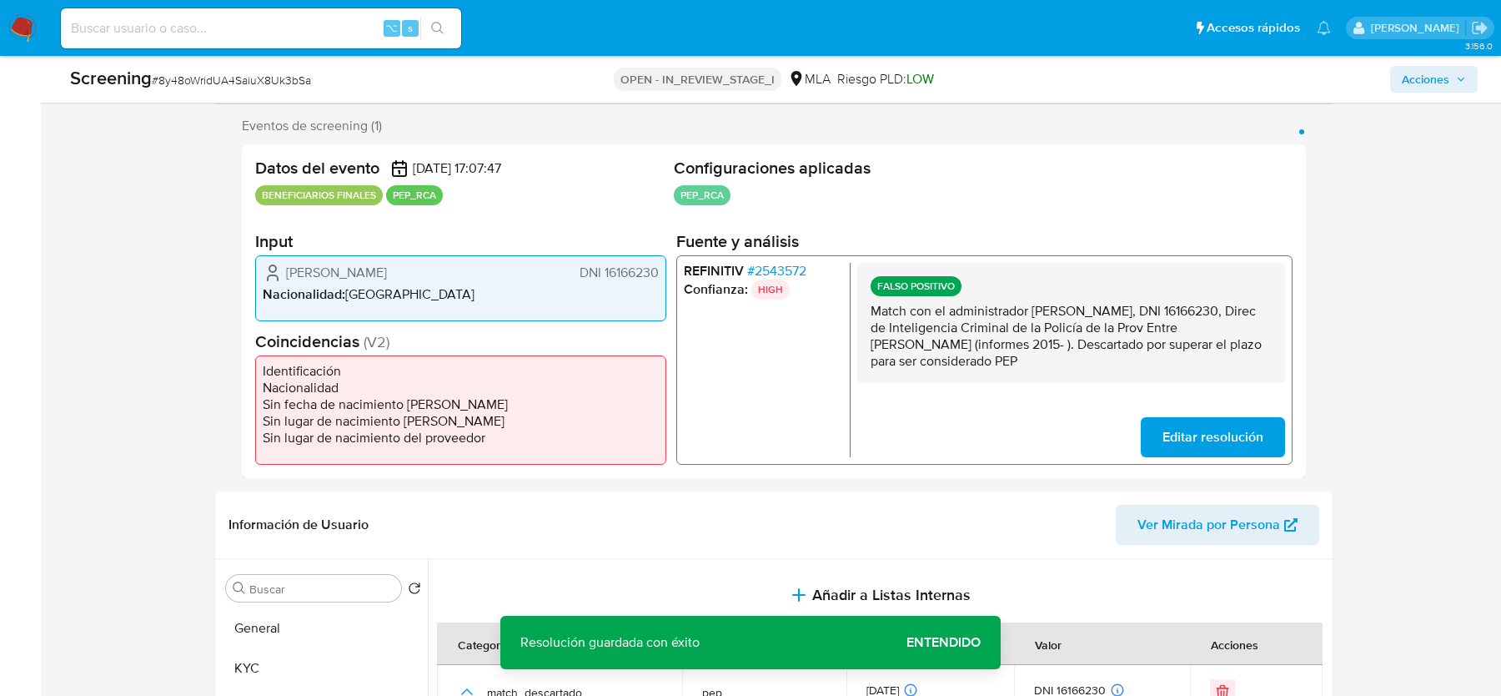
click at [1400, 86] on button "Acciones" at bounding box center [1434, 79] width 88 height 27
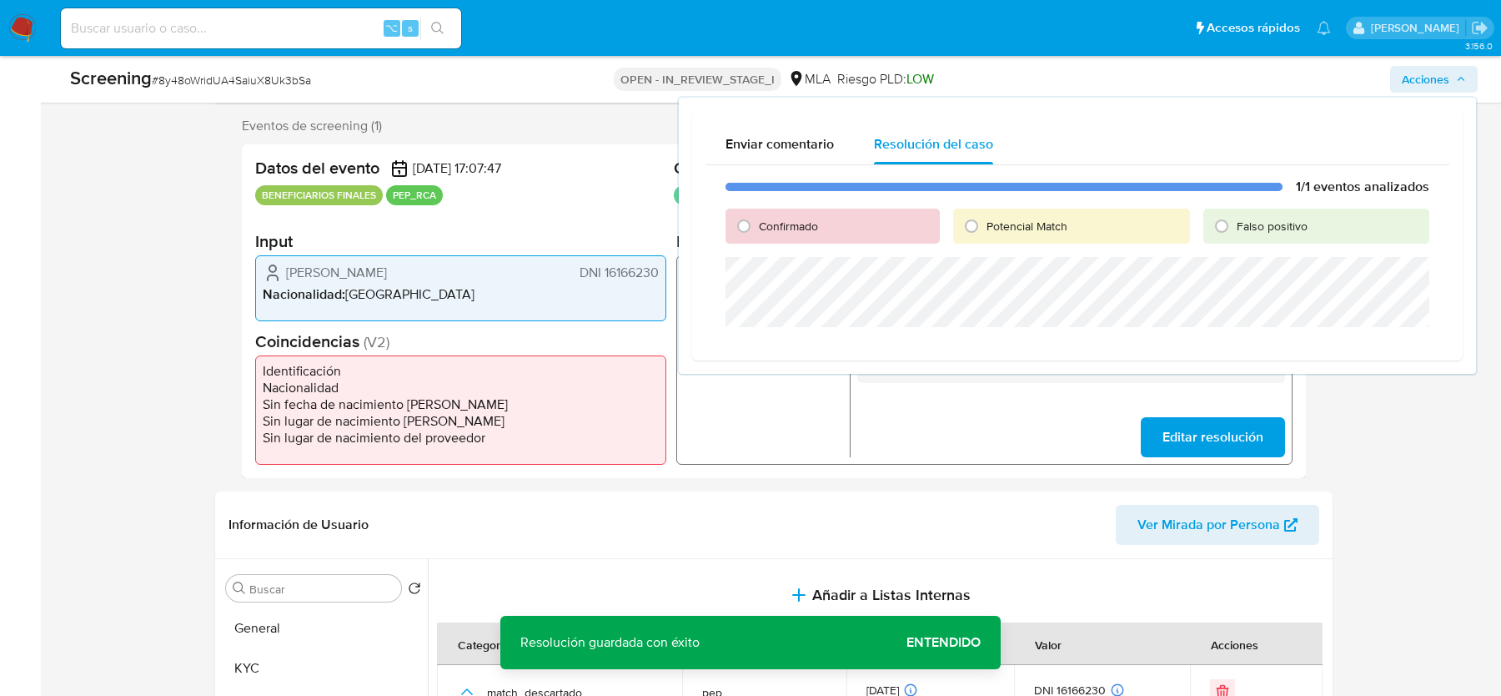
click at [1275, 229] on span "Falso positivo" at bounding box center [1272, 226] width 71 height 17
click at [1235, 229] on input "Falso positivo" at bounding box center [1222, 226] width 27 height 27
radio input "true"
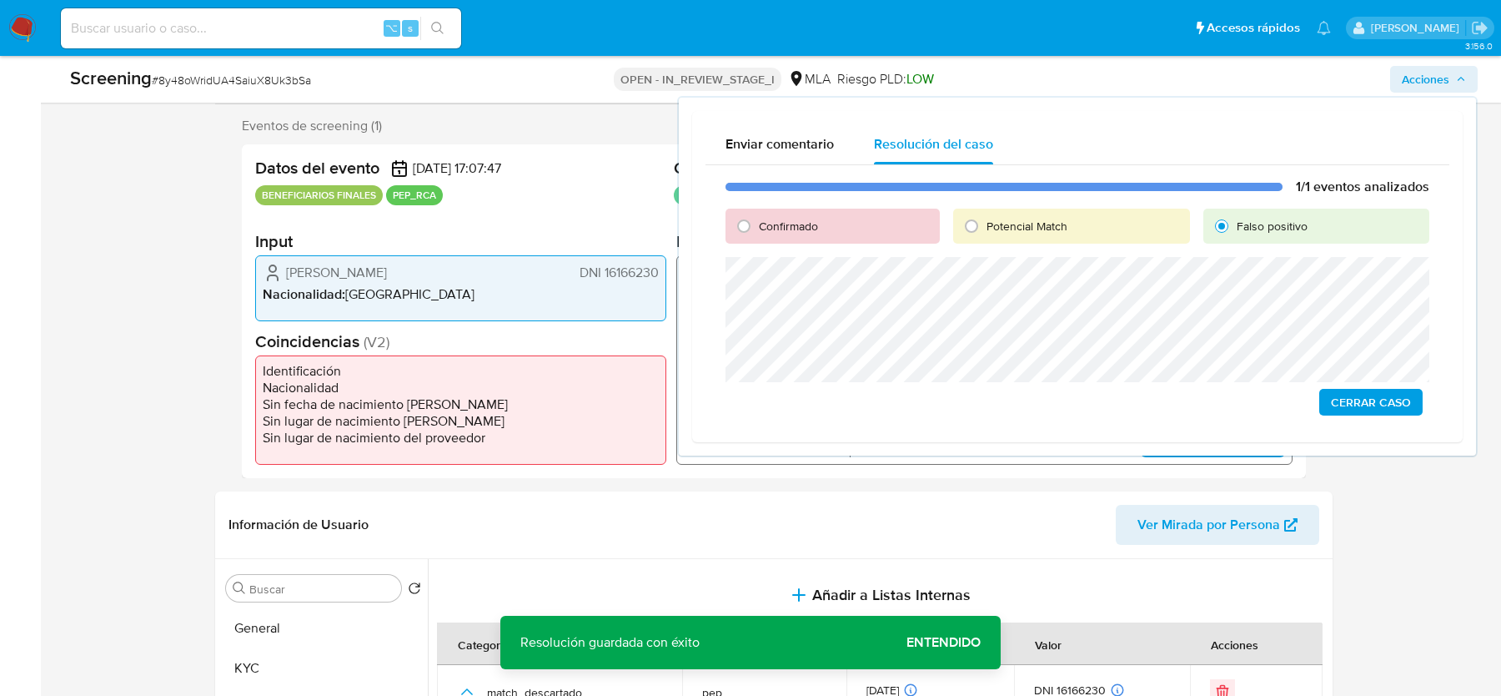
click at [1378, 400] on span "Cerrar Caso" at bounding box center [1371, 401] width 80 height 23
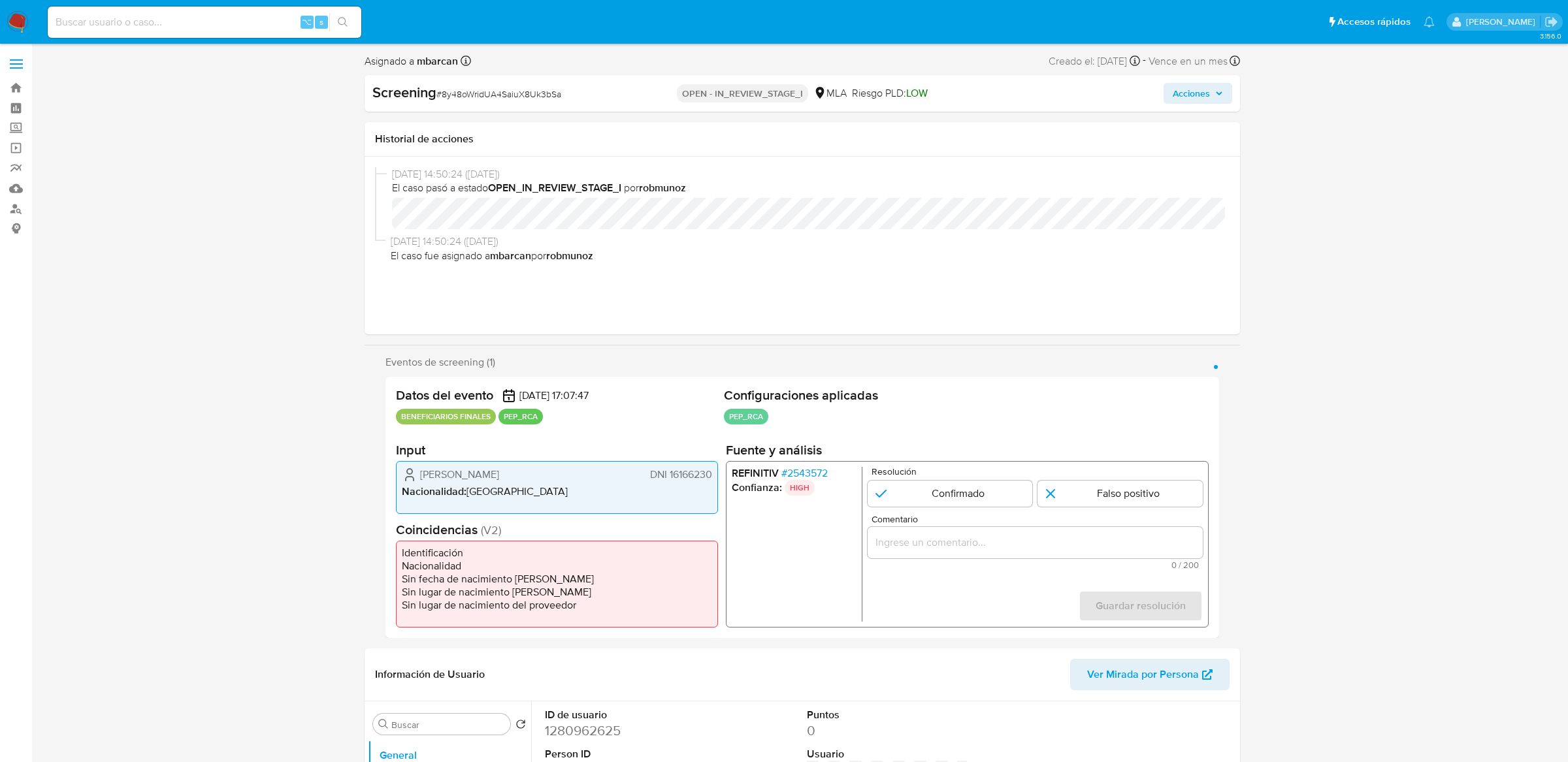
select select "10"
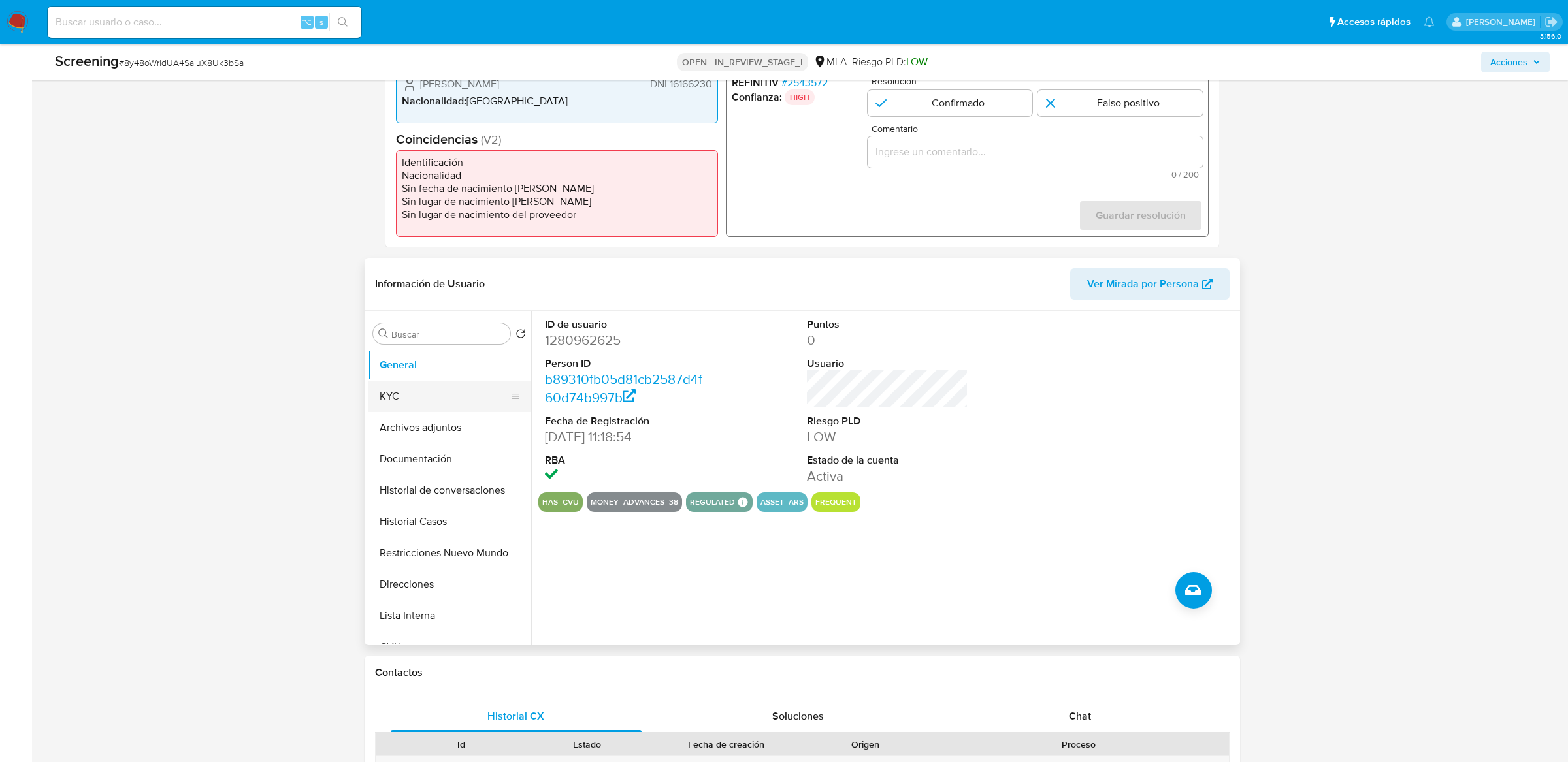
scroll to position [360, 0]
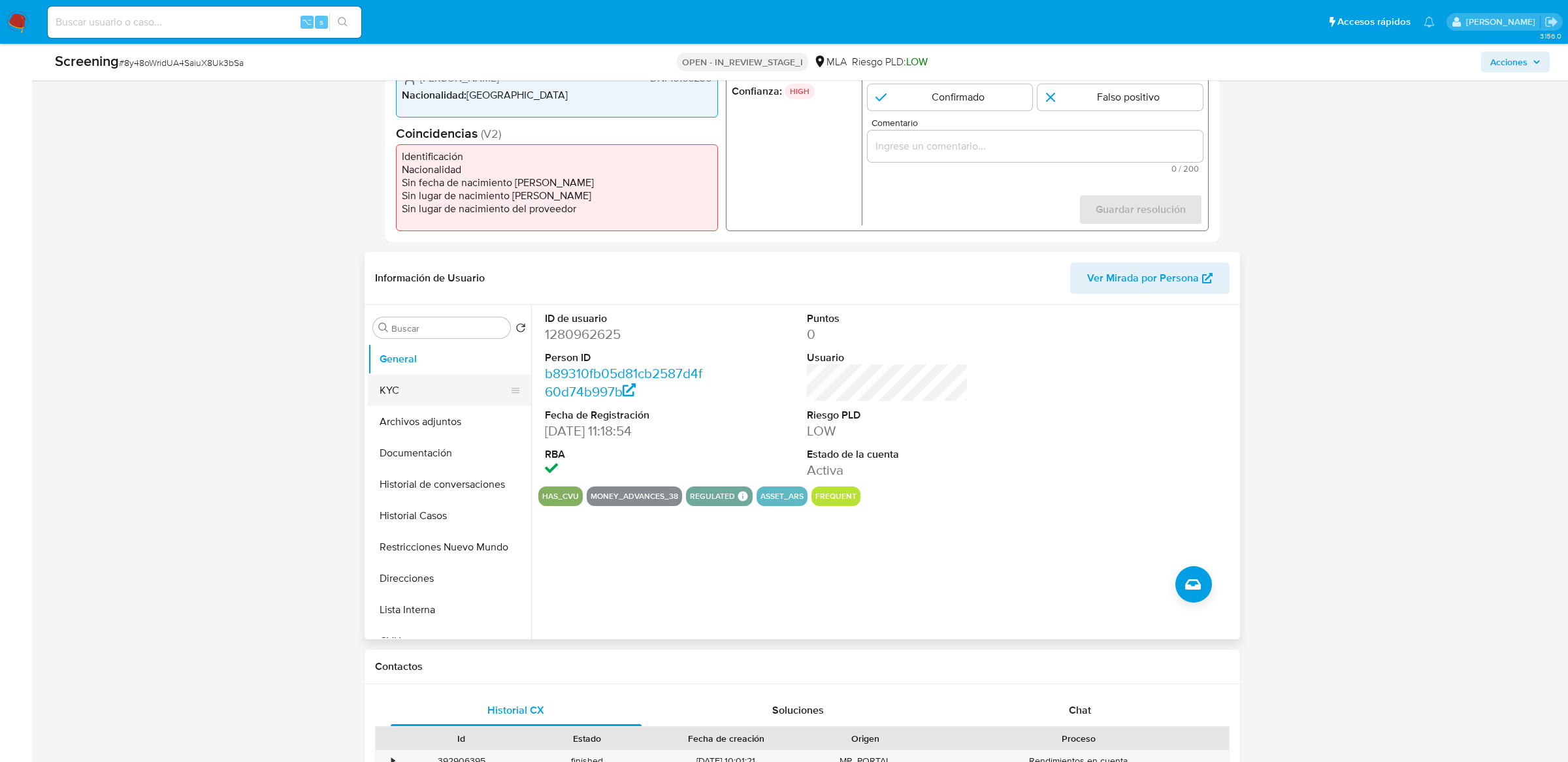
click at [449, 395] on button "KYC" at bounding box center [444, 391] width 153 height 31
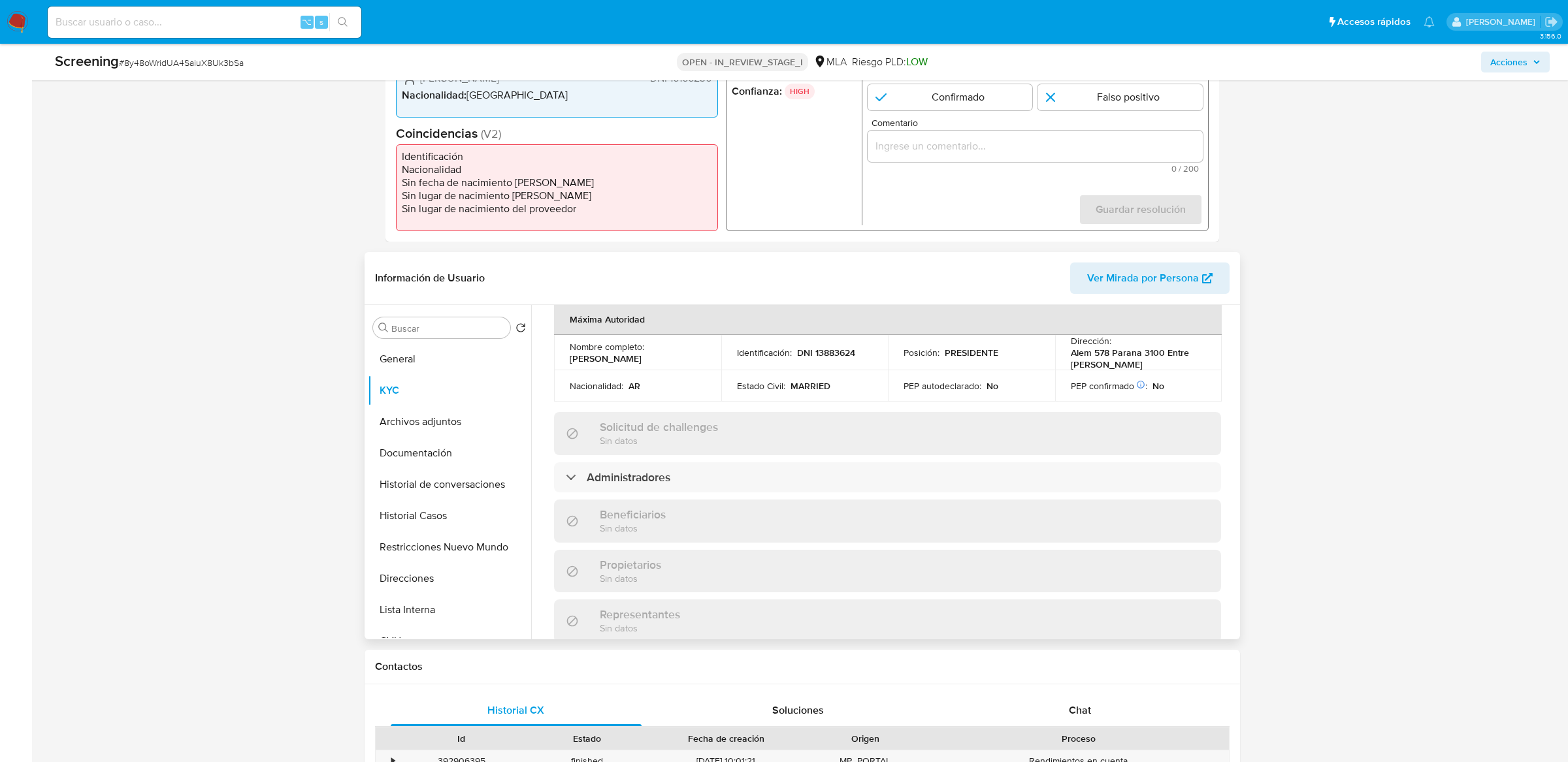
scroll to position [650, 0]
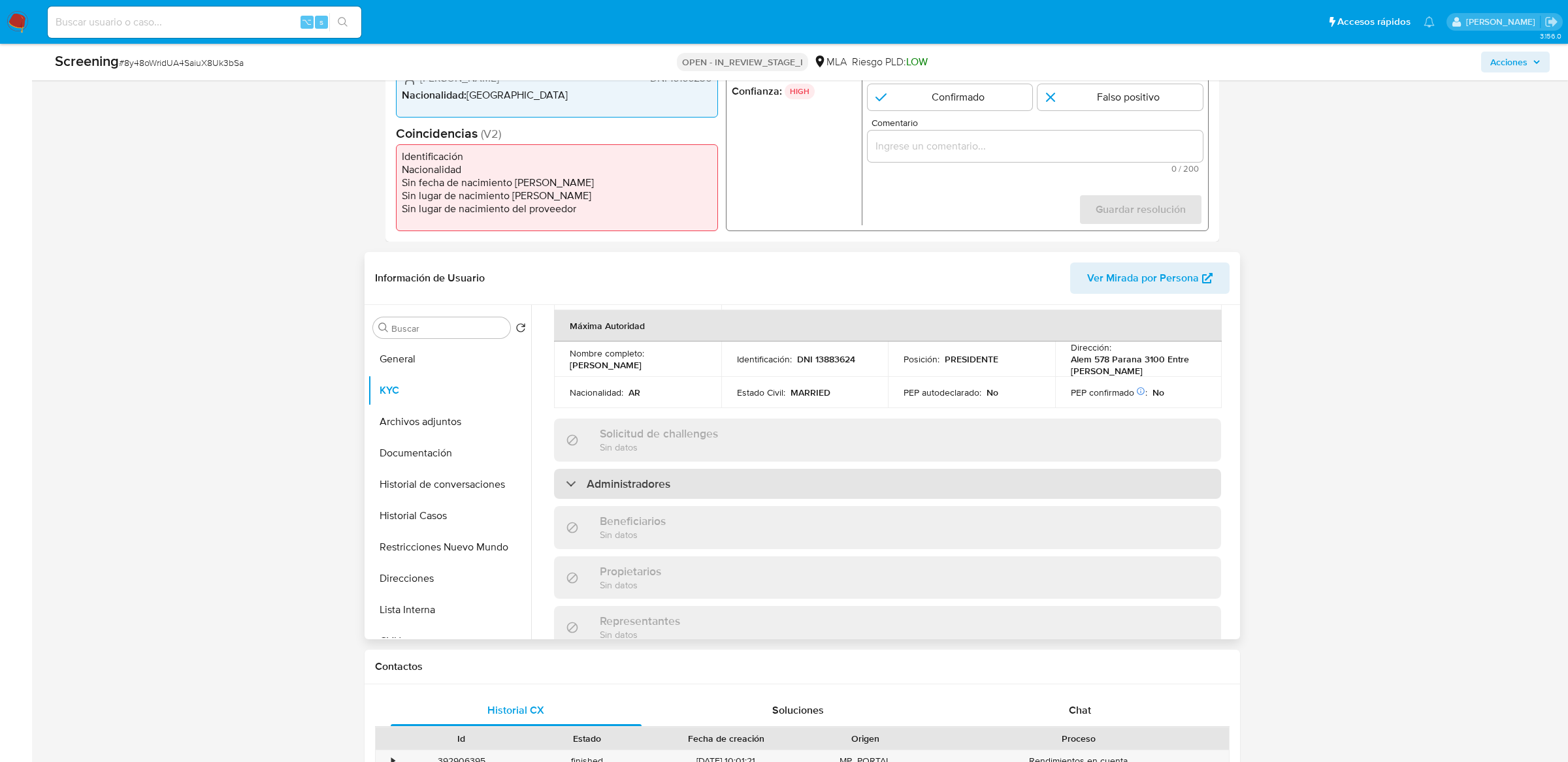
click at [565, 469] on div "Administradores" at bounding box center [887, 484] width 667 height 30
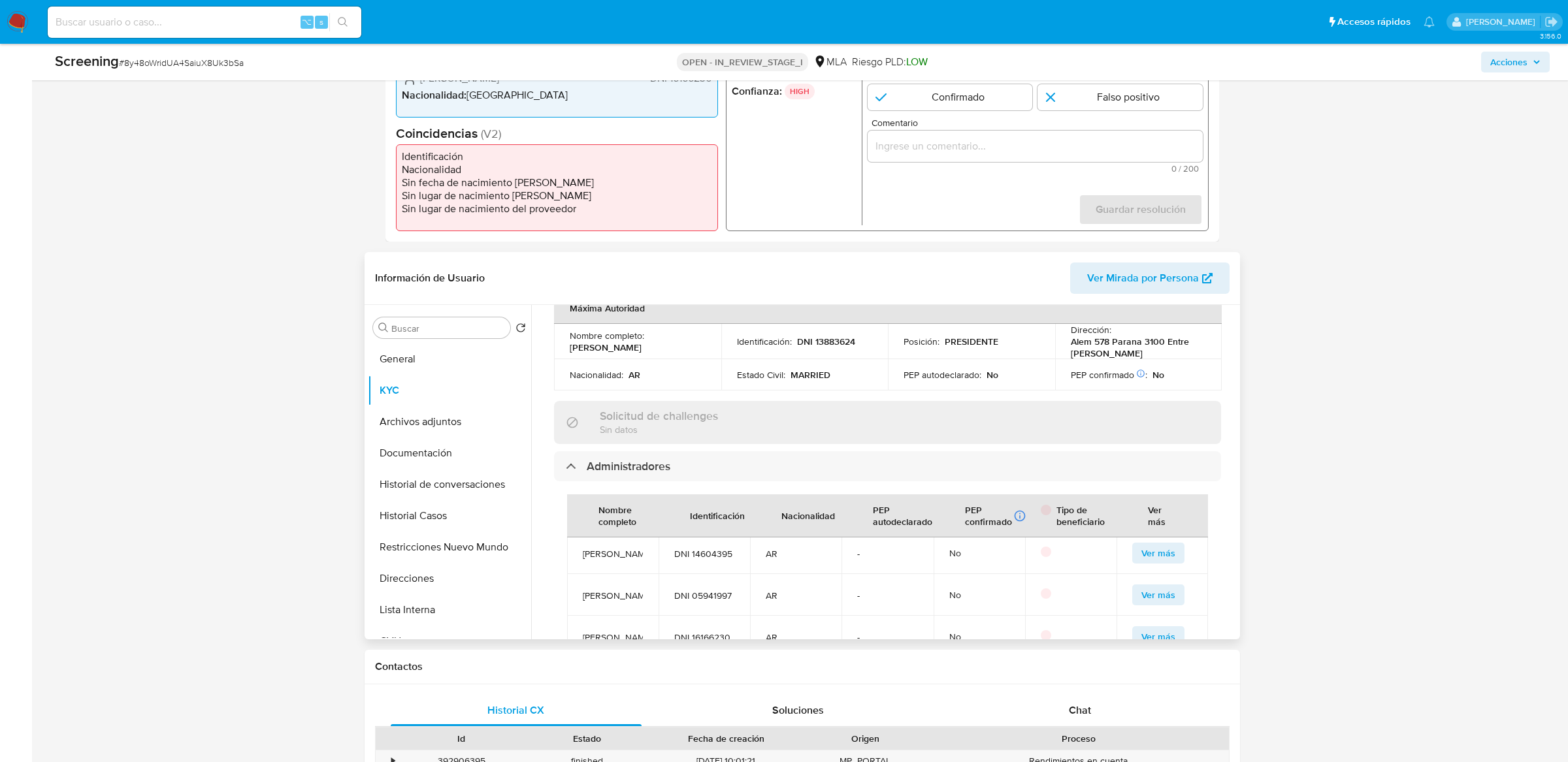
scroll to position [671, 0]
click at [702, 544] on span "DNI 16166230" at bounding box center [704, 634] width 60 height 12
copy span "16166230"
click at [435, 345] on button "General" at bounding box center [444, 359] width 153 height 31
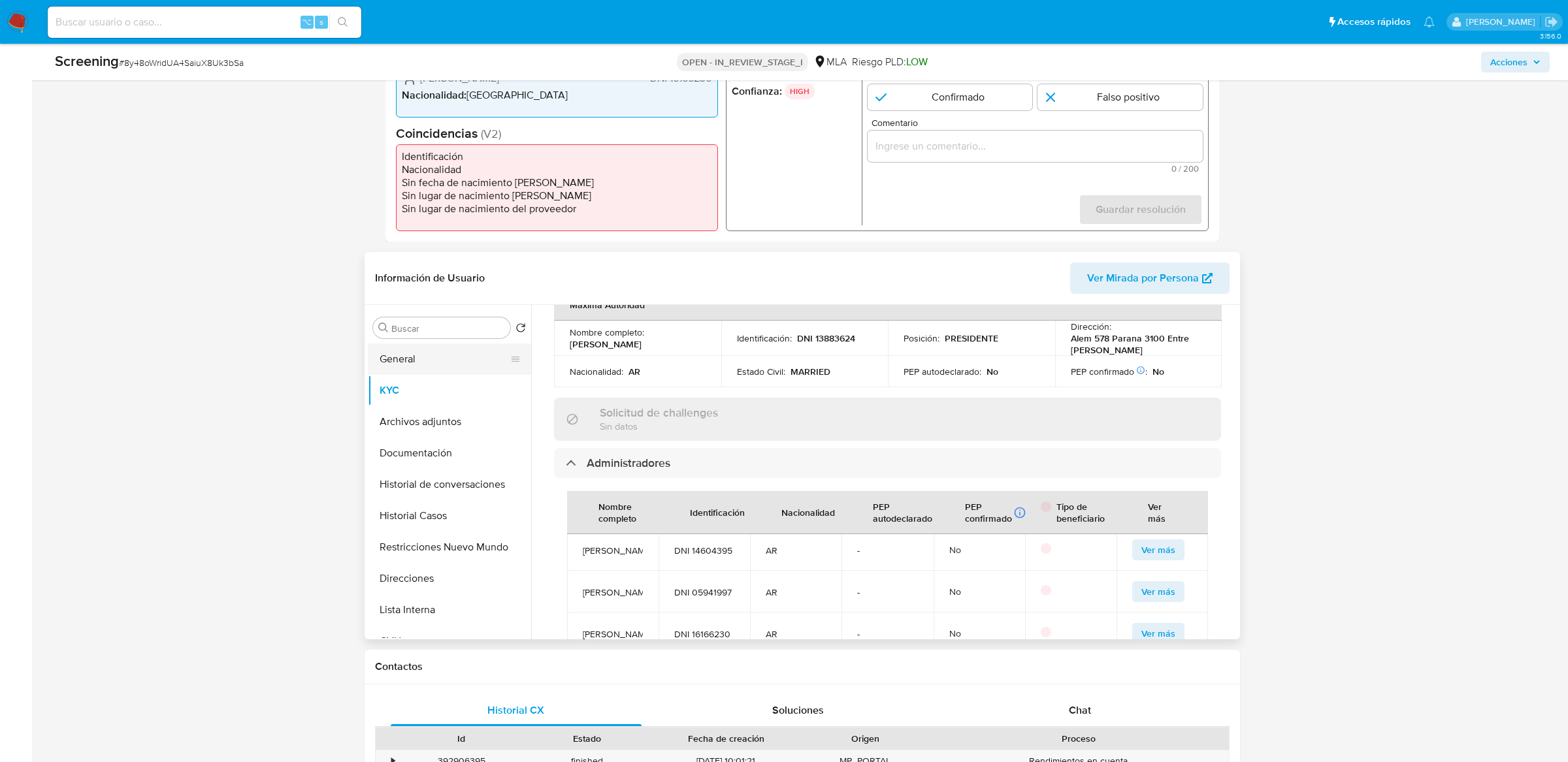
scroll to position [0, 0]
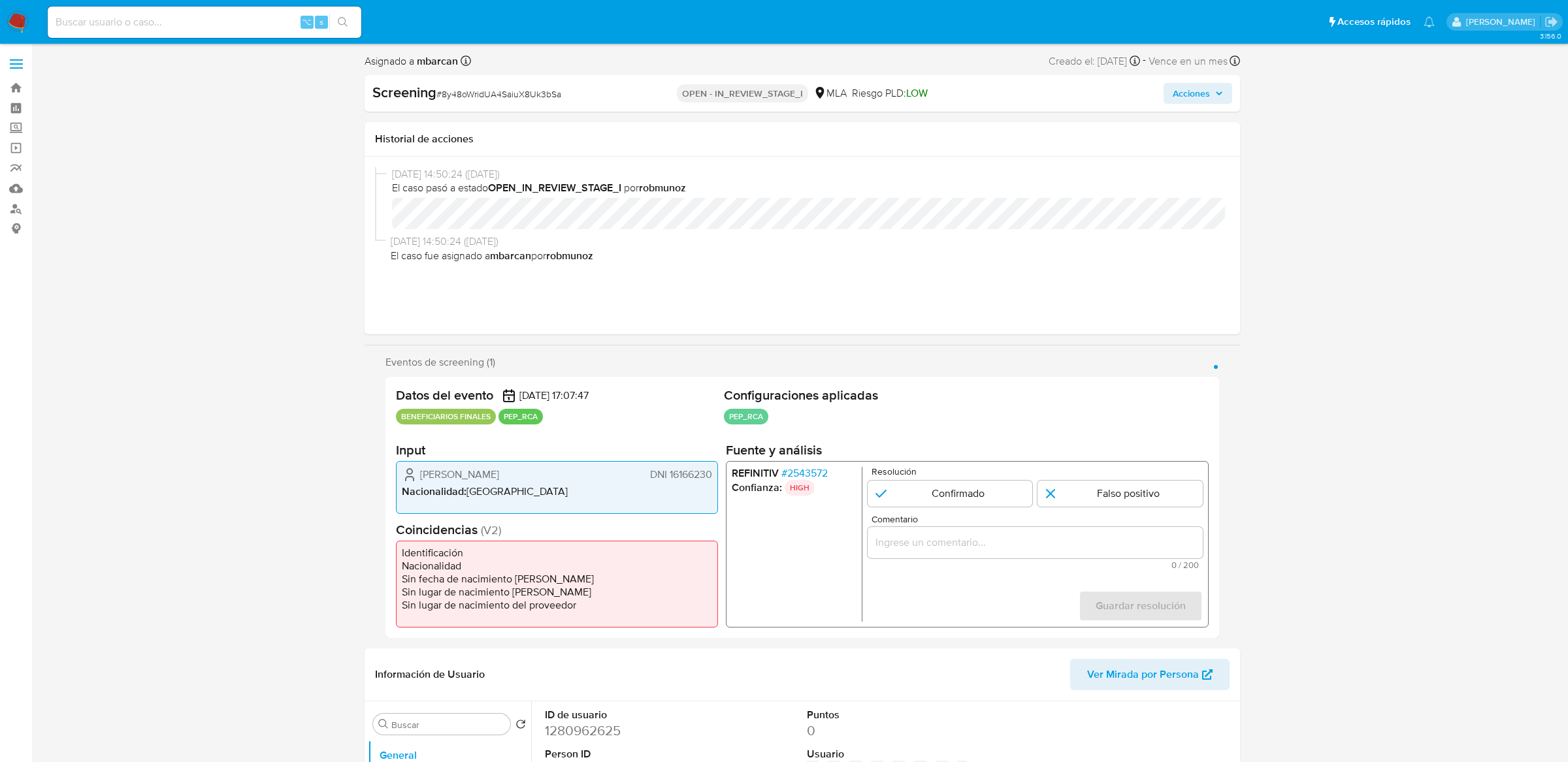
select select "10"
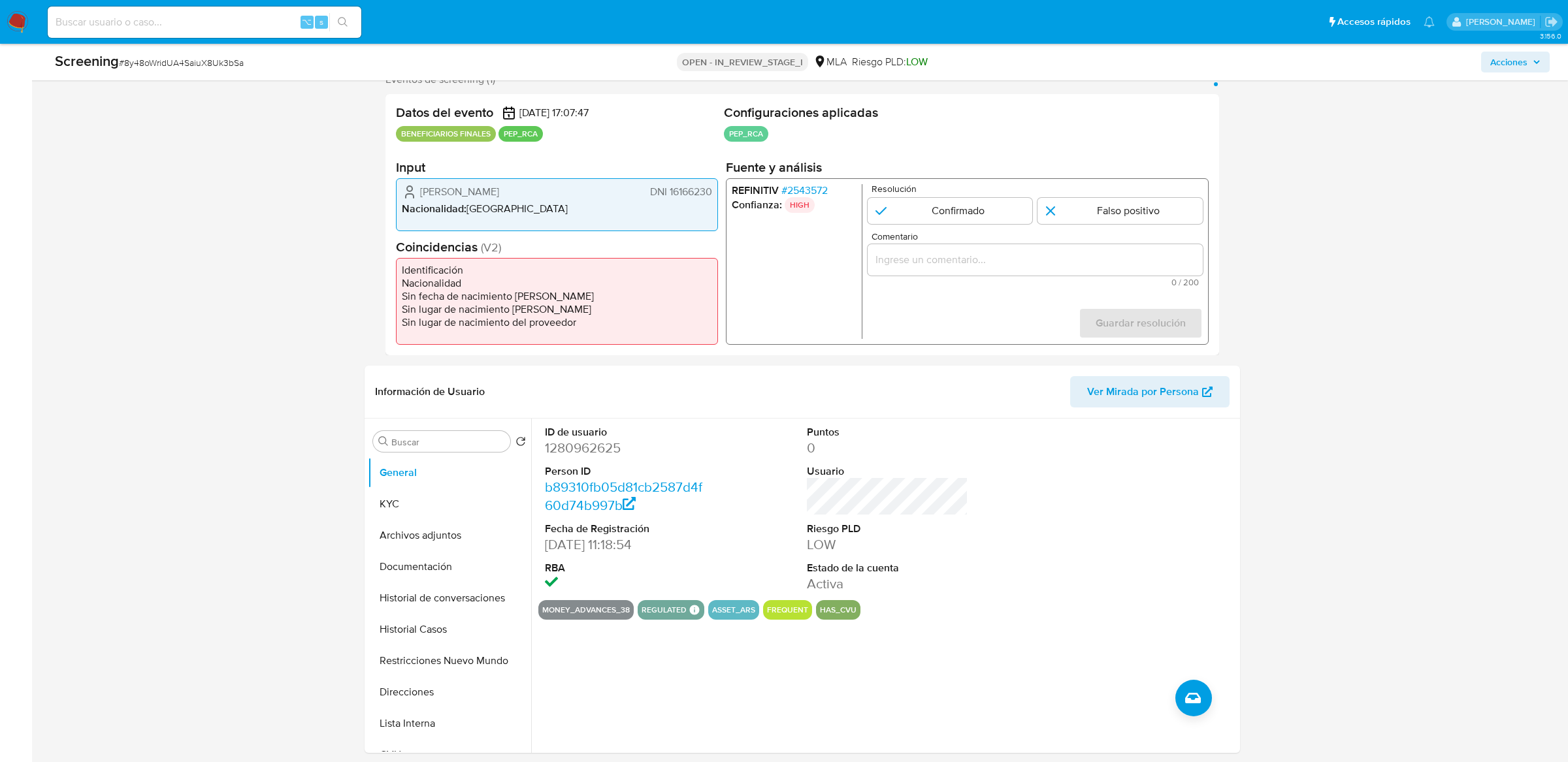
scroll to position [255, 0]
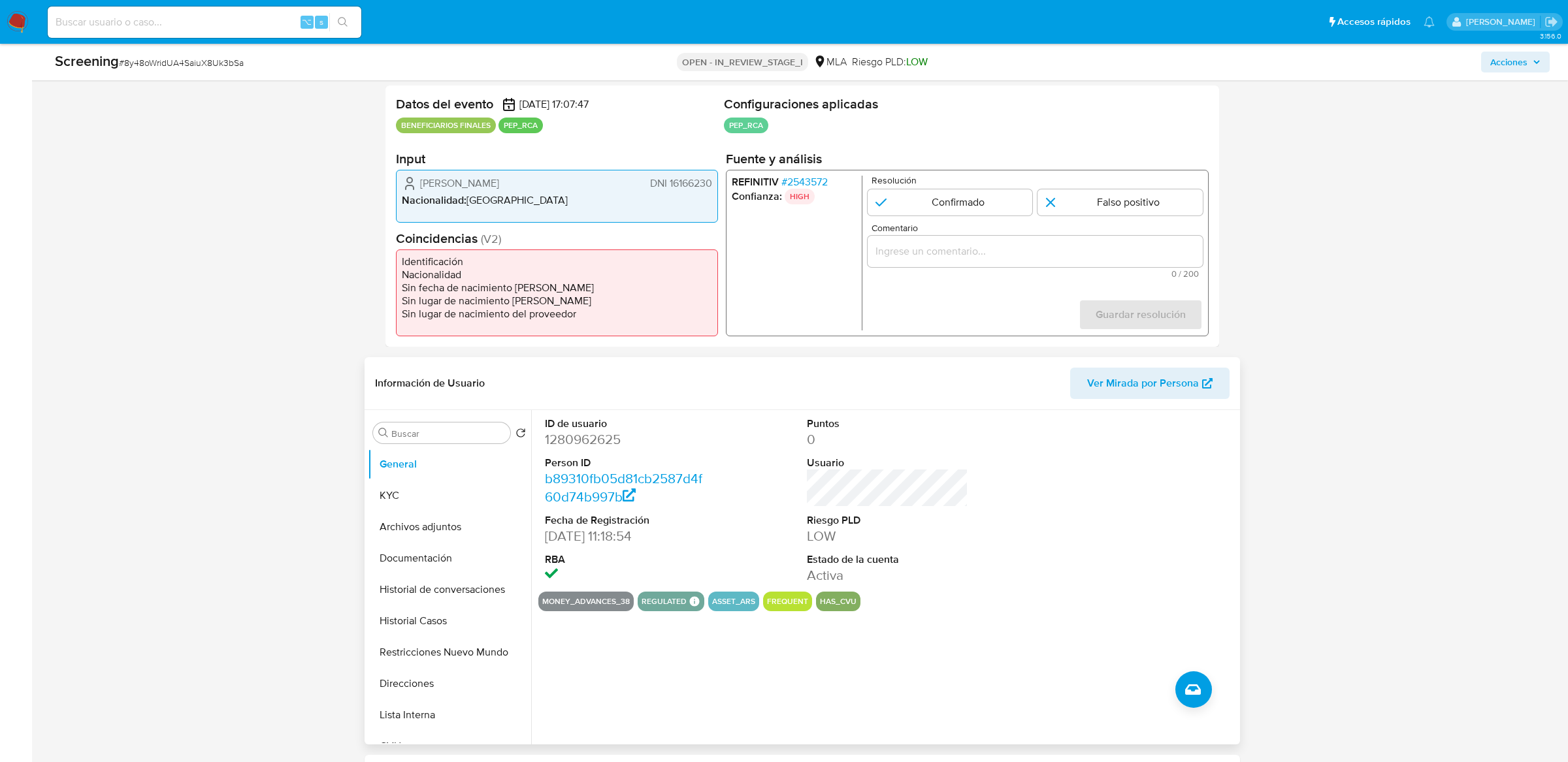
click at [566, 447] on dd "1280962625" at bounding box center [626, 439] width 161 height 18
copy dd "1280962625"
drag, startPoint x: 547, startPoint y: 538, endPoint x: 613, endPoint y: 539, distance: 66.0
click at [613, 539] on dd "[DATE] 11:18:54" at bounding box center [626, 536] width 161 height 18
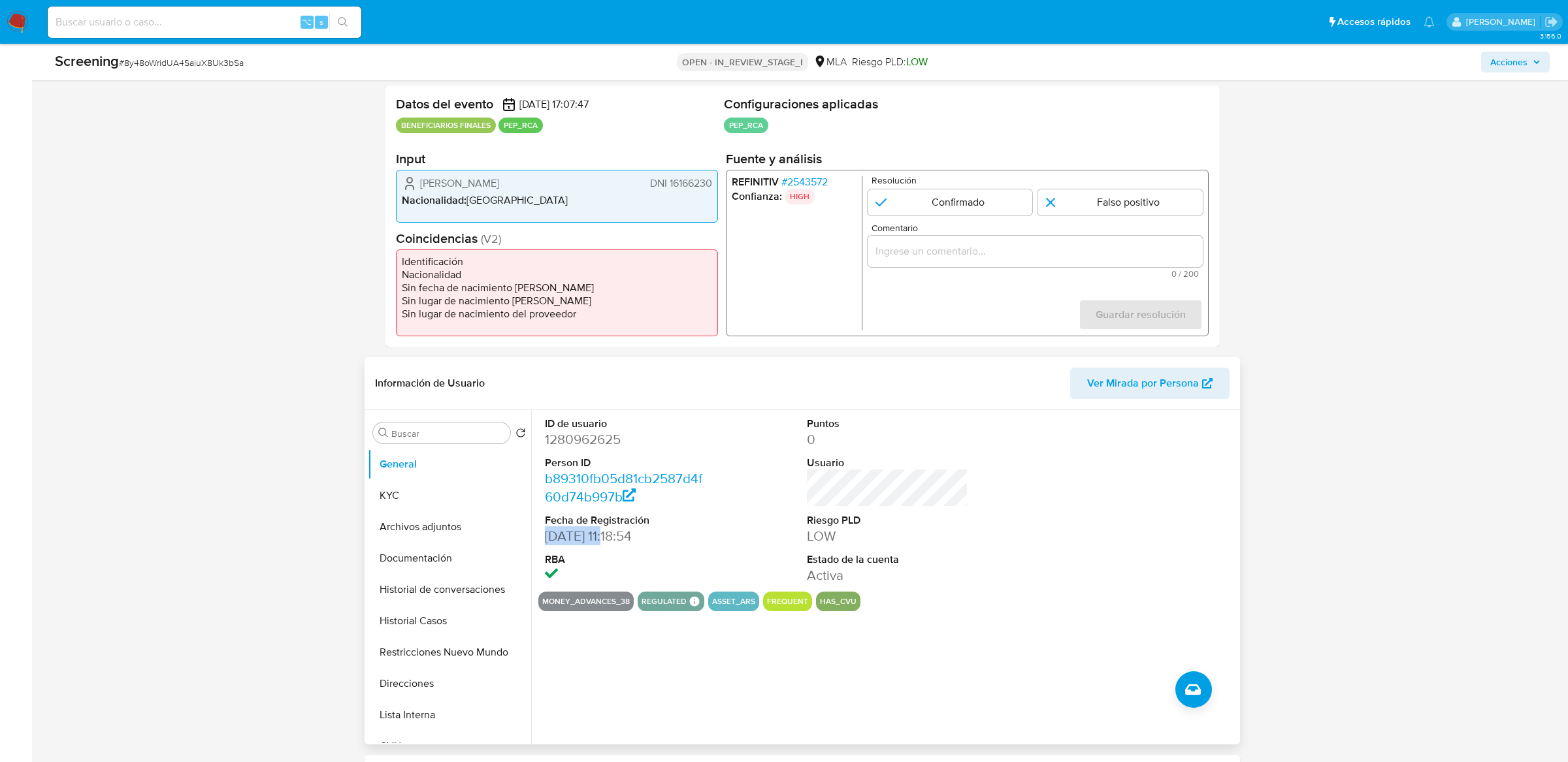
copy dd "[DATE]"
click at [409, 503] on button "KYC" at bounding box center [444, 496] width 153 height 31
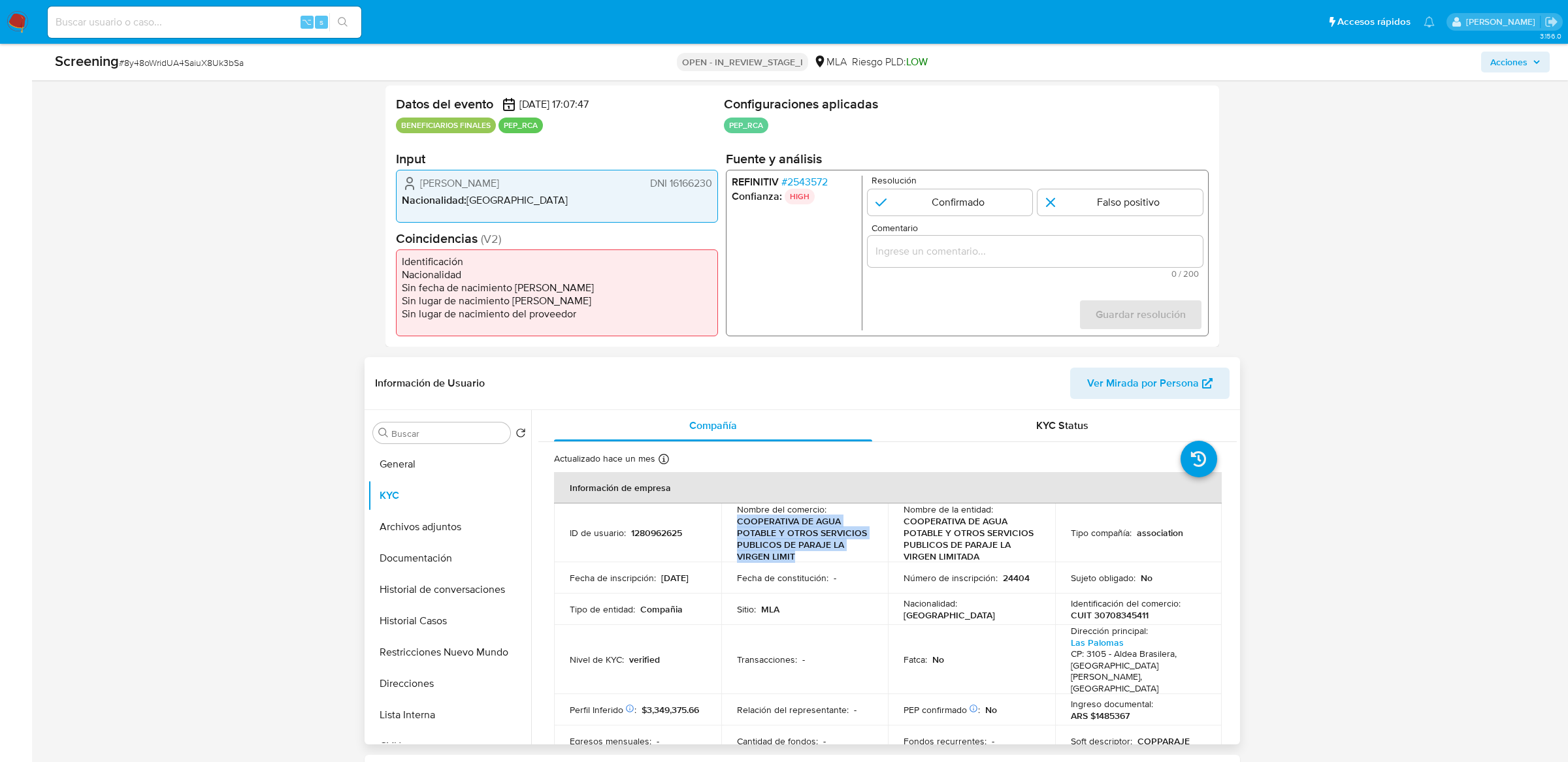
drag, startPoint x: 735, startPoint y: 525, endPoint x: 798, endPoint y: 559, distance: 71.6
click at [798, 559] on p "COOPERATIVA DE AGUA POTABLE Y OTROS SERVICIOS PUBLICOS DE PARAJE LA VIRGEN LIMIT" at bounding box center [802, 539] width 131 height 47
copy p "COOPERATIVA DE AGUA POTABLE Y OTROS SERVICIOS PUBLICOS DE PARAJE LA VIRGEN LIMIT"
click at [1104, 619] on p "CUIT 30708345411" at bounding box center [1109, 615] width 78 height 12
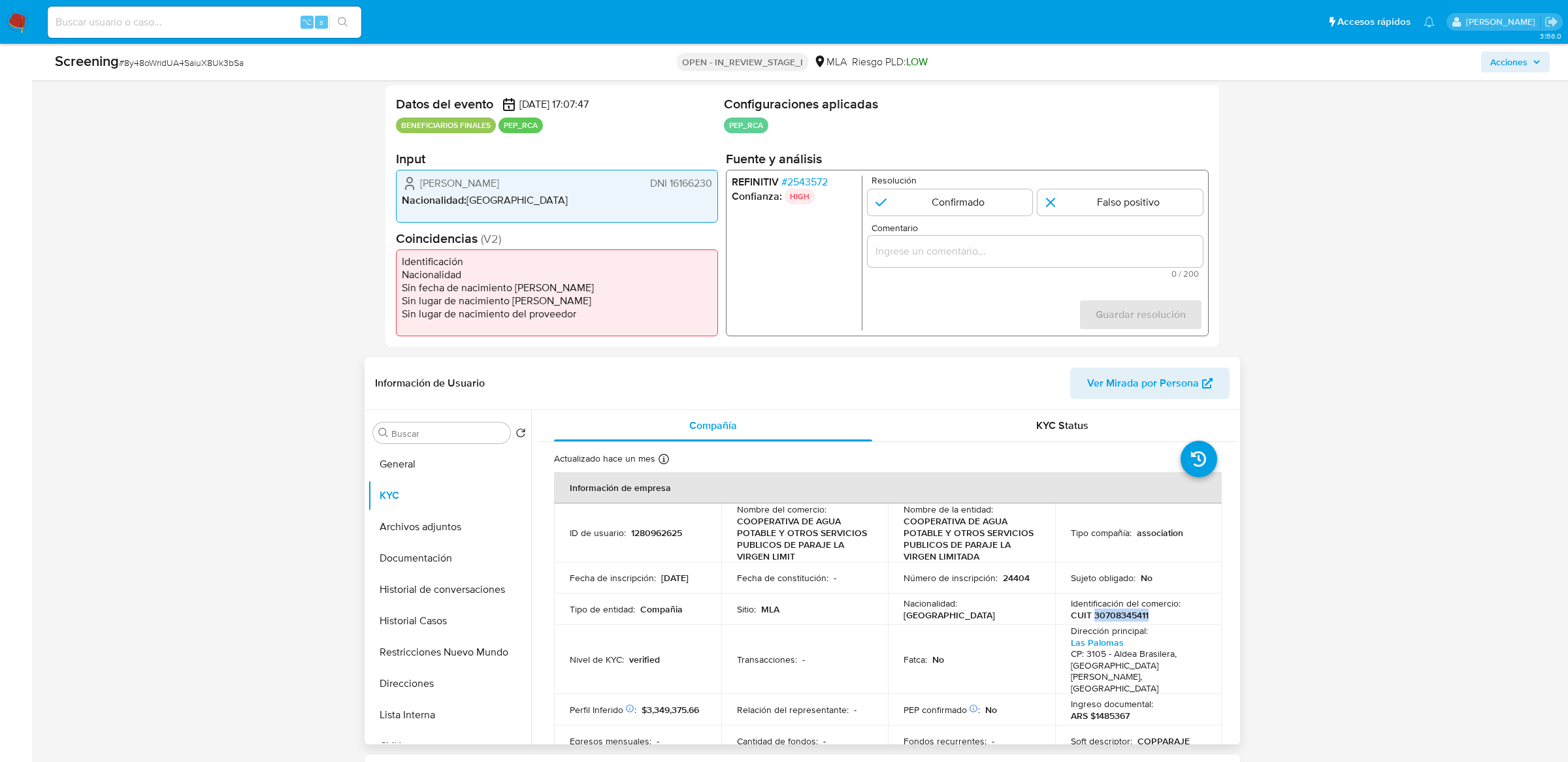
copy p "30708345411"
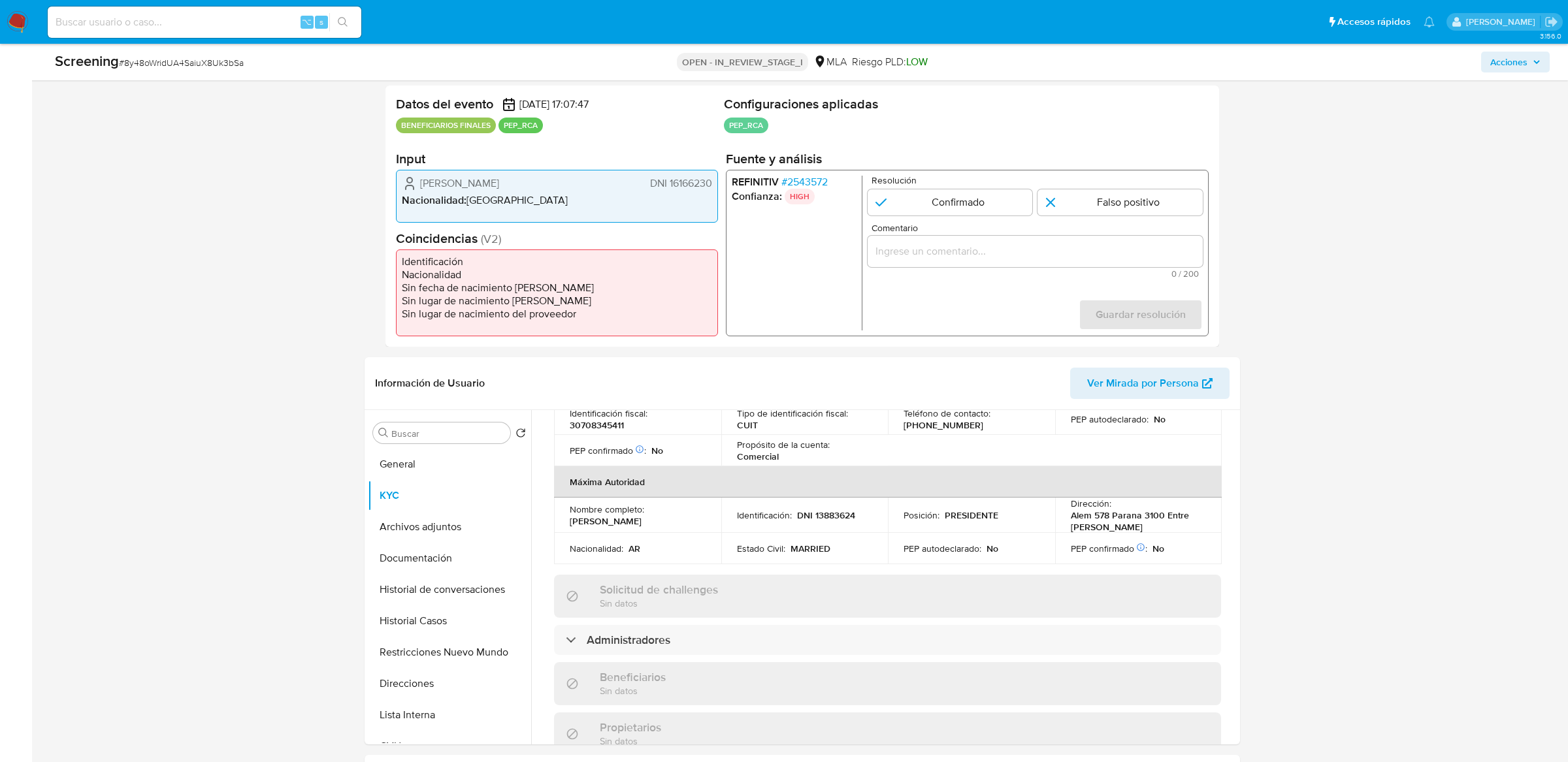
scroll to position [609, 0]
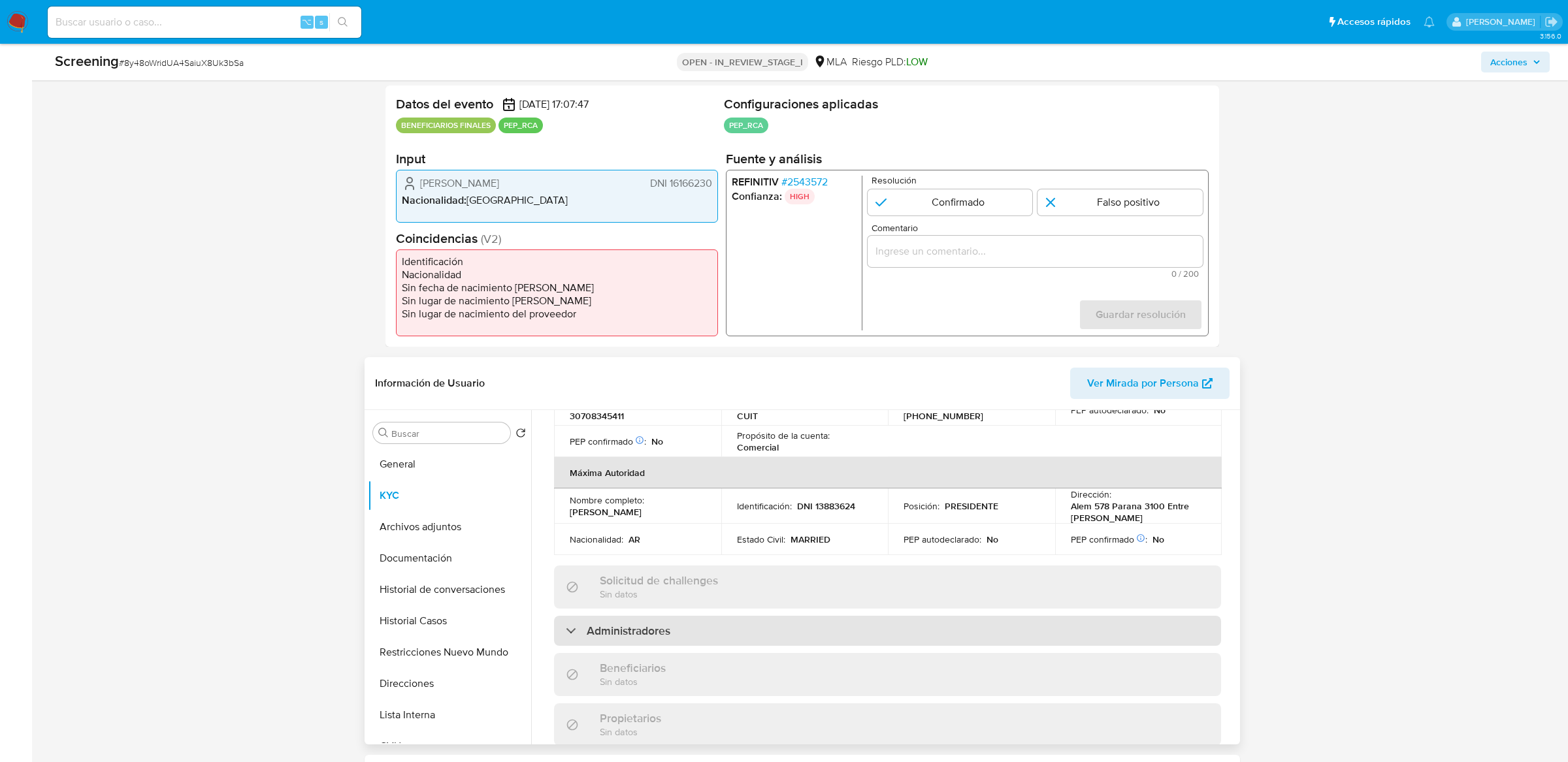
click at [657, 624] on h3 "Administradores" at bounding box center [628, 631] width 84 height 14
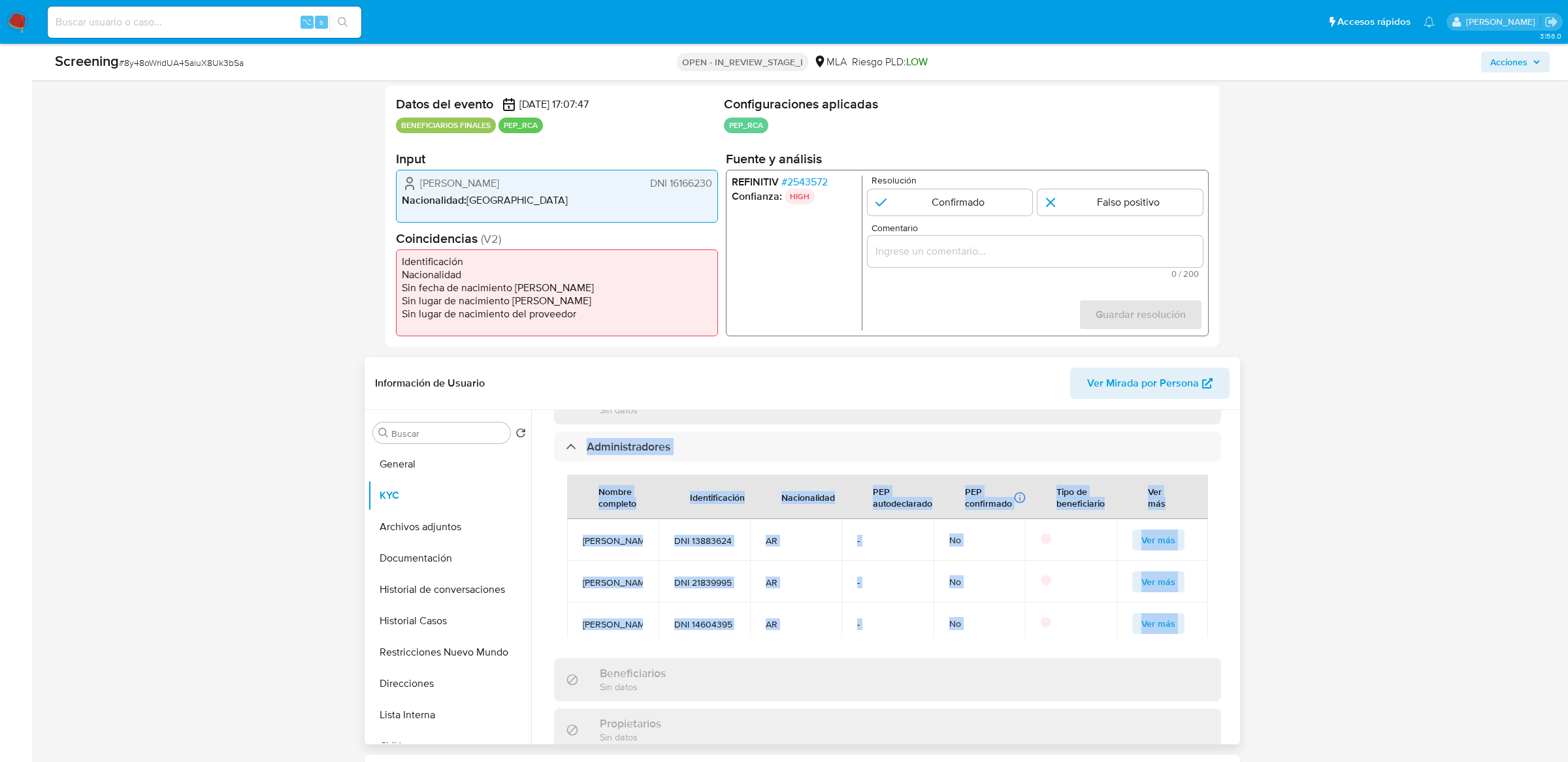
scroll to position [811, 0]
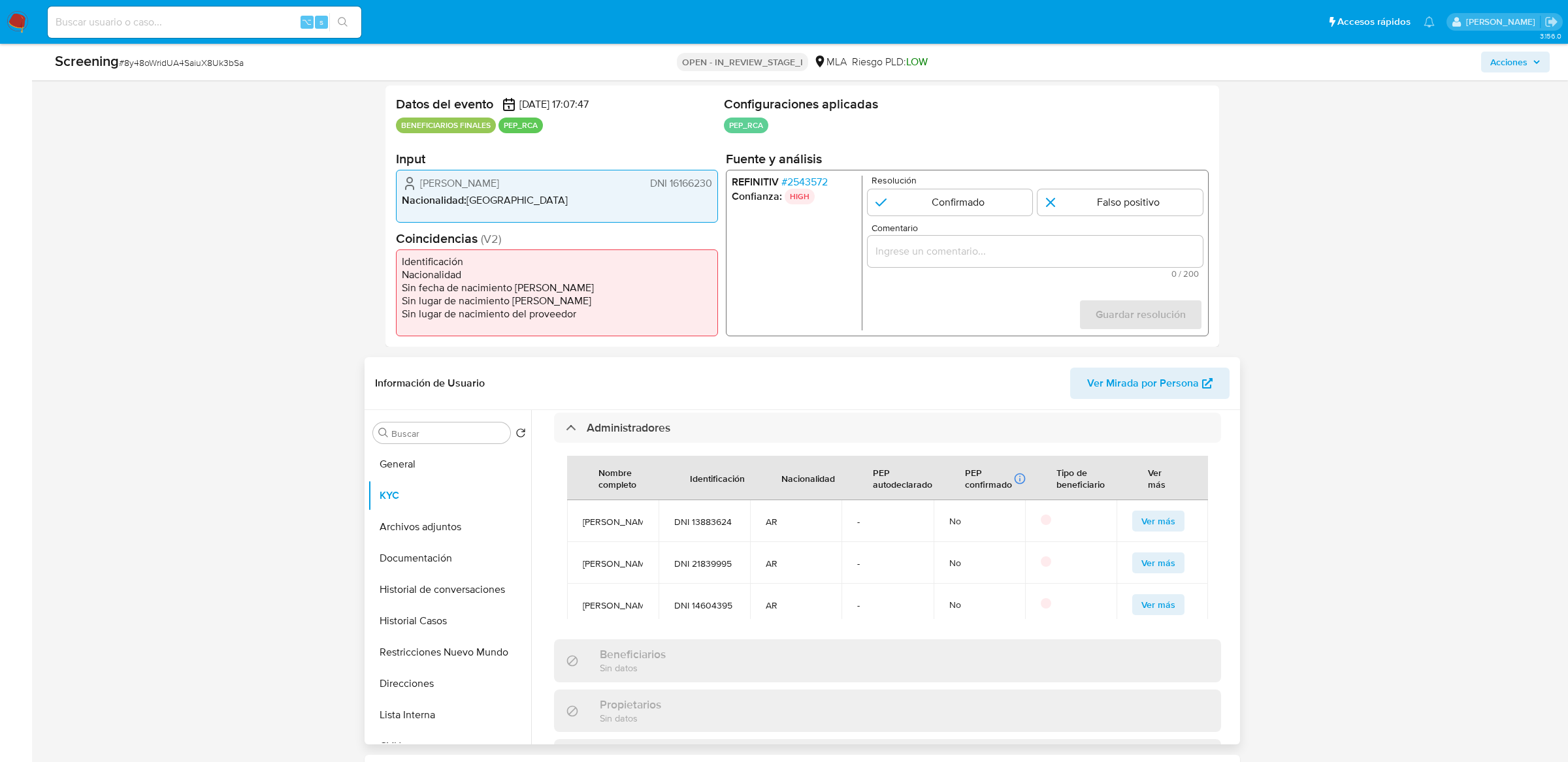
click at [624, 553] on td "Cristian Contreras" at bounding box center [612, 562] width 92 height 42
click at [598, 558] on span "Cristian Contreras" at bounding box center [612, 563] width 60 height 12
drag, startPoint x: 584, startPoint y: 551, endPoint x: 664, endPoint y: 551, distance: 80.0
click at [664, 577] on tr "Carlos Catena DNI 16166230 AR - No Ver más" at bounding box center [887, 598] width 641 height 42
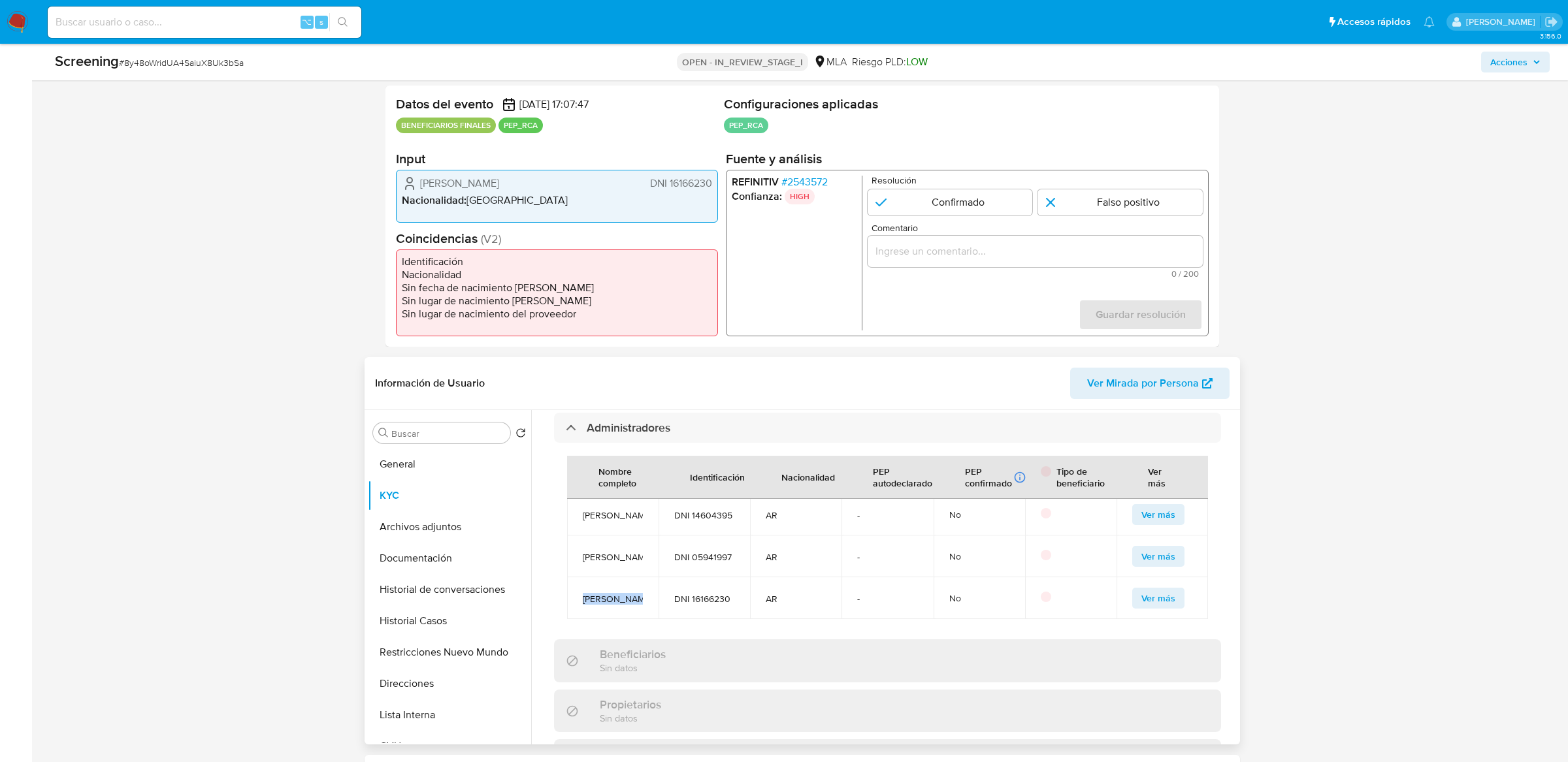
copy span "[PERSON_NAME]"
click at [706, 593] on span "DNI 16166230" at bounding box center [704, 598] width 60 height 12
copy span "16166230"
click at [710, 593] on span "DNI 16166230" at bounding box center [704, 598] width 60 height 12
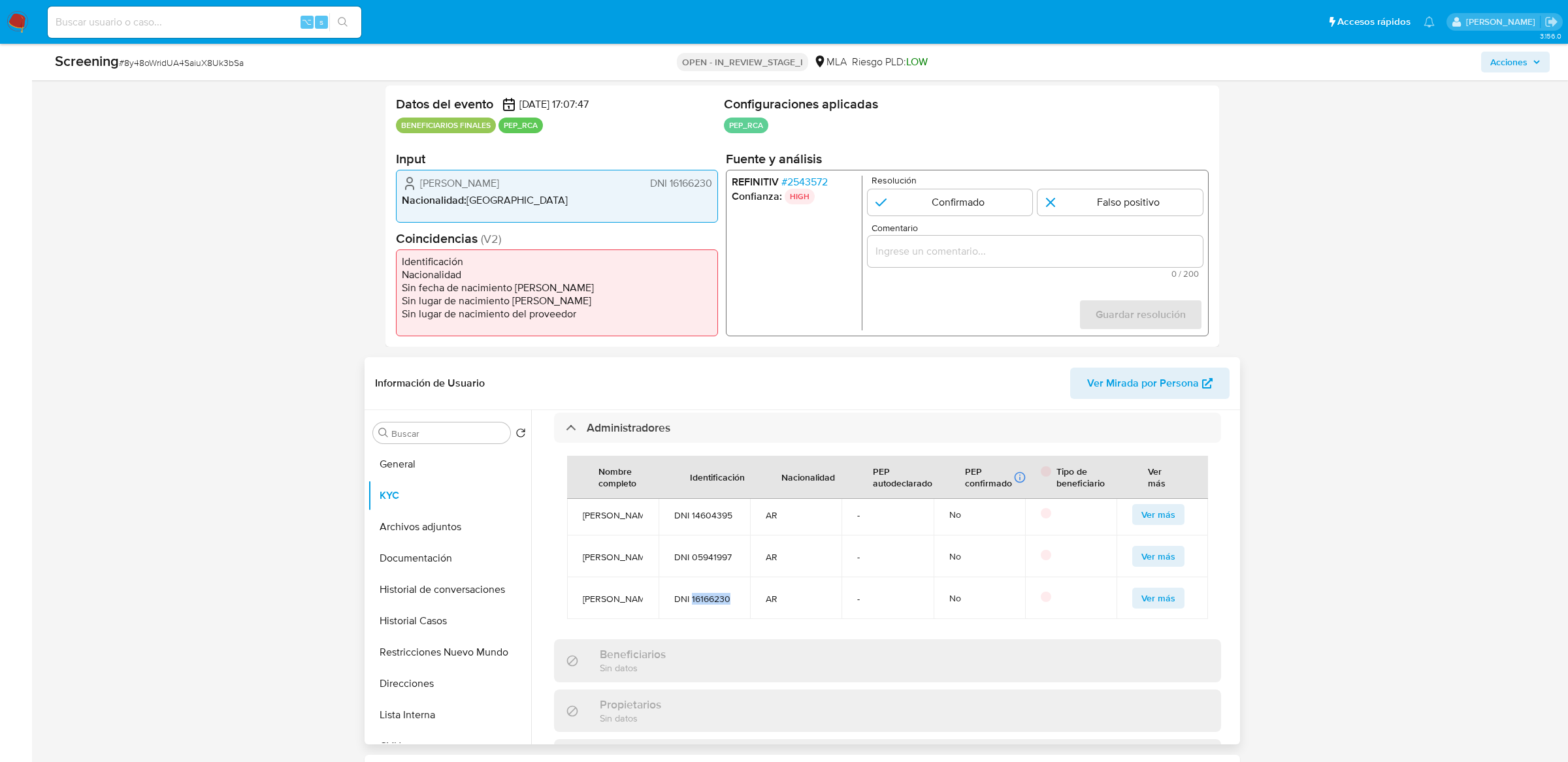
click at [710, 593] on span "DNI 16166230" at bounding box center [704, 598] width 60 height 12
click at [447, 471] on button "General" at bounding box center [444, 464] width 153 height 31
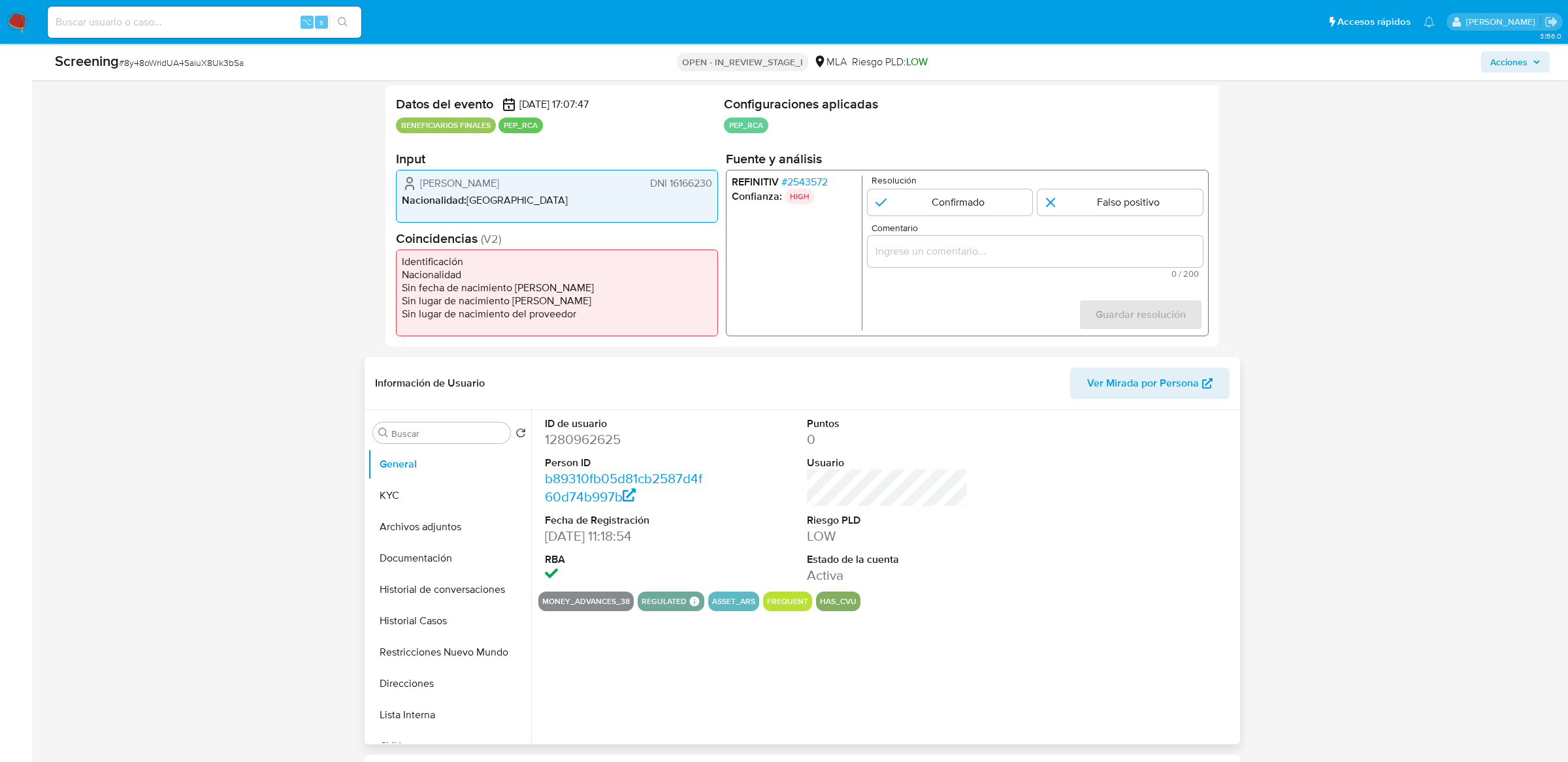
click at [579, 445] on dd "1280962625" at bounding box center [626, 439] width 161 height 18
copy dd "1280962625"
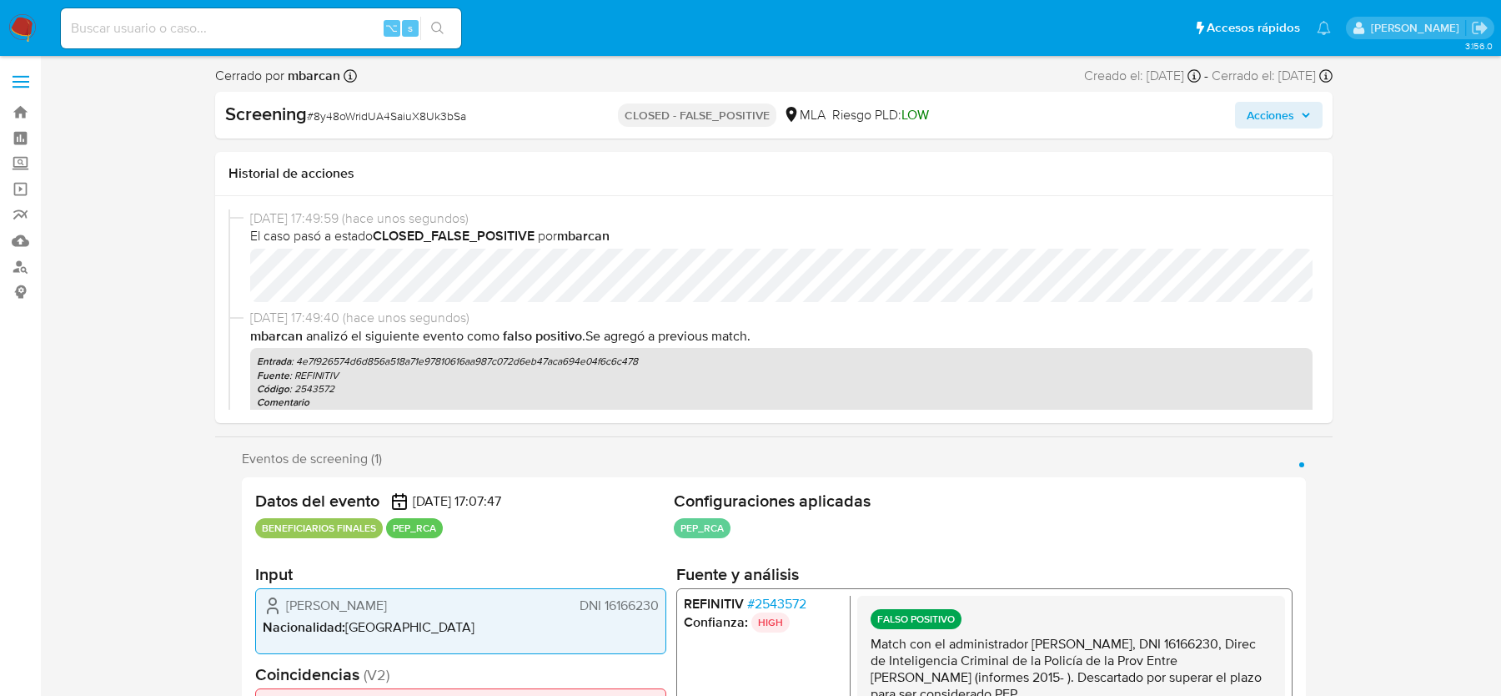
select select "10"
